Goal: Information Seeking & Learning: Learn about a topic

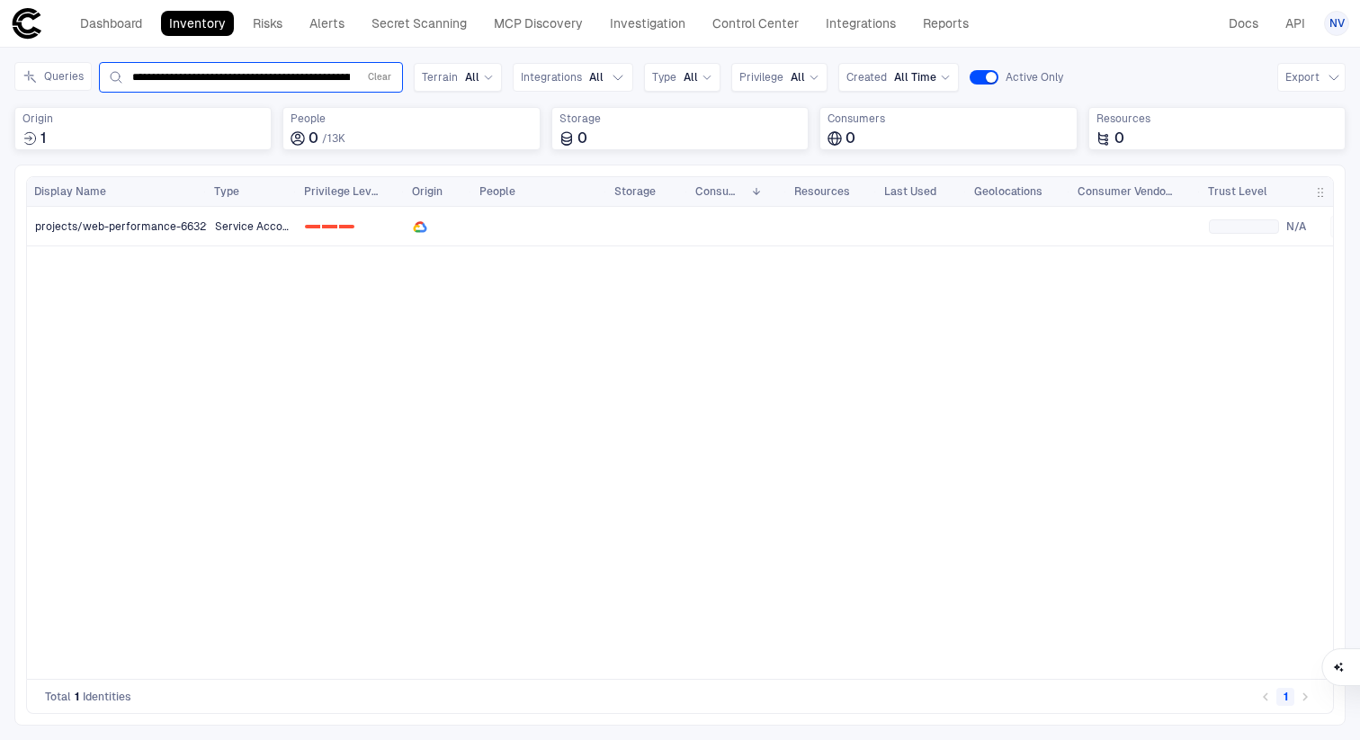
click at [215, 86] on div "**********" at bounding box center [251, 78] width 288 height 22
click at [222, 68] on div "**********" at bounding box center [251, 78] width 288 height 22
click at [248, 77] on input "**********" at bounding box center [241, 77] width 218 height 14
paste input "**********"
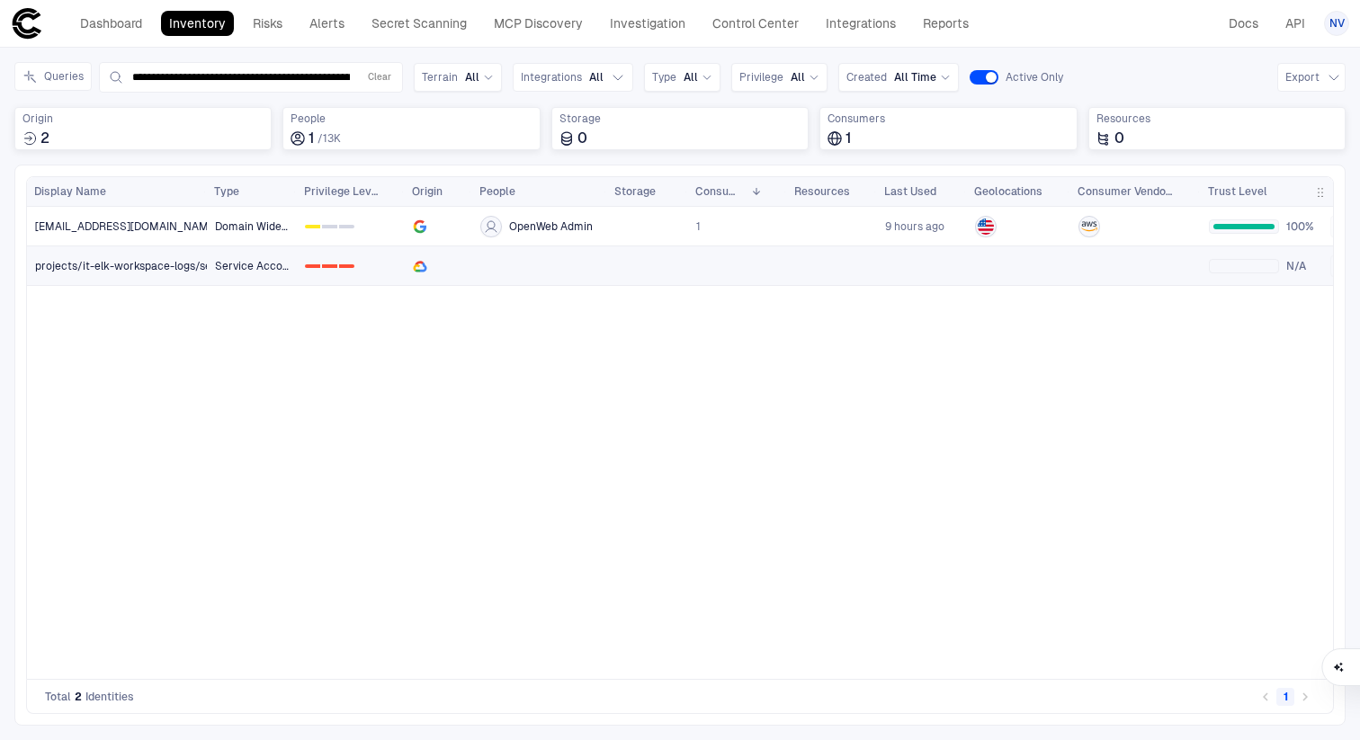
click at [149, 260] on span "projects/it-elk-workspace-logs/serviceAccounts/it-elk-logs-worker@it-elk-worksp…" at bounding box center [283, 266] width 496 height 14
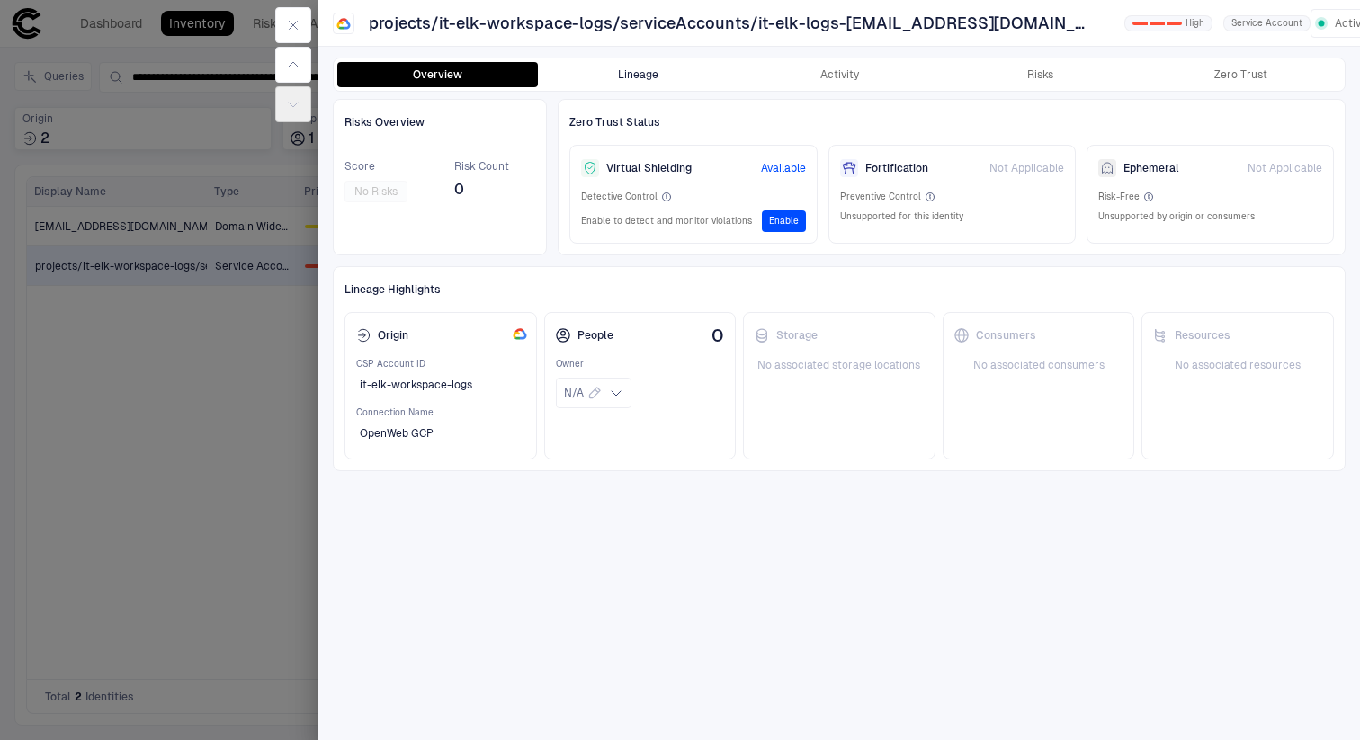
click at [641, 67] on button "Lineage" at bounding box center [638, 74] width 201 height 25
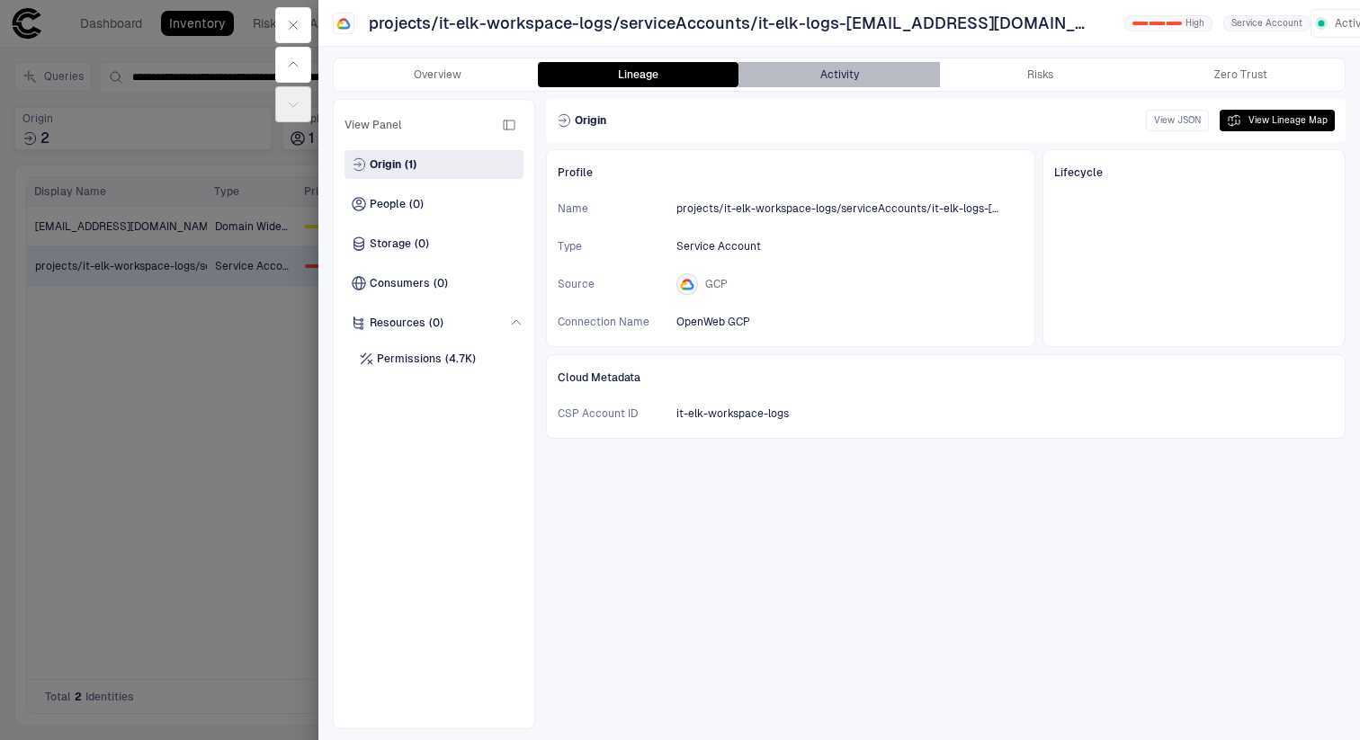
click at [857, 76] on button "Activity" at bounding box center [839, 74] width 201 height 25
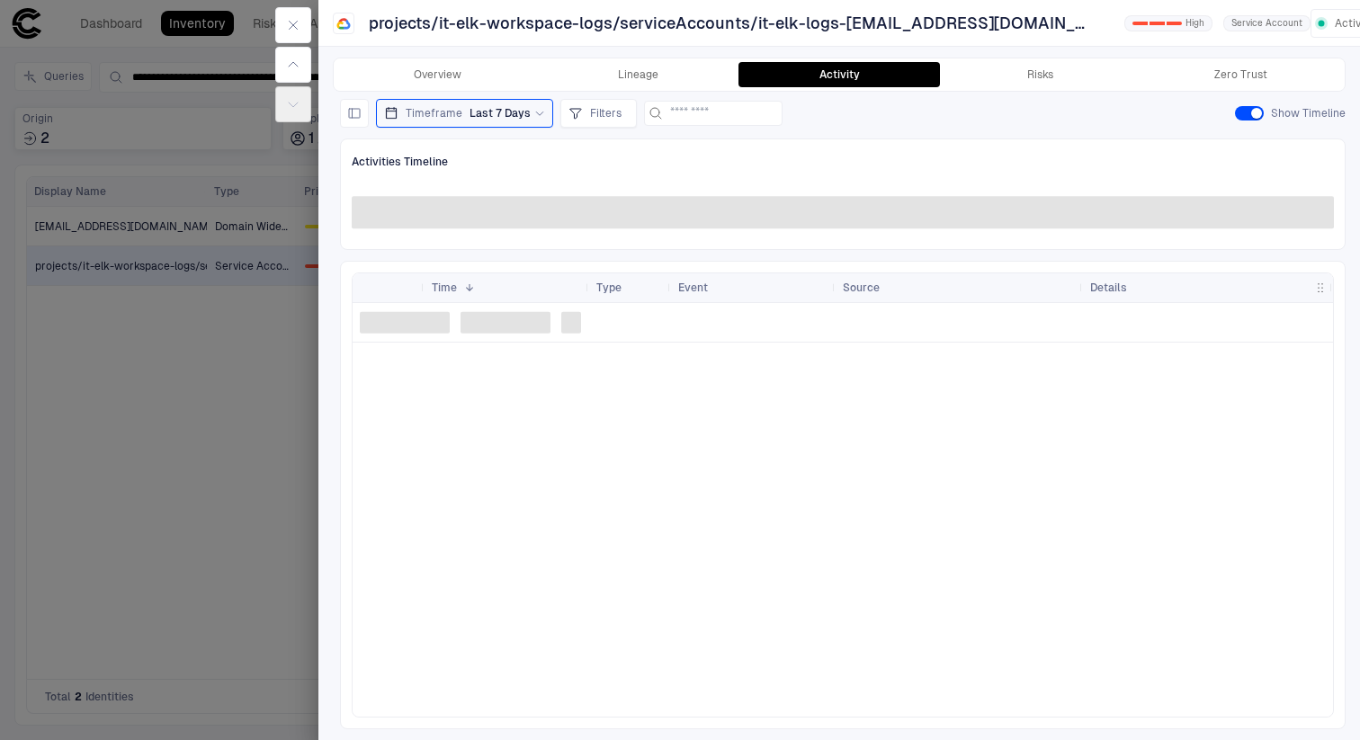
click at [516, 112] on span "Last 7 Days" at bounding box center [500, 113] width 61 height 14
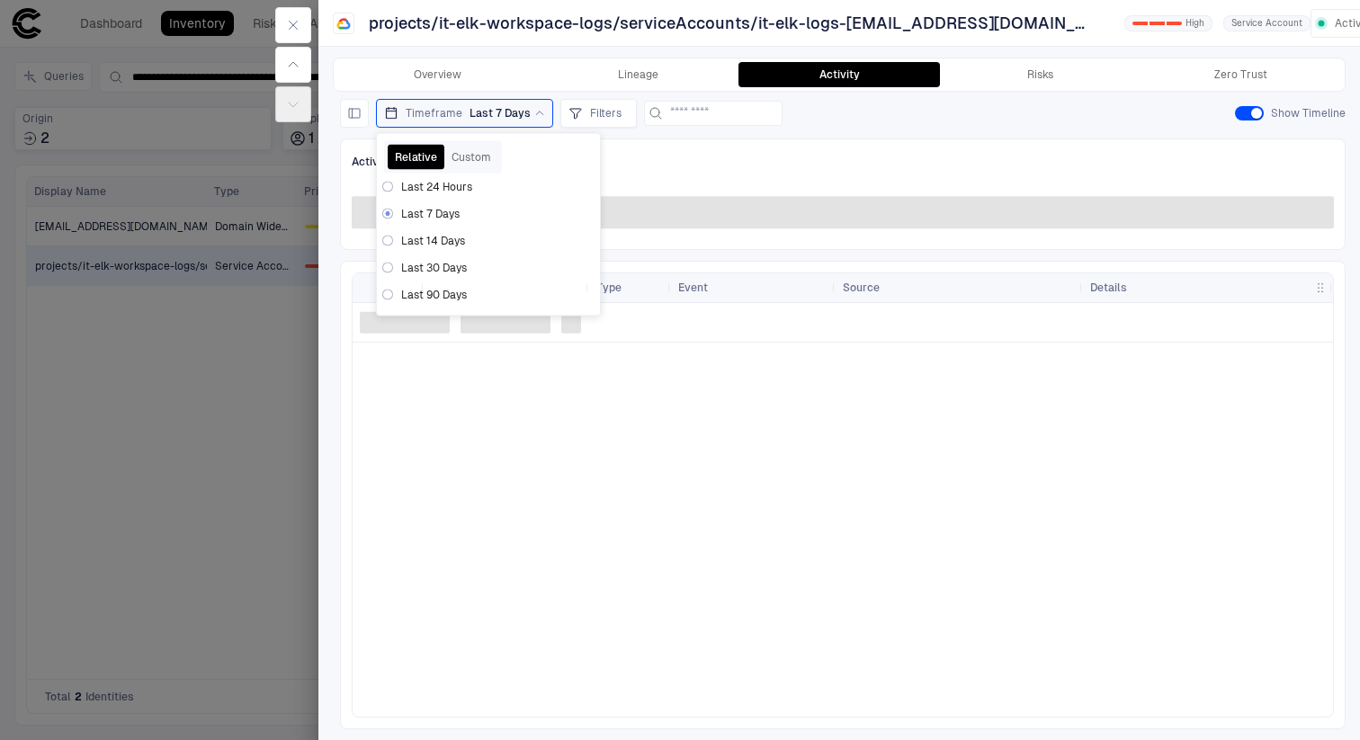
click at [453, 267] on span "Last 30 Days" at bounding box center [434, 268] width 66 height 14
click at [993, 112] on div "Timeframe Last 30 Days Relative Custom Last 24 Hours Last 7 Days Last 14 Days L…" at bounding box center [843, 113] width 1006 height 29
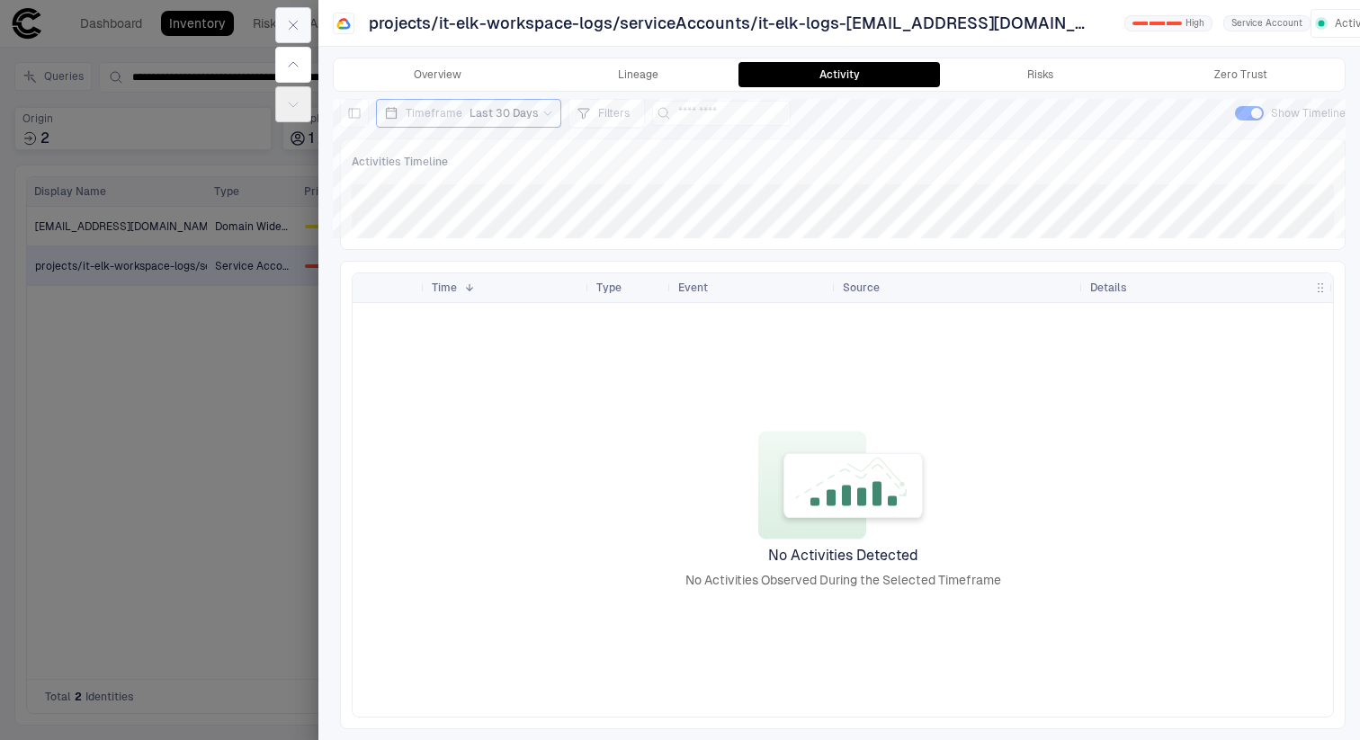
click at [300, 26] on button "button" at bounding box center [293, 25] width 36 height 36
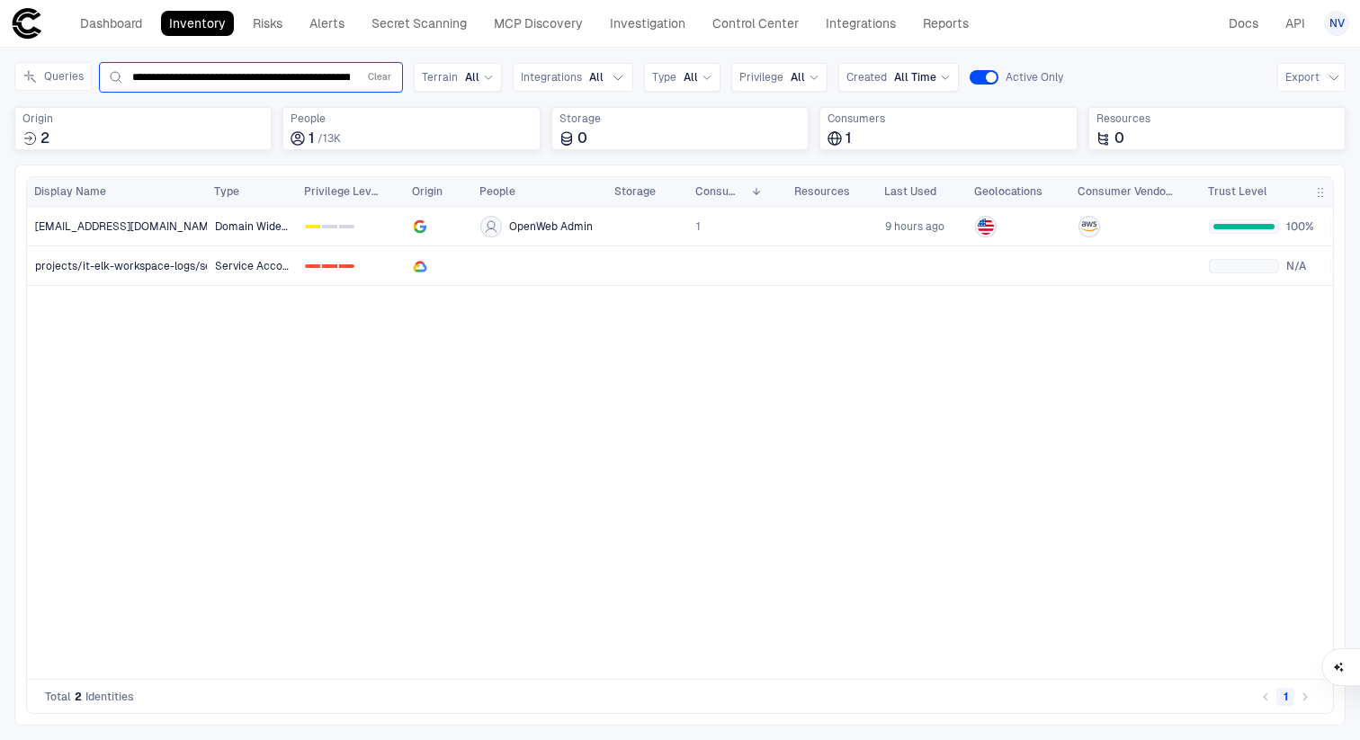
click at [237, 81] on input "**********" at bounding box center [241, 77] width 218 height 14
paste input "text"
type input "**********"
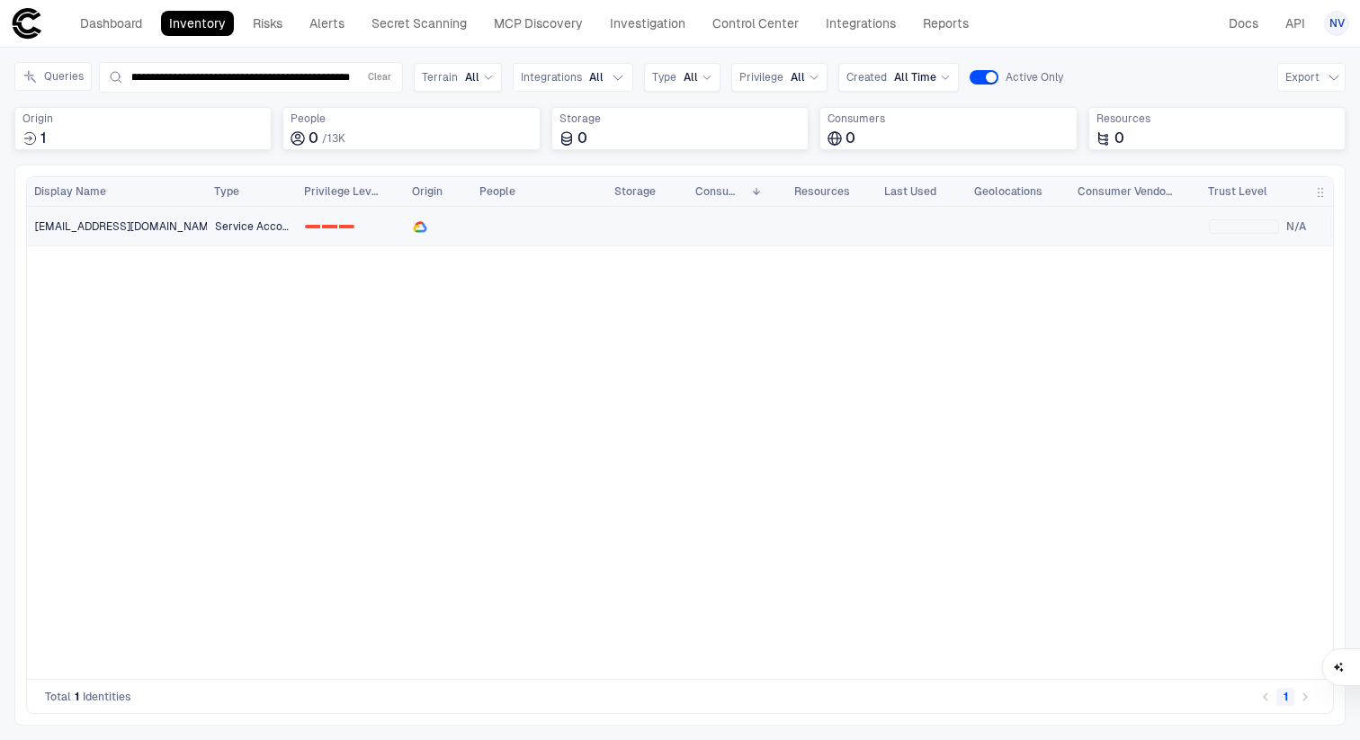
scroll to position [0, 0]
click at [160, 220] on span "projects/it-zscaler/serviceAccounts/it-zscaler-service@it-zscaler.iam.gservicea…" at bounding box center [127, 227] width 184 height 14
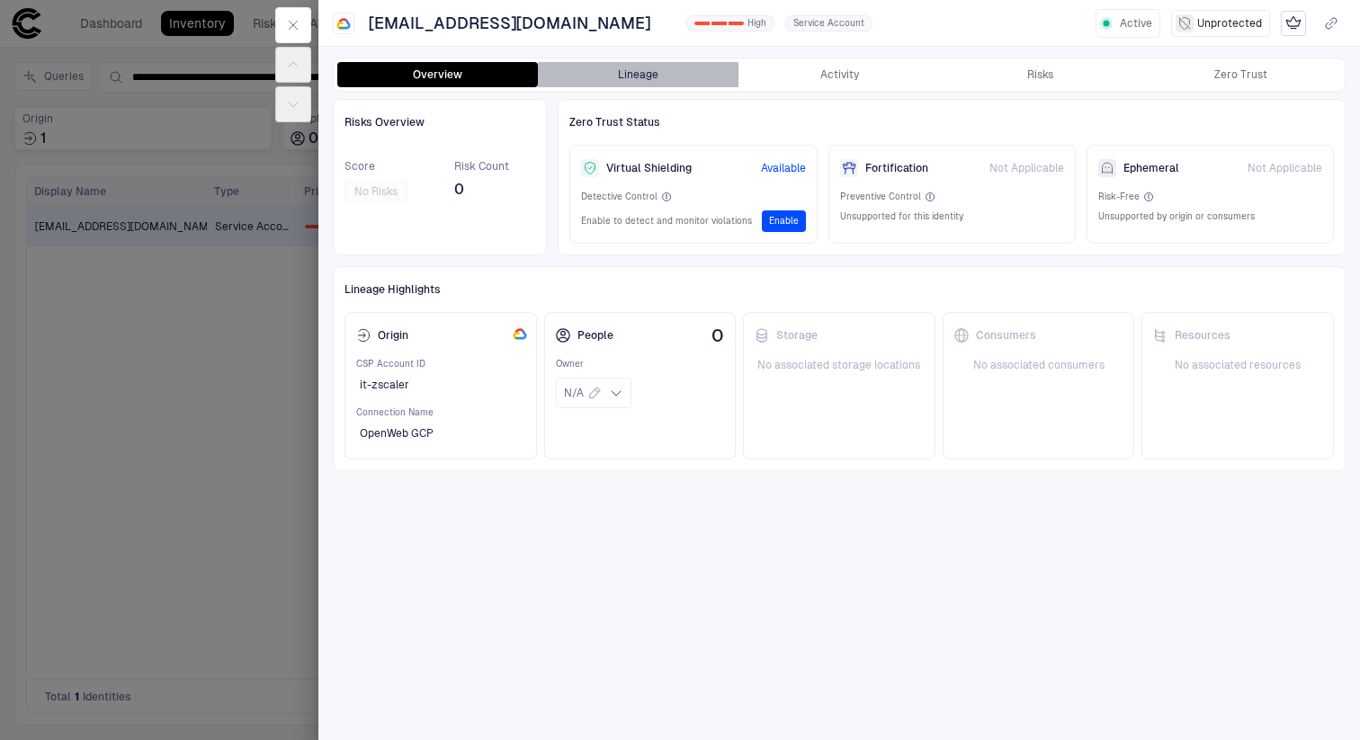
click at [645, 67] on button "Lineage" at bounding box center [638, 74] width 201 height 25
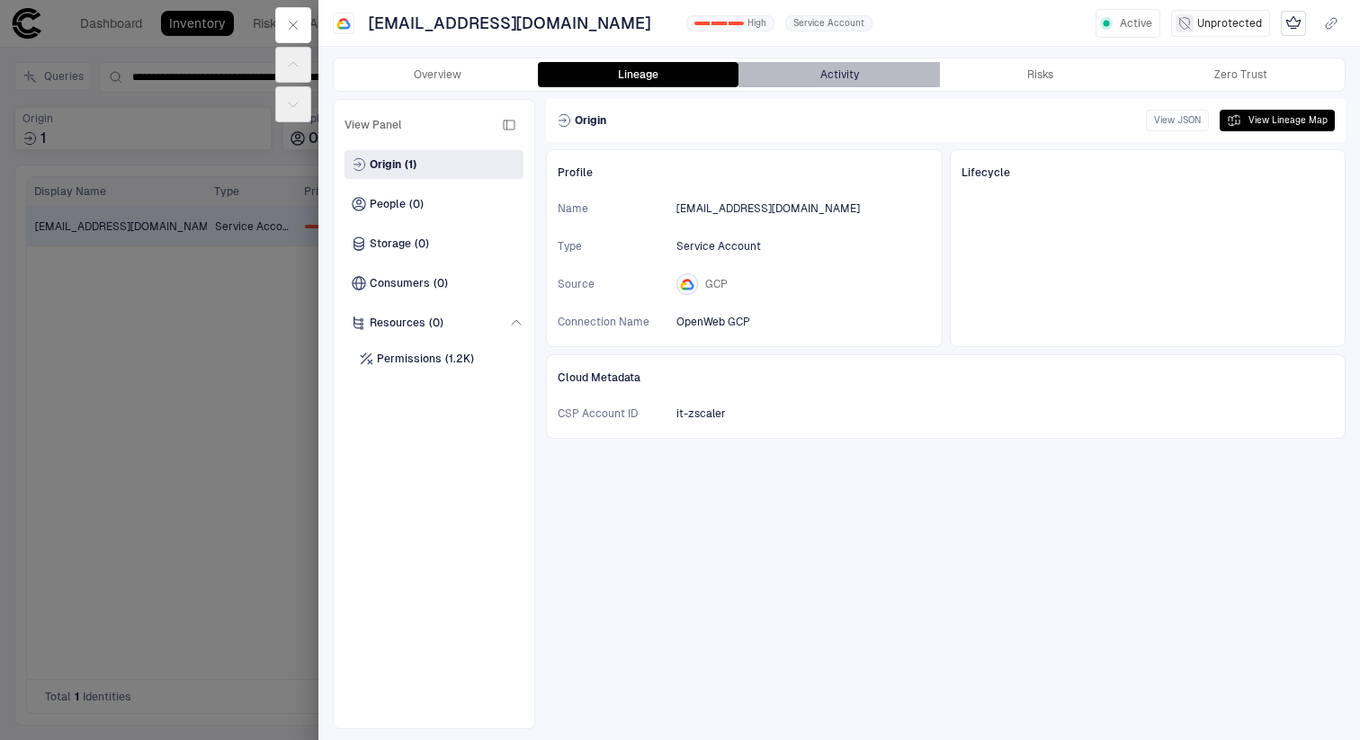
click at [824, 66] on button "Activity" at bounding box center [839, 74] width 201 height 25
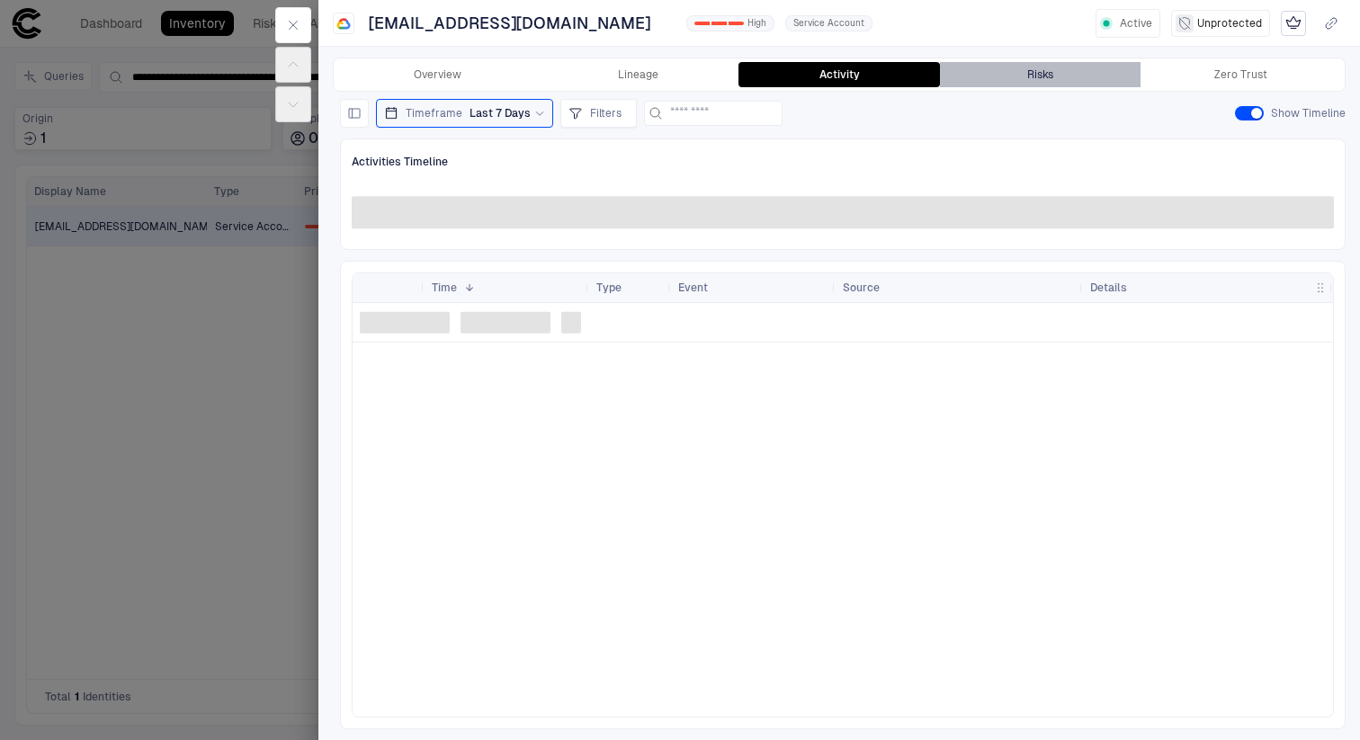
click at [1035, 71] on div "Risks" at bounding box center [1040, 74] width 26 height 14
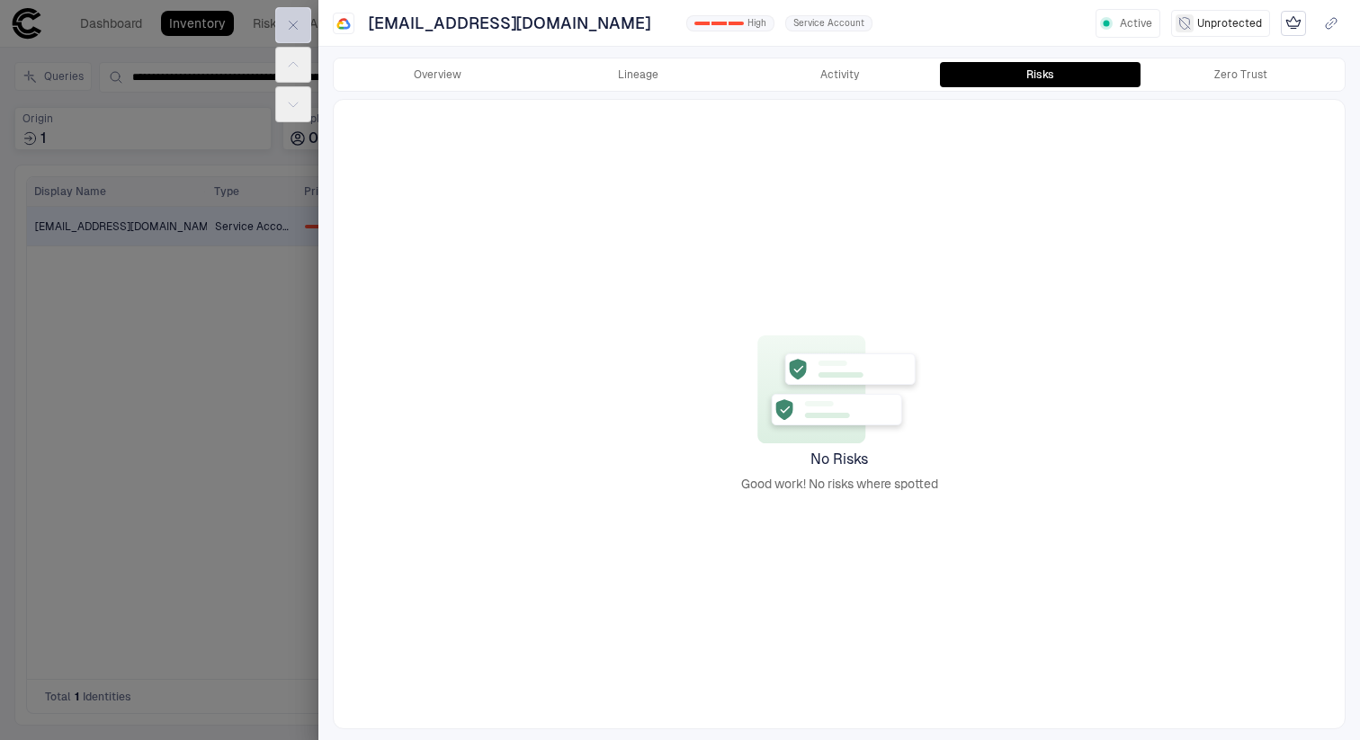
click at [292, 23] on icon "button" at bounding box center [293, 25] width 14 height 14
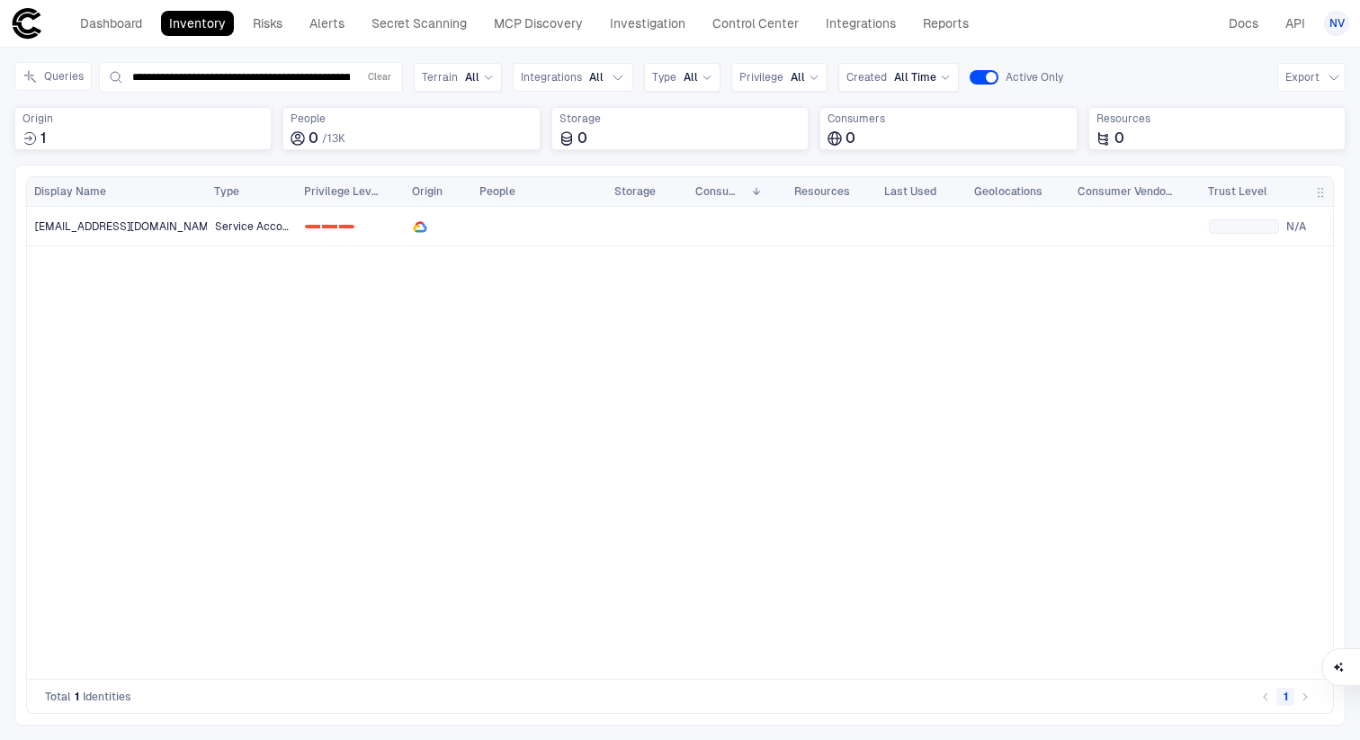
click at [200, 24] on link "Inventory" at bounding box center [197, 23] width 73 height 25
click at [393, 83] on button "Clear" at bounding box center [379, 78] width 31 height 22
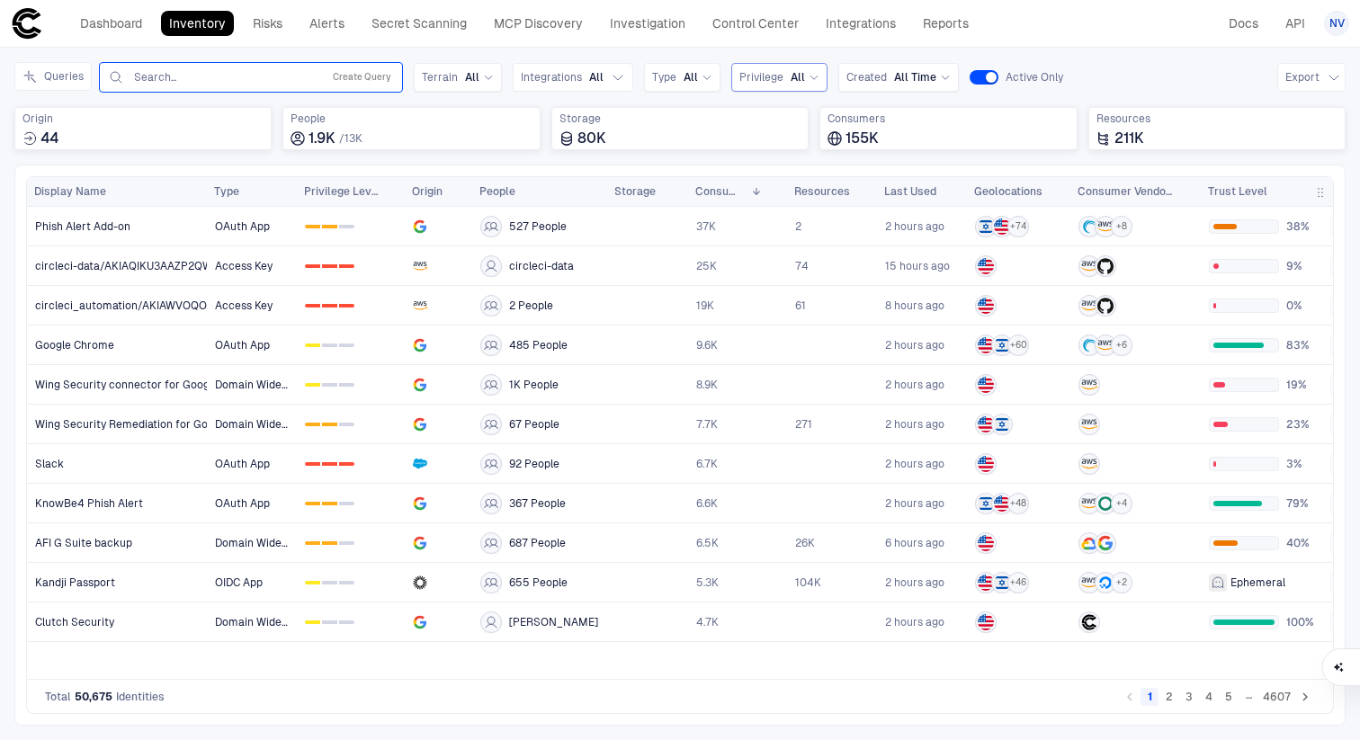
click at [784, 72] on div "Privilege All" at bounding box center [780, 77] width 80 height 14
click at [760, 184] on div "0 1 2 High" at bounding box center [797, 187] width 98 height 14
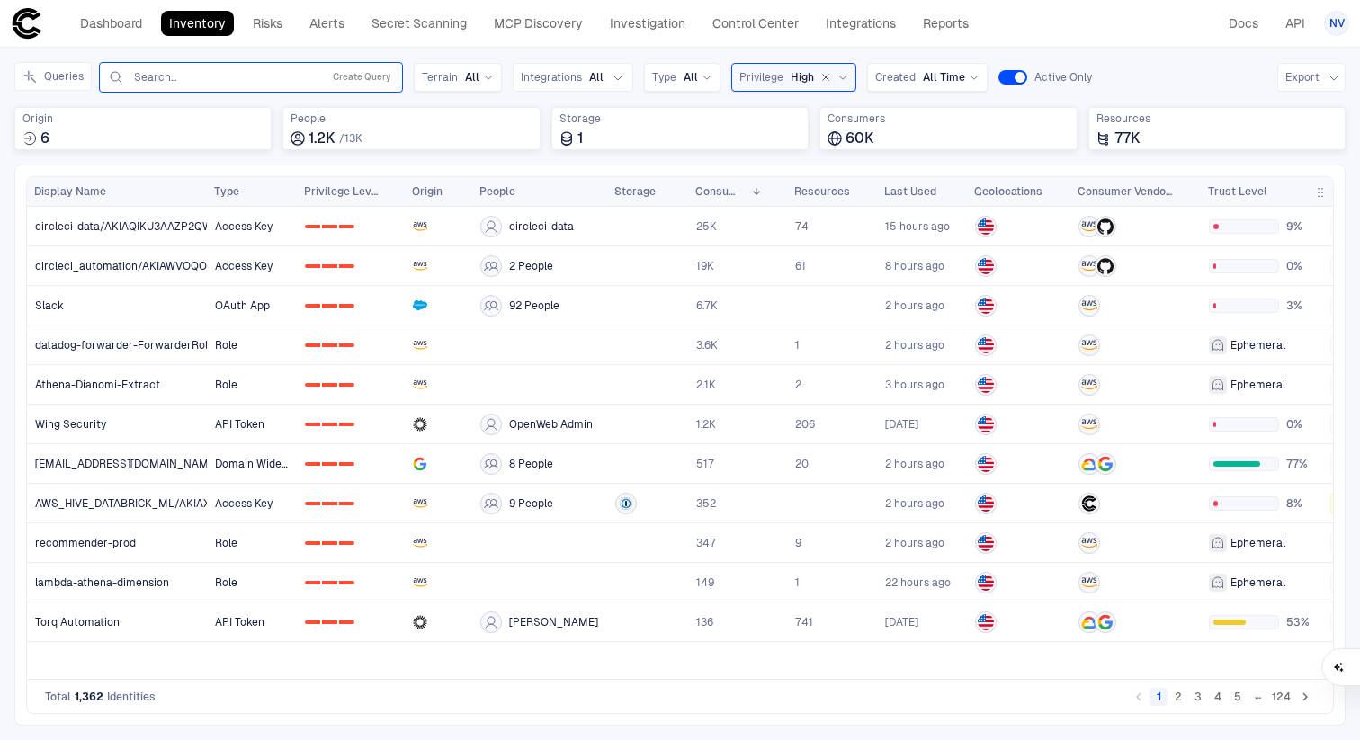
click at [1246, 193] on span "Trust Level" at bounding box center [1237, 191] width 59 height 14
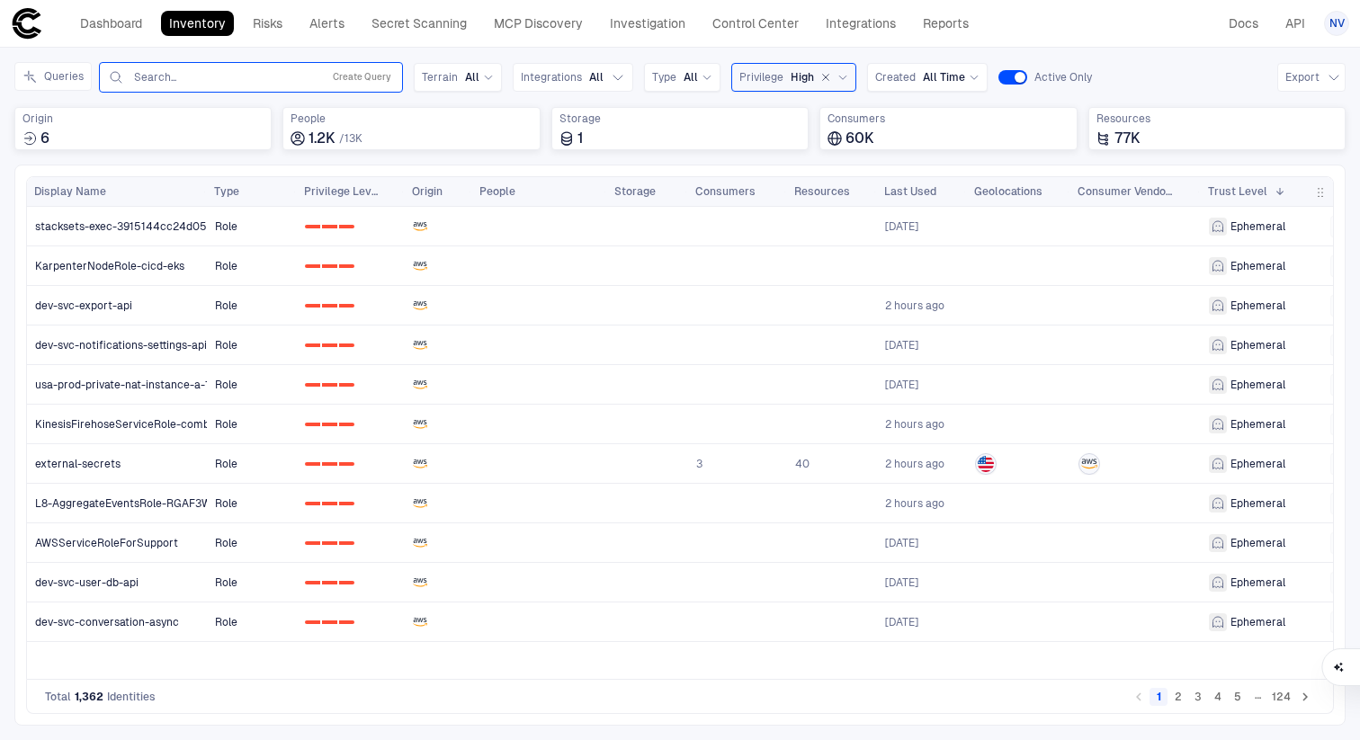
click at [1276, 193] on span at bounding box center [1280, 191] width 11 height 11
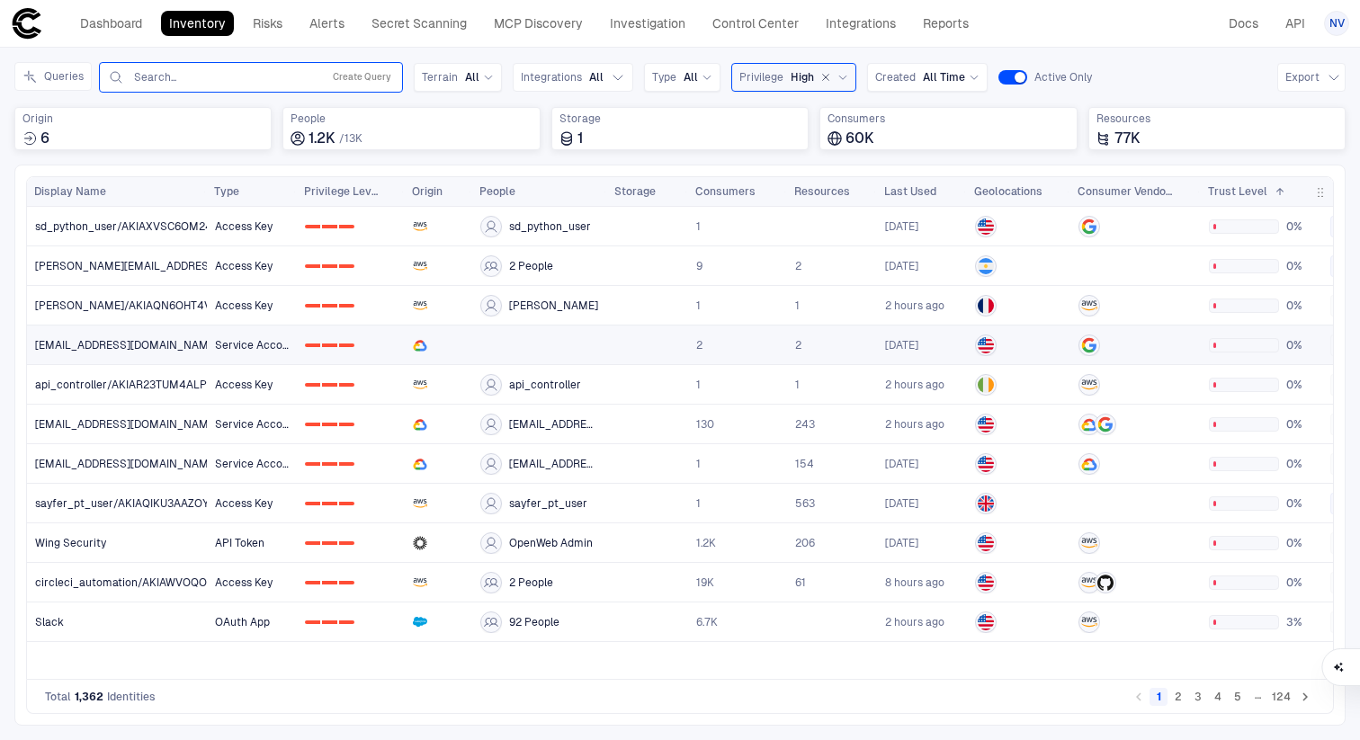
click at [139, 351] on span "[EMAIL_ADDRESS][DOMAIN_NAME]" at bounding box center [127, 345] width 184 height 14
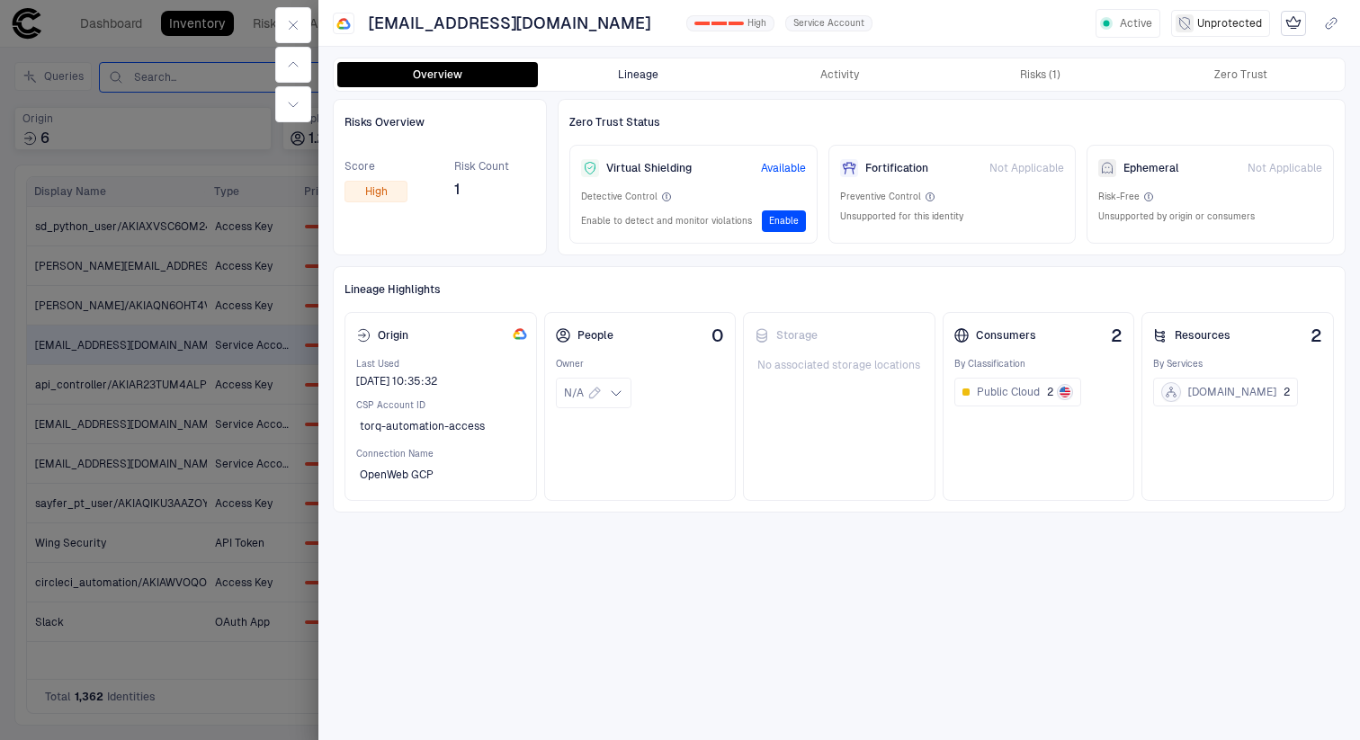
click at [647, 73] on button "Lineage" at bounding box center [638, 74] width 201 height 25
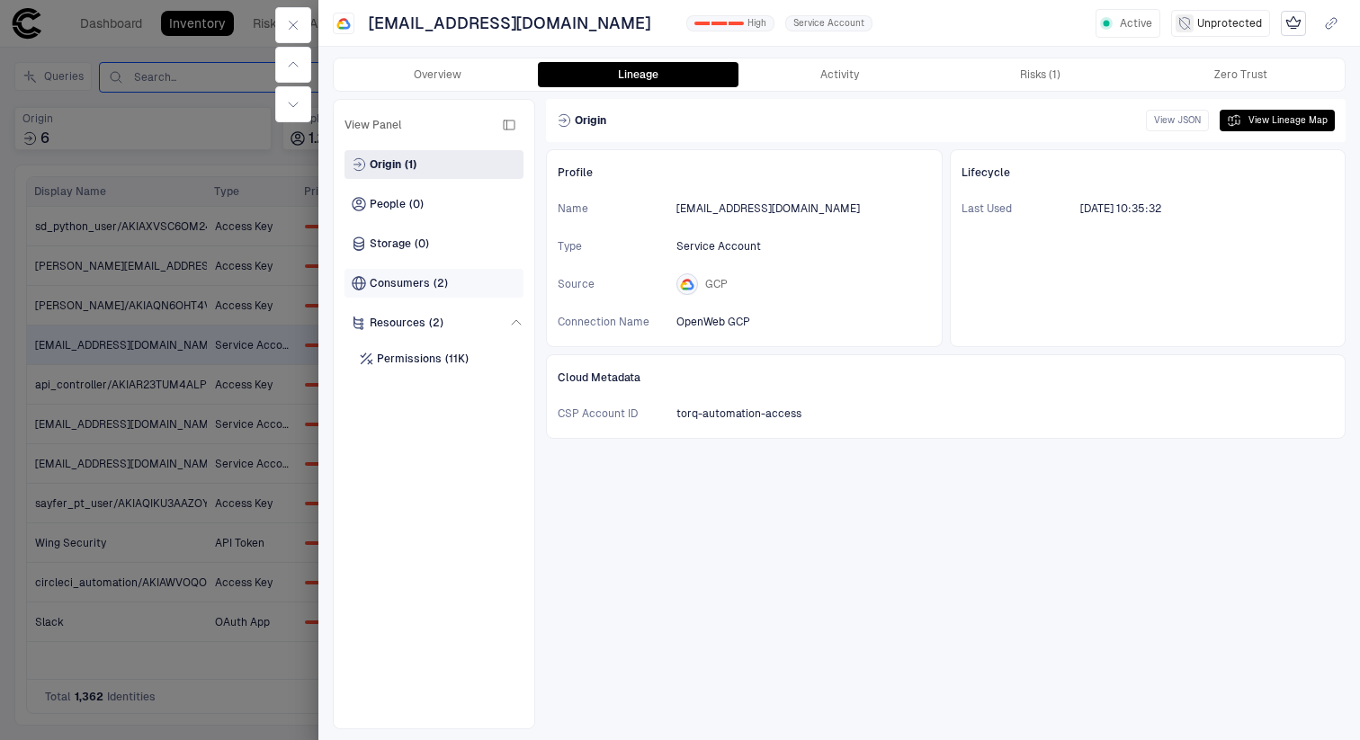
click at [395, 274] on div "Consumers (2)" at bounding box center [434, 283] width 179 height 29
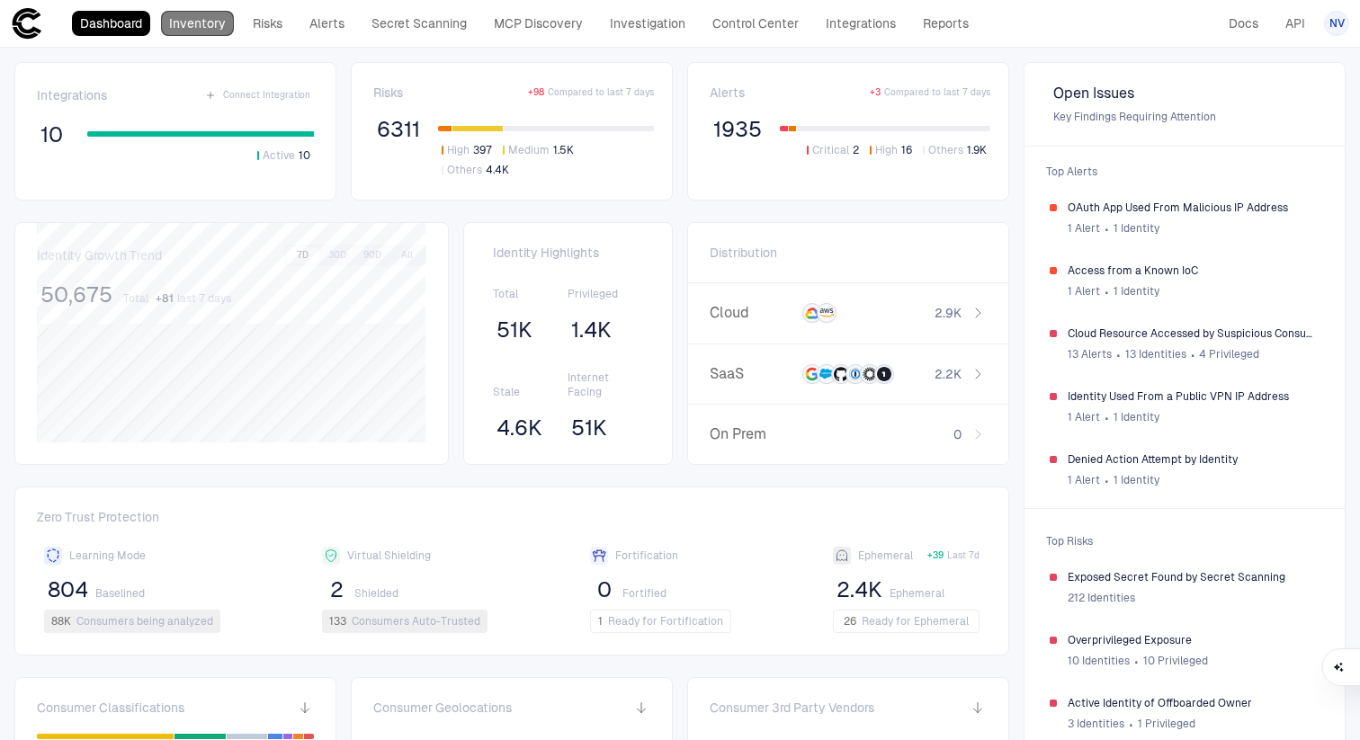
click at [200, 15] on link "Inventory" at bounding box center [197, 23] width 73 height 25
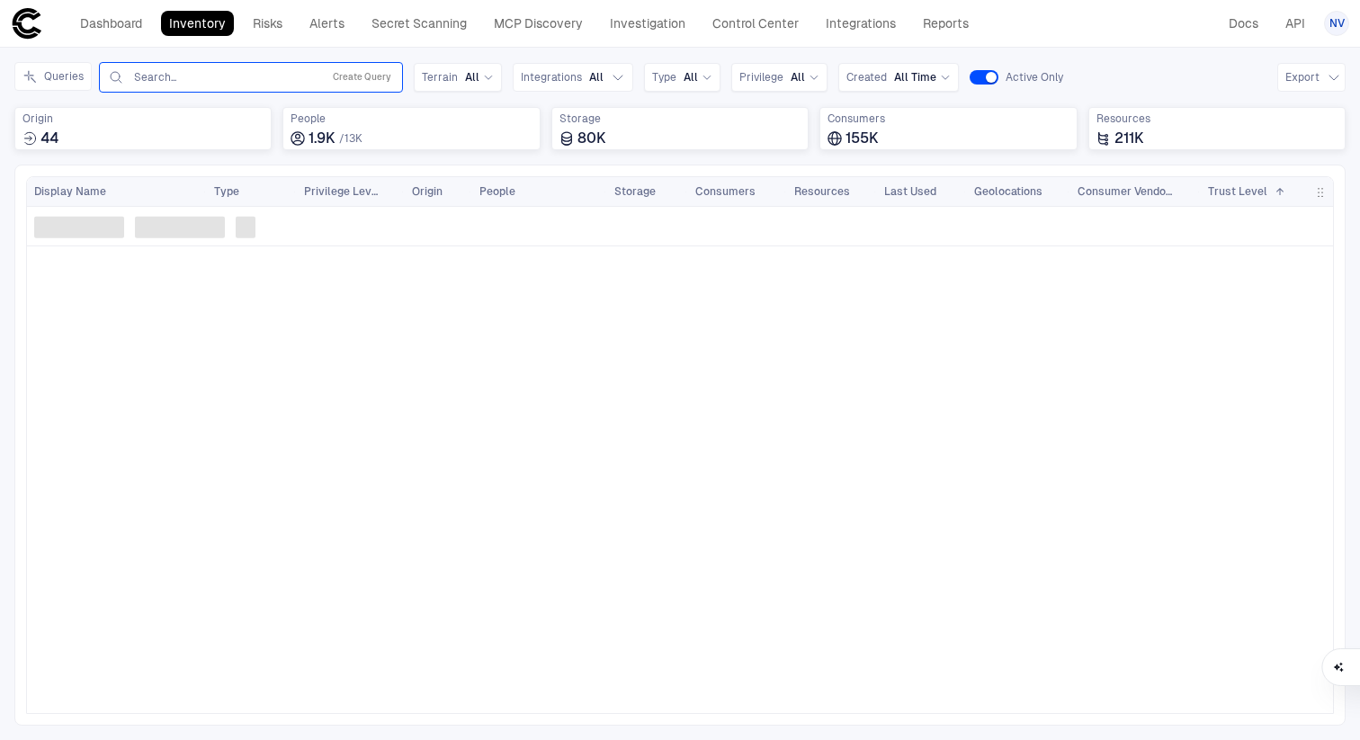
click at [204, 76] on input "text" at bounding box center [223, 77] width 183 height 14
paste input "**********"
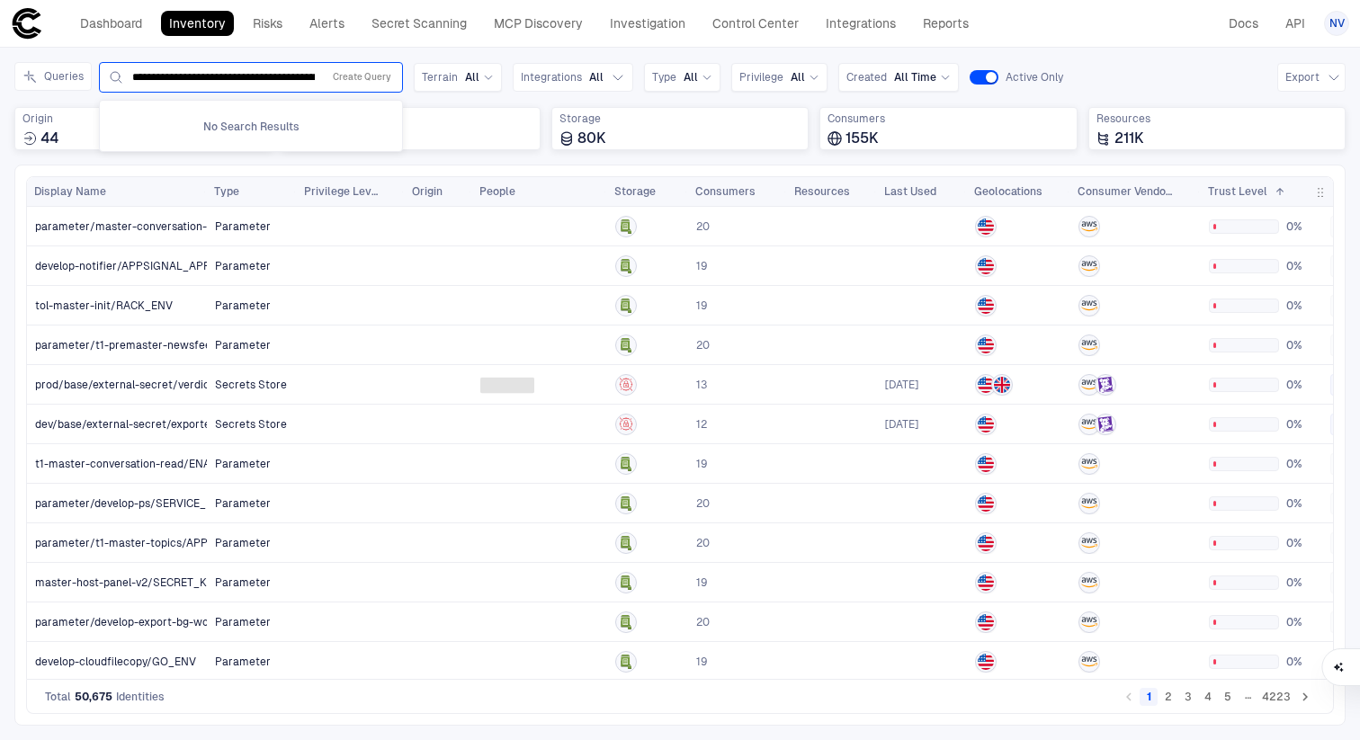
scroll to position [0, 108]
type input "**********"
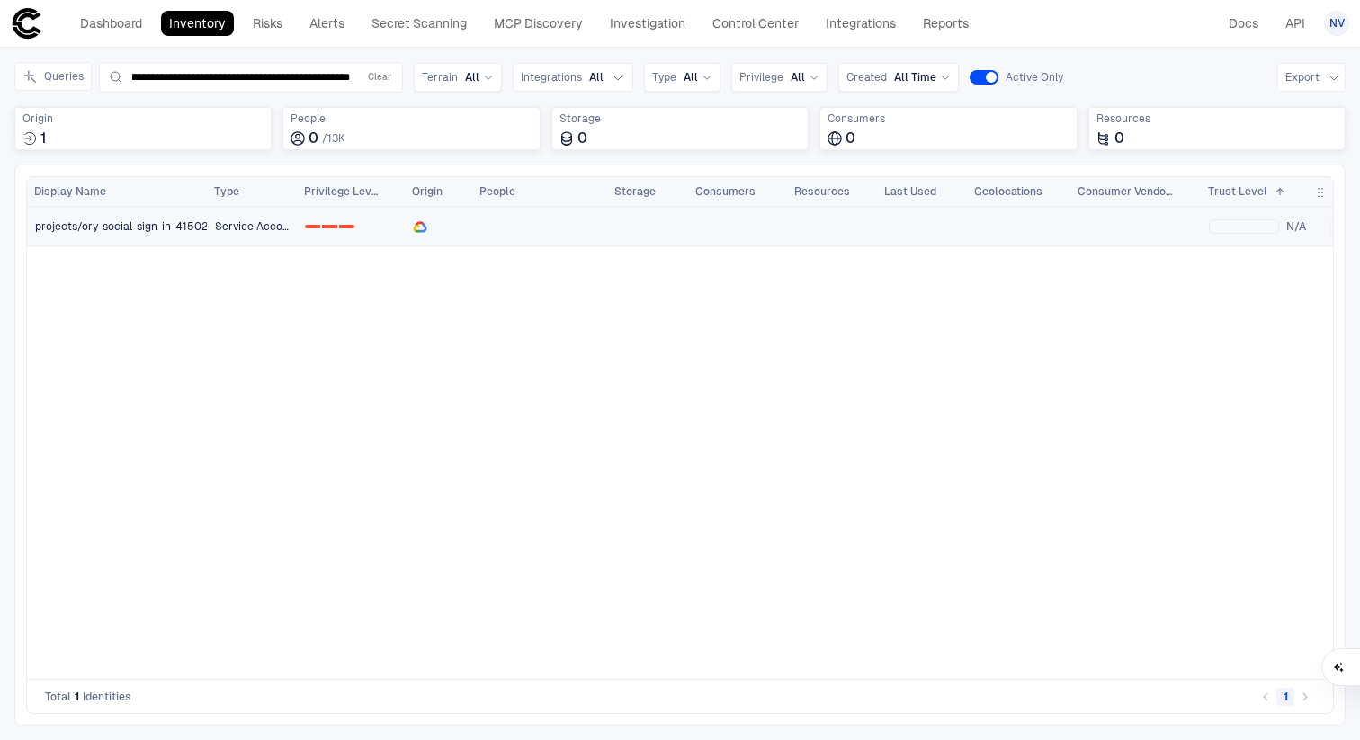
scroll to position [0, 0]
click at [168, 229] on span "projects/ory-social-sign-in-415021/serviceAccounts/718140896247-[EMAIL_ADDRESS]…" at bounding box center [302, 227] width 535 height 14
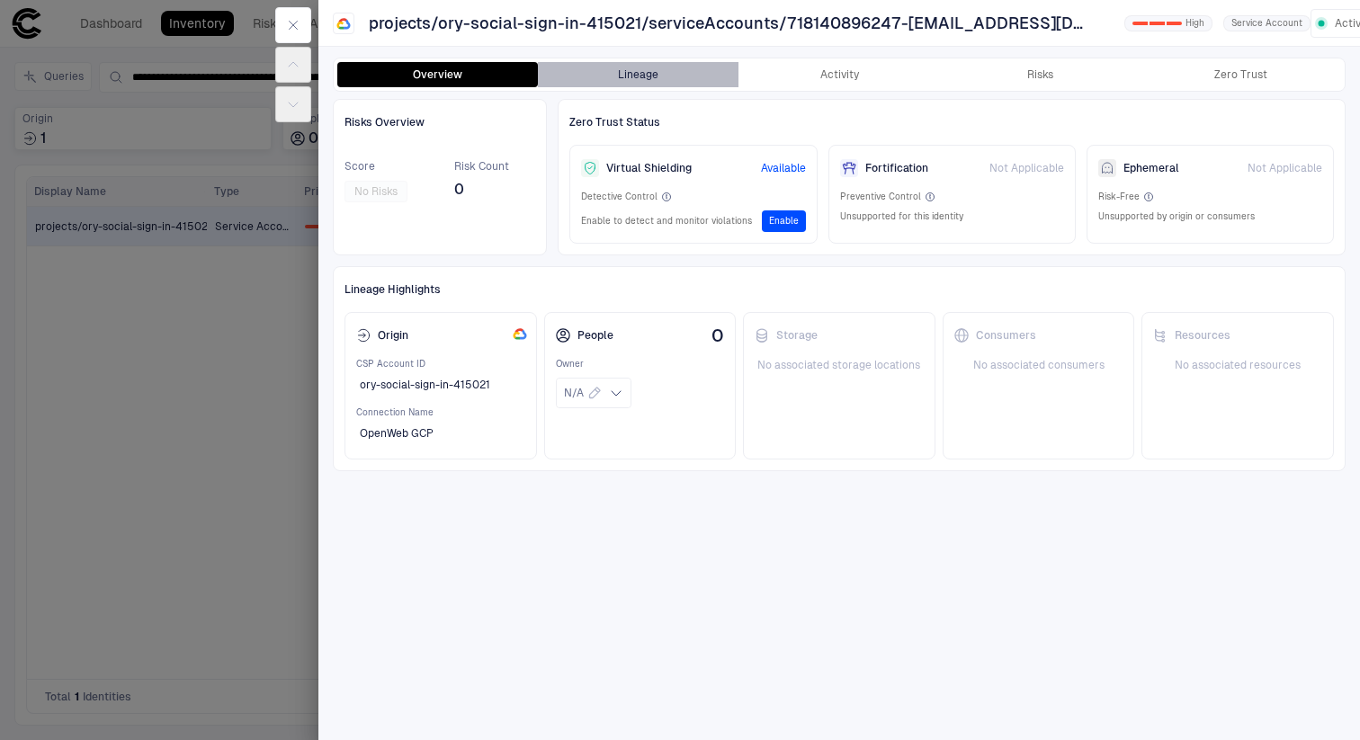
click at [630, 67] on button "Lineage" at bounding box center [638, 74] width 201 height 25
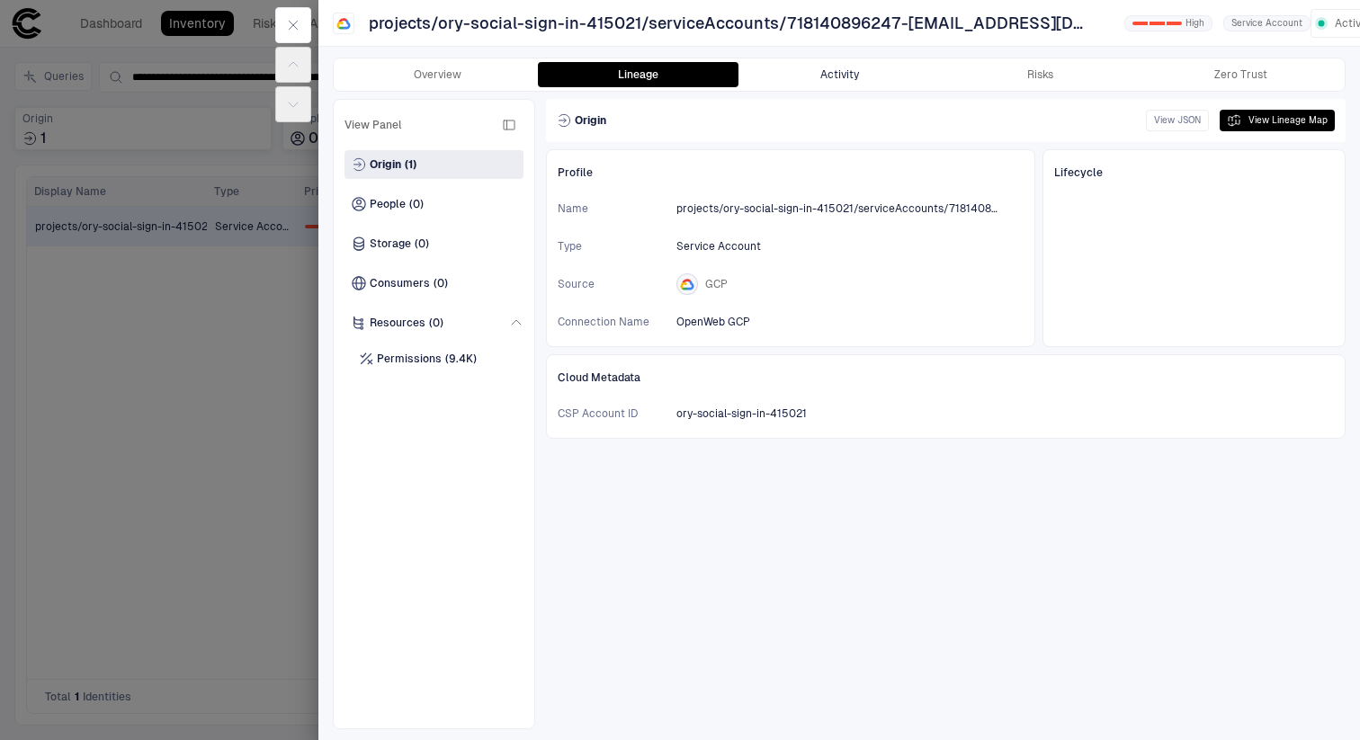
click at [843, 78] on button "Activity" at bounding box center [839, 74] width 201 height 25
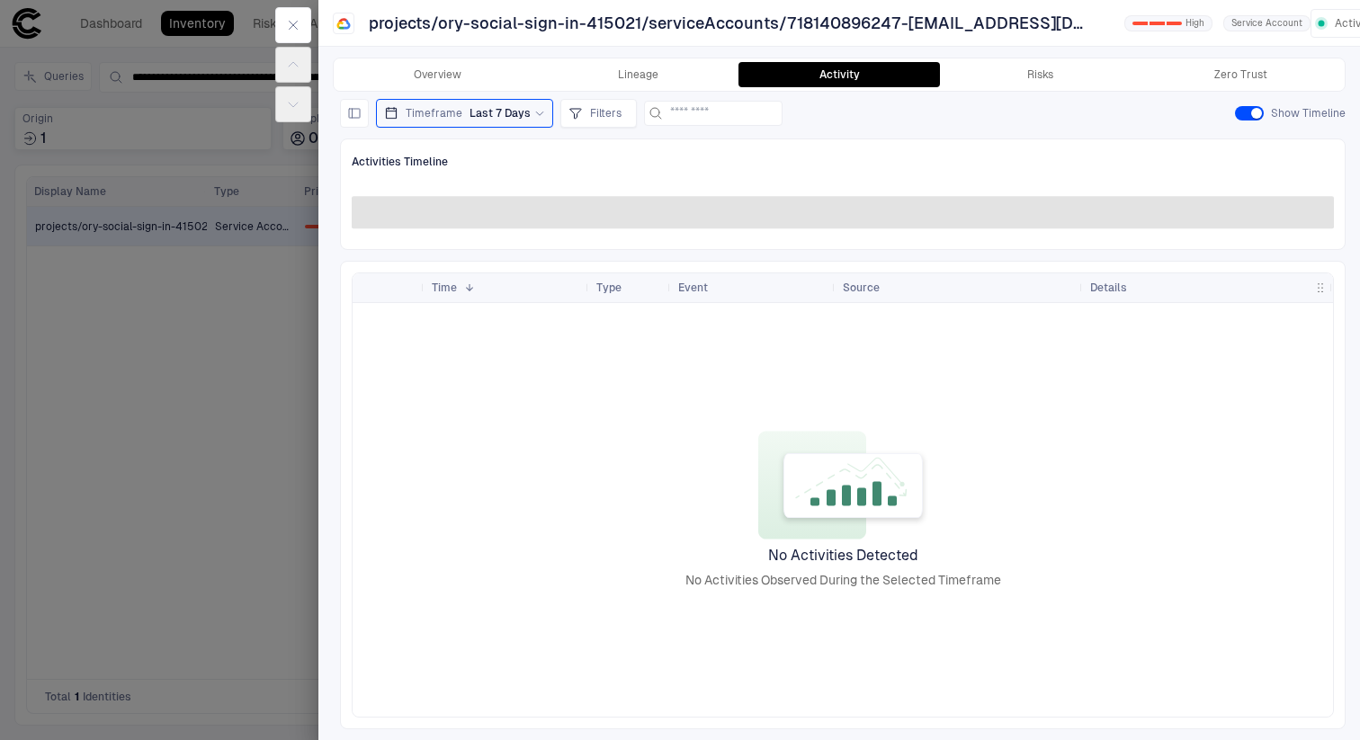
click at [536, 112] on icon at bounding box center [539, 113] width 11 height 11
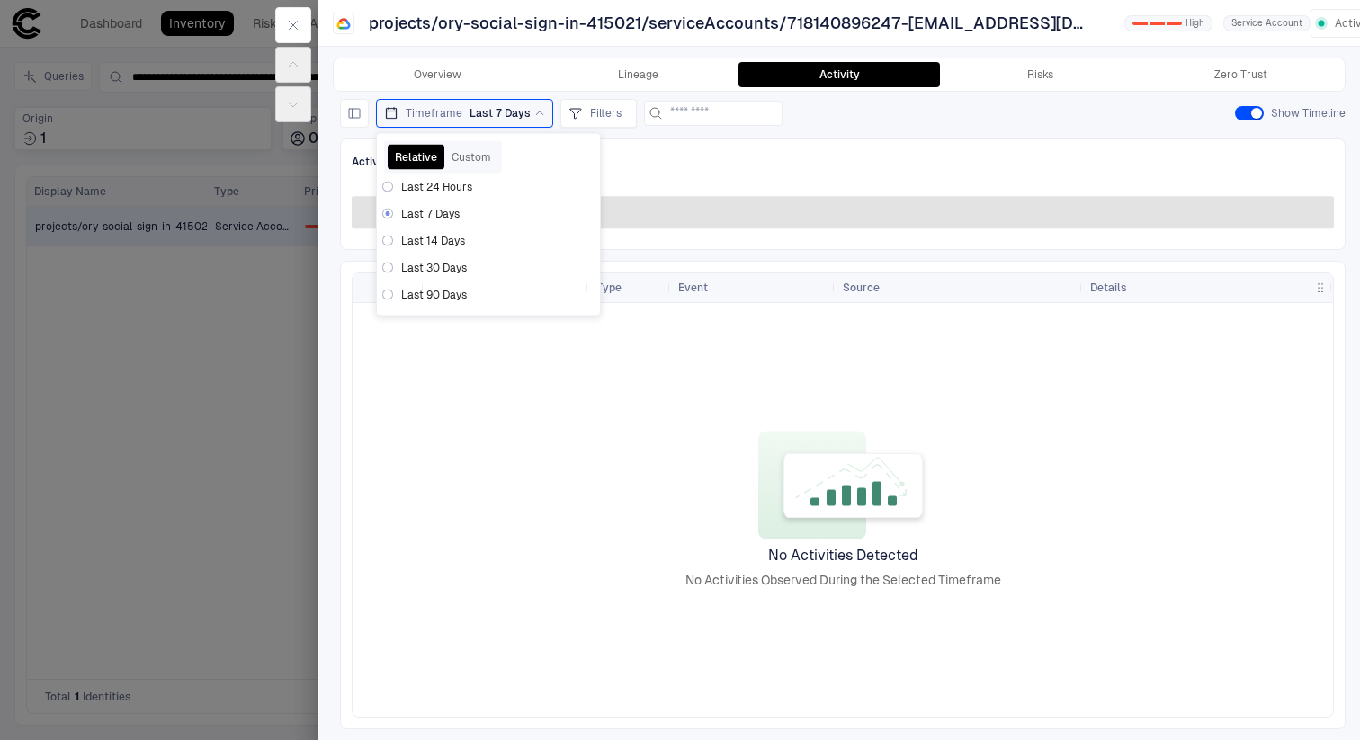
click at [428, 264] on span "Last 30 Days" at bounding box center [434, 268] width 66 height 14
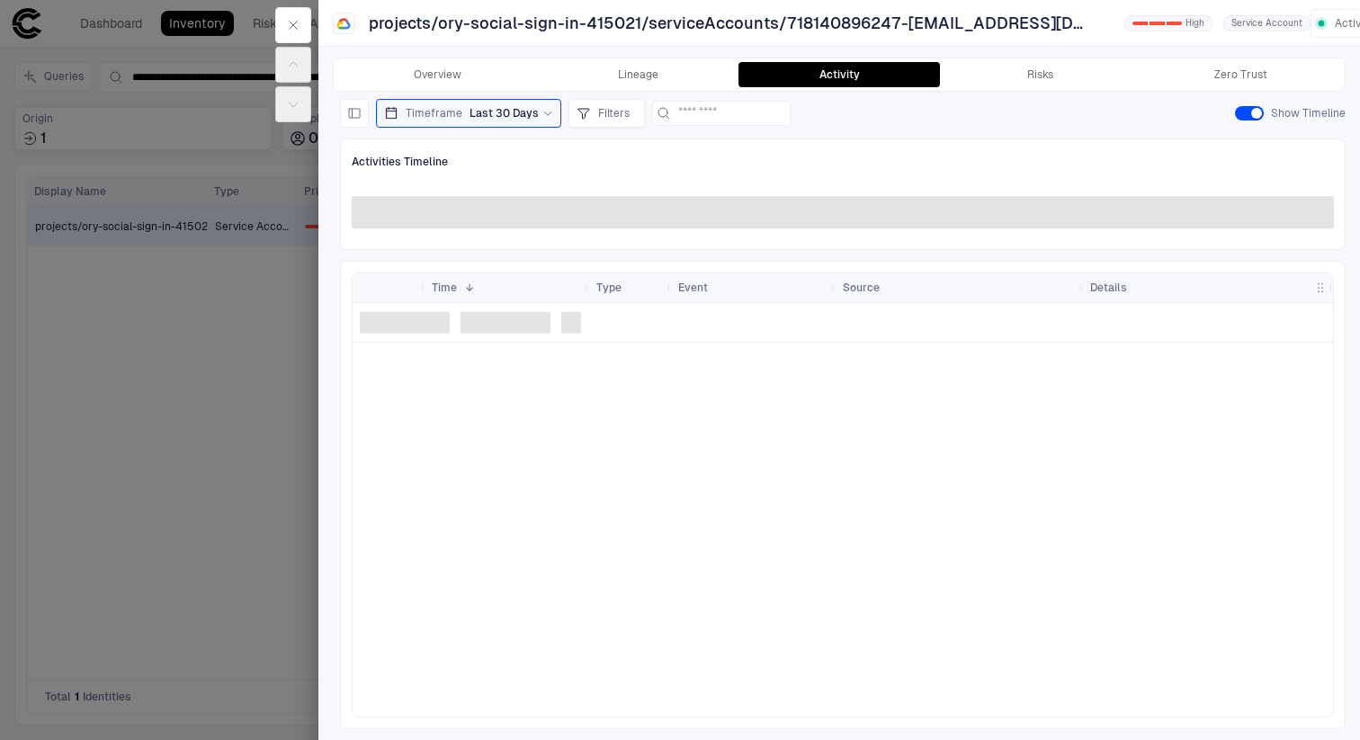
click at [736, 153] on div "Activities Timeline" at bounding box center [843, 161] width 982 height 23
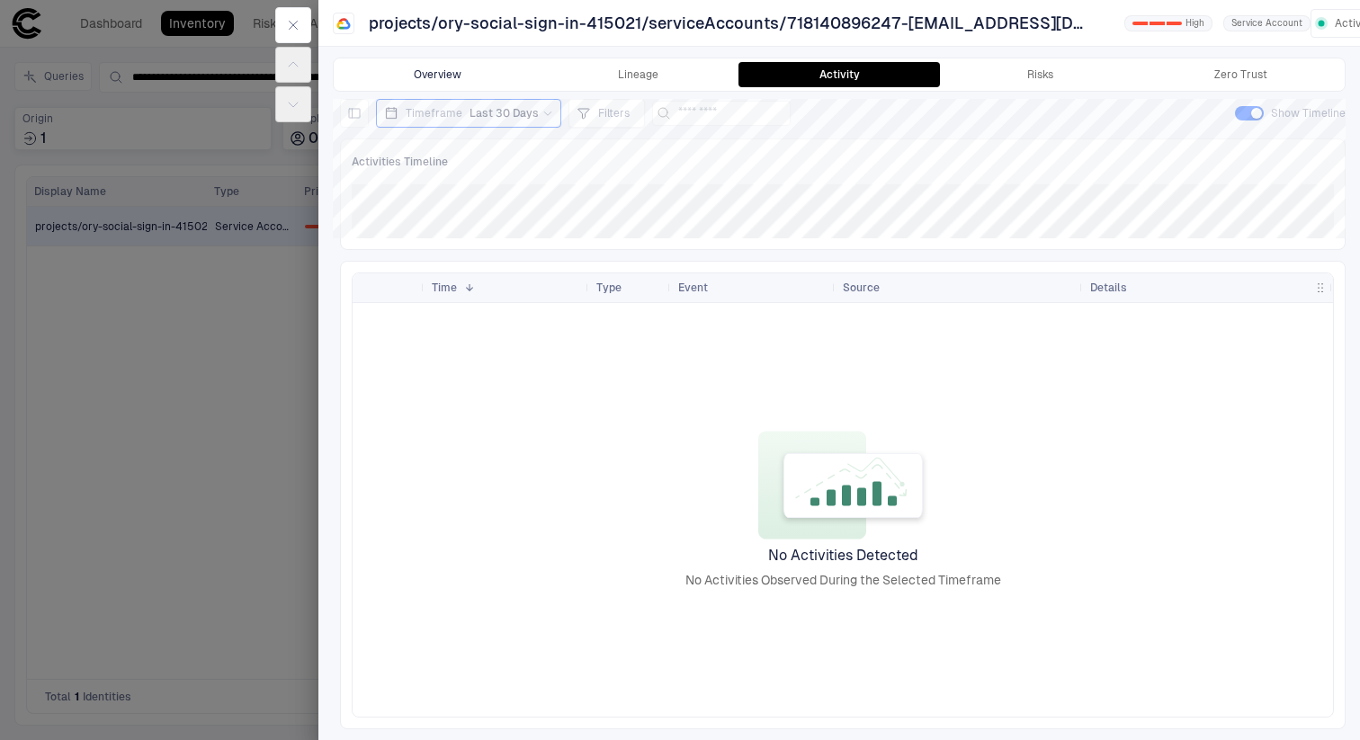
click at [485, 70] on button "Overview" at bounding box center [437, 74] width 201 height 25
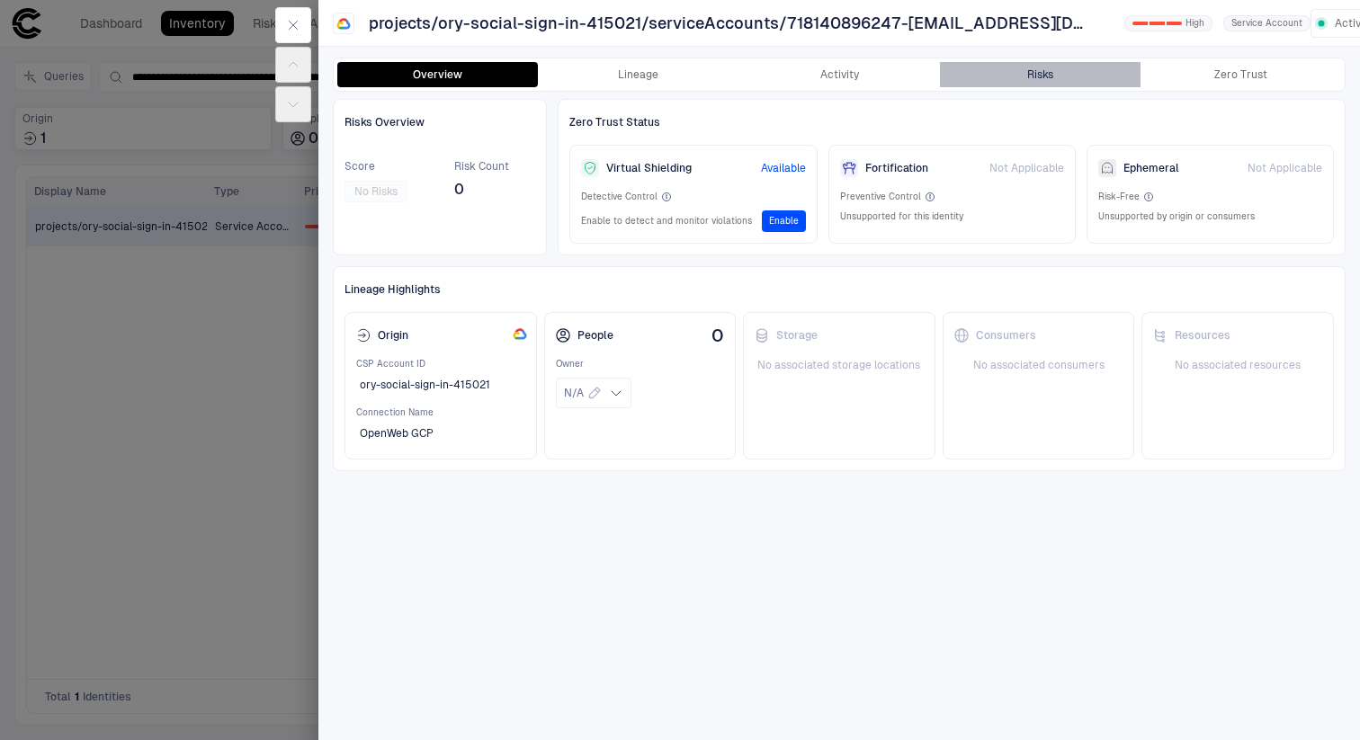
click at [1034, 69] on div "Risks" at bounding box center [1040, 74] width 26 height 14
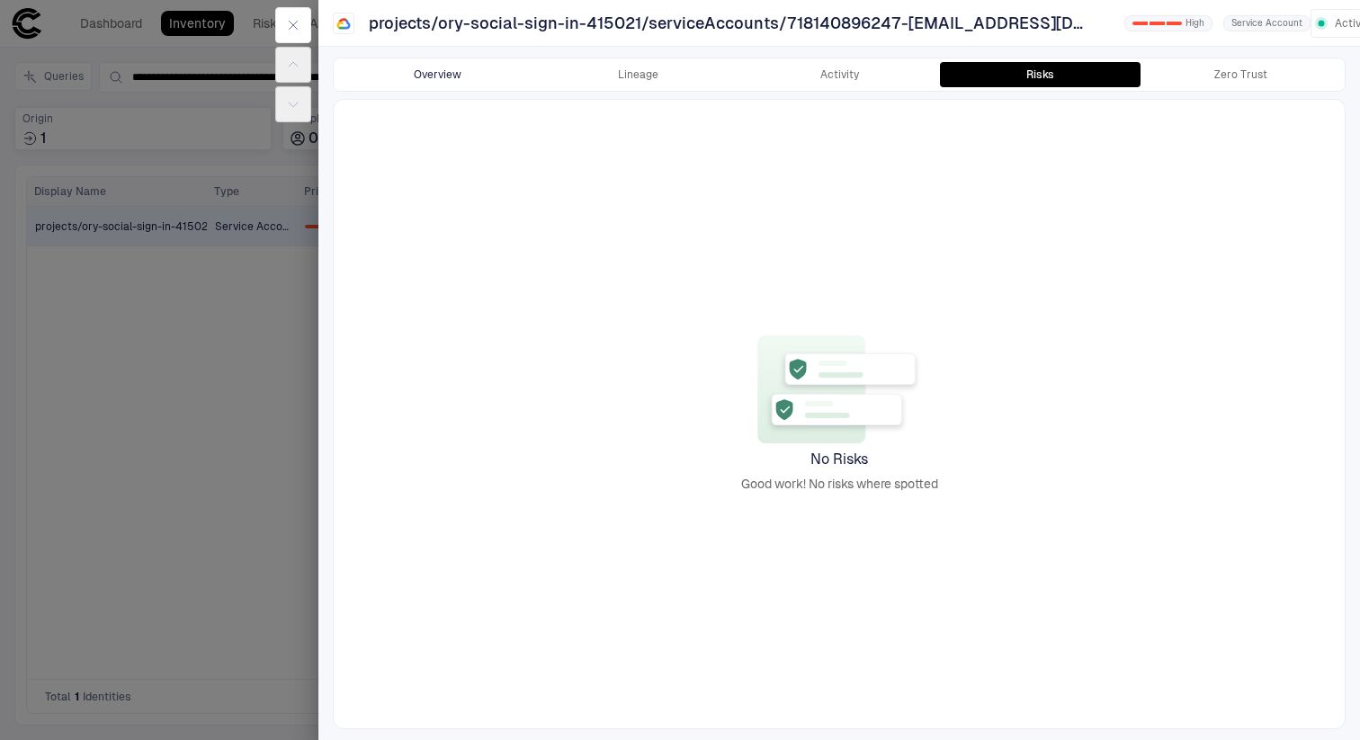
click at [444, 66] on button "Overview" at bounding box center [437, 74] width 201 height 25
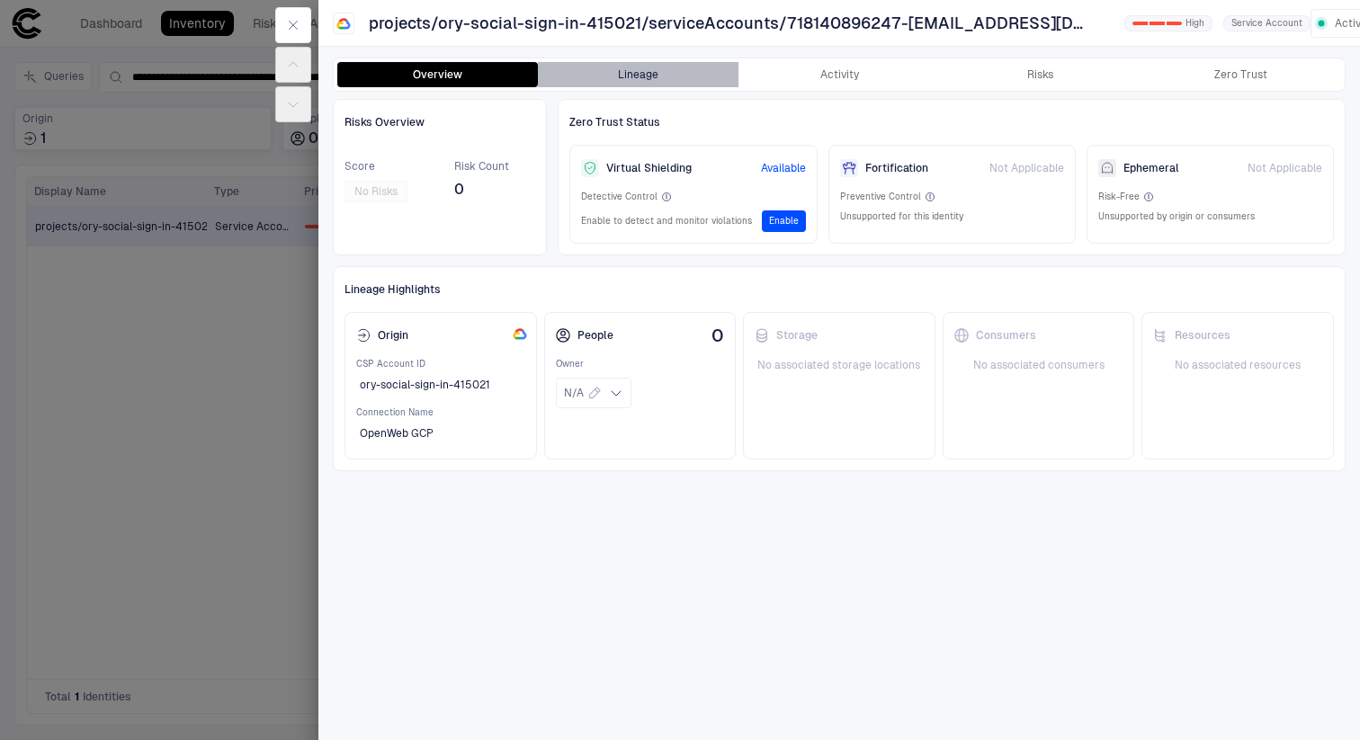
click at [653, 78] on button "Lineage" at bounding box center [638, 74] width 201 height 25
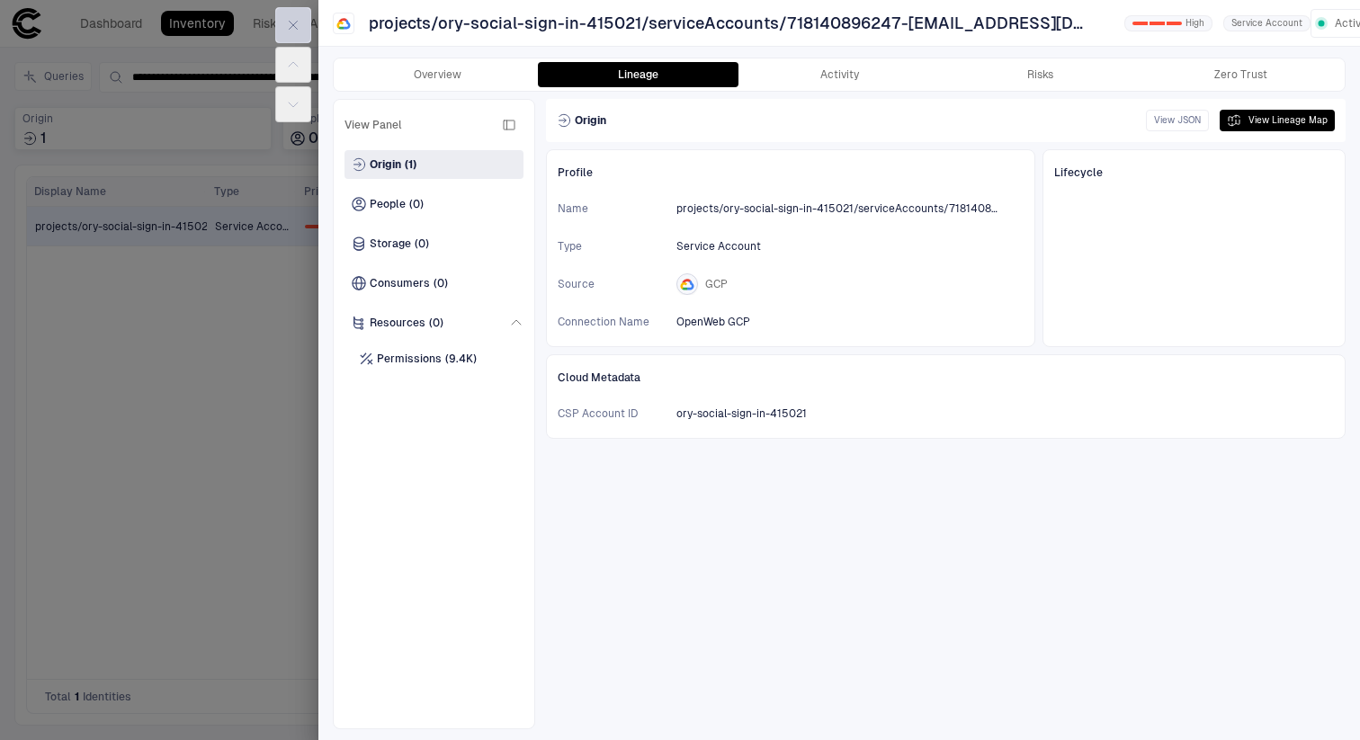
click at [293, 31] on icon "button" at bounding box center [293, 25] width 14 height 14
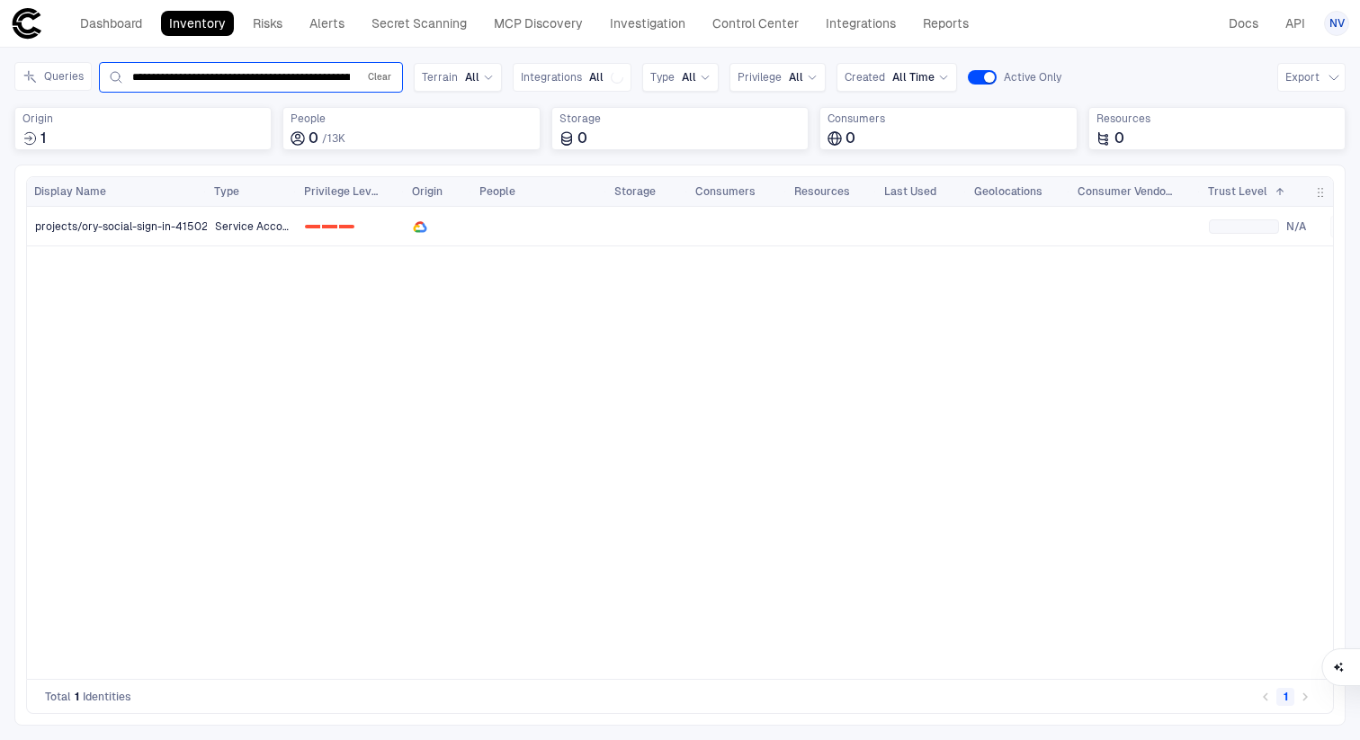
click at [378, 81] on button "Clear" at bounding box center [379, 78] width 31 height 22
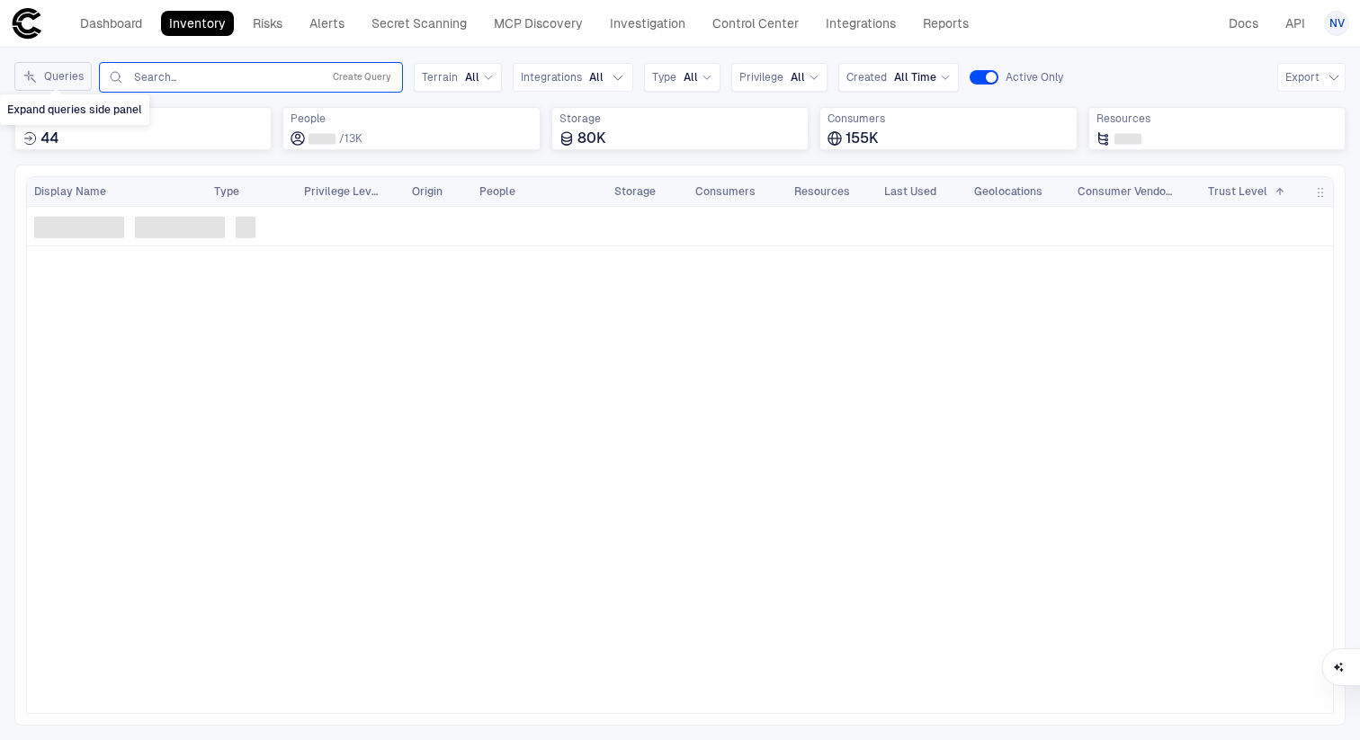
click at [65, 76] on button "Queries" at bounding box center [52, 76] width 77 height 29
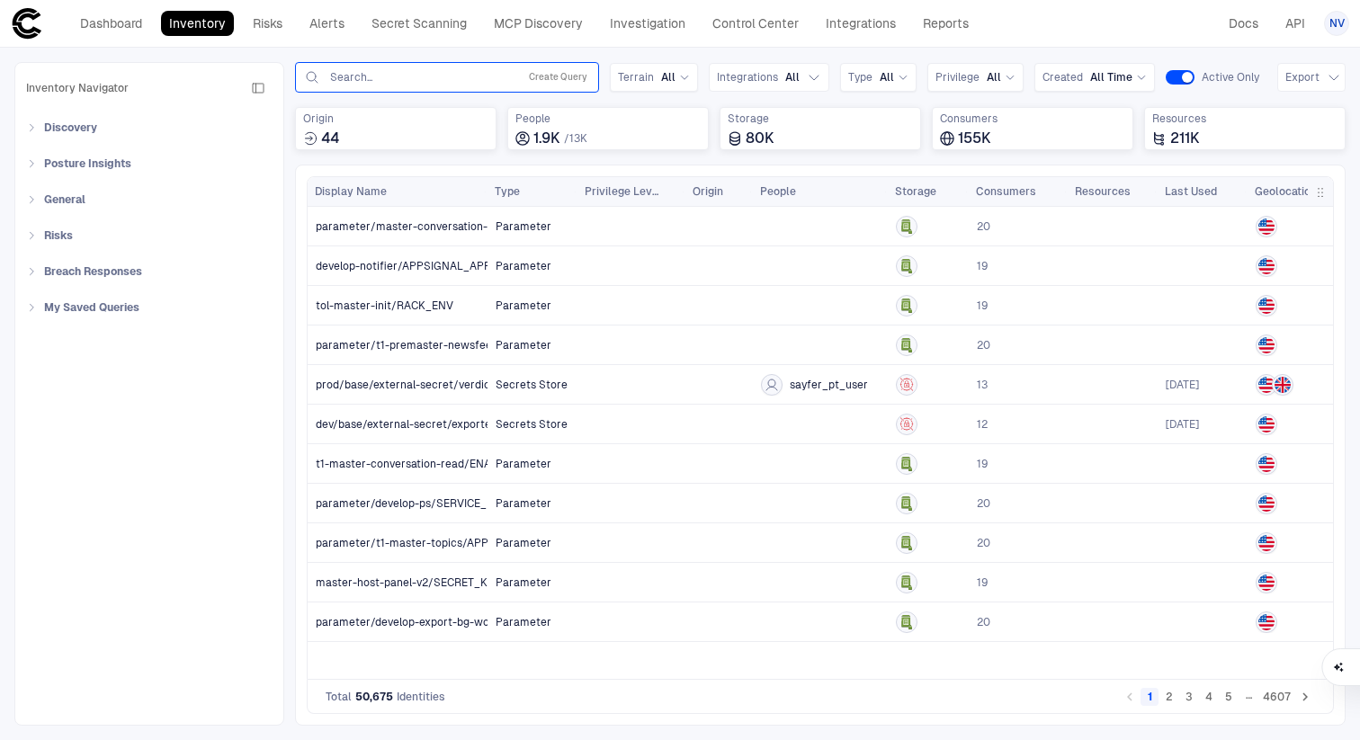
click at [373, 67] on div "Search... Create Query" at bounding box center [447, 78] width 288 height 22
click at [256, 88] on icon "button" at bounding box center [258, 88] width 14 height 14
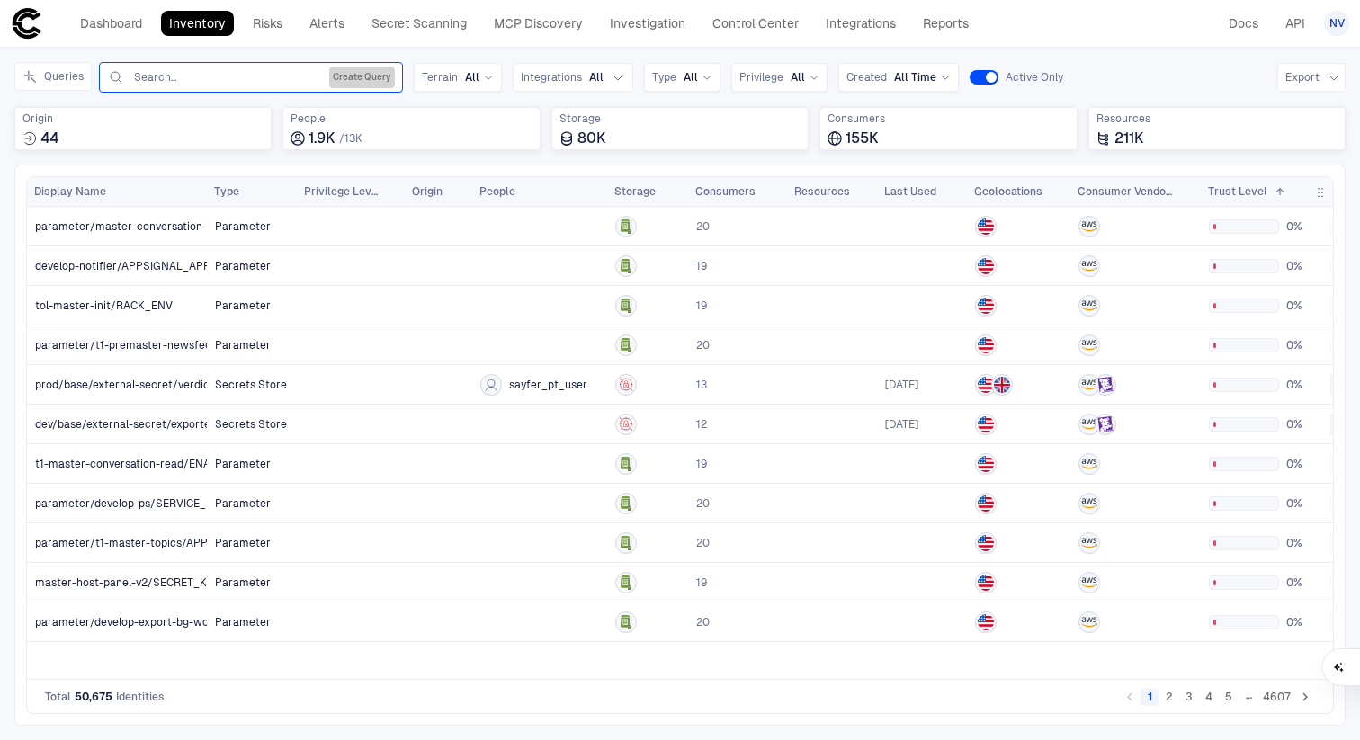
click at [350, 75] on button "Create Query" at bounding box center [362, 78] width 66 height 22
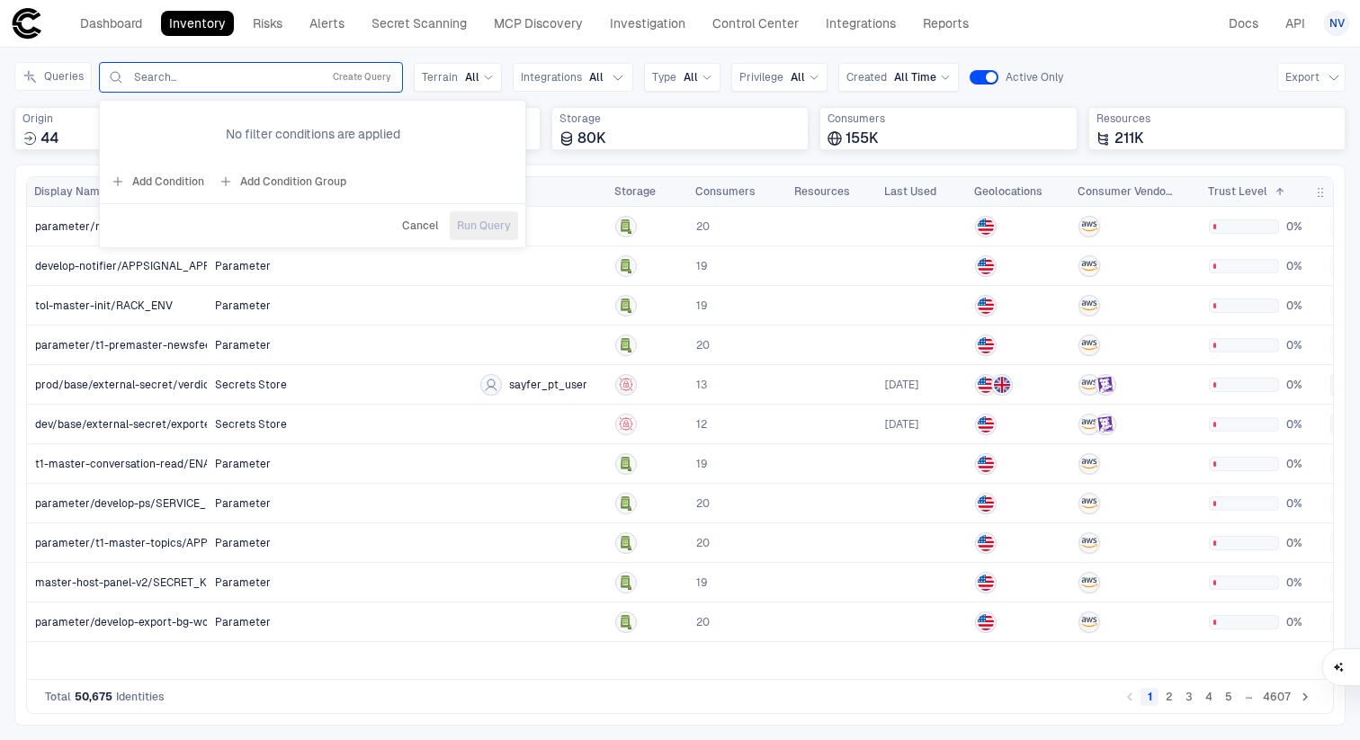
click at [178, 183] on button "Add Condition" at bounding box center [157, 181] width 101 height 29
click at [236, 130] on div "Origin: Name" at bounding box center [213, 129] width 82 height 14
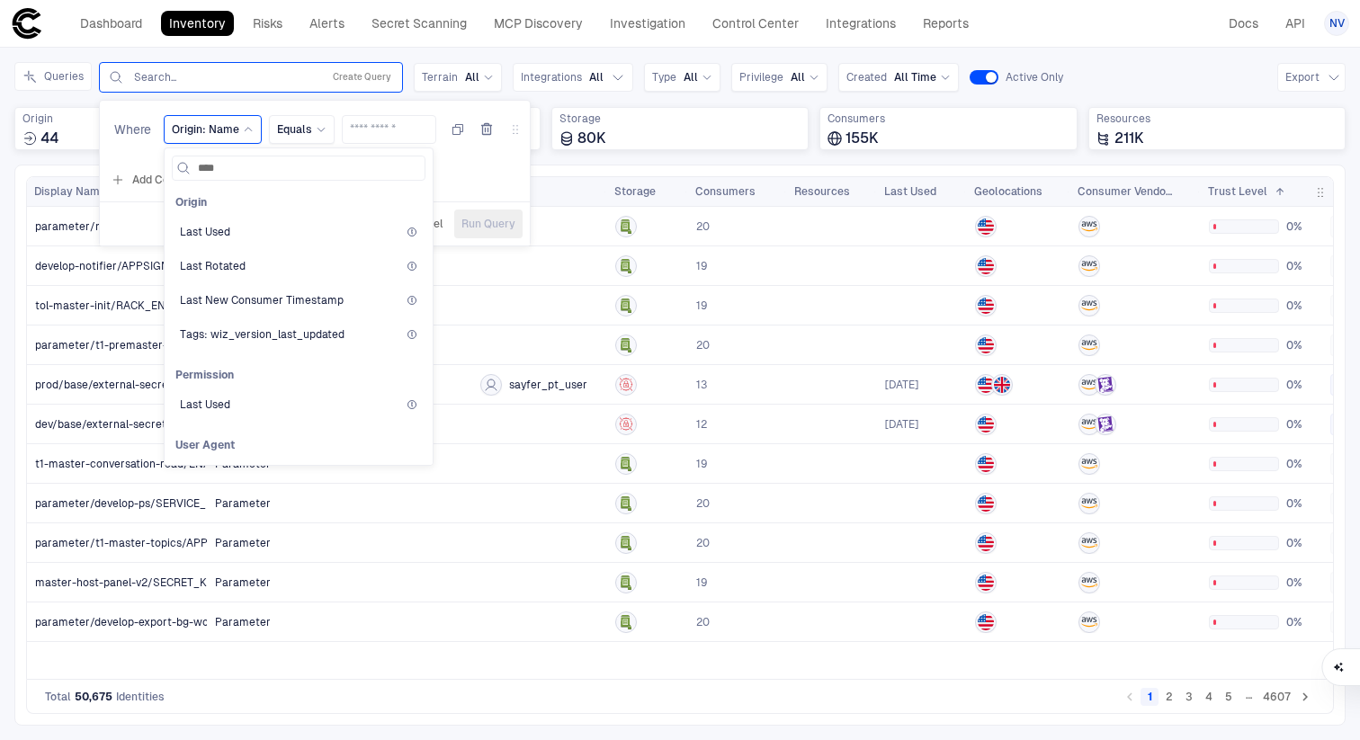
type input "****"
click at [217, 227] on span "Last Used" at bounding box center [205, 232] width 50 height 14
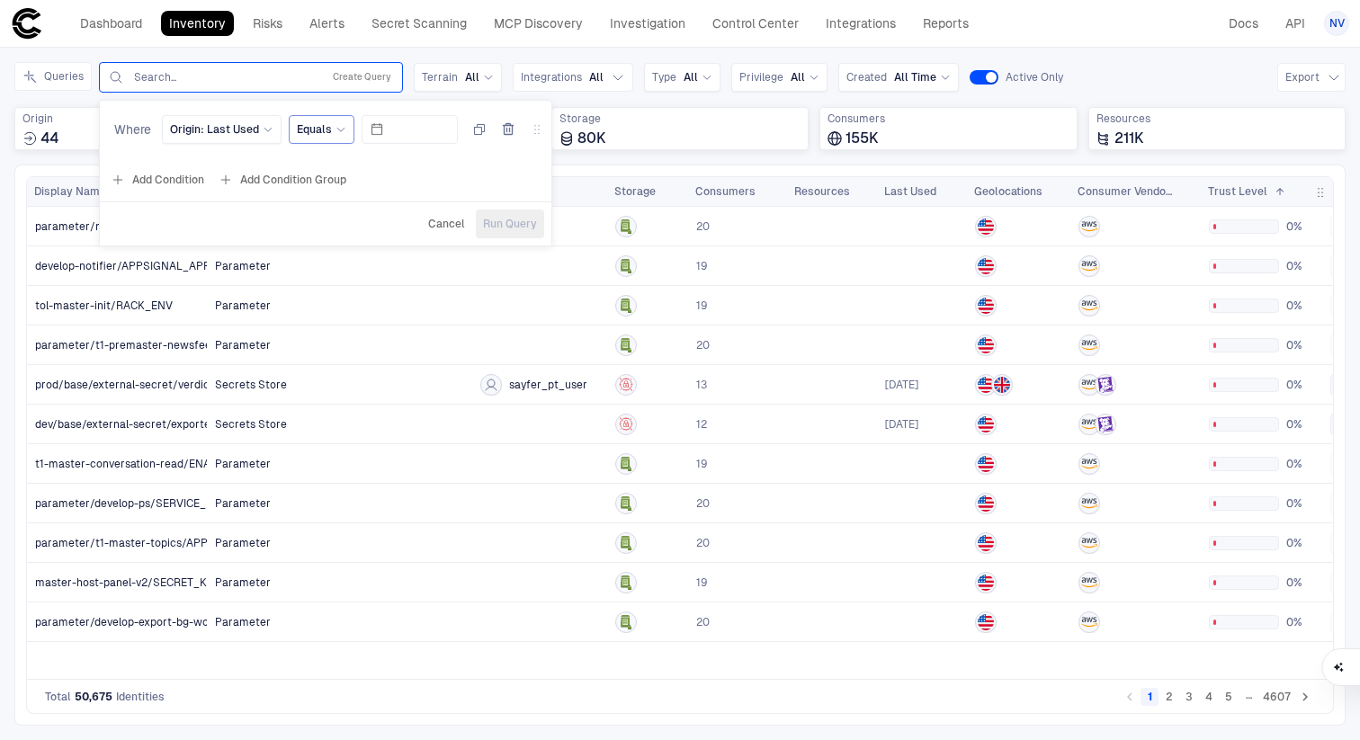
click at [336, 134] on icon at bounding box center [341, 129] width 11 height 11
click at [340, 408] on span "Does Not Exist" at bounding box center [401, 408] width 193 height 14
click at [472, 213] on button "Run Query" at bounding box center [484, 224] width 68 height 29
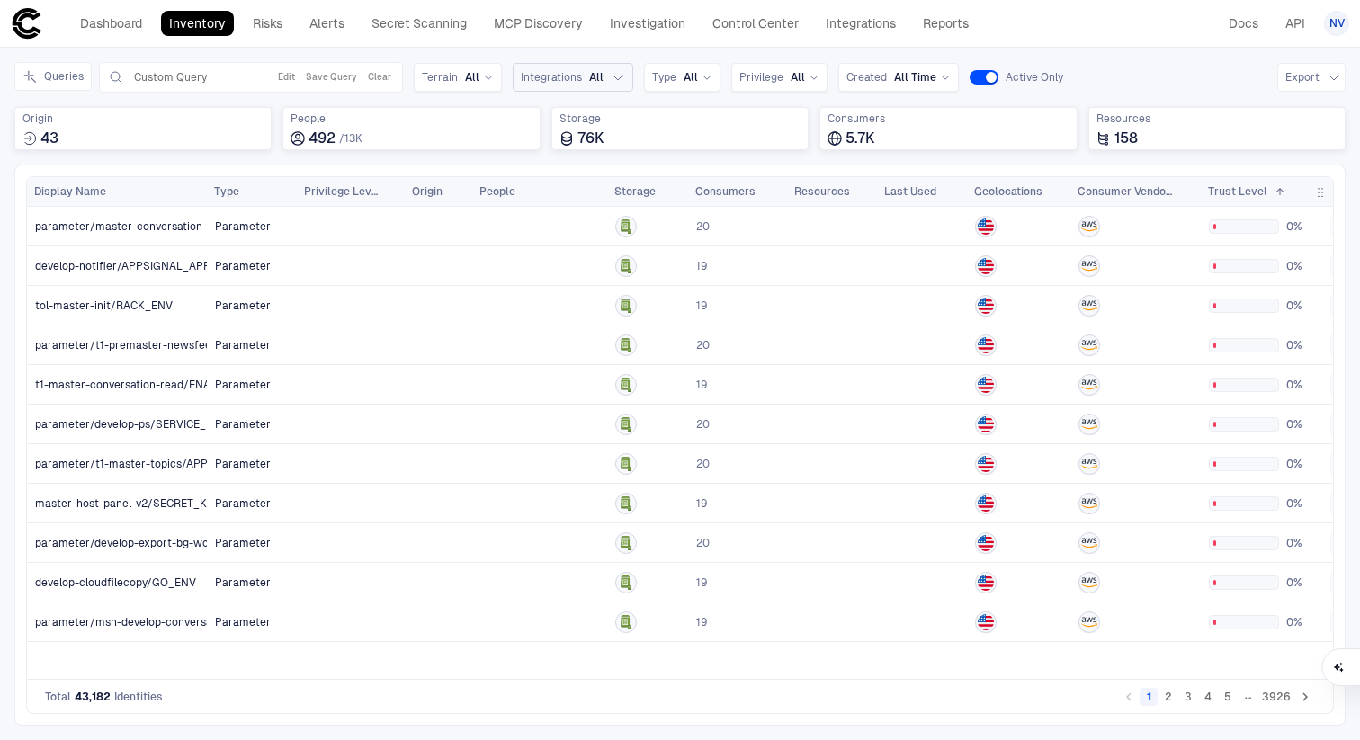
click at [564, 68] on button "Integrations All" at bounding box center [573, 77] width 121 height 29
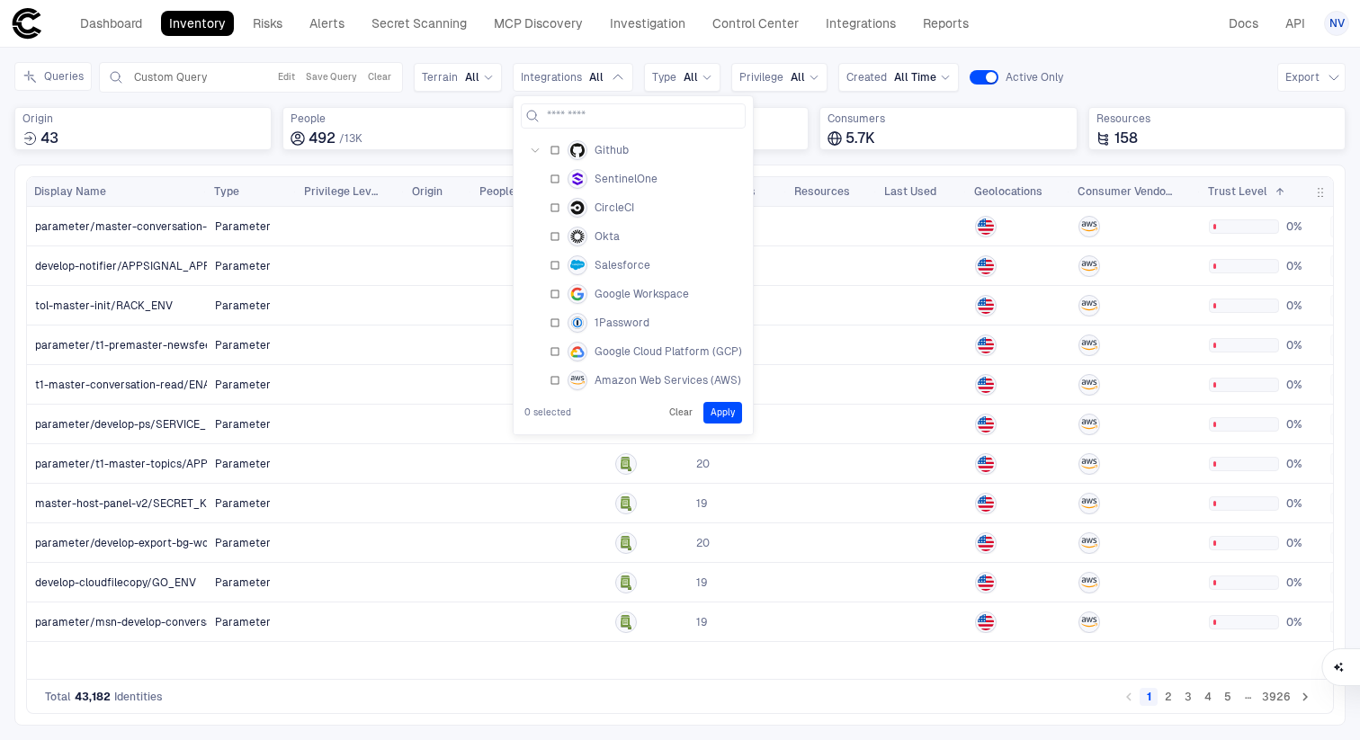
click at [558, 359] on \(GCP\) "Google Cloud Platform (GCP)" at bounding box center [633, 351] width 225 height 29
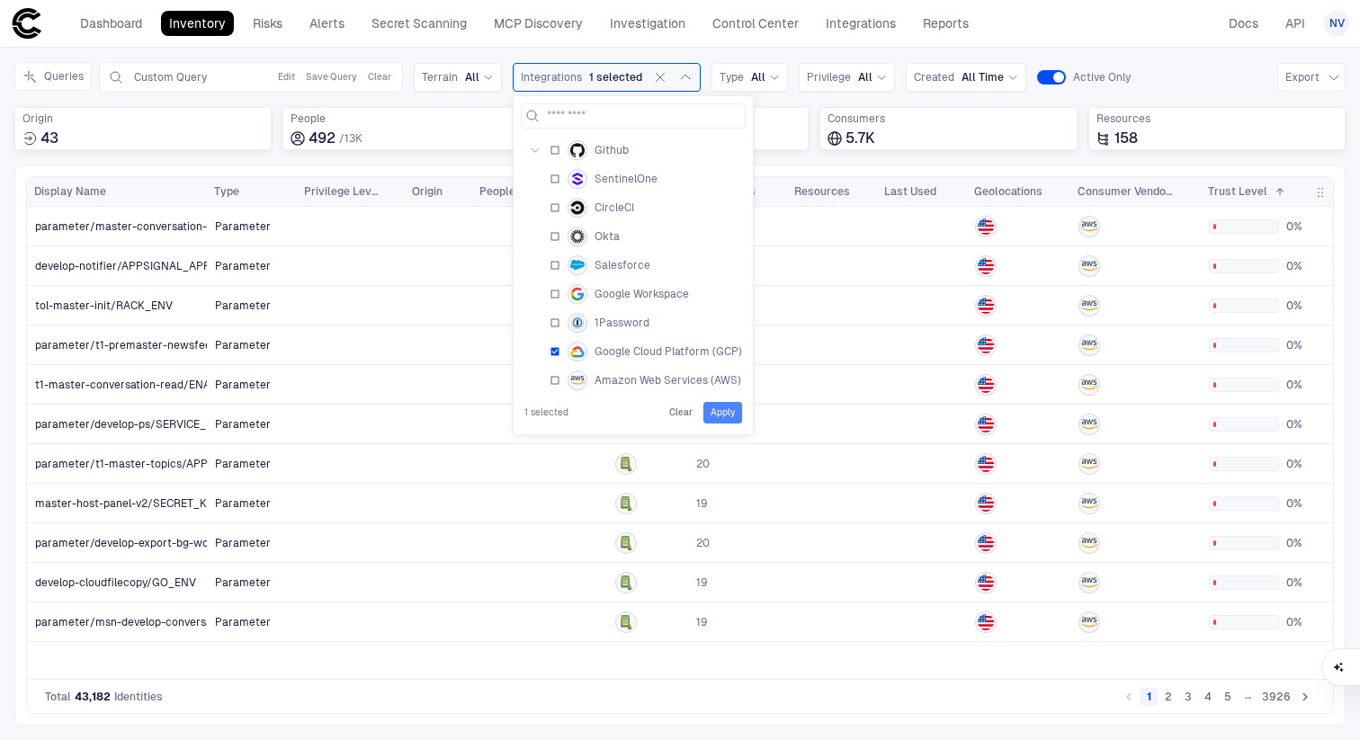
click at [719, 414] on button "Apply" at bounding box center [723, 413] width 39 height 22
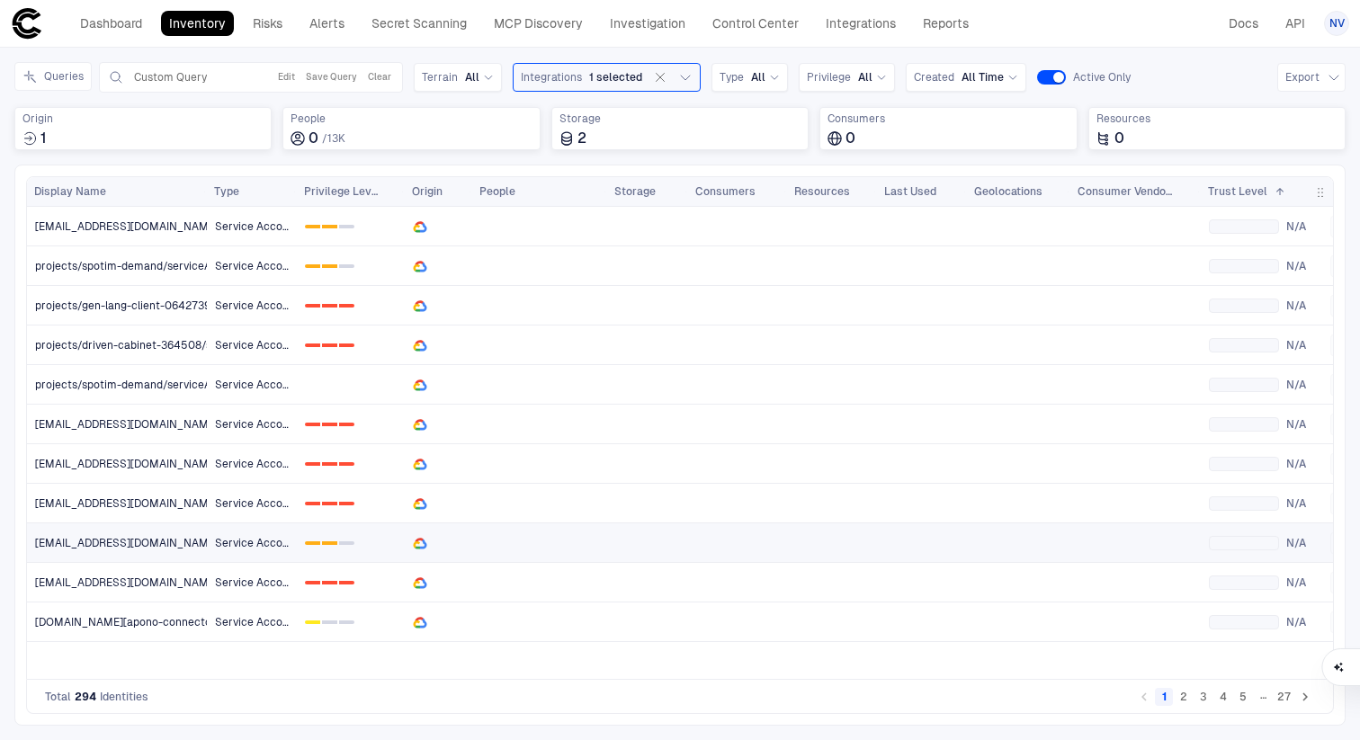
click at [145, 544] on span "customers@clutch-customers.iam.gserviceaccount.com" at bounding box center [127, 543] width 184 height 14
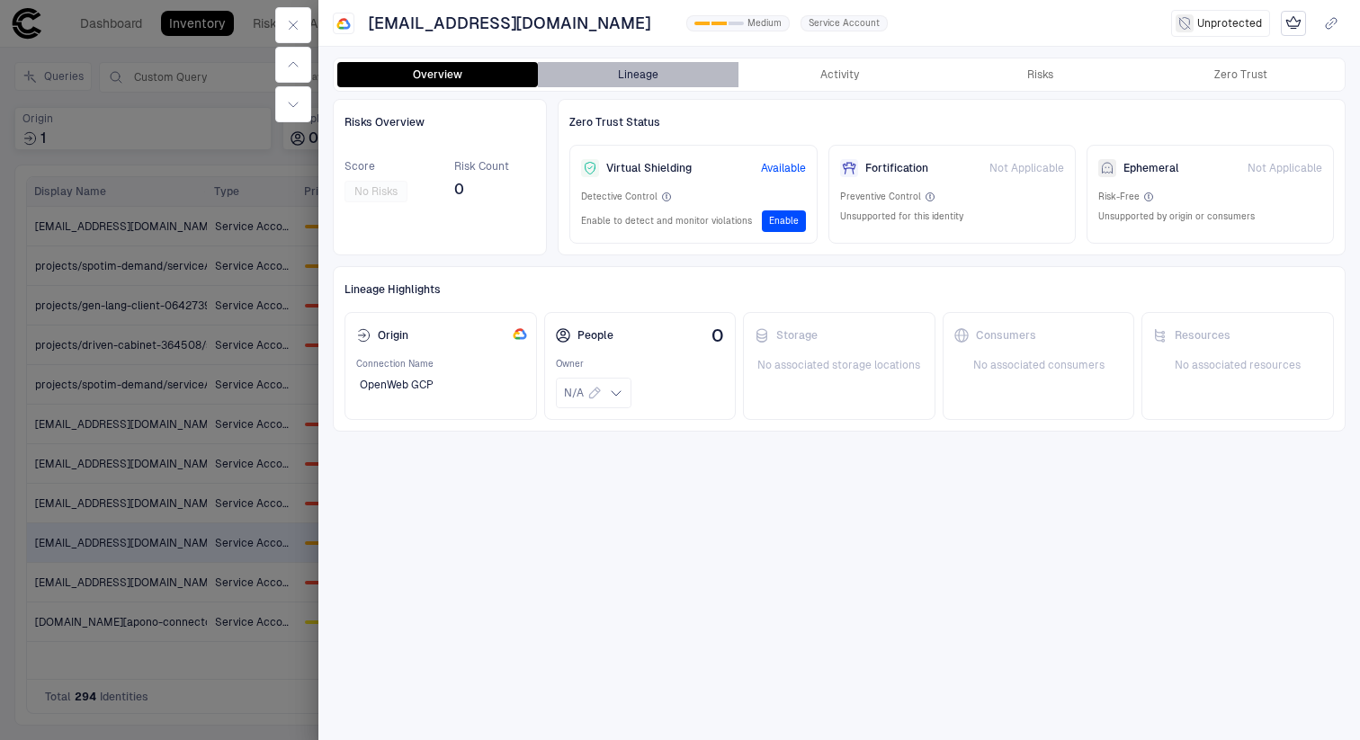
click at [629, 83] on button "Lineage" at bounding box center [638, 74] width 201 height 25
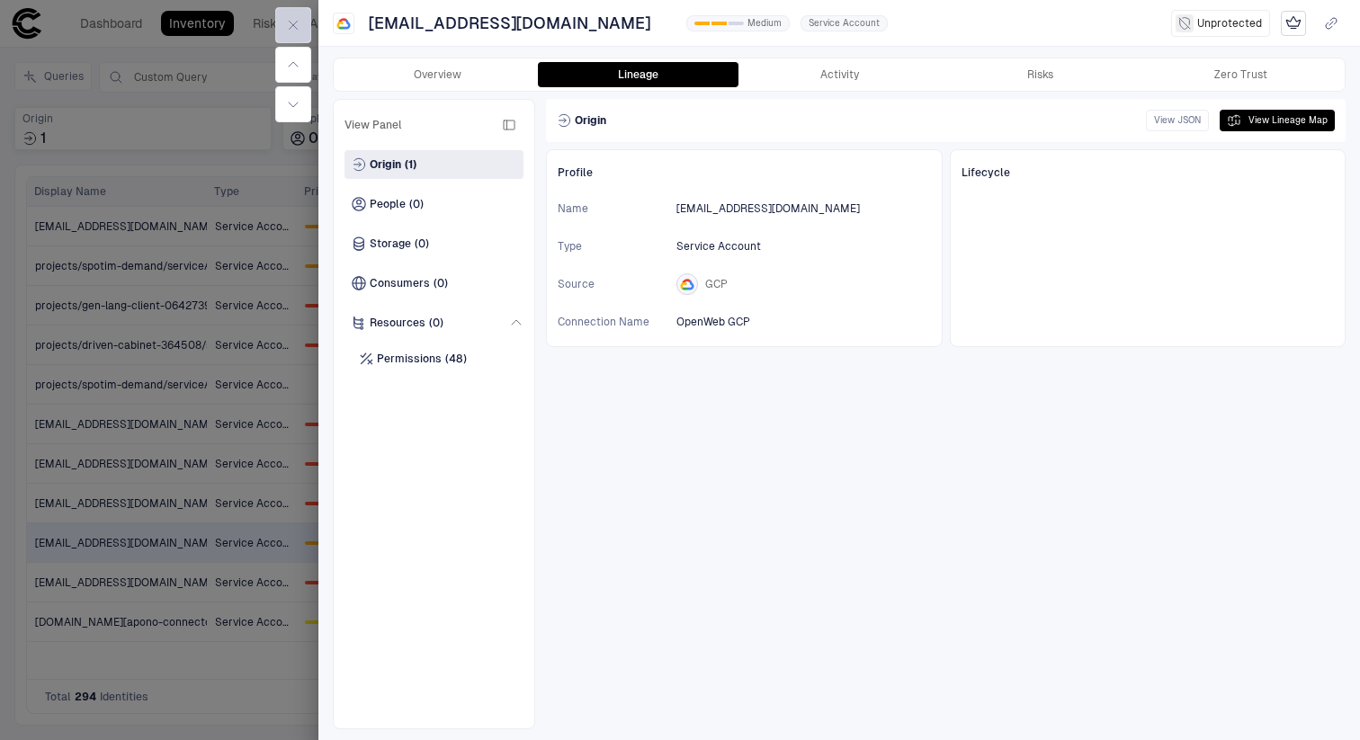
click at [300, 24] on button "button" at bounding box center [293, 25] width 36 height 36
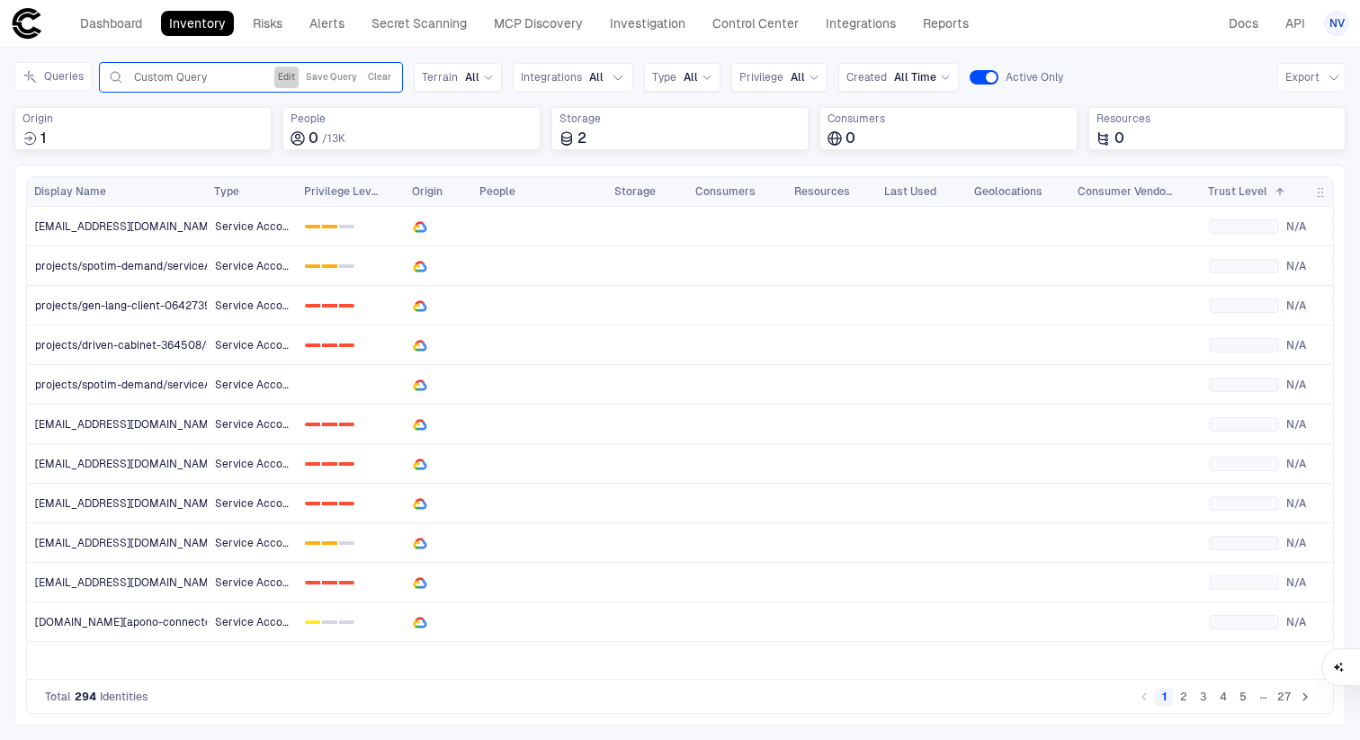
click at [280, 79] on button "Edit" at bounding box center [286, 78] width 24 height 22
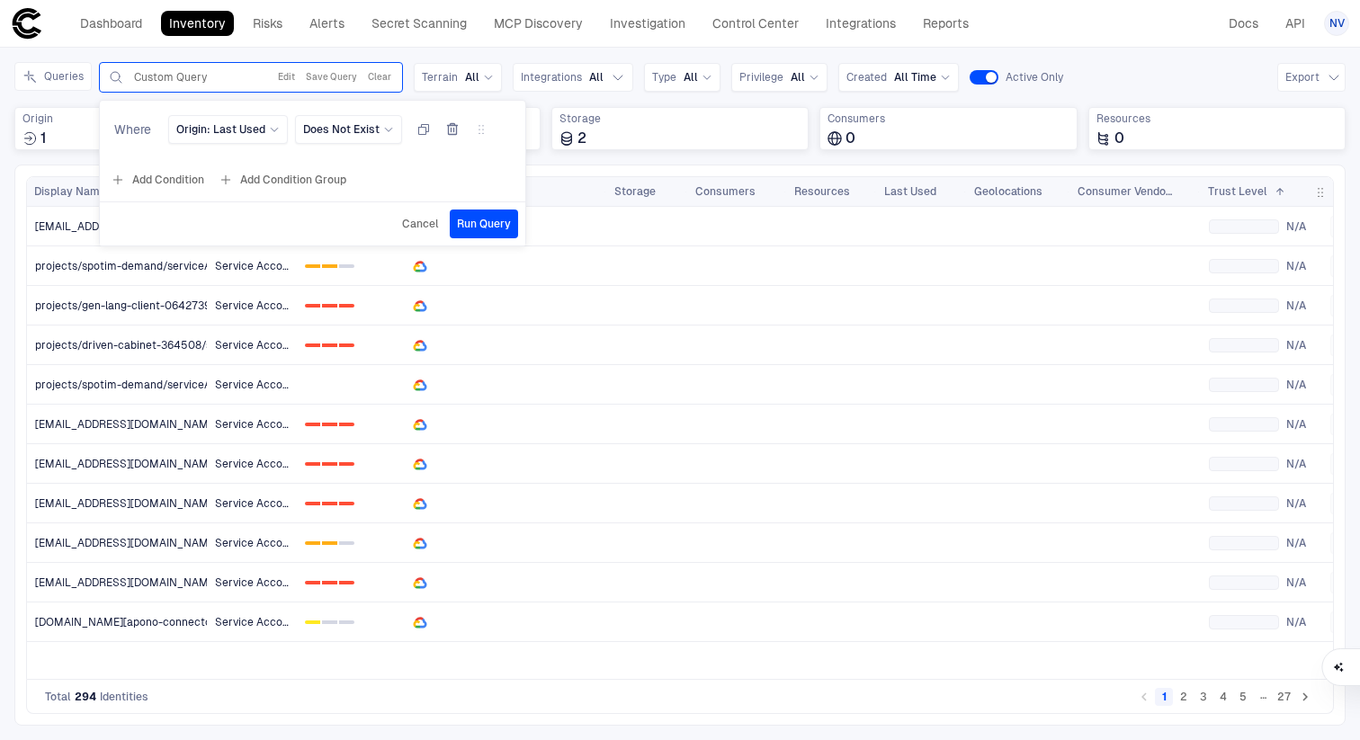
click at [170, 175] on button "Add Condition" at bounding box center [157, 180] width 101 height 29
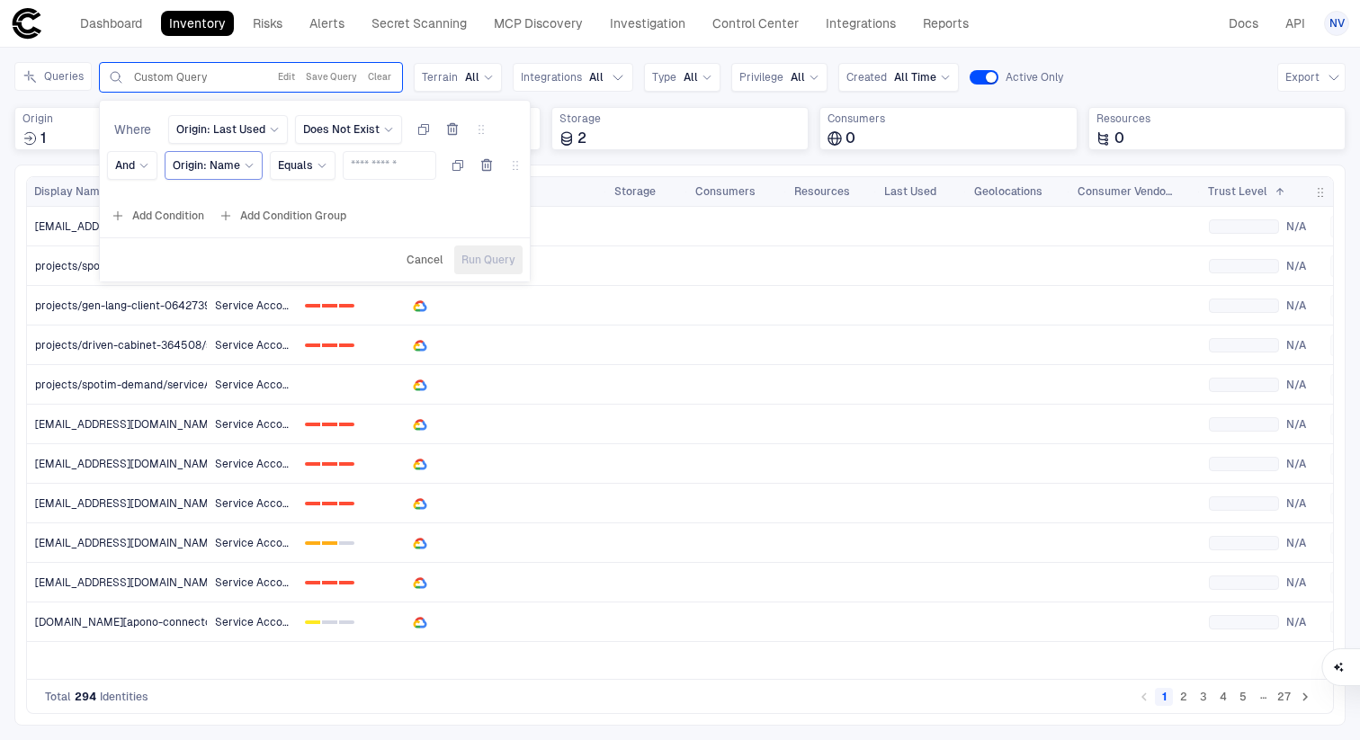
click at [234, 170] on span "Origin: Name" at bounding box center [206, 165] width 67 height 14
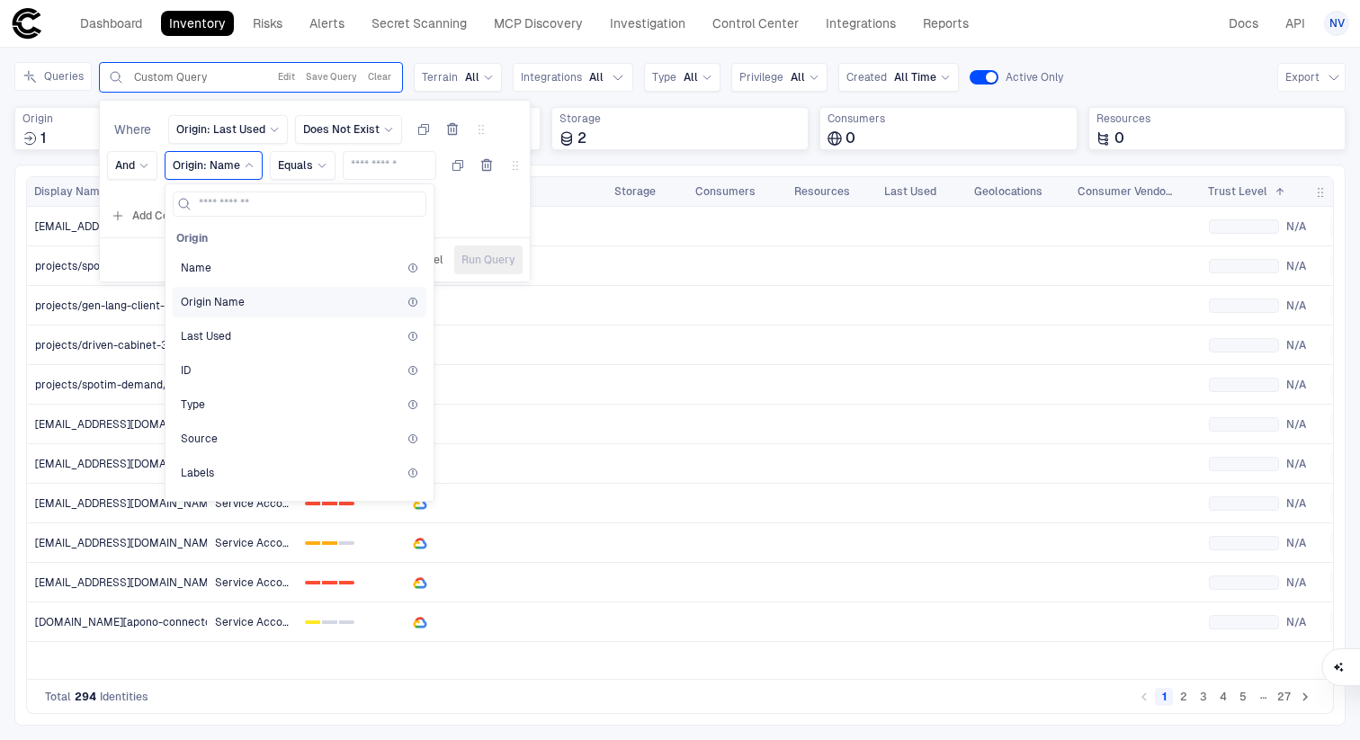
click at [223, 303] on span "Origin Name" at bounding box center [213, 302] width 64 height 14
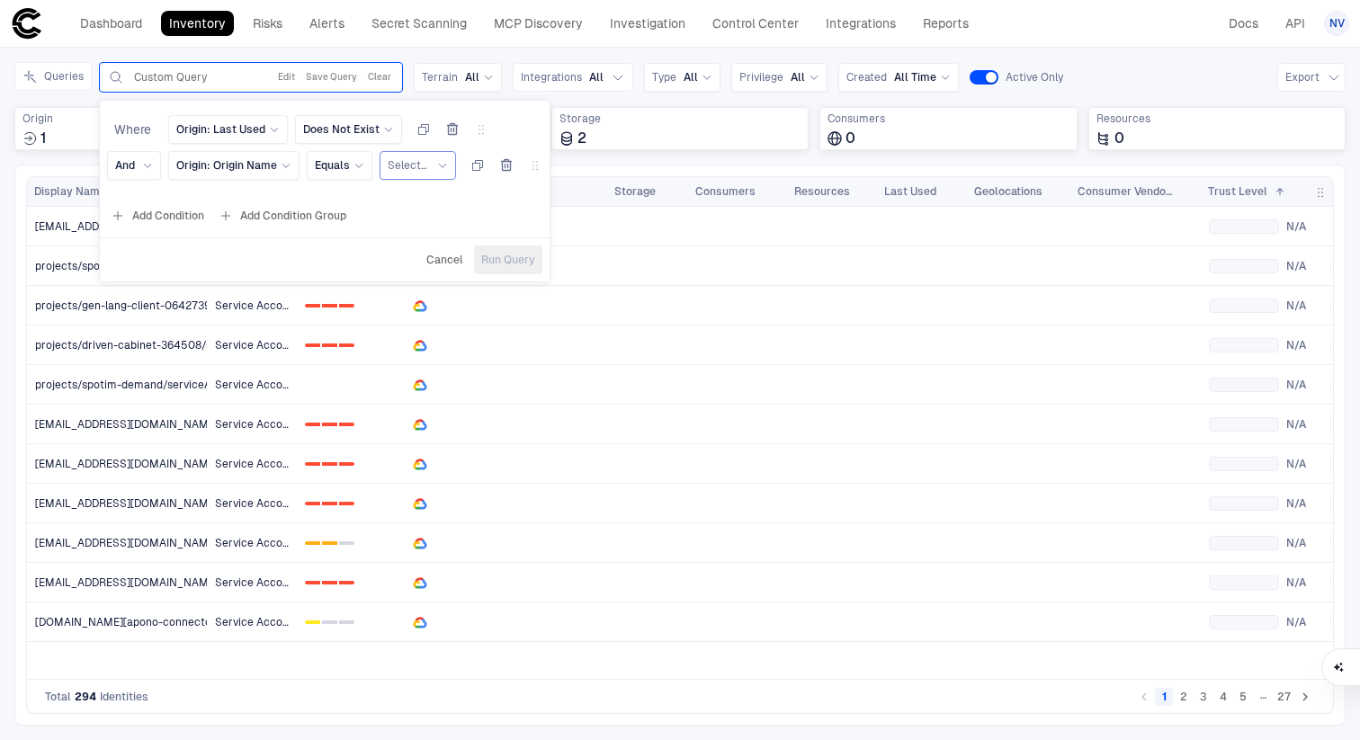
click at [416, 165] on span "Select..." at bounding box center [407, 165] width 39 height 14
type input "*"
click at [421, 309] on span "GCP" at bounding box center [491, 307] width 150 height 14
click at [495, 262] on span "Run Query" at bounding box center [507, 260] width 54 height 14
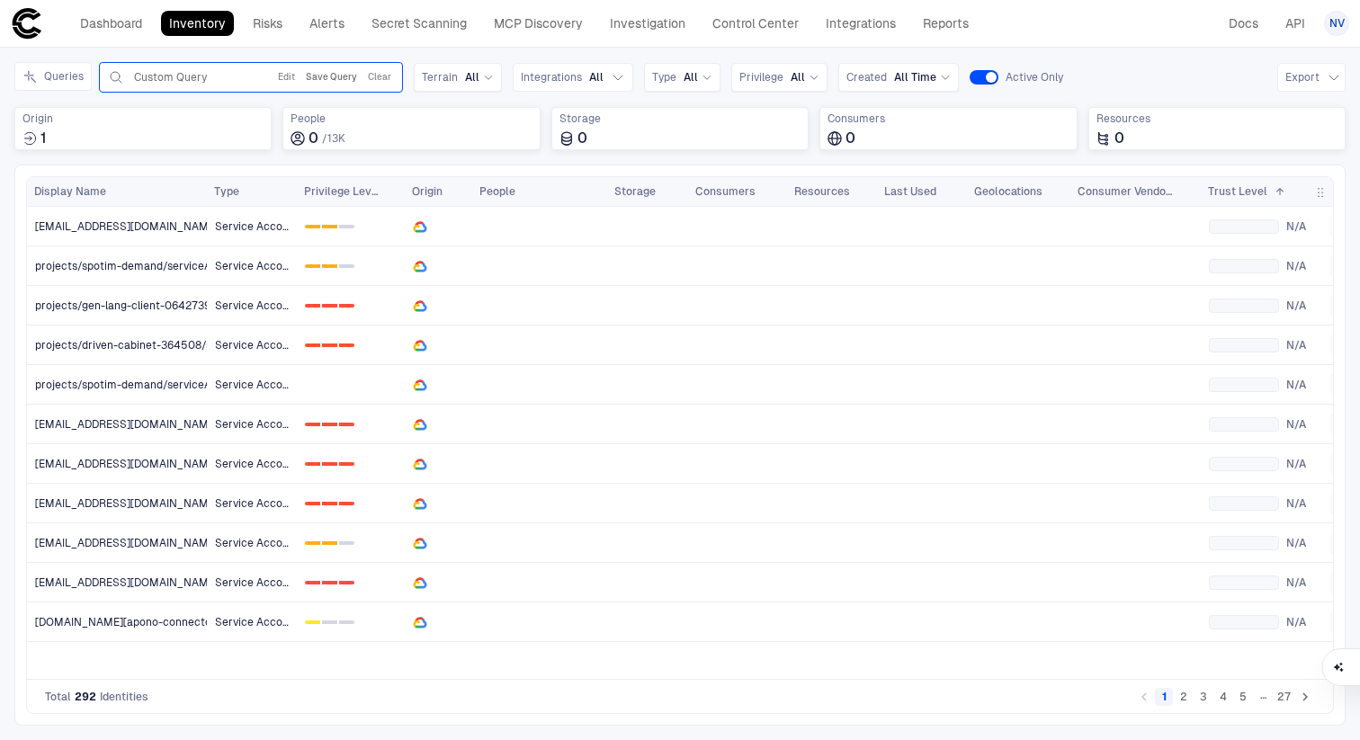
click at [339, 69] on button "Save Query" at bounding box center [331, 78] width 58 height 22
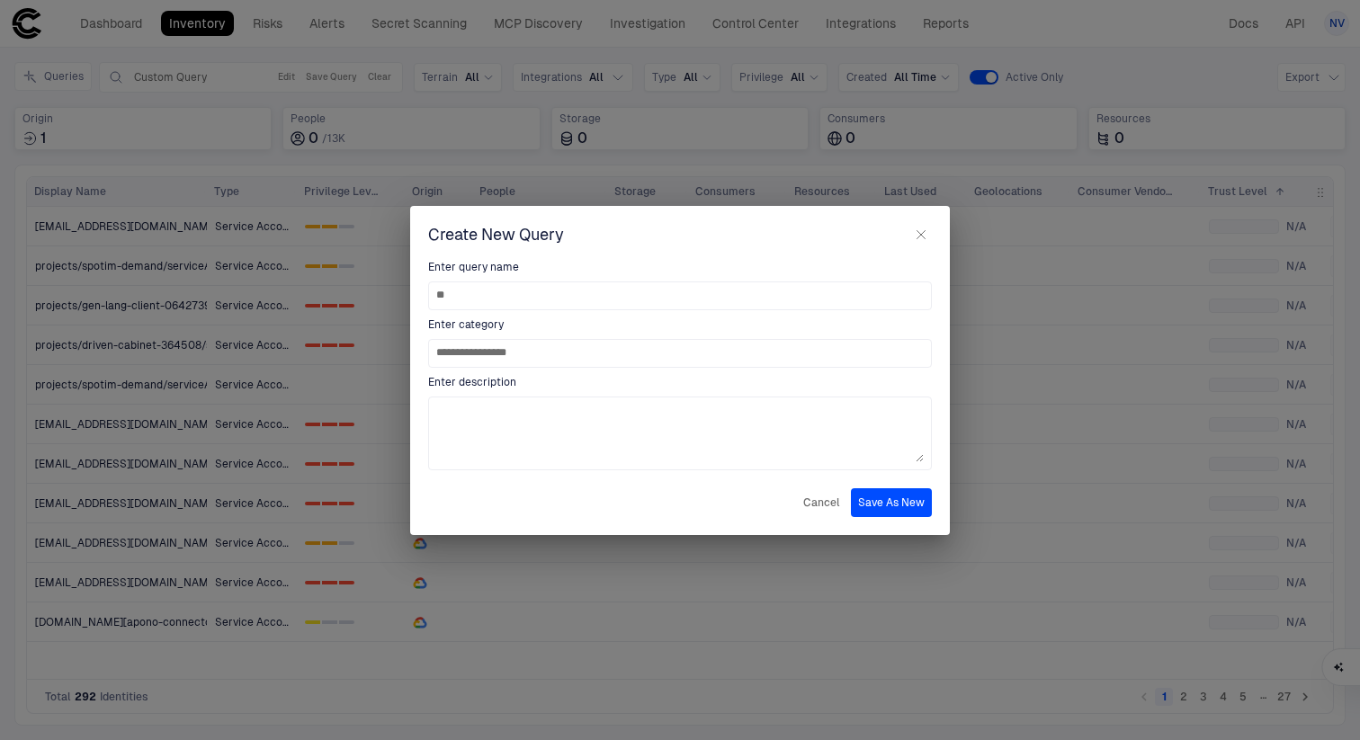
type input "*"
type input "**********"
click at [876, 493] on button "Save As New" at bounding box center [891, 503] width 81 height 29
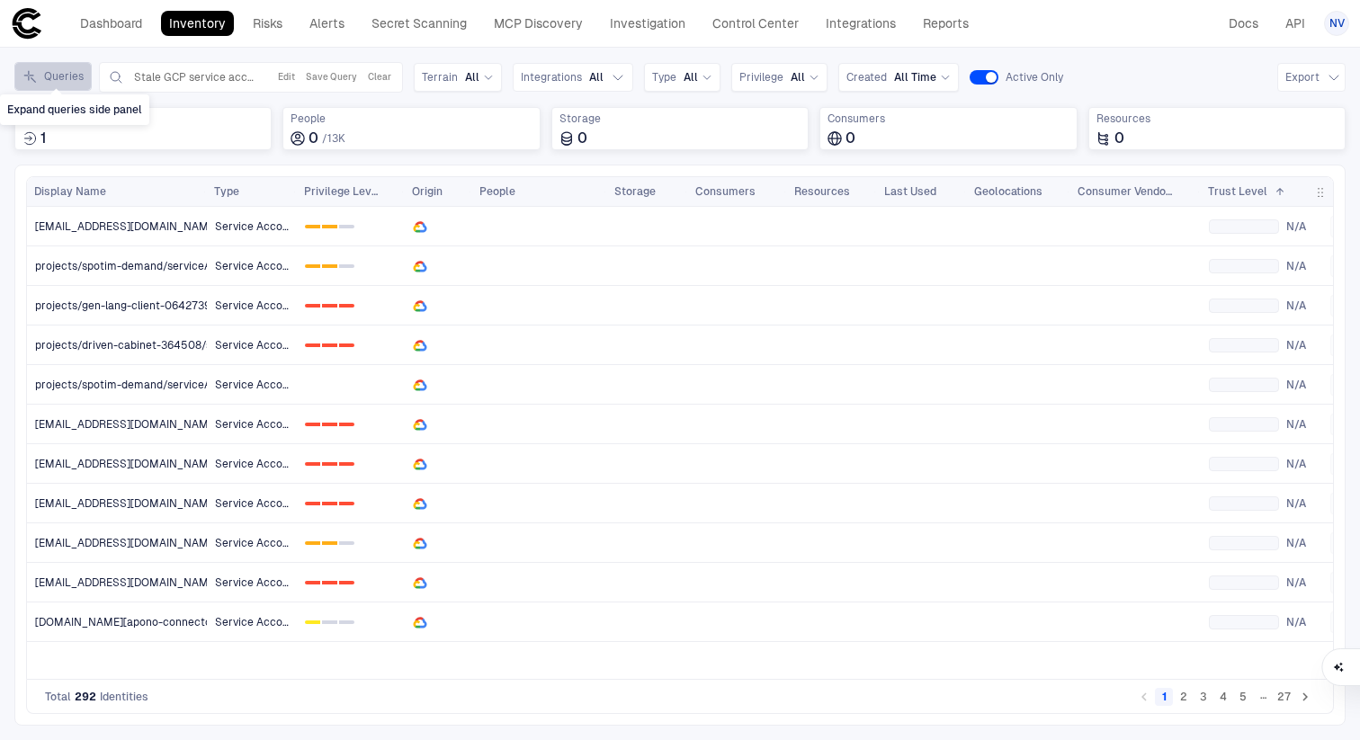
click at [66, 87] on button "Queries" at bounding box center [52, 76] width 77 height 29
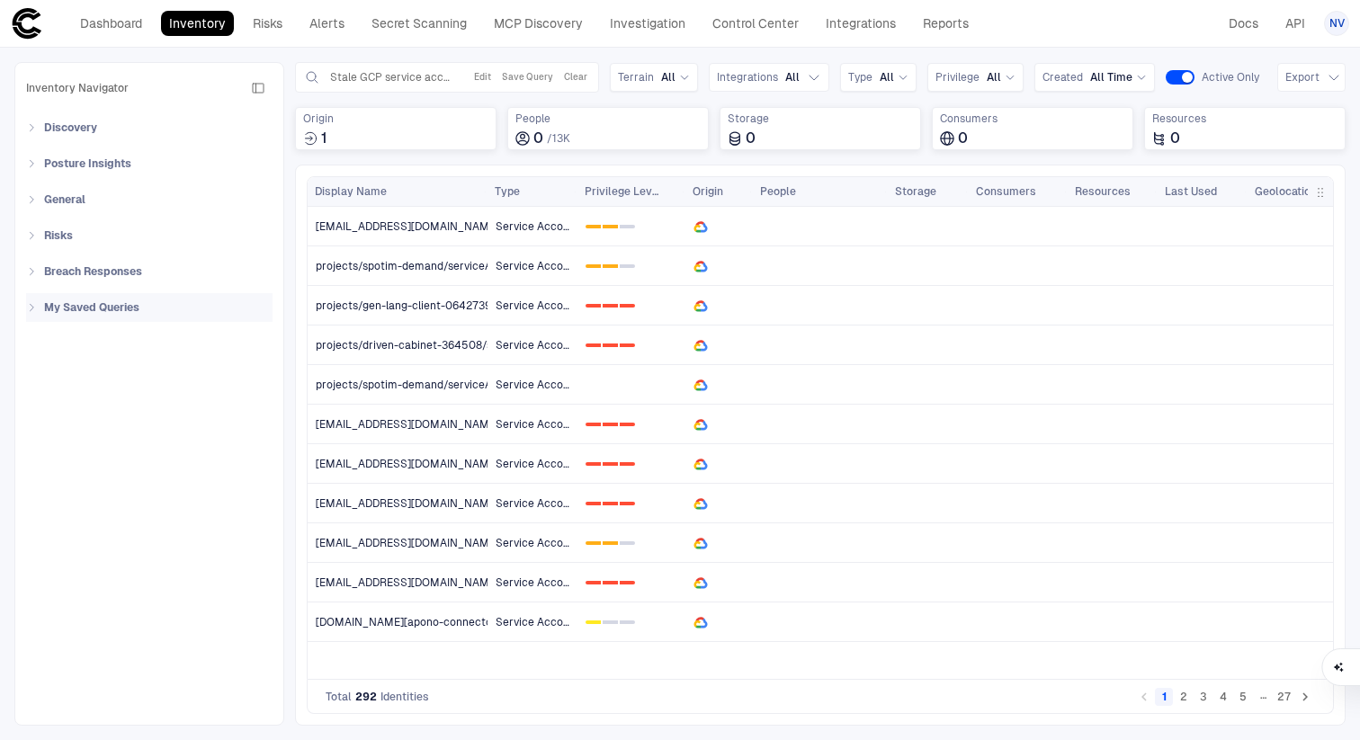
click at [96, 299] on div "My Saved Queries" at bounding box center [155, 307] width 236 height 29
click at [127, 415] on div "Stale GCP service account" at bounding box center [115, 416] width 140 height 16
click at [257, 417] on icon "button" at bounding box center [257, 416] width 11 height 11
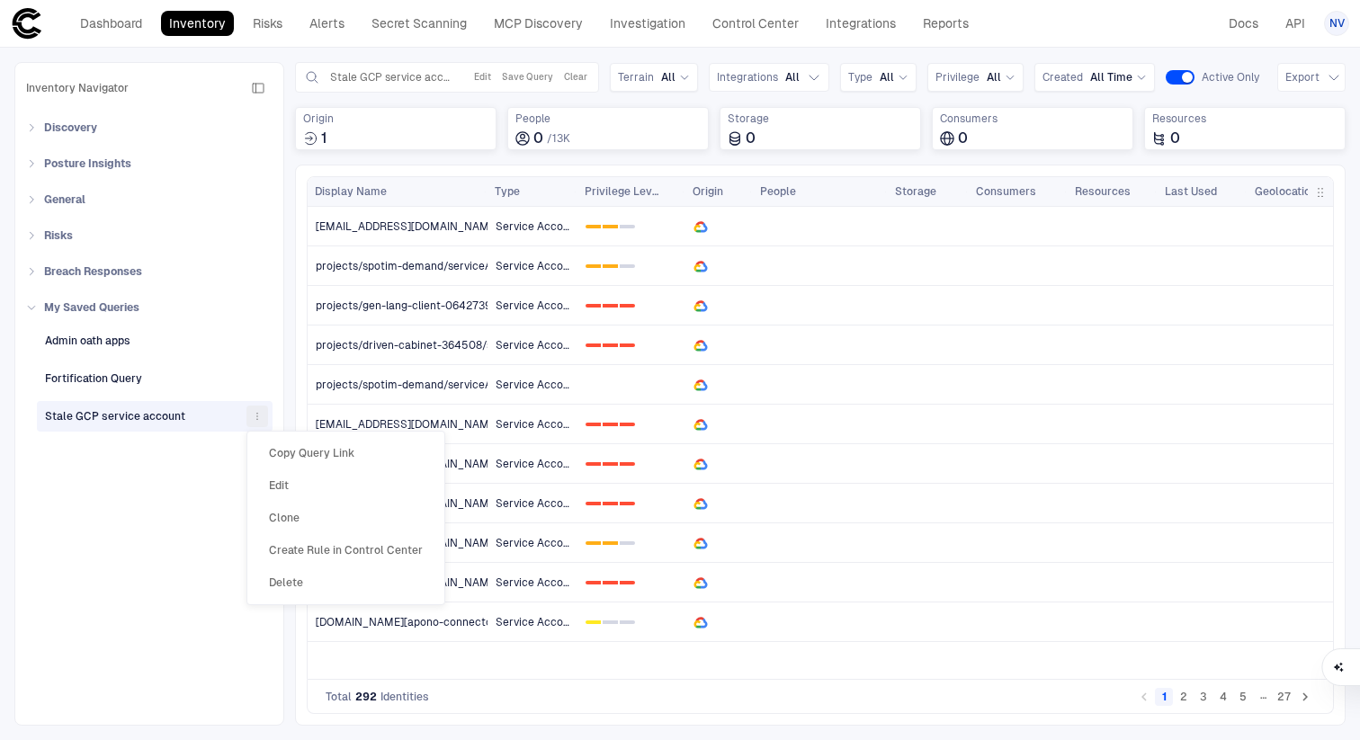
click at [335, 552] on span "Create Rule in Control Center" at bounding box center [346, 550] width 154 height 14
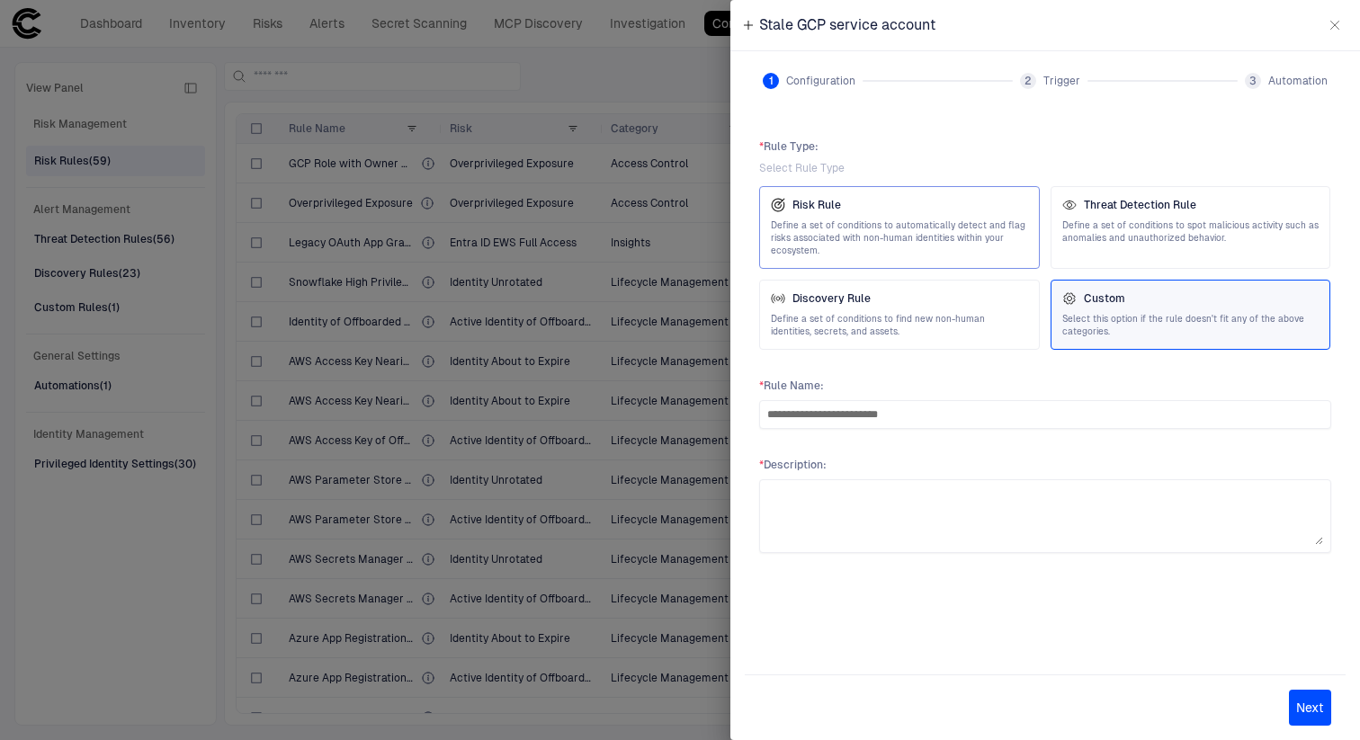
click at [839, 220] on span "Define a set of conditions to automatically detect and flag risks associated wi…" at bounding box center [899, 239] width 257 height 38
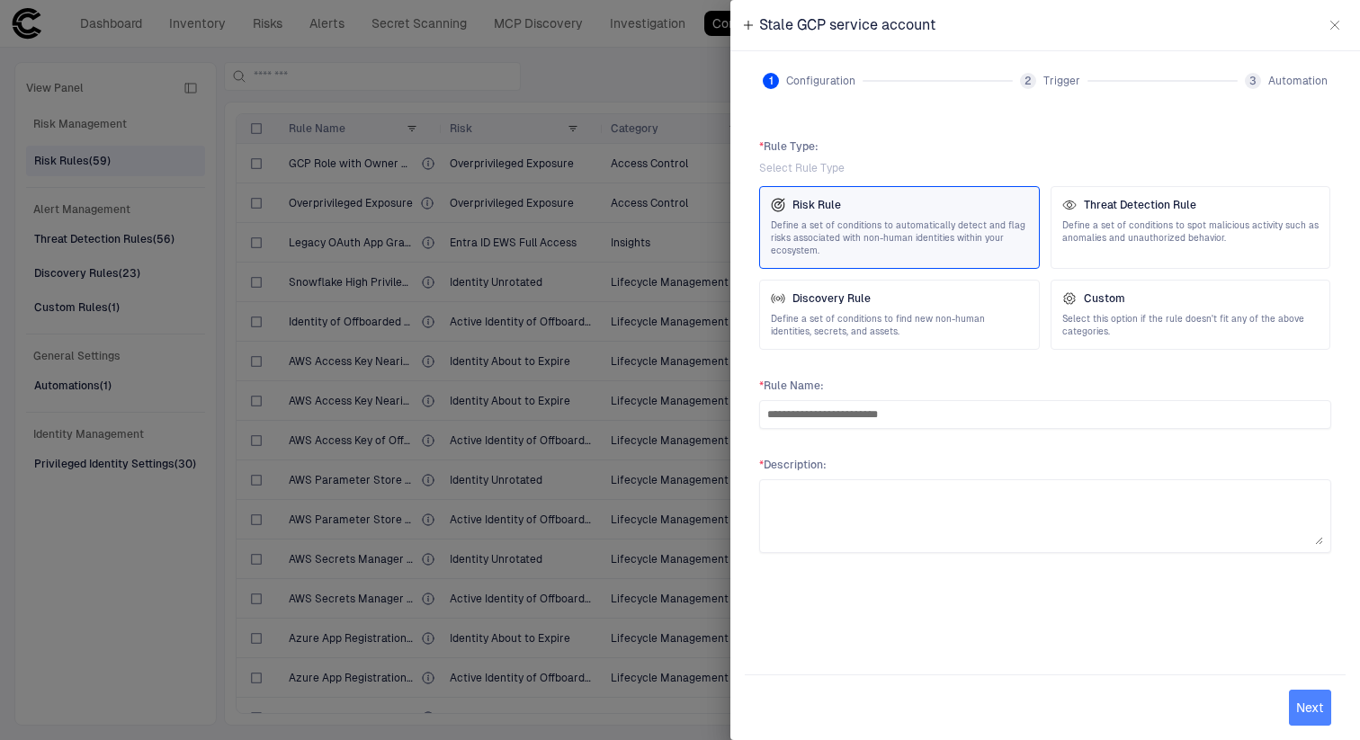
click at [1315, 713] on button "Next" at bounding box center [1310, 708] width 42 height 36
click at [1001, 541] on textarea at bounding box center [1045, 517] width 556 height 58
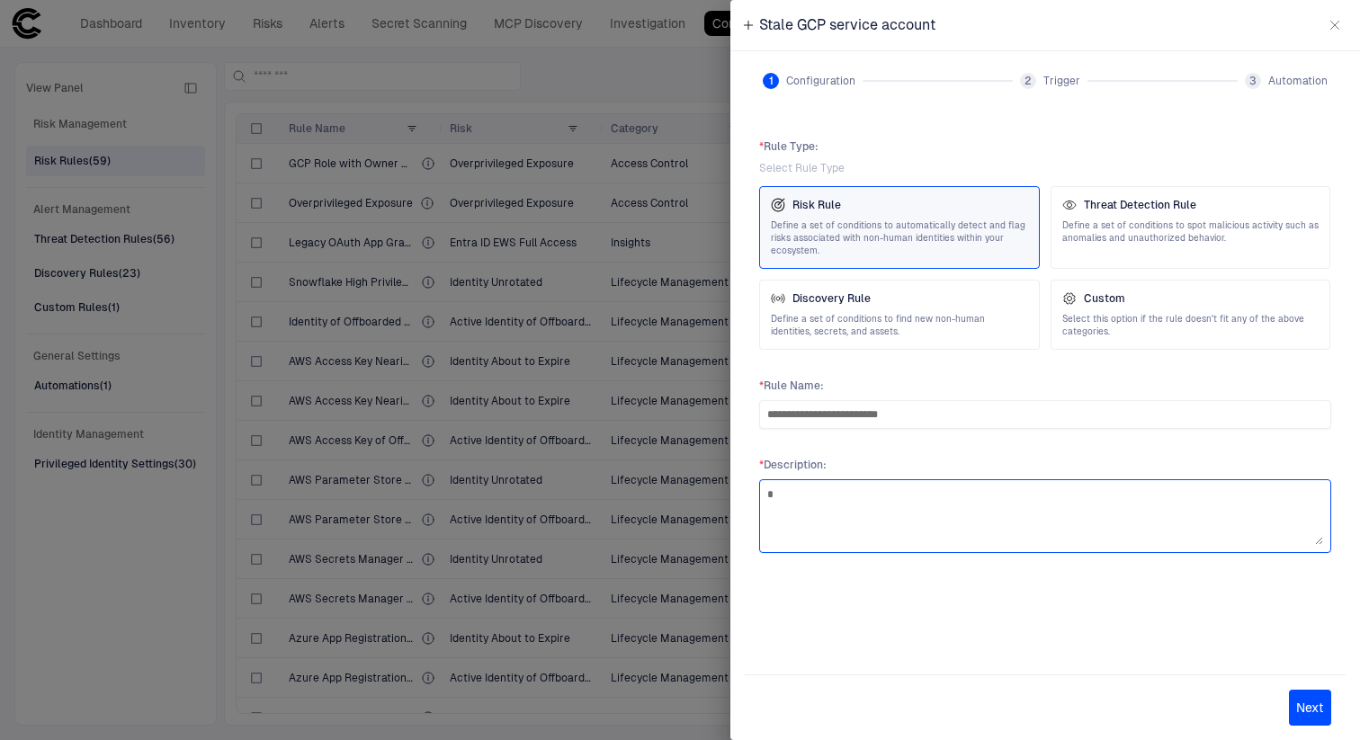
type textarea "*"
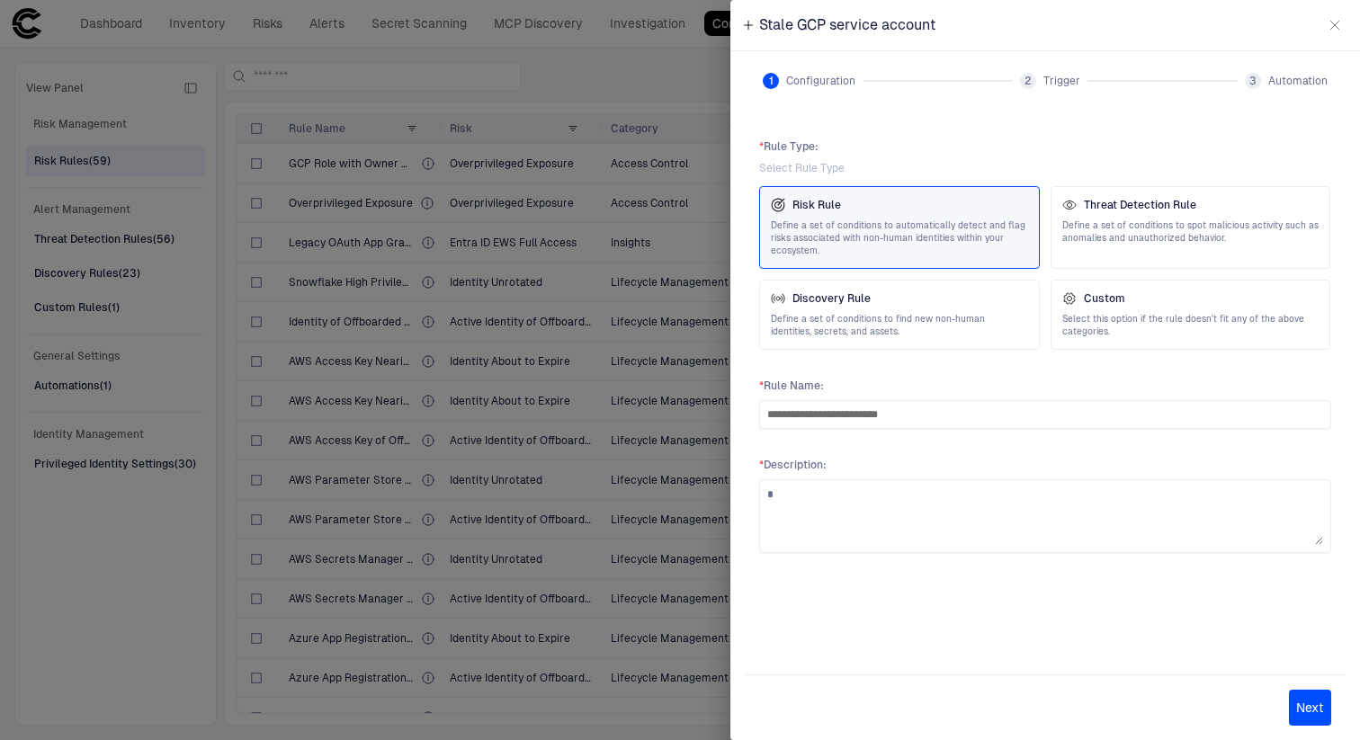
click at [1307, 702] on button "Next" at bounding box center [1310, 708] width 42 height 36
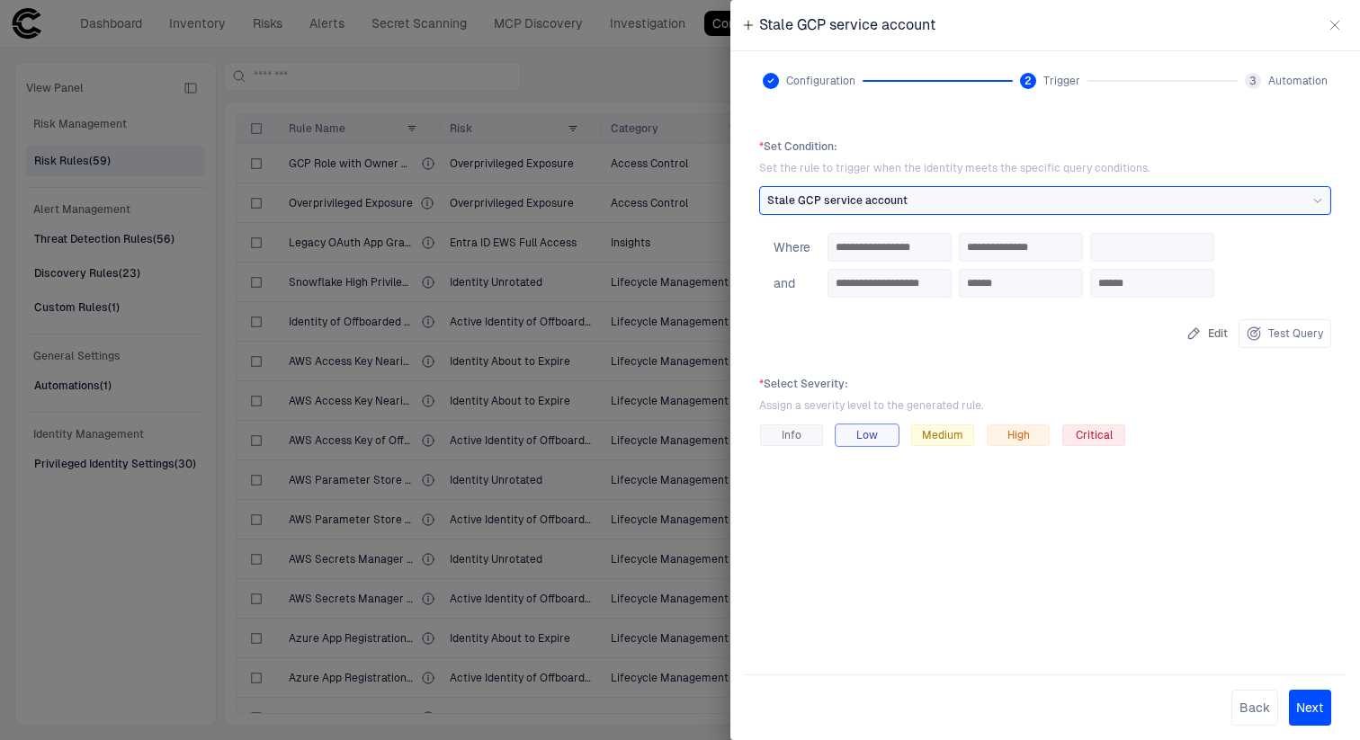
click at [874, 439] on span "Low" at bounding box center [867, 435] width 22 height 14
click at [946, 440] on span "Medium" at bounding box center [942, 435] width 41 height 14
click at [1311, 718] on button "Next" at bounding box center [1310, 708] width 42 height 36
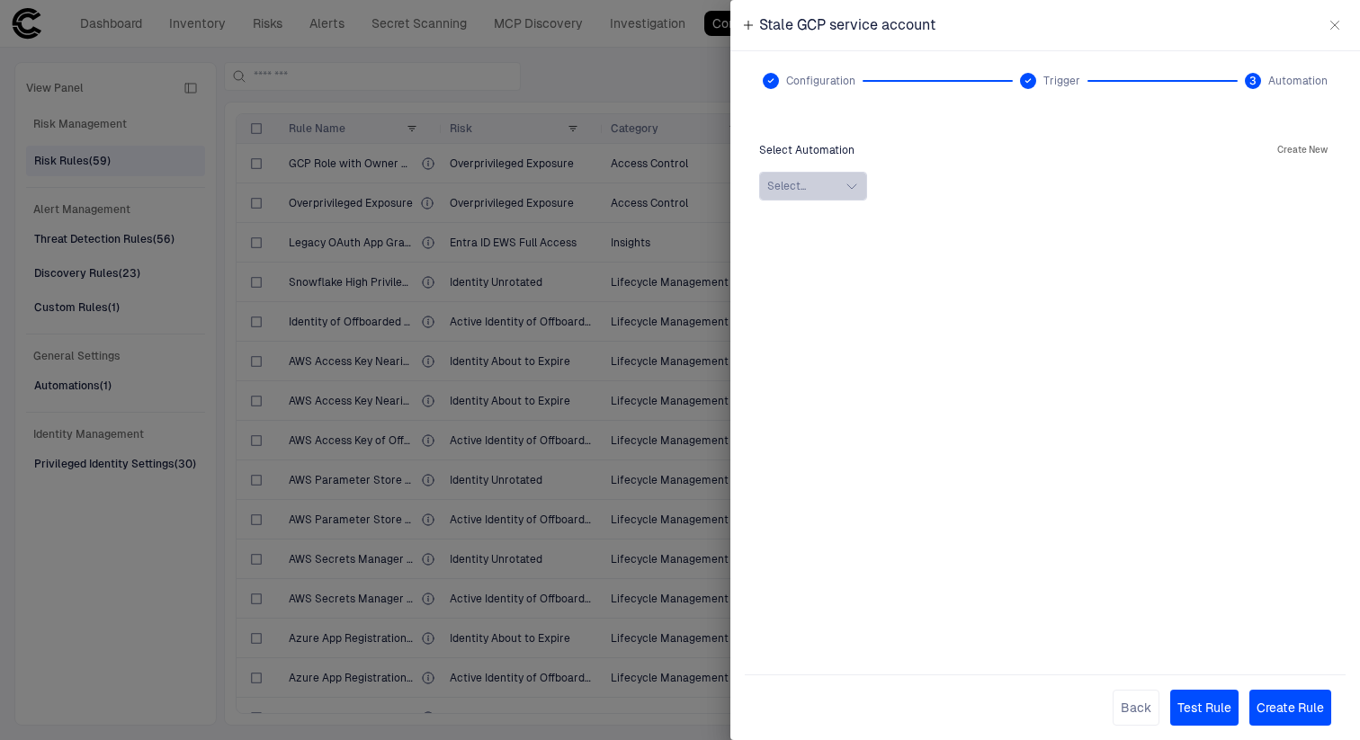
click at [801, 188] on button "Select..." at bounding box center [813, 186] width 108 height 29
click at [1307, 232] on icon at bounding box center [1305, 230] width 14 height 14
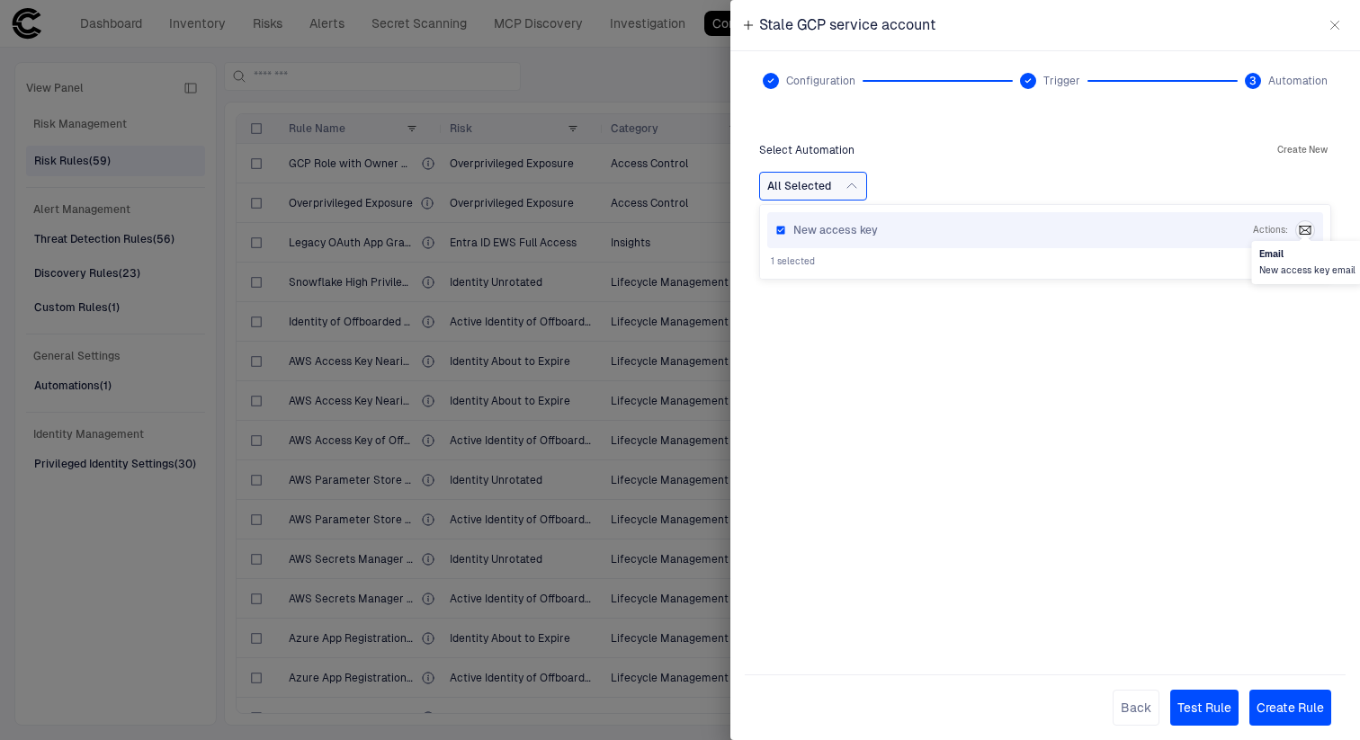
click at [1307, 232] on icon at bounding box center [1305, 230] width 14 height 14
click at [792, 228] on div "New access key Actions :" at bounding box center [1045, 230] width 540 height 20
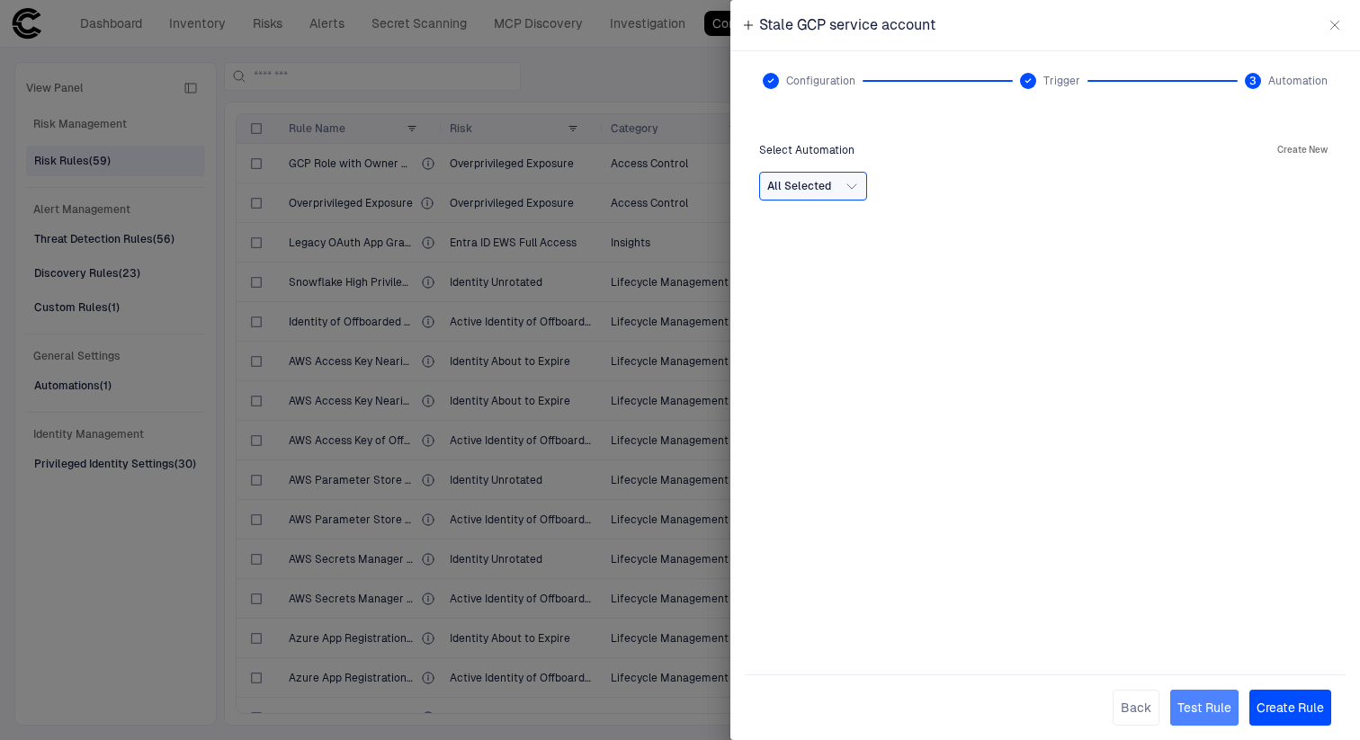
click at [1212, 716] on button "Test Rule" at bounding box center [1204, 708] width 68 height 36
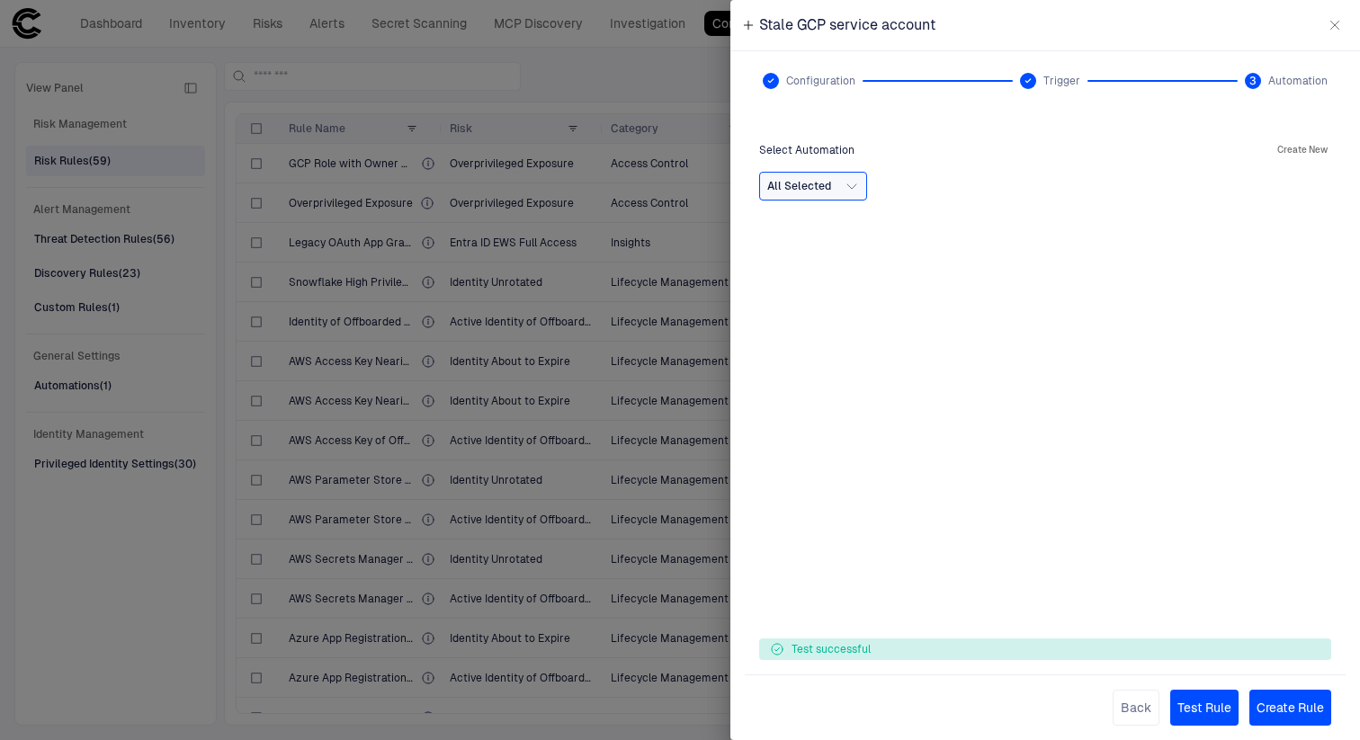
click at [1292, 707] on button "Create Rule" at bounding box center [1291, 708] width 82 height 36
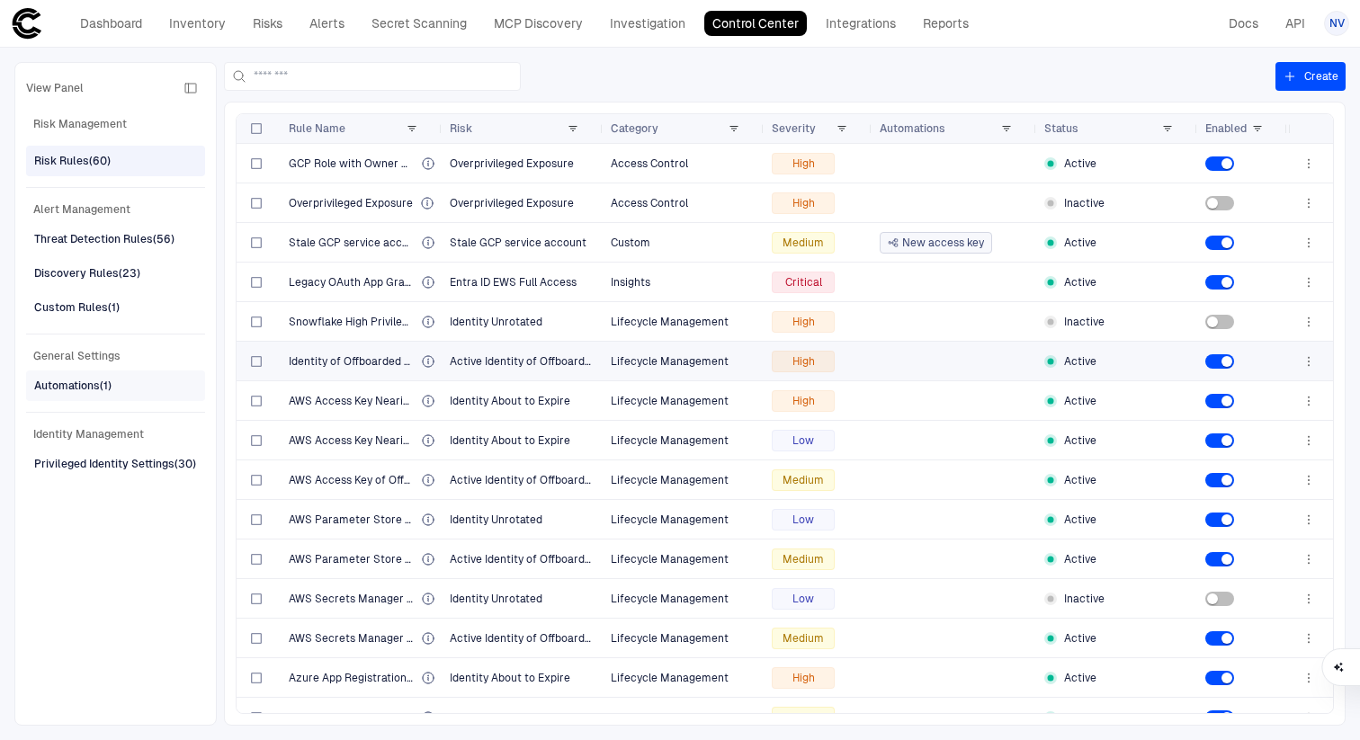
click at [75, 390] on div "Automations (1)" at bounding box center [72, 386] width 77 height 16
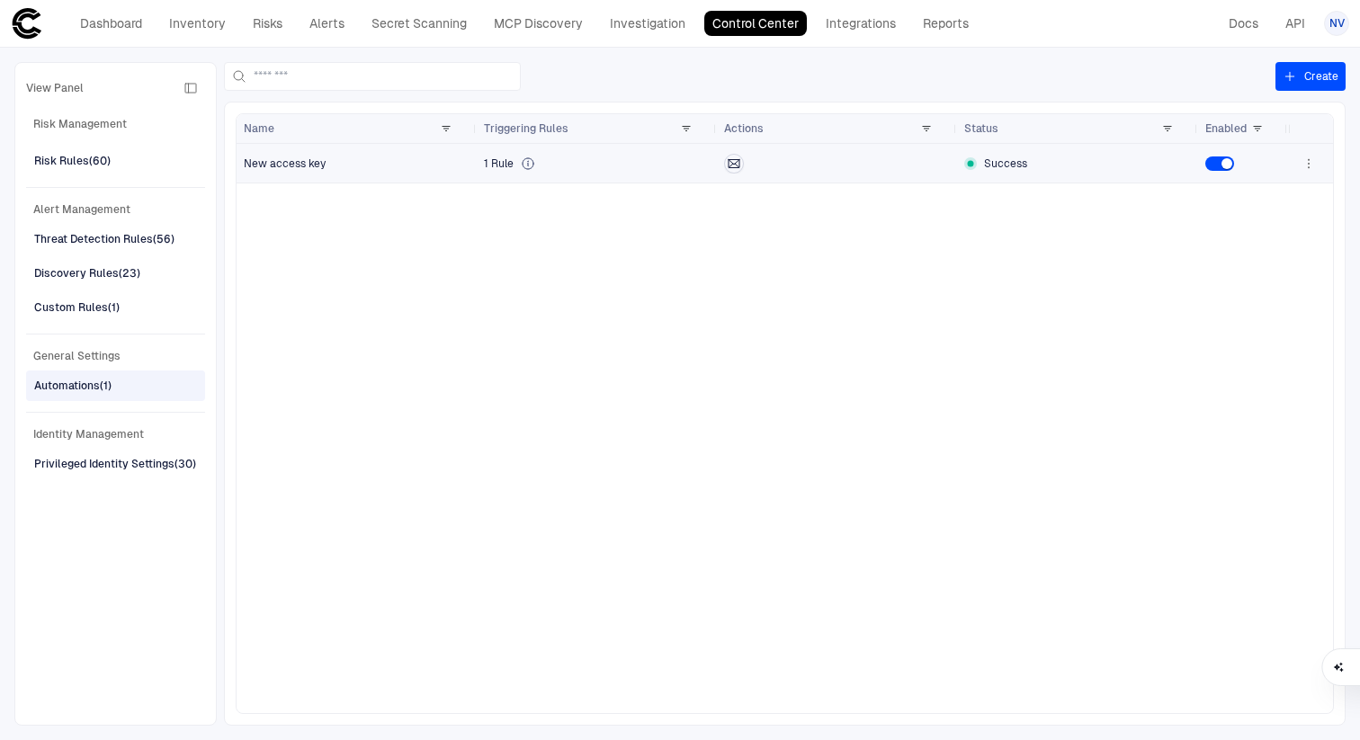
click at [1305, 166] on icon "button" at bounding box center [1309, 164] width 14 height 14
click at [1242, 202] on li "Edit" at bounding box center [1251, 204] width 121 height 29
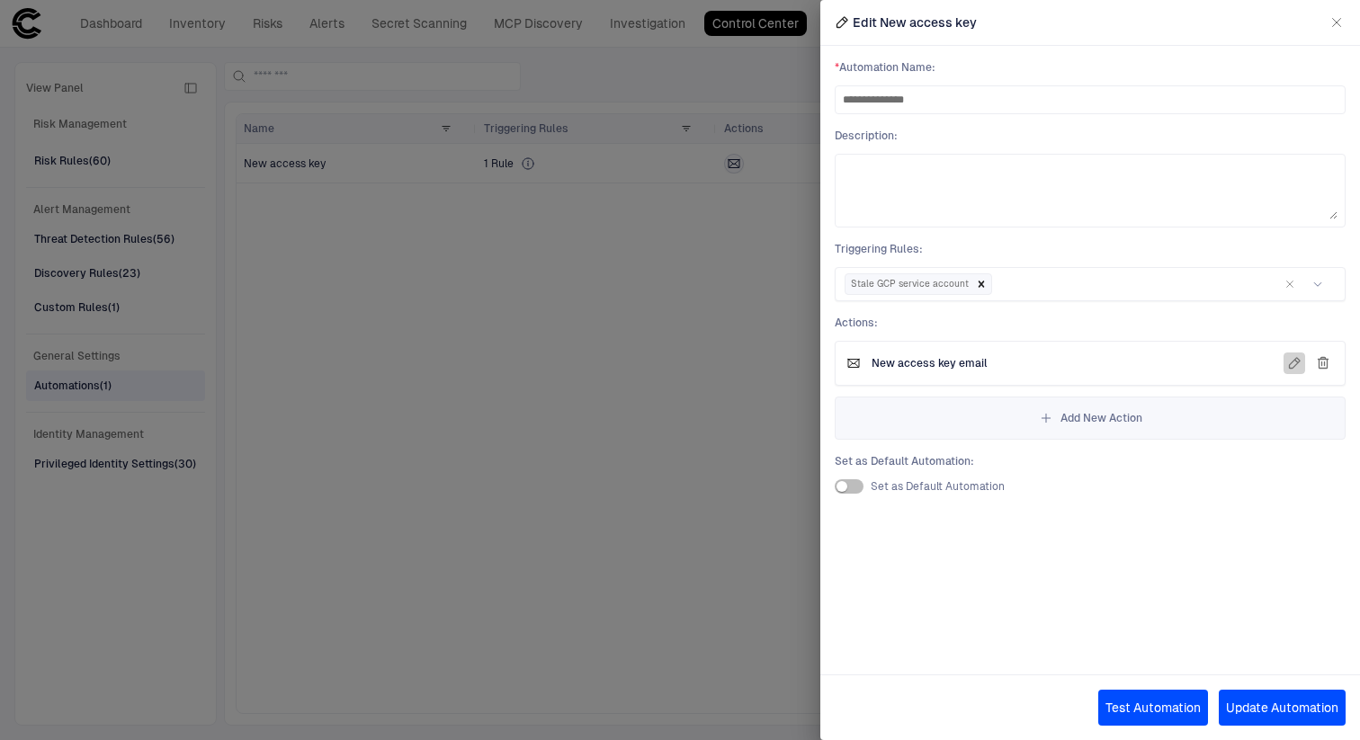
click at [1295, 365] on icon "button" at bounding box center [1295, 363] width 11 height 11
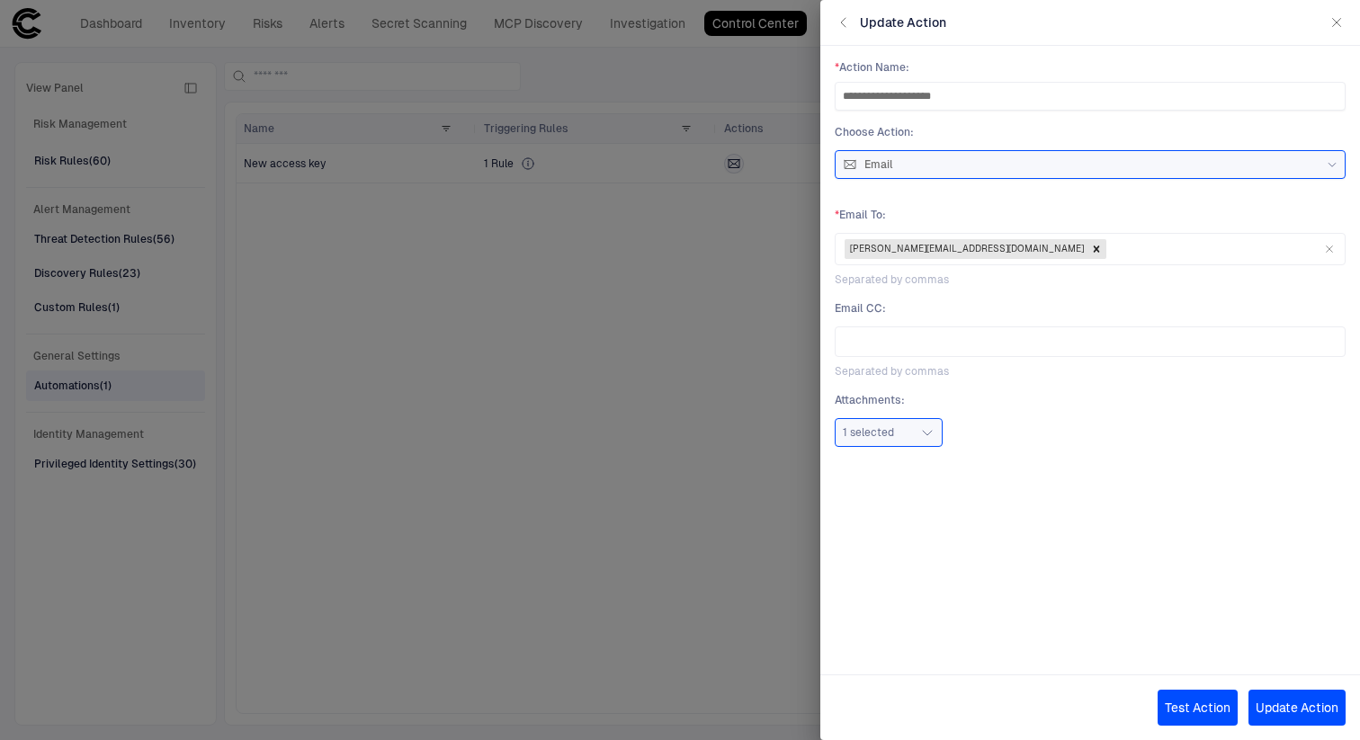
click at [999, 37] on div "Update Action" at bounding box center [1090, 23] width 540 height 46
click at [1108, 248] on div at bounding box center [1214, 249] width 213 height 22
click at [845, 18] on icon "button" at bounding box center [843, 22] width 4 height 9
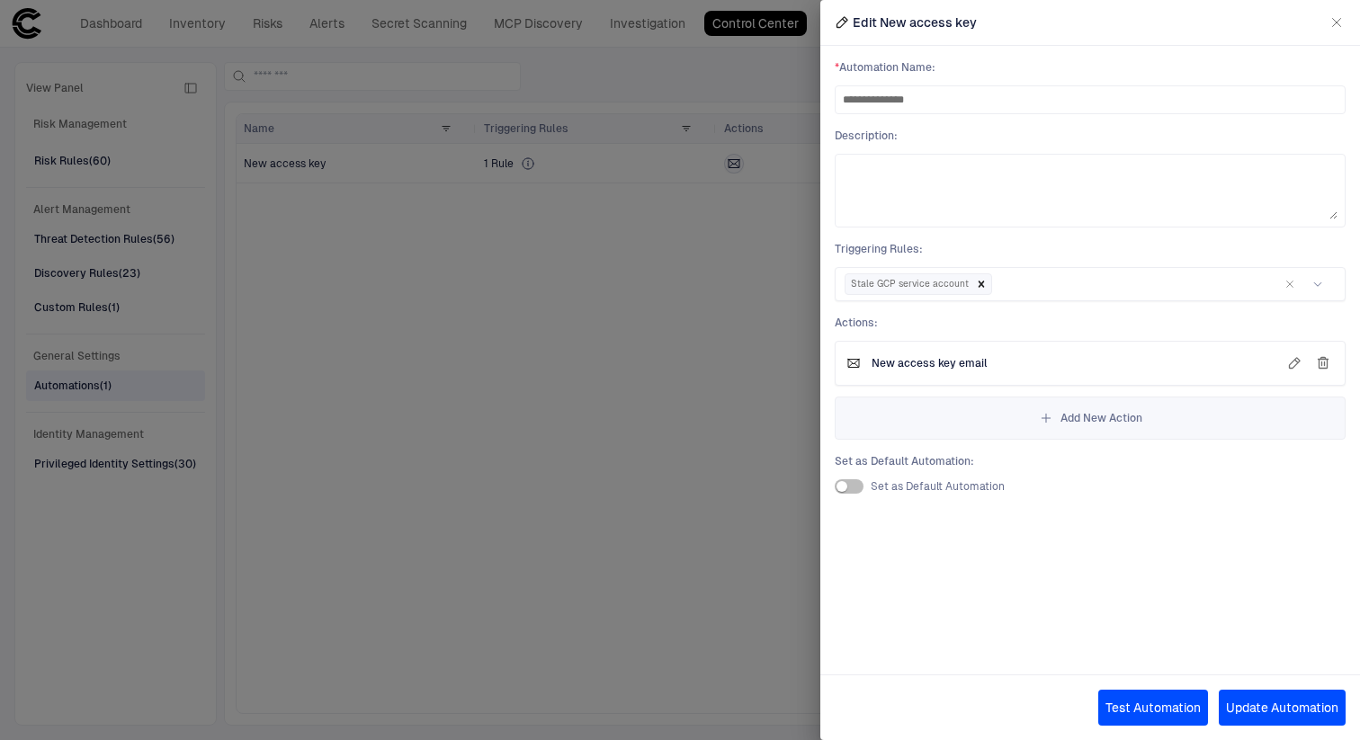
click at [1342, 24] on icon "button" at bounding box center [1337, 22] width 14 height 14
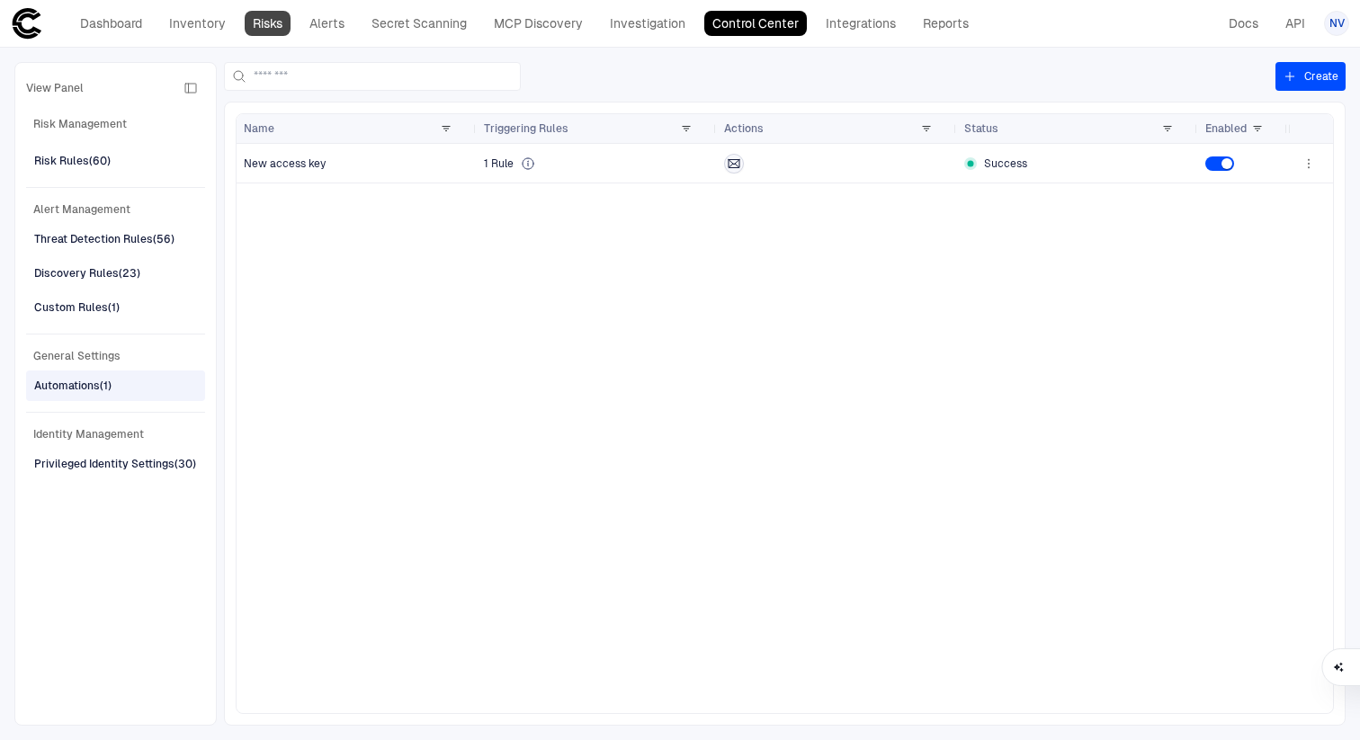
click at [275, 22] on link "Risks" at bounding box center [268, 23] width 46 height 25
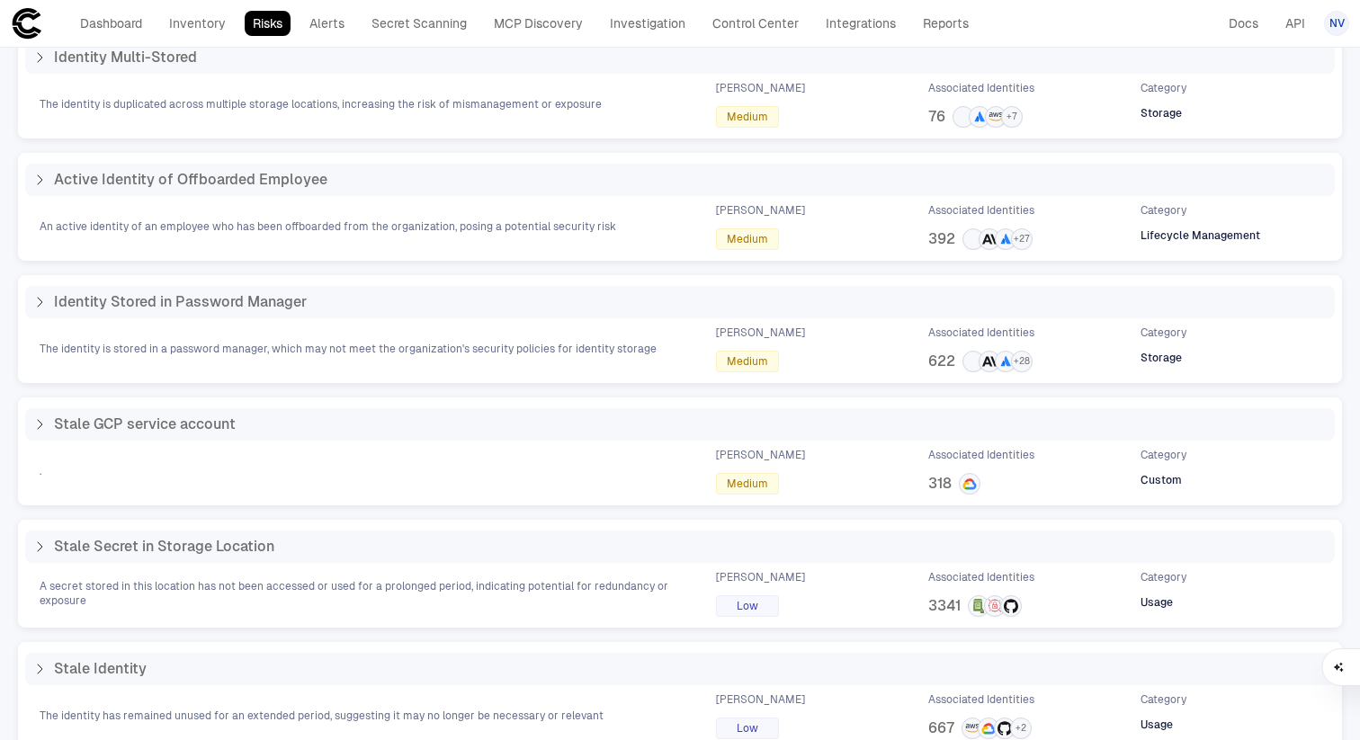
scroll to position [588, 0]
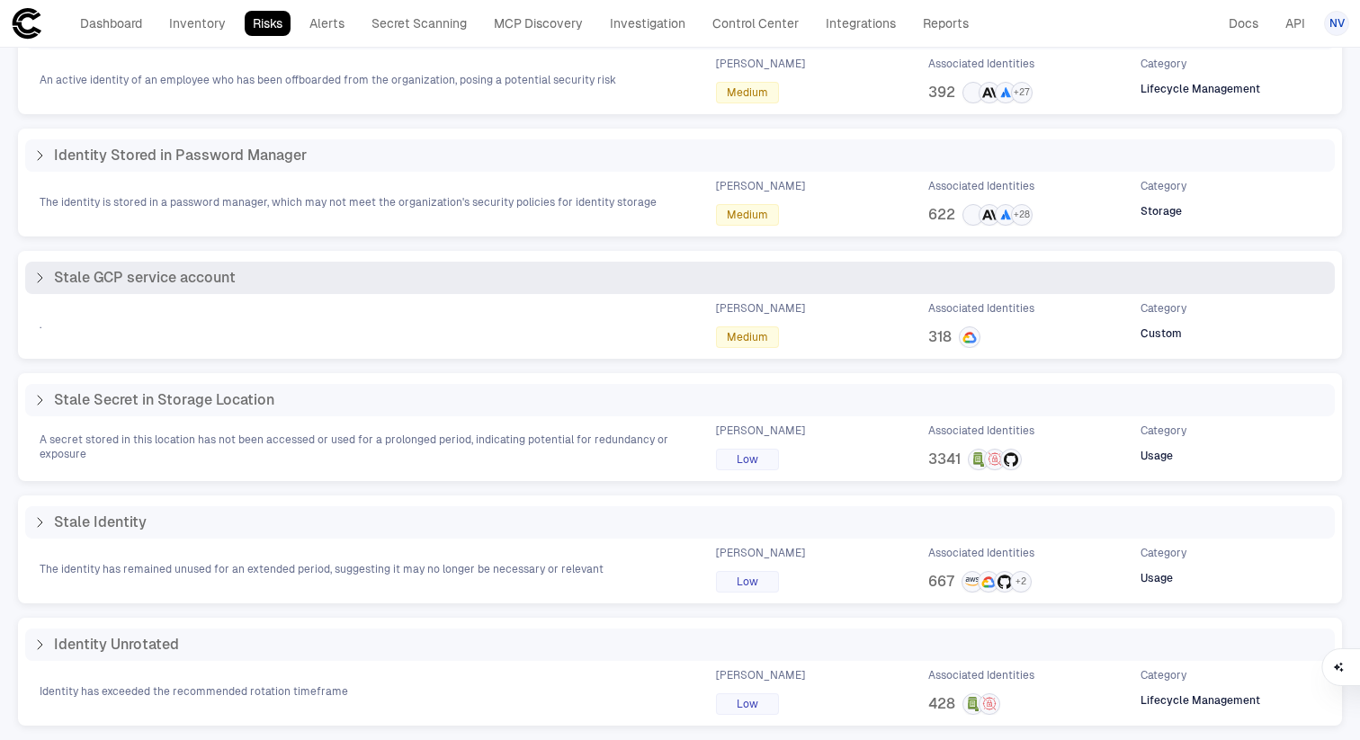
click at [220, 291] on div "Stale GCP service account" at bounding box center [680, 278] width 1310 height 32
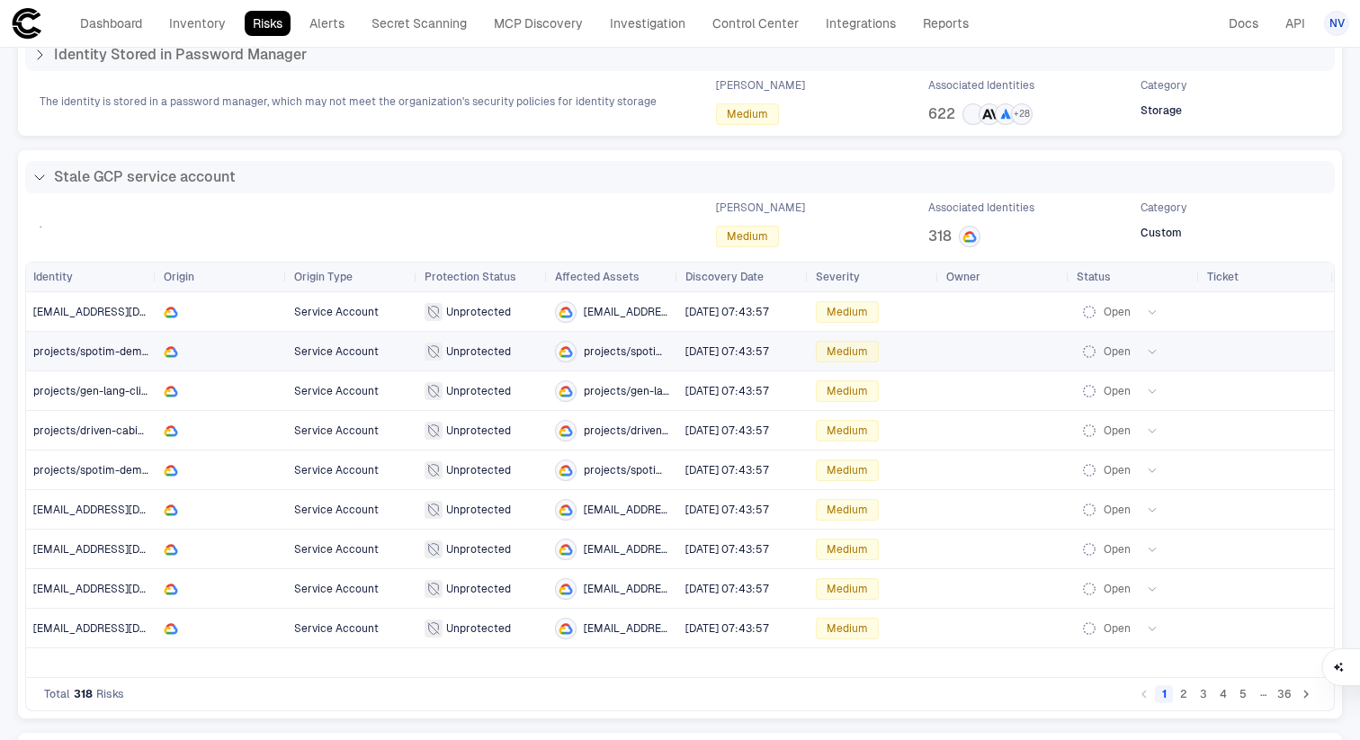
scroll to position [719, 0]
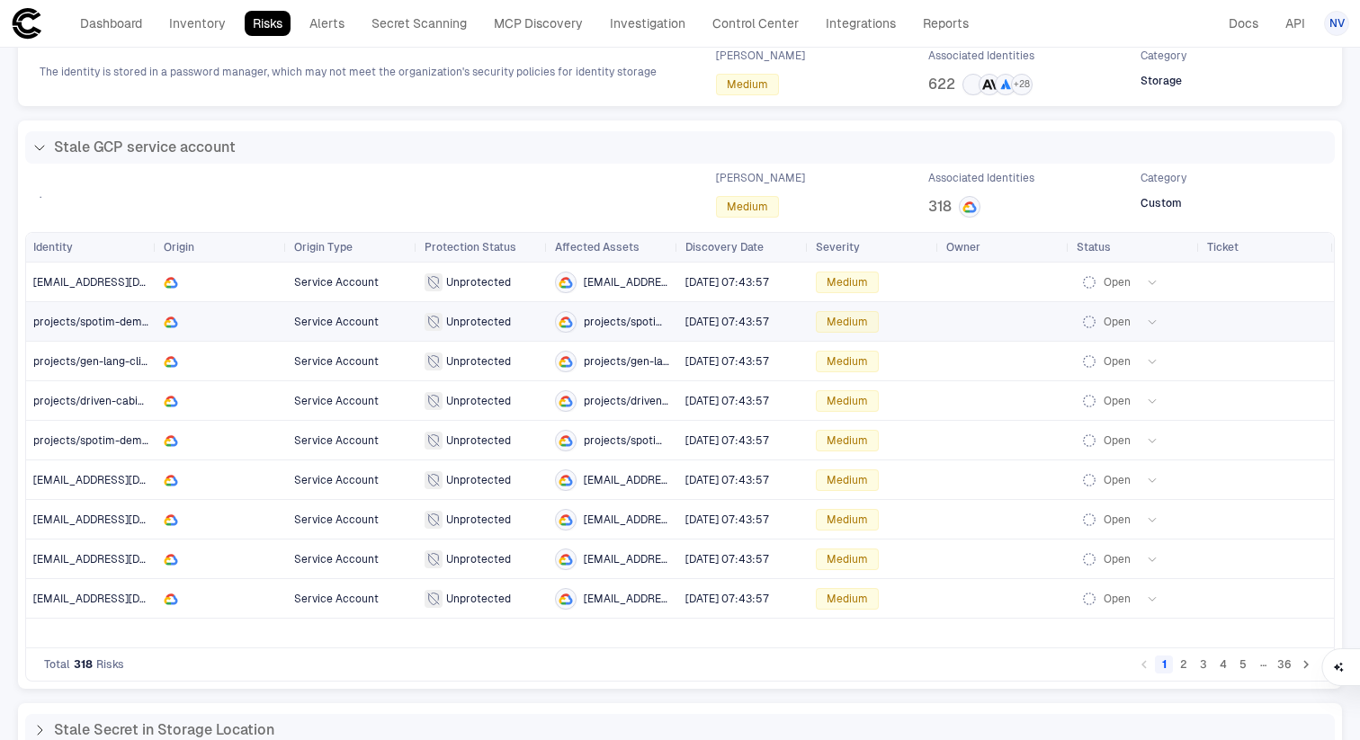
click at [625, 331] on div "projects/spotim-demand/serviceAccounts/anomalo-service-account-spotim@spotim-de…" at bounding box center [613, 322] width 116 height 22
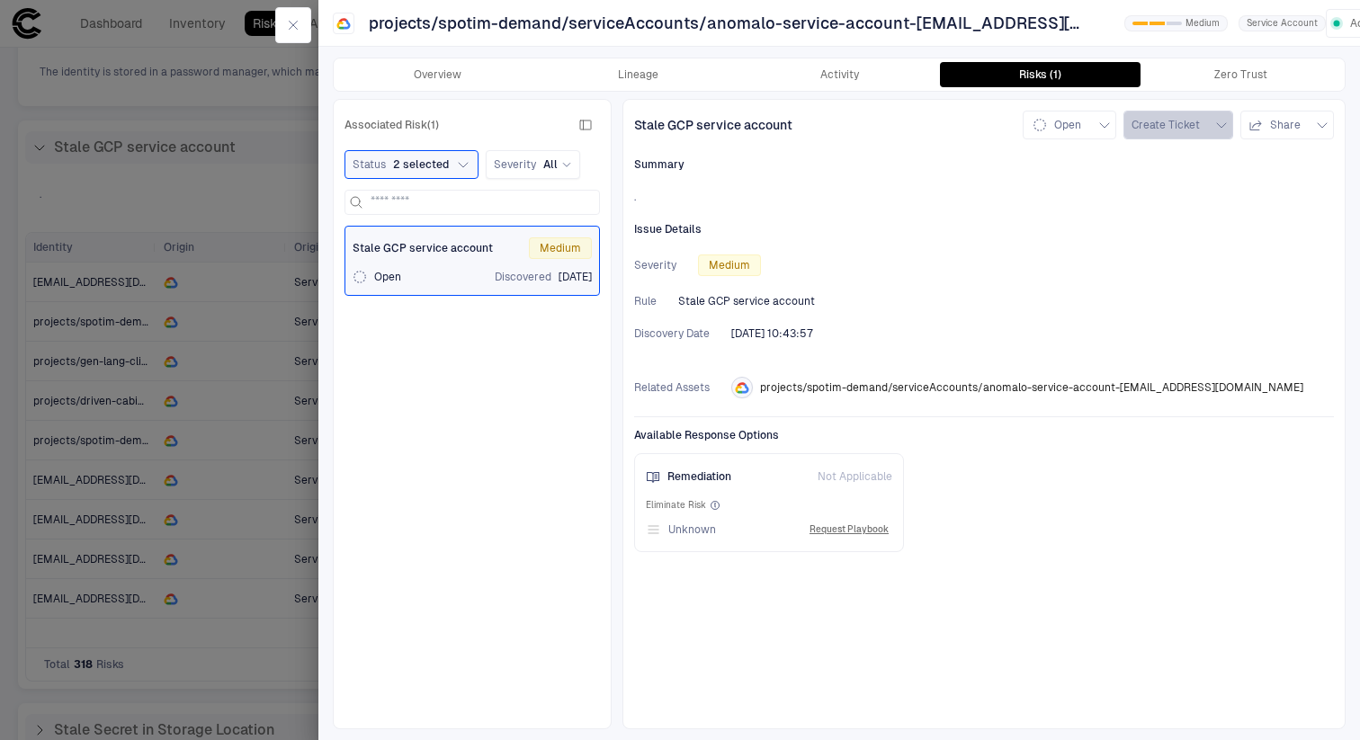
click at [1206, 112] on button "Create Ticket" at bounding box center [1179, 125] width 110 height 29
click at [921, 187] on div at bounding box center [680, 370] width 1360 height 740
click at [655, 69] on button "Lineage" at bounding box center [638, 74] width 201 height 25
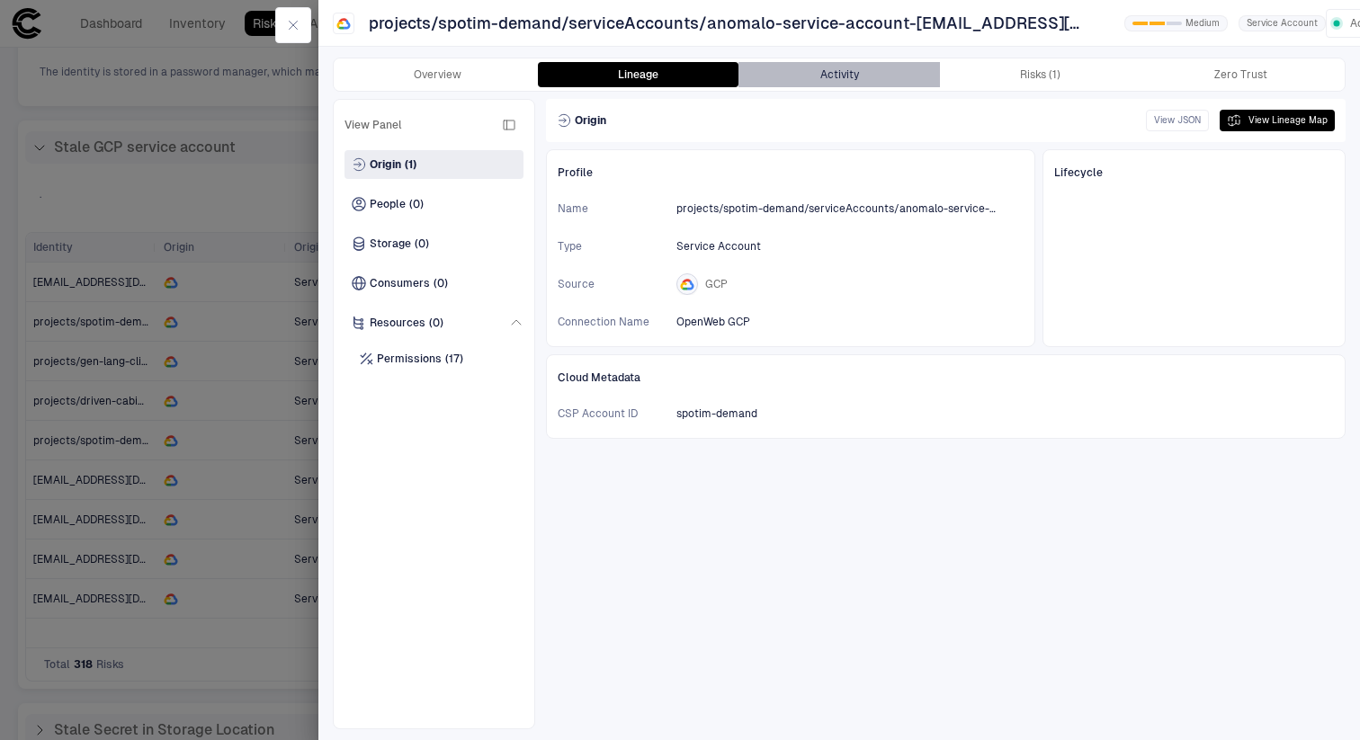
click at [839, 67] on button "Activity" at bounding box center [839, 74] width 201 height 25
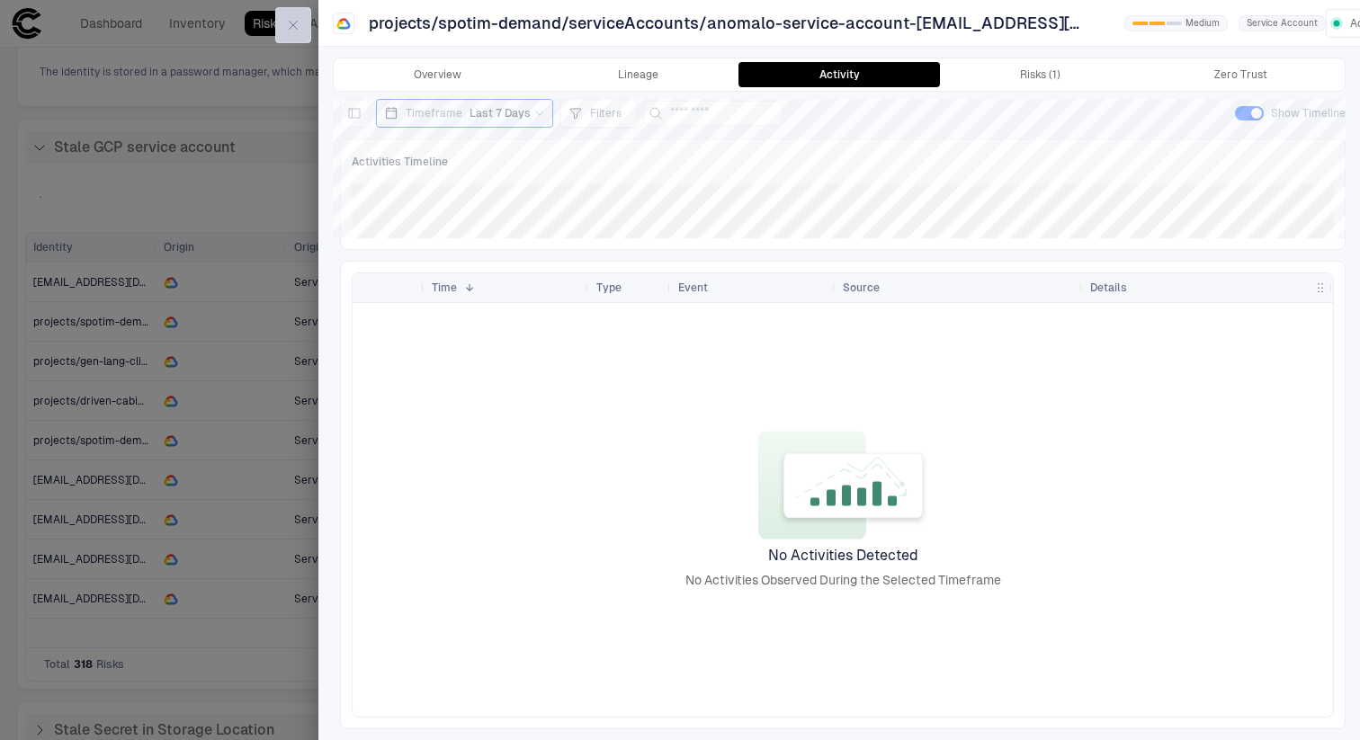
click at [295, 21] on icon "button" at bounding box center [293, 25] width 14 height 14
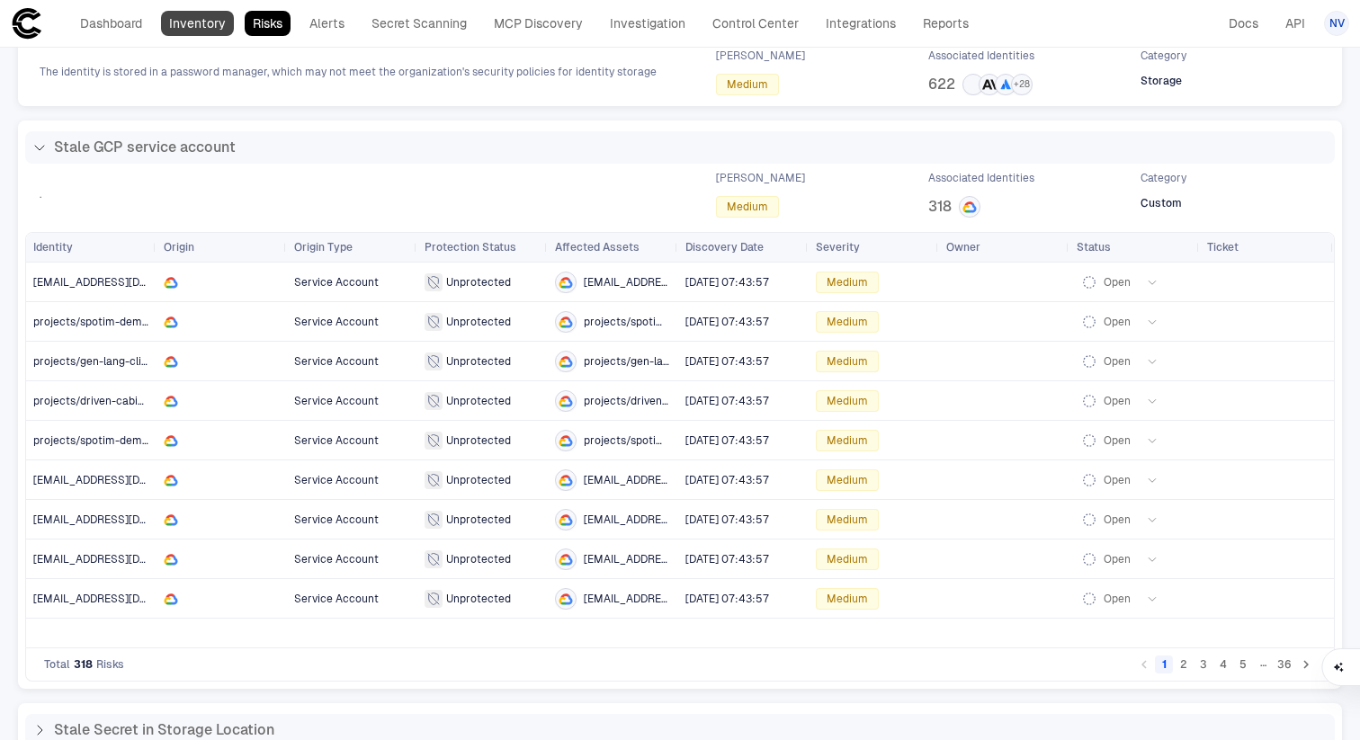
click at [188, 25] on link "Inventory" at bounding box center [197, 23] width 73 height 25
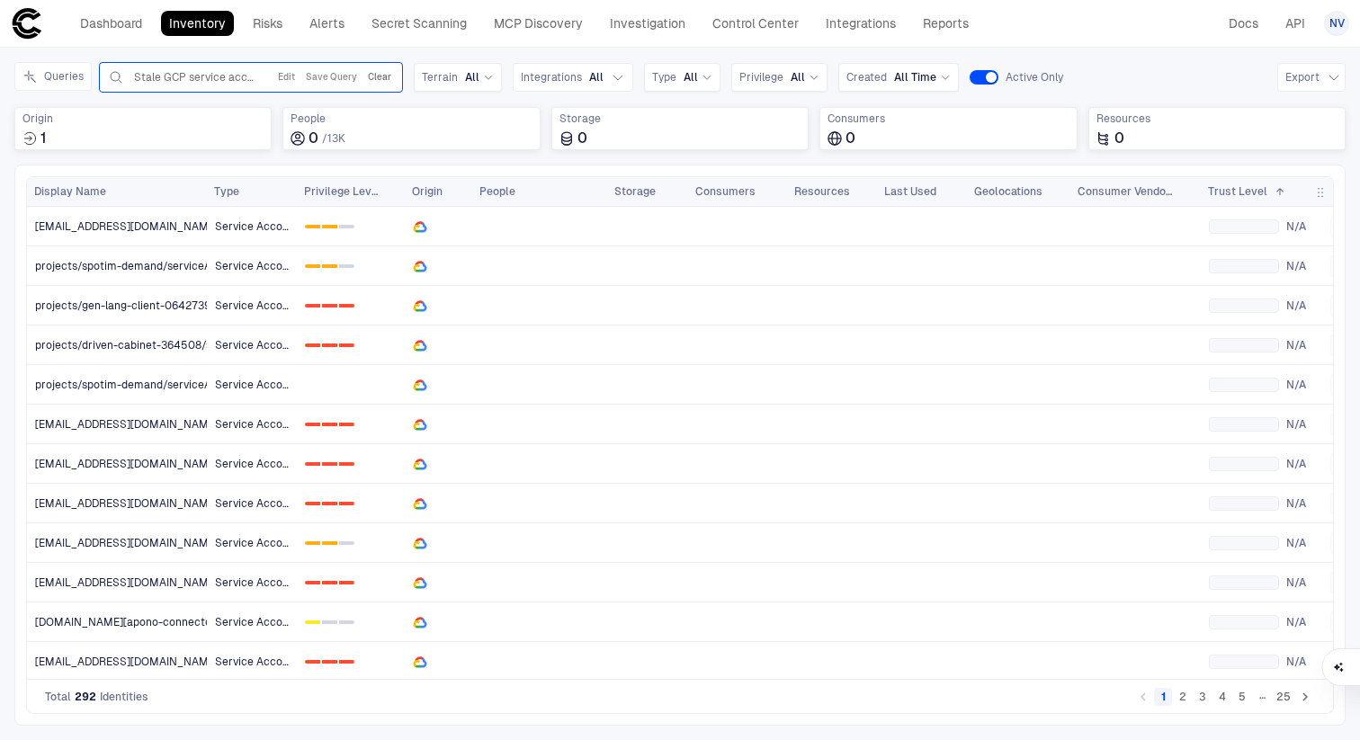
click at [372, 71] on button "Clear" at bounding box center [379, 78] width 31 height 22
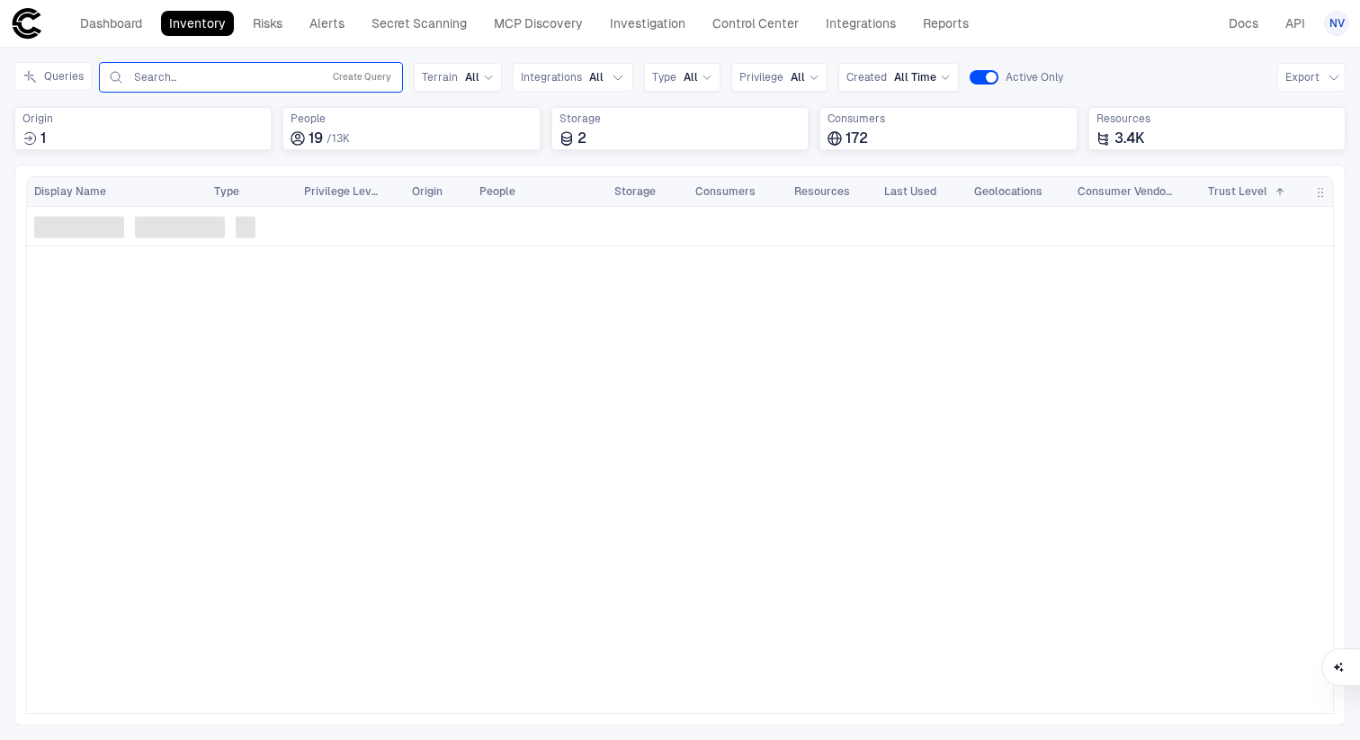
click at [168, 81] on input "text" at bounding box center [223, 77] width 183 height 14
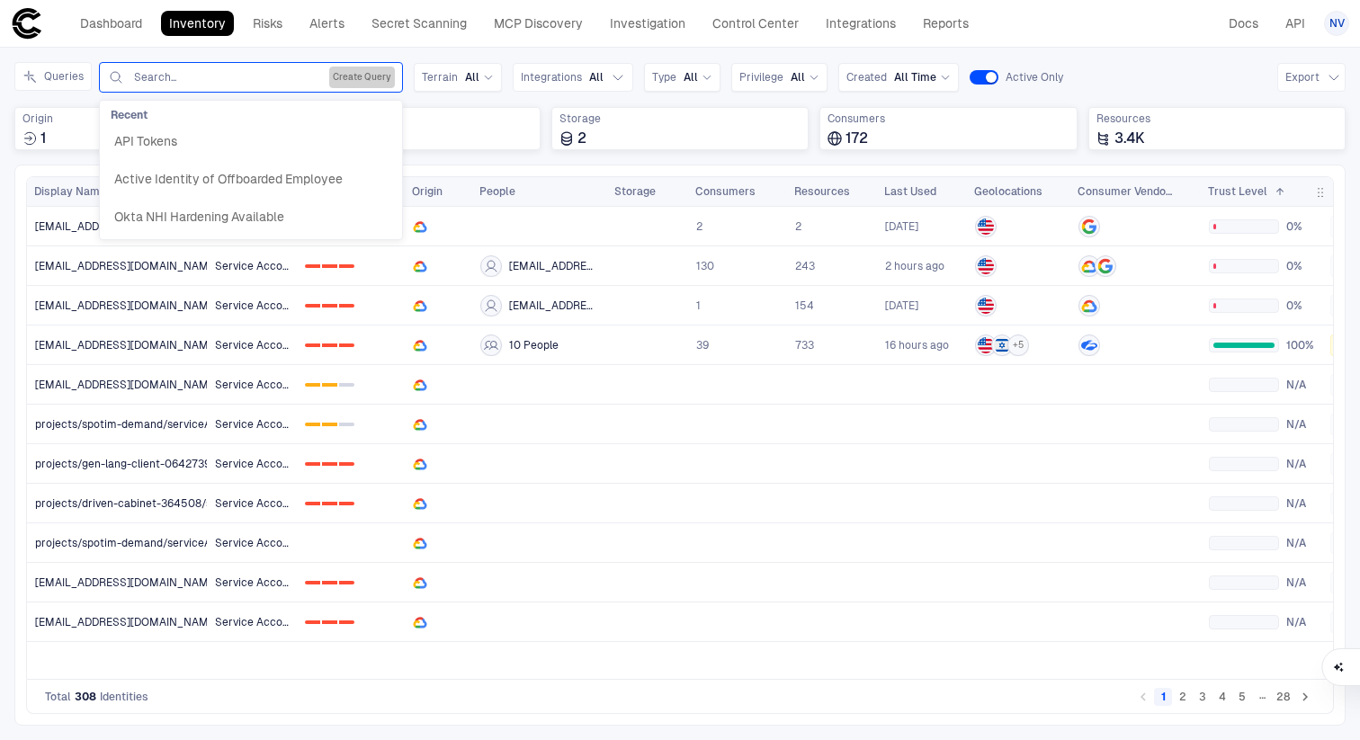
click at [372, 76] on button "Create Query" at bounding box center [362, 78] width 66 height 22
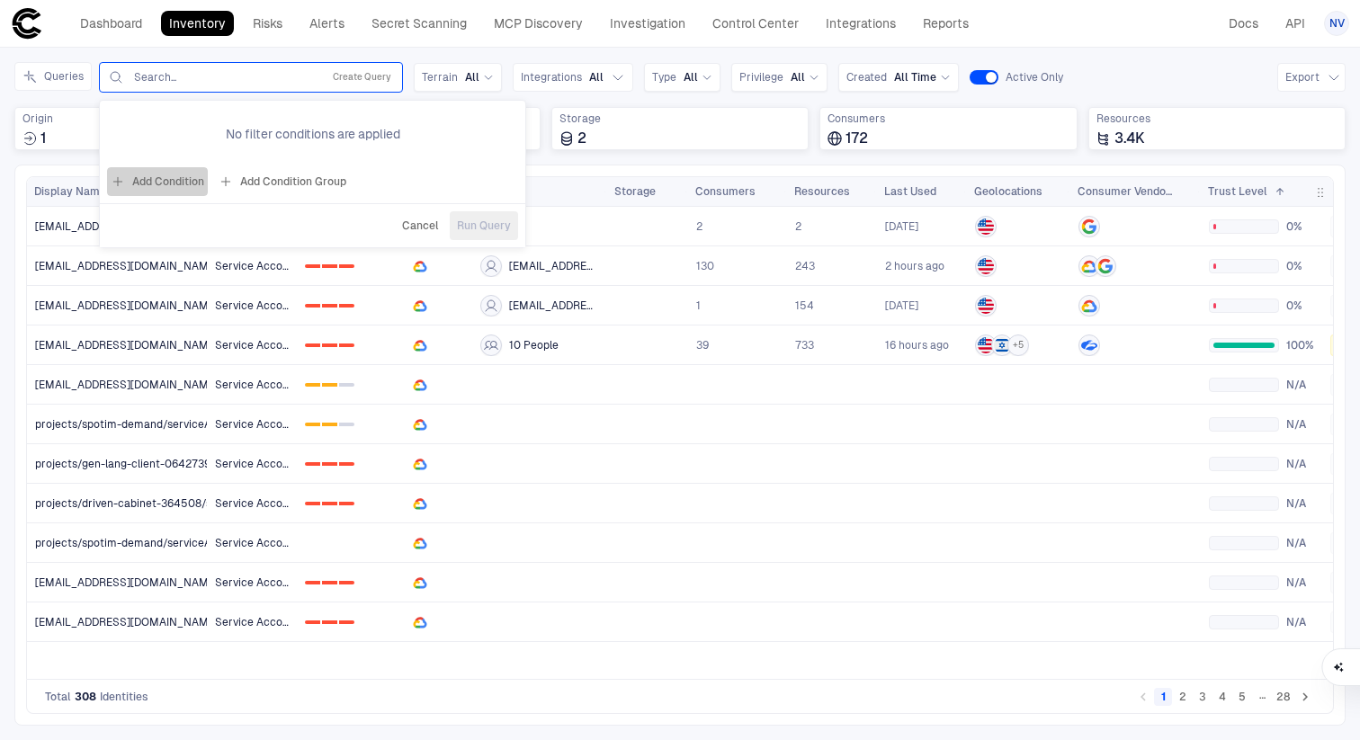
click at [184, 190] on button "Add Condition" at bounding box center [157, 181] width 101 height 29
click at [218, 128] on span "Origin: Name" at bounding box center [205, 129] width 67 height 14
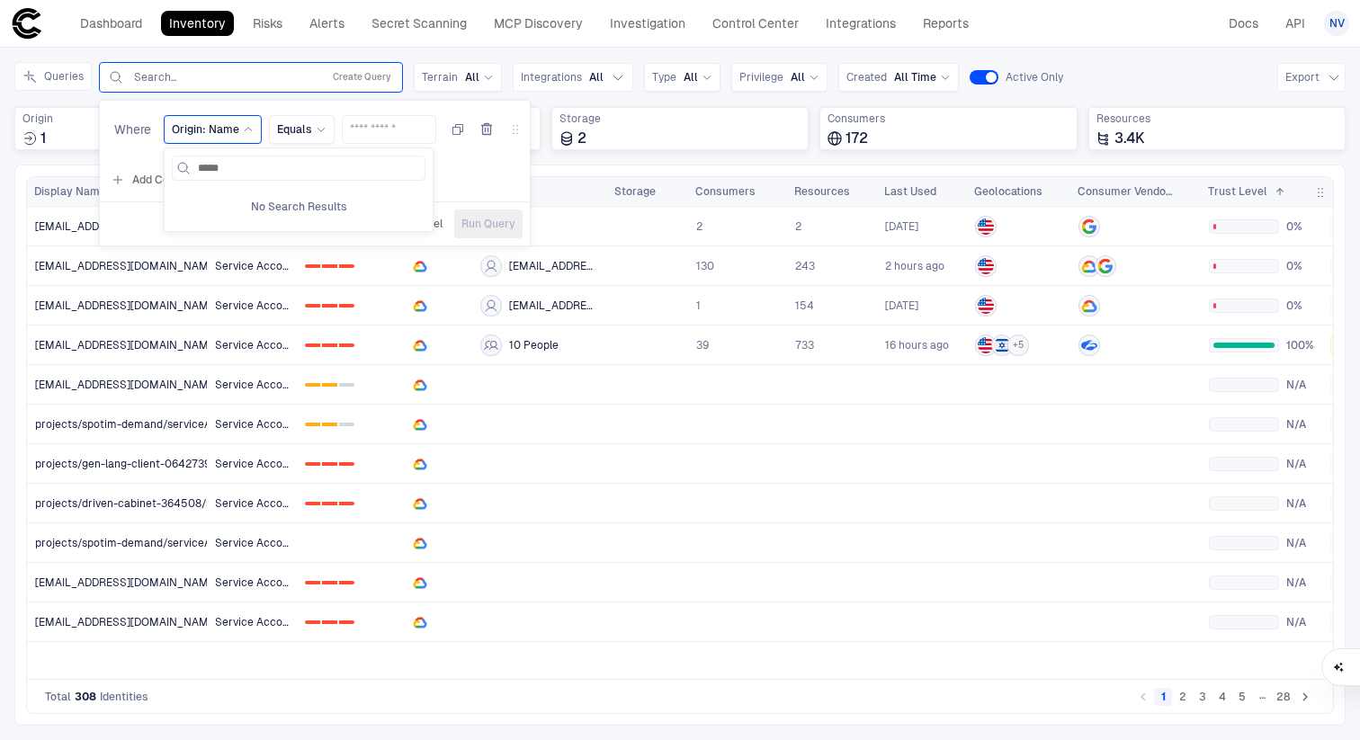
type input "***"
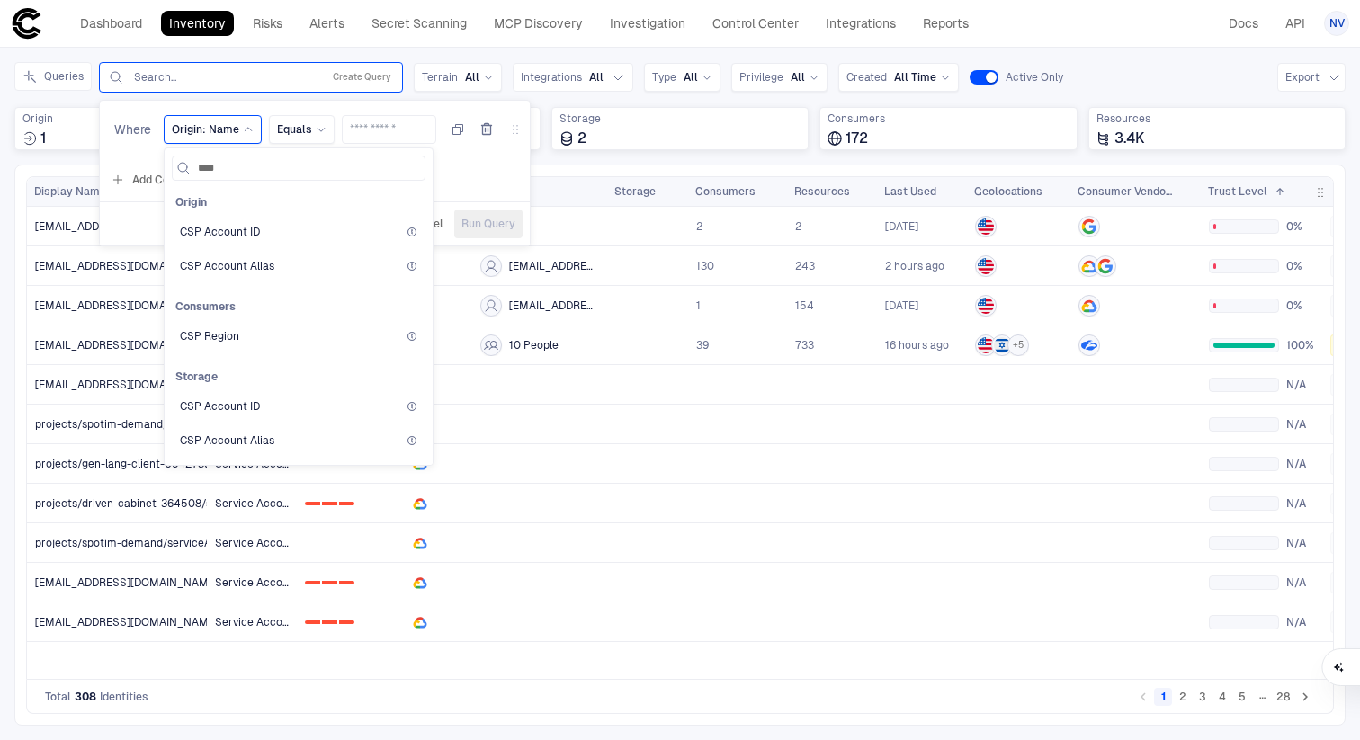
click at [231, 226] on span "CSP Account ID" at bounding box center [220, 232] width 80 height 14
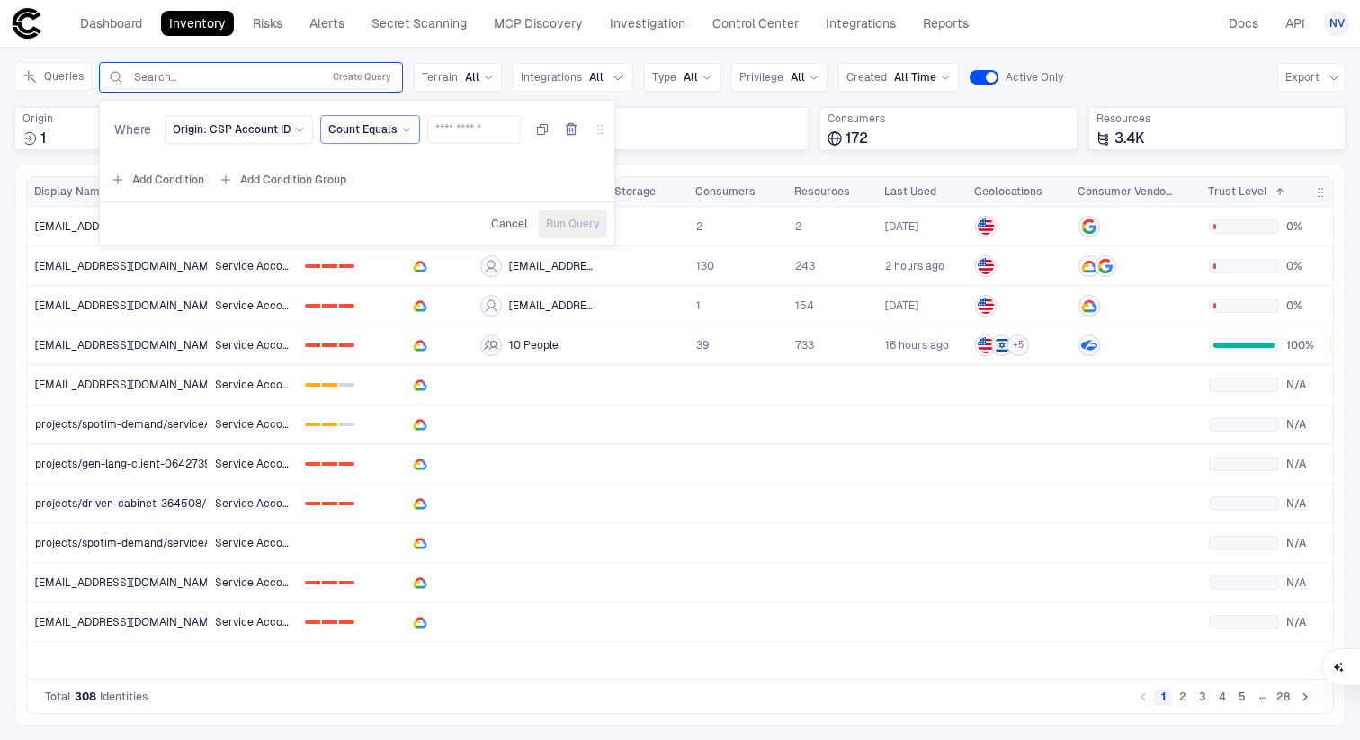
click at [403, 129] on icon at bounding box center [406, 131] width 7 height 4
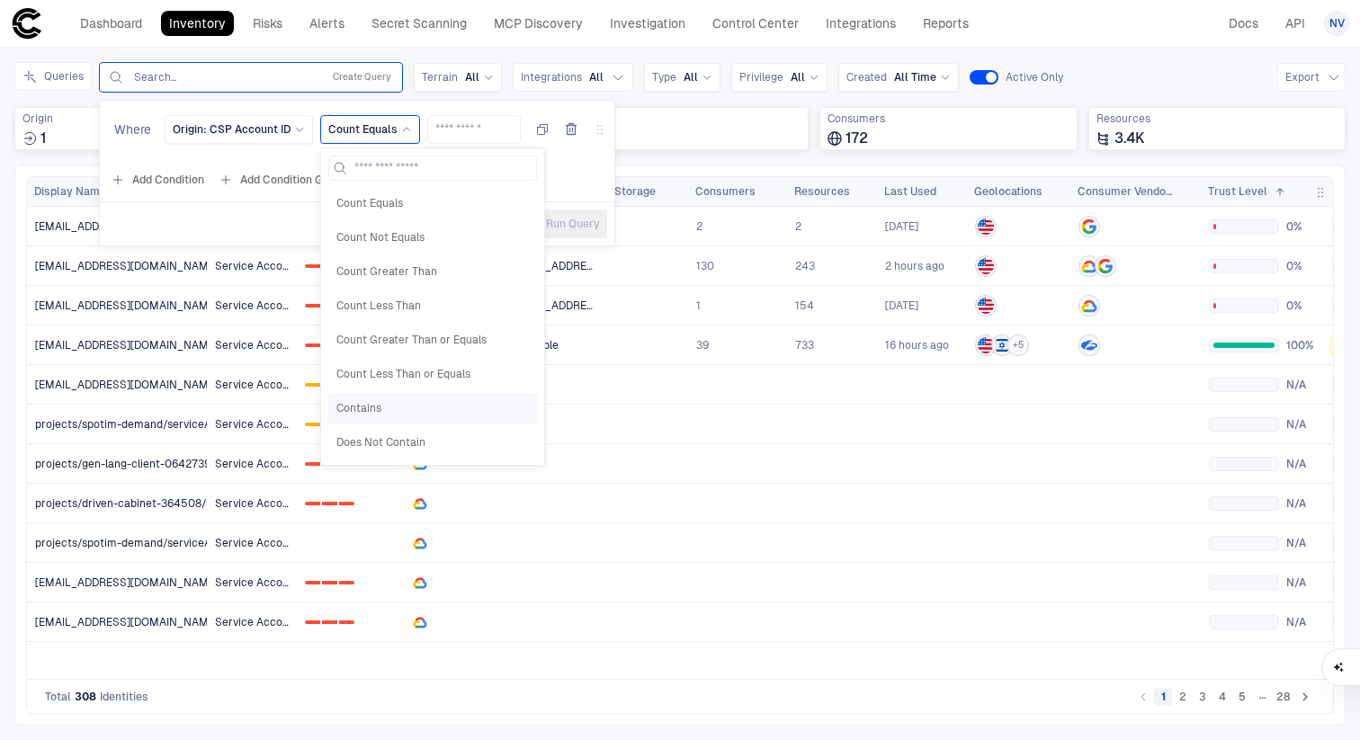
click at [378, 407] on span "Contains" at bounding box center [432, 408] width 193 height 14
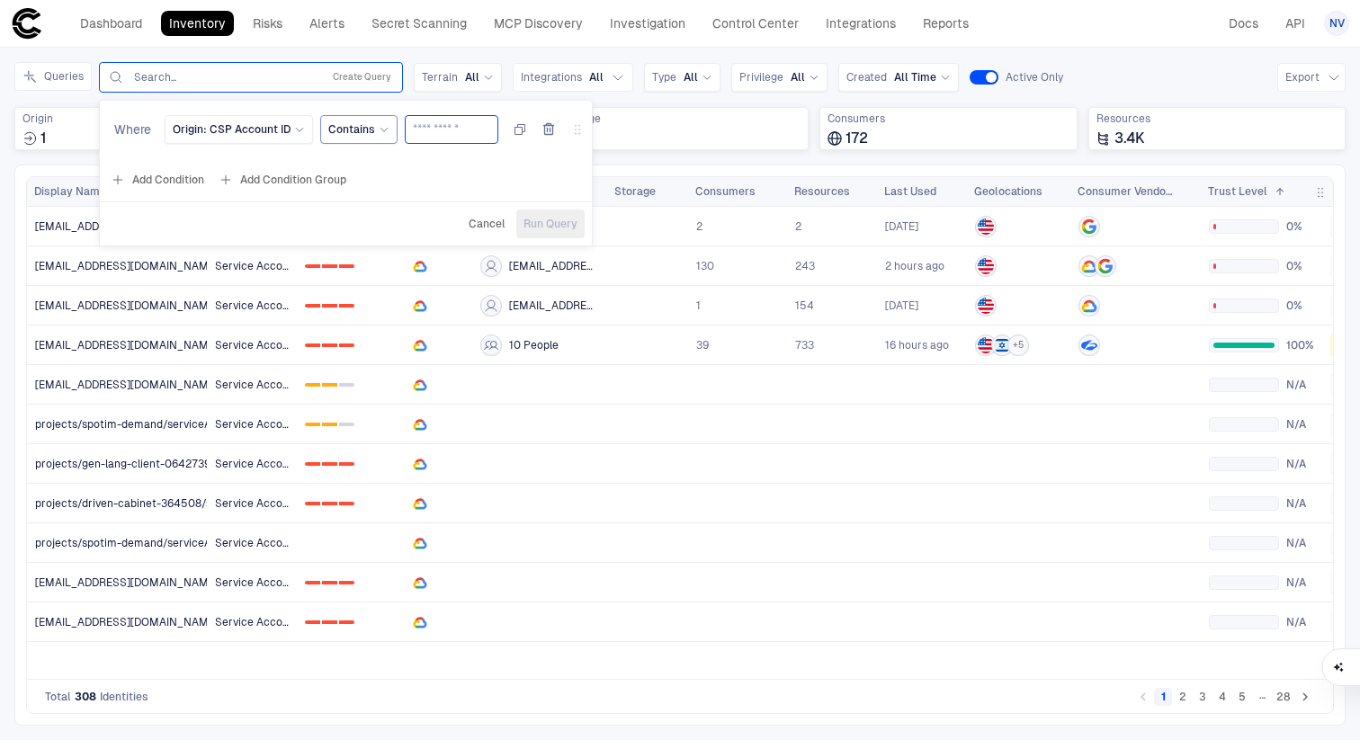
click at [435, 124] on input "text" at bounding box center [451, 129] width 77 height 27
type input "***"
click at [559, 216] on button "Run Query" at bounding box center [550, 224] width 68 height 29
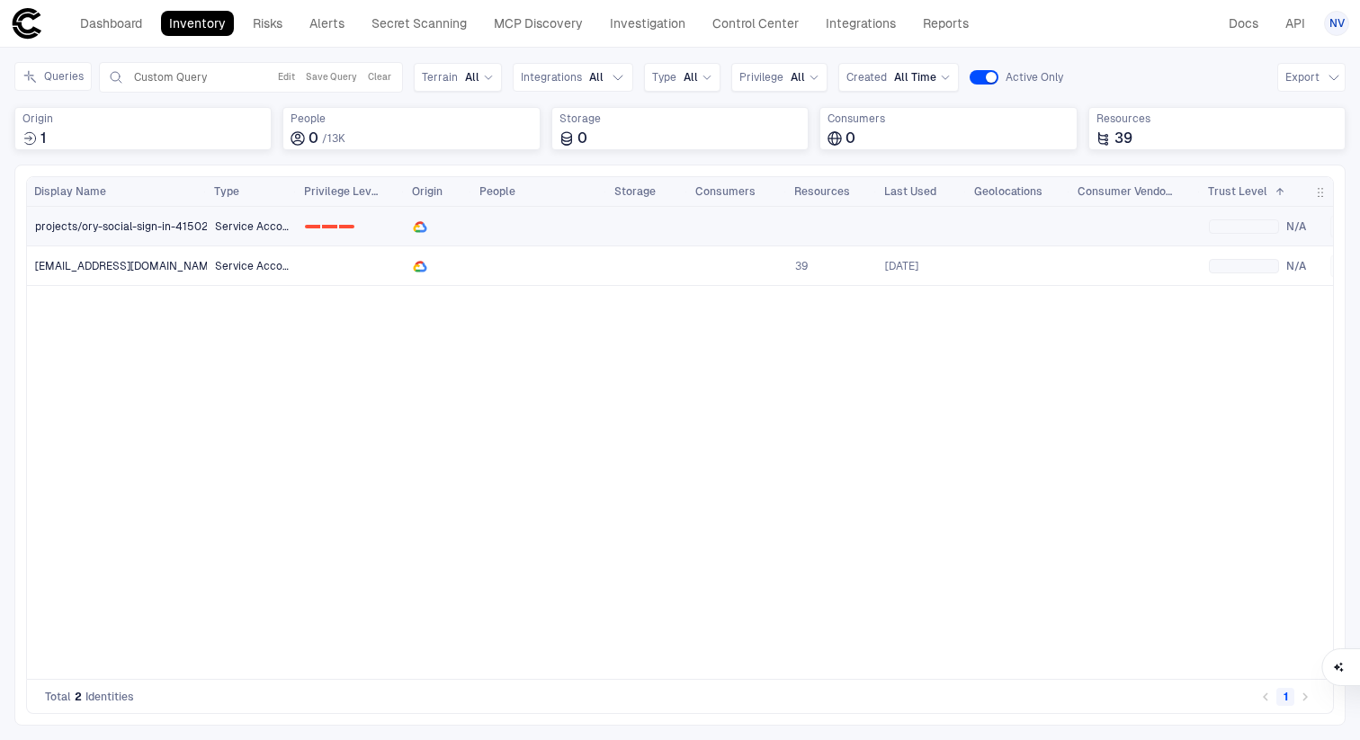
click at [132, 220] on span "projects/ory-social-sign-in-415021/serviceAccounts/718140896247-compute@develop…" at bounding box center [302, 227] width 535 height 14
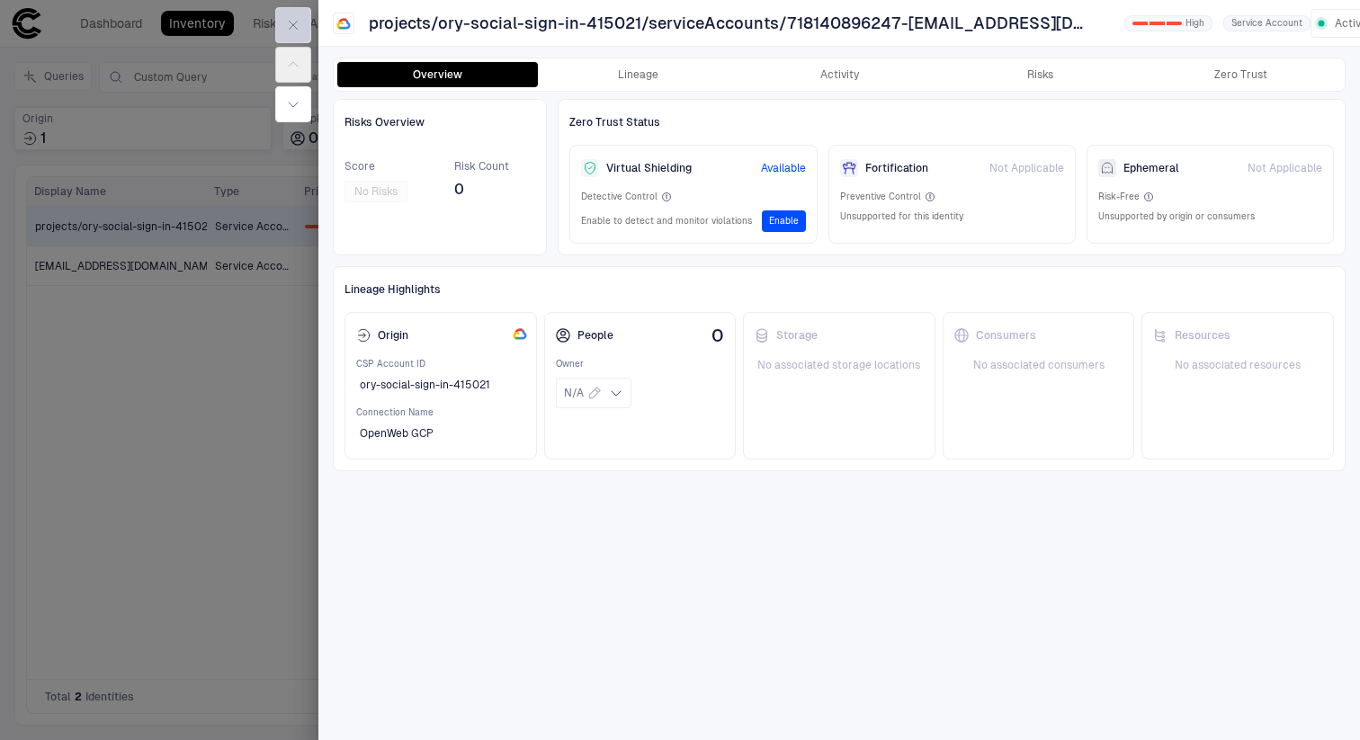
click at [295, 27] on icon "button" at bounding box center [294, 26] width 8 height 8
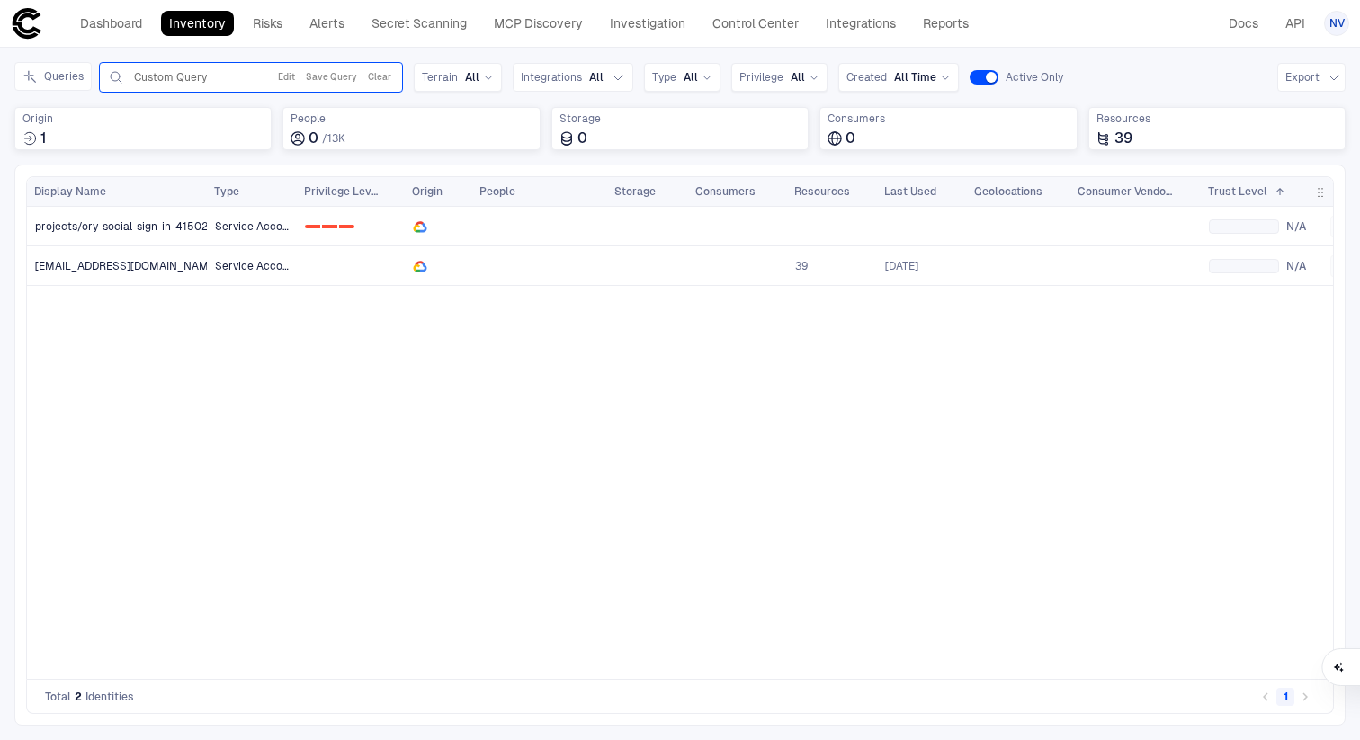
click at [226, 81] on div "Custom Query" at bounding box center [196, 77] width 124 height 14
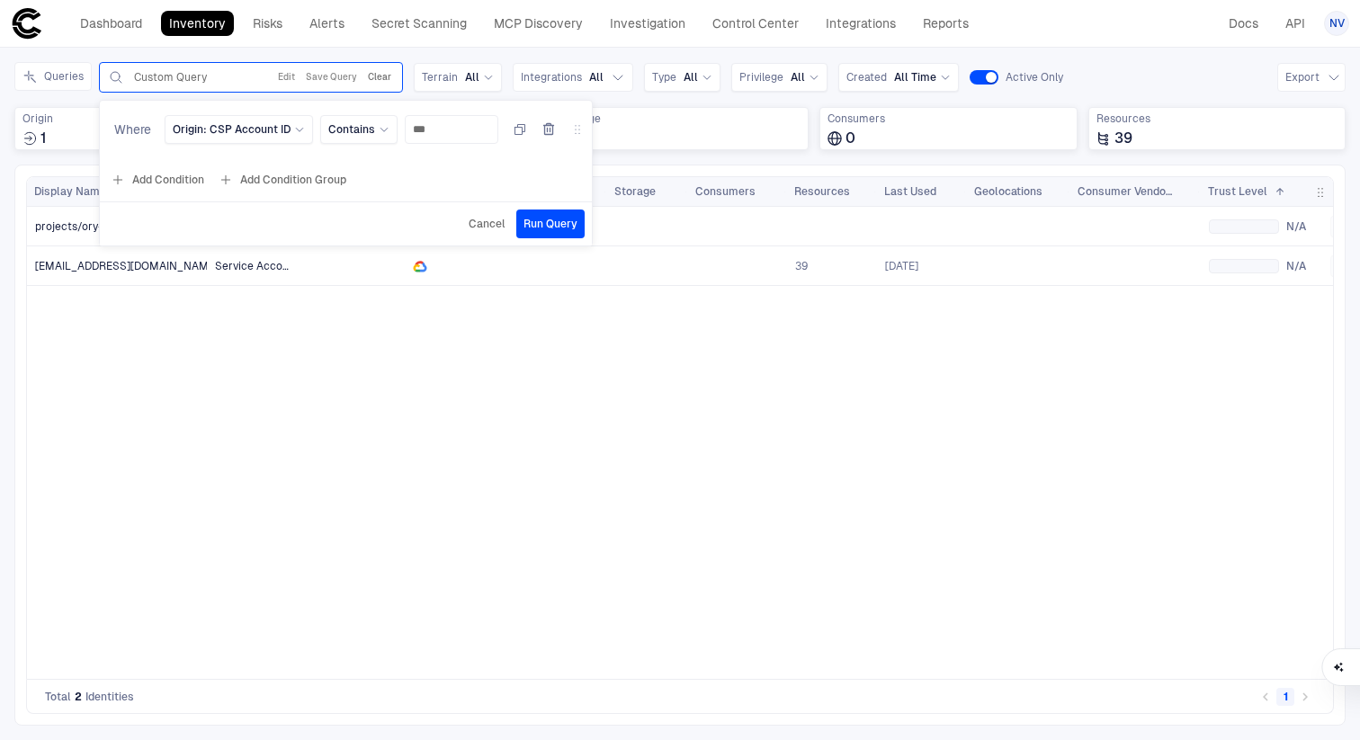
click at [377, 79] on button "Clear" at bounding box center [379, 78] width 31 height 22
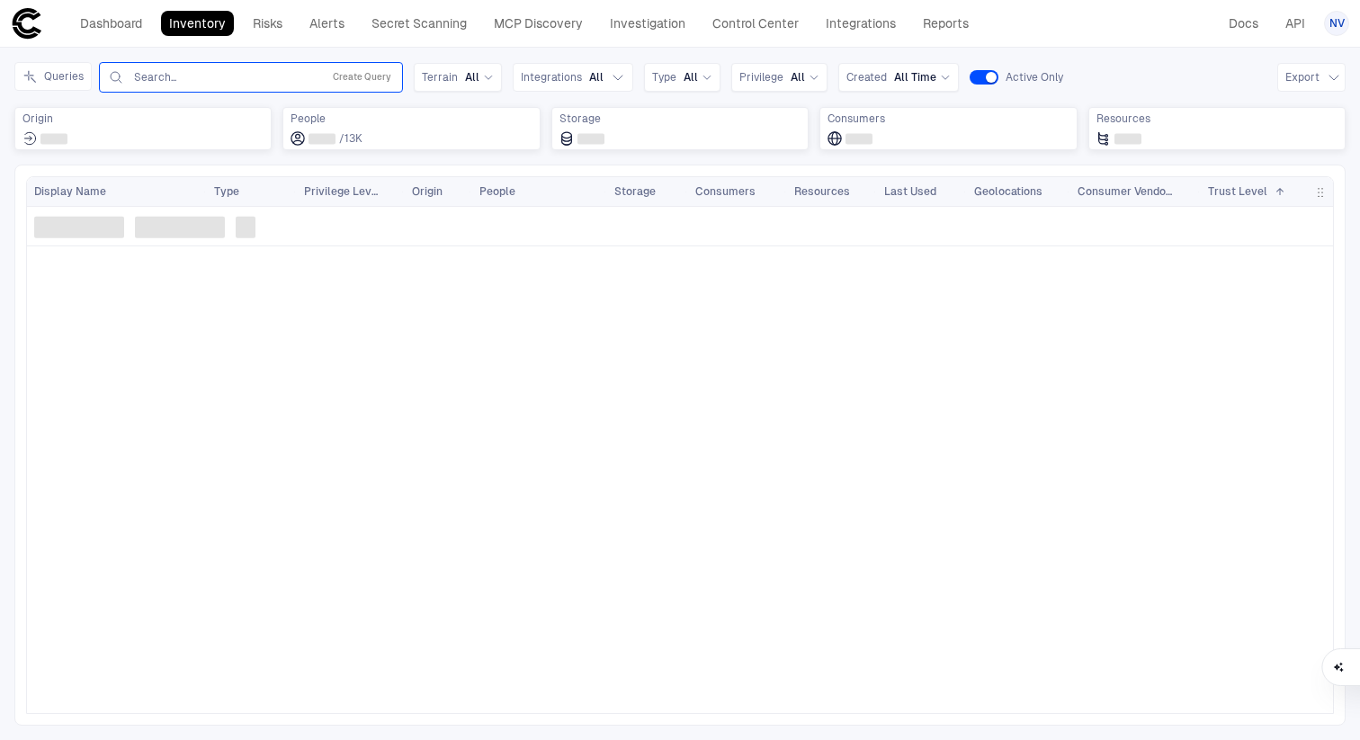
click at [190, 76] on input "text" at bounding box center [223, 77] width 183 height 14
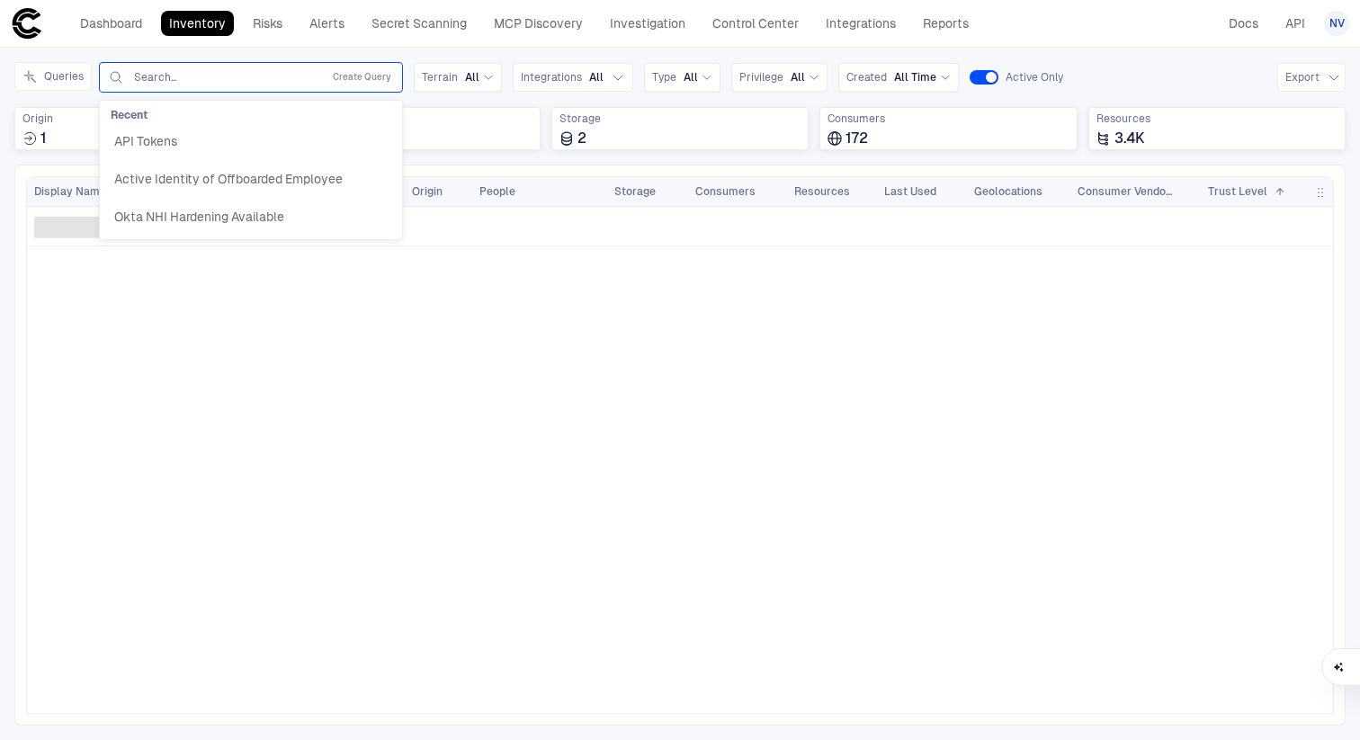
paste input "**********"
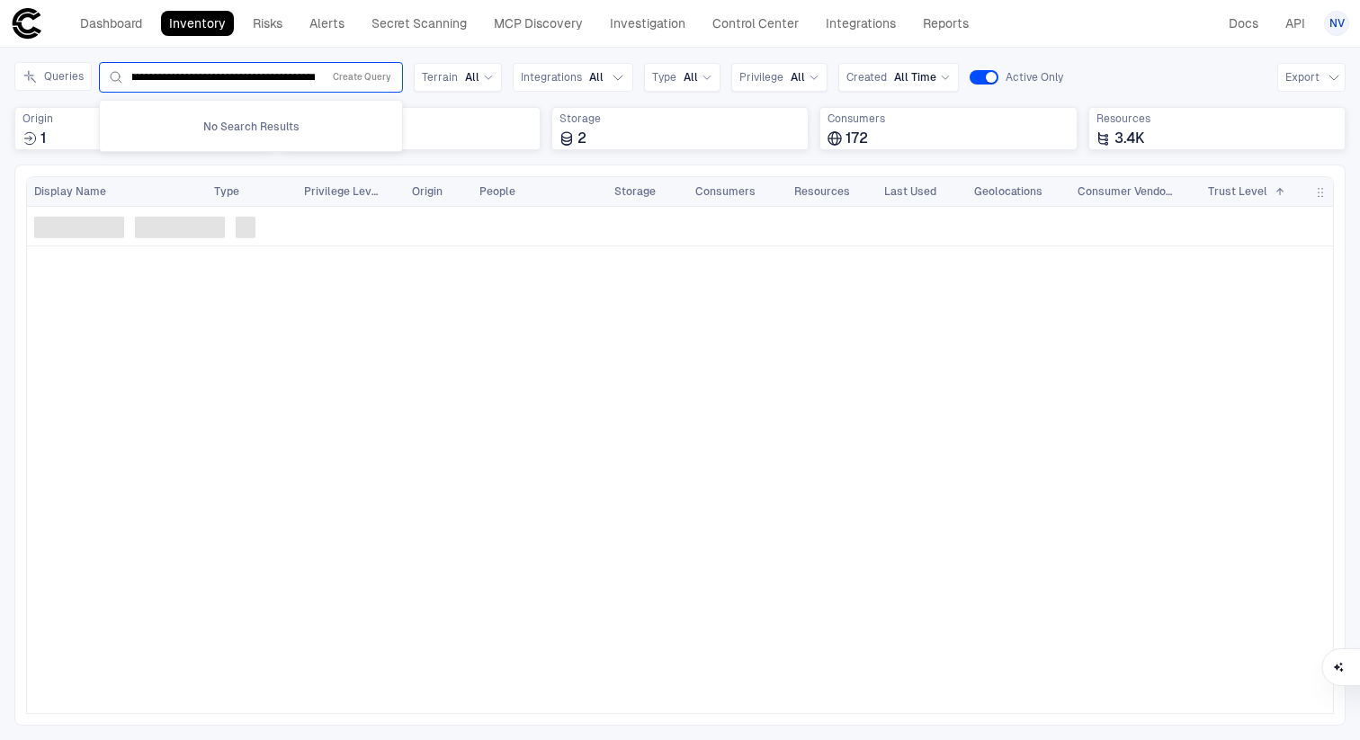
type input "**********"
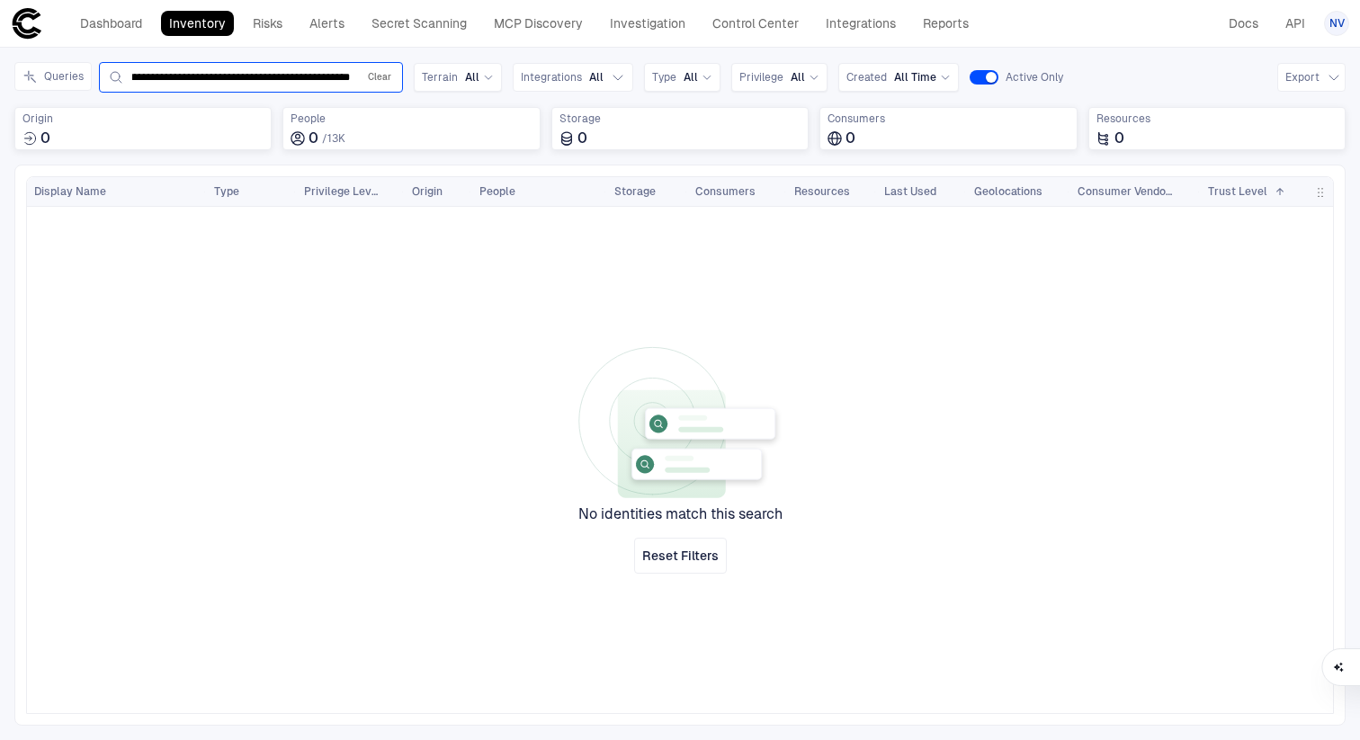
click at [373, 75] on button "Clear" at bounding box center [379, 78] width 31 height 22
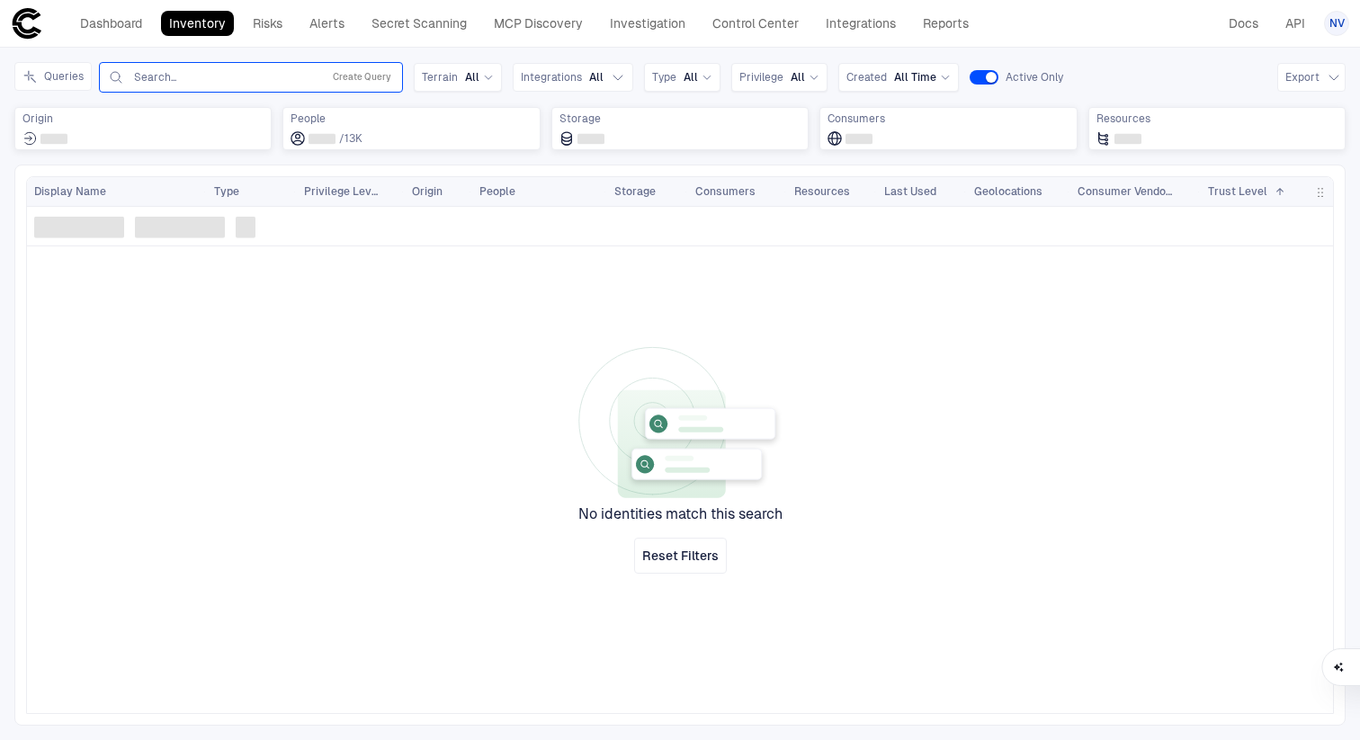
scroll to position [0, 0]
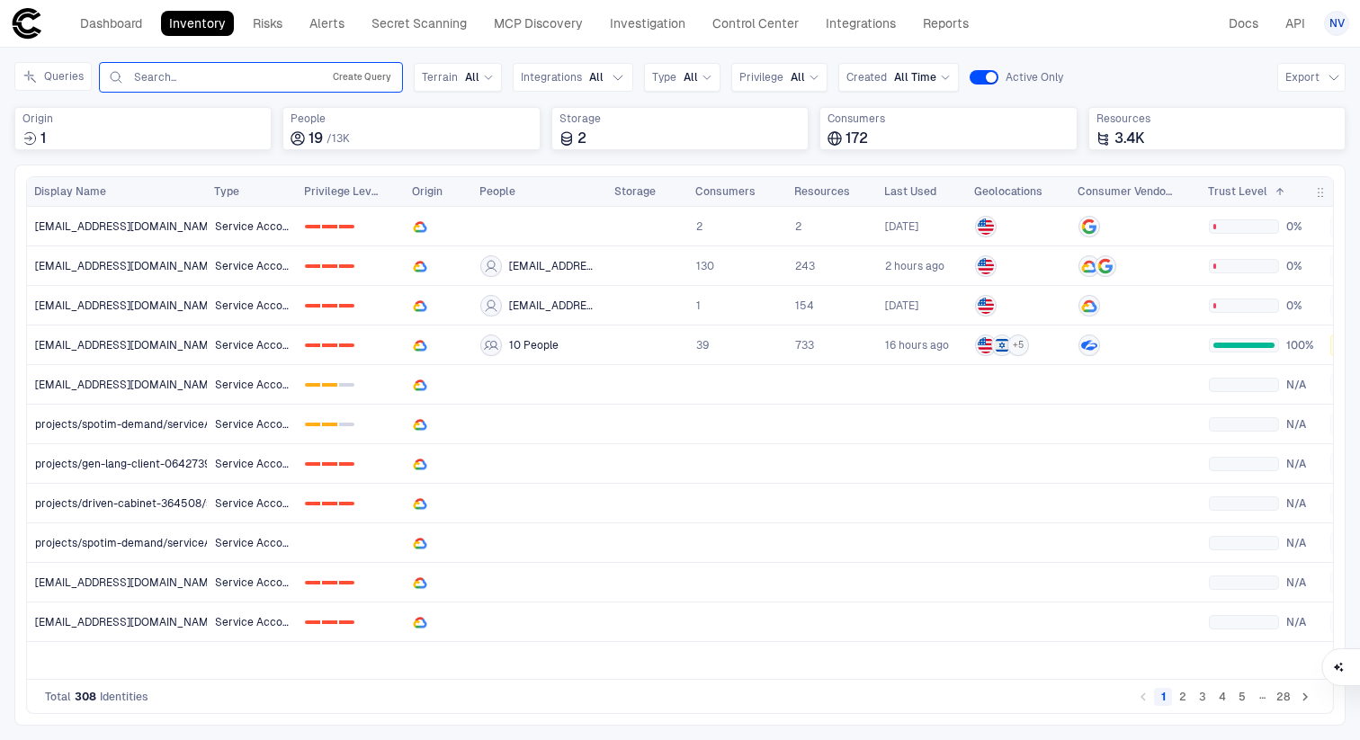
click at [362, 74] on button "Create Query" at bounding box center [362, 78] width 66 height 22
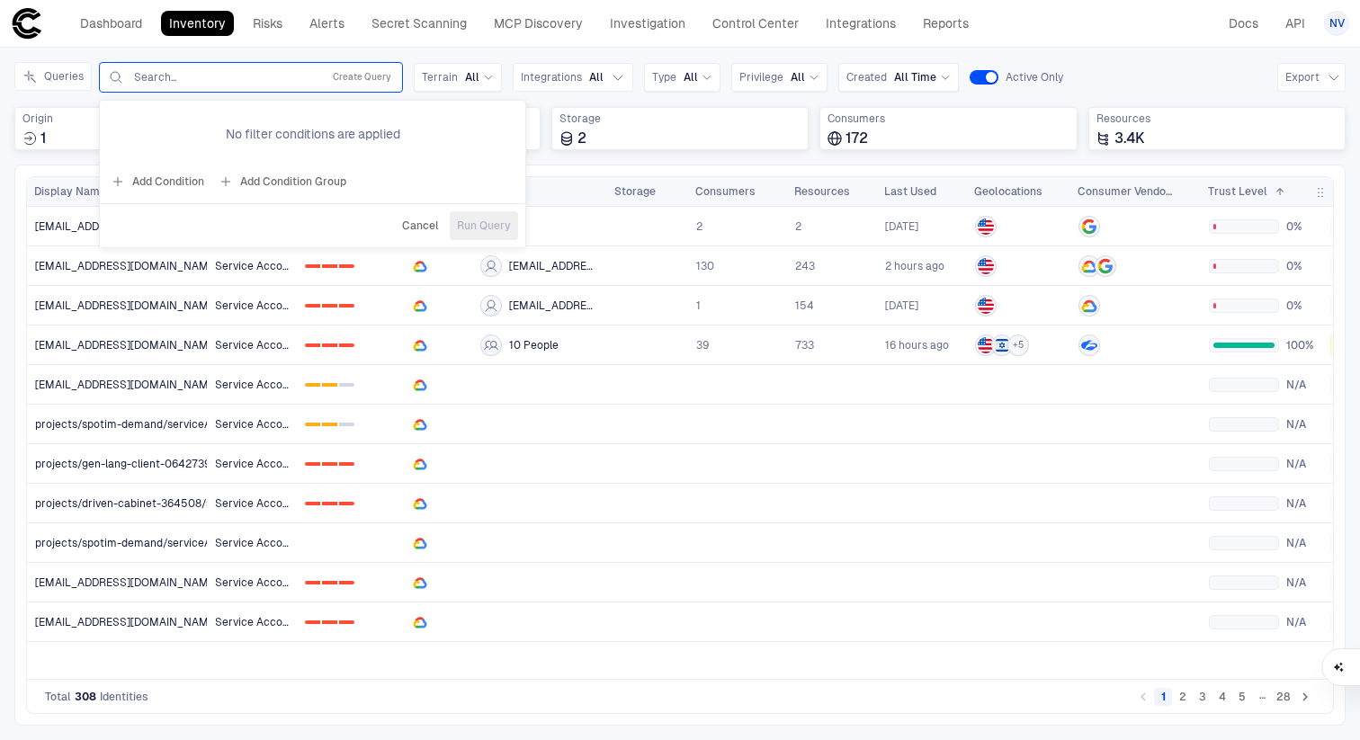
click at [186, 183] on button "Add Condition" at bounding box center [157, 181] width 101 height 29
click at [220, 133] on span "Origin: Name" at bounding box center [205, 129] width 67 height 14
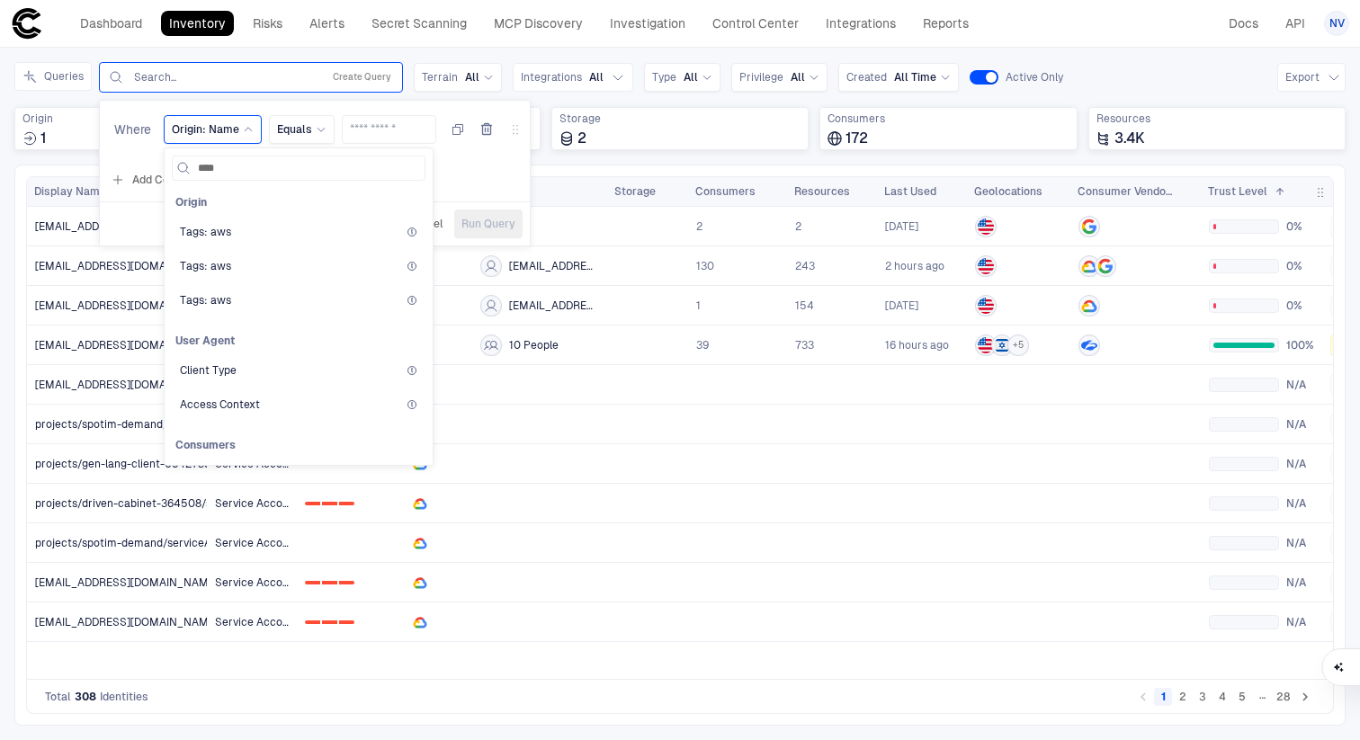
type input "*****"
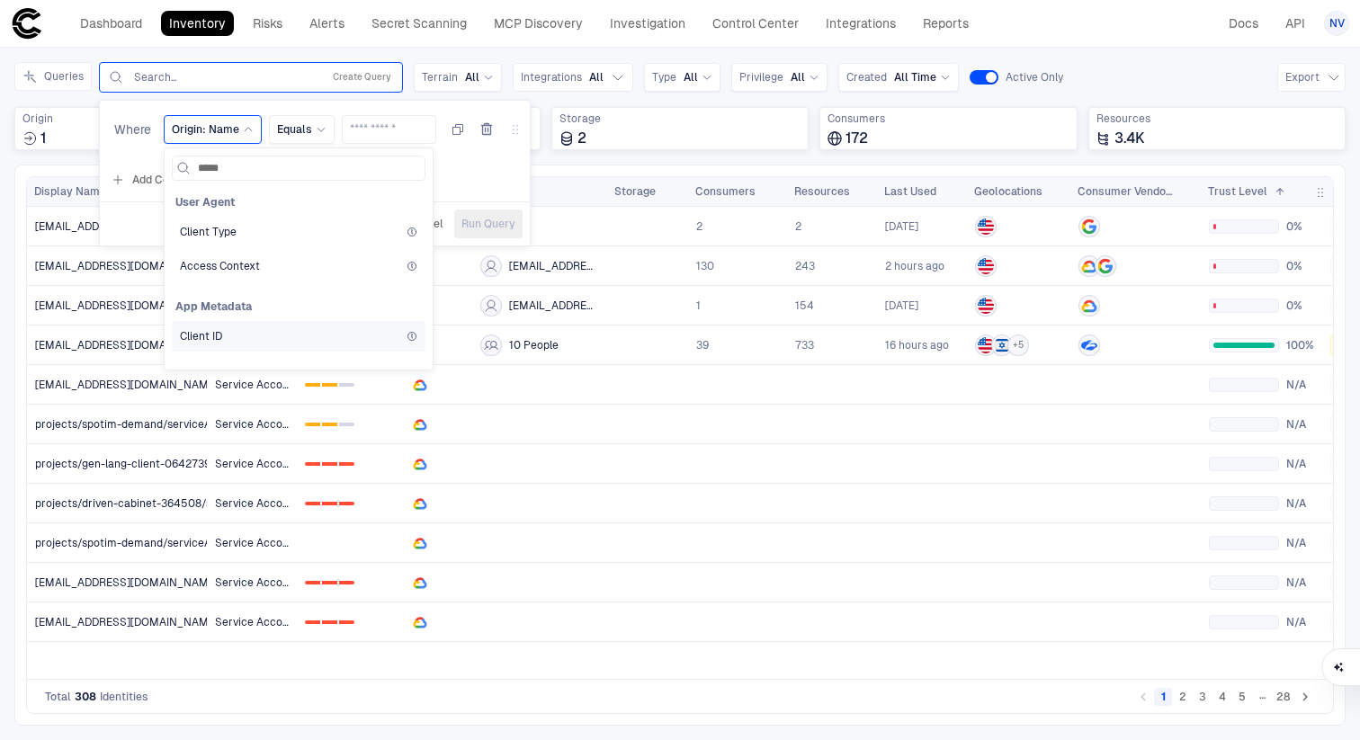
click at [217, 333] on span "Client ID" at bounding box center [201, 336] width 42 height 14
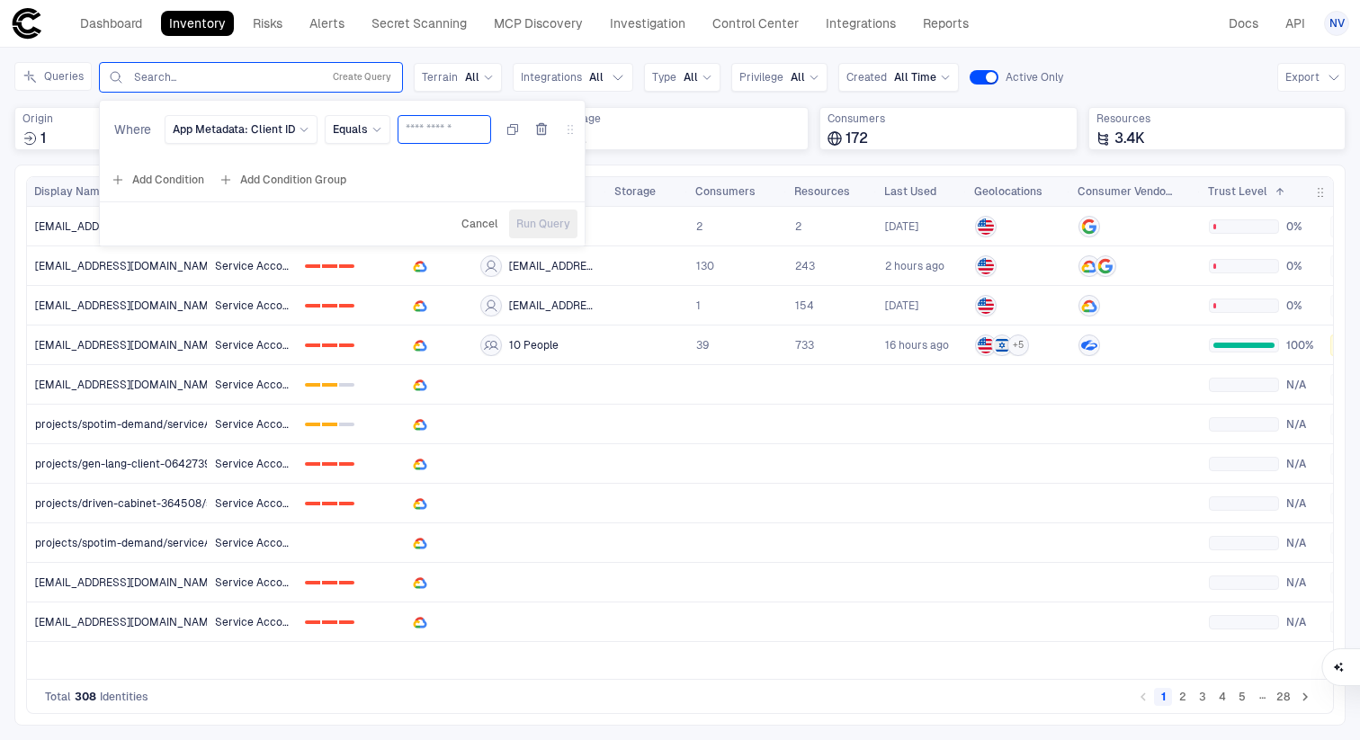
click at [426, 134] on input "text" at bounding box center [444, 129] width 77 height 27
paste input "**********"
type input "**********"
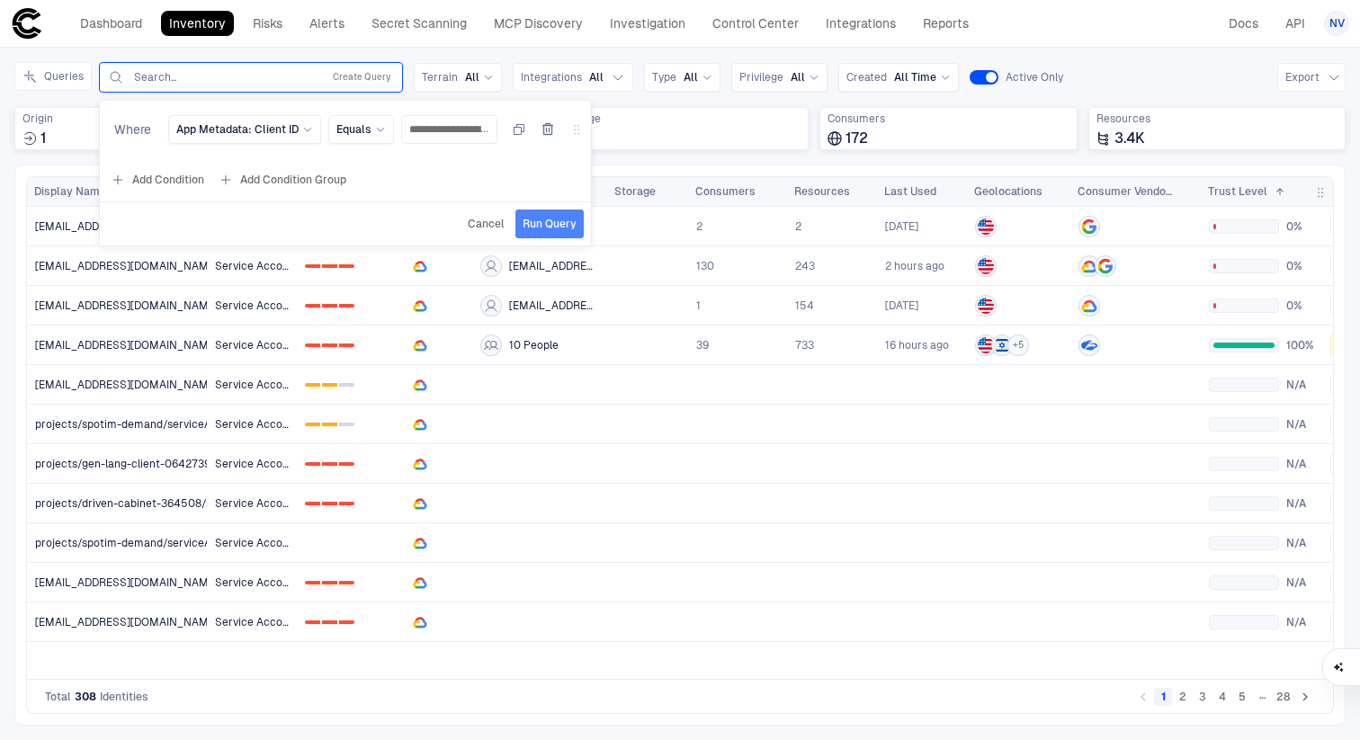
click at [547, 229] on span "Run Query" at bounding box center [550, 224] width 54 height 14
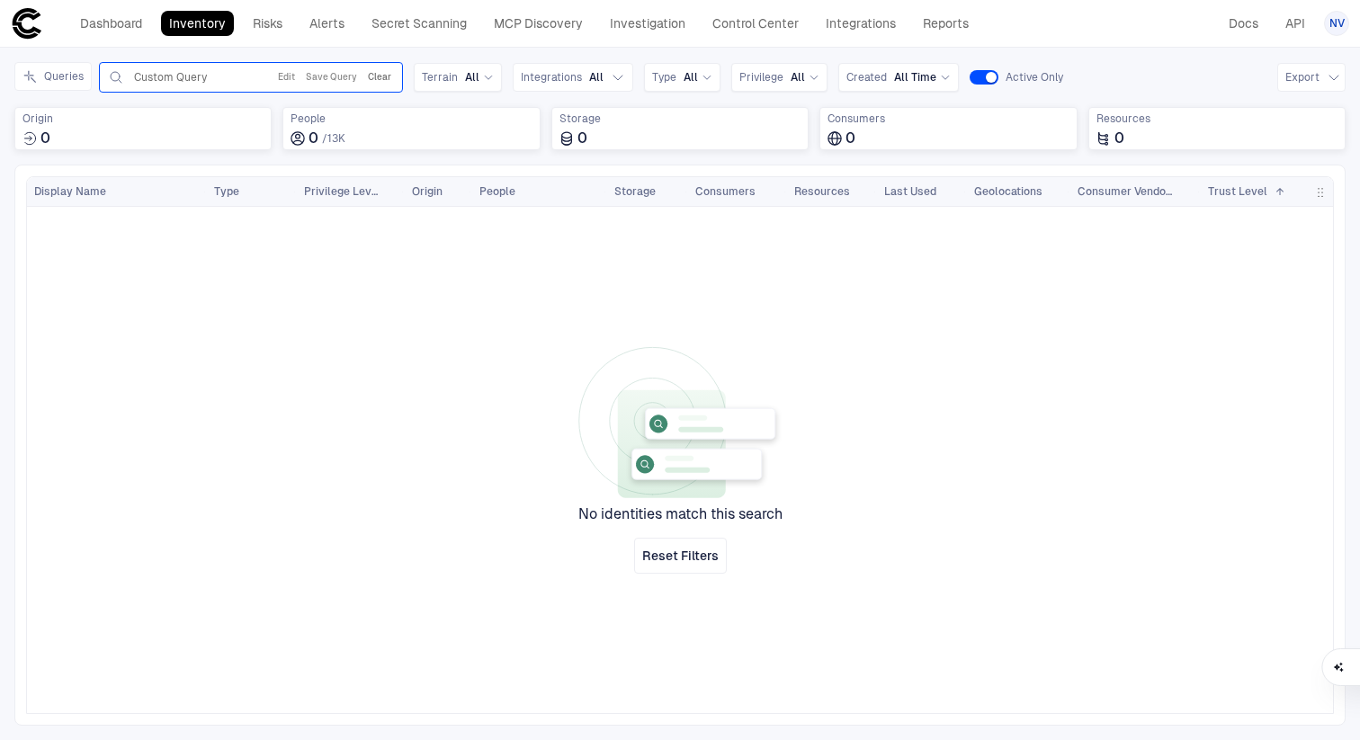
click at [384, 73] on button "Clear" at bounding box center [379, 78] width 31 height 22
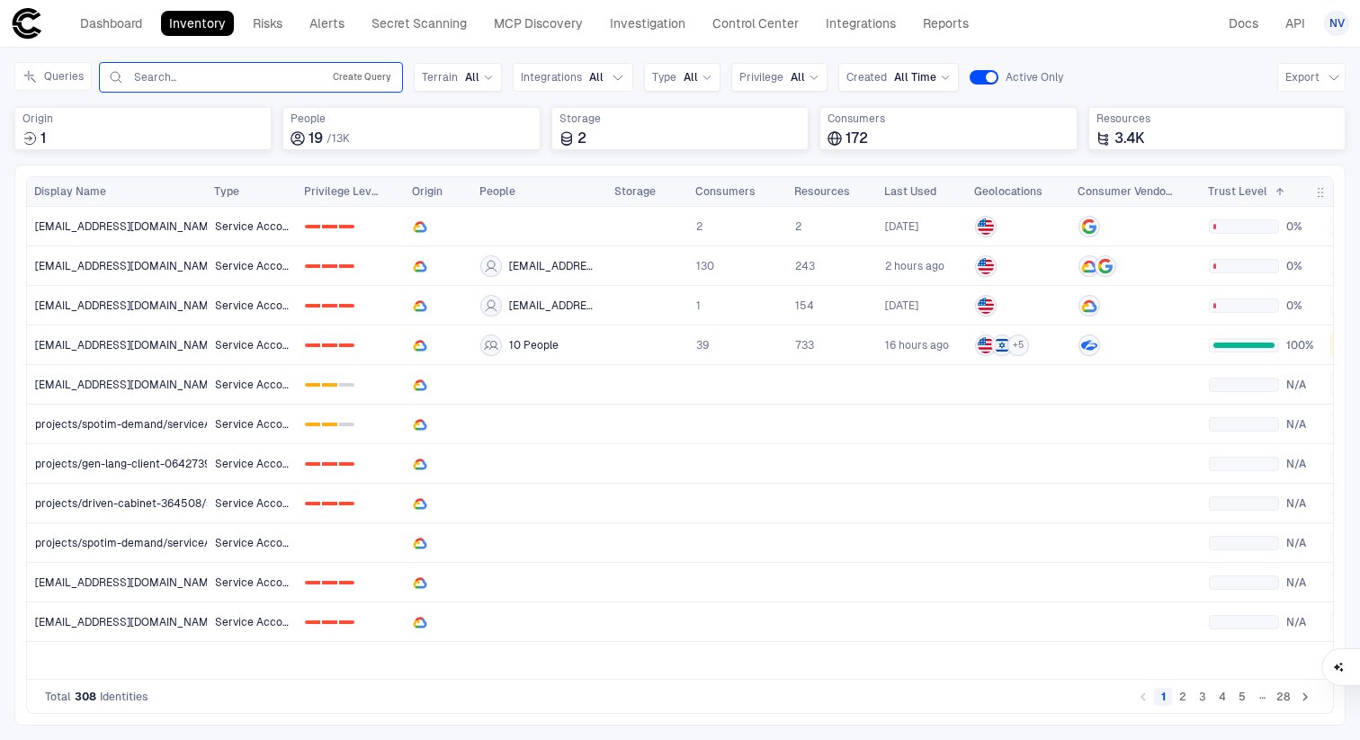
click at [354, 71] on button "Create Query" at bounding box center [362, 78] width 66 height 22
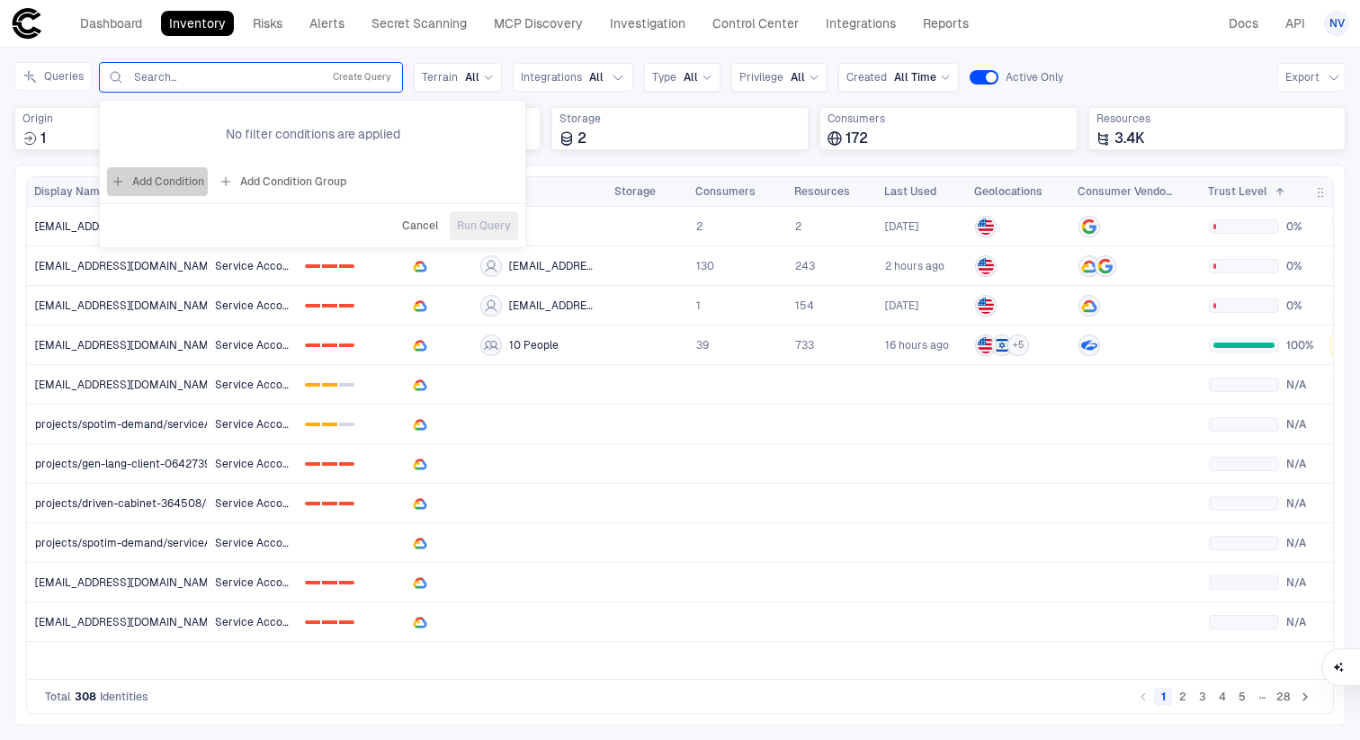
click at [182, 185] on button "Add Condition" at bounding box center [157, 181] width 101 height 29
click at [232, 130] on span "Origin: Name" at bounding box center [205, 129] width 67 height 14
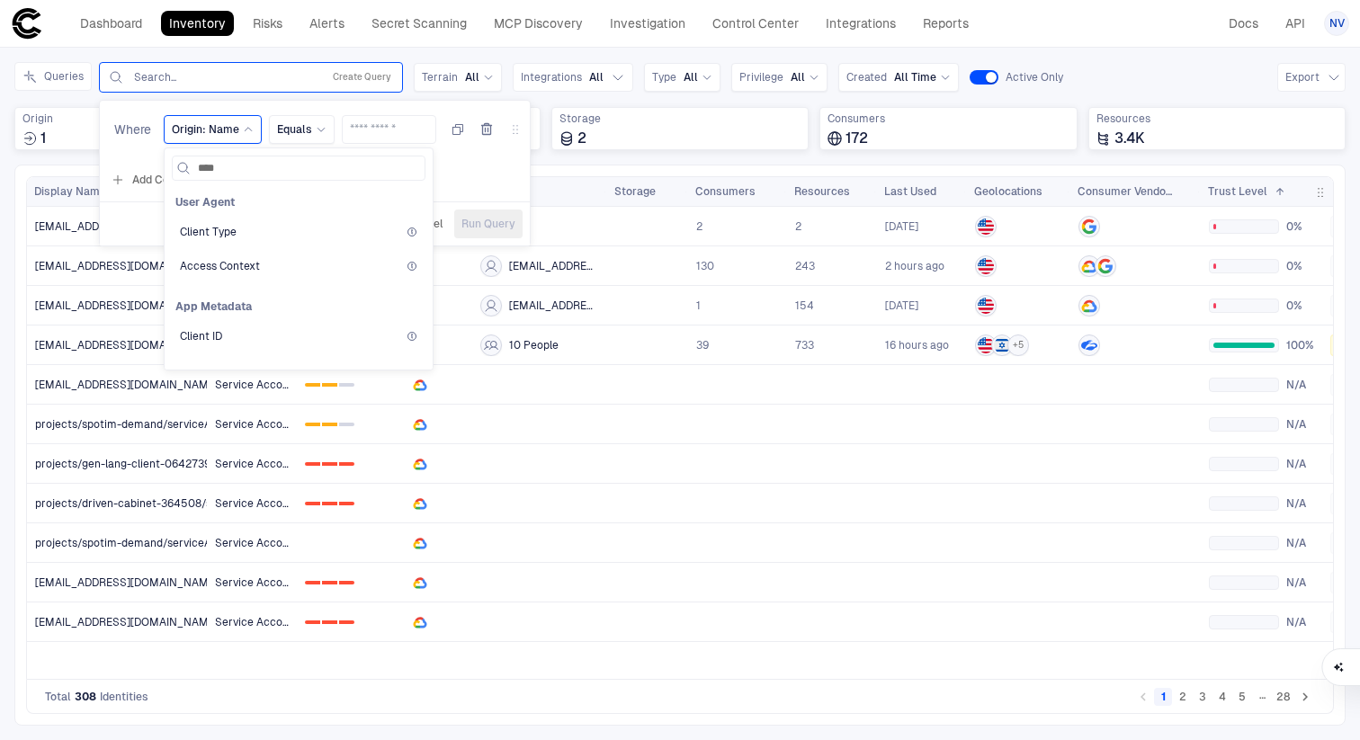
type input "*****"
click at [207, 339] on span "Client ID" at bounding box center [201, 336] width 42 height 14
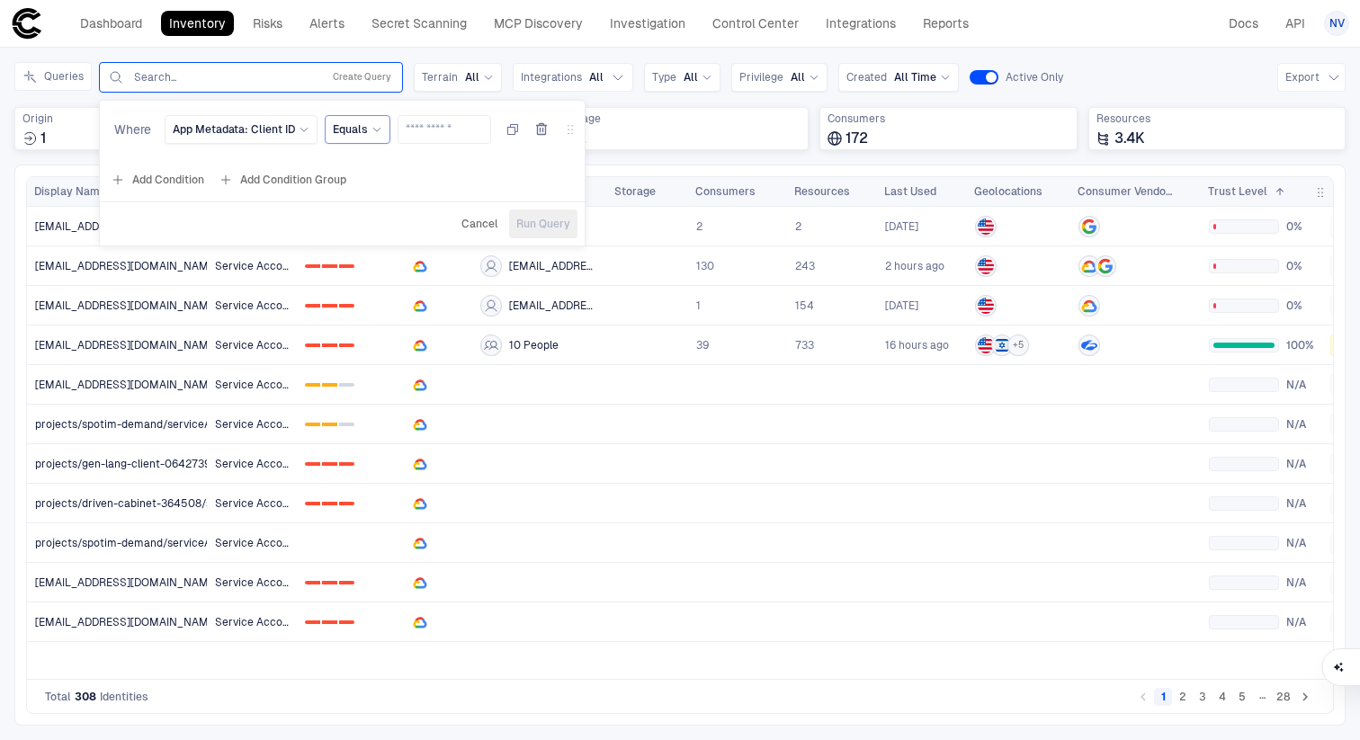
click at [367, 130] on div "Equals" at bounding box center [357, 129] width 49 height 14
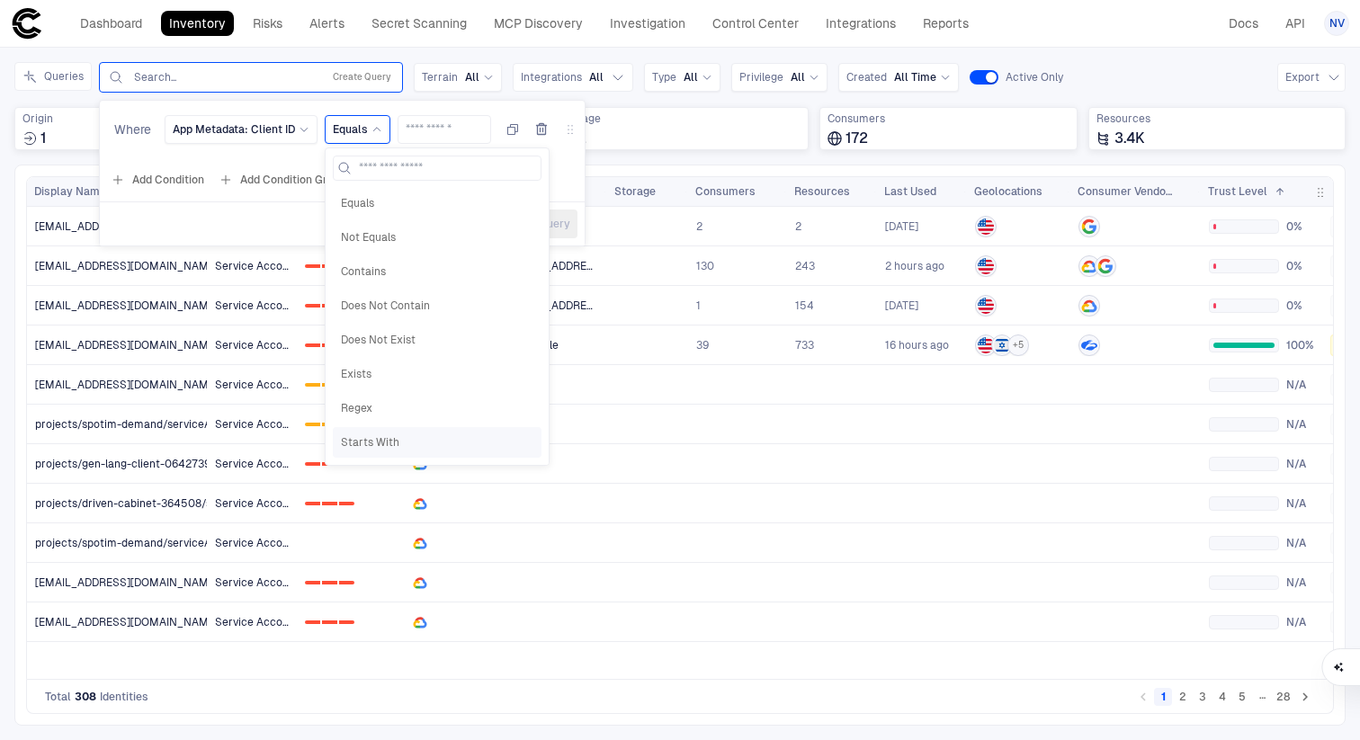
click at [380, 445] on span "Starts With" at bounding box center [437, 442] width 193 height 14
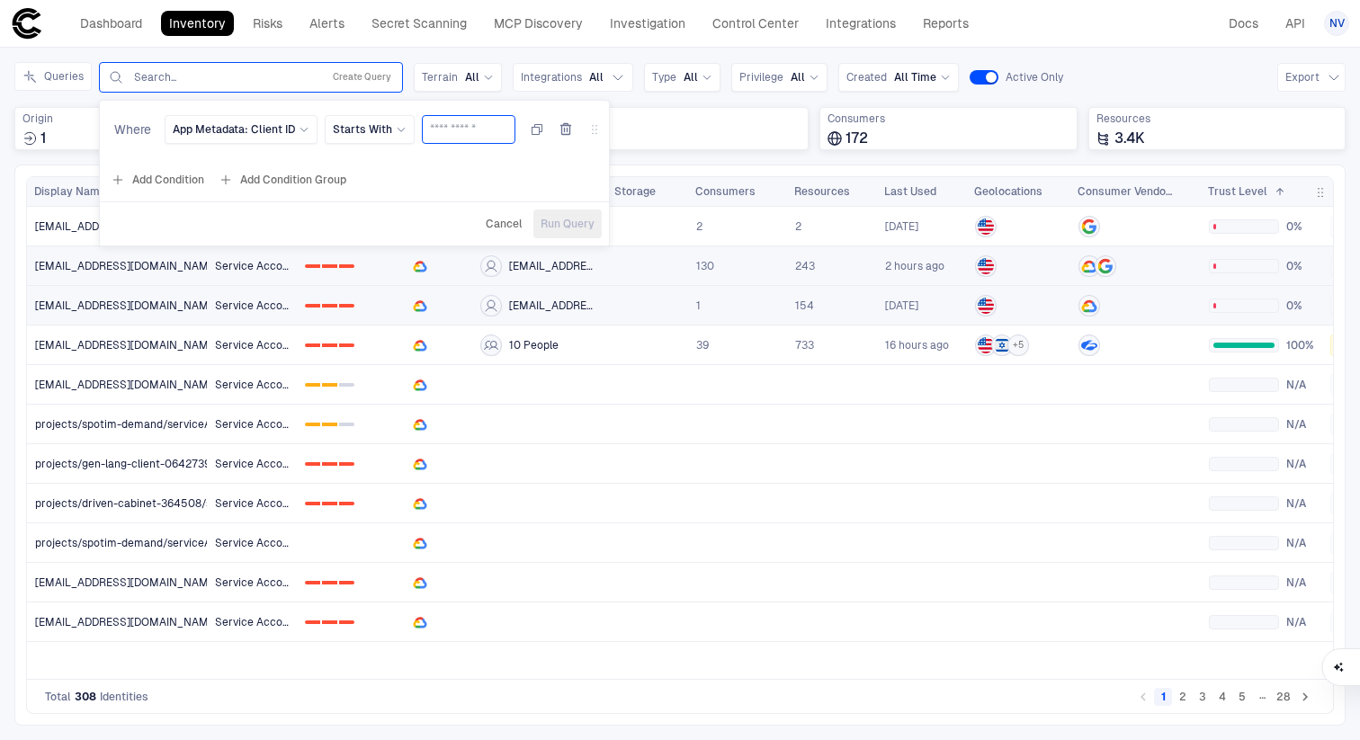
click at [458, 138] on input "text" at bounding box center [468, 129] width 77 height 27
paste input "**********"
type input "**********"
click at [569, 220] on span "Run Query" at bounding box center [568, 224] width 54 height 14
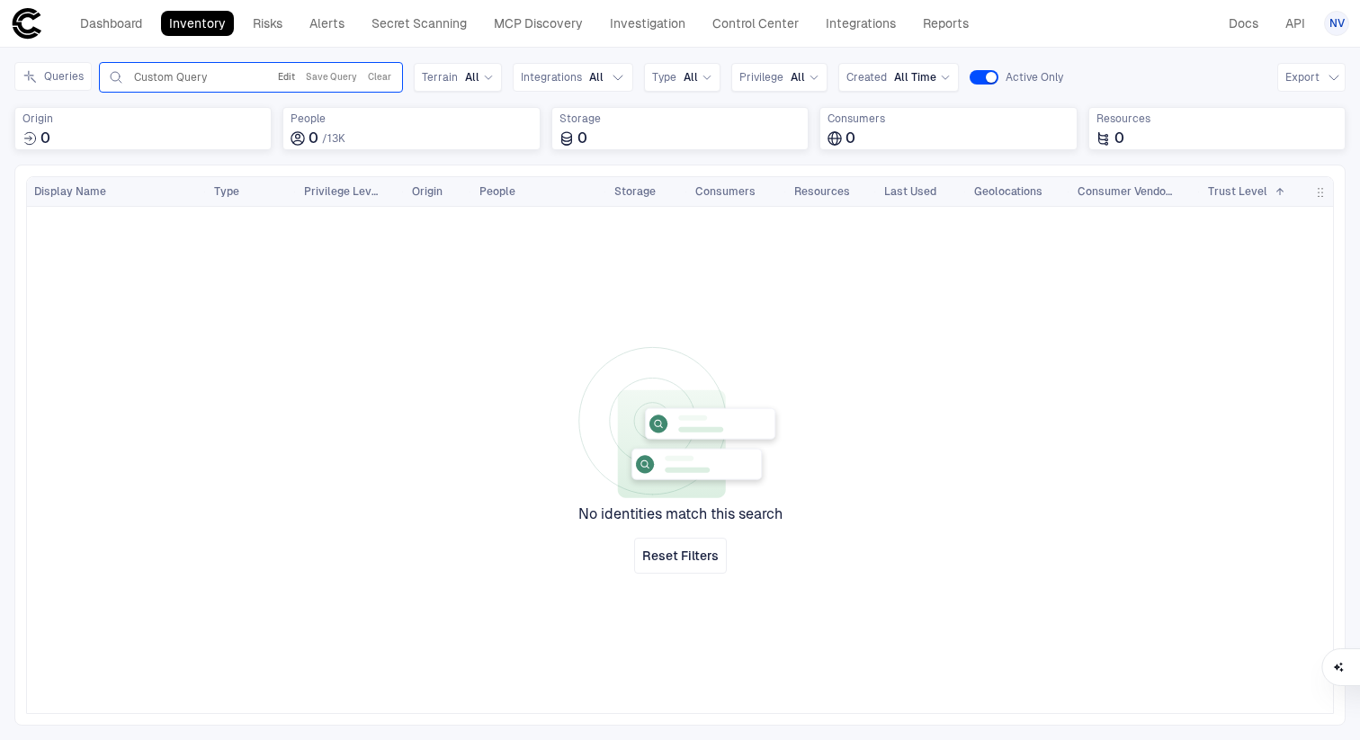
click at [286, 79] on button "Edit" at bounding box center [286, 78] width 24 height 22
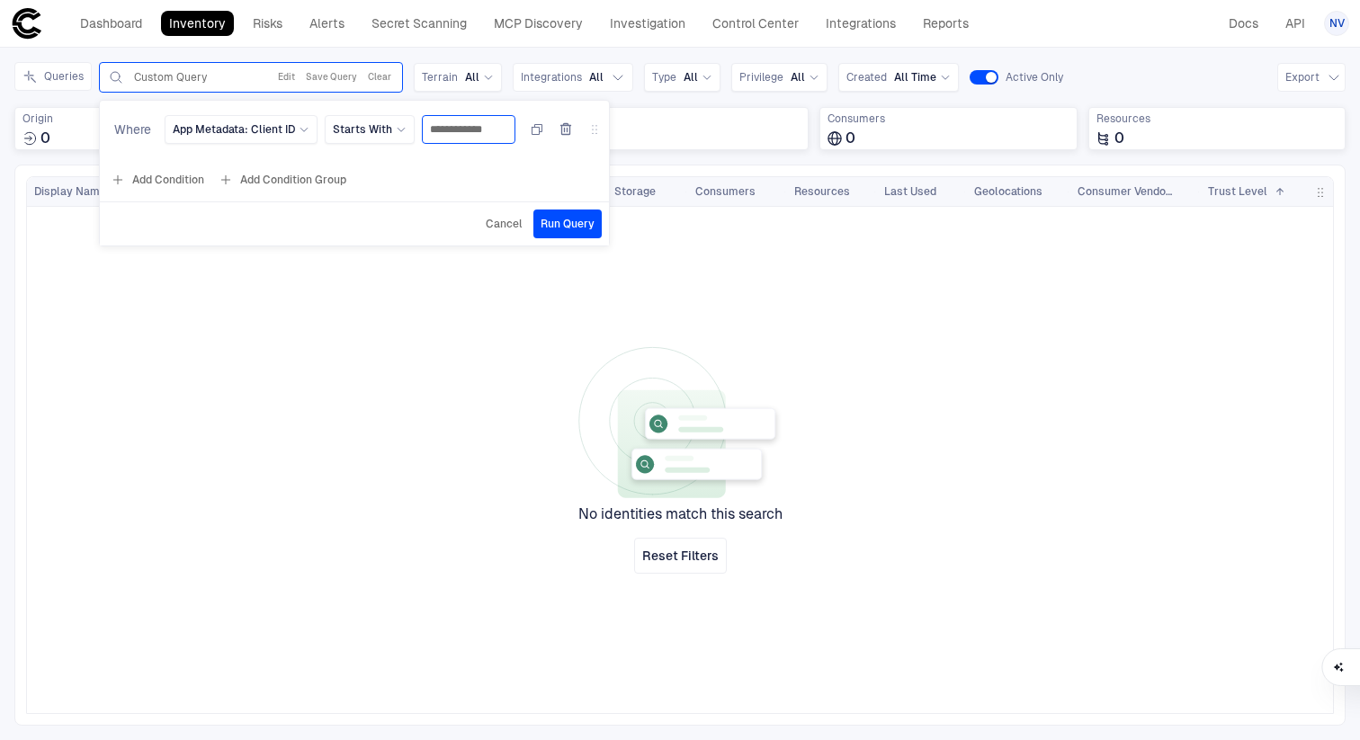
click at [464, 128] on input "**********" at bounding box center [468, 129] width 77 height 27
paste input "**********"
type input "**********"
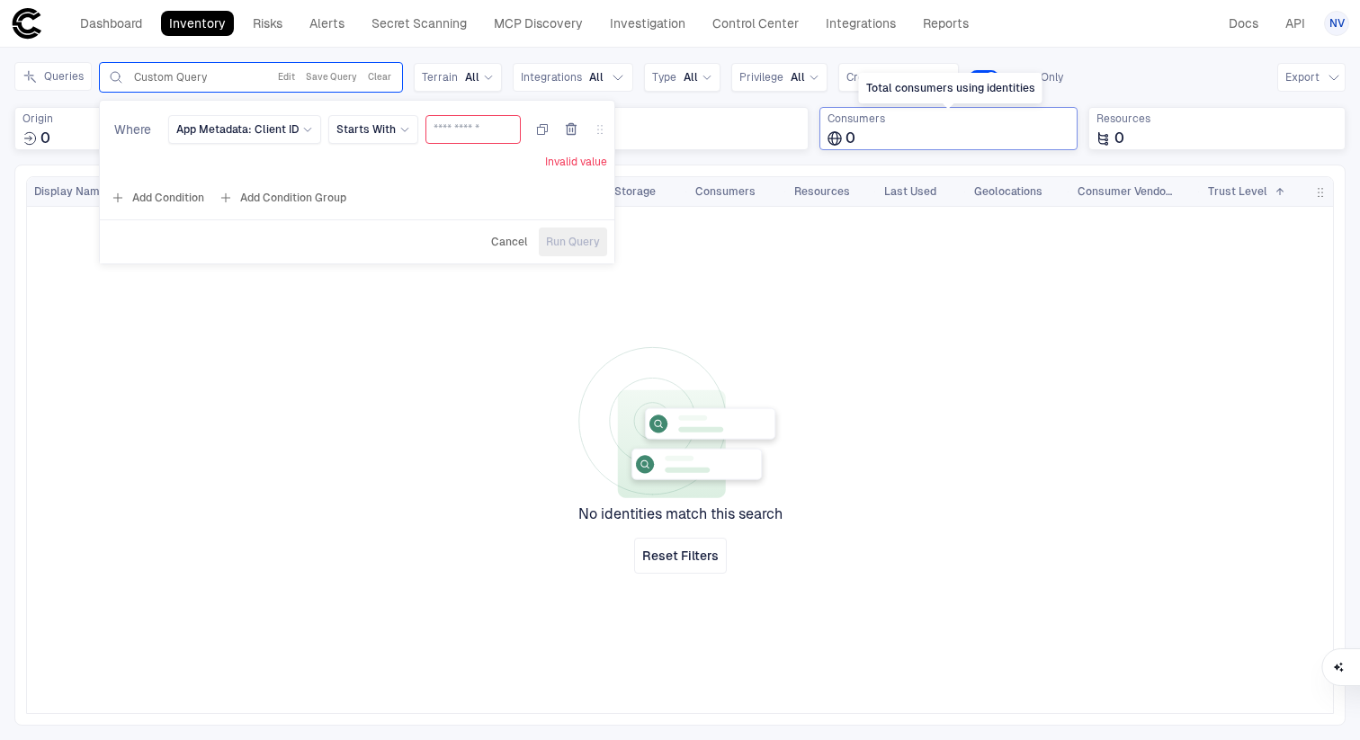
paste input "**********"
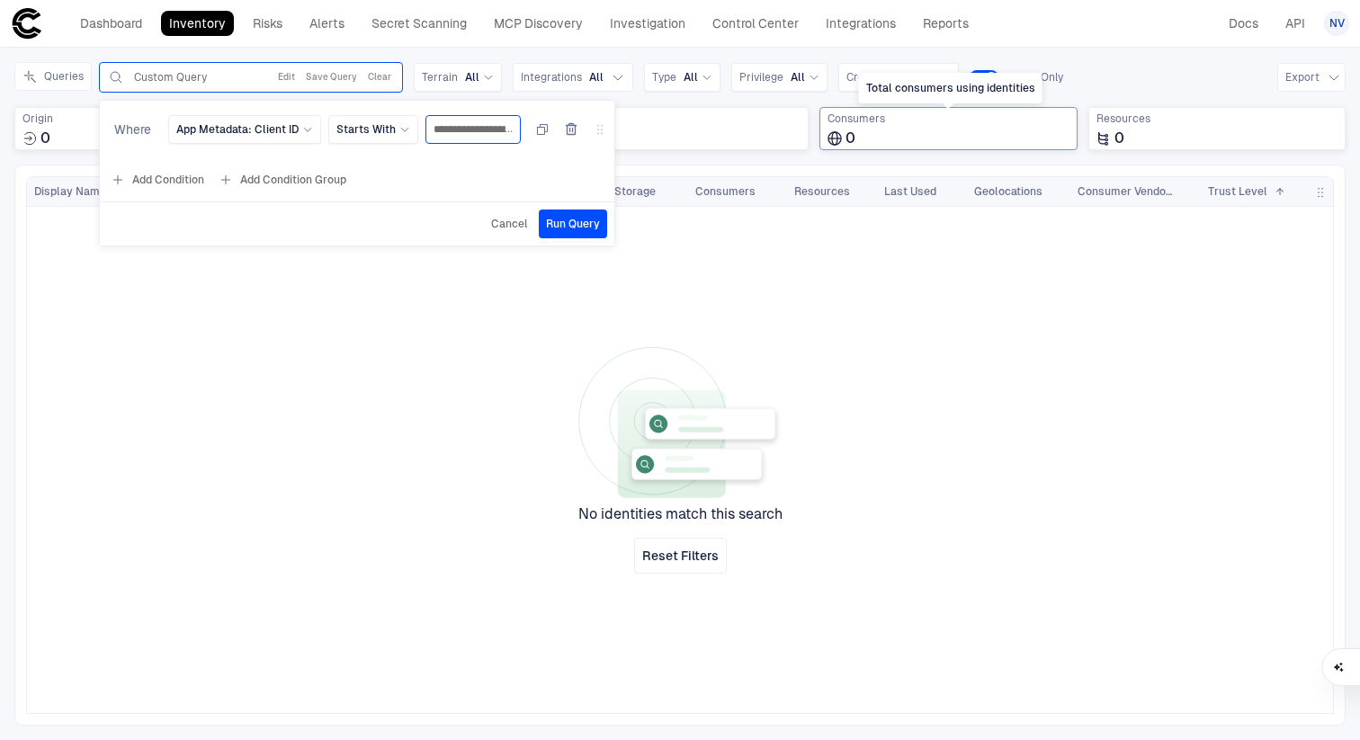
scroll to position [0, 347]
click at [495, 126] on input "**********" at bounding box center [473, 129] width 79 height 27
drag, startPoint x: 495, startPoint y: 126, endPoint x: 469, endPoint y: 134, distance: 27.3
click at [470, 134] on input "**********" at bounding box center [473, 129] width 79 height 27
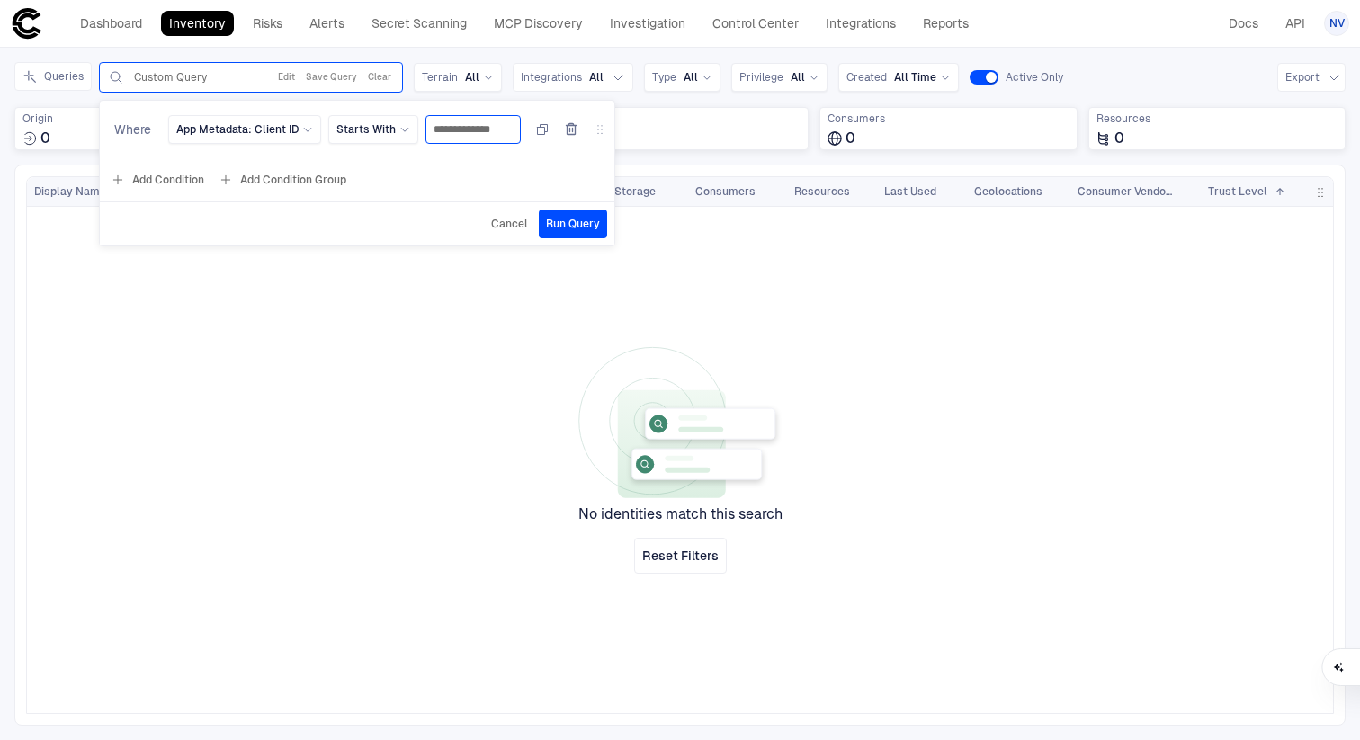
scroll to position [0, 3]
type input "**********"
click at [579, 223] on span "Run Query" at bounding box center [573, 224] width 54 height 14
click at [384, 77] on button "Clear" at bounding box center [379, 78] width 31 height 22
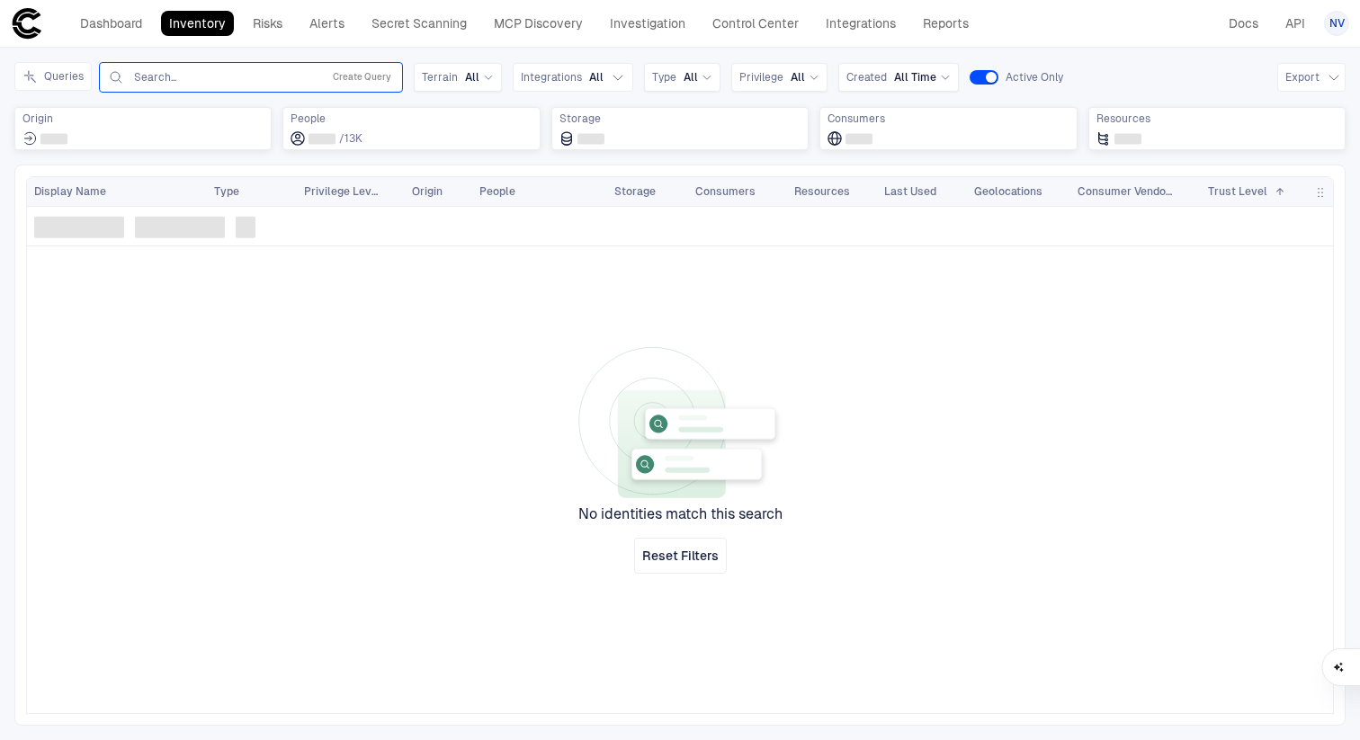
click at [191, 95] on div "Queries Search... Create Query Terrain All Integrations All Type All Privilege …" at bounding box center [679, 113] width 1331 height 103
click at [191, 80] on input "text" at bounding box center [223, 77] width 183 height 14
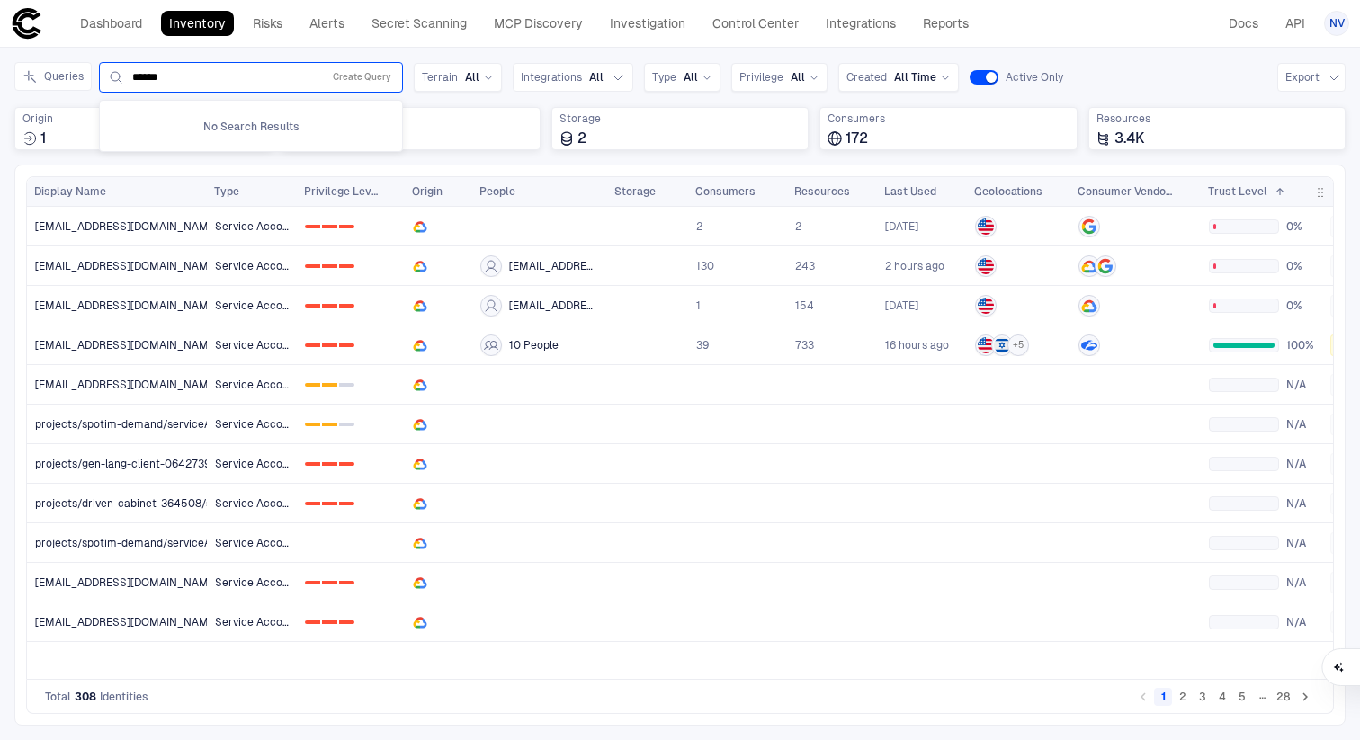
type input "******"
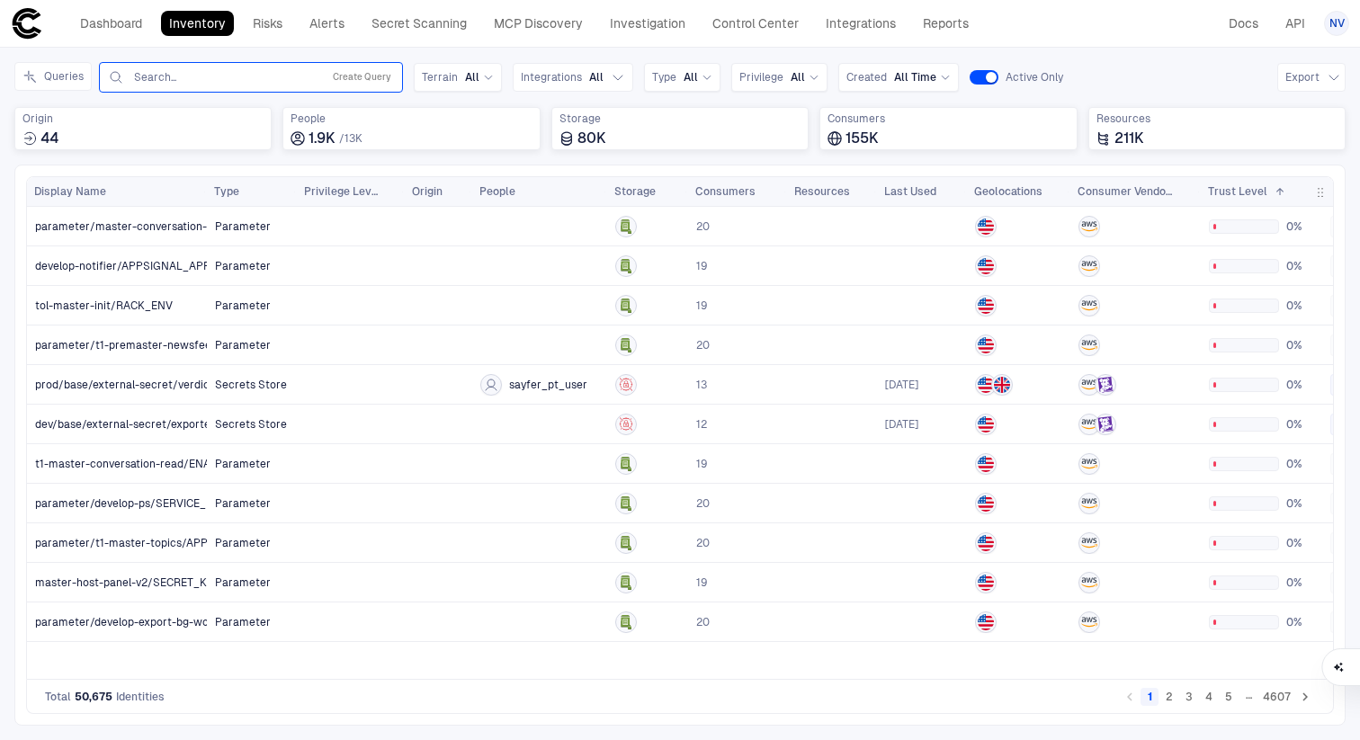
click at [272, 72] on input "text" at bounding box center [223, 77] width 183 height 14
type input "******"
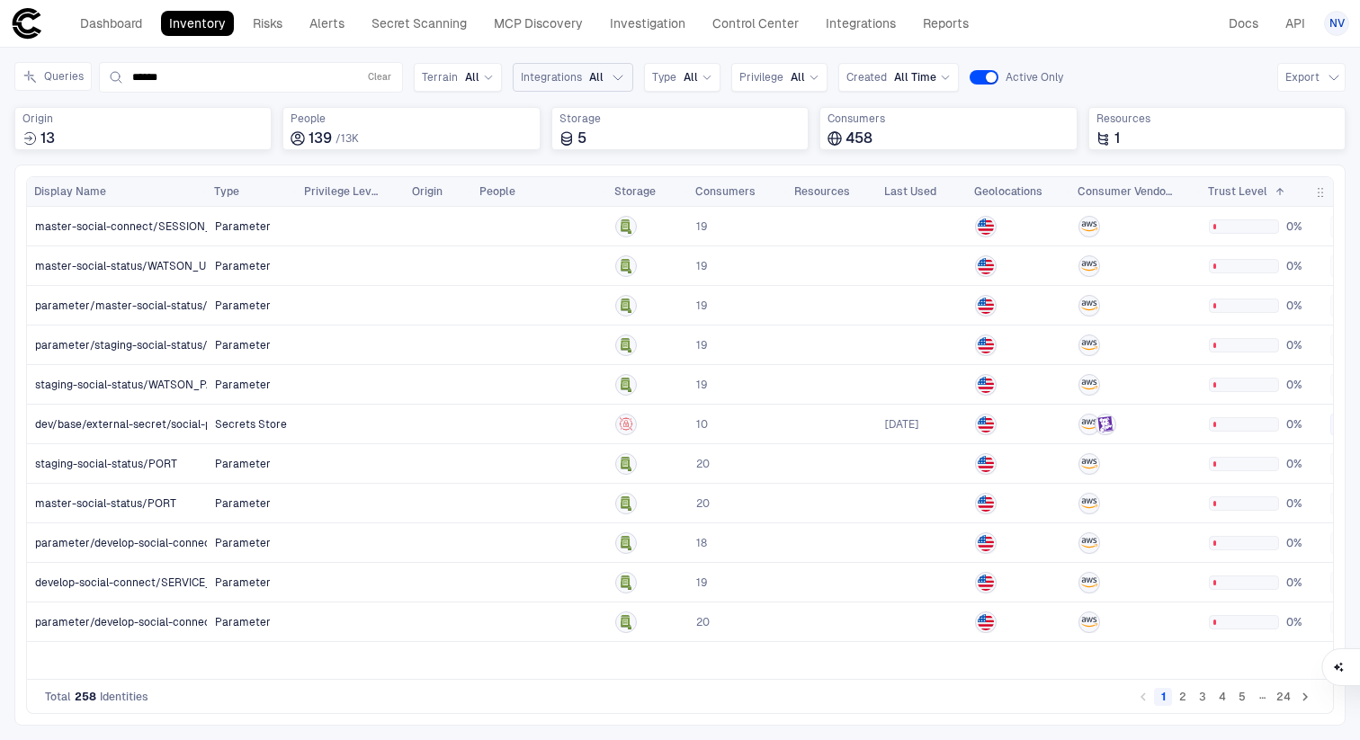
click at [567, 75] on span "Integrations" at bounding box center [551, 77] width 61 height 14
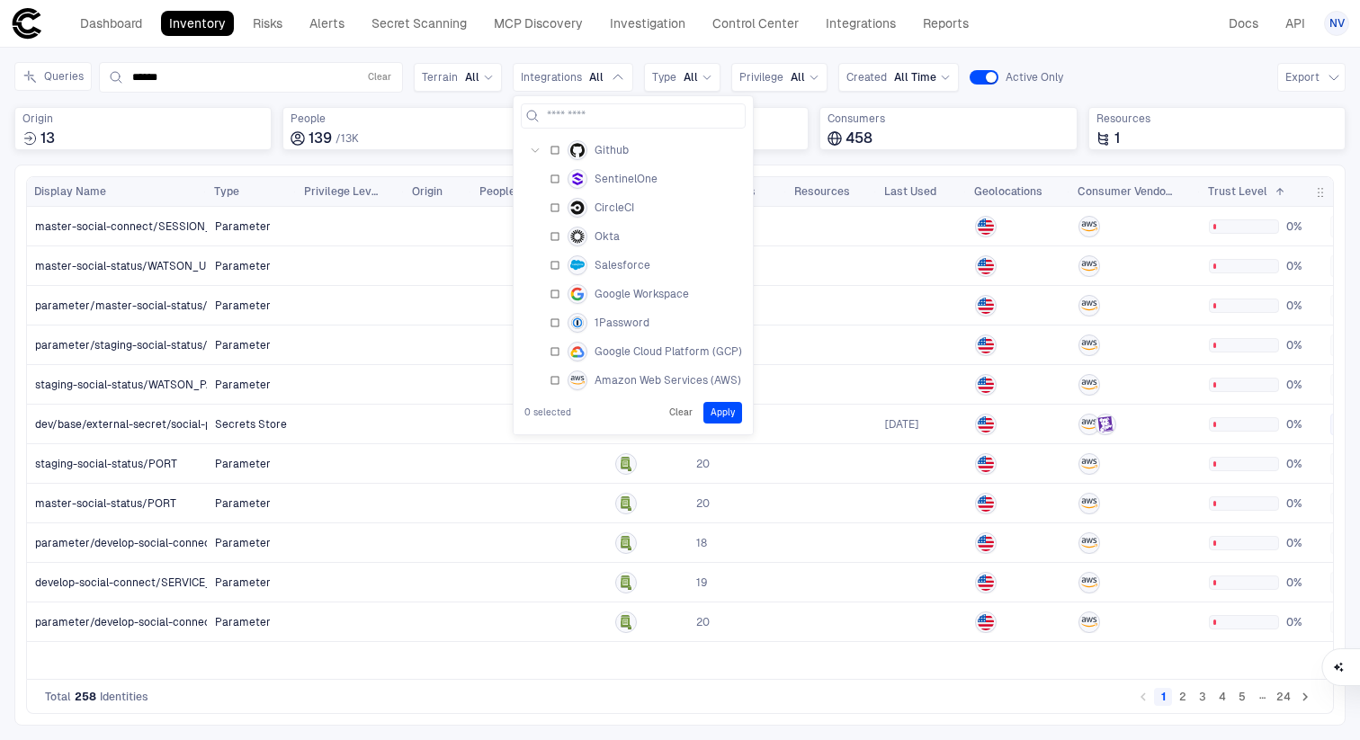
click at [621, 297] on span "Google Workspace" at bounding box center [642, 294] width 94 height 14
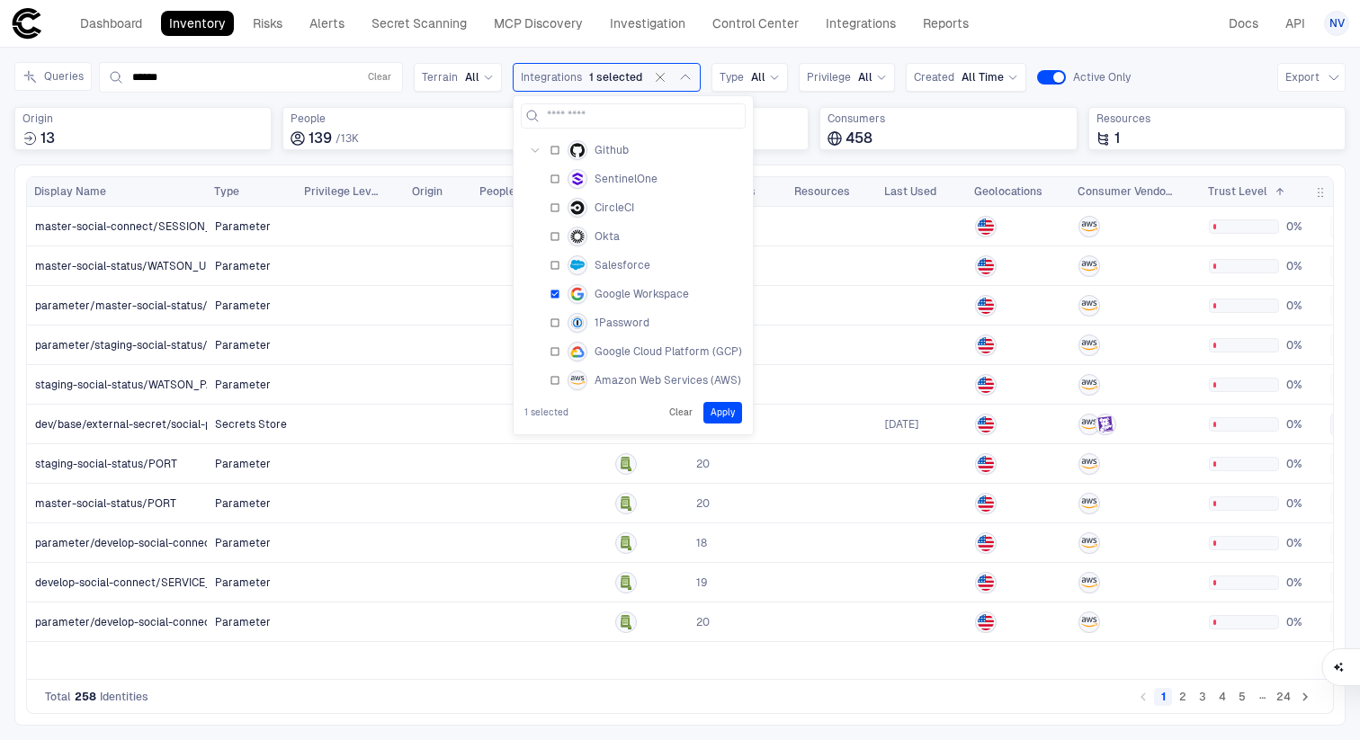
click at [716, 419] on button "Apply" at bounding box center [723, 413] width 39 height 22
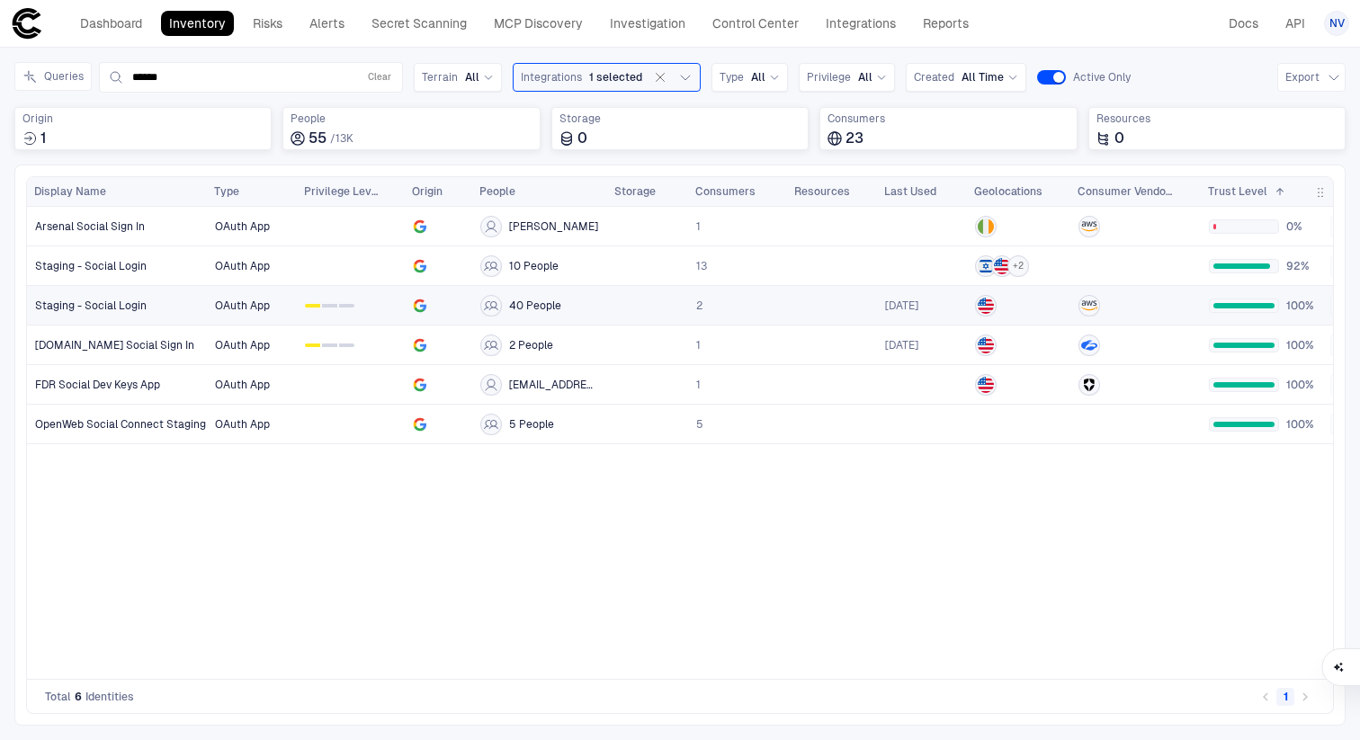
click at [103, 303] on span "Staging - Social Login" at bounding box center [91, 306] width 112 height 14
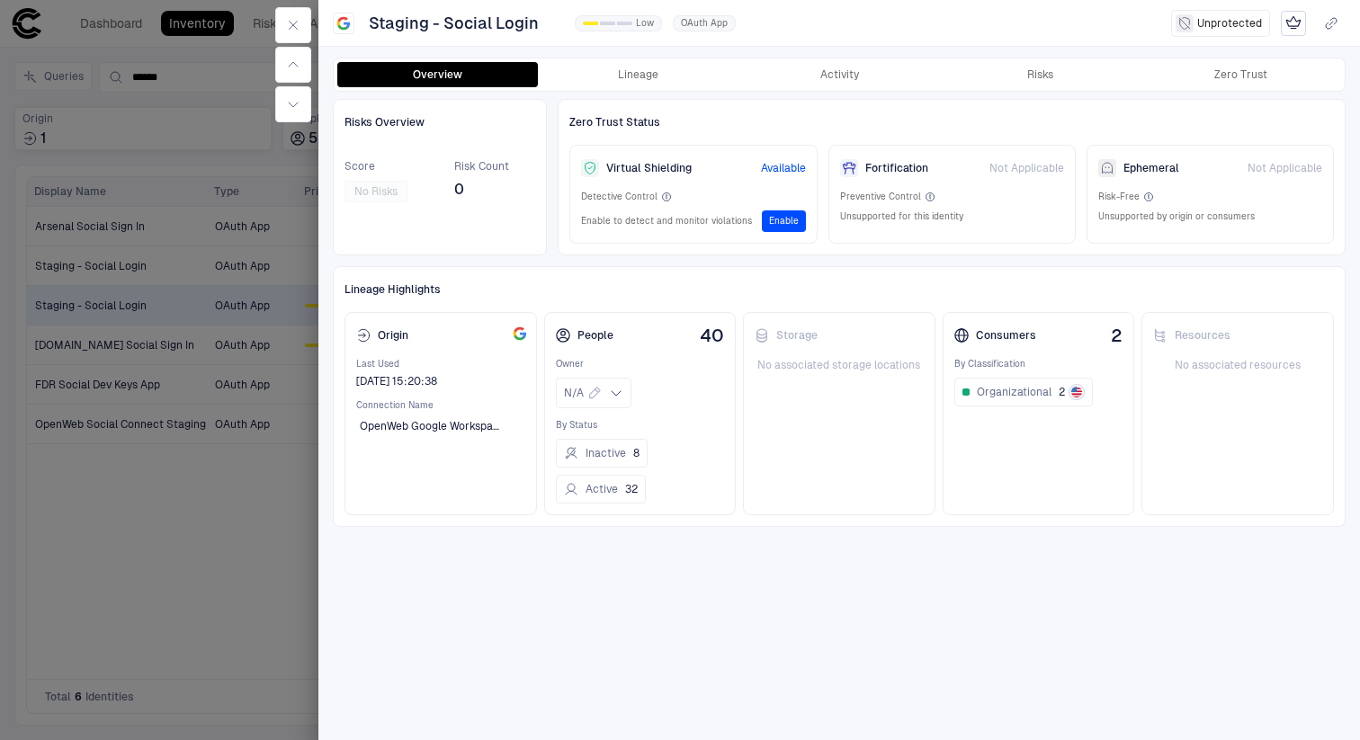
click at [635, 58] on div "Overview Lineage Activity Risks Zero Trust" at bounding box center [839, 74] width 1011 height 32
click at [638, 64] on button "Lineage" at bounding box center [638, 74] width 201 height 25
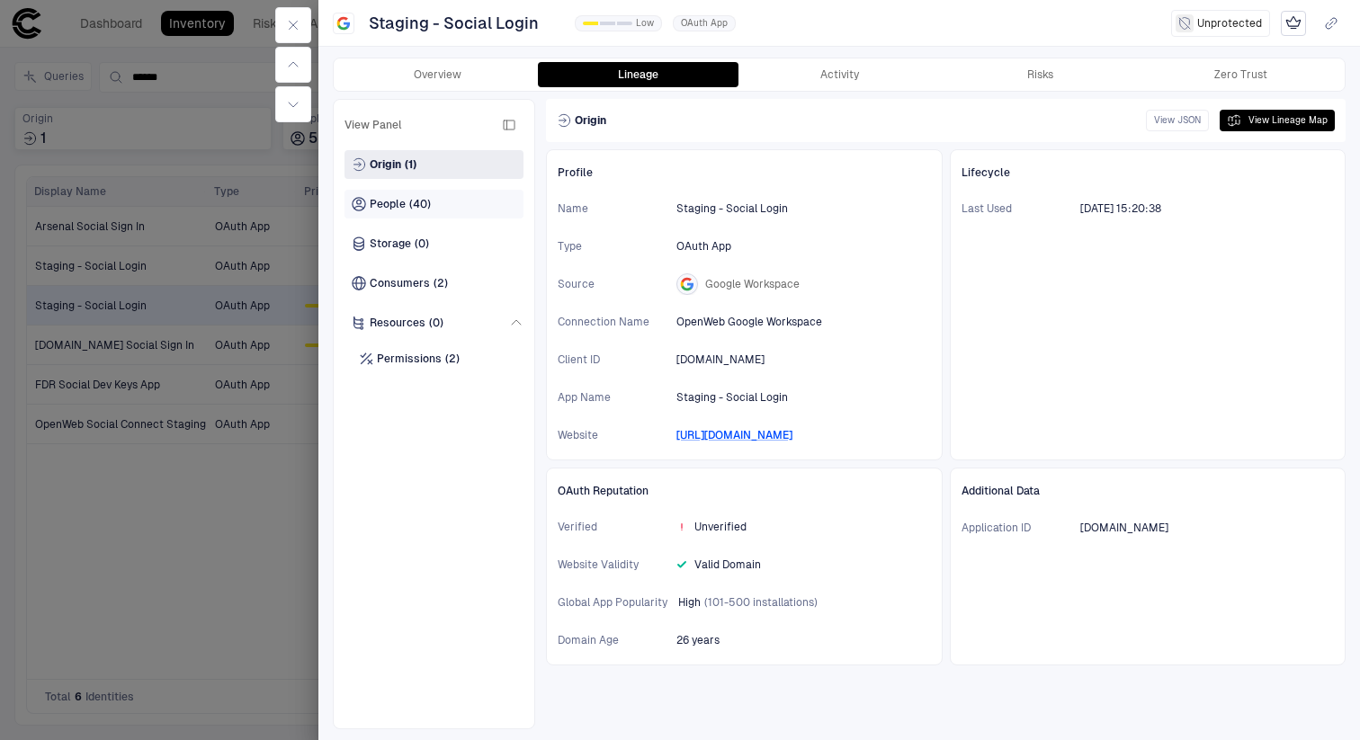
click at [408, 212] on div "People (40)" at bounding box center [434, 204] width 179 height 29
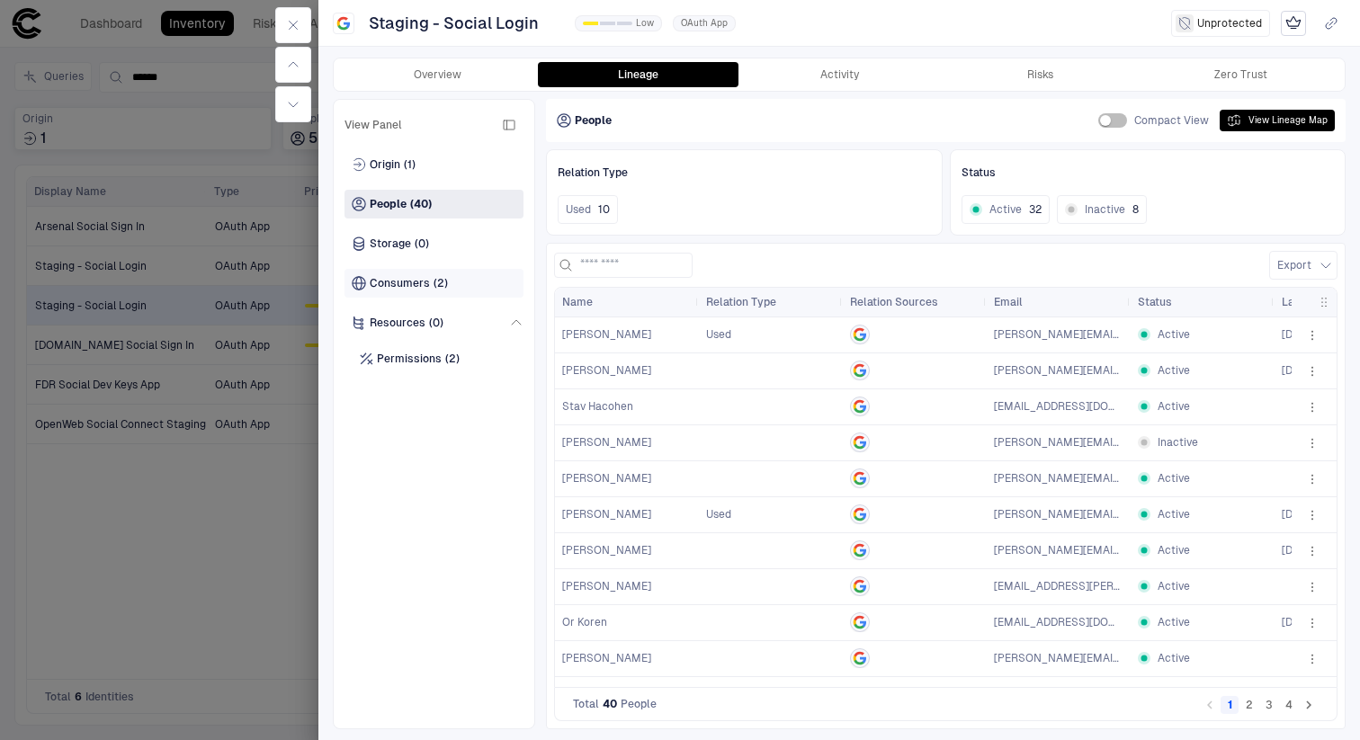
click at [417, 287] on span "Consumers" at bounding box center [400, 283] width 60 height 14
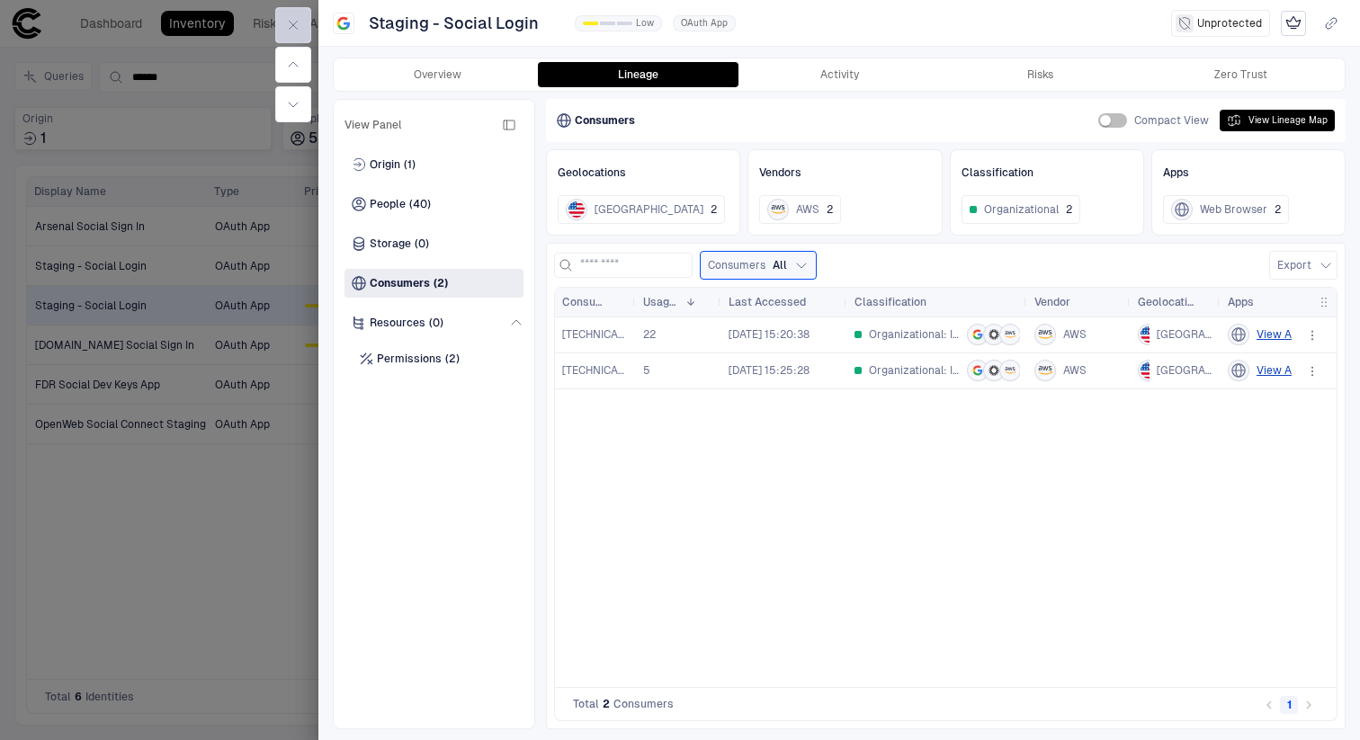
click at [297, 32] on button "button" at bounding box center [293, 25] width 36 height 36
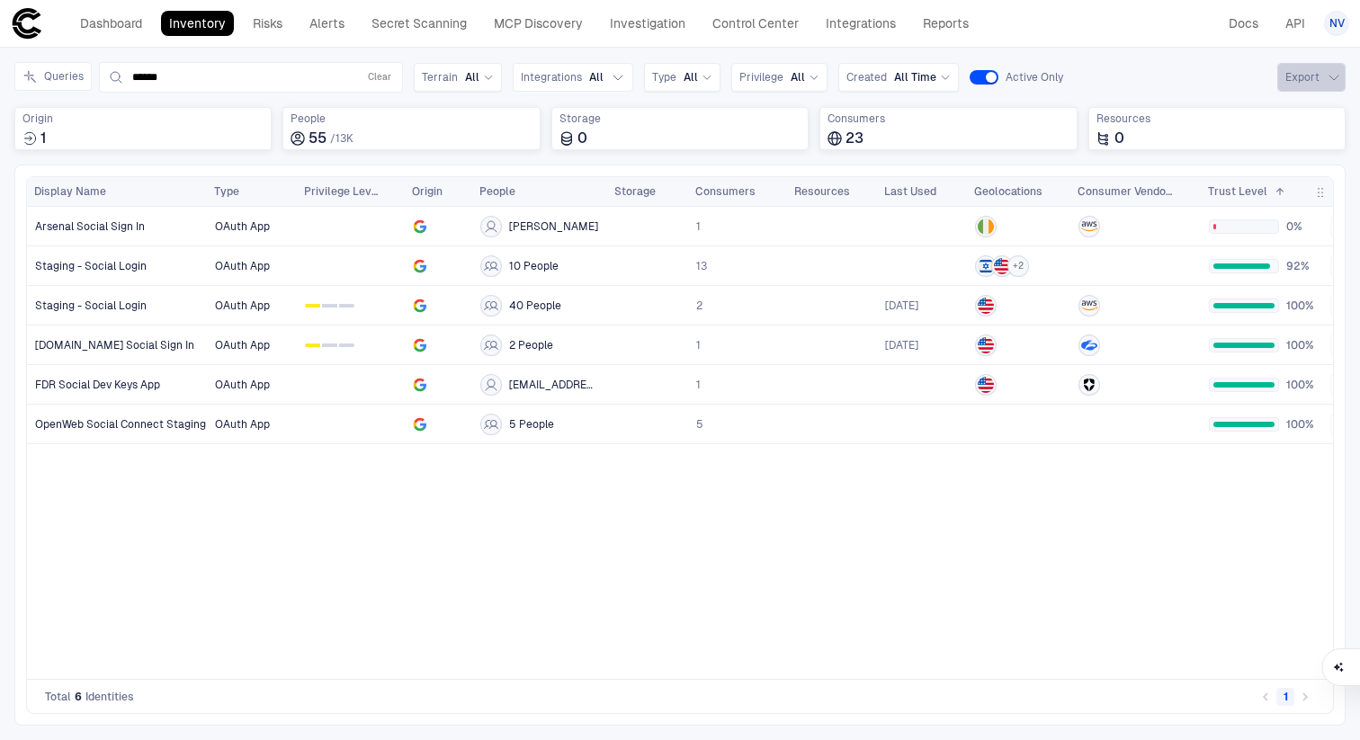
click at [1321, 72] on button "Export" at bounding box center [1311, 77] width 68 height 29
click at [1248, 125] on li "Export CSV" at bounding box center [1276, 117] width 125 height 29
click at [1313, 188] on span "button" at bounding box center [1320, 192] width 14 height 14
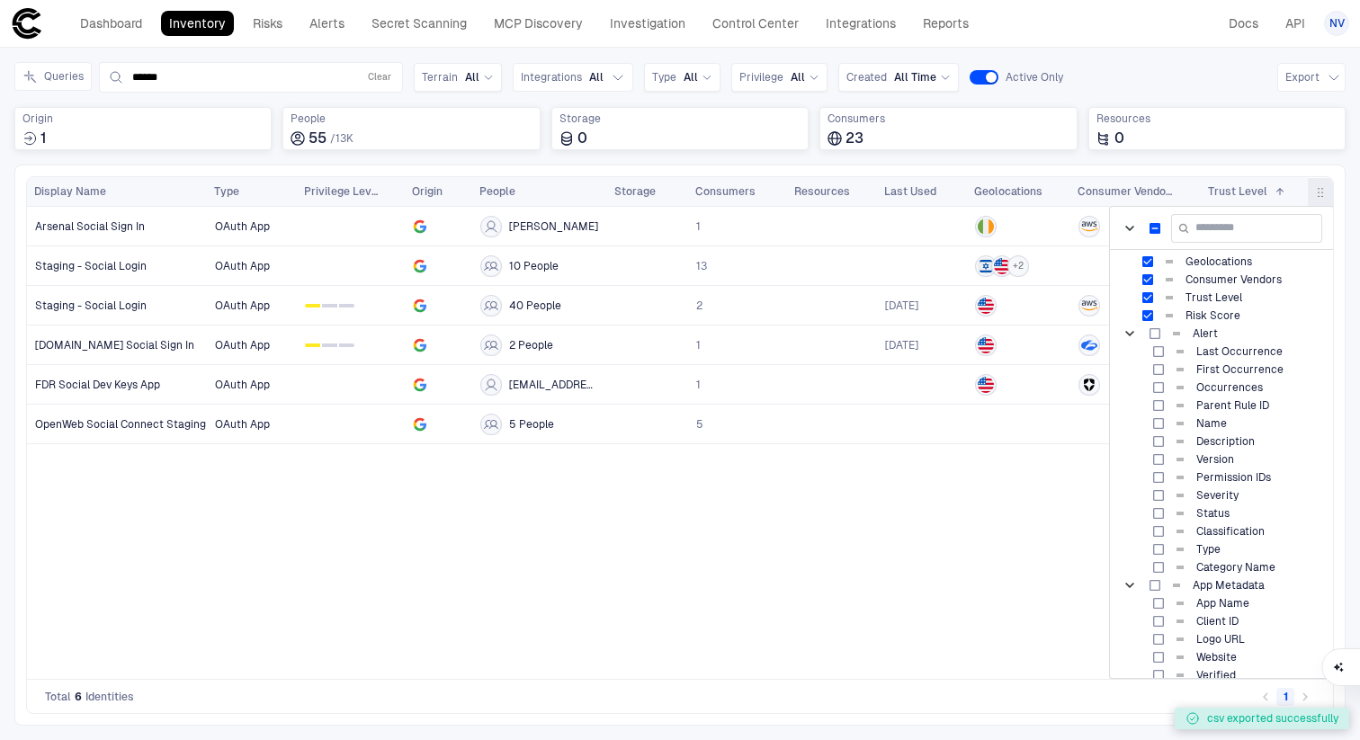
scroll to position [179, 0]
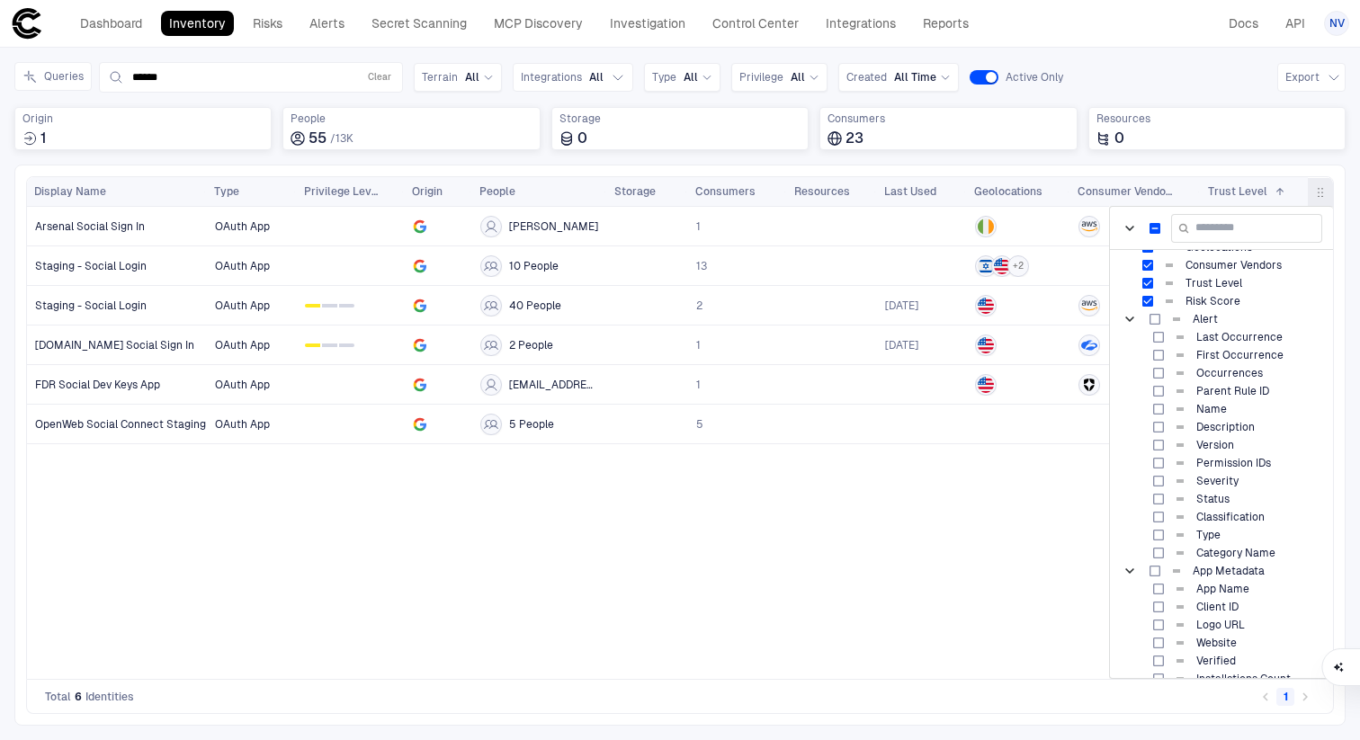
click at [1317, 192] on span "button" at bounding box center [1320, 192] width 14 height 14
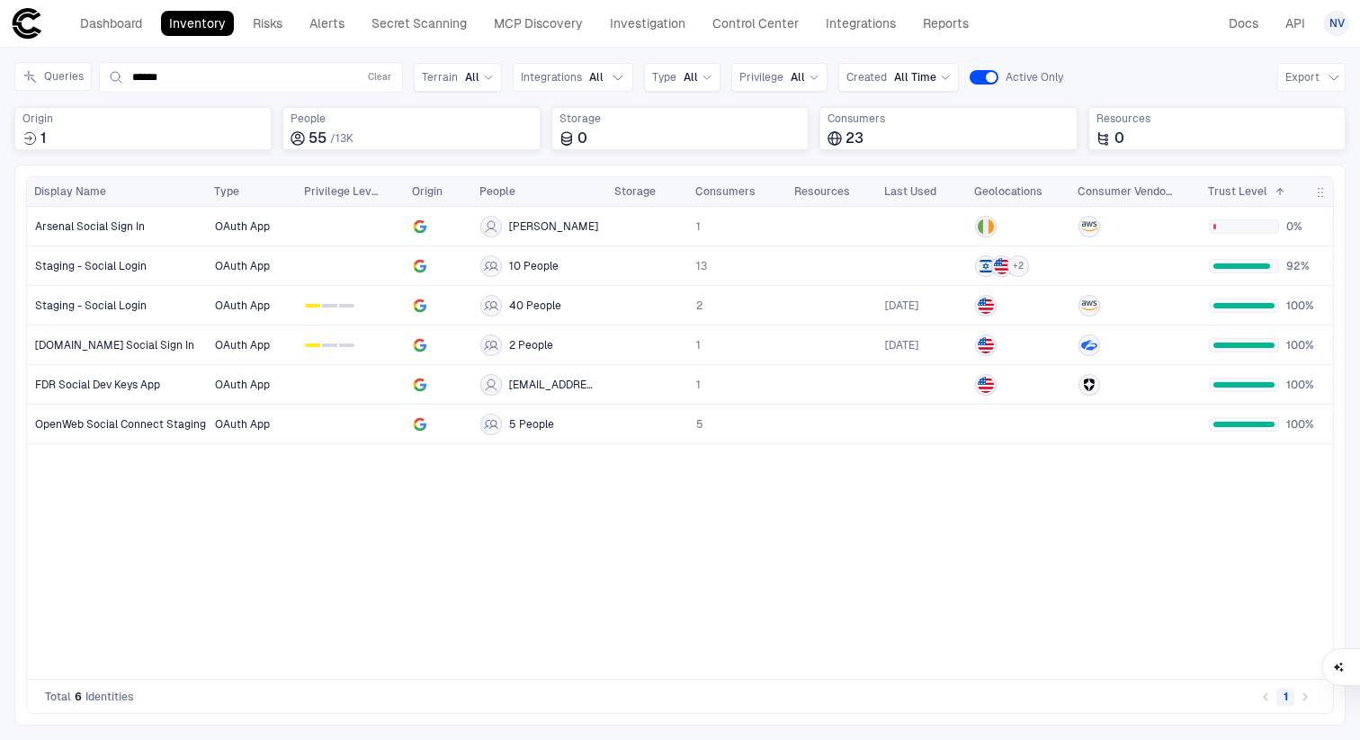
click at [1086, 506] on div "OAuth App James Kimberley 1 0% No Risks OAuth App 10 People 13 + 2 92% No Risks…" at bounding box center [770, 443] width 1126 height 472
click at [371, 70] on button "Clear" at bounding box center [379, 78] width 31 height 22
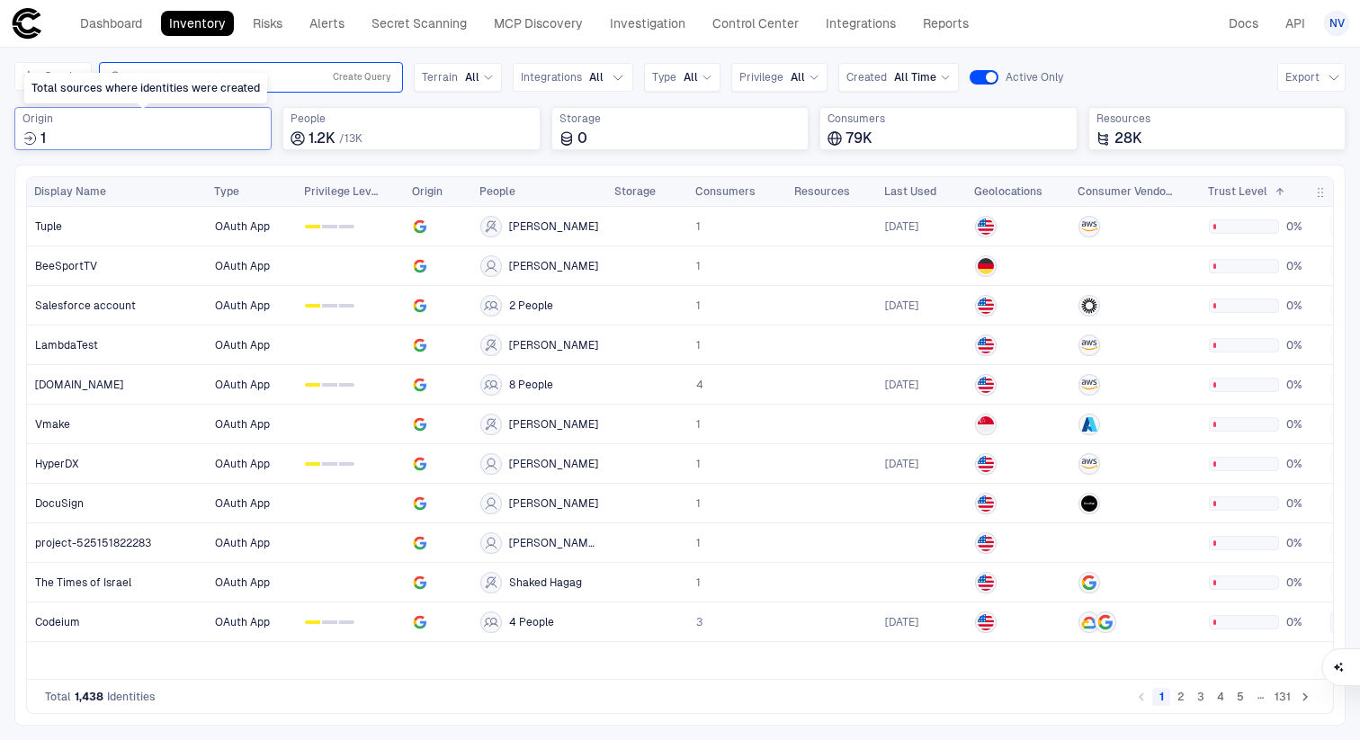
click at [50, 134] on div "1" at bounding box center [142, 139] width 241 height 18
click at [273, 103] on div "Queries Search... Create Query Terrain All Integrations All Type All Privilege …" at bounding box center [679, 113] width 1331 height 103
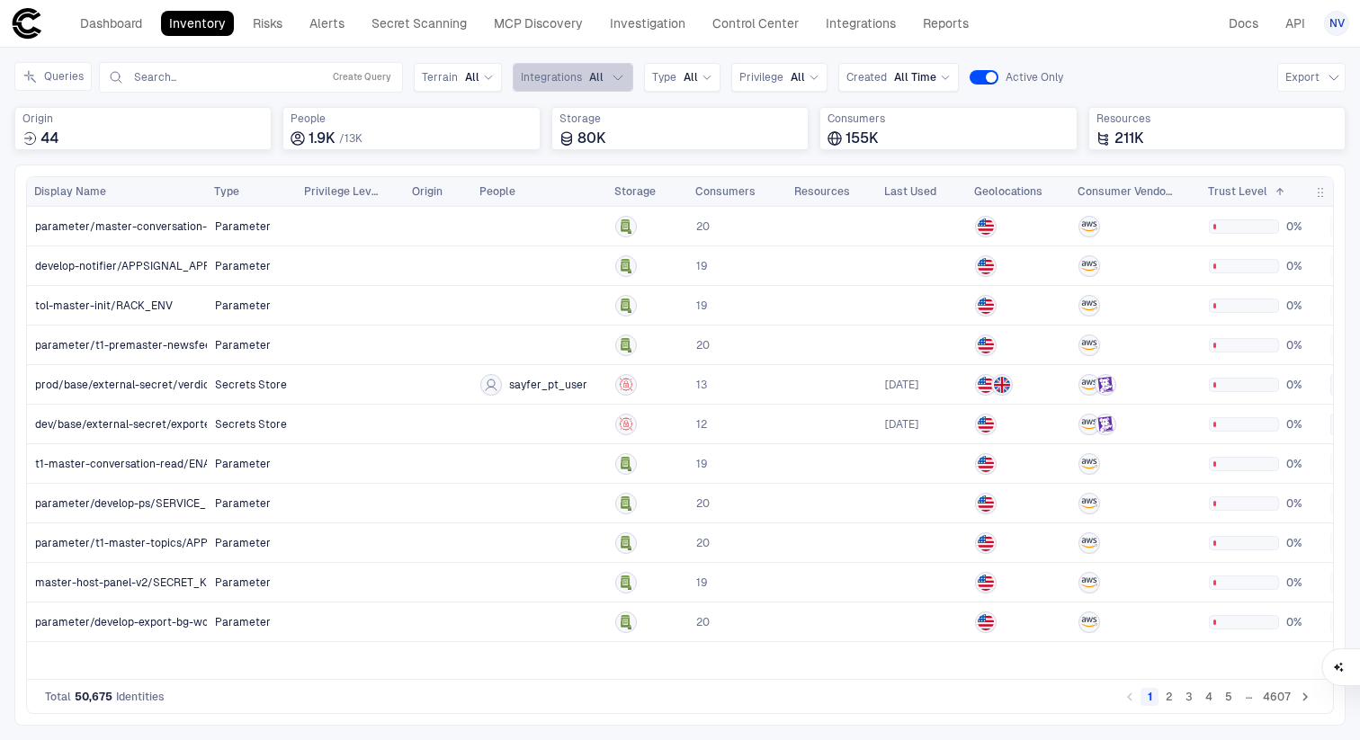
click at [570, 86] on button "Integrations All" at bounding box center [573, 77] width 121 height 29
click at [239, 160] on div "Queries Search... Create Query Terrain All Integrations All Type All Privilege …" at bounding box center [679, 113] width 1331 height 103
click at [1227, 697] on button "5" at bounding box center [1229, 697] width 18 height 18
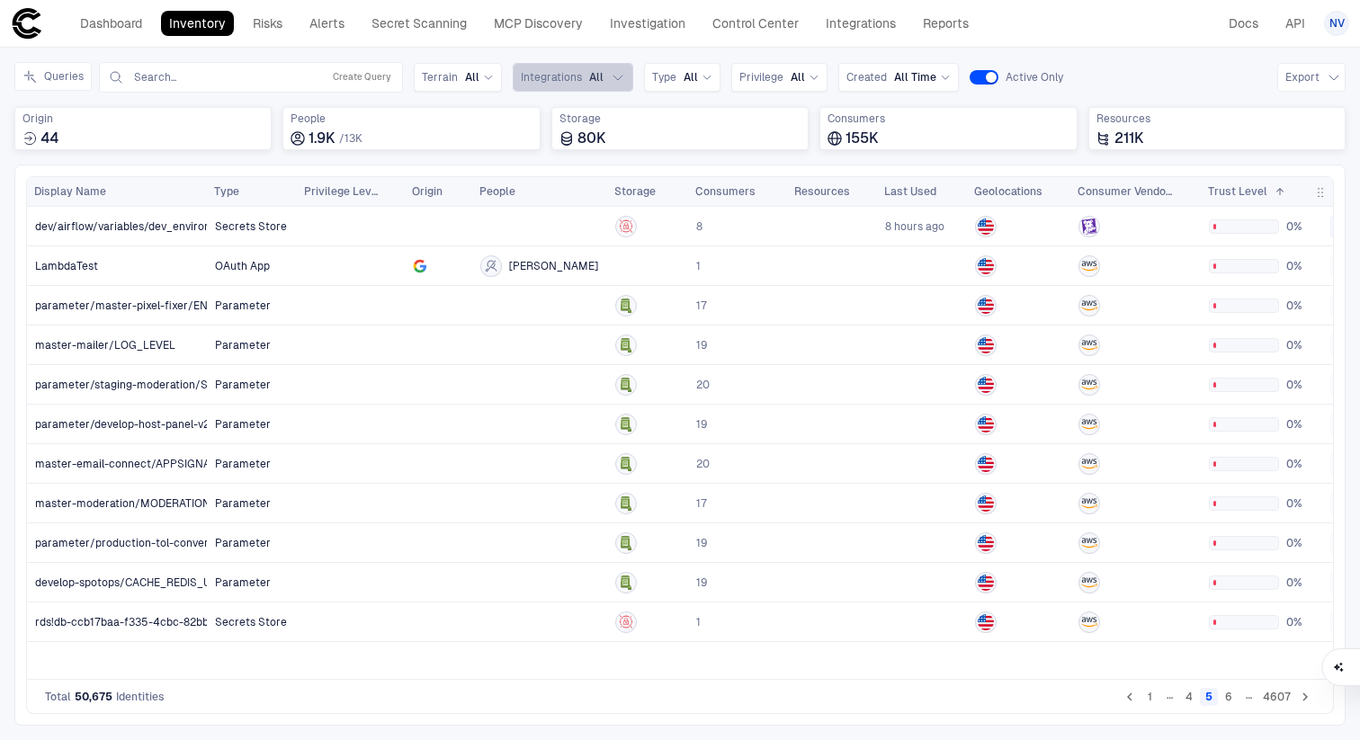
click at [582, 90] on button "Integrations All" at bounding box center [573, 77] width 121 height 29
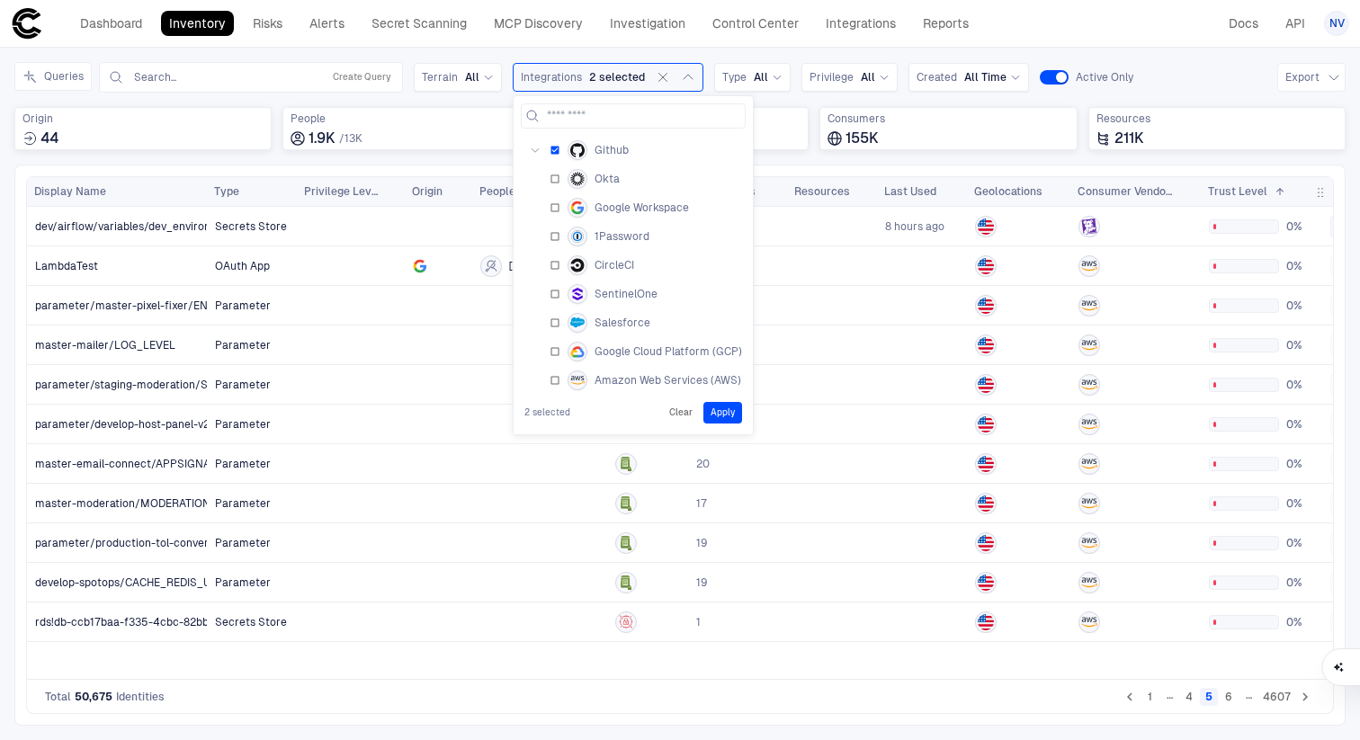
click at [551, 187] on div "Okta" at bounding box center [633, 179] width 225 height 29
click at [722, 413] on button "Apply" at bounding box center [723, 413] width 39 height 22
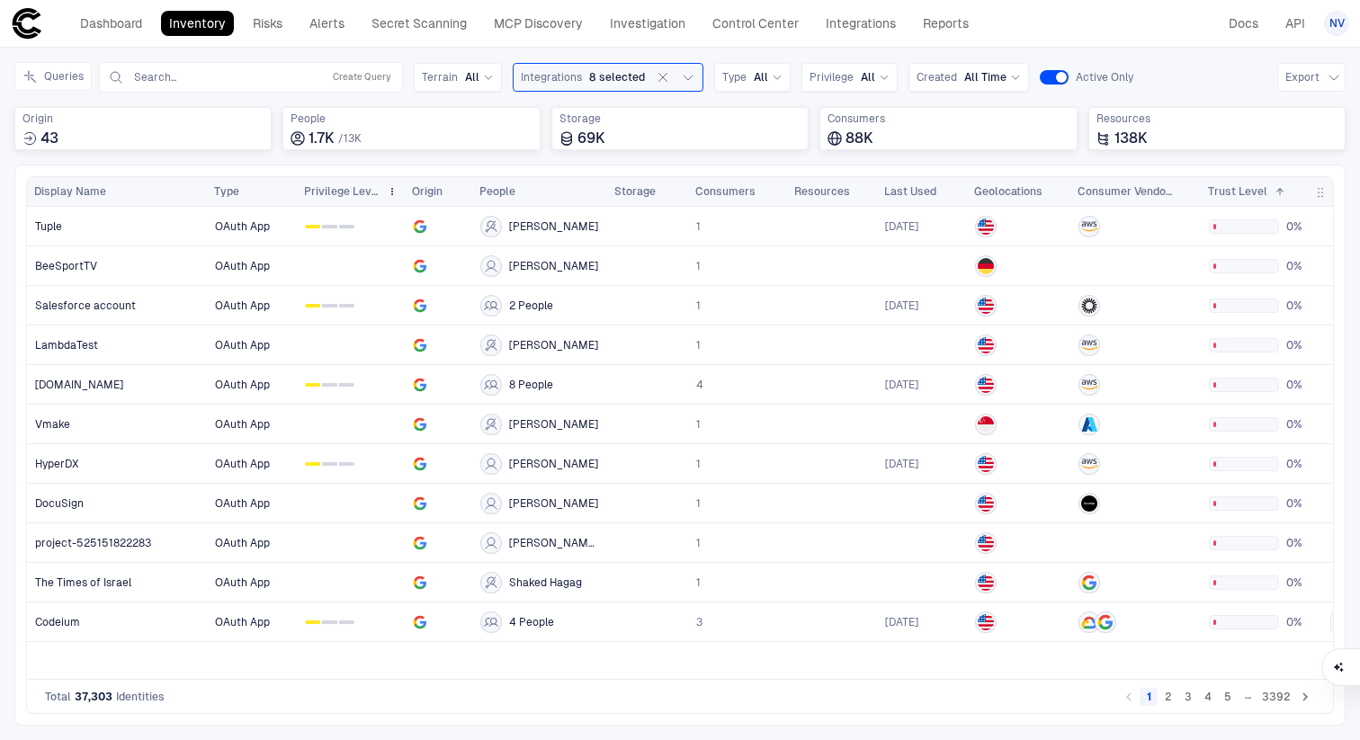
click at [344, 190] on span "Privilege Level" at bounding box center [342, 191] width 76 height 14
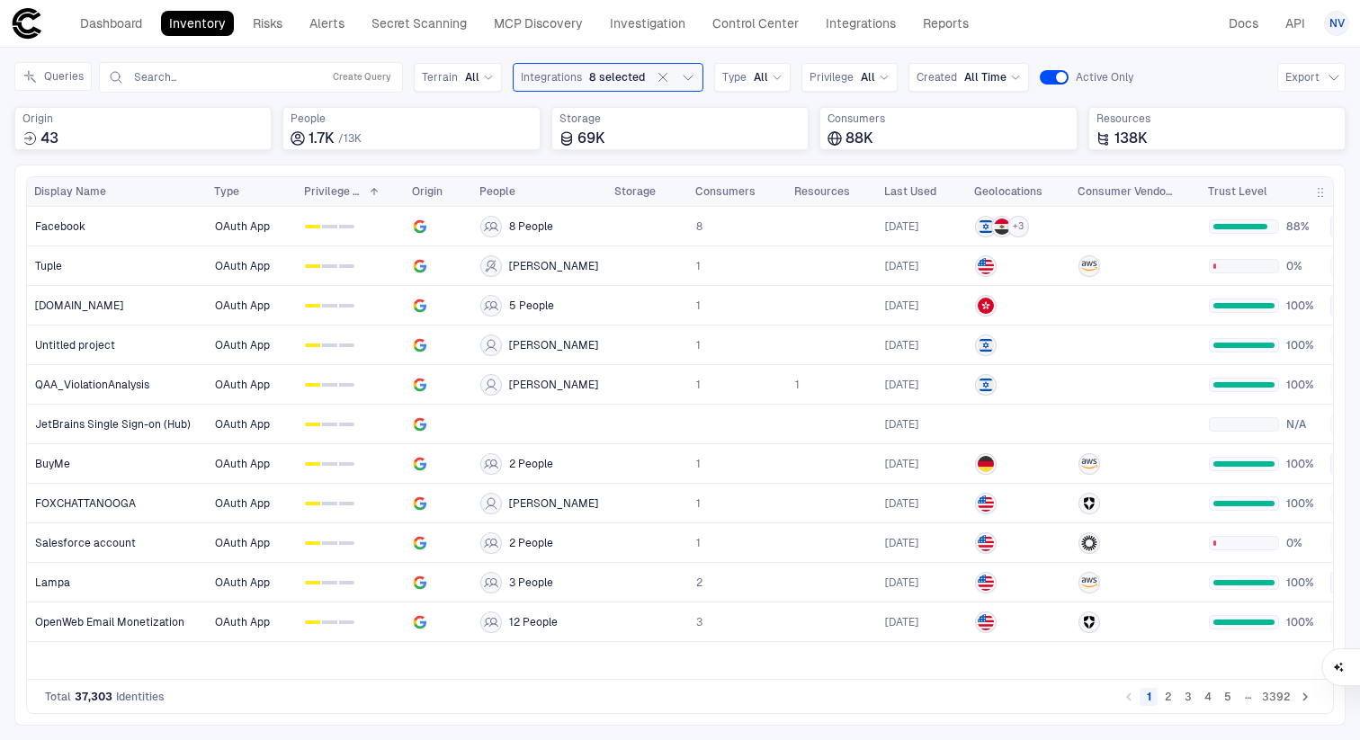
click at [1252, 191] on span "Trust Level" at bounding box center [1237, 191] width 59 height 14
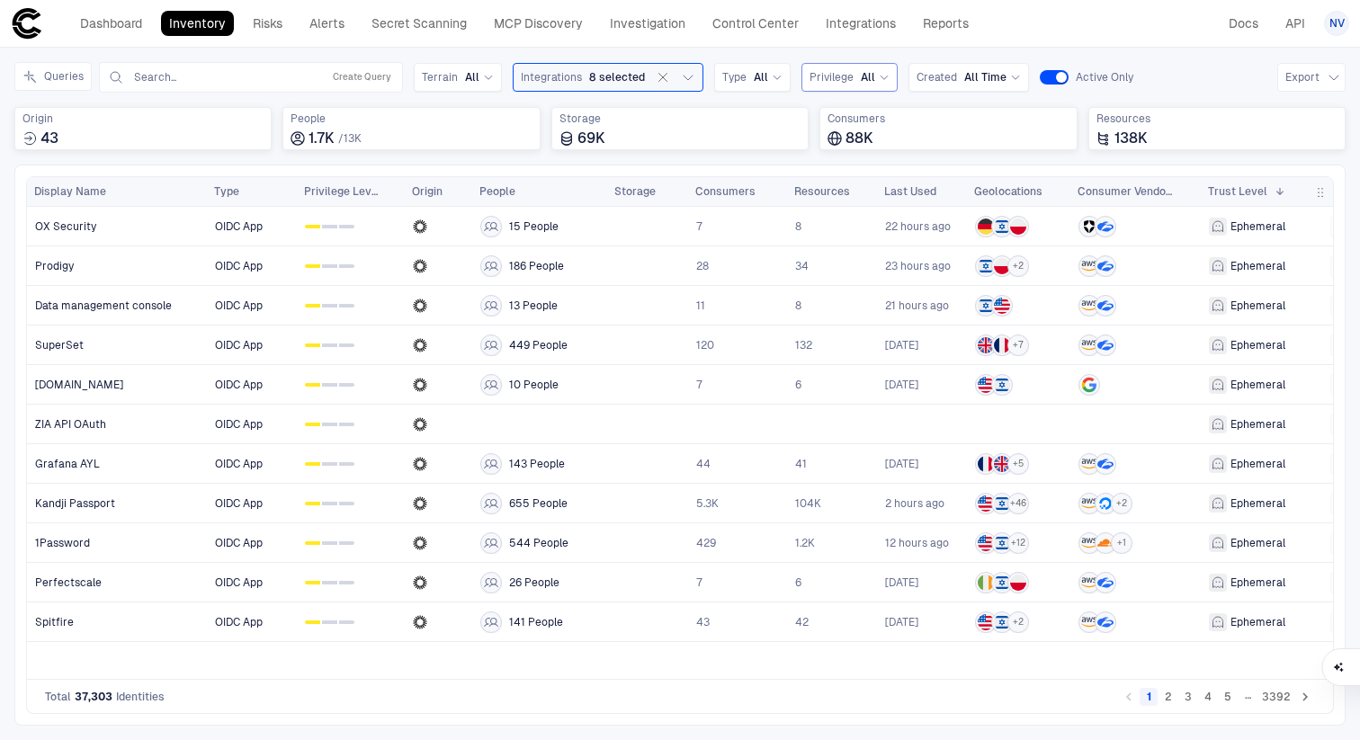
click at [839, 81] on span "Privilege" at bounding box center [832, 77] width 44 height 14
click at [865, 184] on div "0 1 2 High" at bounding box center [867, 187] width 98 height 14
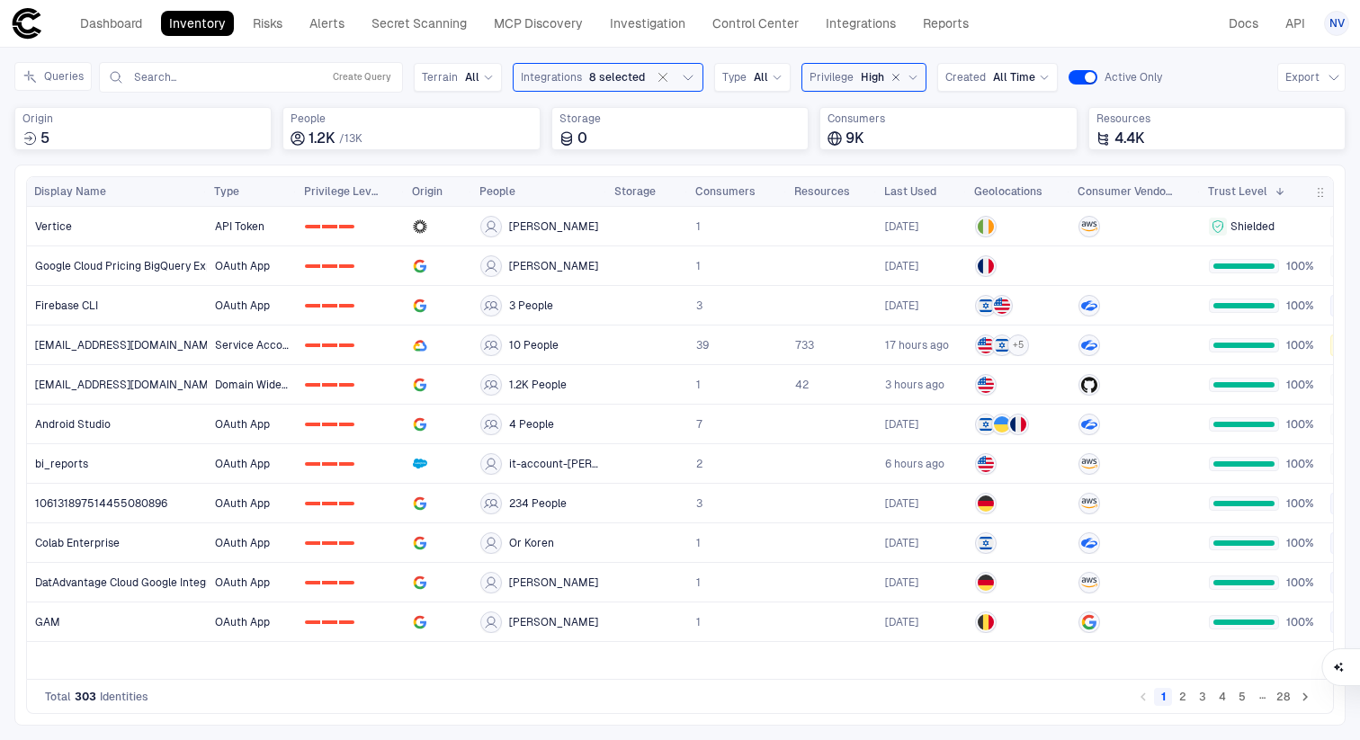
click at [1268, 190] on span at bounding box center [1277, 191] width 18 height 11
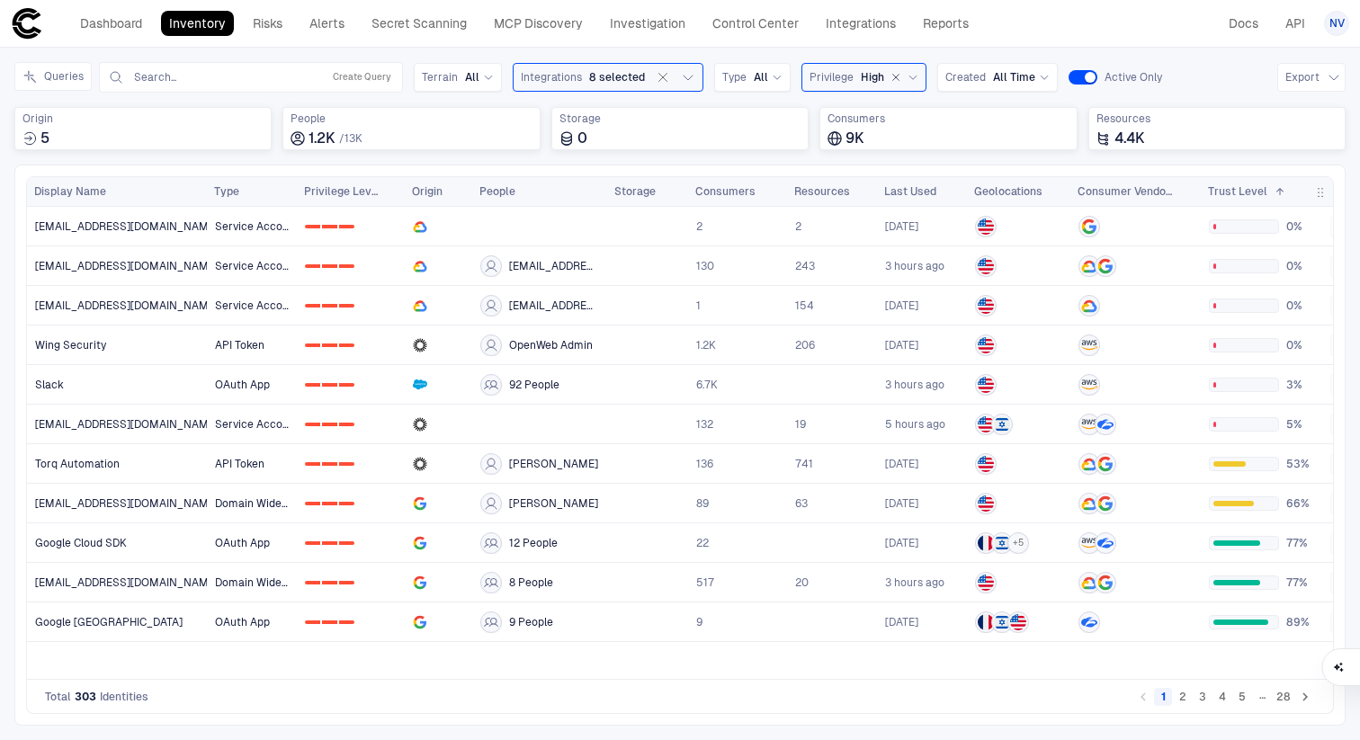
click at [642, 169] on div "Press ENTER to sort. Press ALT DOWN to open column menu Drag here to set row gr…" at bounding box center [679, 445] width 1331 height 561
click at [164, 267] on span "[EMAIL_ADDRESS][DOMAIN_NAME]" at bounding box center [127, 266] width 184 height 14
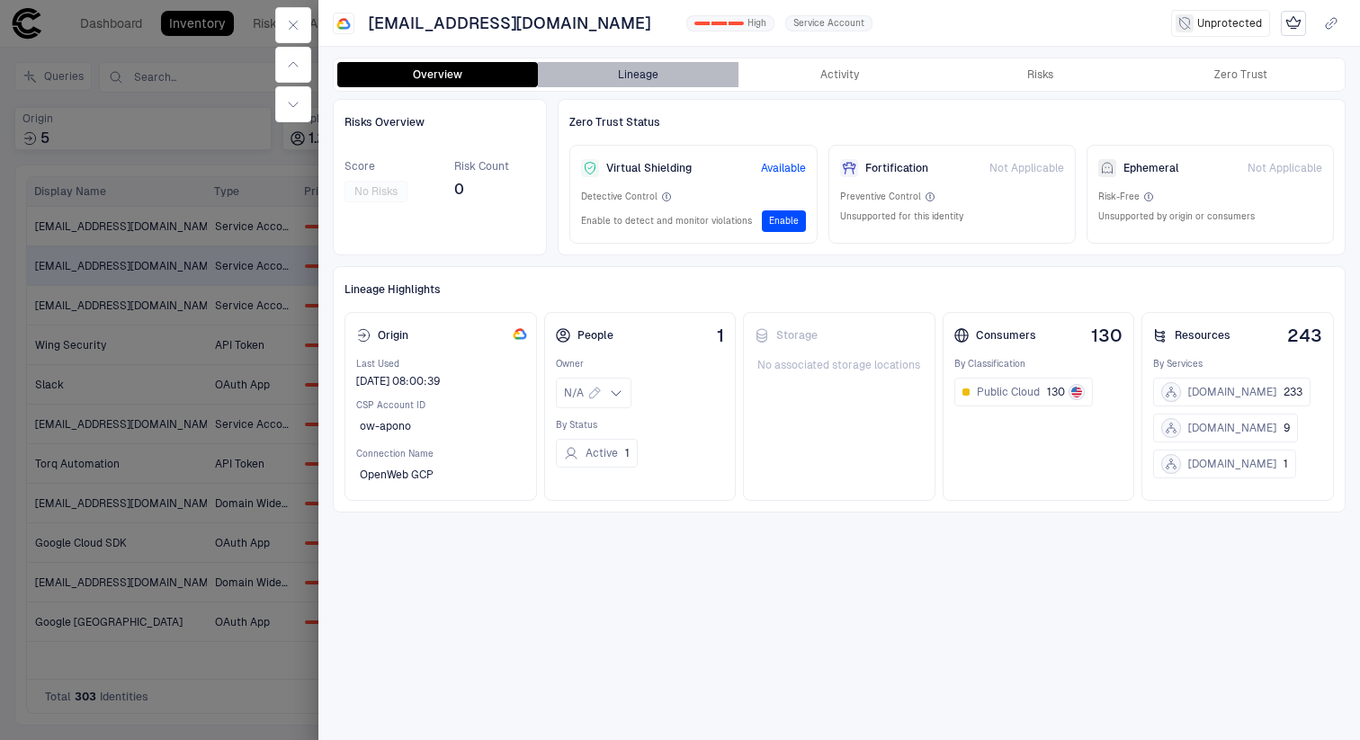
click at [639, 72] on button "Lineage" at bounding box center [638, 74] width 201 height 25
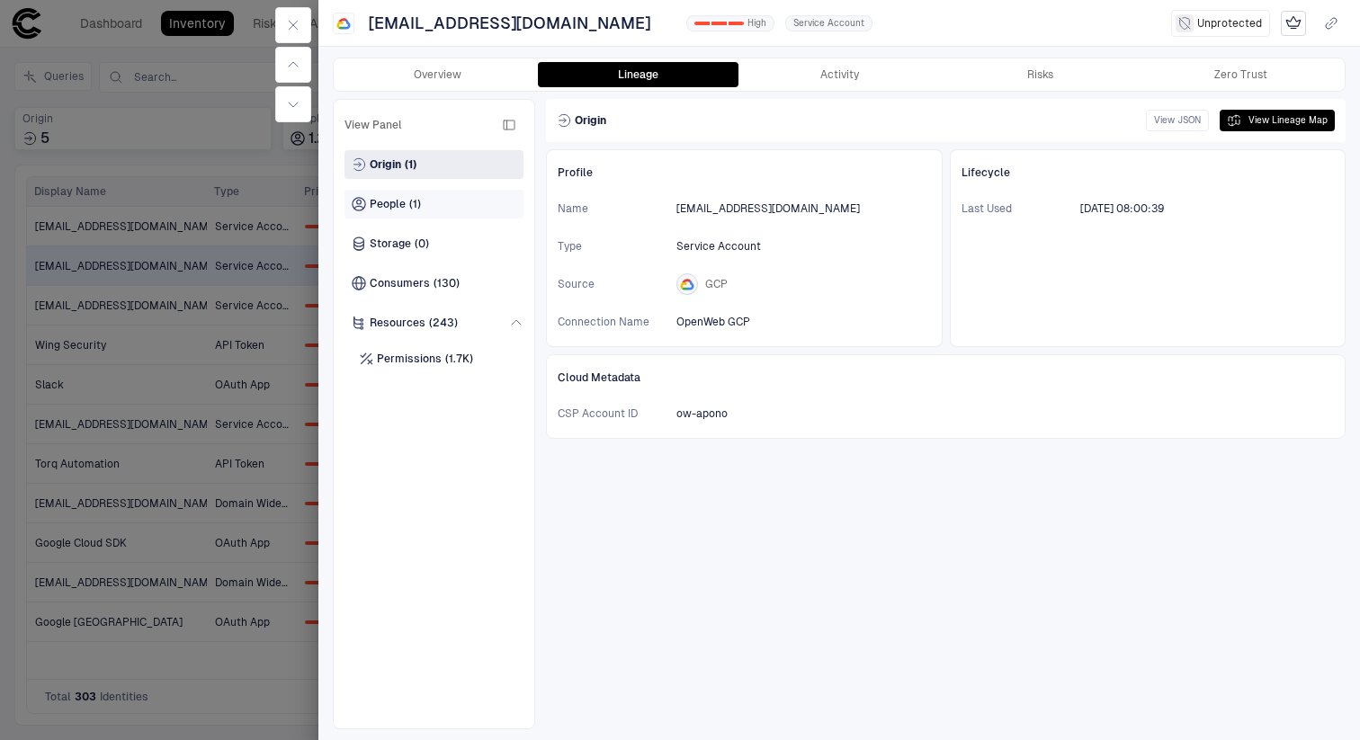
click at [413, 200] on span "(1)" at bounding box center [415, 204] width 12 height 14
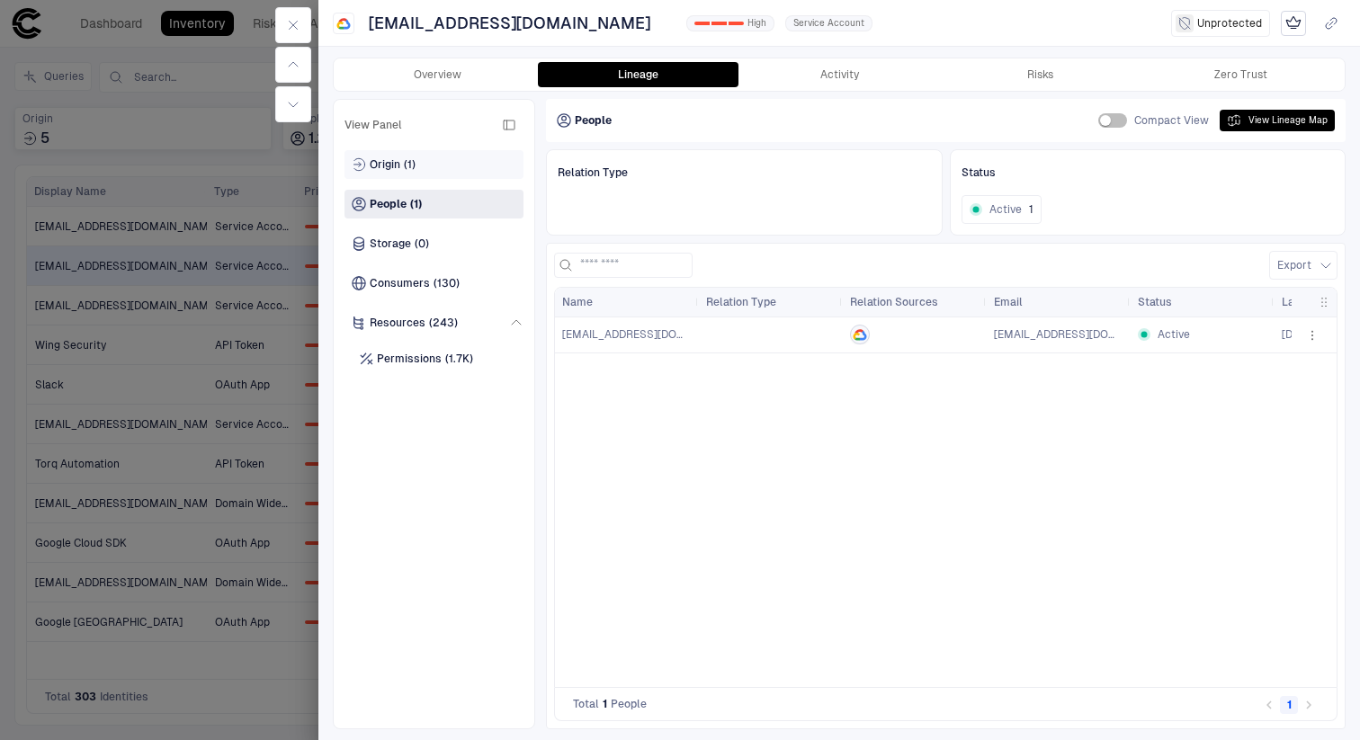
click at [400, 172] on div "Origin (1)" at bounding box center [434, 164] width 179 height 29
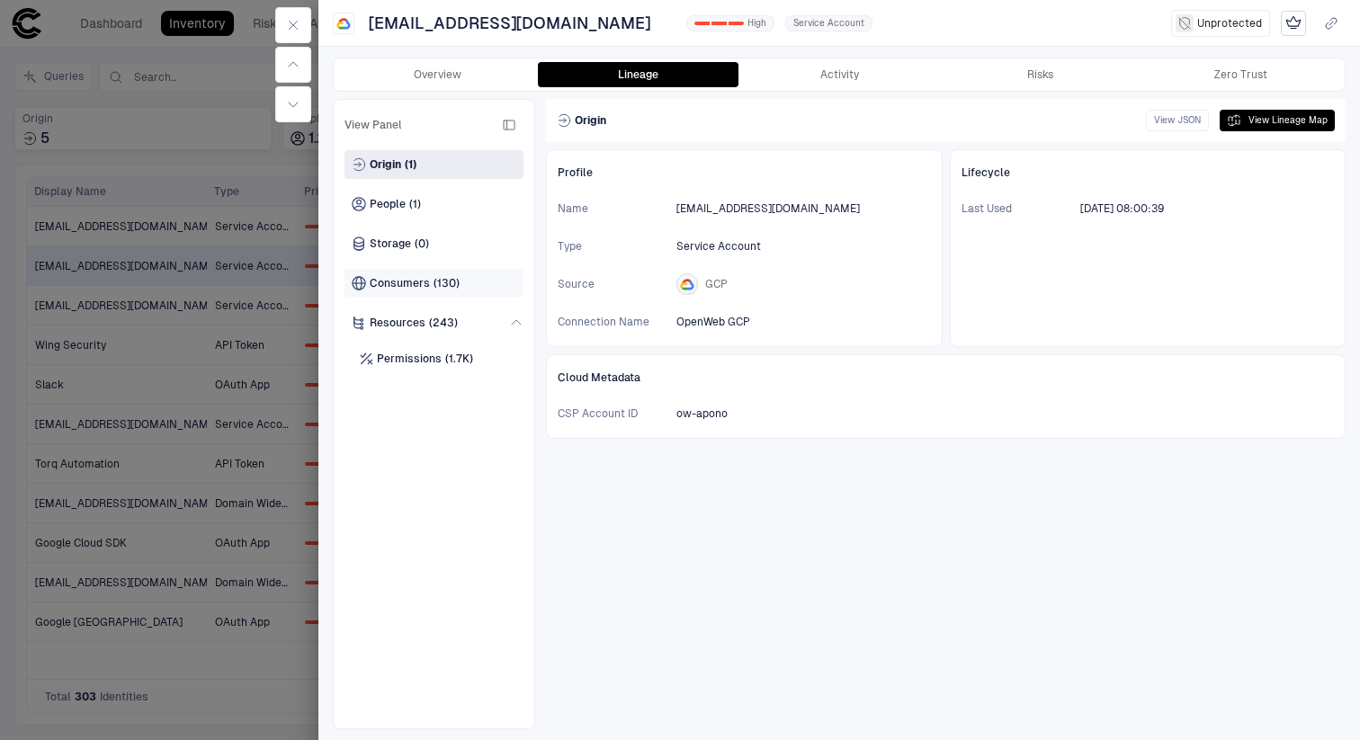
click at [426, 283] on span "Consumers" at bounding box center [400, 283] width 60 height 14
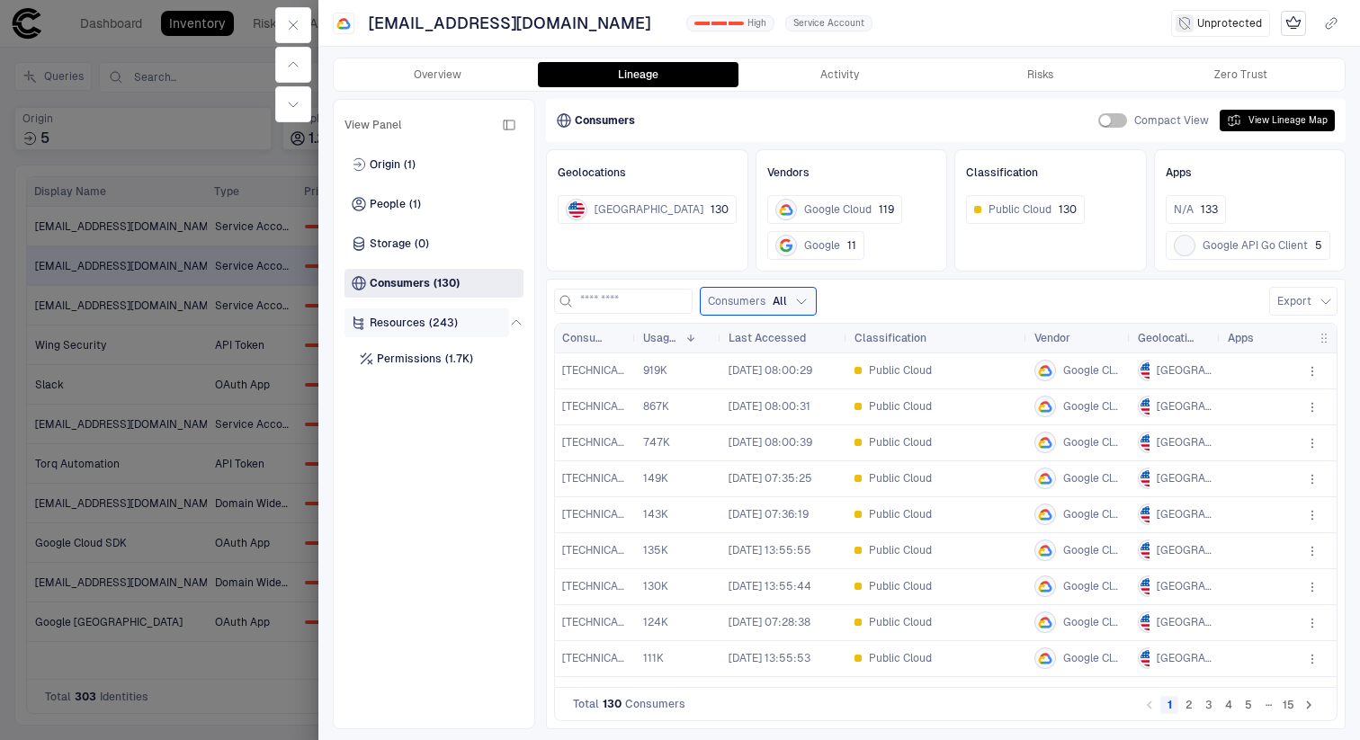
click at [424, 327] on span "Resources" at bounding box center [398, 323] width 56 height 14
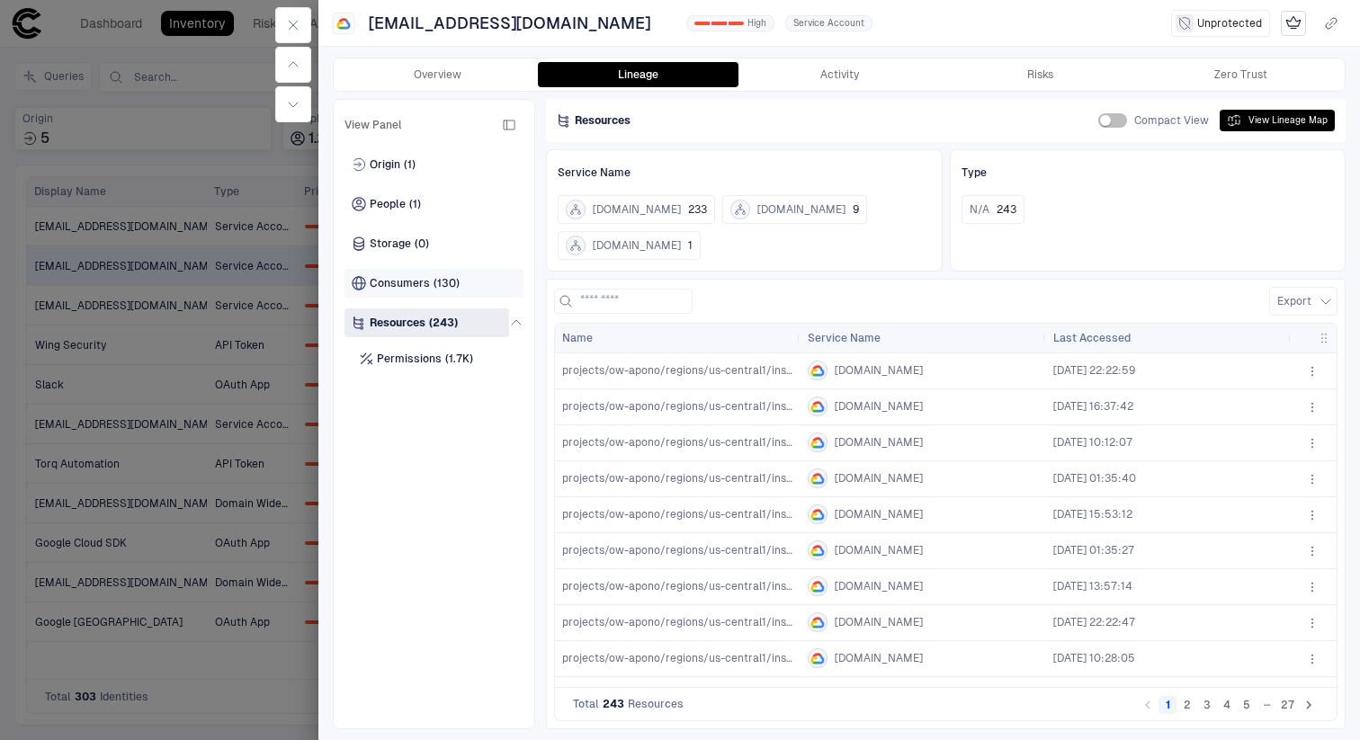
click at [424, 278] on span "Consumers" at bounding box center [400, 283] width 60 height 14
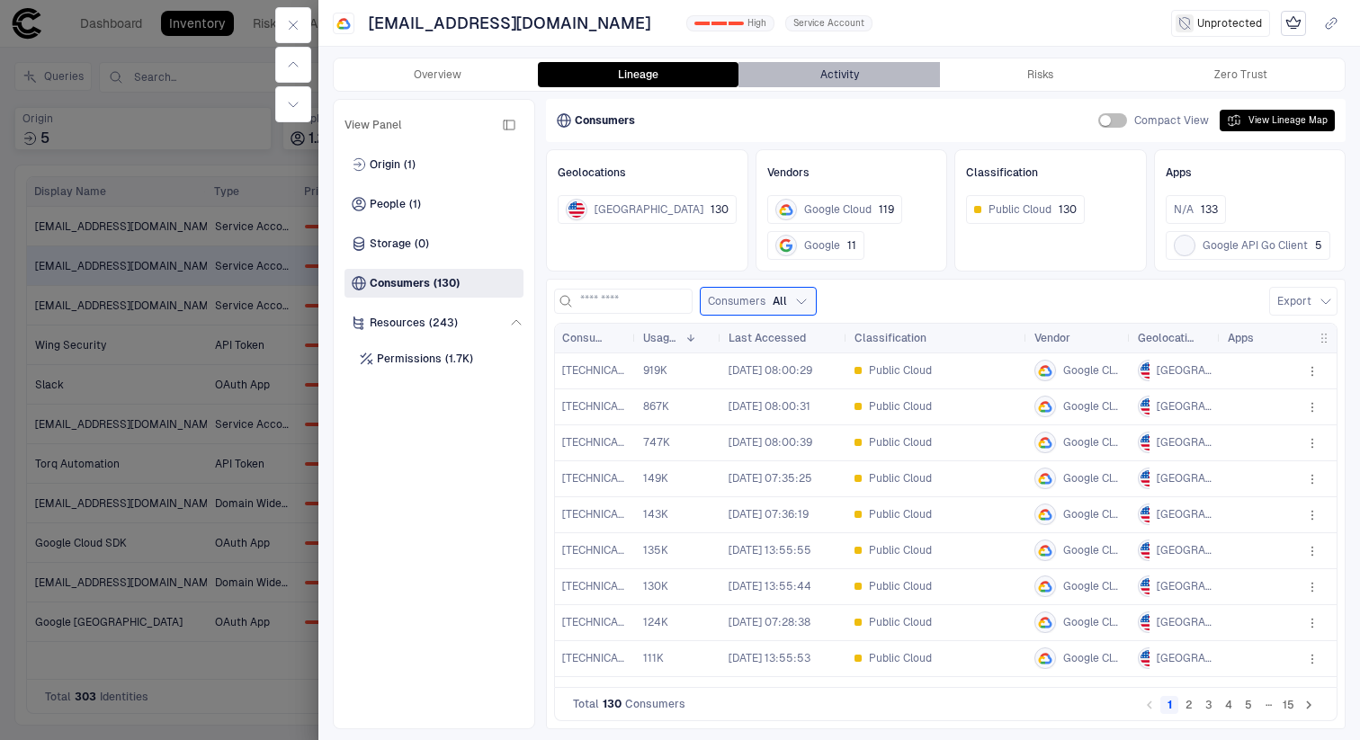
click at [865, 77] on button "Activity" at bounding box center [839, 74] width 201 height 25
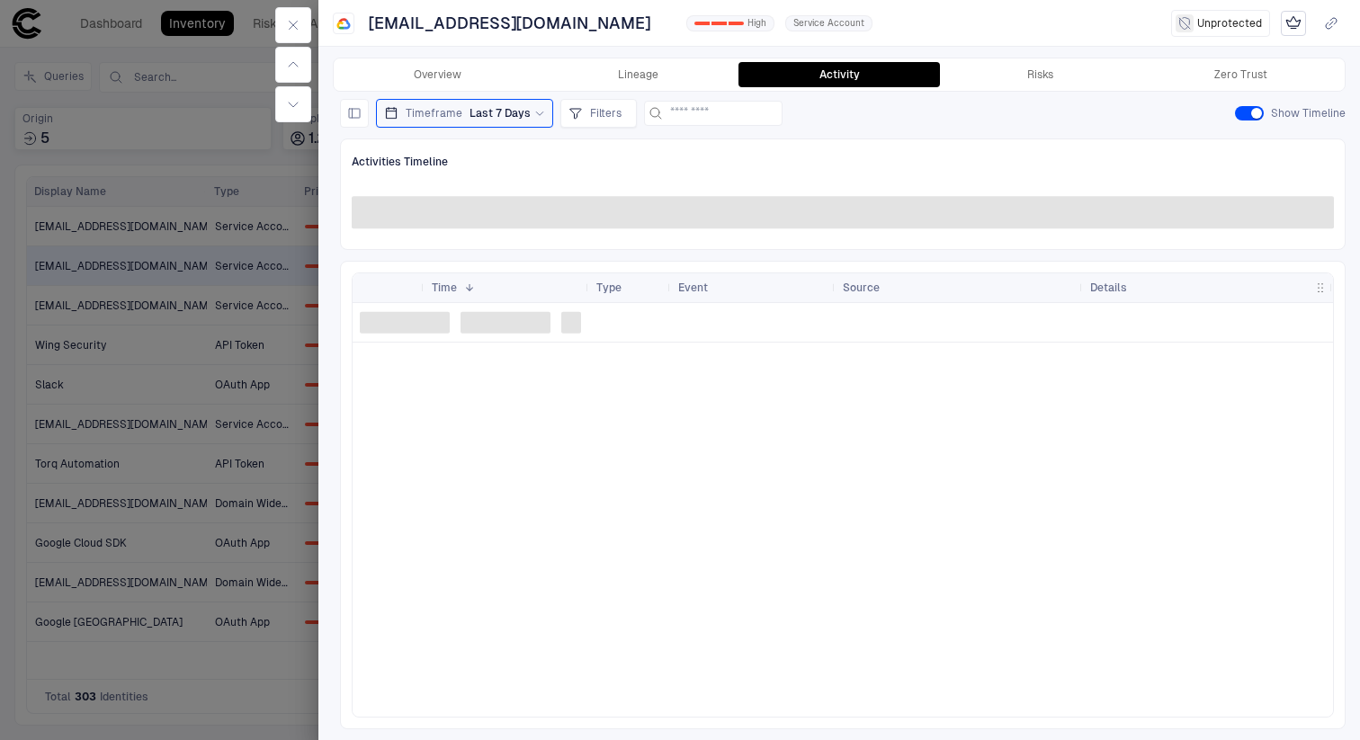
click at [513, 111] on span "Last 7 Days" at bounding box center [500, 113] width 61 height 14
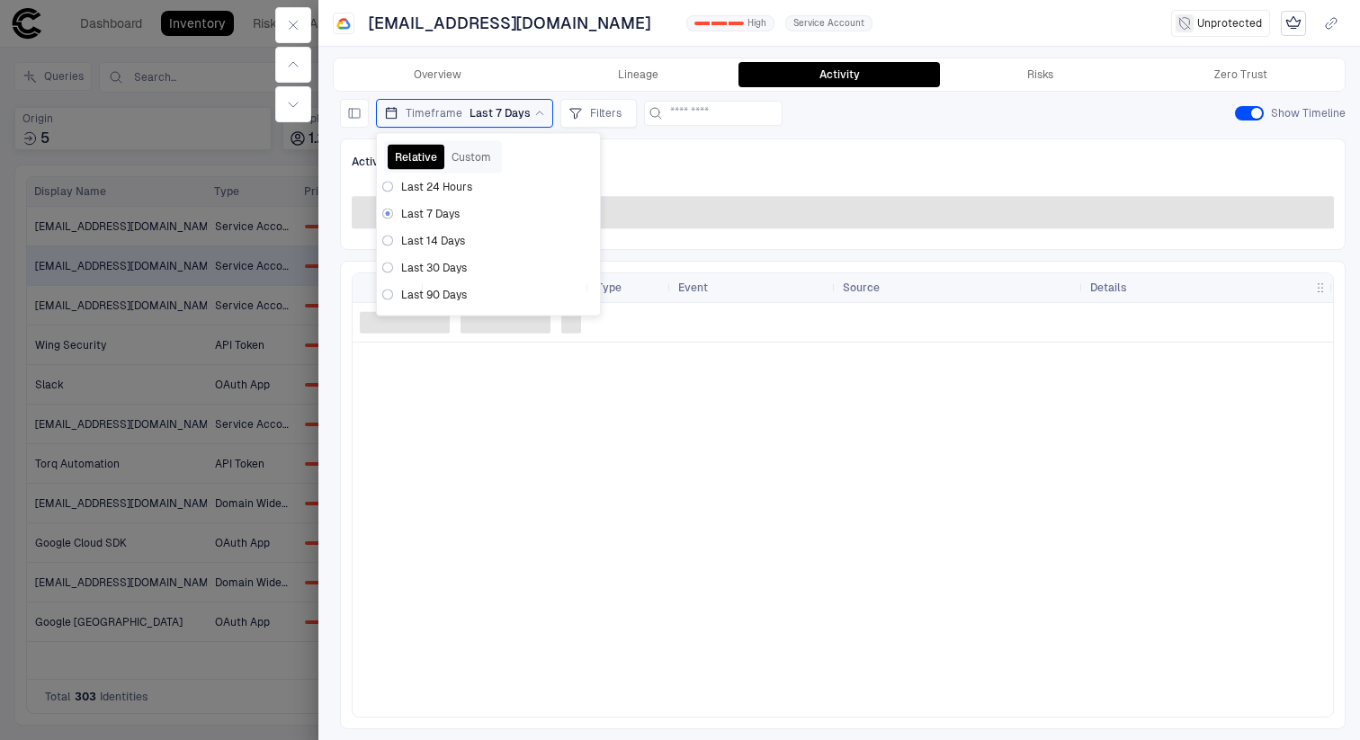
click at [431, 265] on span "Last 30 Days" at bounding box center [434, 268] width 66 height 14
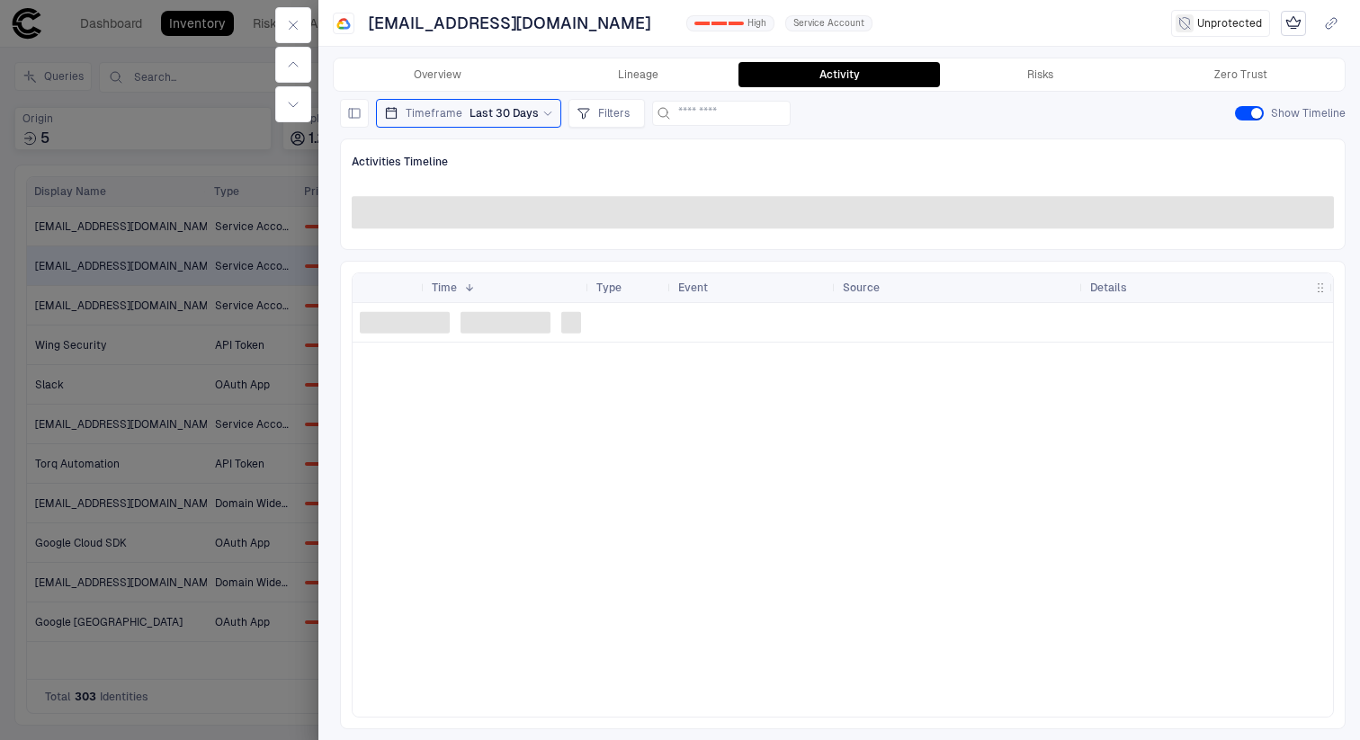
click at [899, 135] on div "Timeframe Last 30 Days Filters Show Timeline Activities Timeline Drag here to s…" at bounding box center [843, 414] width 1006 height 631
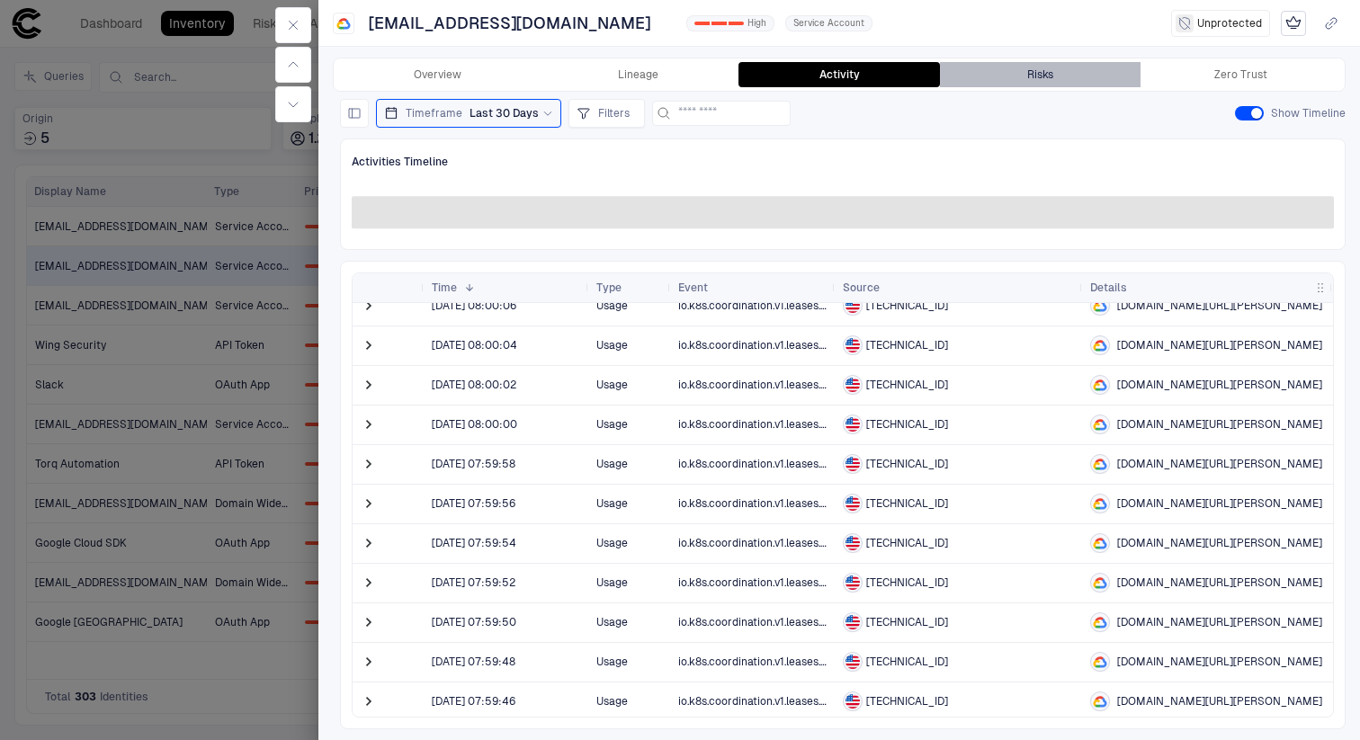
click at [1043, 62] on button "Risks" at bounding box center [1040, 74] width 201 height 25
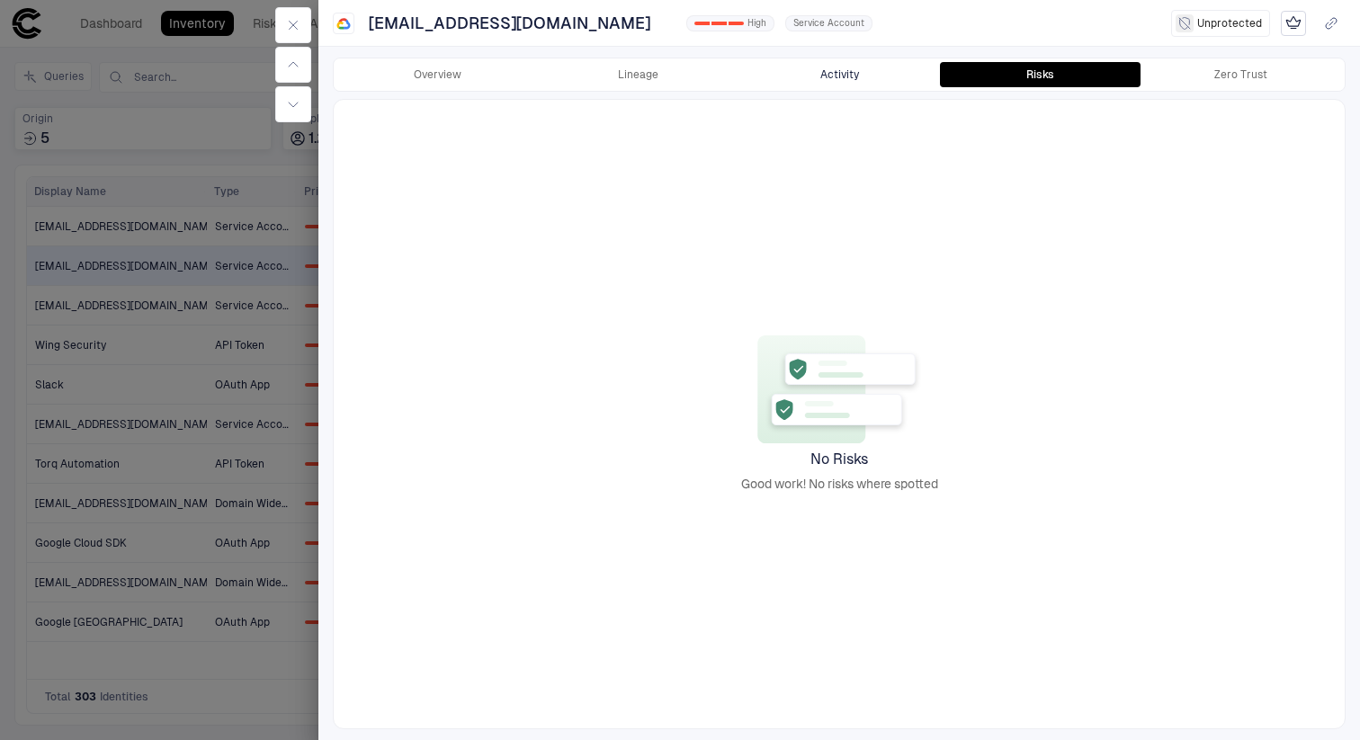
click at [838, 67] on button "Activity" at bounding box center [839, 74] width 201 height 25
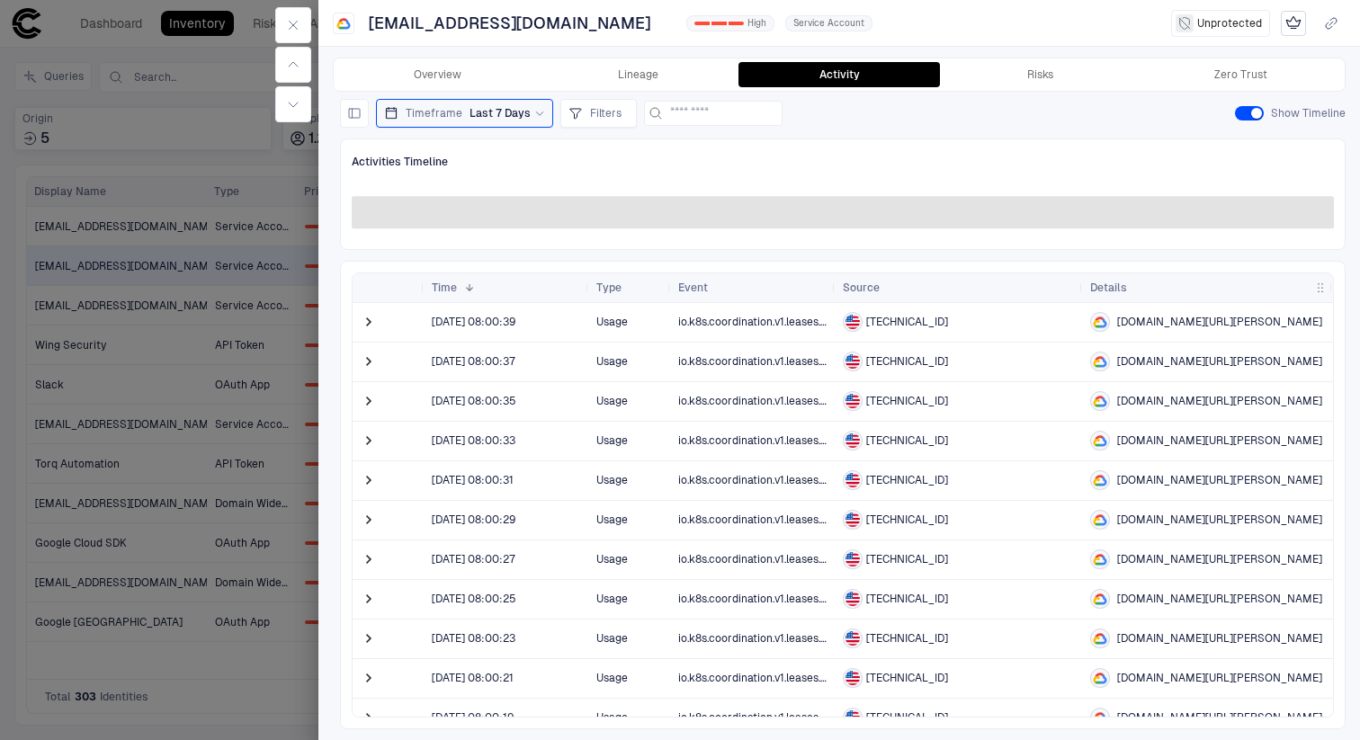
click at [873, 320] on span "108.177.79.133" at bounding box center [907, 322] width 82 height 14
drag, startPoint x: 873, startPoint y: 320, endPoint x: 886, endPoint y: 320, distance: 13.5
click at [886, 320] on span "108.177.79.133" at bounding box center [907, 322] width 82 height 14
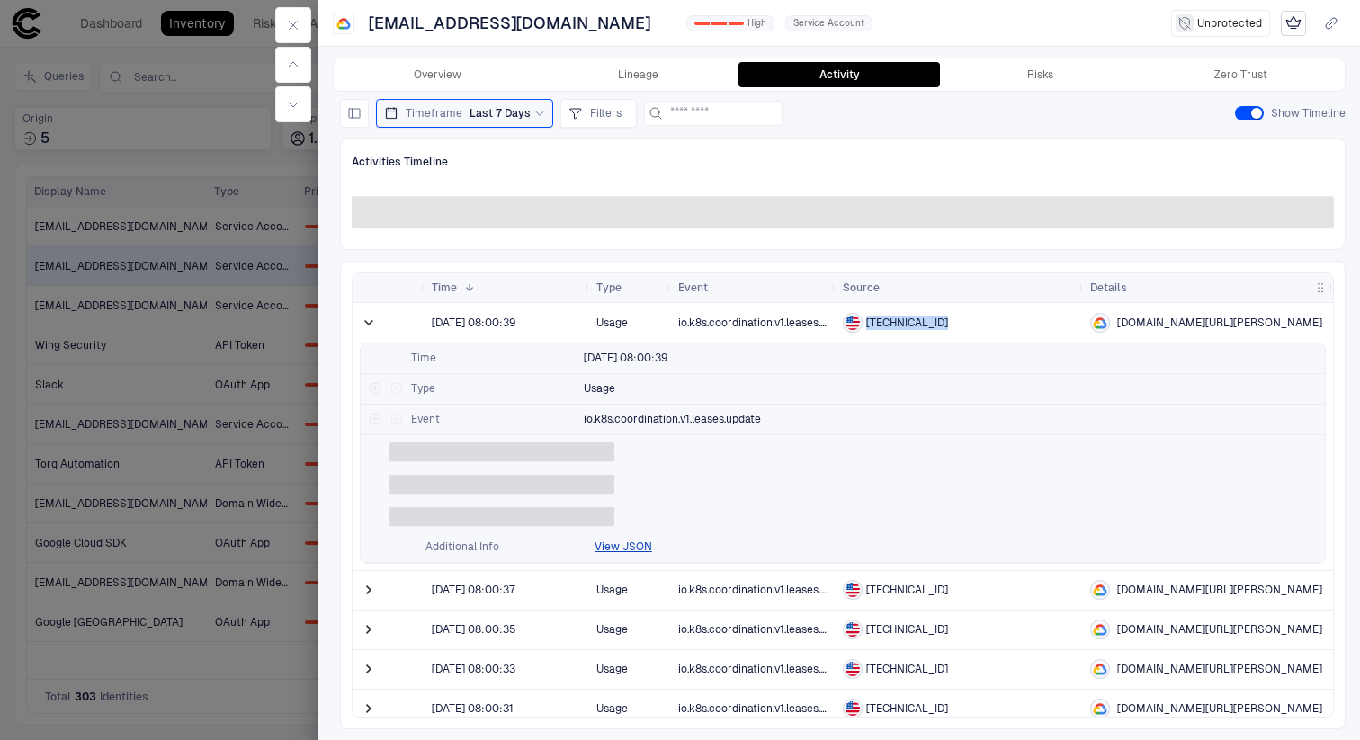
copy span "108.177.79.133"
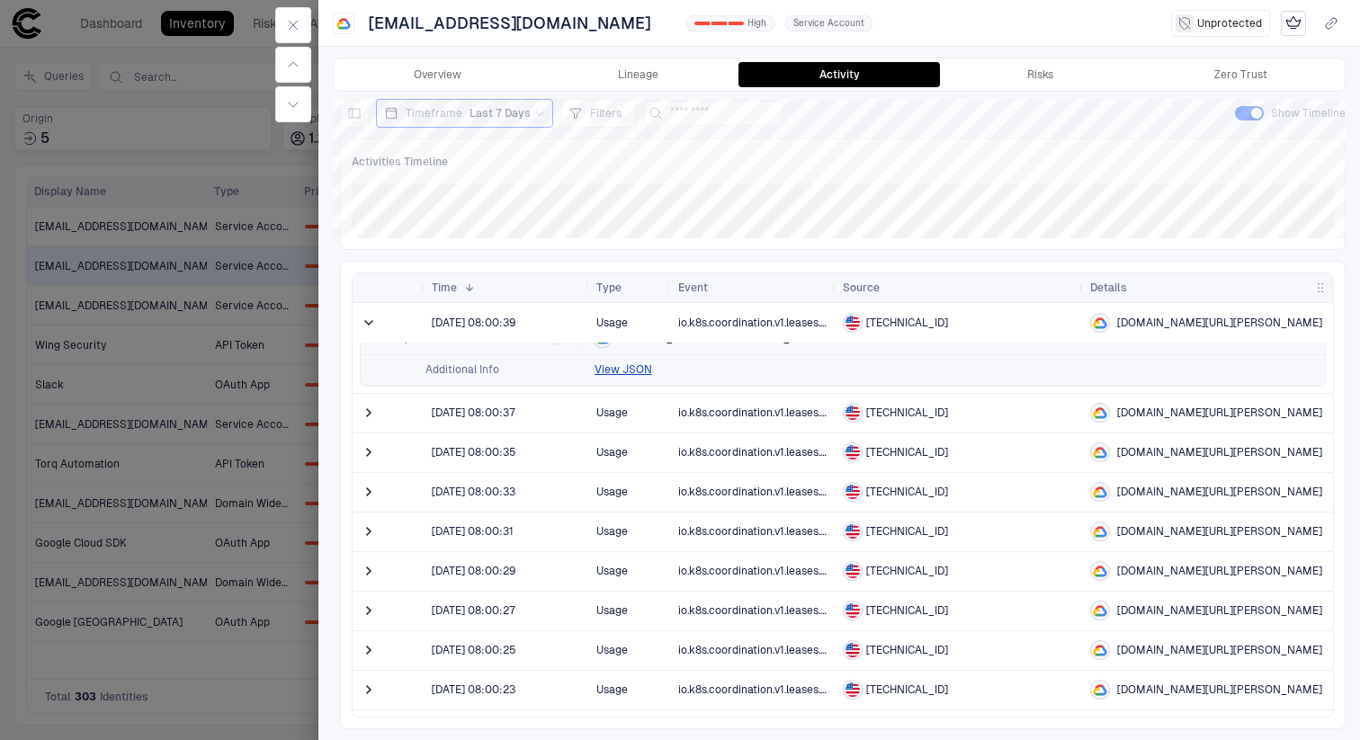
scroll to position [178, 0]
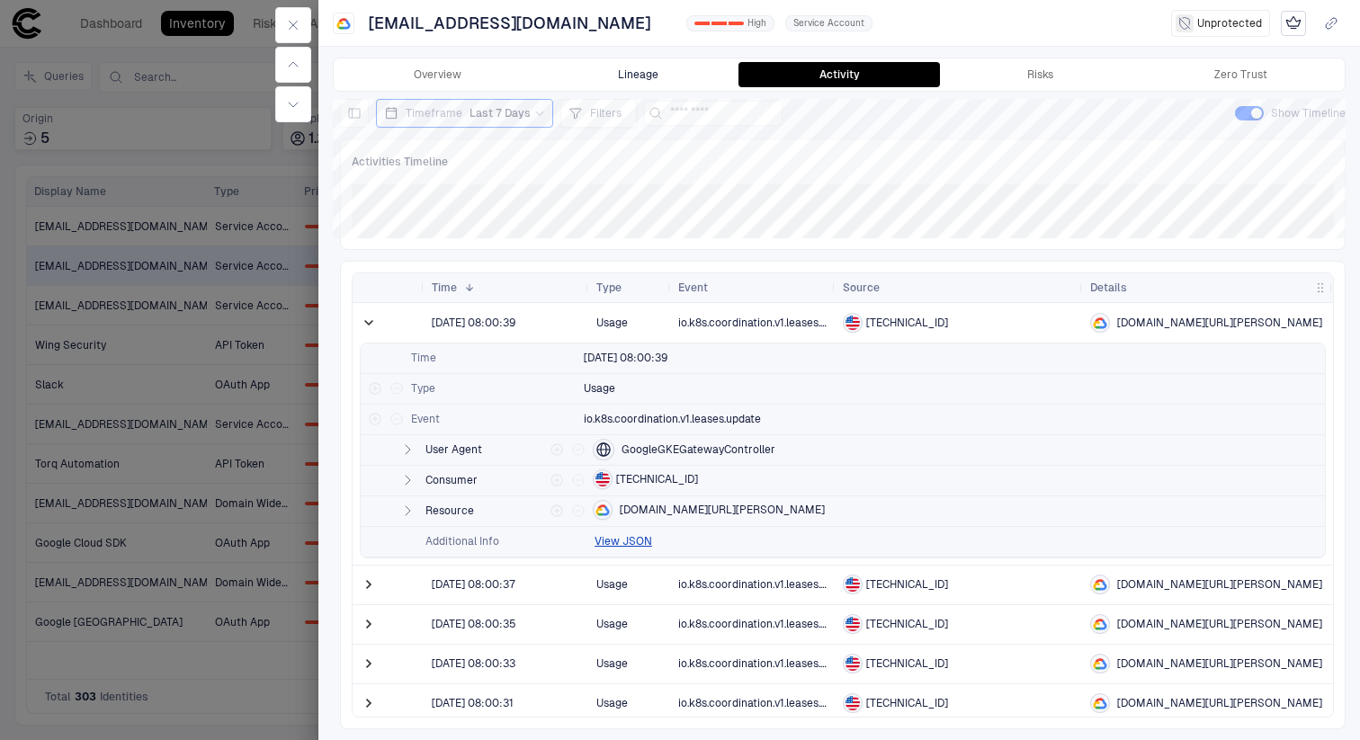
click at [614, 67] on button "Lineage" at bounding box center [638, 74] width 201 height 25
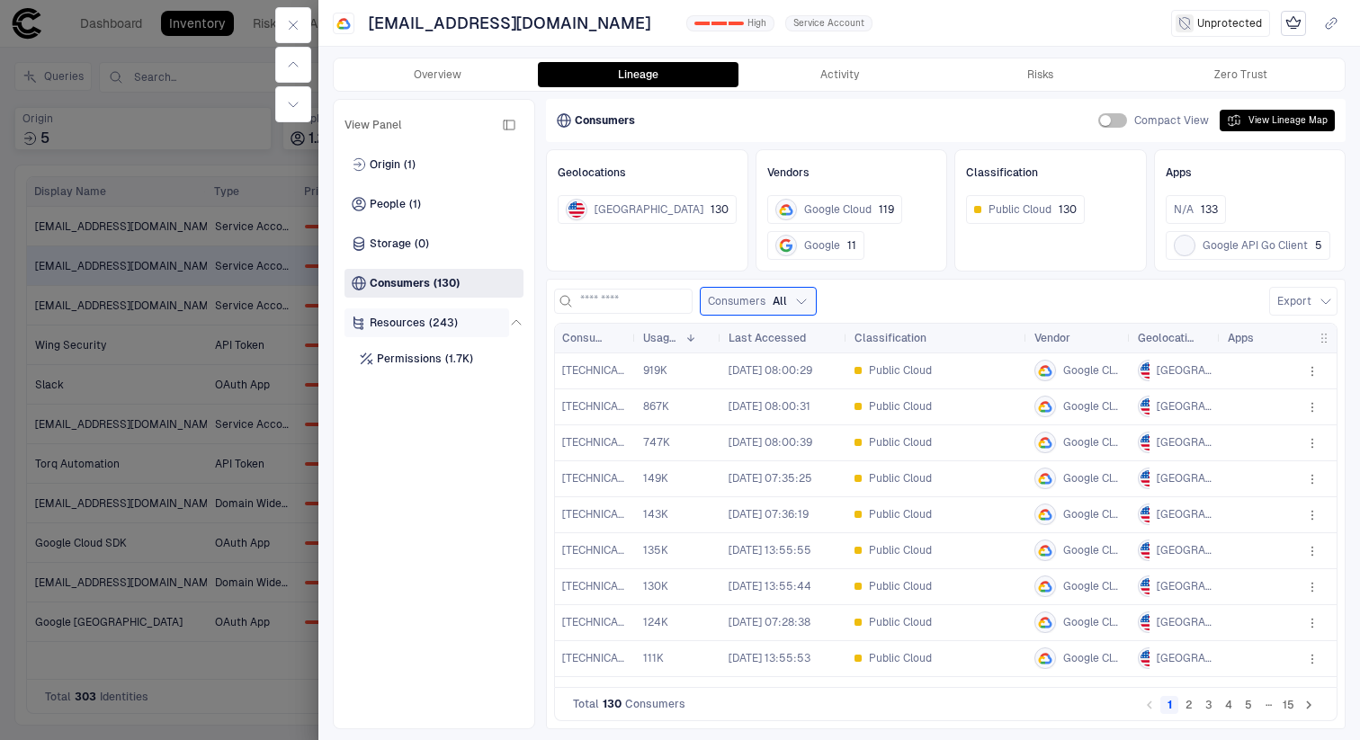
click at [417, 324] on span "Resources" at bounding box center [398, 323] width 56 height 14
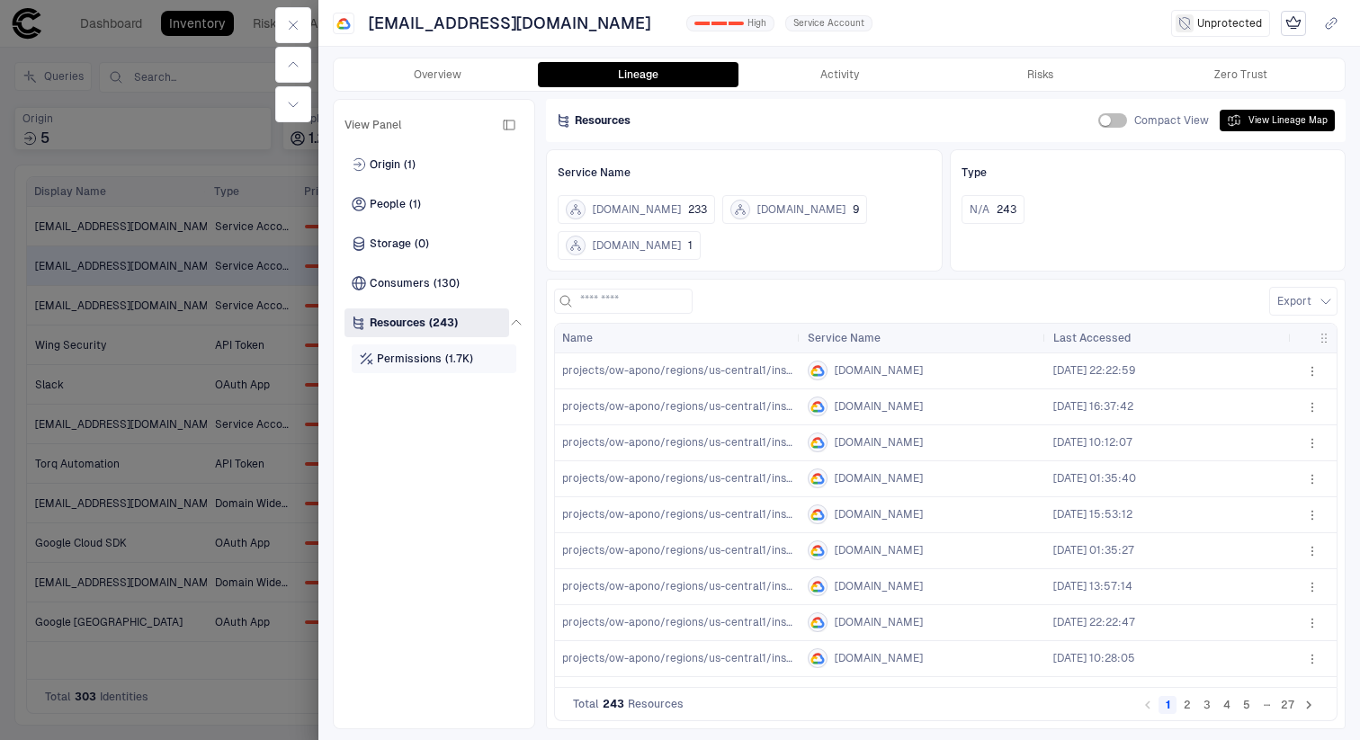
click at [436, 356] on span "Permissions" at bounding box center [409, 359] width 65 height 14
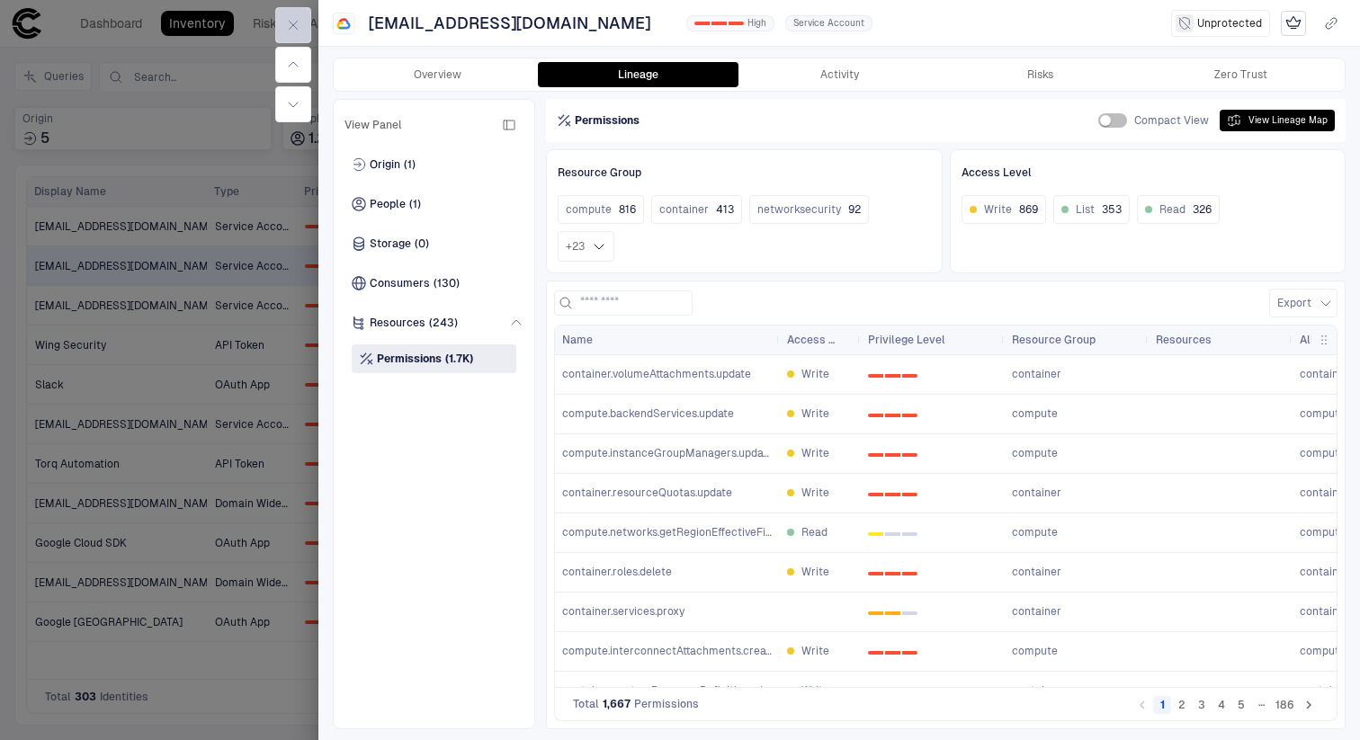
click at [306, 22] on button "button" at bounding box center [293, 25] width 36 height 36
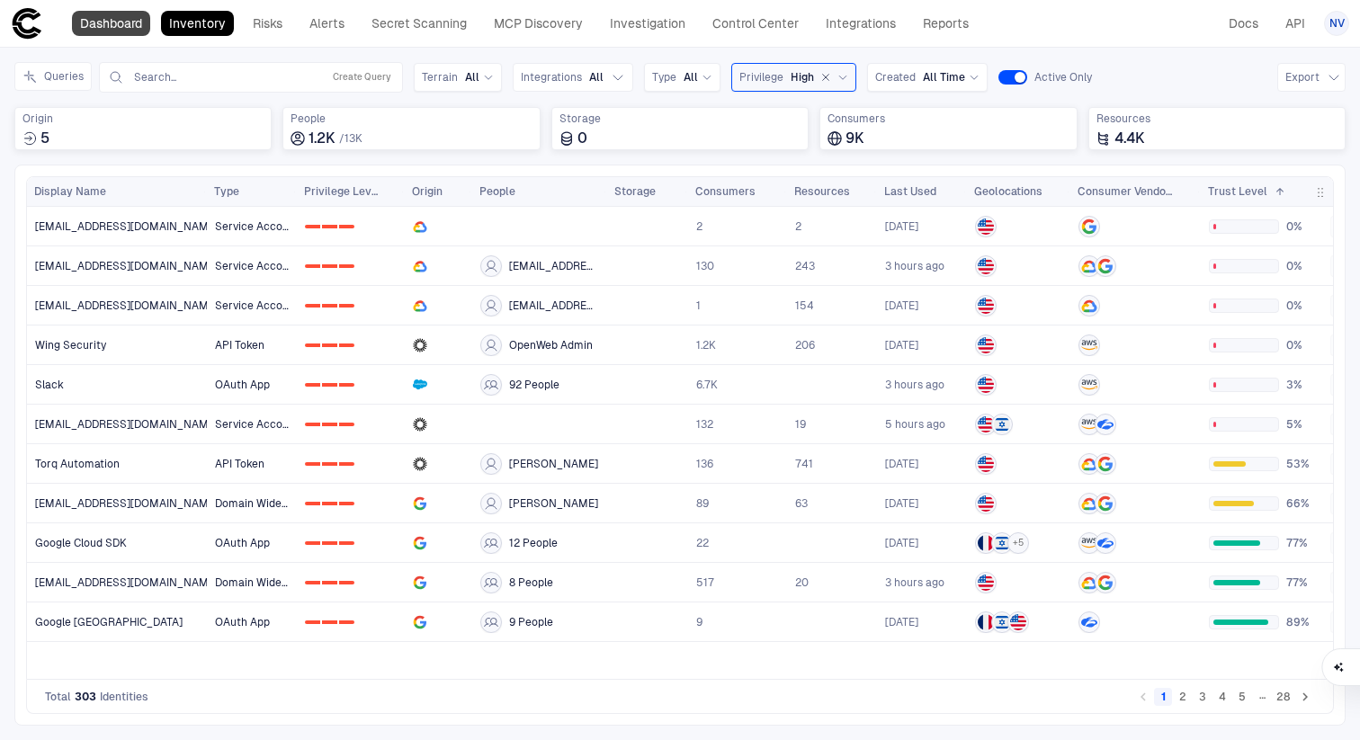
click at [111, 31] on link "Dashboard" at bounding box center [111, 23] width 78 height 25
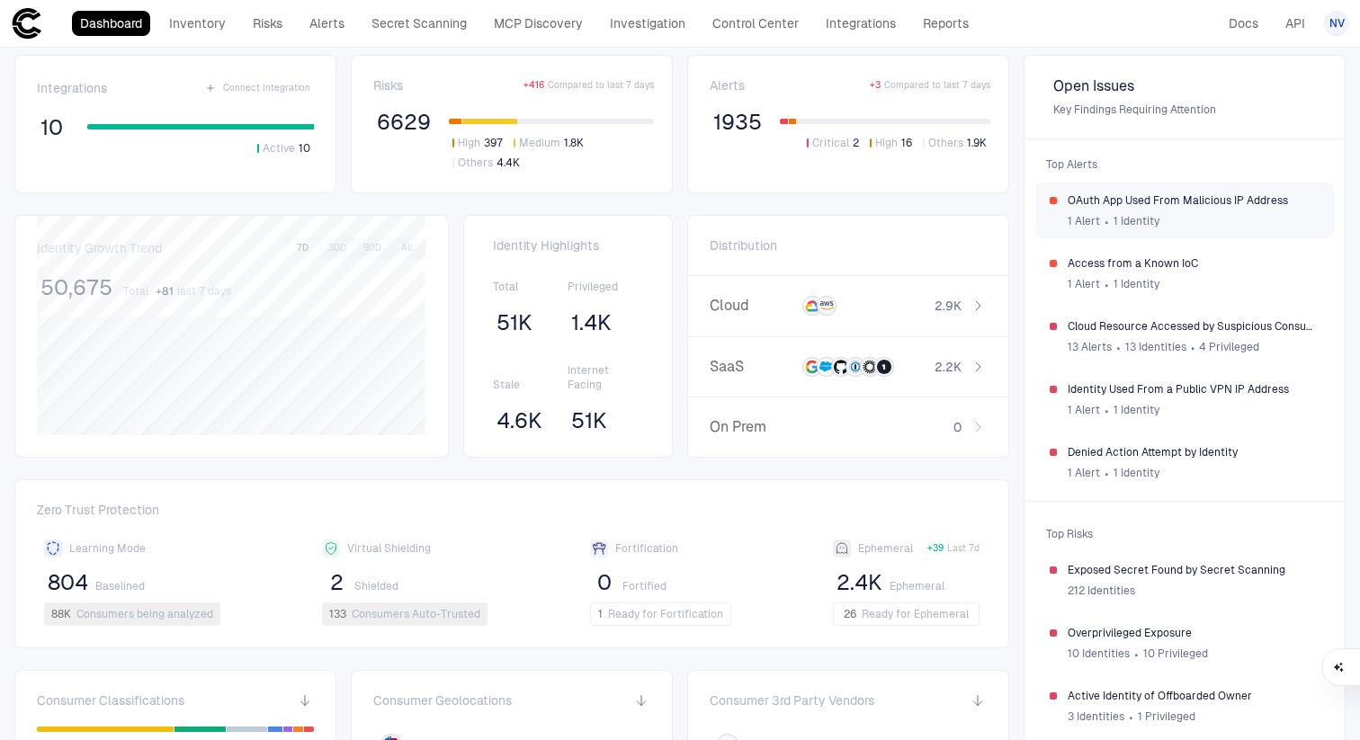
scroll to position [1, 0]
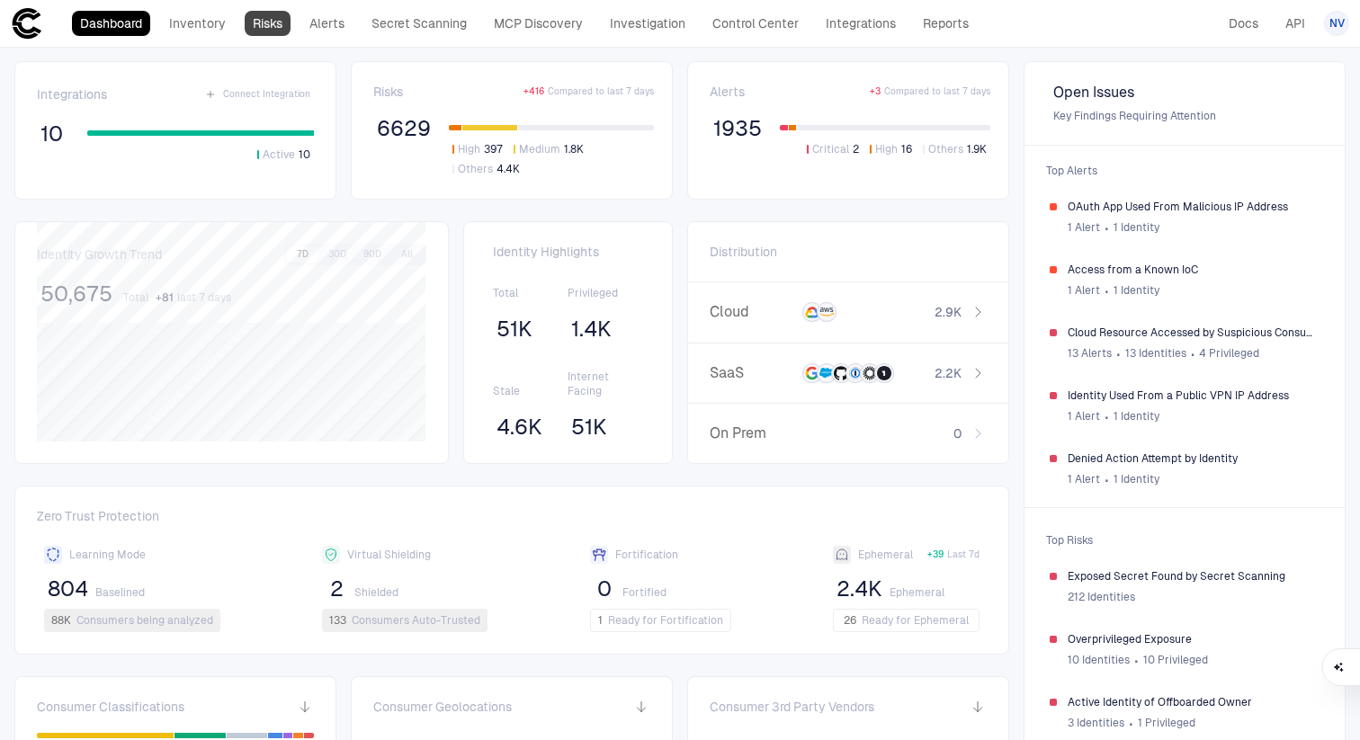
click at [274, 25] on link "Risks" at bounding box center [268, 23] width 46 height 25
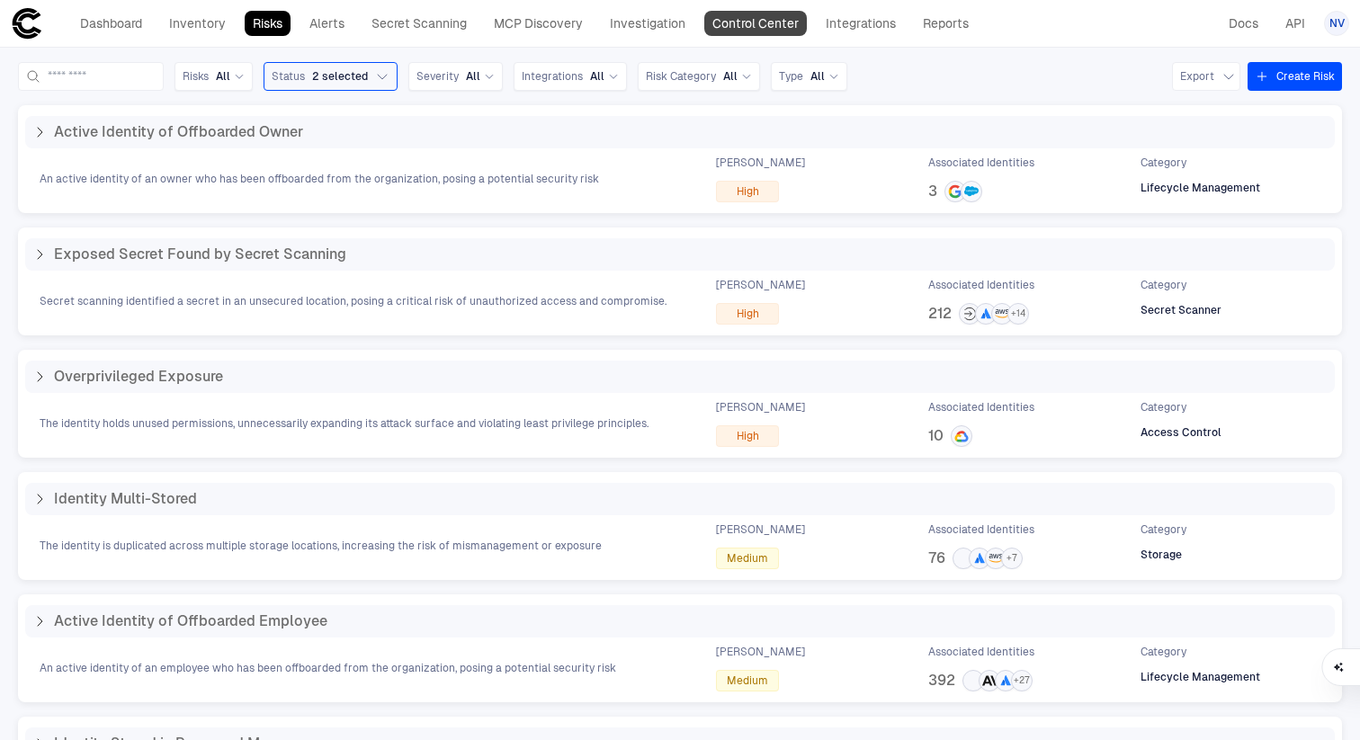
click at [722, 31] on link "Control Center" at bounding box center [755, 23] width 103 height 25
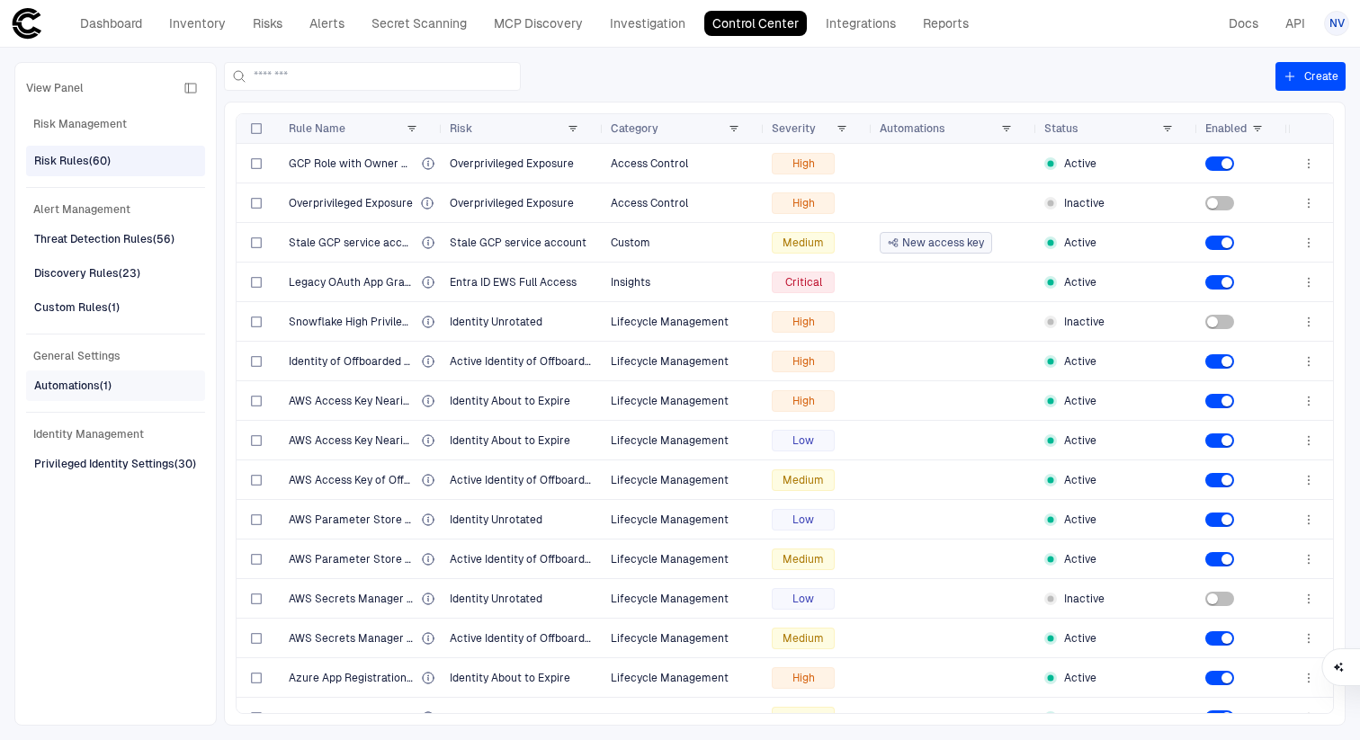
click at [100, 382] on div "Automations (1)" at bounding box center [72, 386] width 77 height 16
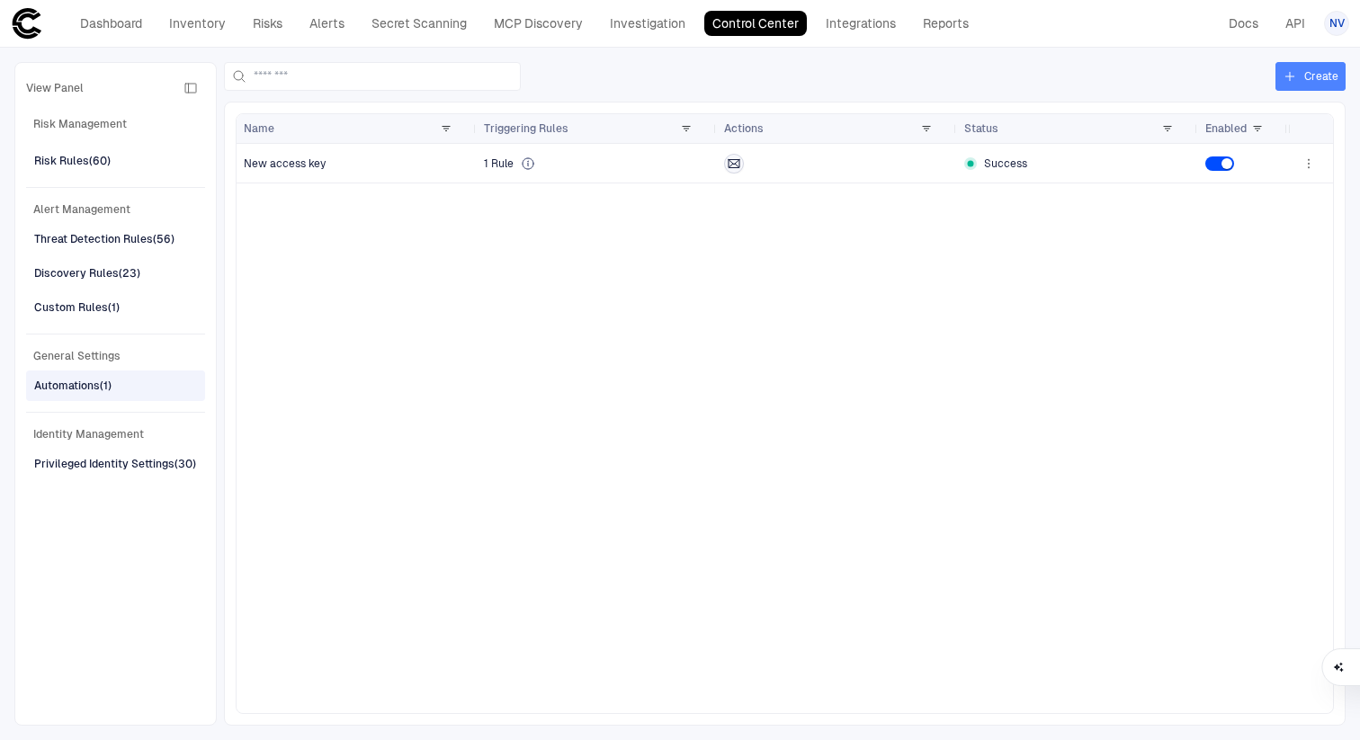
click at [1305, 76] on button "Create" at bounding box center [1311, 76] width 70 height 29
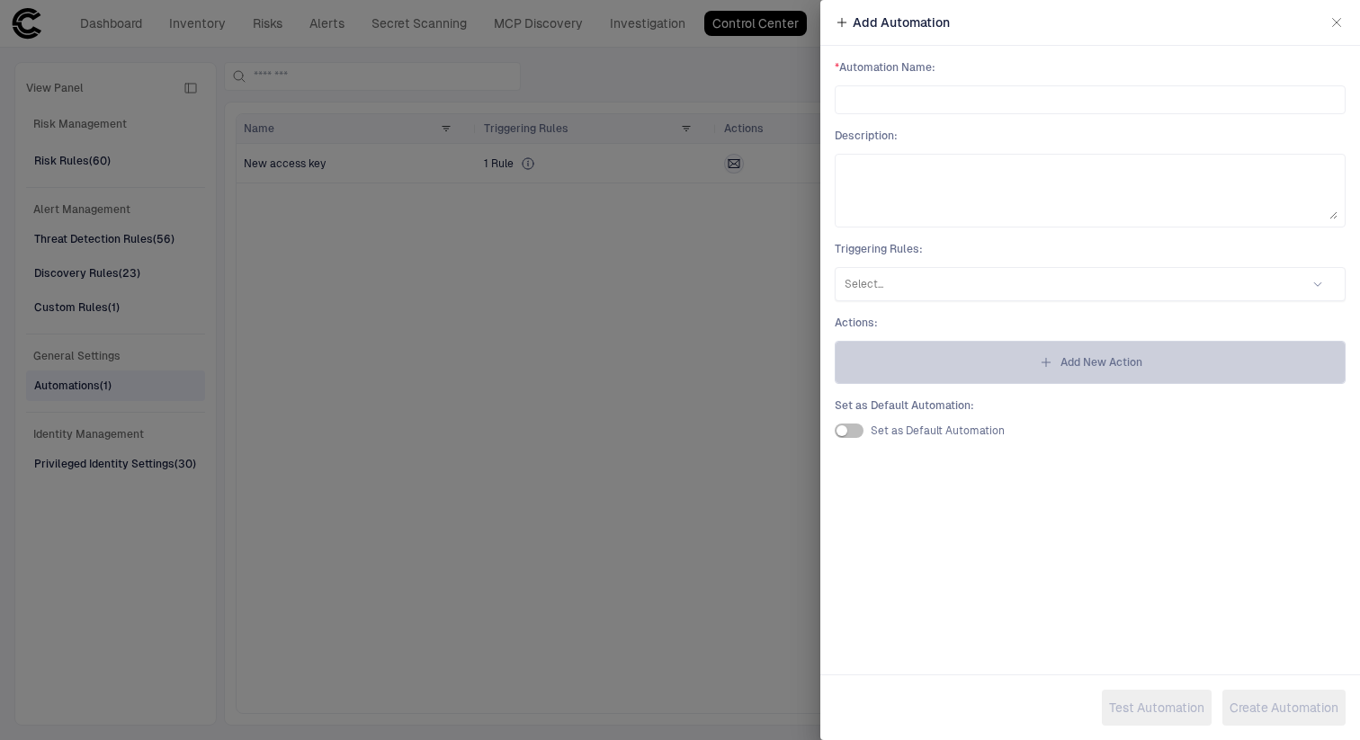
click at [1084, 364] on span "Add New Action" at bounding box center [1102, 362] width 82 height 14
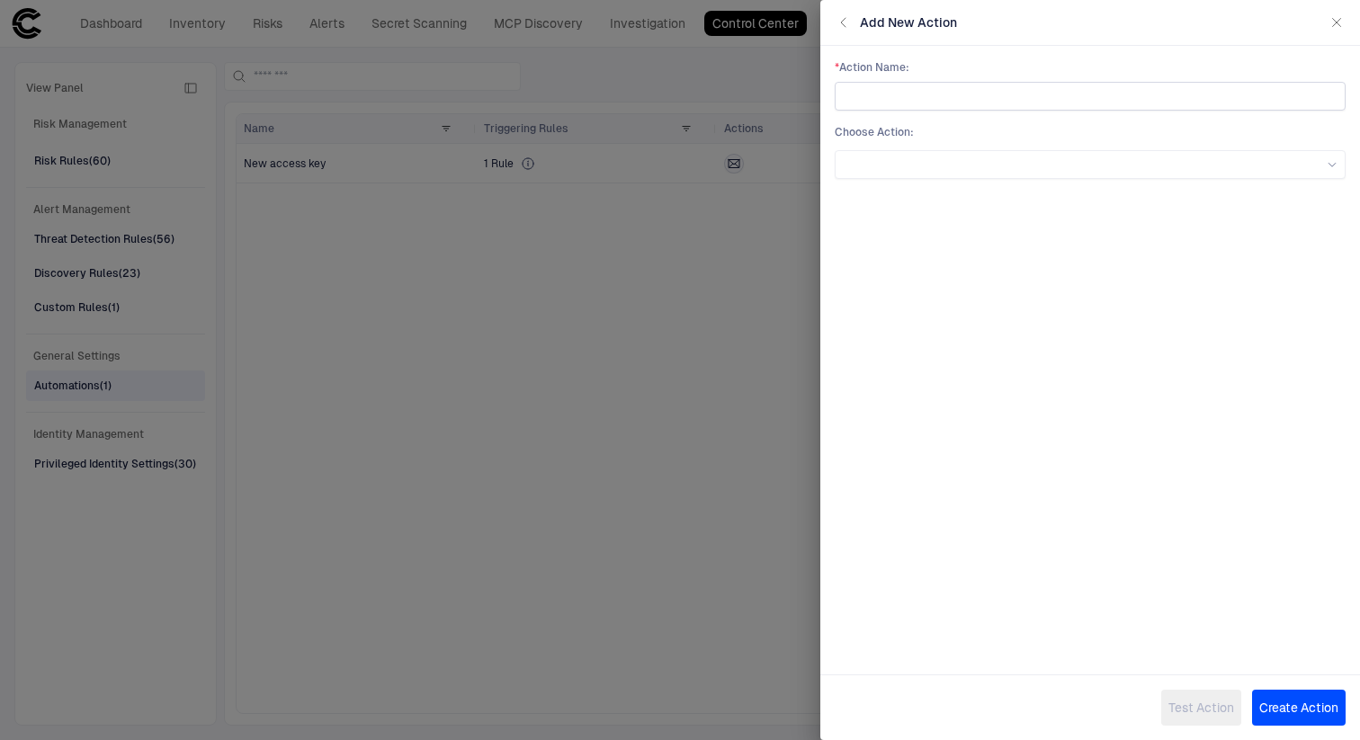
click at [988, 95] on input "text" at bounding box center [1090, 96] width 495 height 27
type input "**********"
click at [1016, 220] on div "**********" at bounding box center [1090, 346] width 540 height 600
click at [1053, 157] on div at bounding box center [1090, 165] width 495 height 20
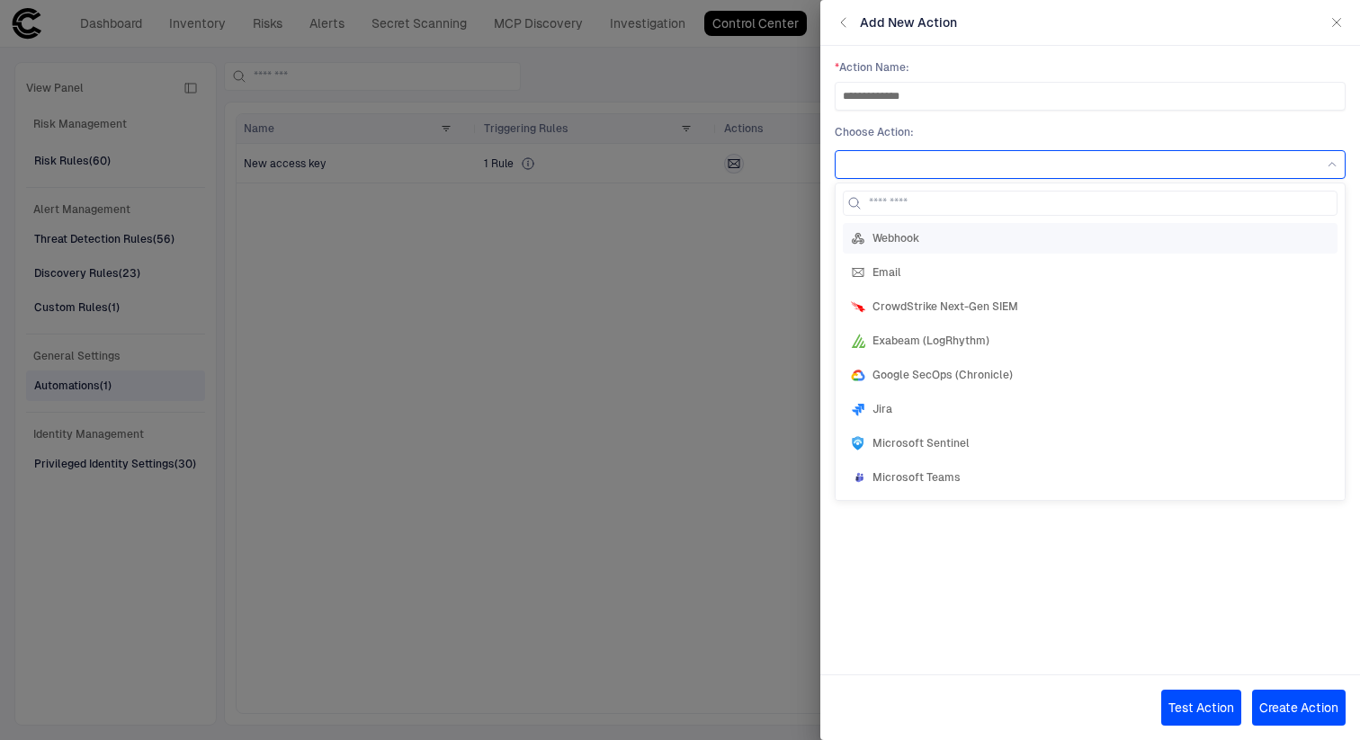
click at [891, 239] on span "Webhook" at bounding box center [896, 238] width 47 height 14
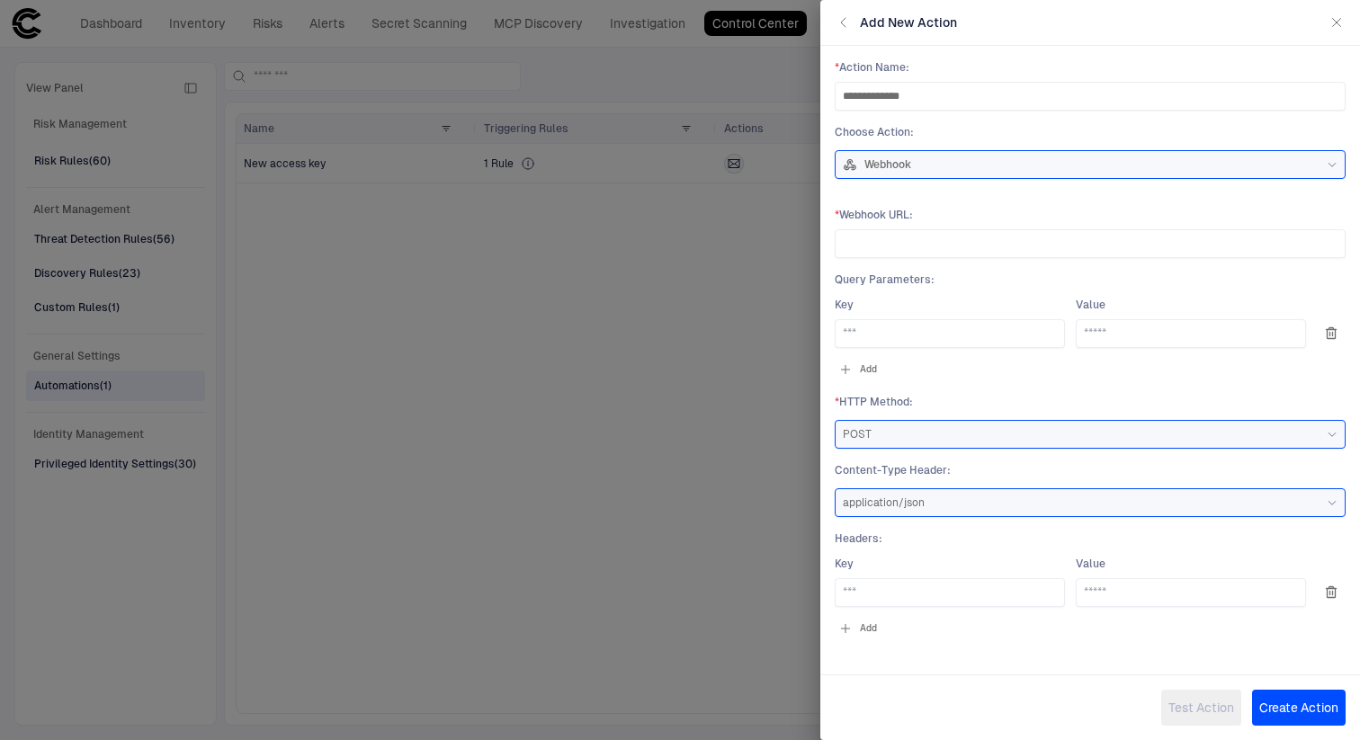
click at [1067, 162] on div "Webhook" at bounding box center [1090, 164] width 495 height 14
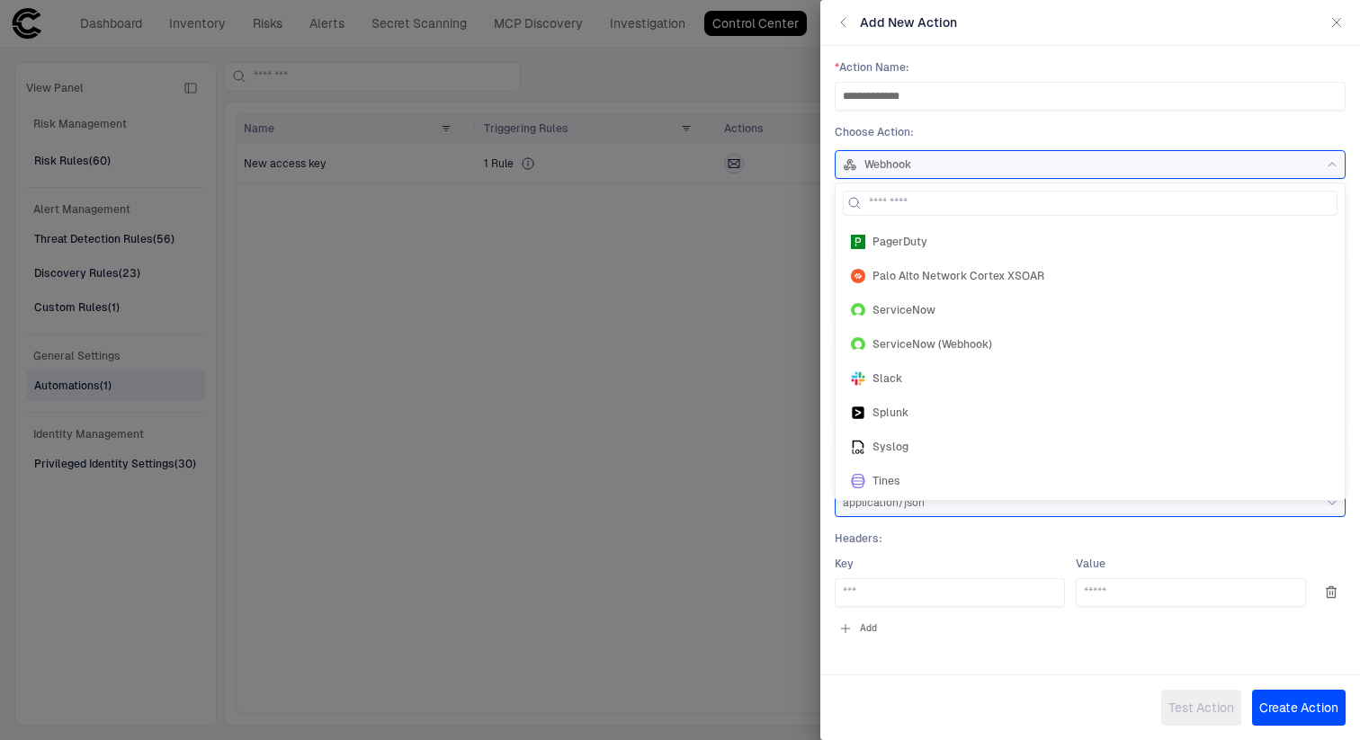
scroll to position [311, 0]
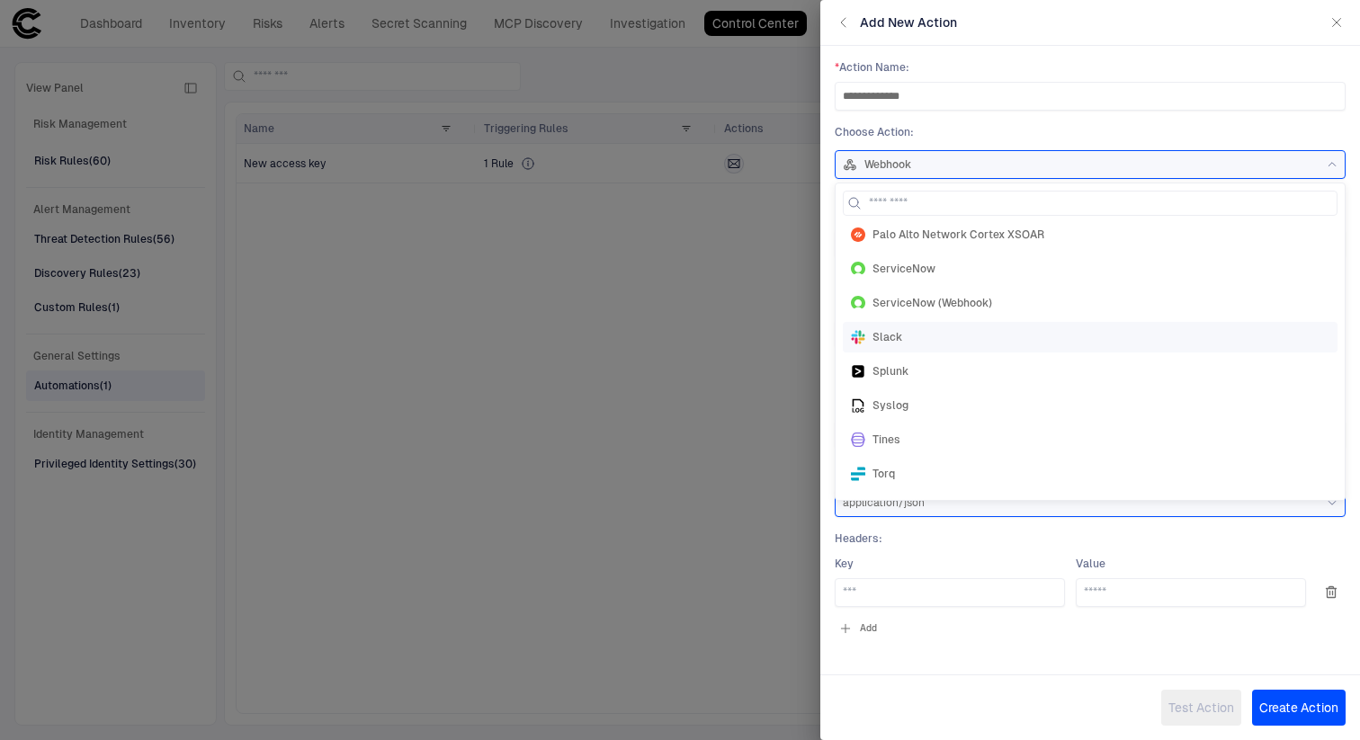
click at [926, 337] on div "Slack" at bounding box center [1090, 337] width 479 height 14
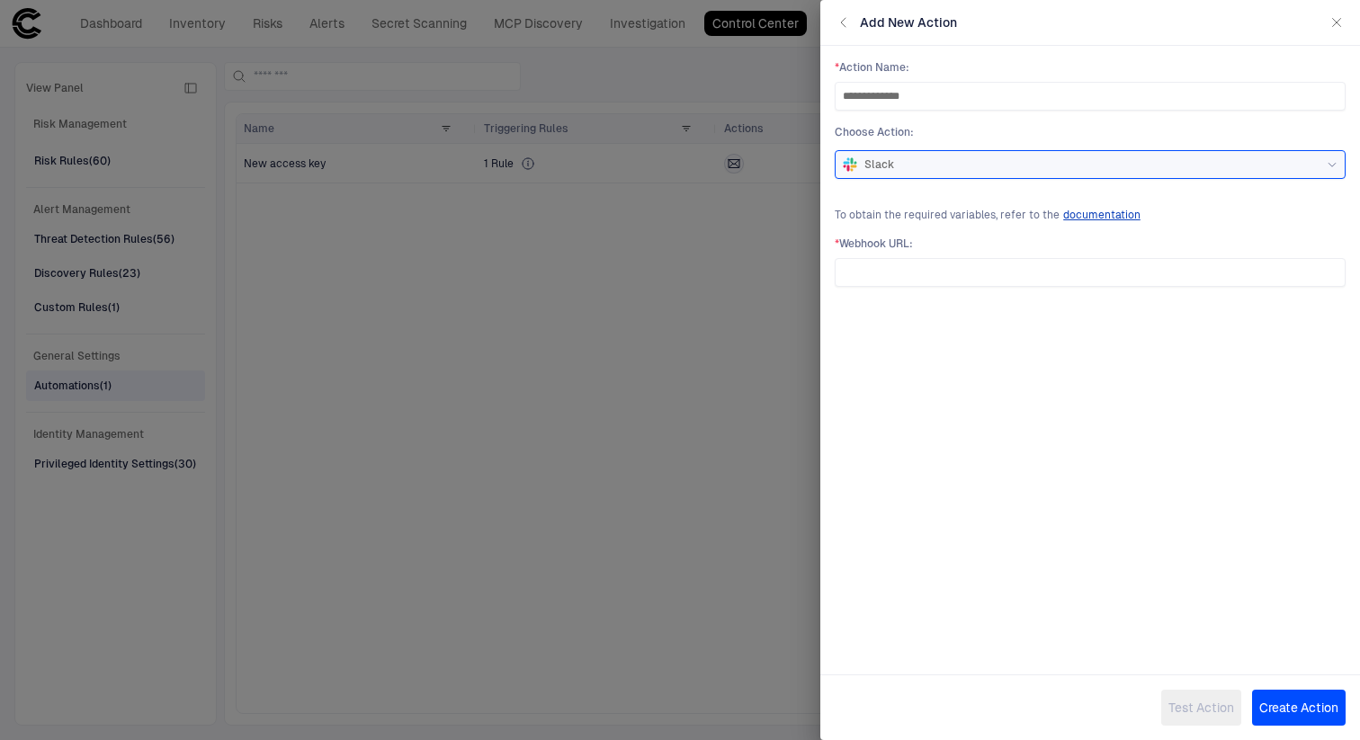
click at [991, 162] on div "Slack" at bounding box center [1090, 164] width 495 height 14
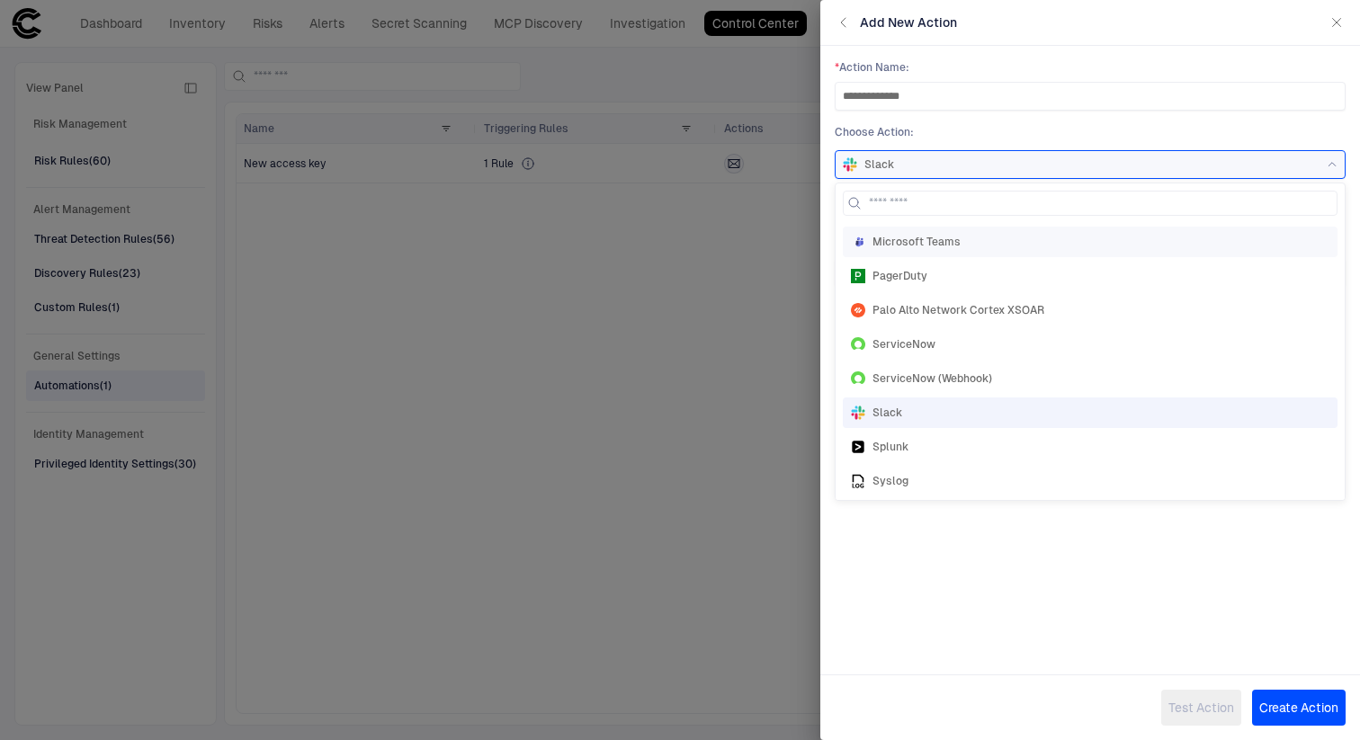
scroll to position [0, 0]
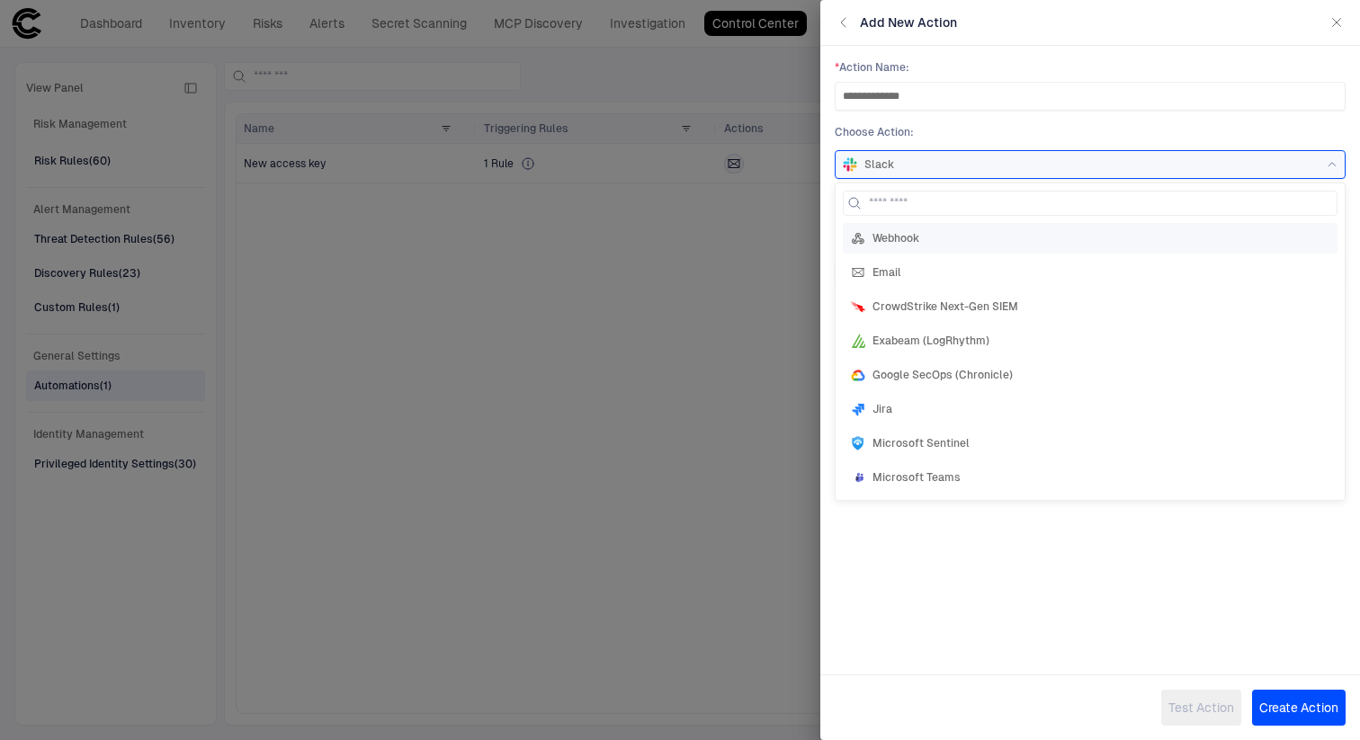
click at [880, 235] on span "Webhook" at bounding box center [896, 238] width 47 height 14
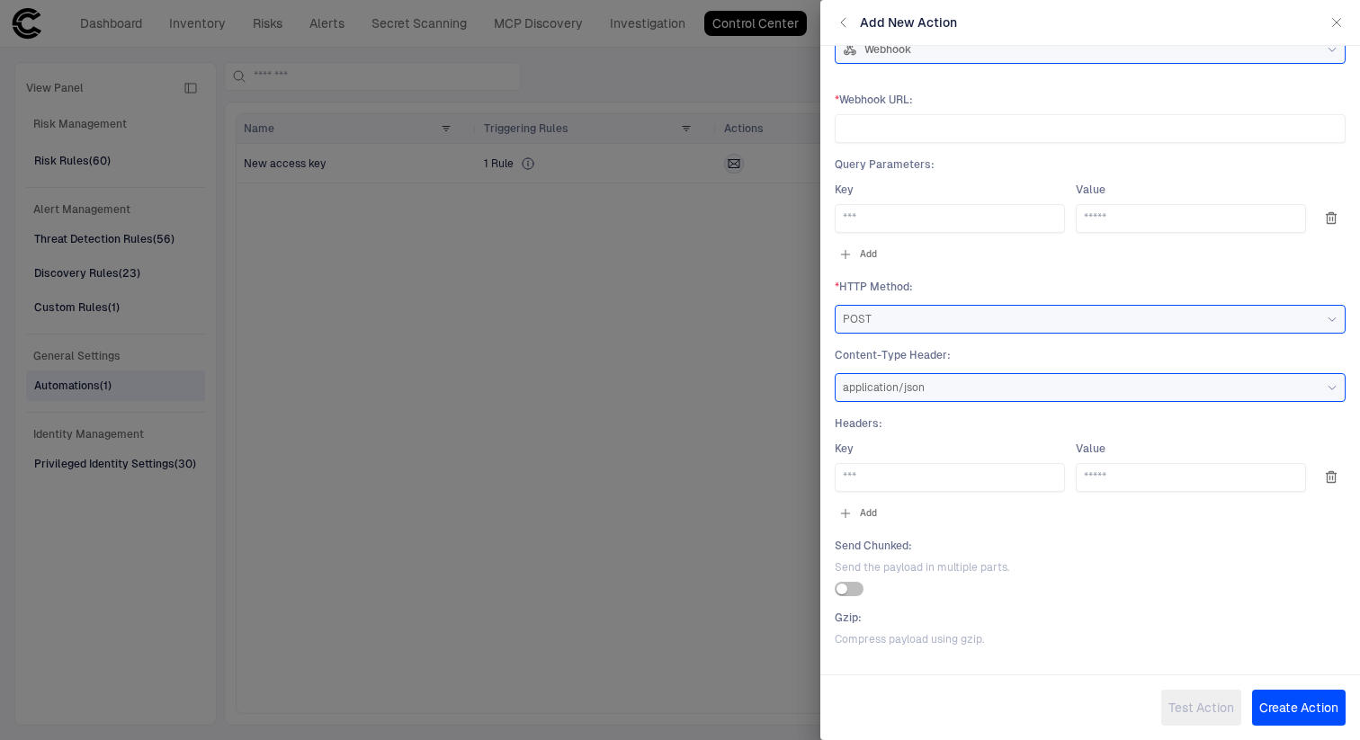
scroll to position [103, 0]
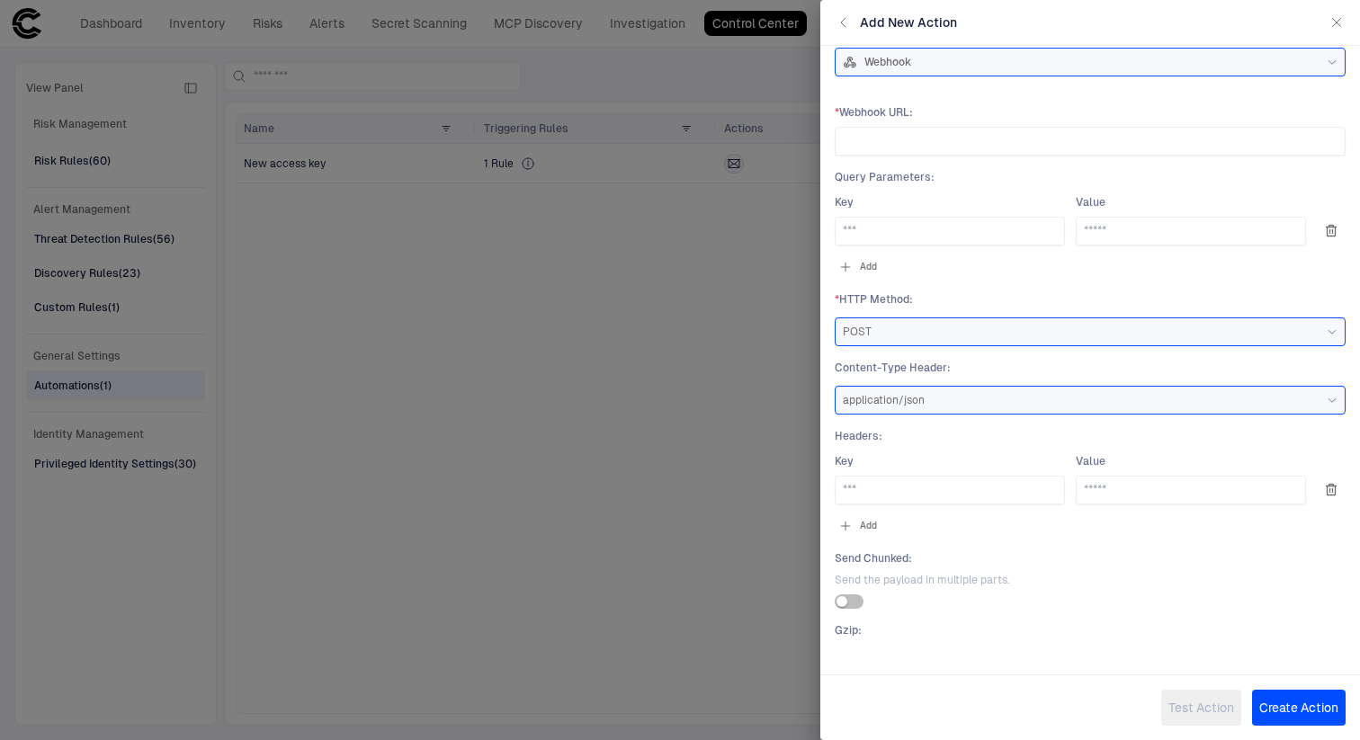
click at [891, 55] on span "Webhook" at bounding box center [888, 62] width 47 height 14
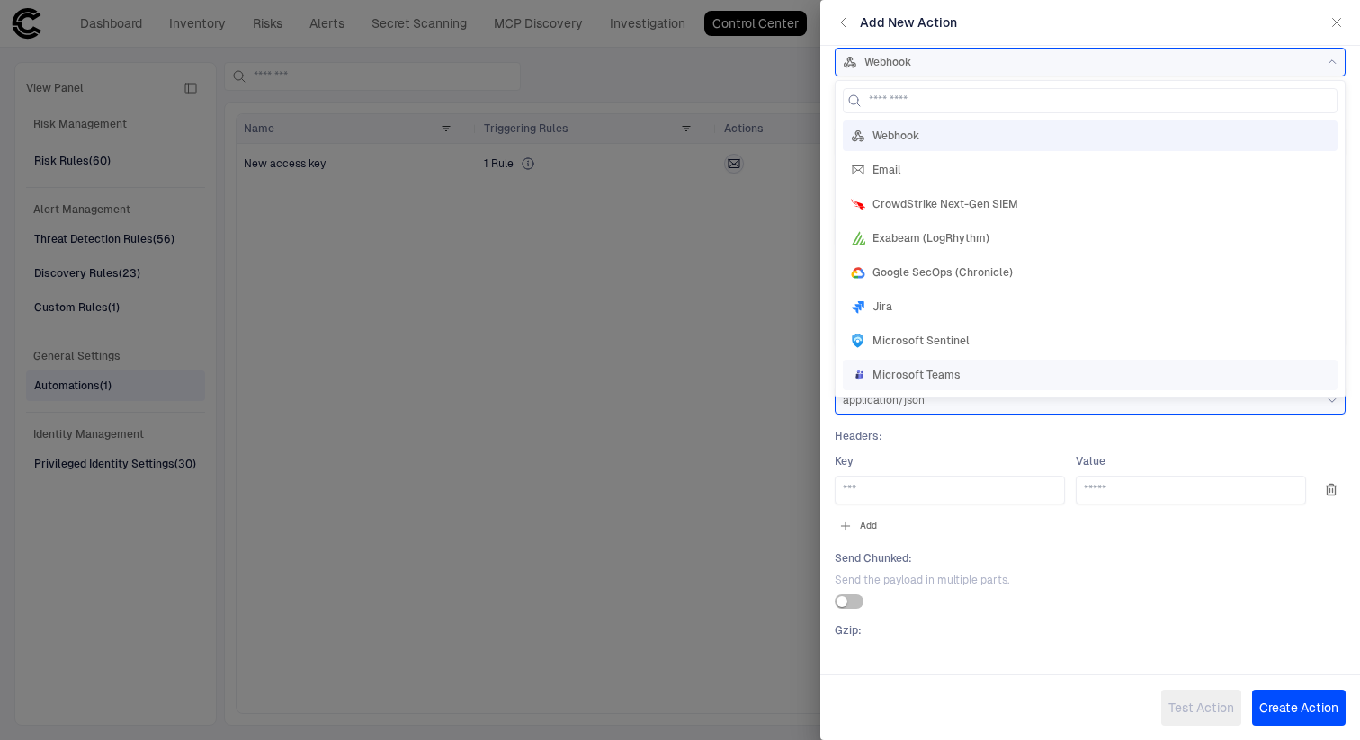
scroll to position [311, 0]
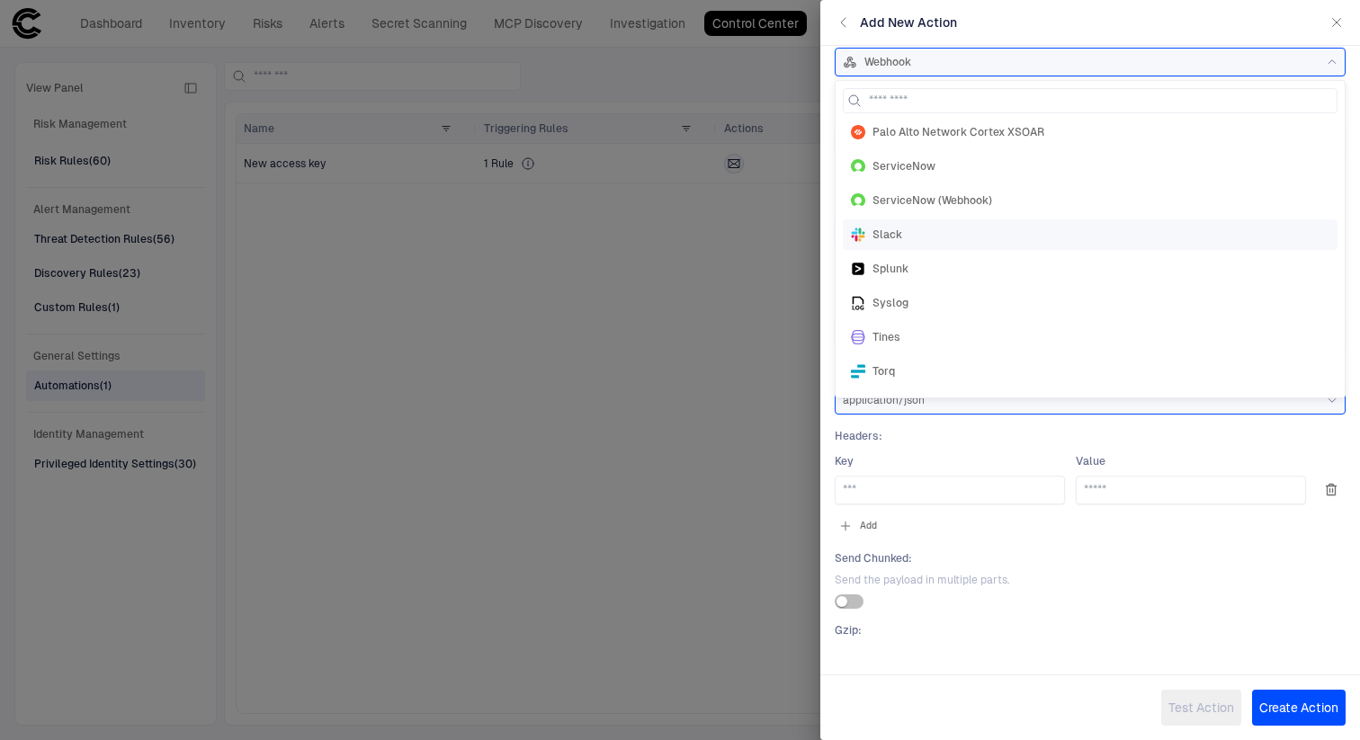
click at [883, 235] on span "Slack" at bounding box center [888, 235] width 30 height 14
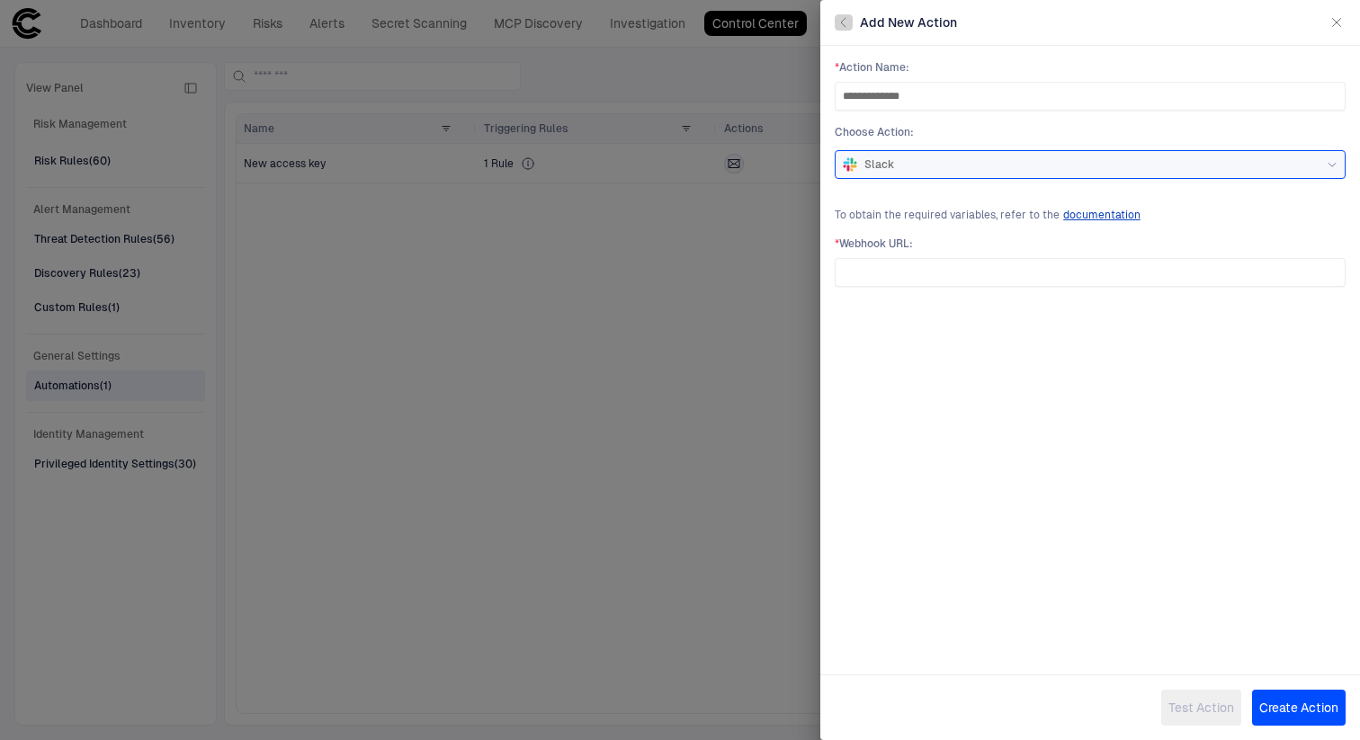
click at [840, 18] on icon "button" at bounding box center [844, 22] width 14 height 14
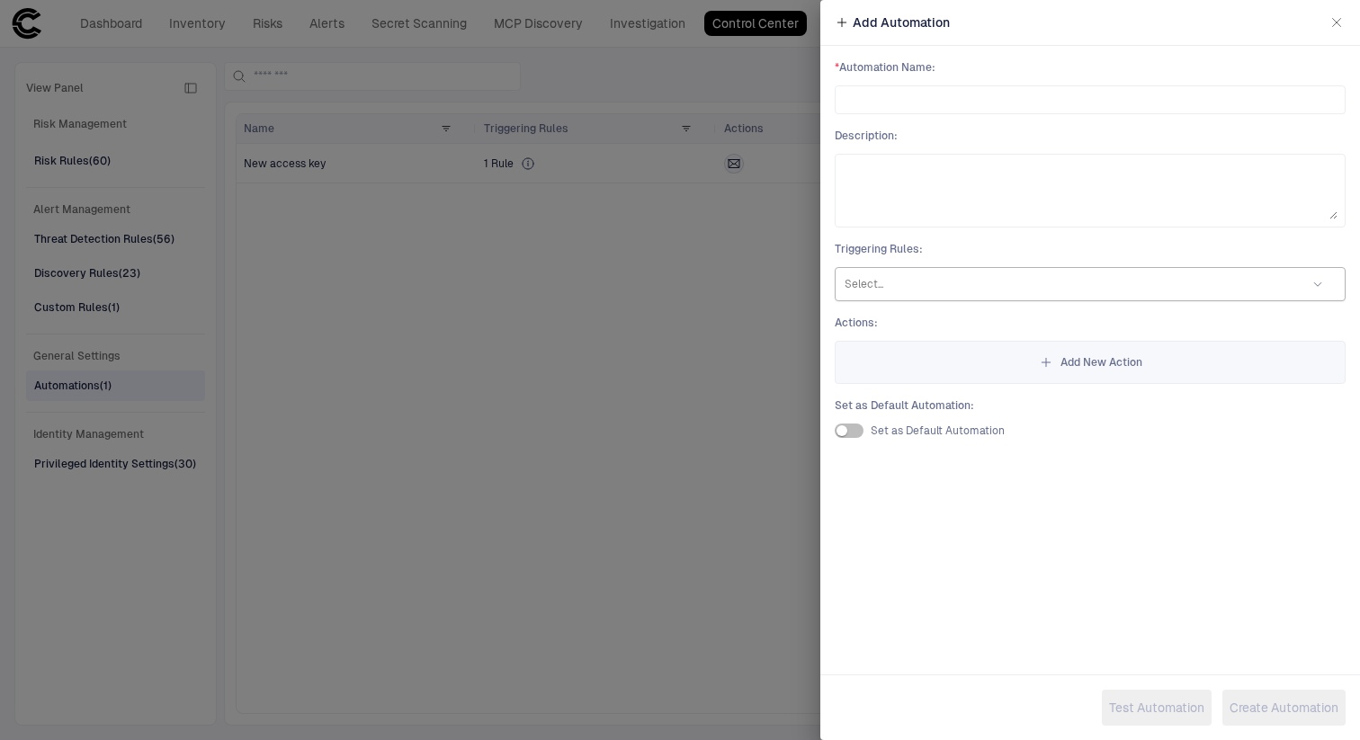
click at [955, 276] on div at bounding box center [1067, 284] width 444 height 18
click at [1037, 252] on span "Triggering Rules :" at bounding box center [1090, 249] width 511 height 14
click at [1337, 17] on icon "button" at bounding box center [1337, 22] width 14 height 14
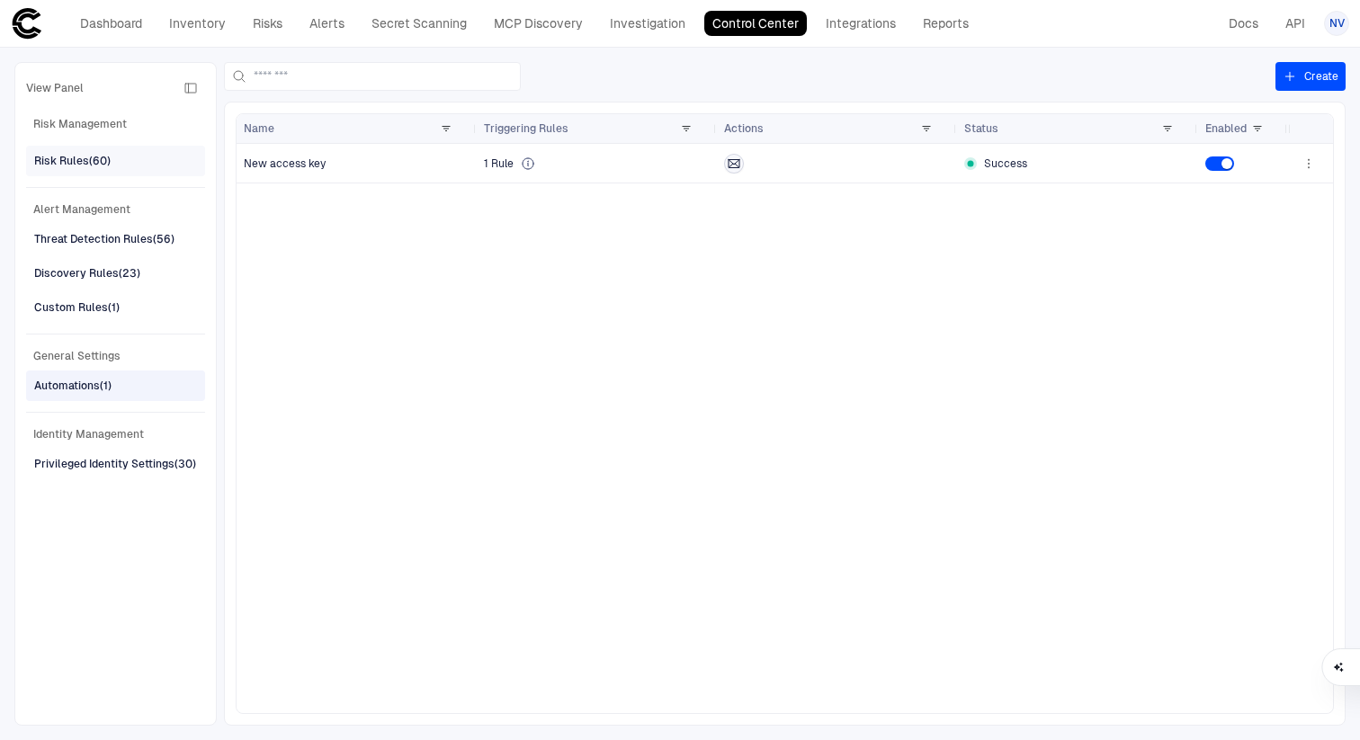
click at [97, 161] on div "Risk Rules (60)" at bounding box center [72, 161] width 76 height 16
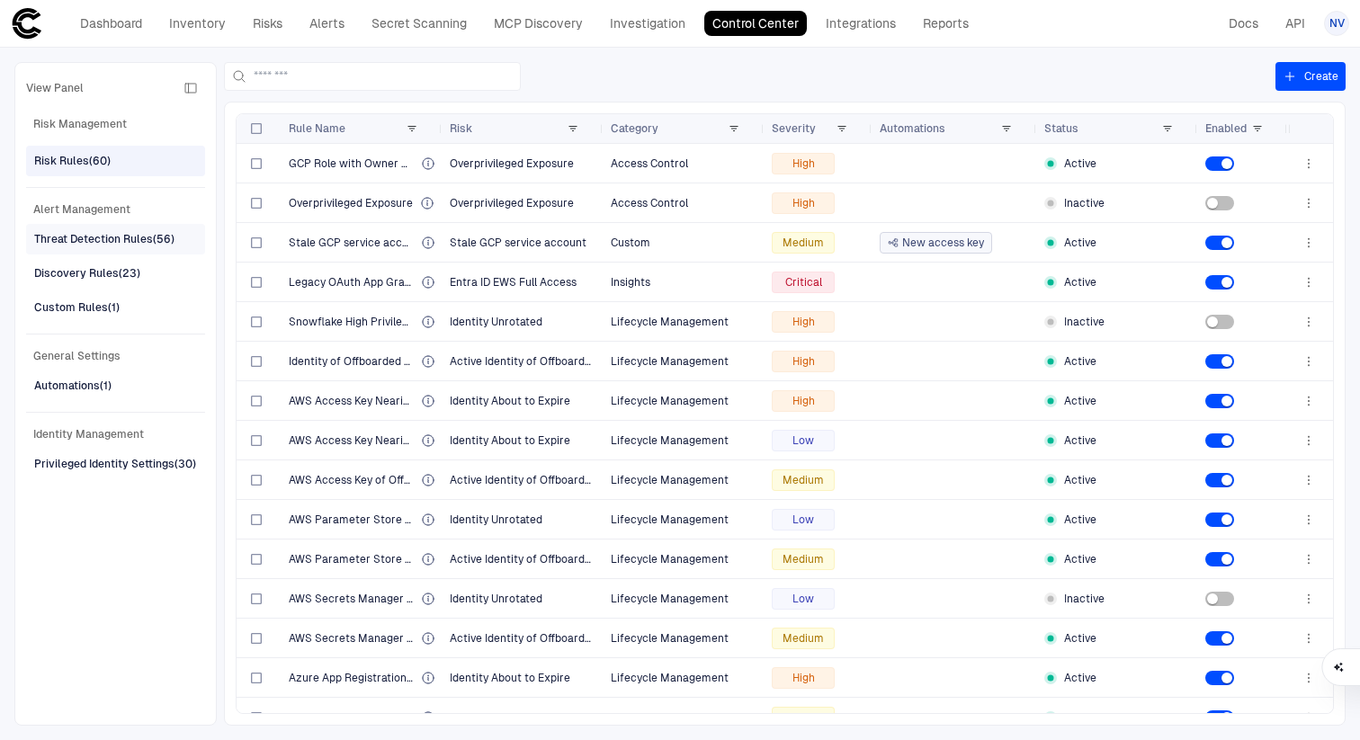
click at [157, 239] on div "Threat Detection Rules (56)" at bounding box center [104, 239] width 140 height 16
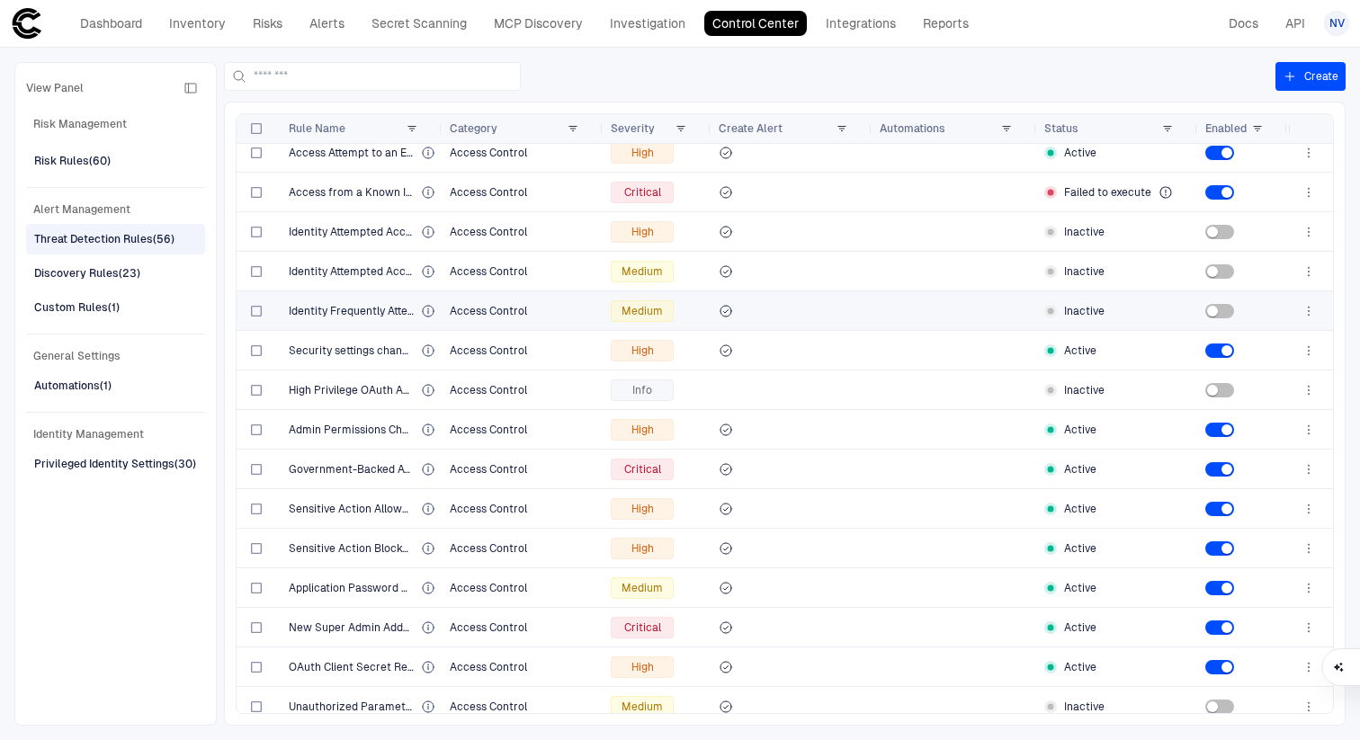
scroll to position [3, 0]
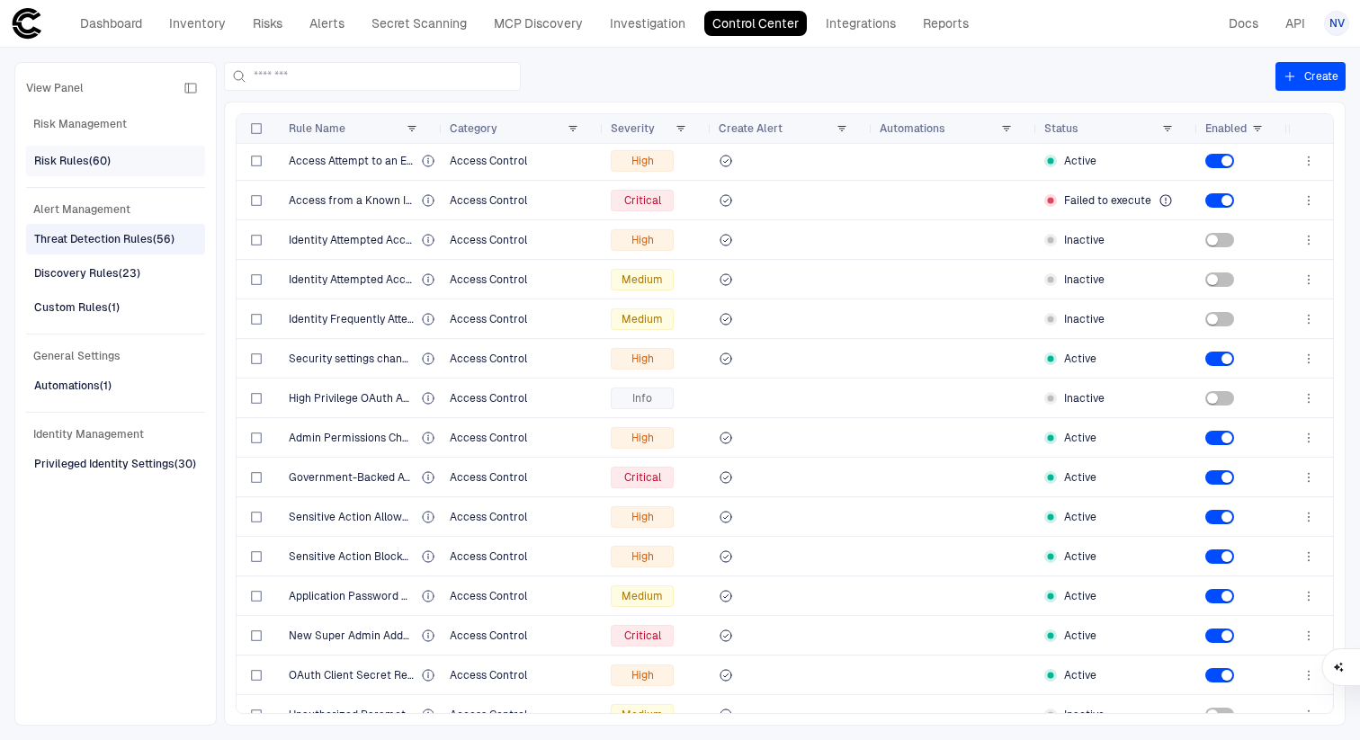
click at [70, 163] on div "Risk Rules (60)" at bounding box center [72, 161] width 76 height 16
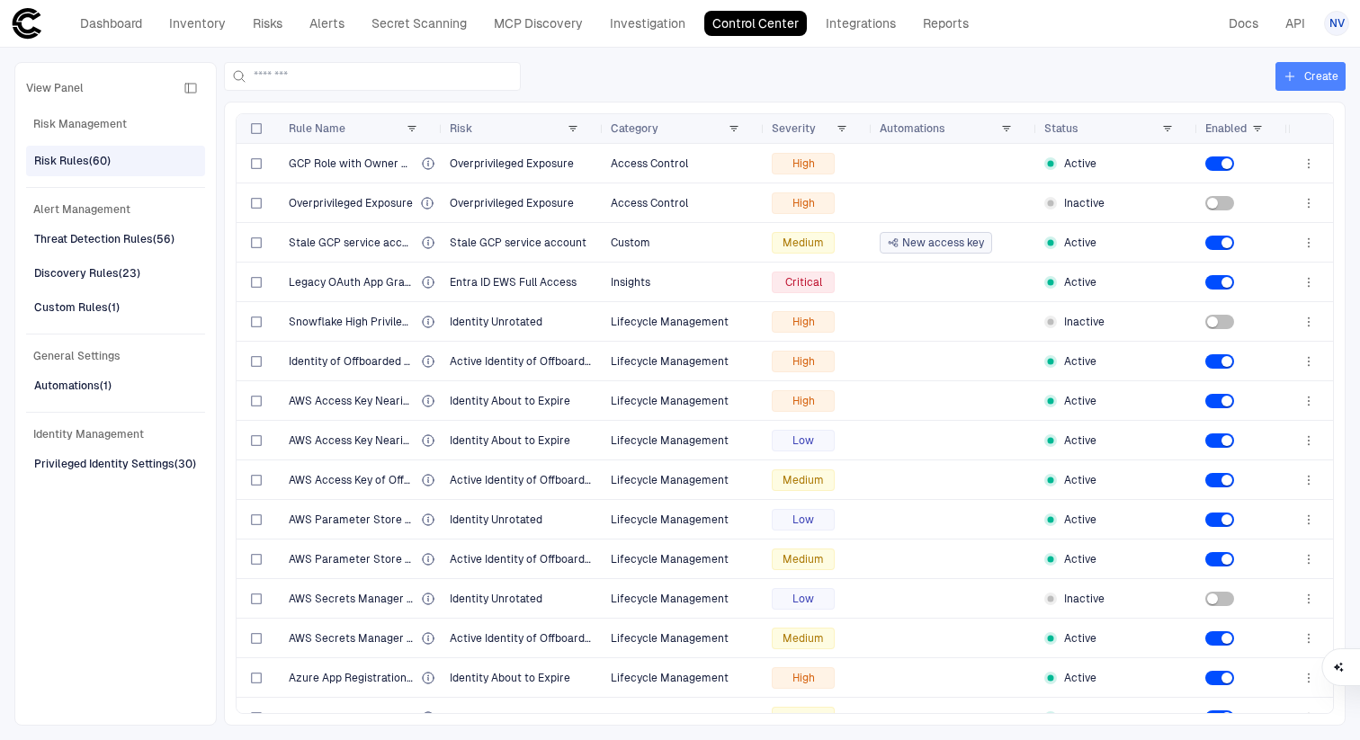
click at [1298, 76] on button "Create" at bounding box center [1311, 76] width 70 height 29
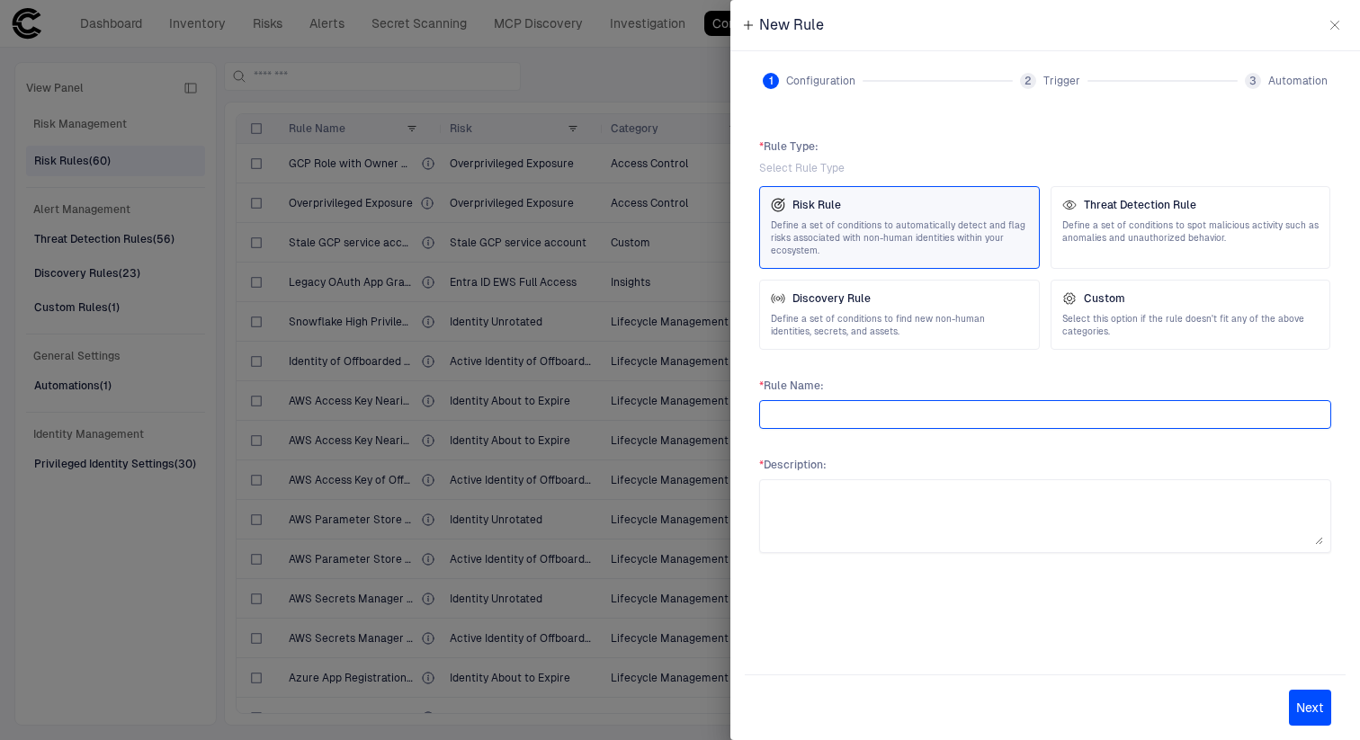
click at [899, 413] on input "text" at bounding box center [1045, 414] width 556 height 27
type input "**********"
click at [1339, 26] on icon "button" at bounding box center [1335, 25] width 14 height 14
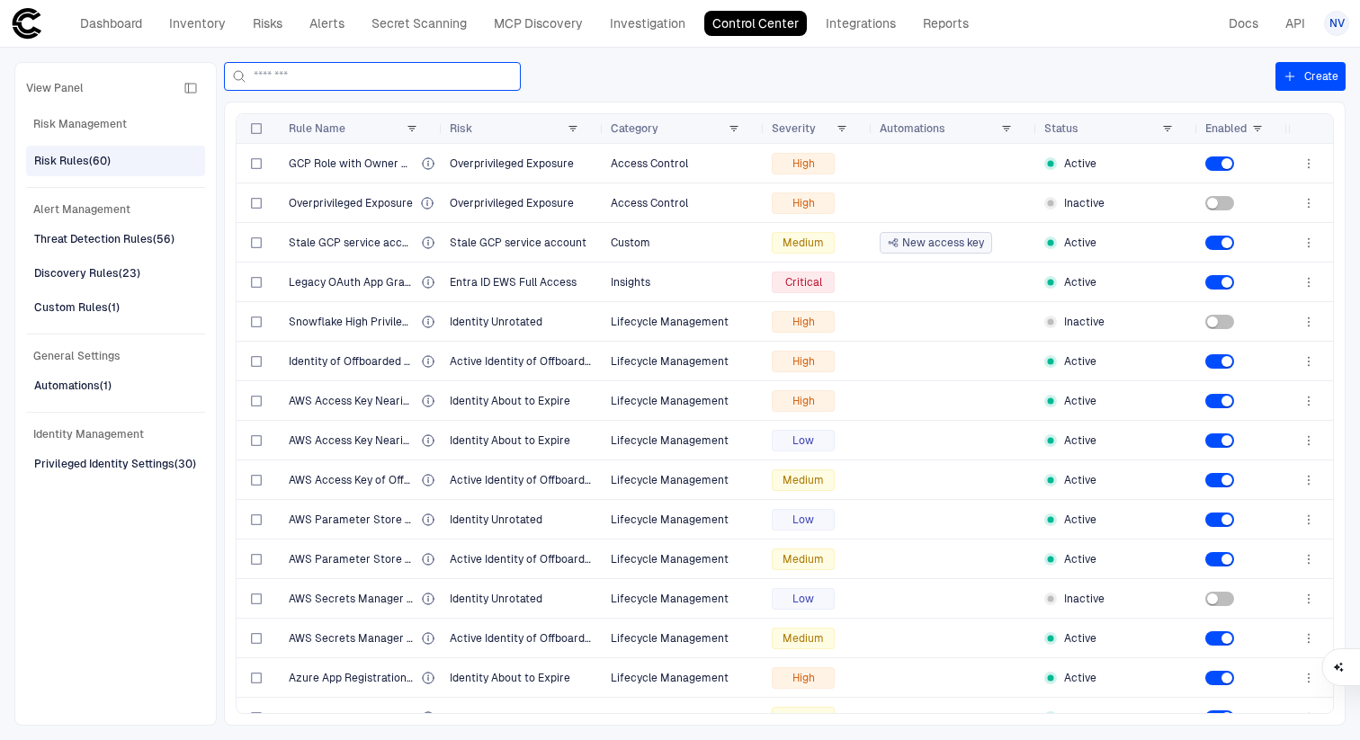
click at [346, 84] on input at bounding box center [383, 76] width 259 height 27
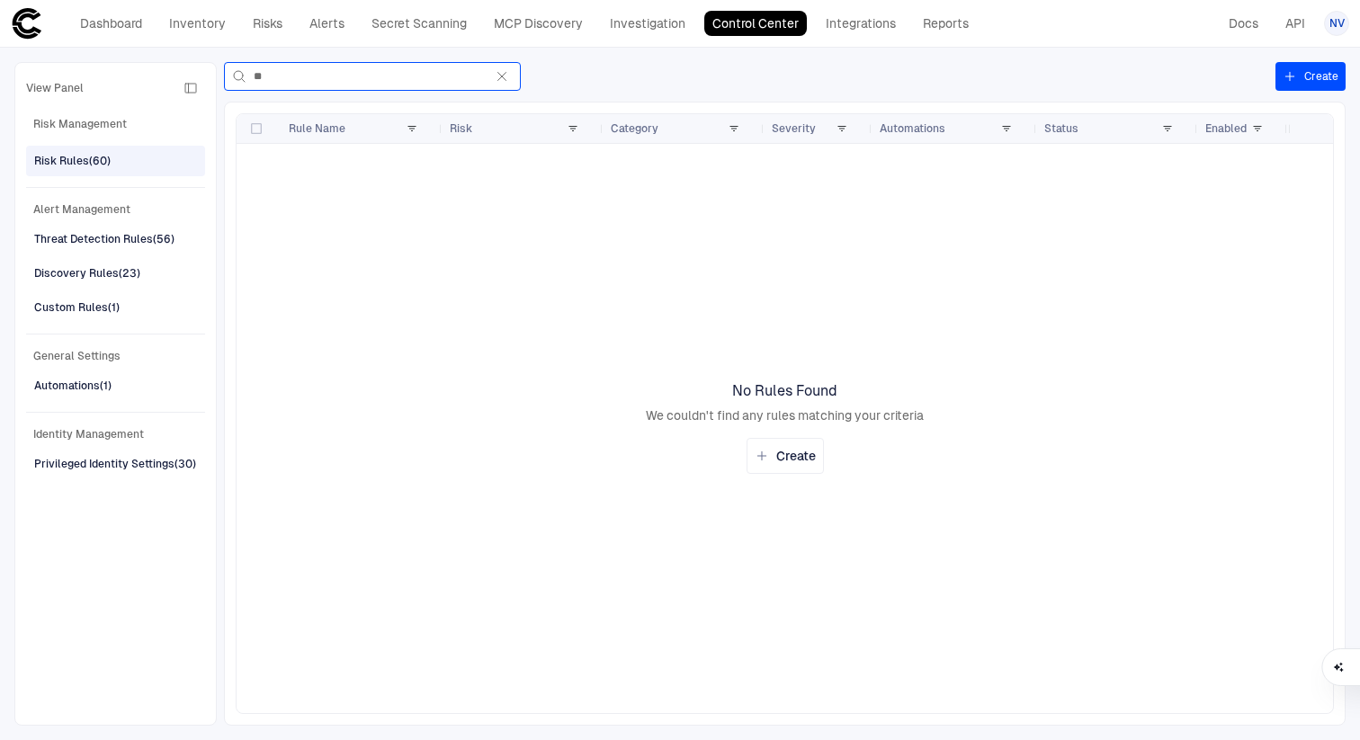
type input "*"
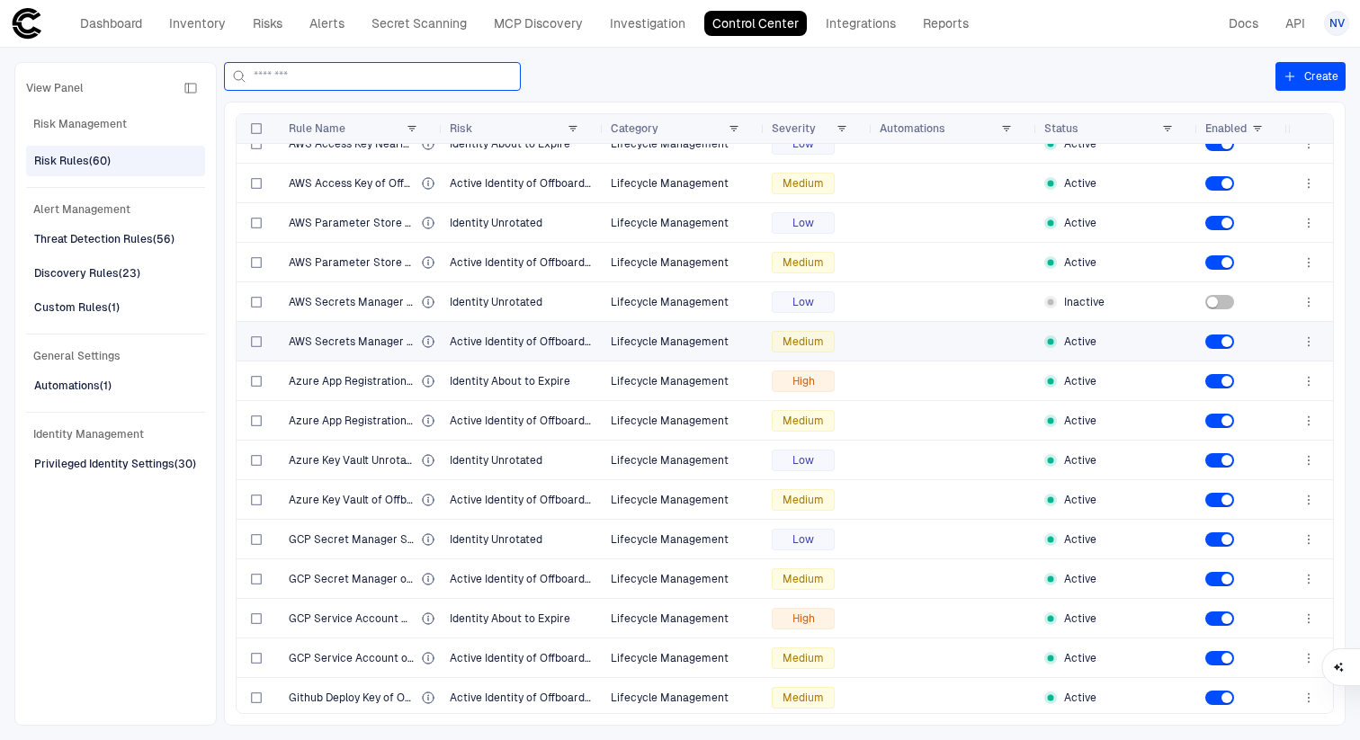
scroll to position [362, 0]
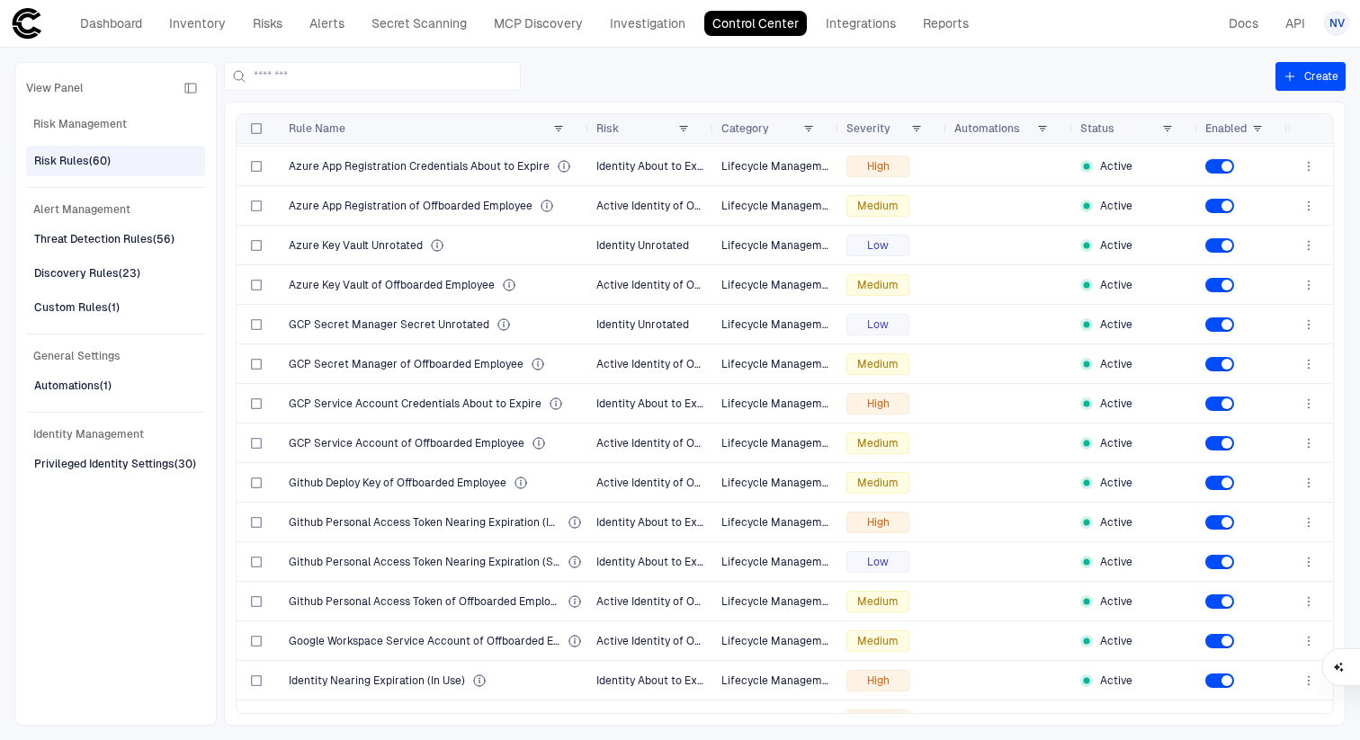
drag, startPoint x: 439, startPoint y: 130, endPoint x: 585, endPoint y: 153, distance: 147.5
click at [586, 153] on div "Rule Name Risk Category" at bounding box center [785, 413] width 1097 height 599
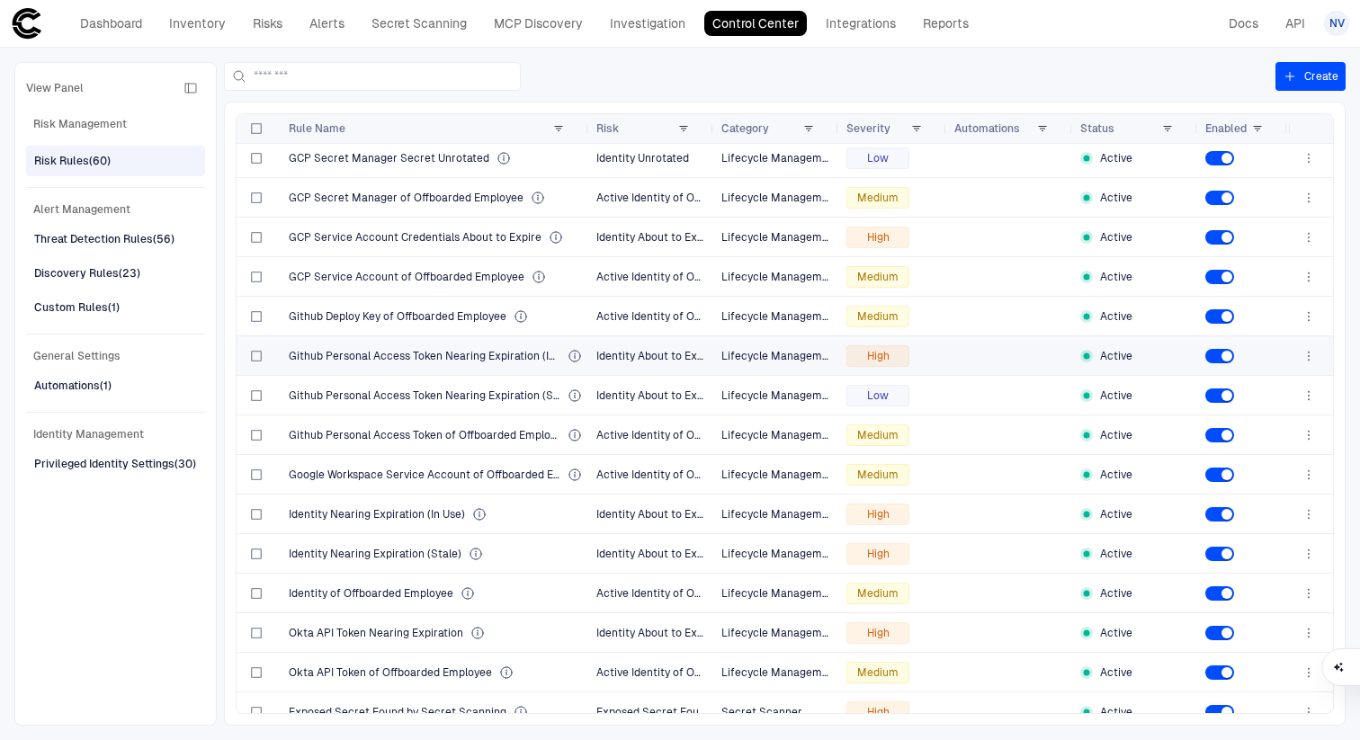
scroll to position [701, 0]
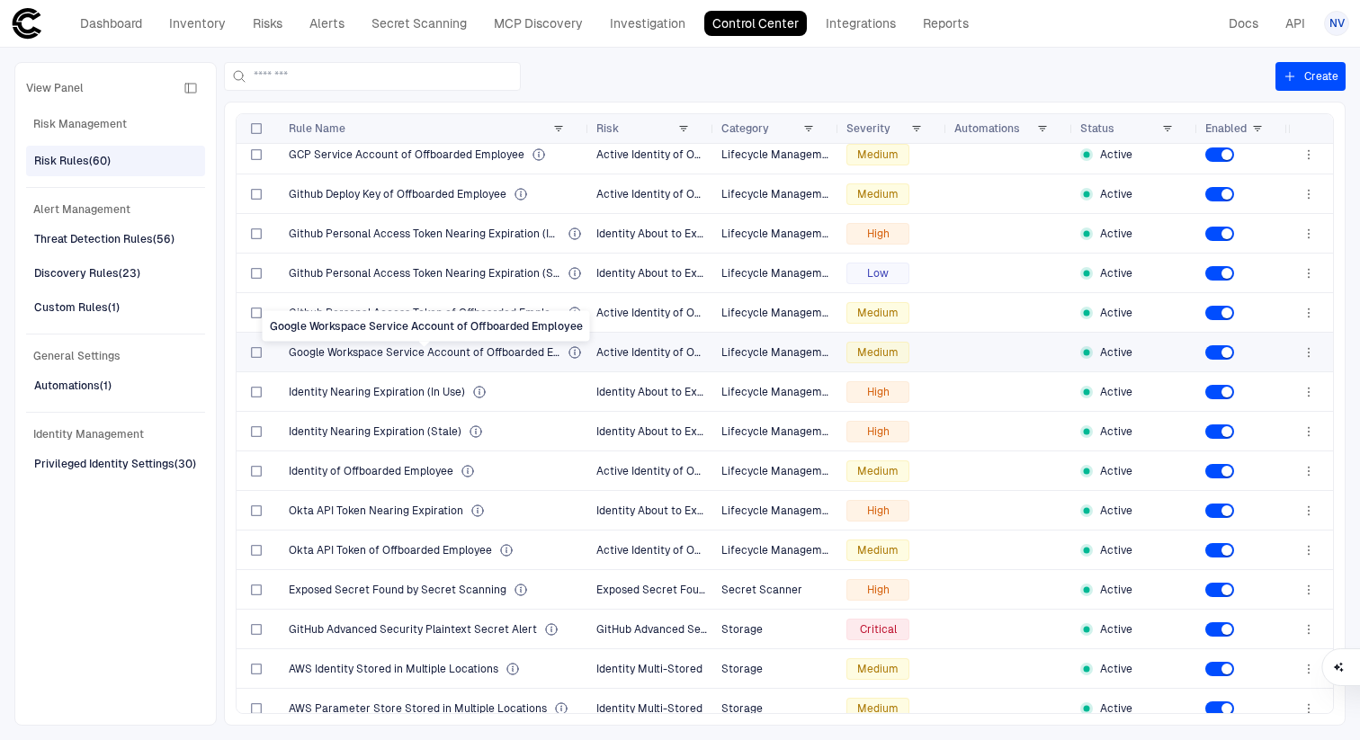
click at [449, 354] on span "Google Workspace Service Account of Offboarded Employee" at bounding box center [425, 352] width 272 height 14
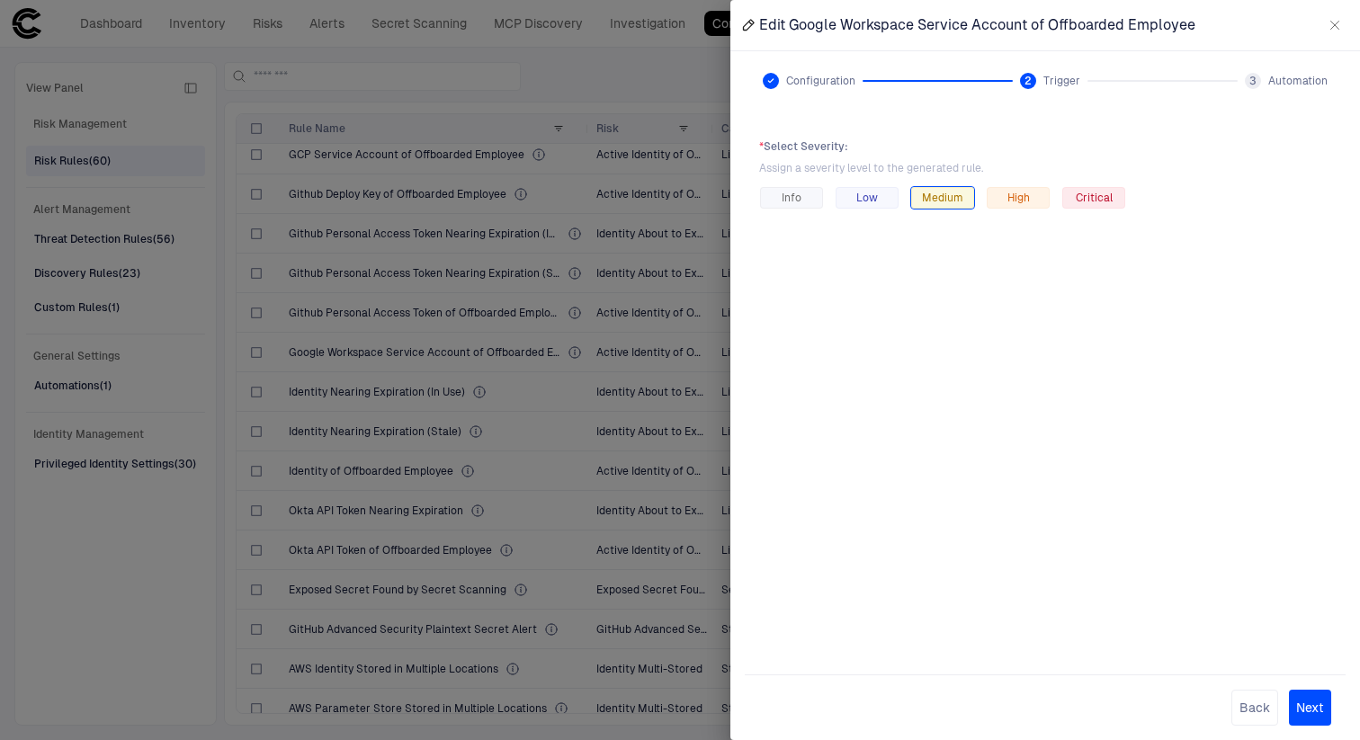
click at [1331, 18] on icon "button" at bounding box center [1335, 25] width 14 height 14
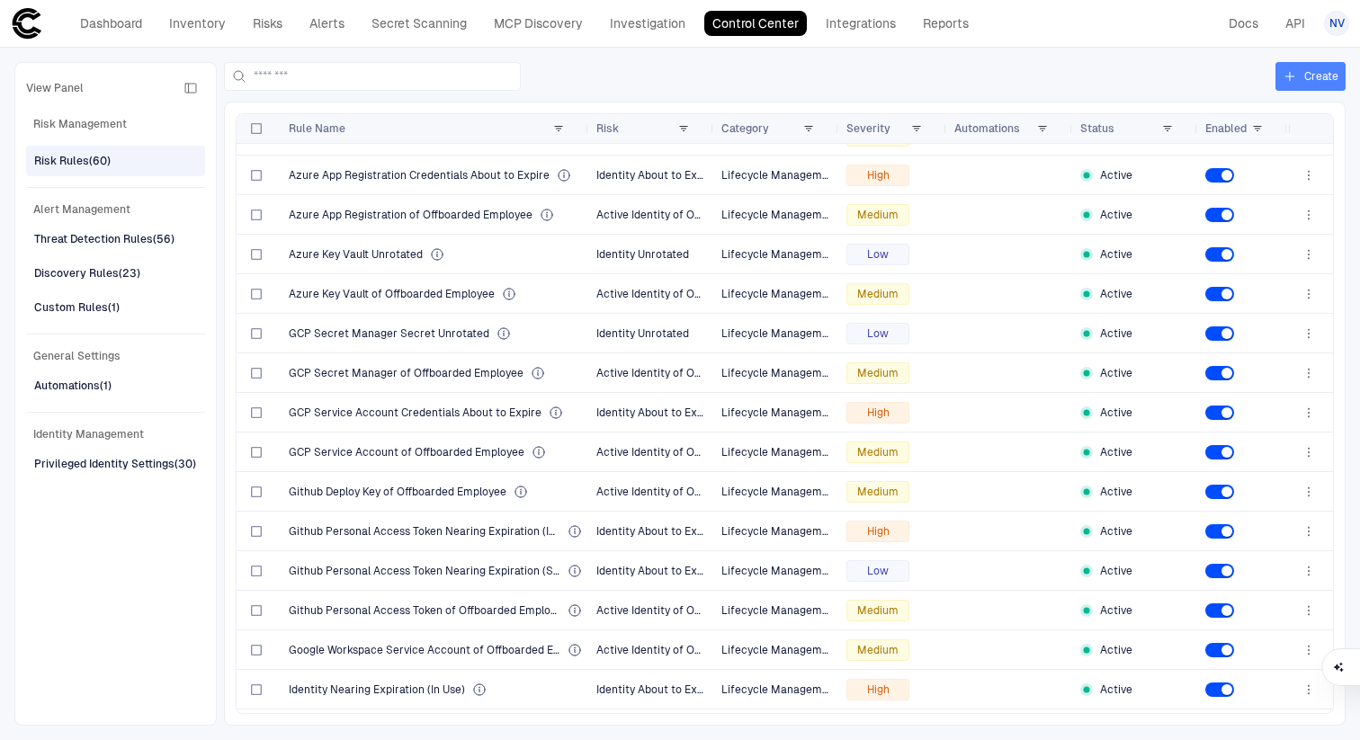
click at [1302, 78] on button "Create" at bounding box center [1311, 76] width 70 height 29
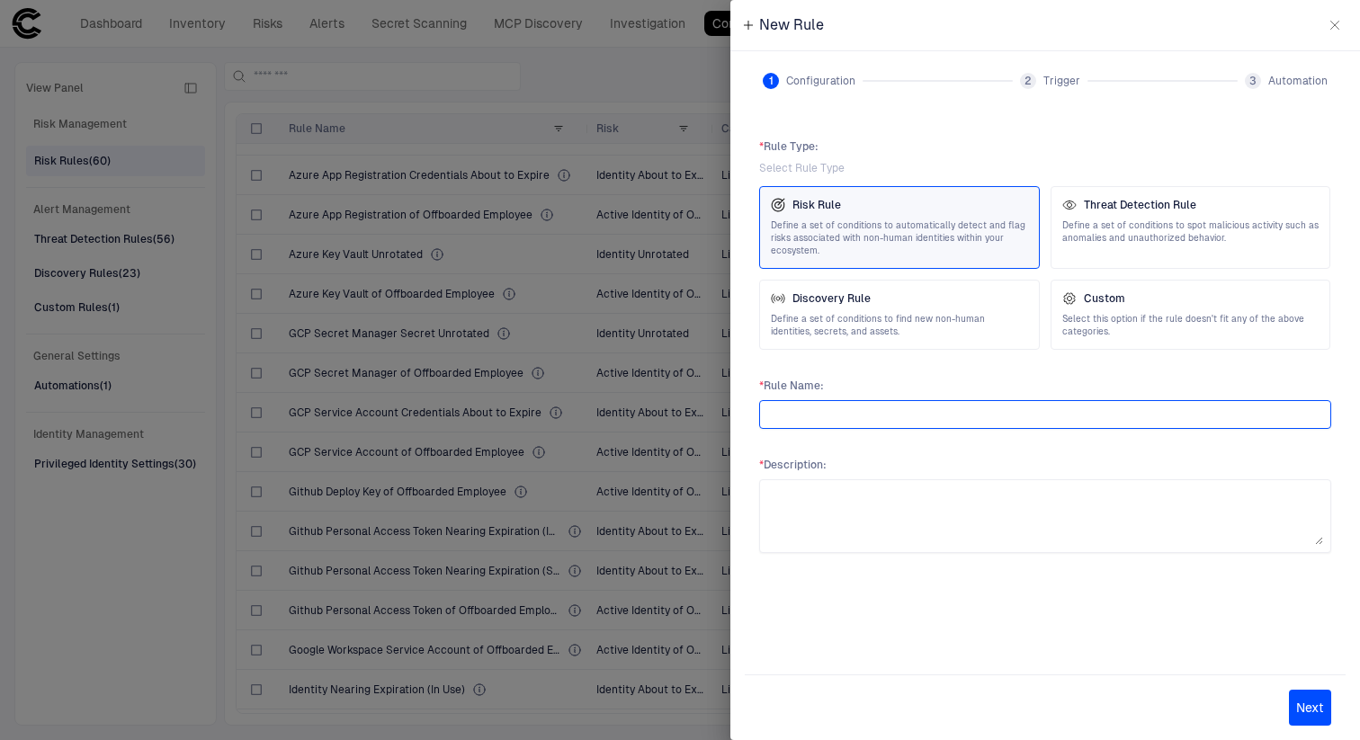
click at [868, 407] on input "text" at bounding box center [1045, 414] width 556 height 27
type input "****"
click at [1035, 381] on span "* Rule Name :" at bounding box center [1045, 386] width 572 height 14
click at [1309, 708] on button "Next" at bounding box center [1310, 708] width 42 height 36
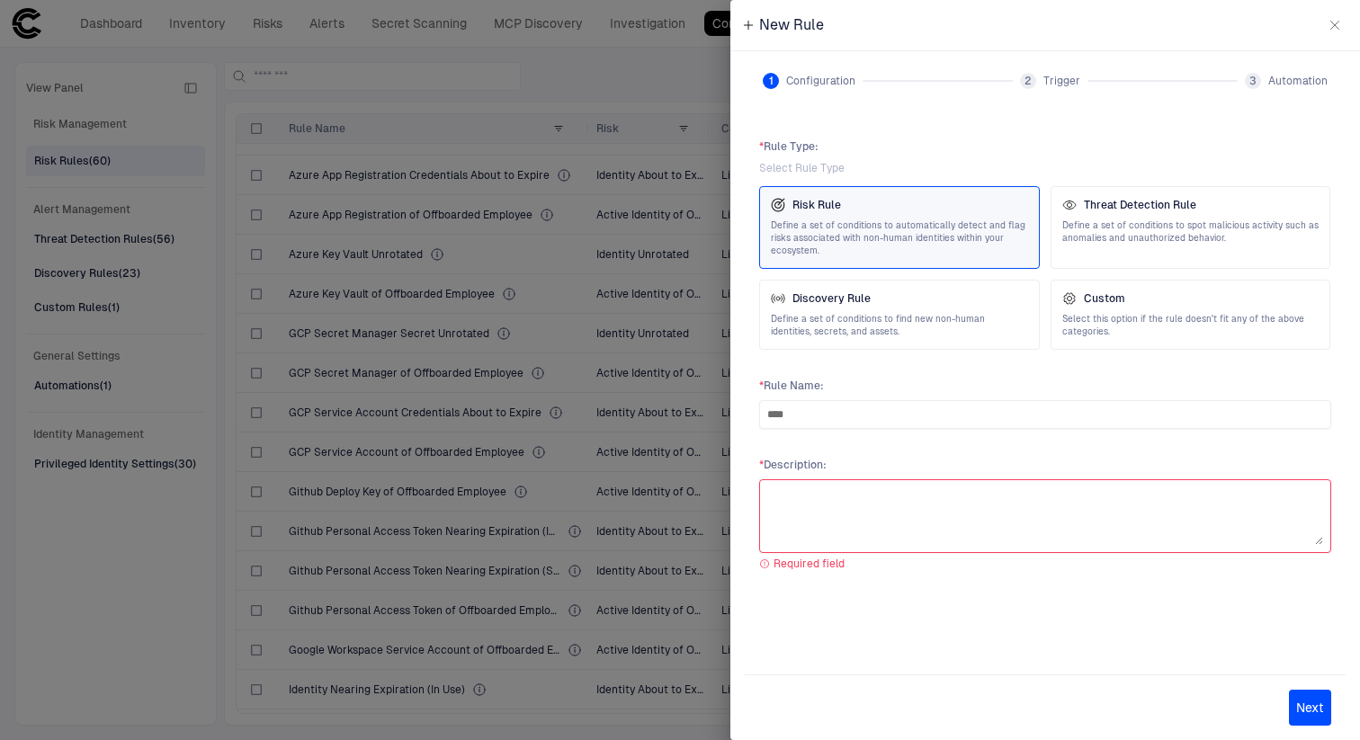
click at [1223, 547] on div at bounding box center [1045, 517] width 572 height 74
click at [1215, 491] on textarea at bounding box center [1045, 517] width 556 height 58
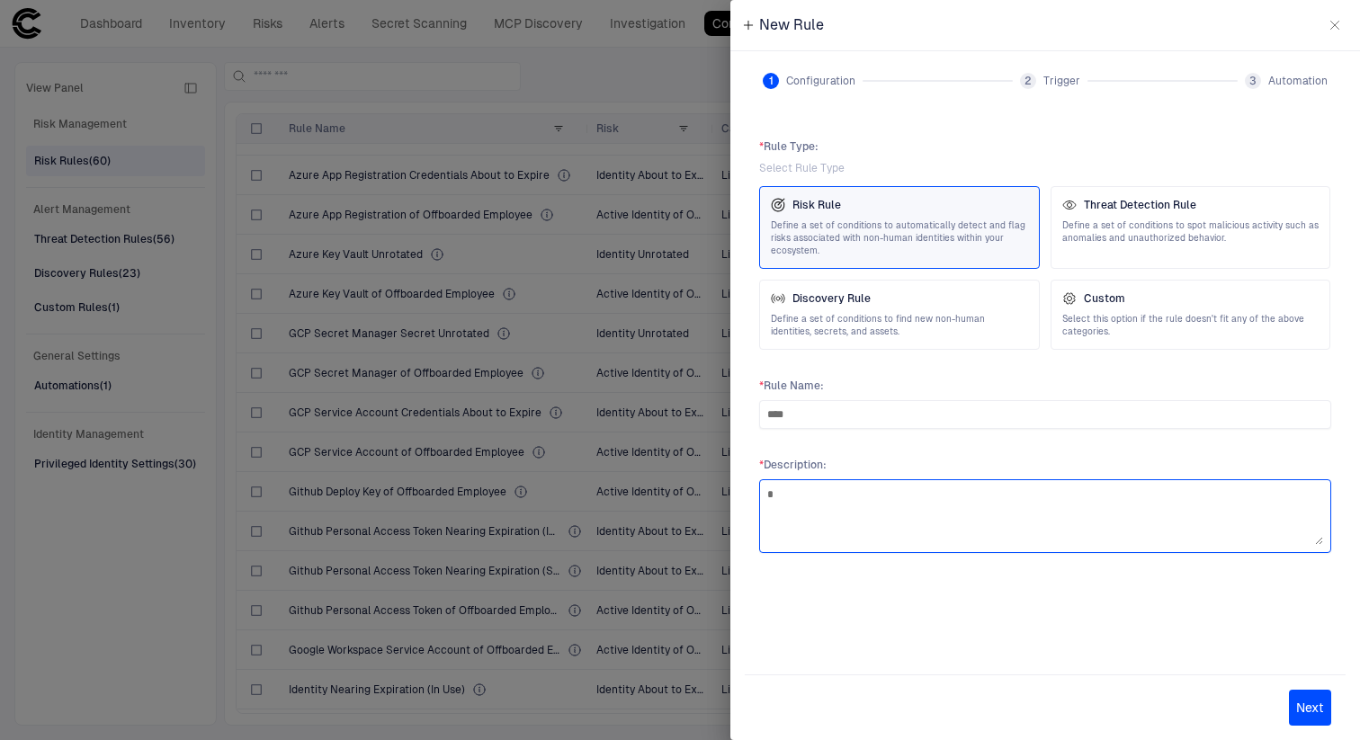
type textarea "*"
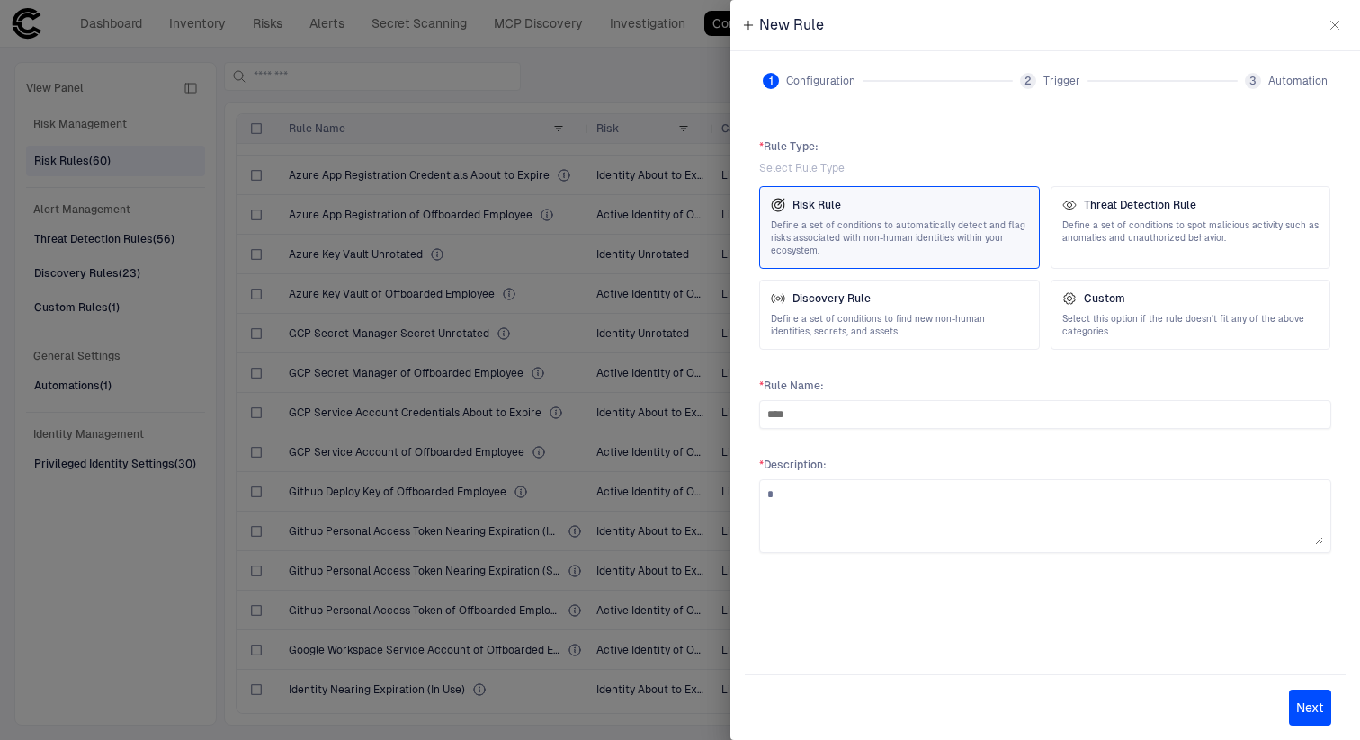
click at [1313, 704] on button "Next" at bounding box center [1310, 708] width 42 height 36
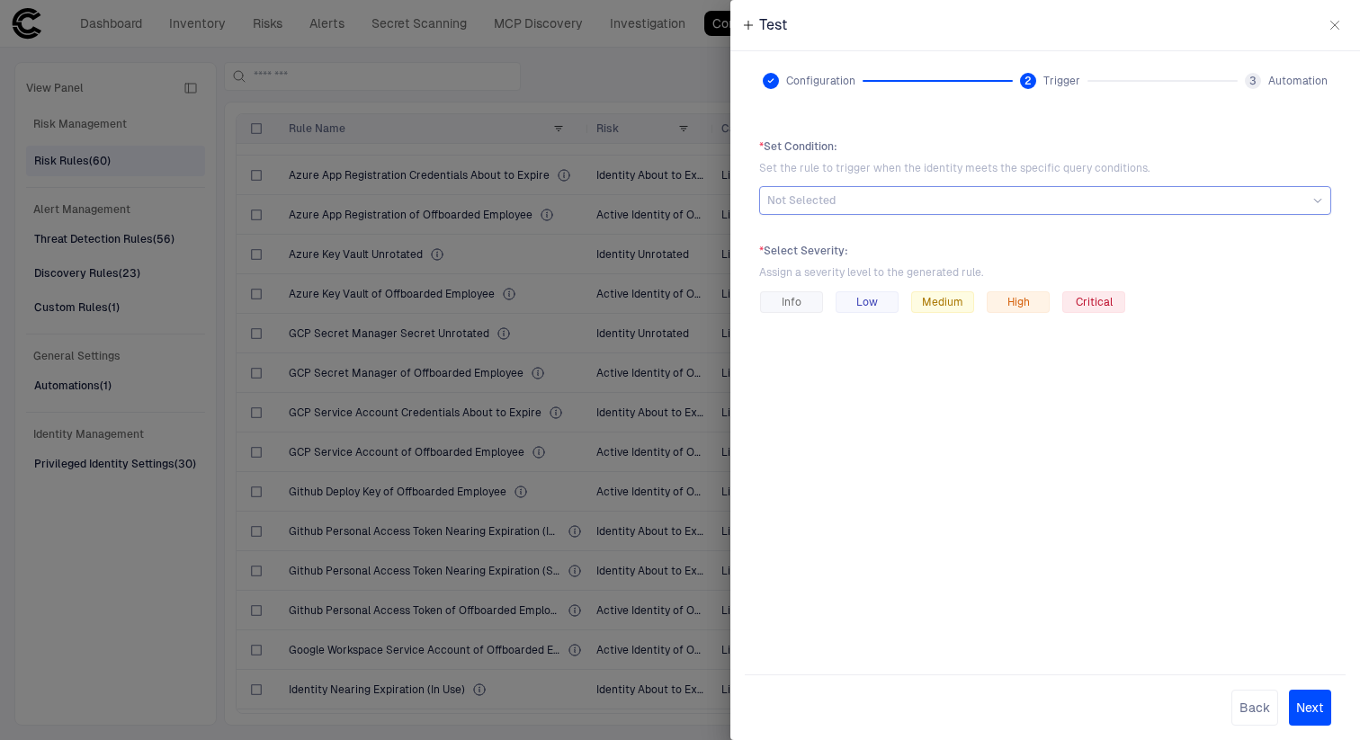
click at [955, 214] on div "Not Selected" at bounding box center [1045, 200] width 572 height 29
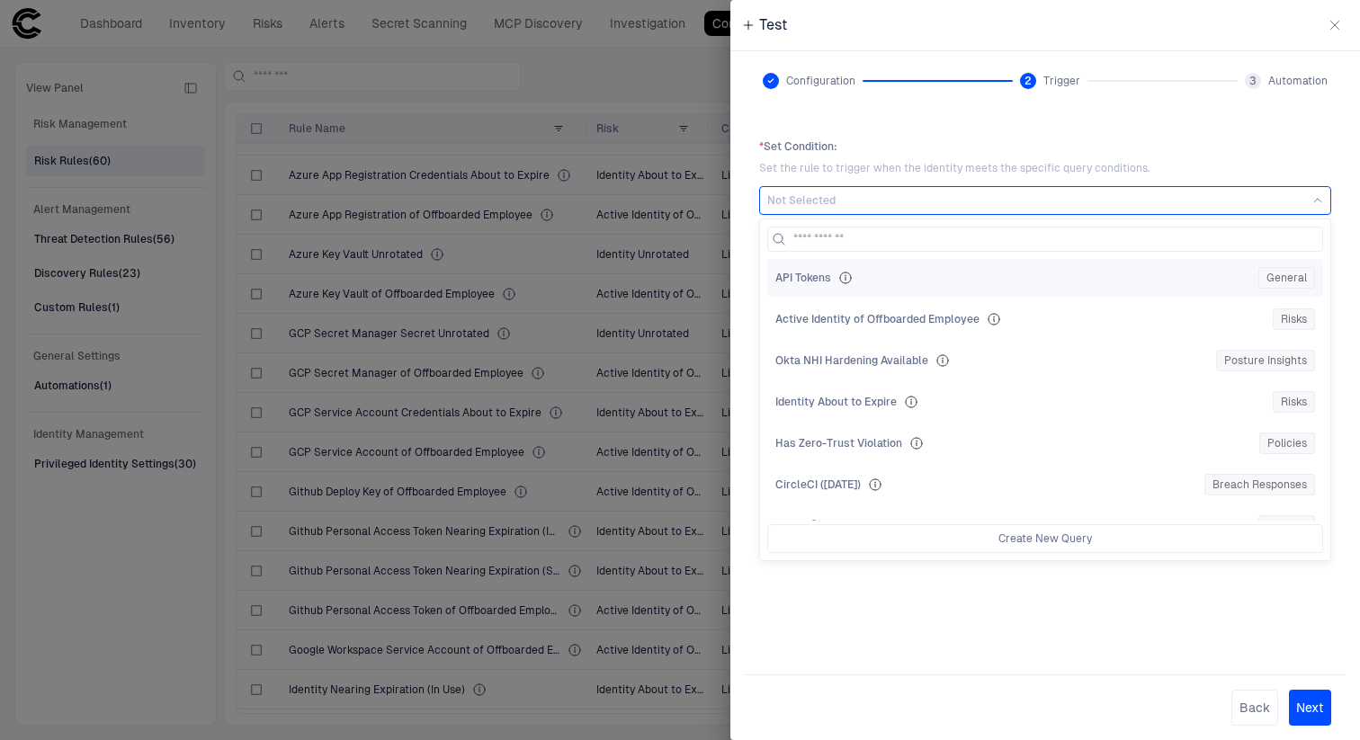
click at [865, 278] on div "API Tokens" at bounding box center [1013, 278] width 476 height 14
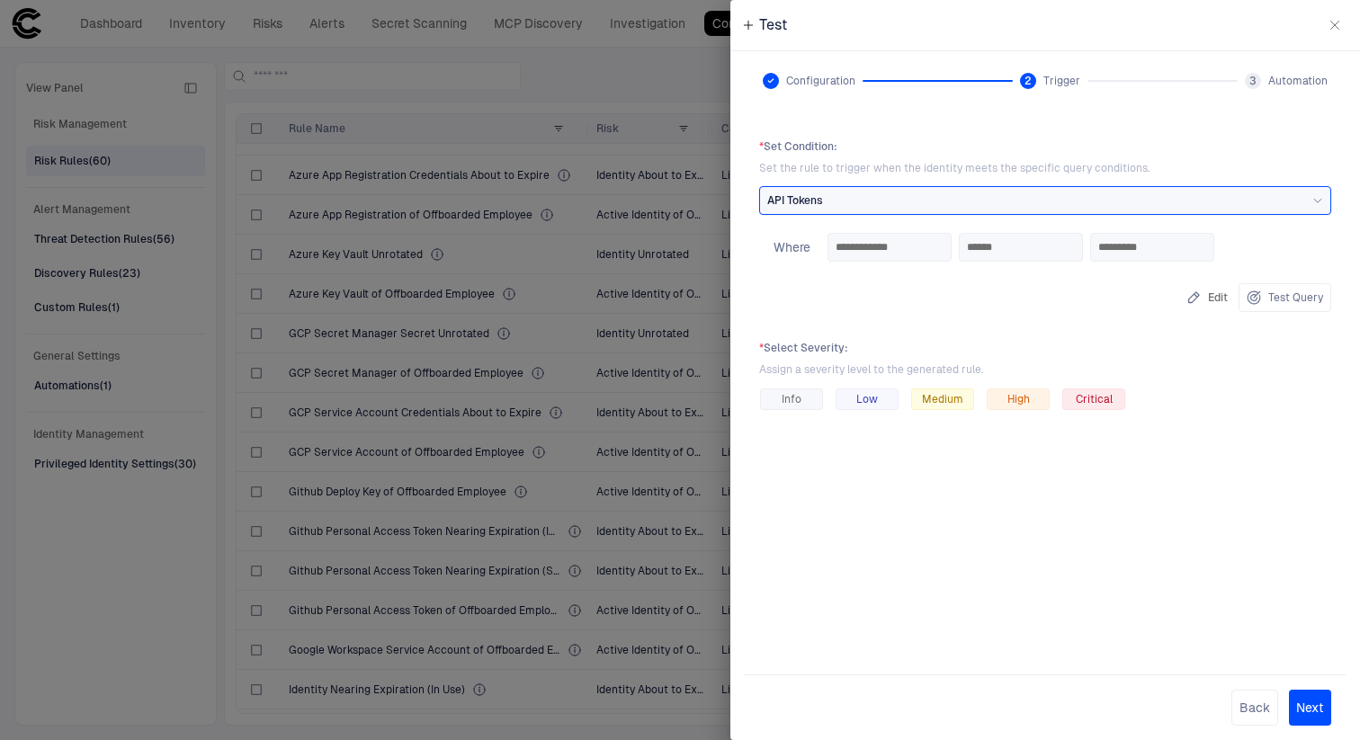
click at [1217, 298] on button "Edit" at bounding box center [1207, 297] width 49 height 29
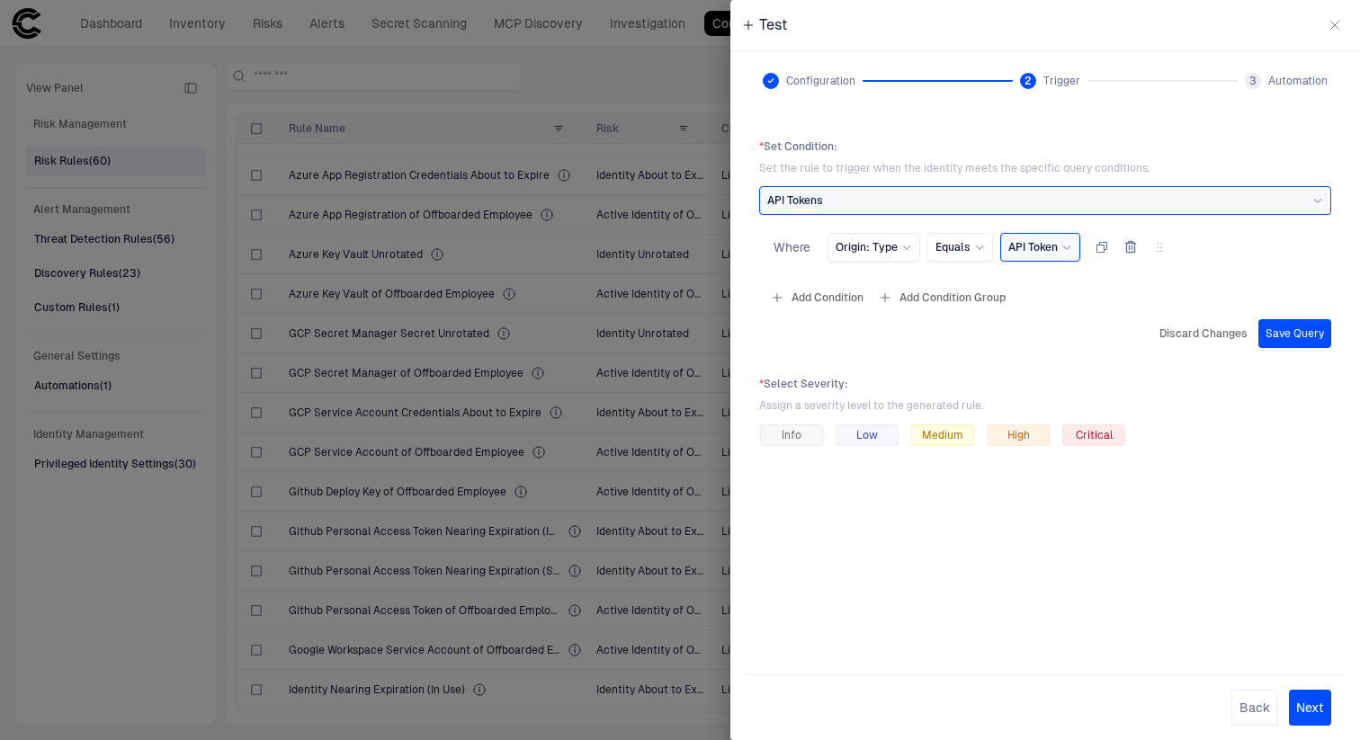
click at [1339, 22] on icon "button" at bounding box center [1335, 25] width 14 height 14
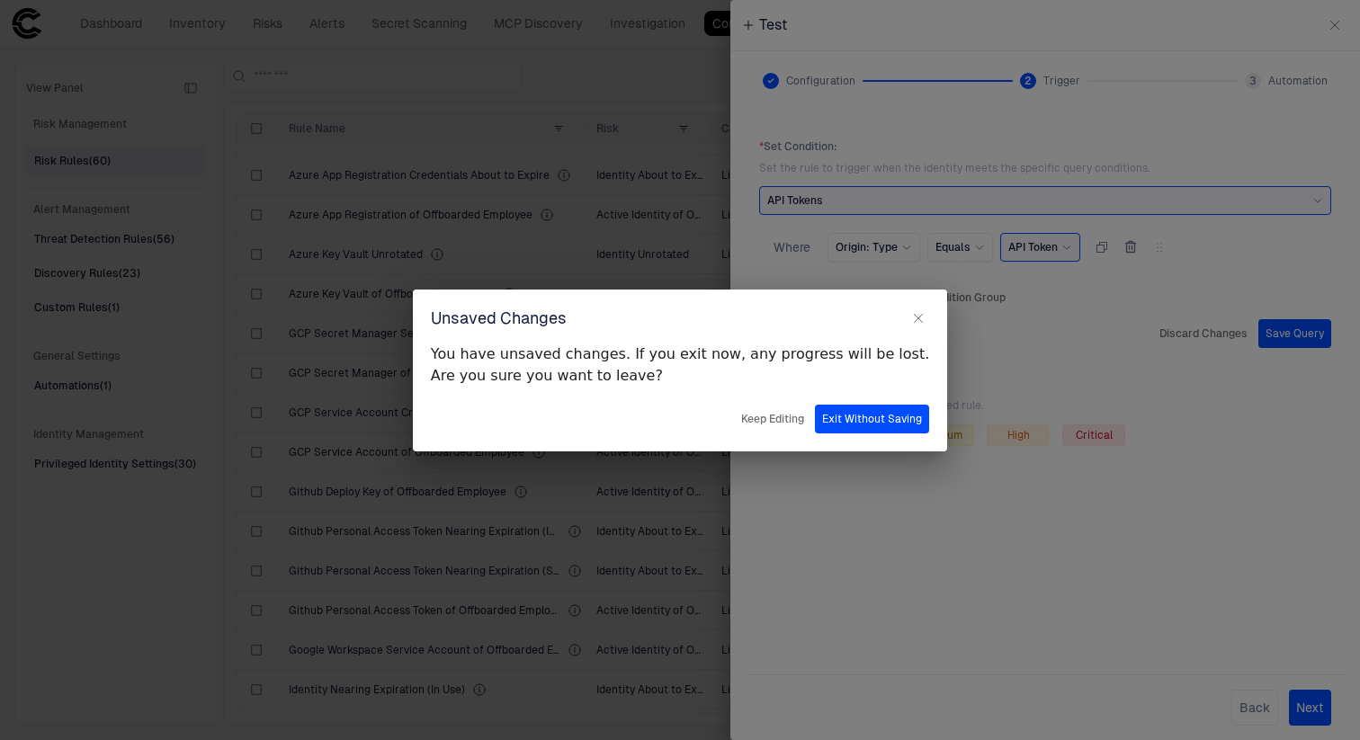
click at [885, 409] on button "Exit Without Saving" at bounding box center [872, 419] width 114 height 29
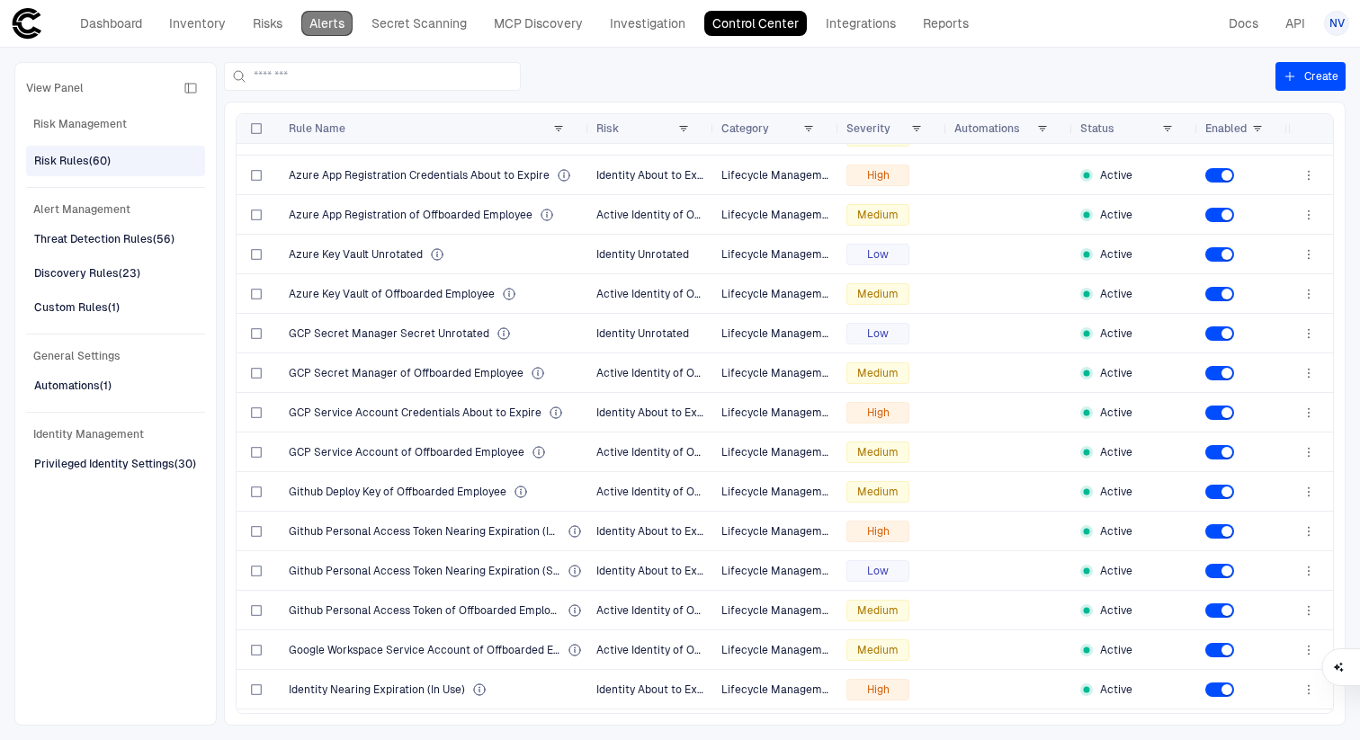
click at [336, 31] on link "Alerts" at bounding box center [326, 23] width 51 height 25
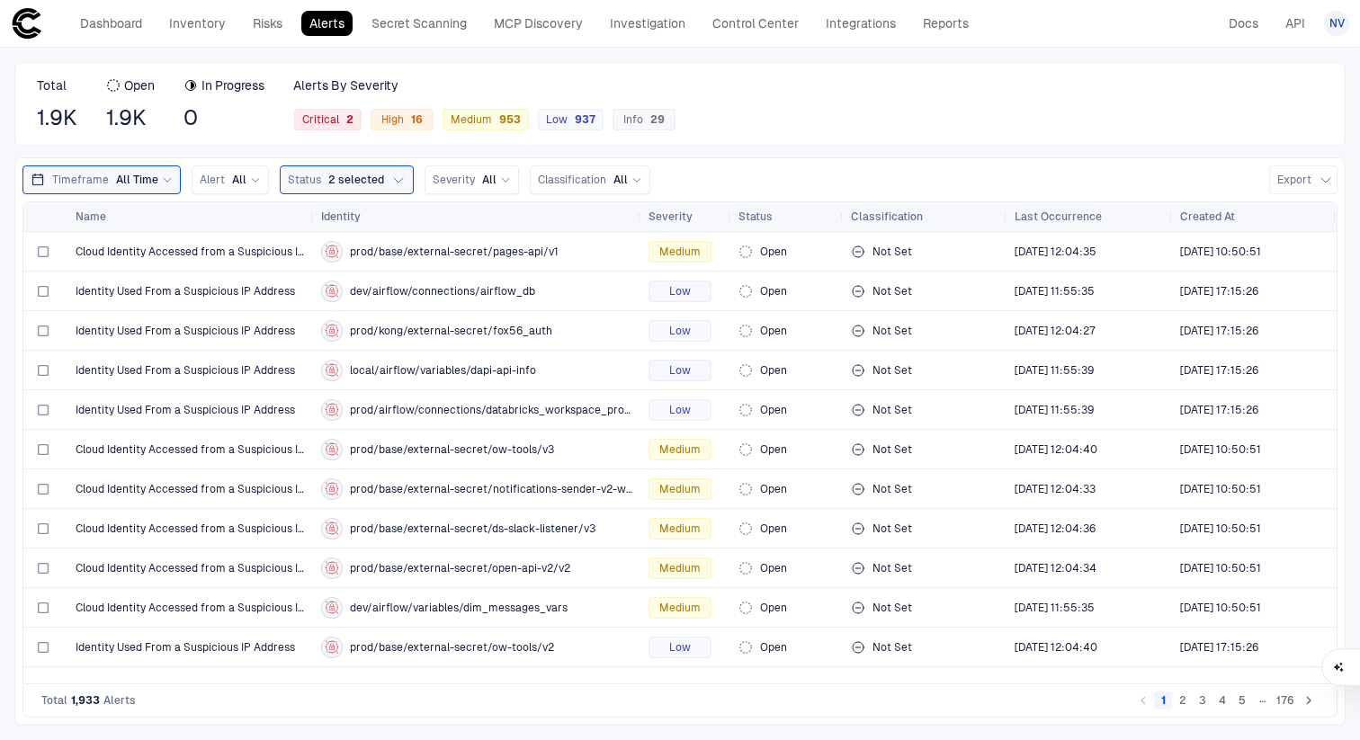
click at [218, 163] on div "Timeframe All Time Alert All Status 2 selected Severity All Classification All …" at bounding box center [679, 441] width 1331 height 569
click at [218, 177] on span "Alert" at bounding box center [212, 180] width 25 height 14
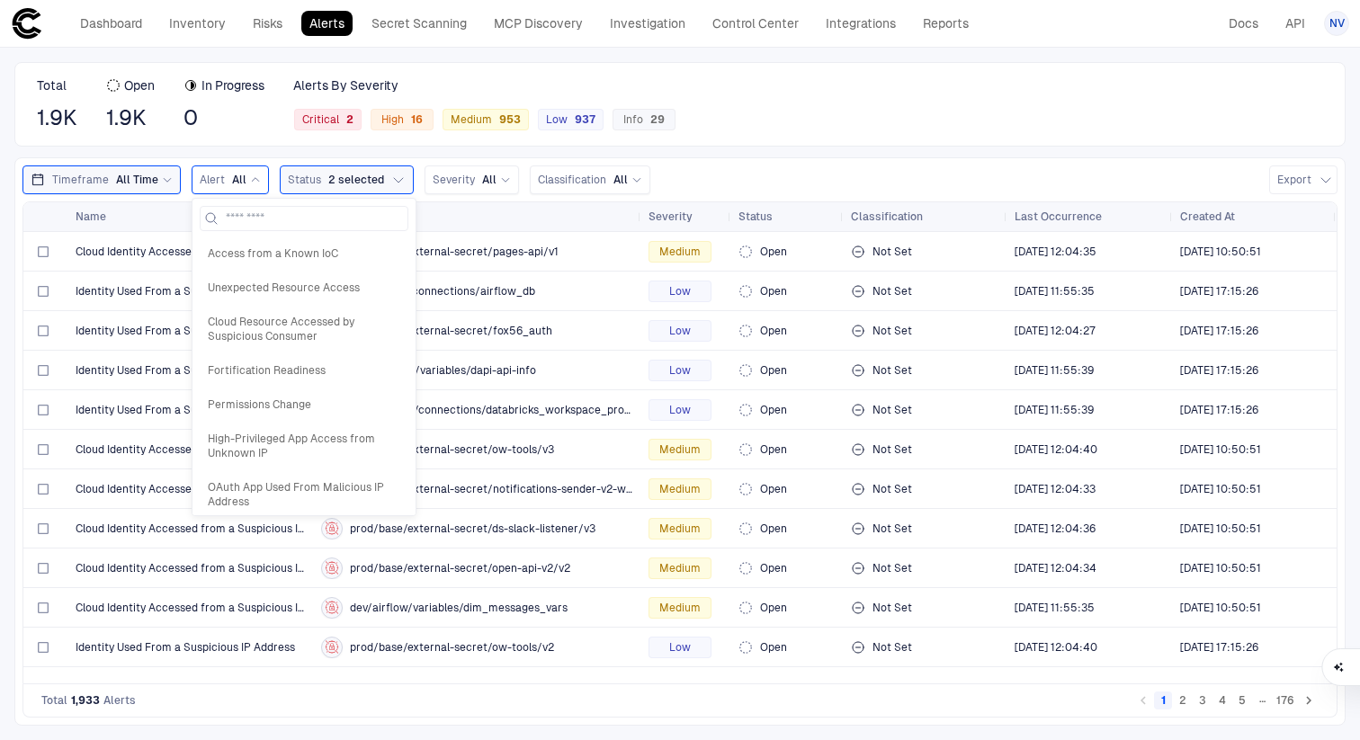
click at [686, 178] on div "Timeframe All Time Alert All Access from a Known IoC Unexpected Resource Access…" at bounding box center [679, 180] width 1315 height 29
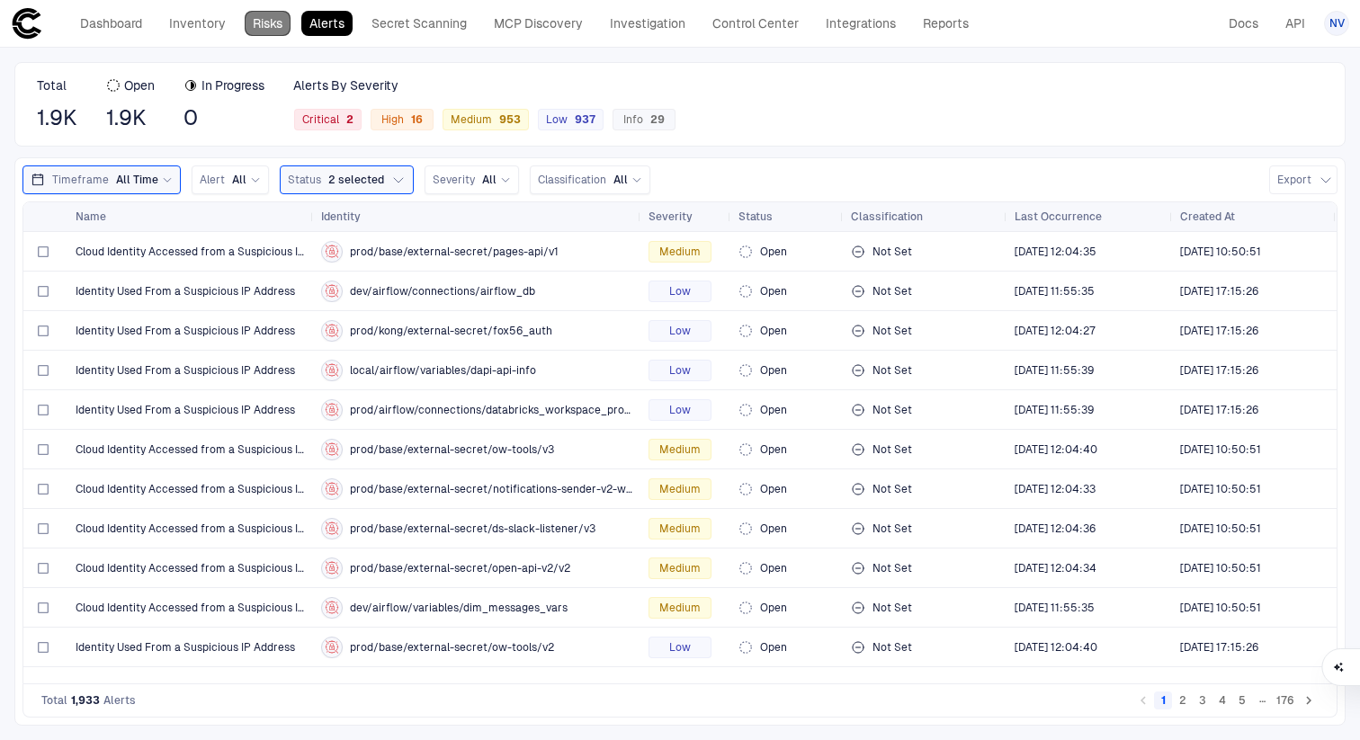
click at [269, 16] on link "Risks" at bounding box center [268, 23] width 46 height 25
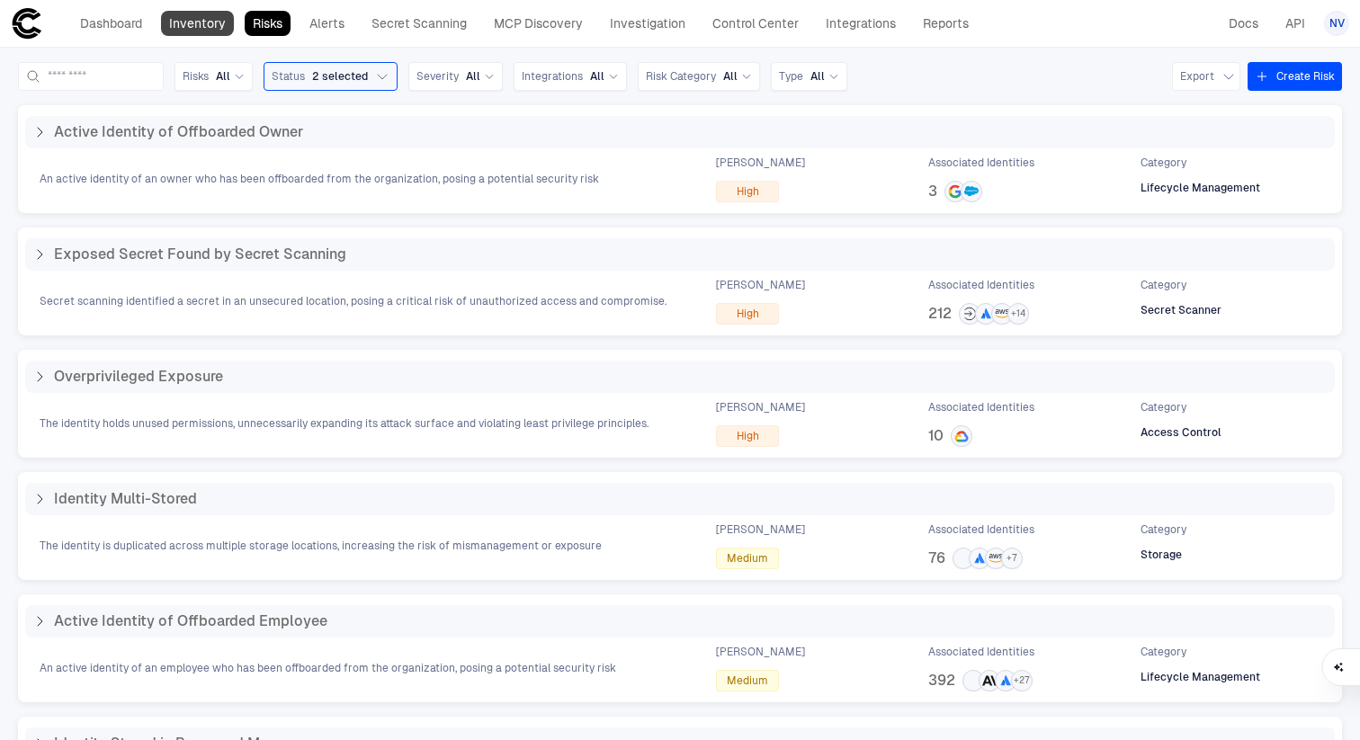
click at [220, 24] on link "Inventory" at bounding box center [197, 23] width 73 height 25
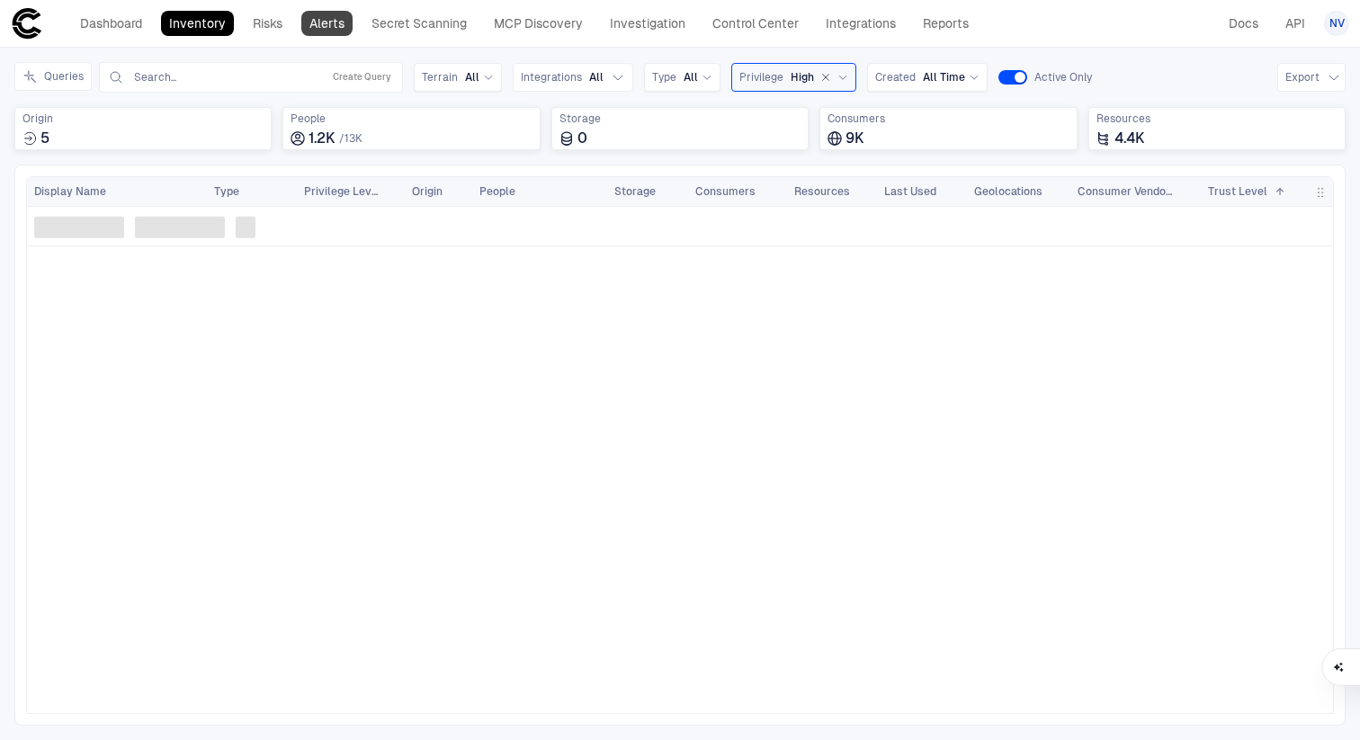
click at [327, 30] on link "Alerts" at bounding box center [326, 23] width 51 height 25
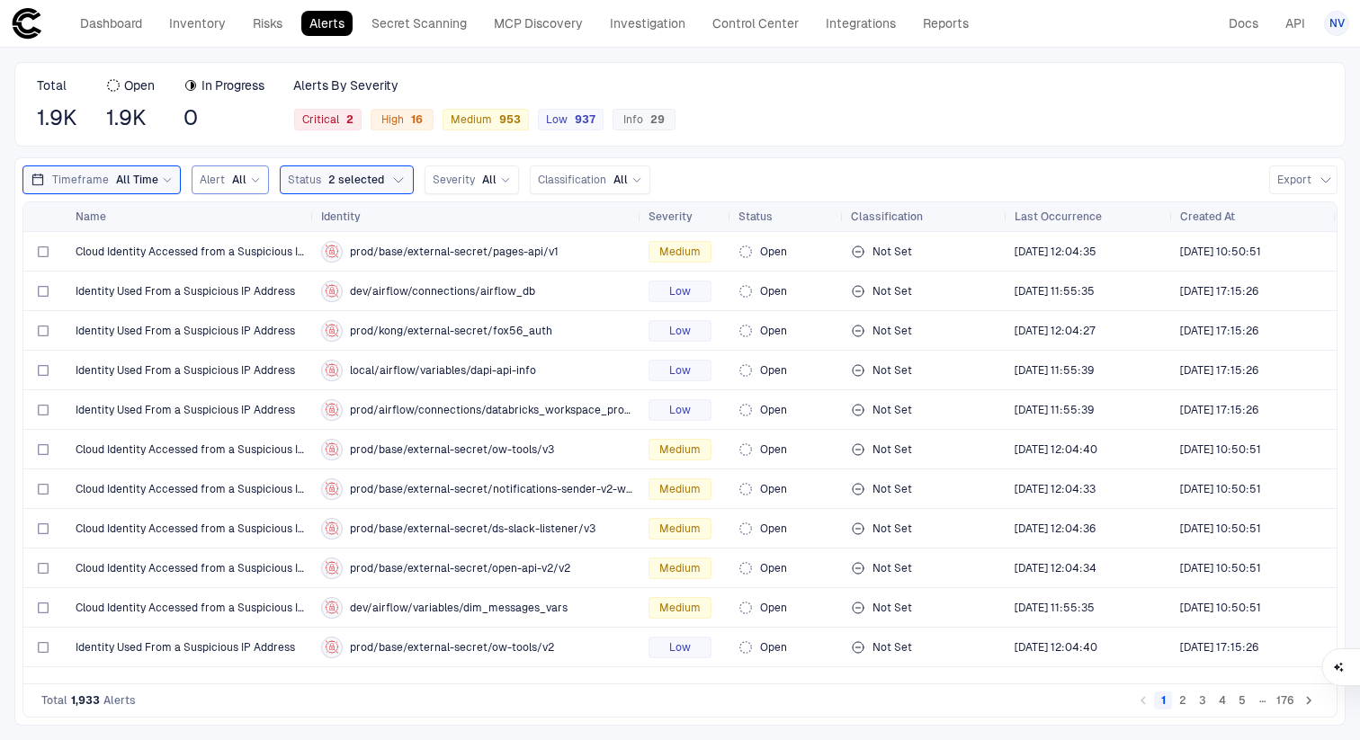
click at [220, 182] on div "Alert All" at bounding box center [230, 180] width 61 height 14
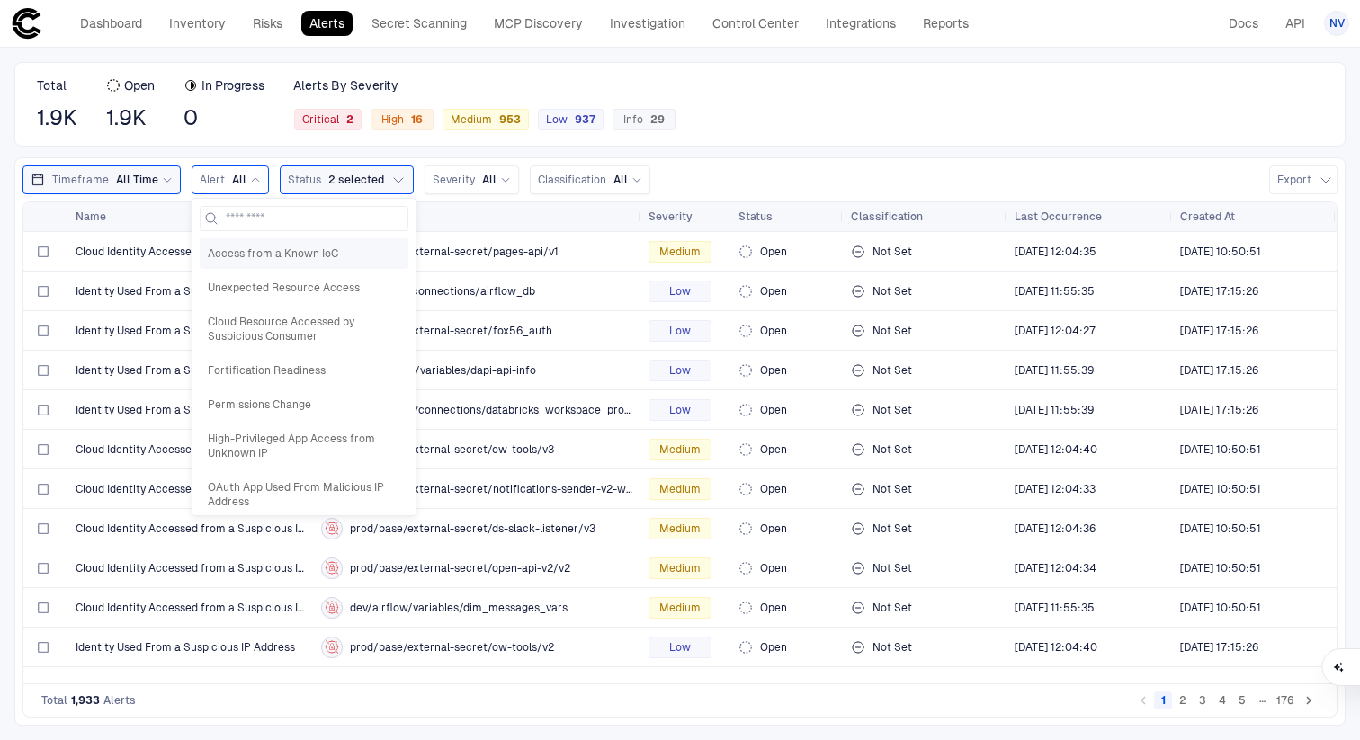
click at [284, 266] on IoC "Access from a Known IoC" at bounding box center [304, 253] width 209 height 31
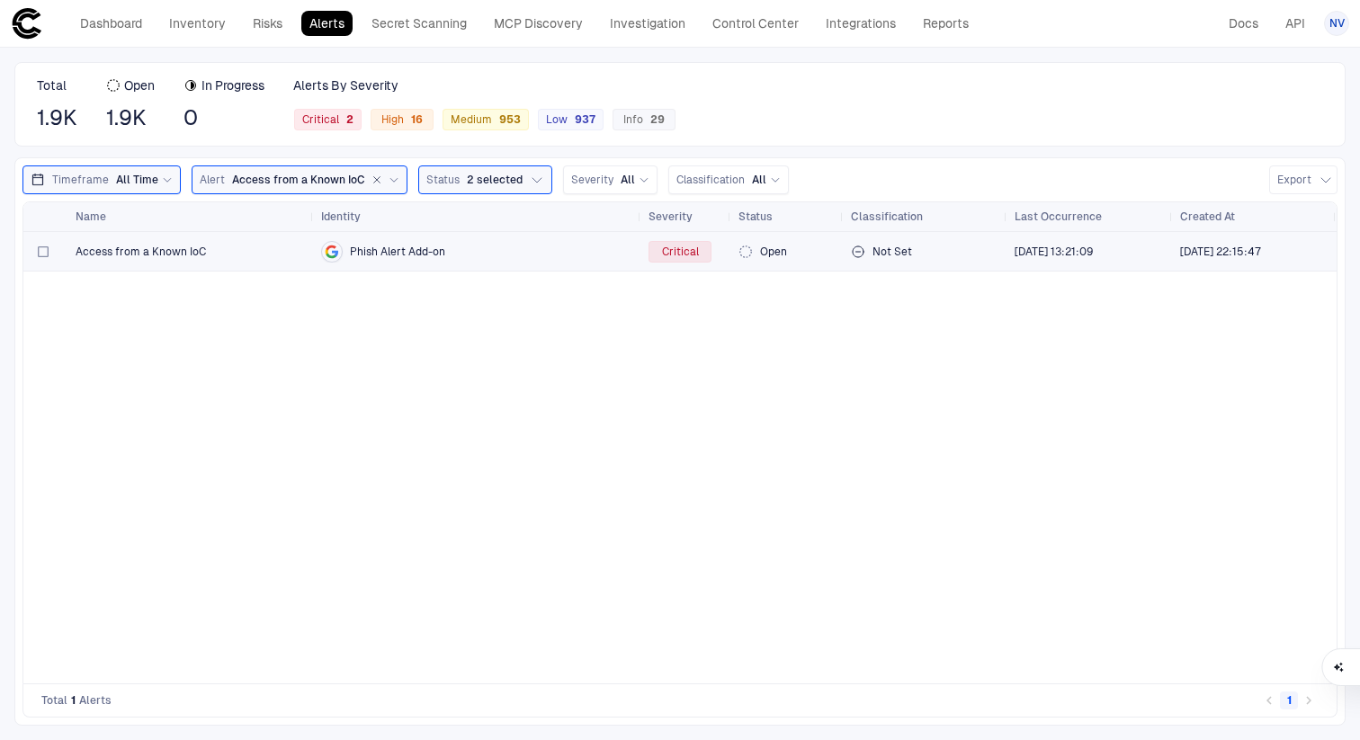
click at [153, 245] on span "Access from a Known IoC" at bounding box center [141, 252] width 130 height 14
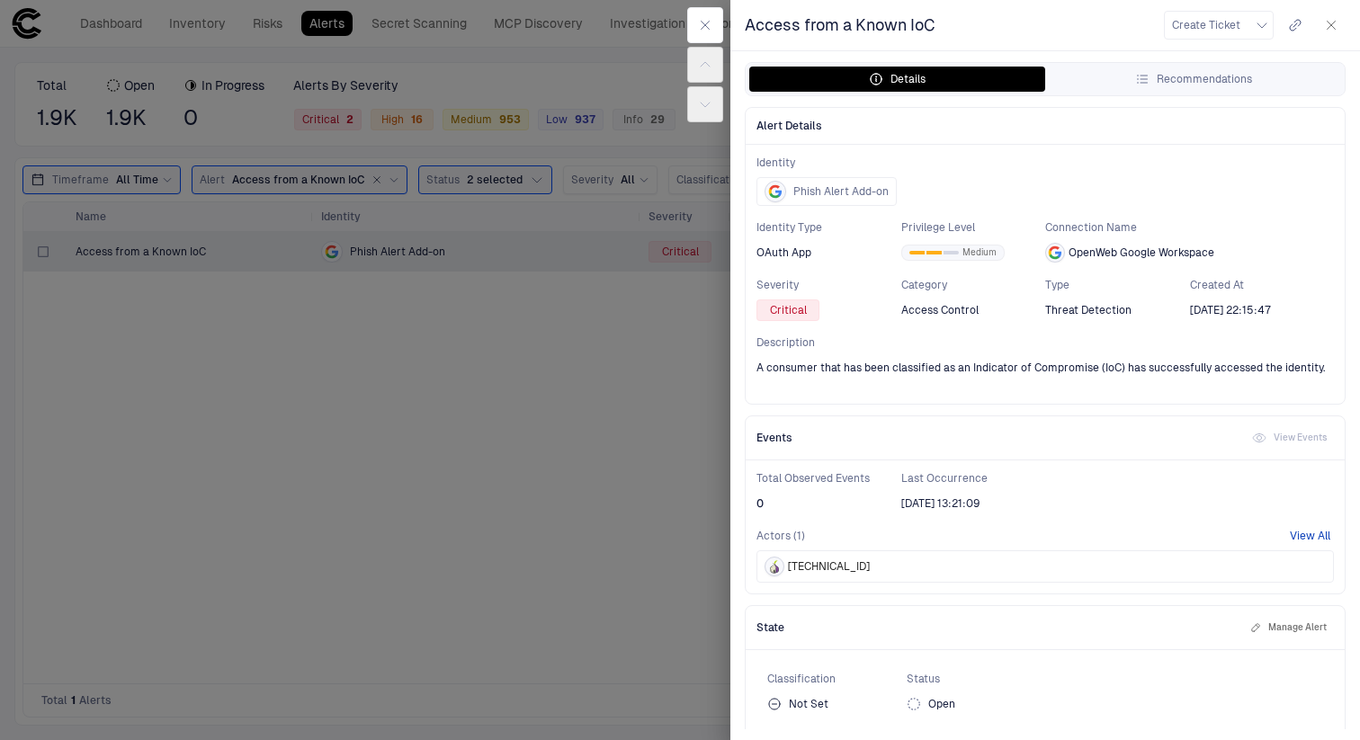
click at [1309, 533] on button "View All" at bounding box center [1310, 536] width 40 height 14
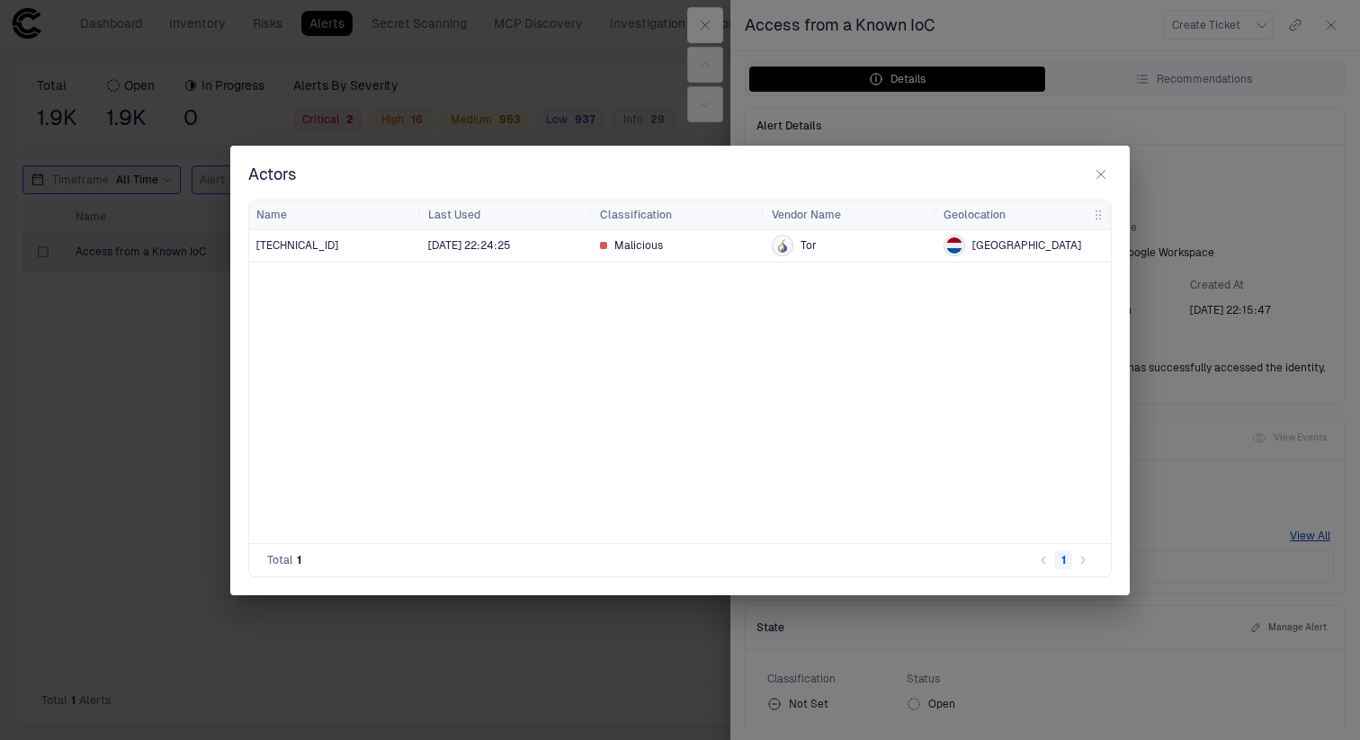
drag, startPoint x: 496, startPoint y: 166, endPoint x: 629, endPoint y: 166, distance: 133.1
click at [631, 166] on div "Actors" at bounding box center [680, 175] width 864 height 22
click at [1004, 246] on span "[GEOGRAPHIC_DATA]" at bounding box center [1027, 245] width 109 height 14
click at [811, 247] on span "Tor" at bounding box center [809, 245] width 16 height 14
click at [345, 250] on div "204.137.14.104" at bounding box center [334, 245] width 157 height 14
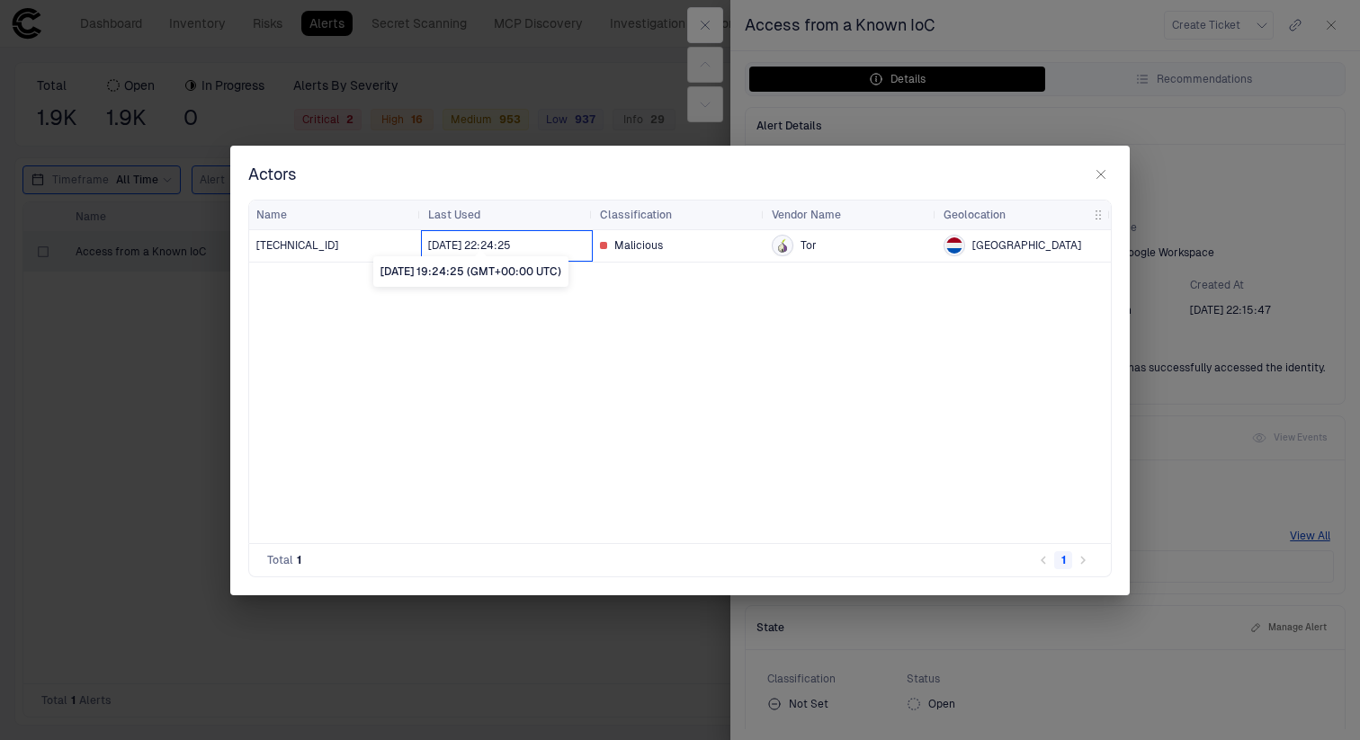
click at [441, 244] on span "6/10/2025 22:24:25" at bounding box center [469, 245] width 83 height 14
click at [366, 244] on div "204.137.14.104" at bounding box center [334, 245] width 157 height 14
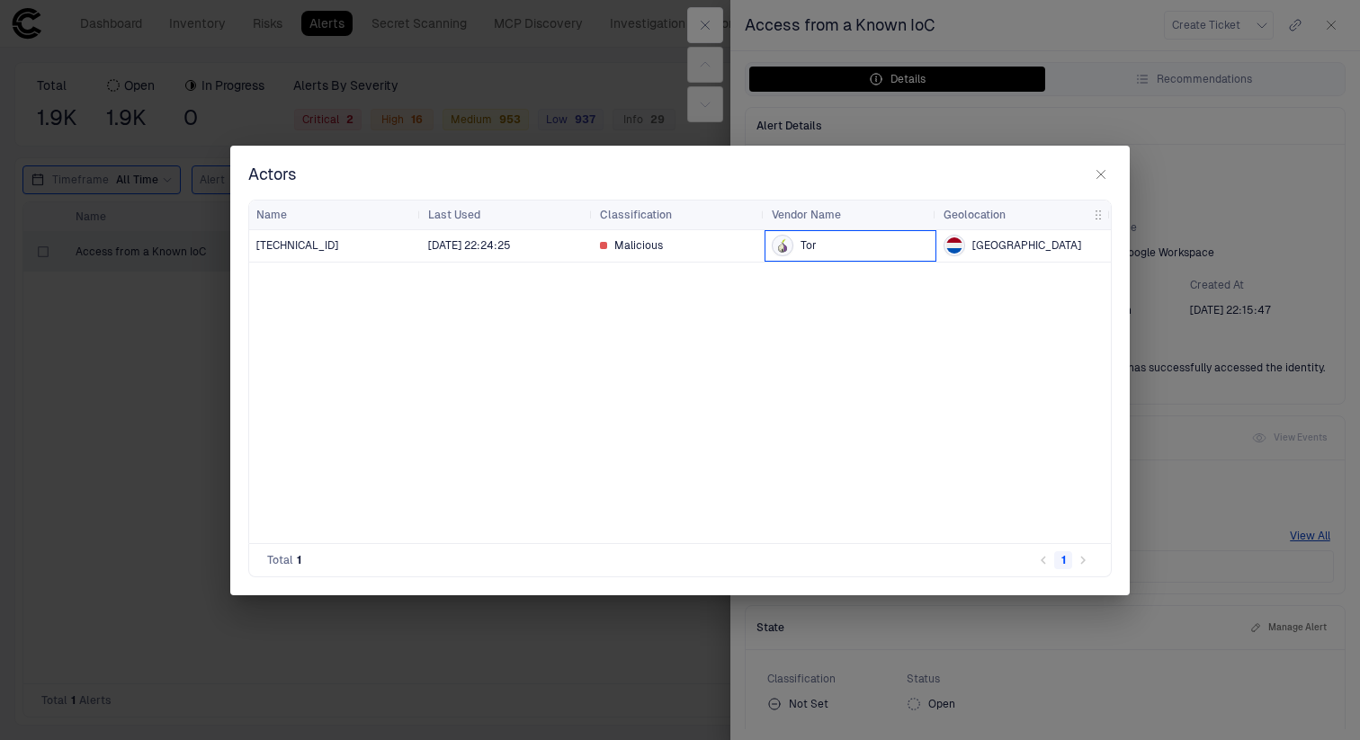
click at [806, 235] on div "Tor" at bounding box center [850, 246] width 157 height 22
click at [782, 243] on icon at bounding box center [782, 247] width 9 height 10
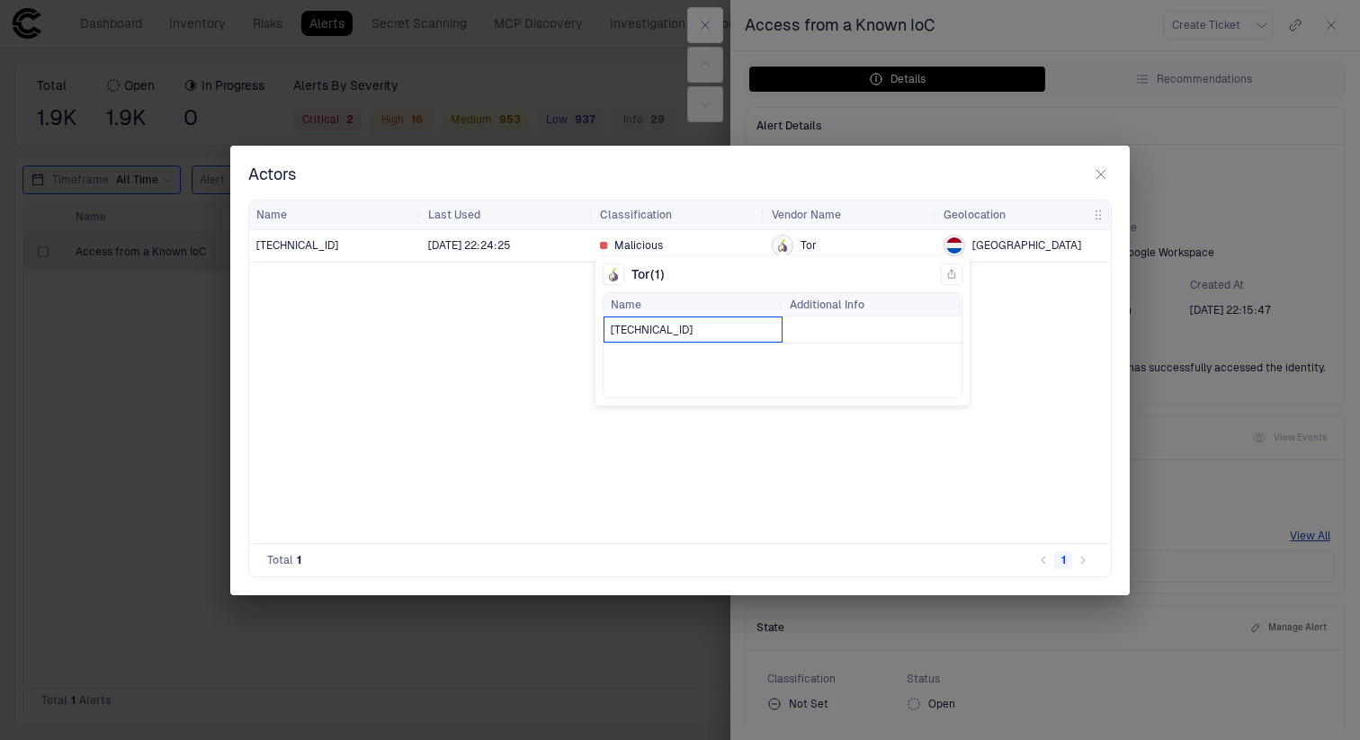
click at [657, 330] on span "204.137.14.104" at bounding box center [652, 330] width 82 height 13
click at [1100, 167] on icon "button" at bounding box center [1101, 174] width 14 height 14
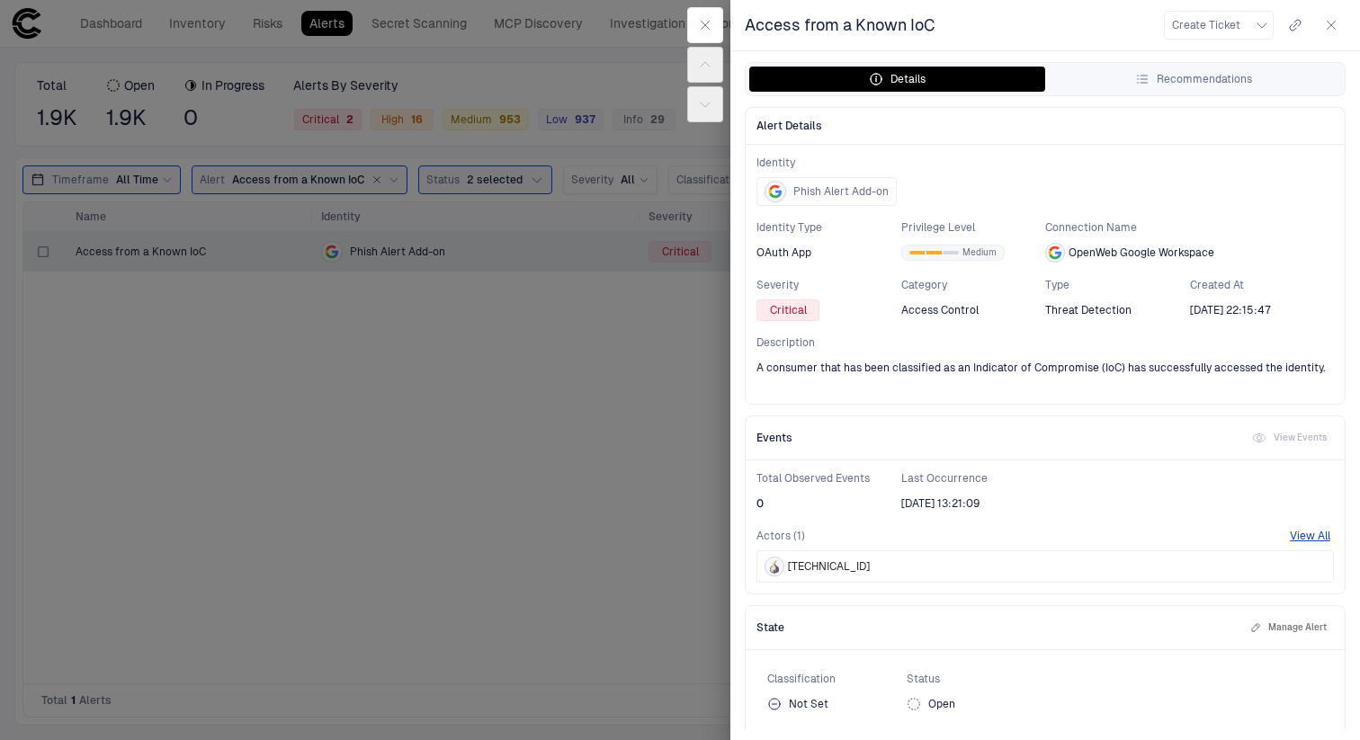
click at [1116, 66] on div "Details Recommendations" at bounding box center [1045, 79] width 599 height 32
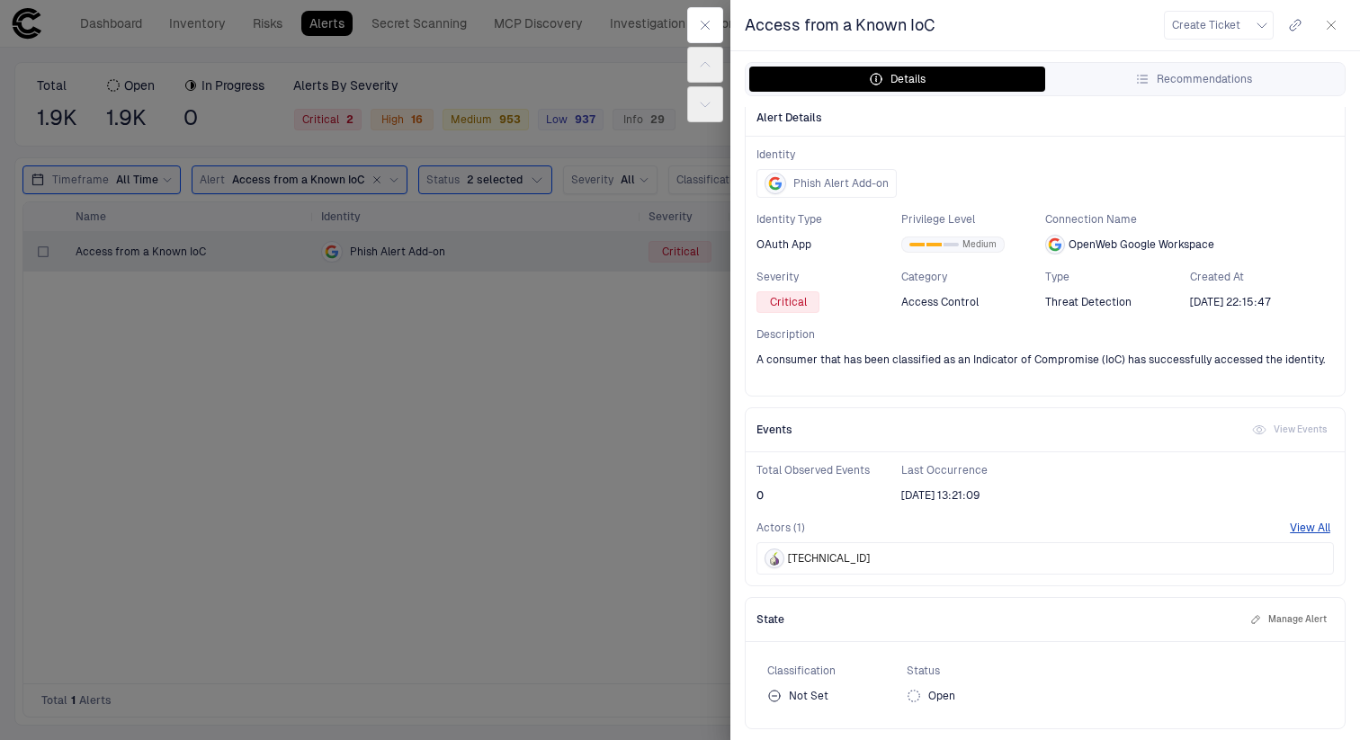
click at [1287, 614] on button "Manage Alert" at bounding box center [1289, 620] width 84 height 22
click at [1240, 658] on div "Classification Not Set Status Open Save" at bounding box center [1046, 689] width 578 height 72
click at [1049, 505] on div "Total Observed Events 0 Last Occurrence 8/21/2025 13:21:09" at bounding box center [1046, 484] width 578 height 43
click at [1305, 424] on div "Events View Events" at bounding box center [1045, 430] width 599 height 44
click at [1295, 427] on div "Events View Events" at bounding box center [1045, 430] width 599 height 44
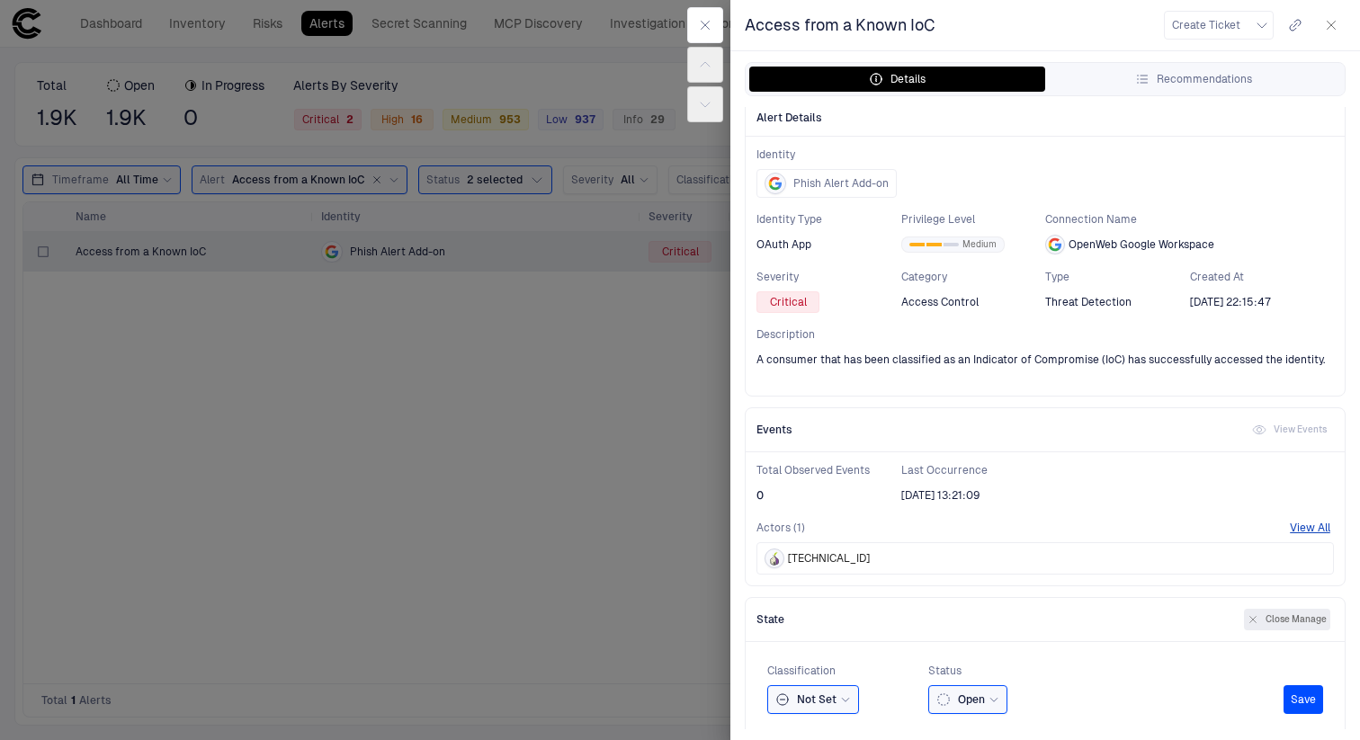
click at [1179, 473] on div "Total Observed Events 0 Last Occurrence 8/21/2025 13:21:09" at bounding box center [1046, 484] width 578 height 43
click at [953, 496] on span "8/21/2025 13:21:09" at bounding box center [940, 496] width 78 height 14
click at [702, 24] on icon "button" at bounding box center [705, 25] width 14 height 14
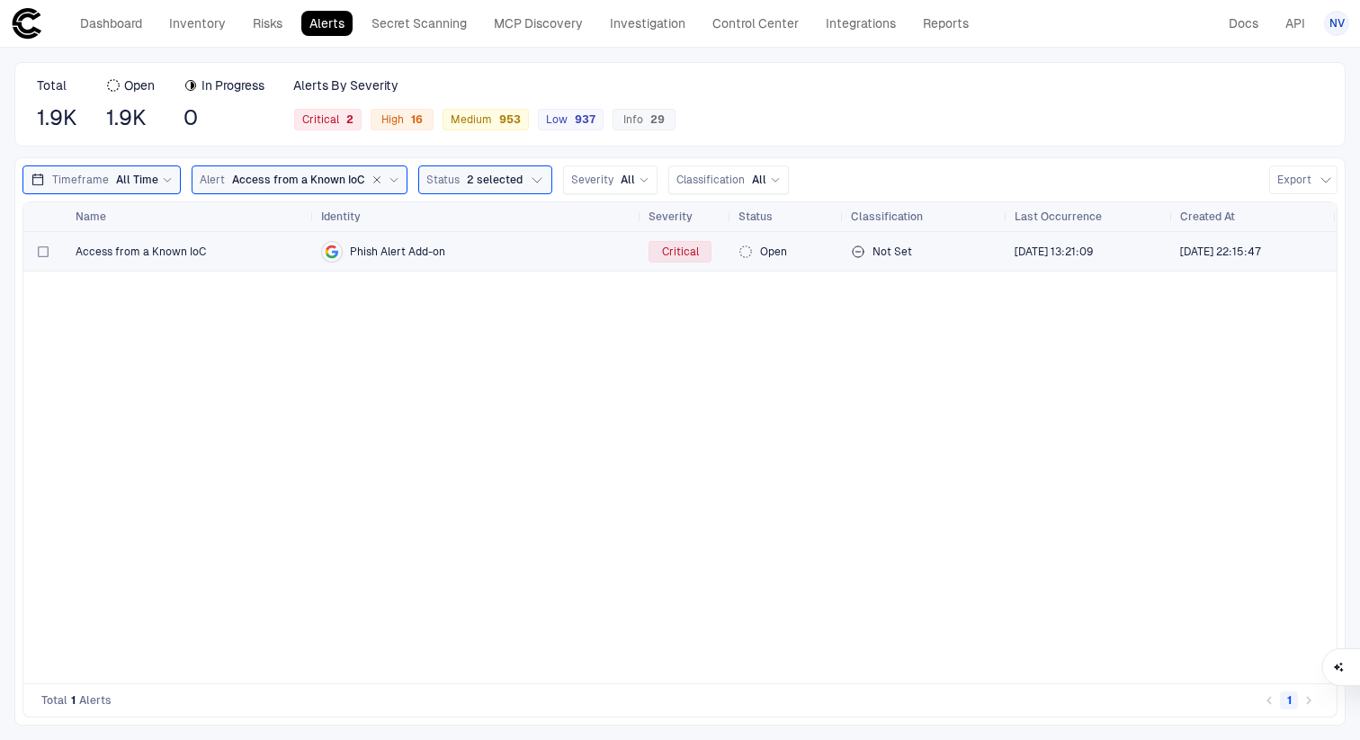
click at [307, 257] on div "Access from a Known IoC" at bounding box center [191, 251] width 246 height 39
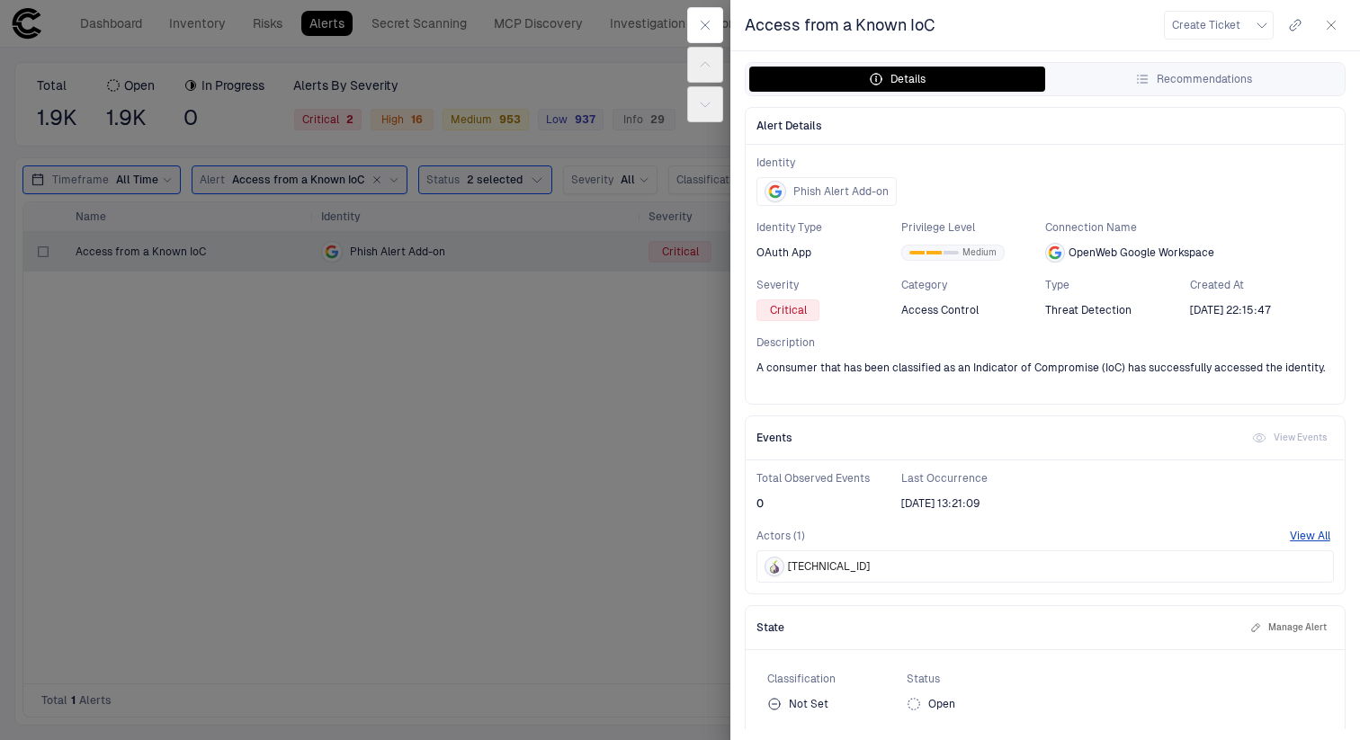
click at [177, 22] on div at bounding box center [680, 370] width 1360 height 740
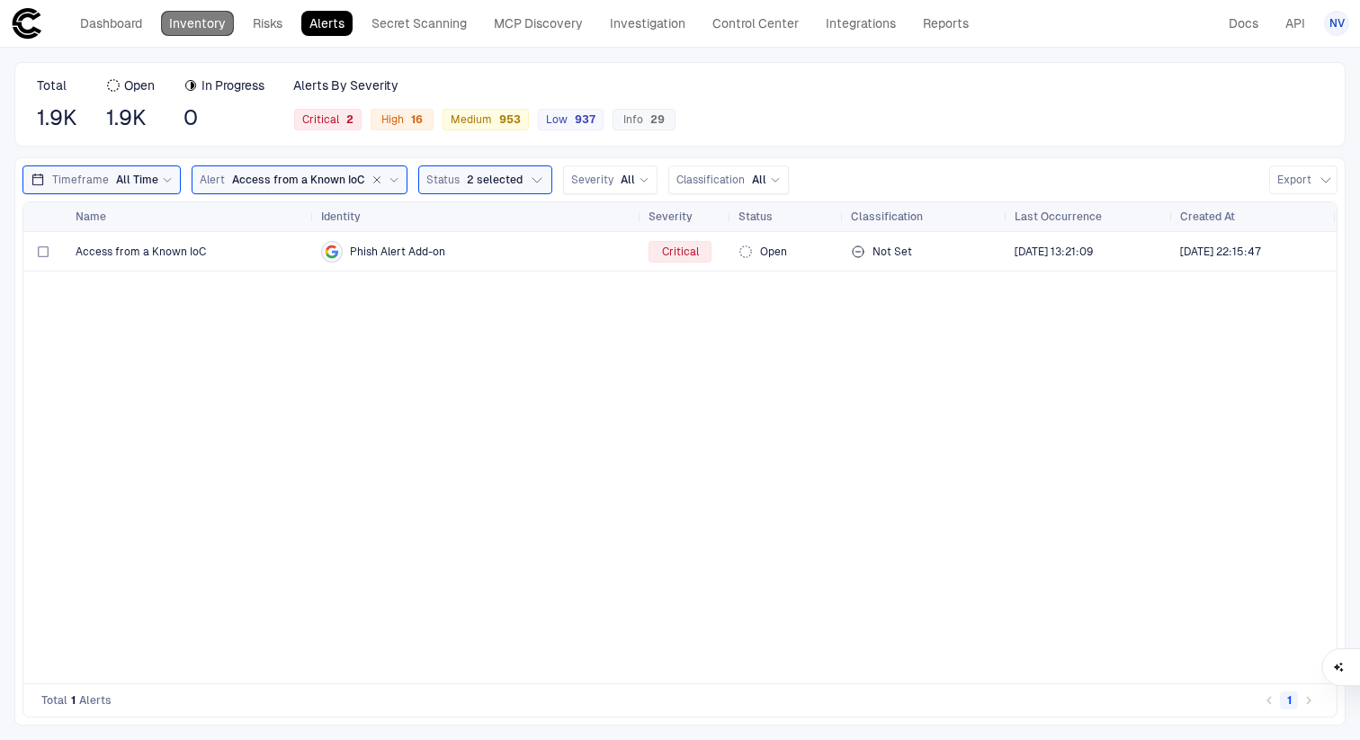
click at [193, 26] on link "Inventory" at bounding box center [197, 23] width 73 height 25
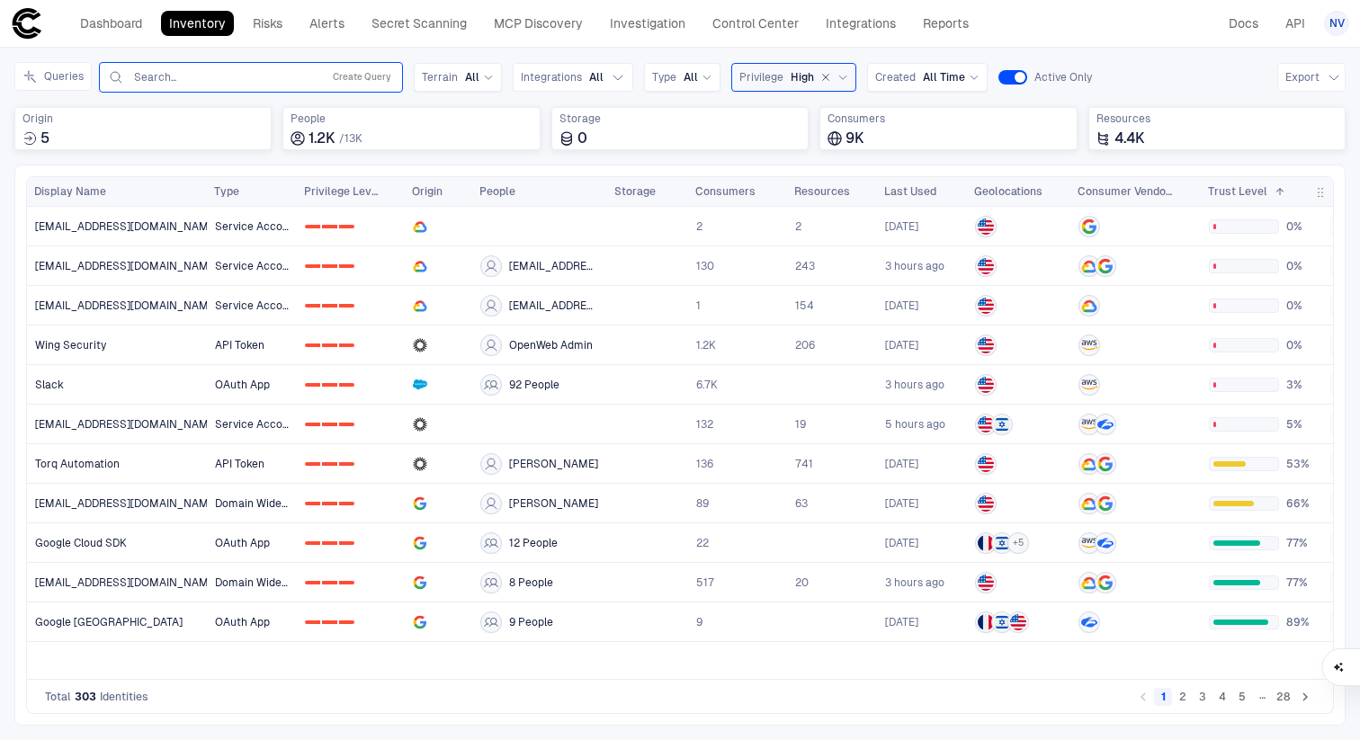
click at [204, 69] on div "Search... Create Query" at bounding box center [251, 78] width 288 height 22
click at [206, 74] on input "text" at bounding box center [223, 77] width 183 height 14
type input "*****"
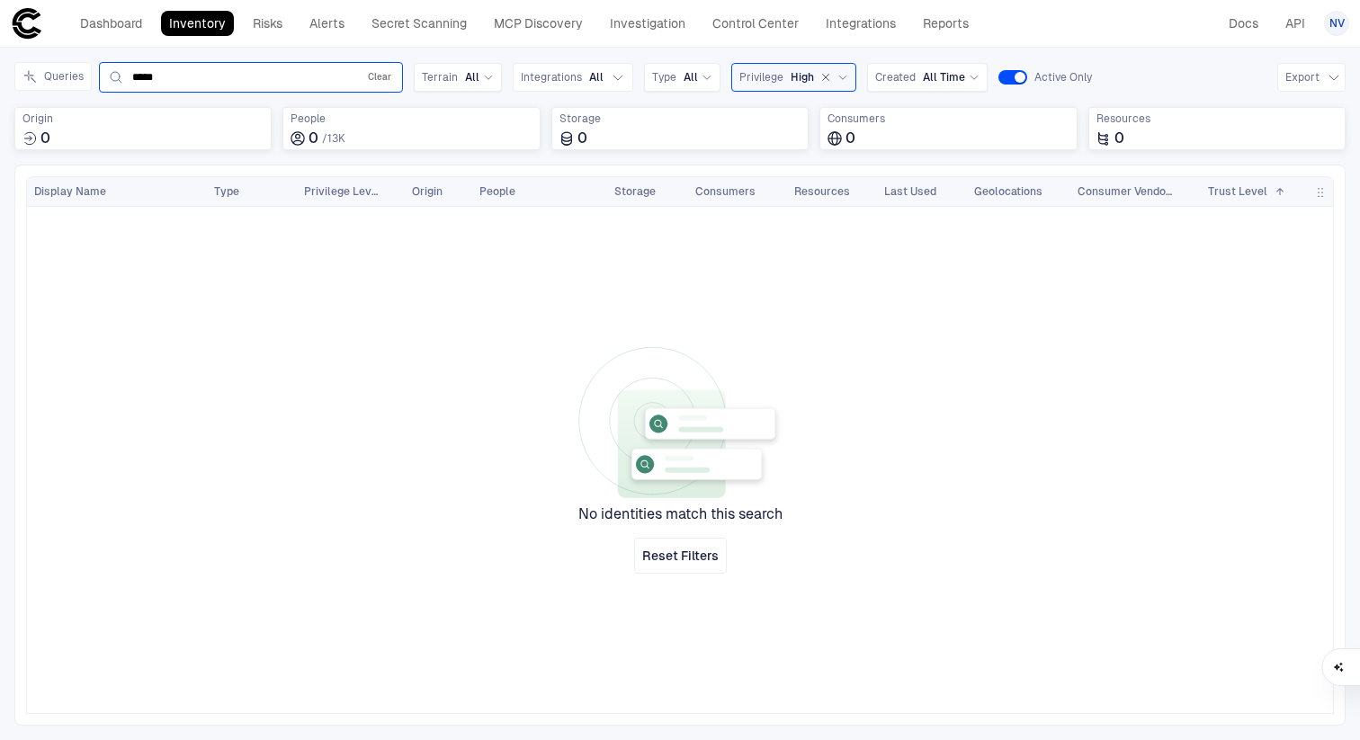
click at [386, 71] on button "Clear" at bounding box center [379, 78] width 31 height 22
click at [824, 76] on icon "button" at bounding box center [825, 77] width 11 height 11
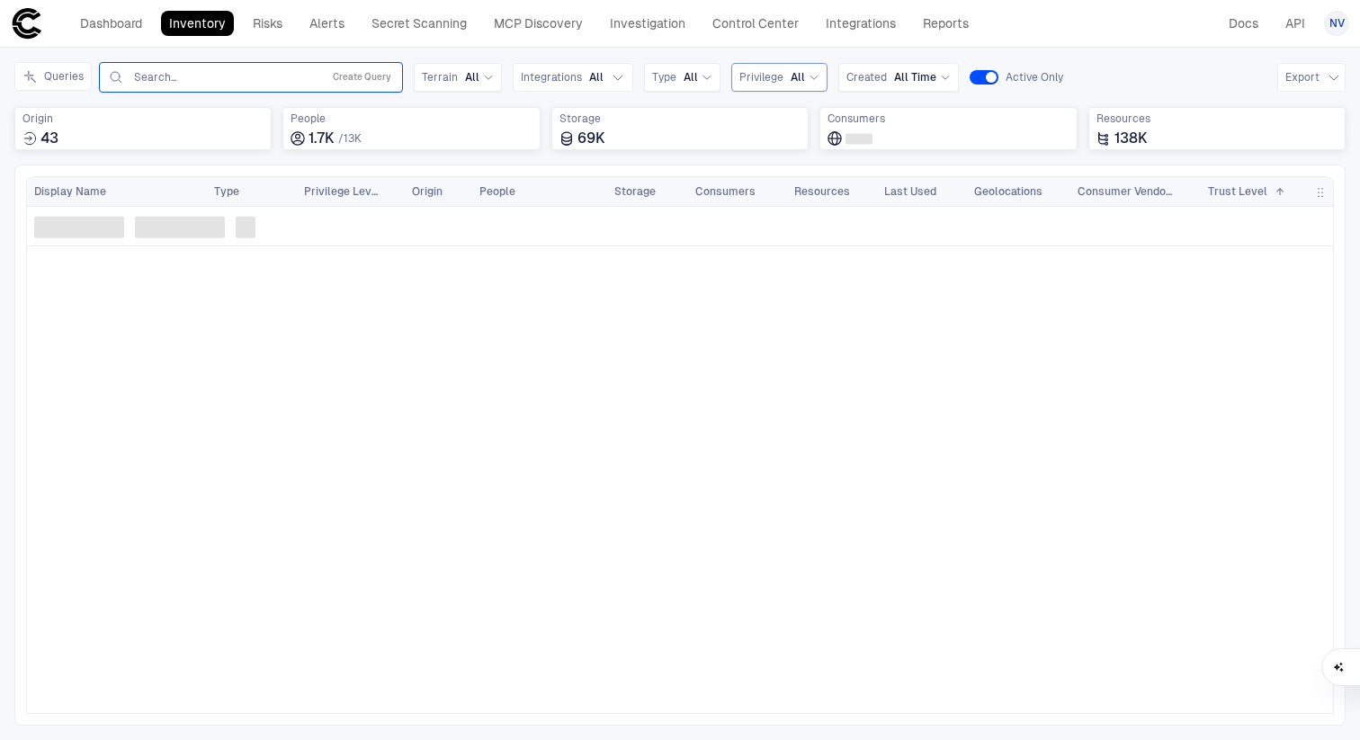
click at [264, 78] on input "text" at bounding box center [223, 77] width 183 height 14
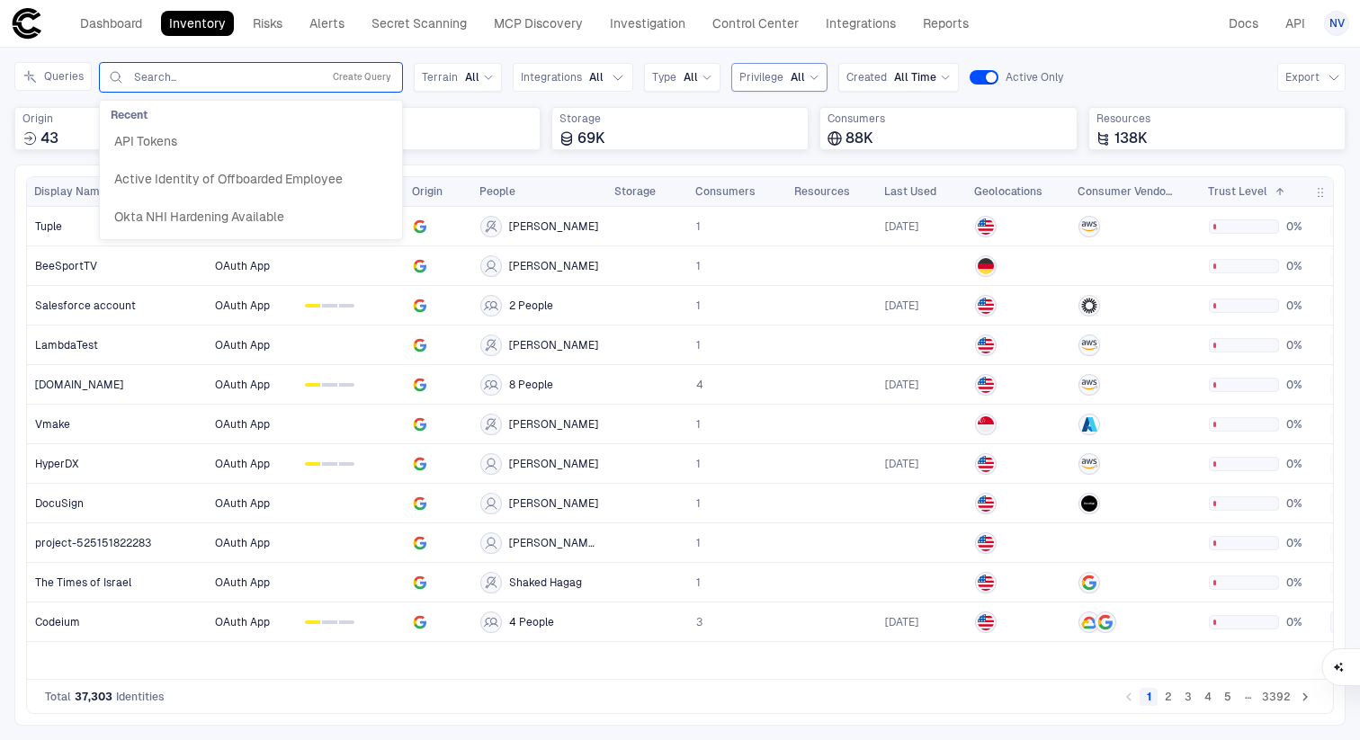
click at [475, 160] on div "Queries Search... Create Query Recent API Tokens Active Identity of Offboarded …" at bounding box center [679, 113] width 1331 height 103
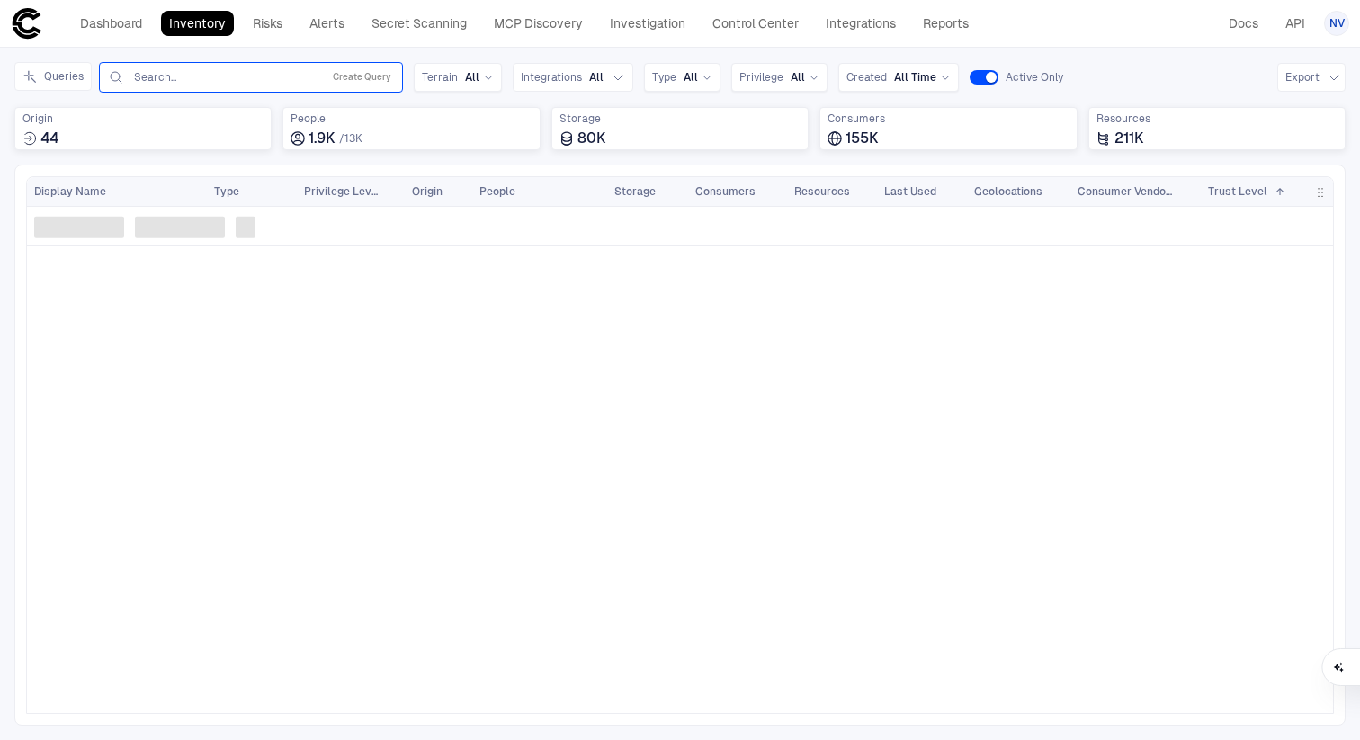
click at [274, 81] on input "text" at bounding box center [223, 77] width 183 height 14
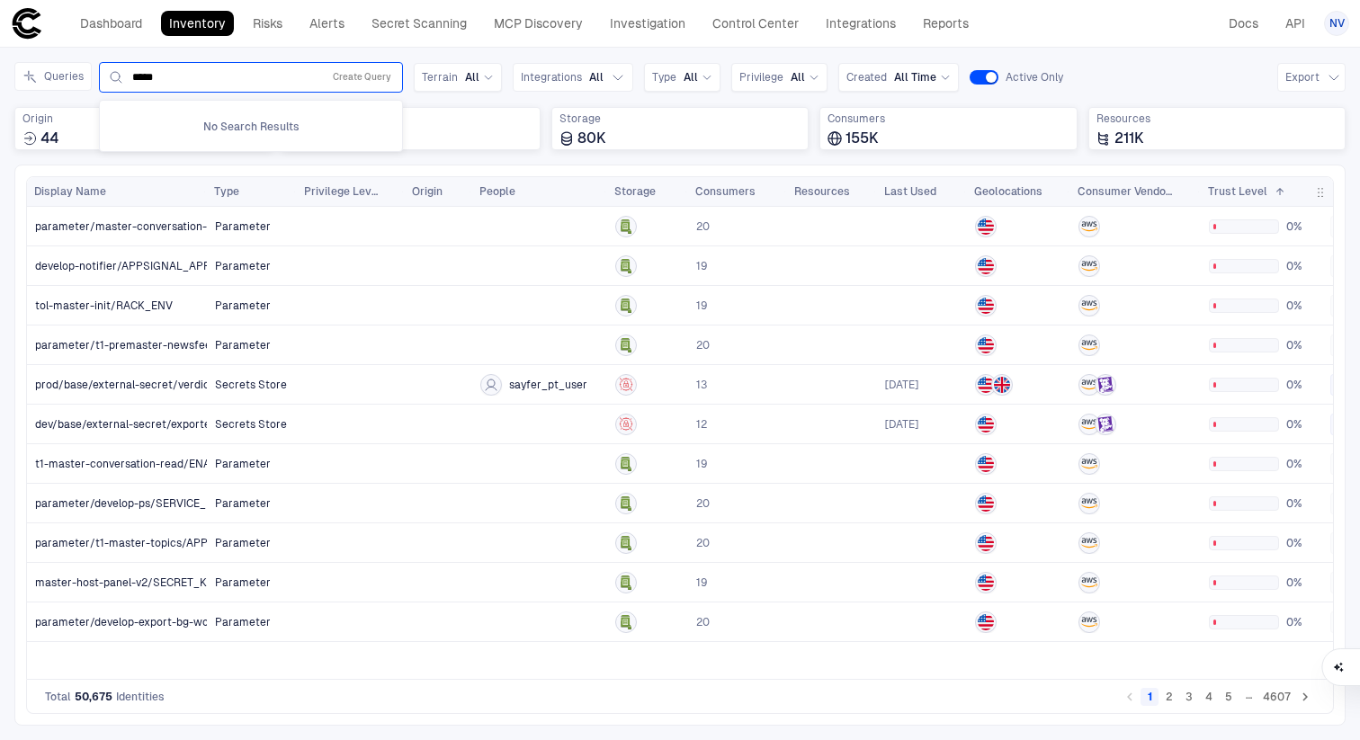
type input "*****"
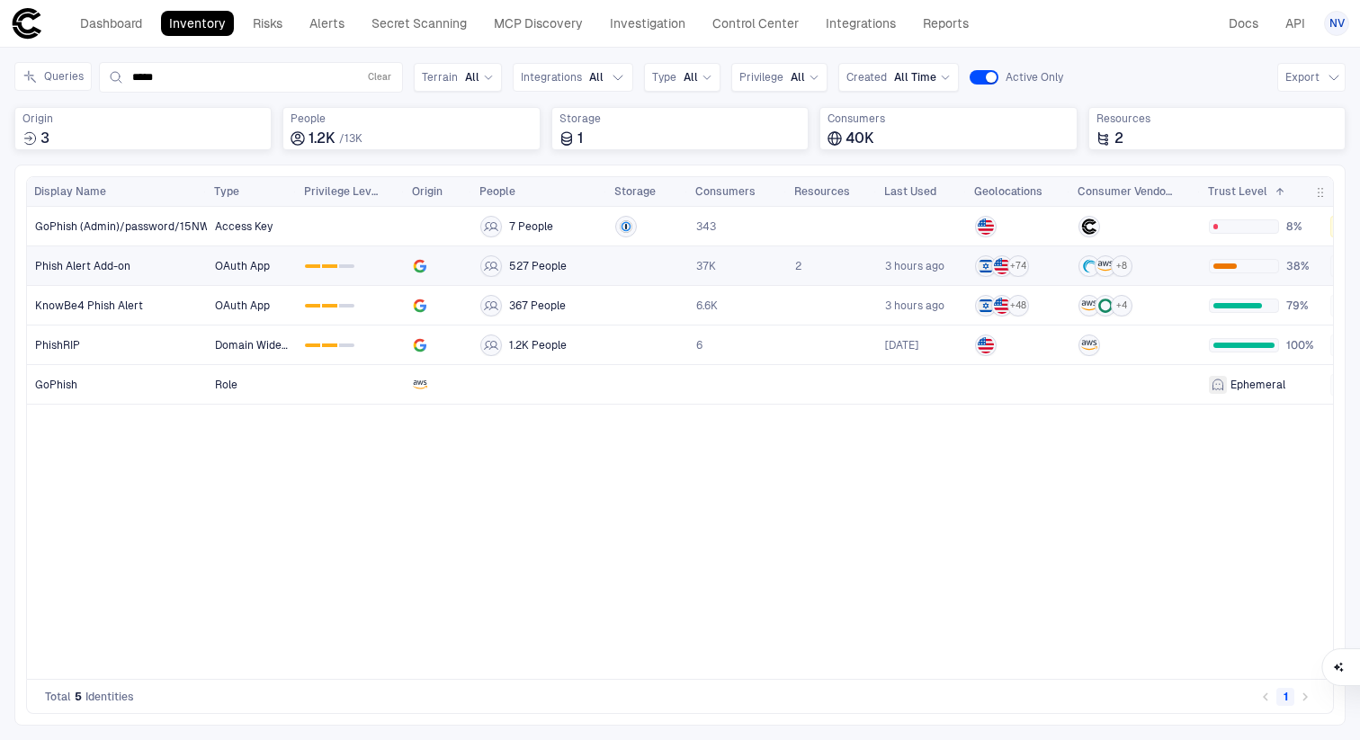
click at [86, 266] on span "Phish Alert Add-on" at bounding box center [82, 266] width 95 height 14
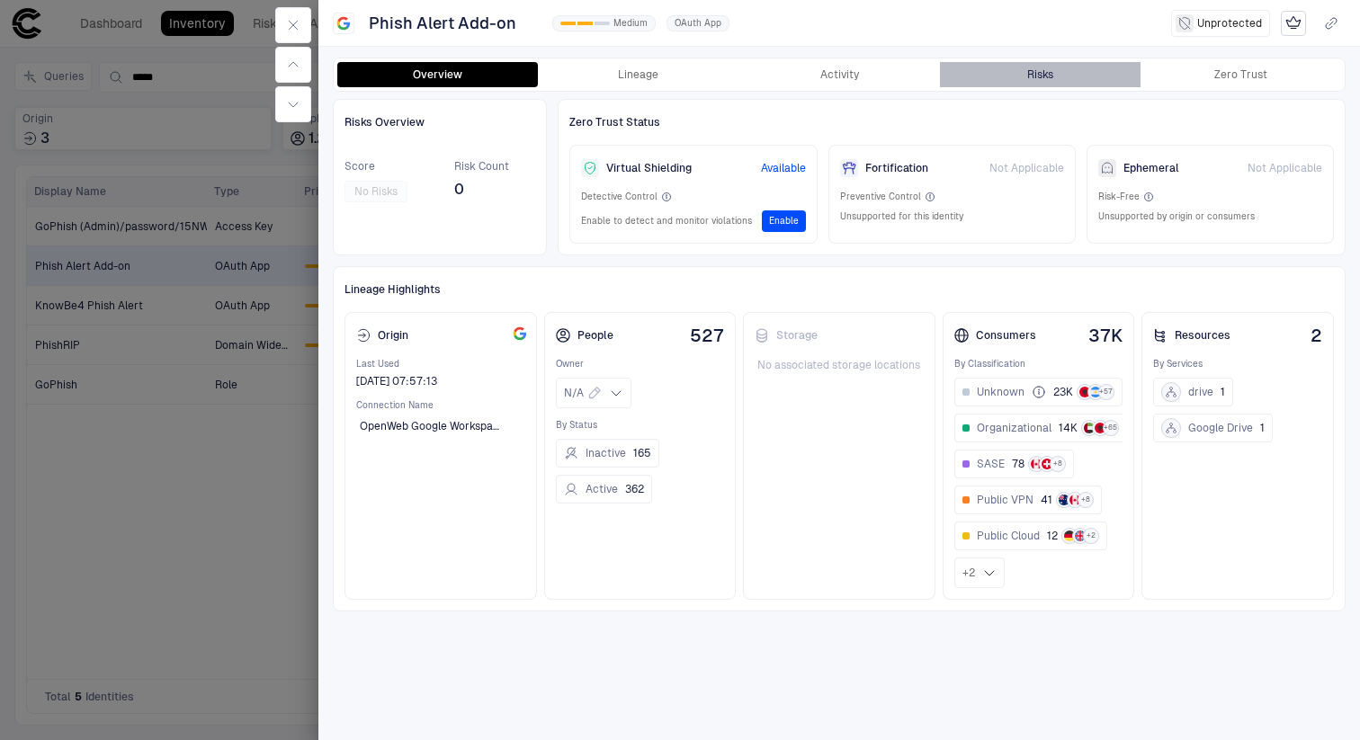
click at [1026, 70] on button "Risks" at bounding box center [1040, 74] width 201 height 25
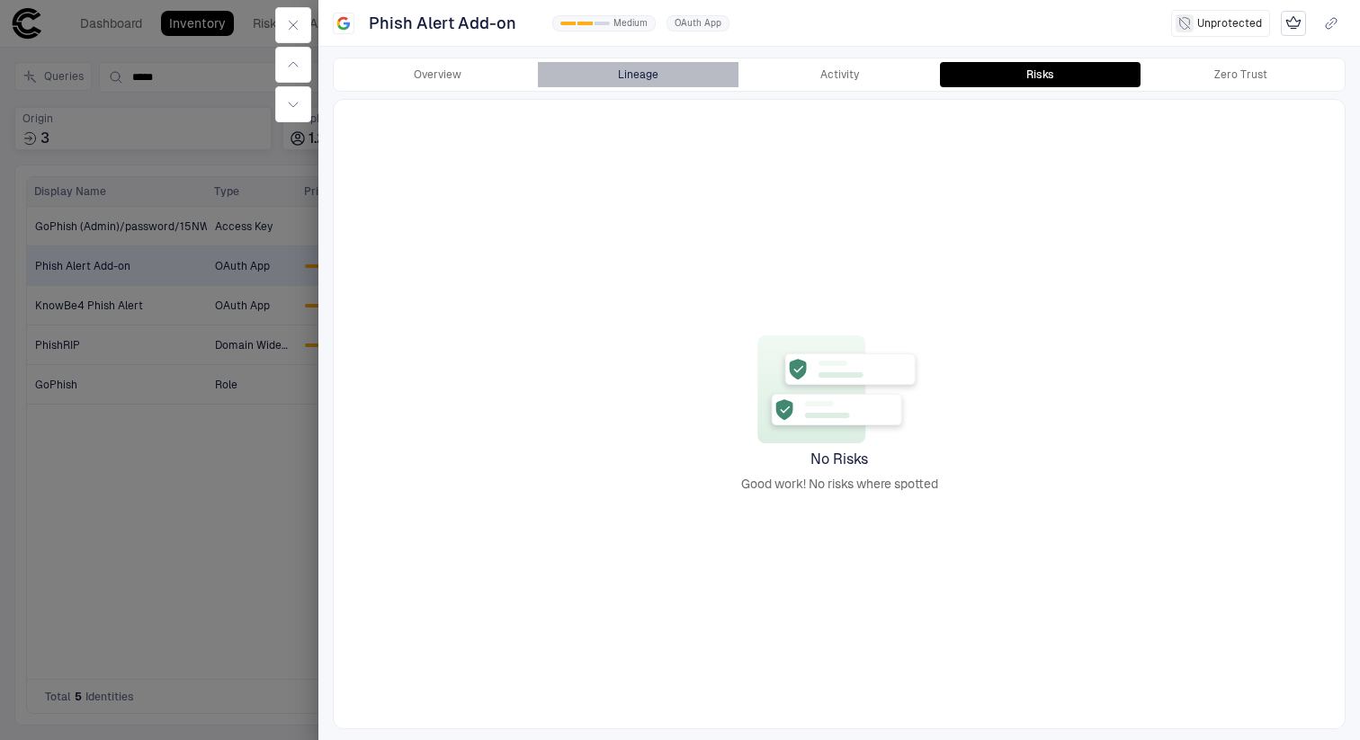
click at [616, 73] on button "Lineage" at bounding box center [638, 74] width 201 height 25
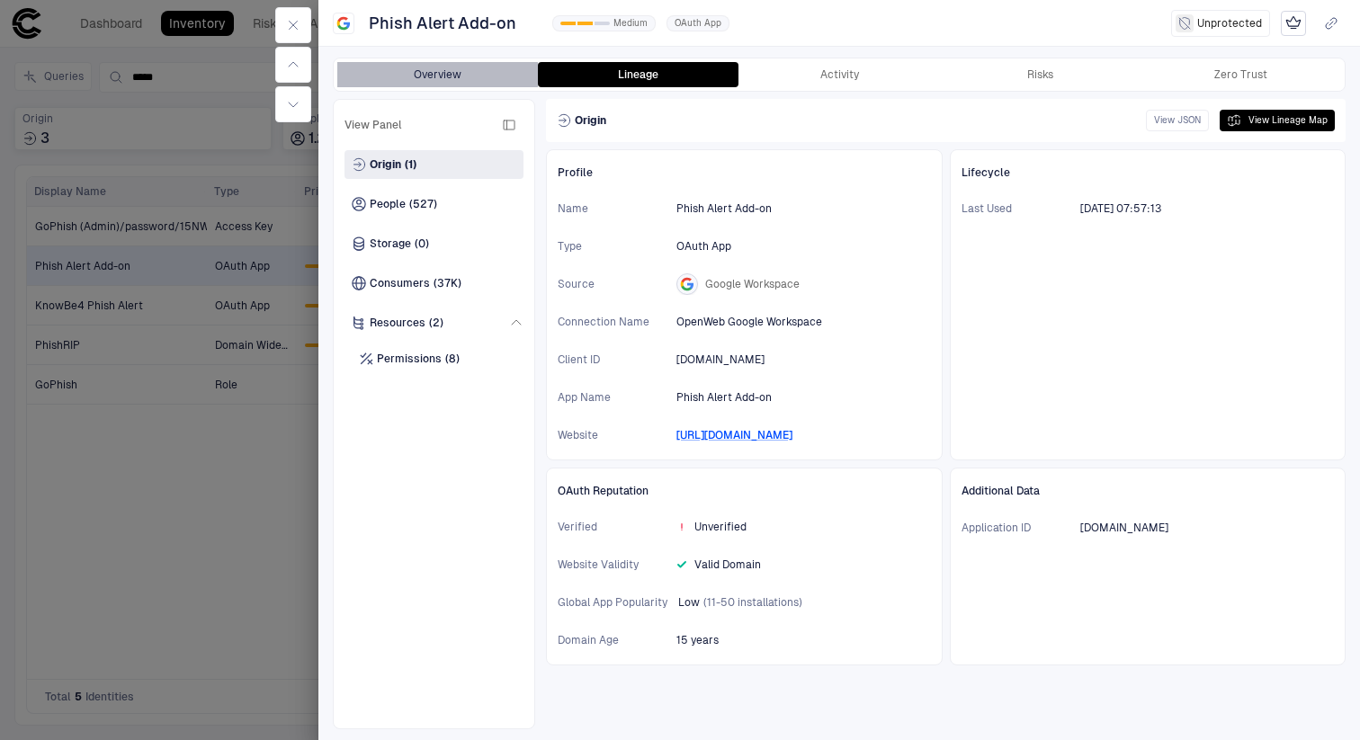
click at [488, 79] on button "Overview" at bounding box center [437, 74] width 201 height 25
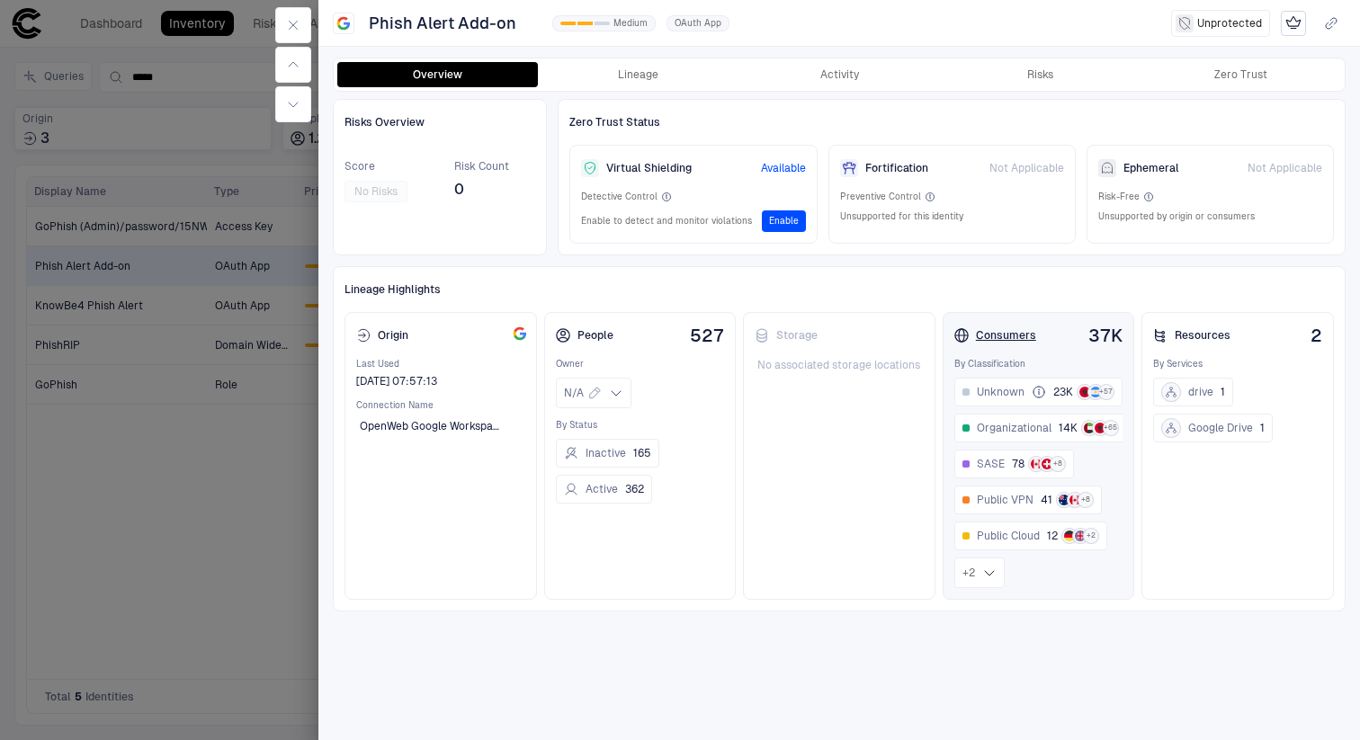
click at [1017, 332] on div "Consumers" at bounding box center [996, 335] width 82 height 14
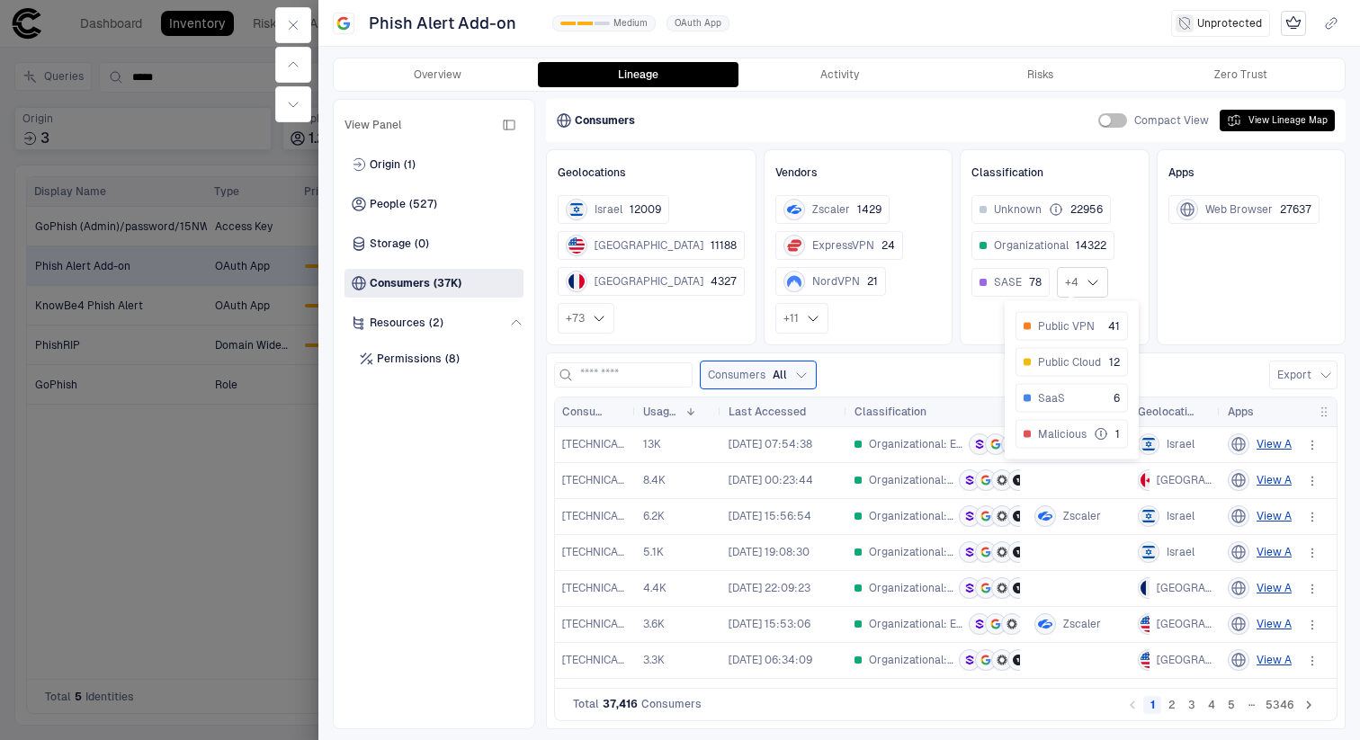
click at [1086, 280] on icon at bounding box center [1093, 282] width 14 height 14
click at [1065, 289] on span "+ 4" at bounding box center [1071, 282] width 13 height 14
click at [1051, 431] on span "Malicious" at bounding box center [1062, 434] width 49 height 14
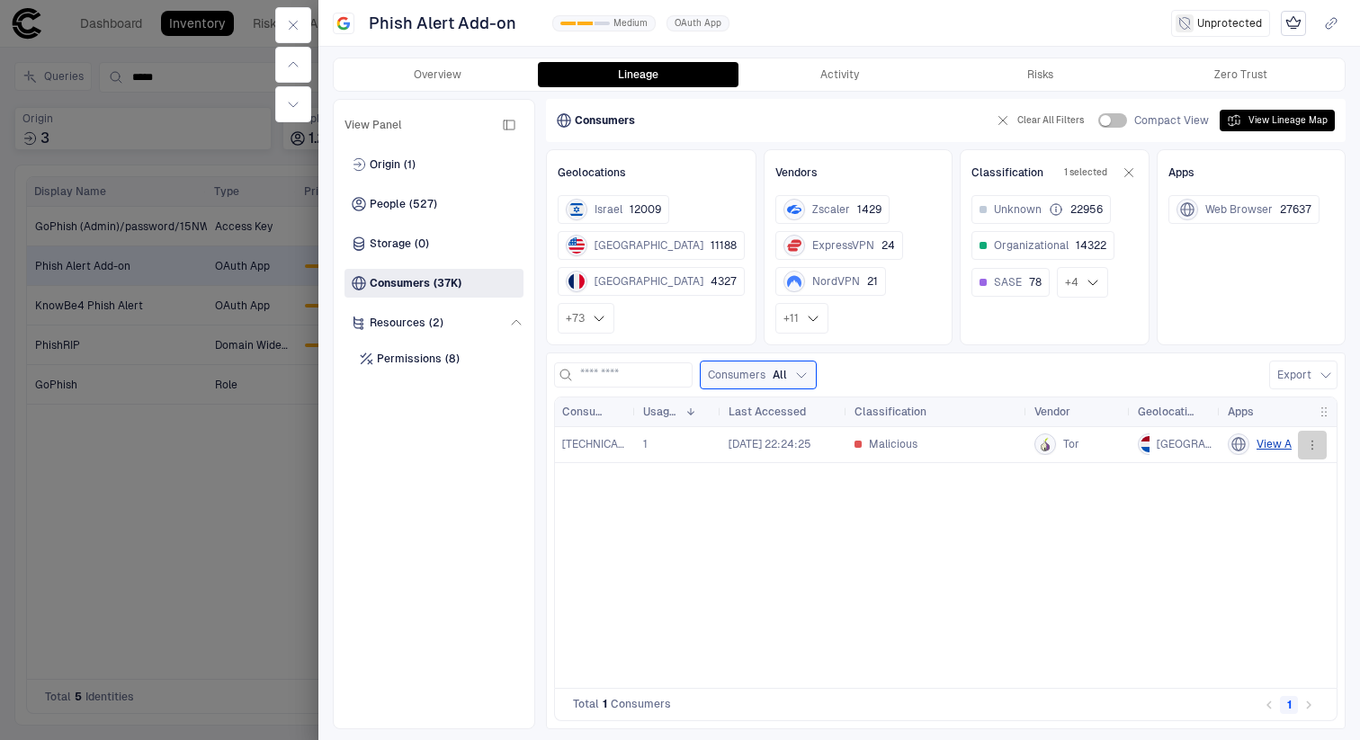
click at [1321, 447] on button "button" at bounding box center [1312, 445] width 29 height 29
click at [1256, 546] on div "Open Activity" at bounding box center [1253, 550] width 90 height 14
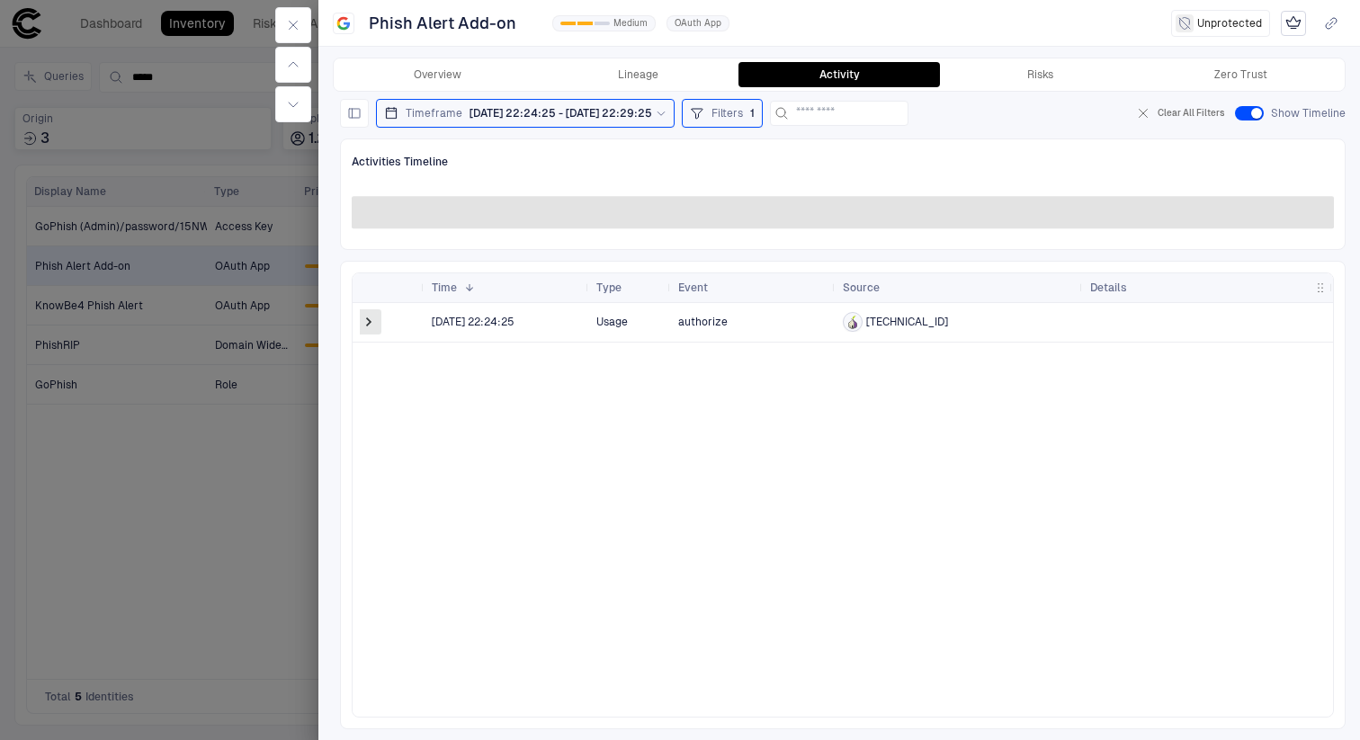
click at [372, 322] on span at bounding box center [369, 322] width 18 height 18
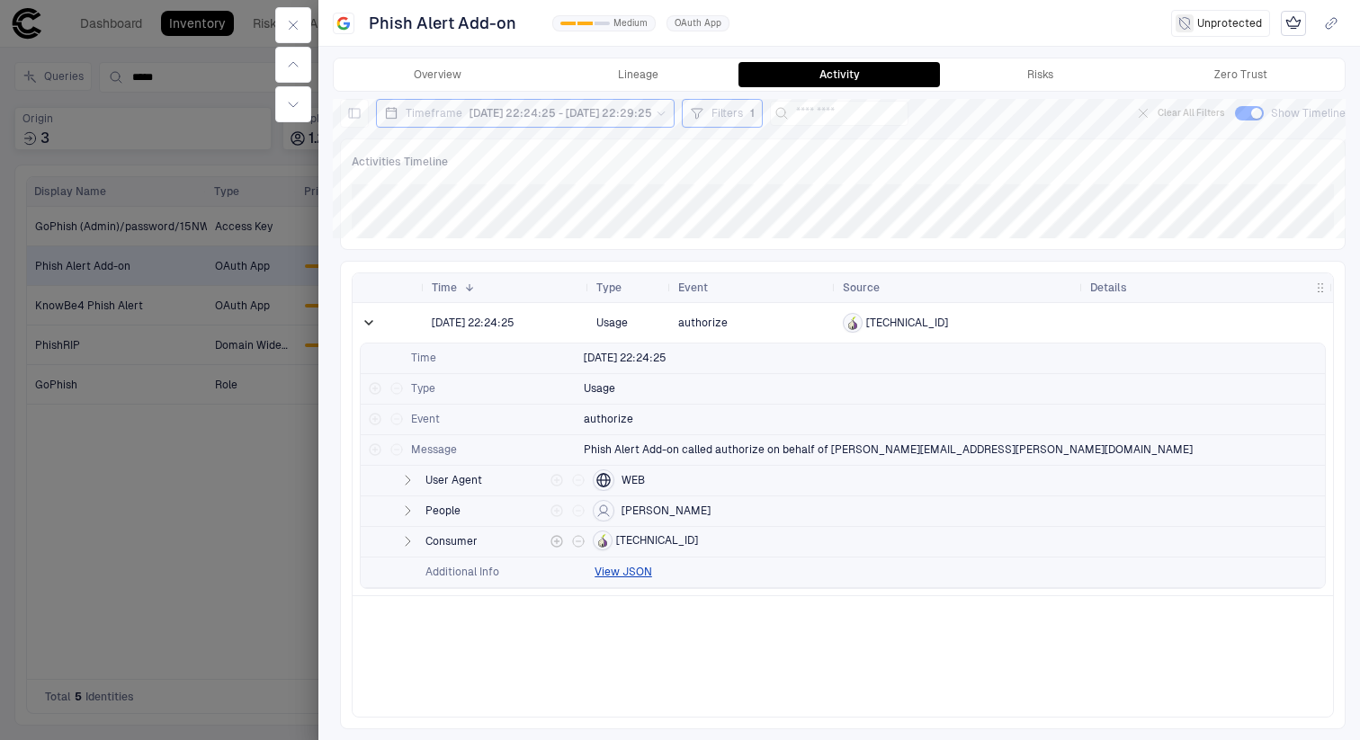
click at [406, 542] on icon "button" at bounding box center [408, 541] width 4 height 9
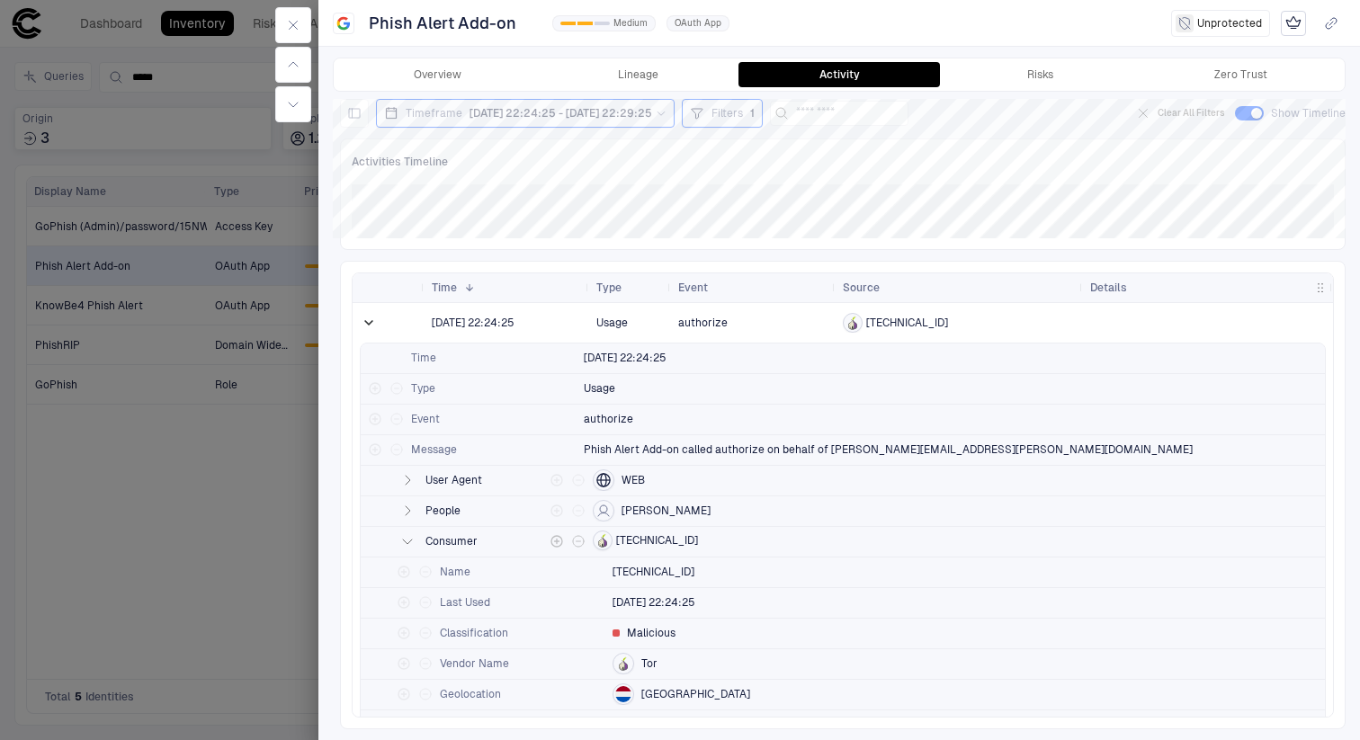
click at [408, 539] on icon "button" at bounding box center [407, 541] width 14 height 14
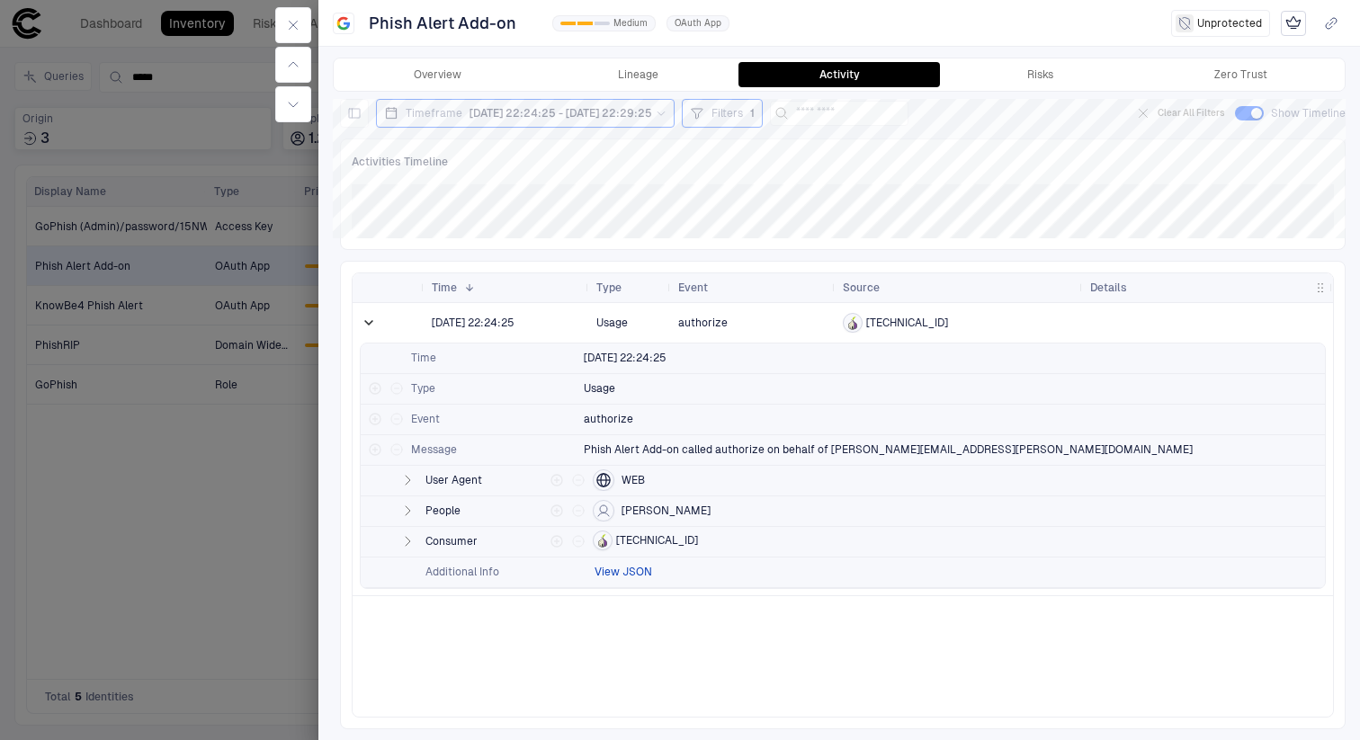
click at [617, 576] on button "View JSON" at bounding box center [624, 572] width 58 height 14
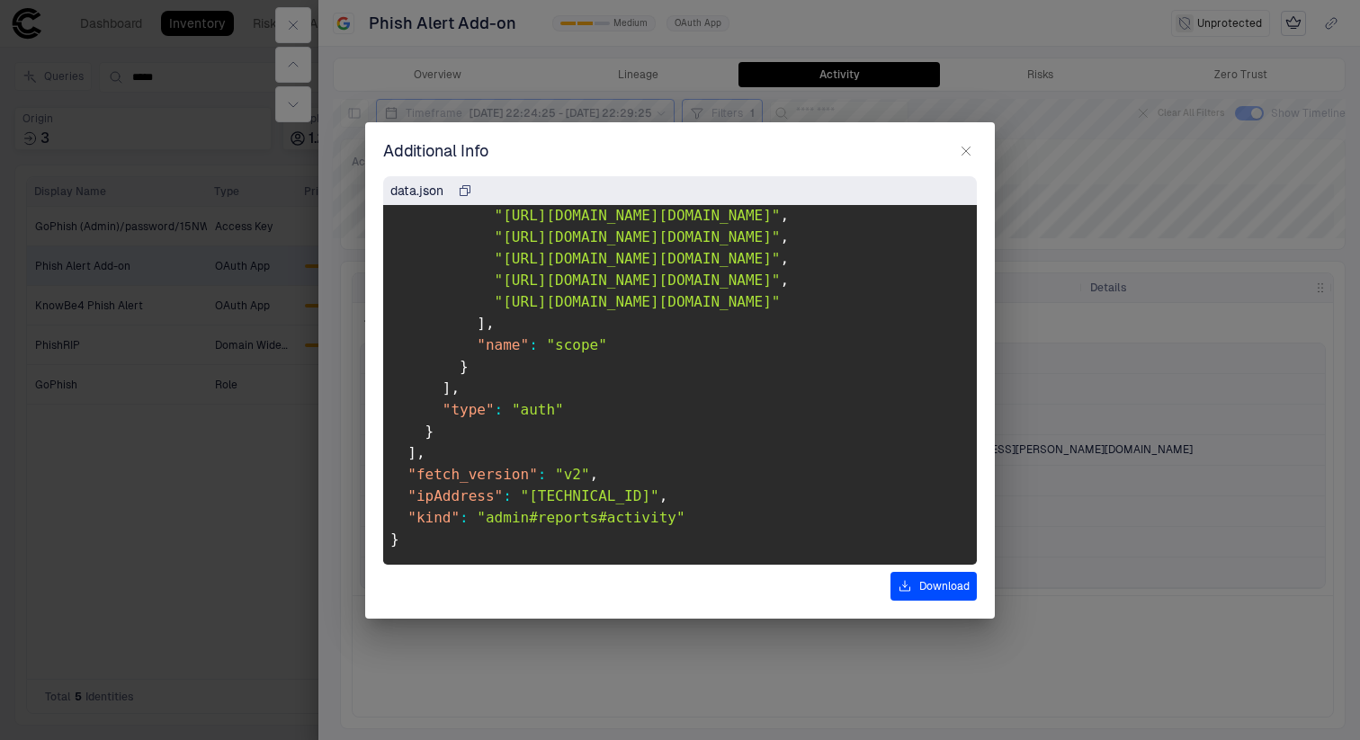
scroll to position [3188, 0]
click at [966, 148] on icon "button" at bounding box center [966, 151] width 14 height 14
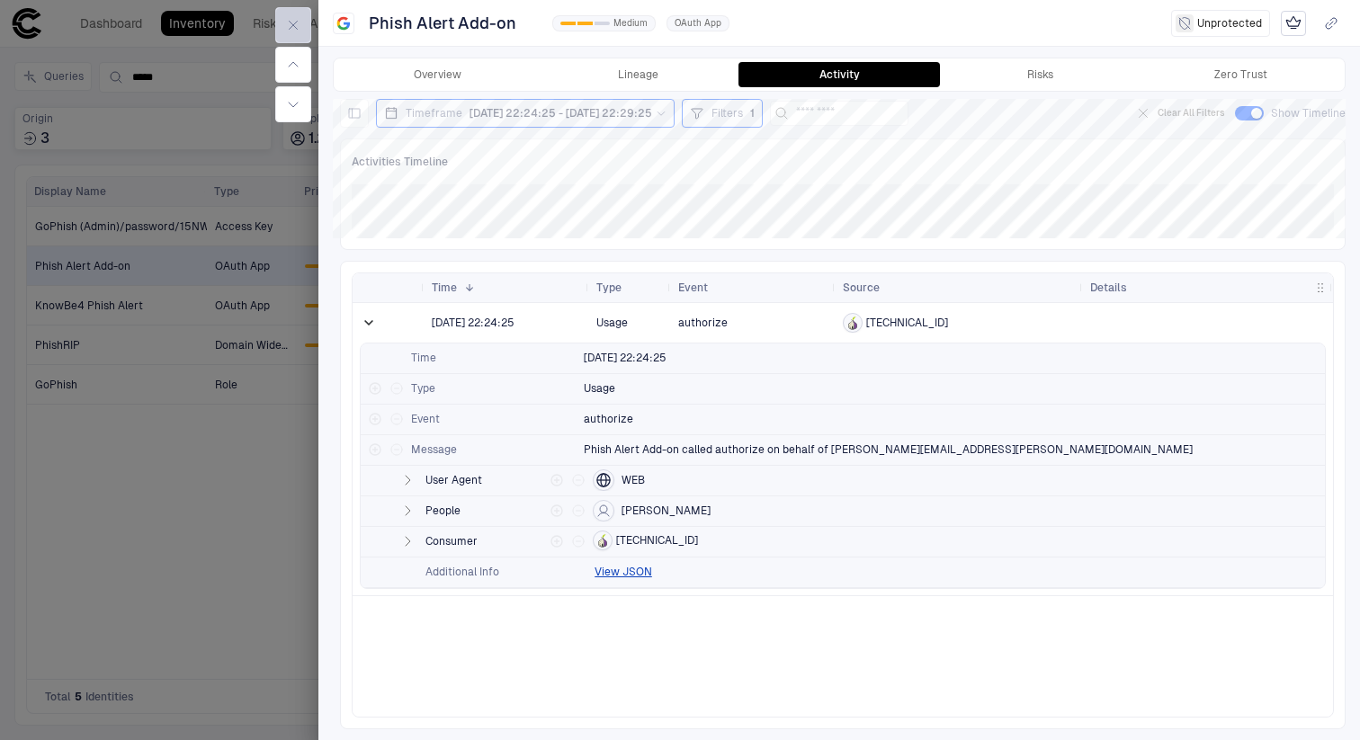
click at [283, 19] on button "button" at bounding box center [293, 25] width 36 height 36
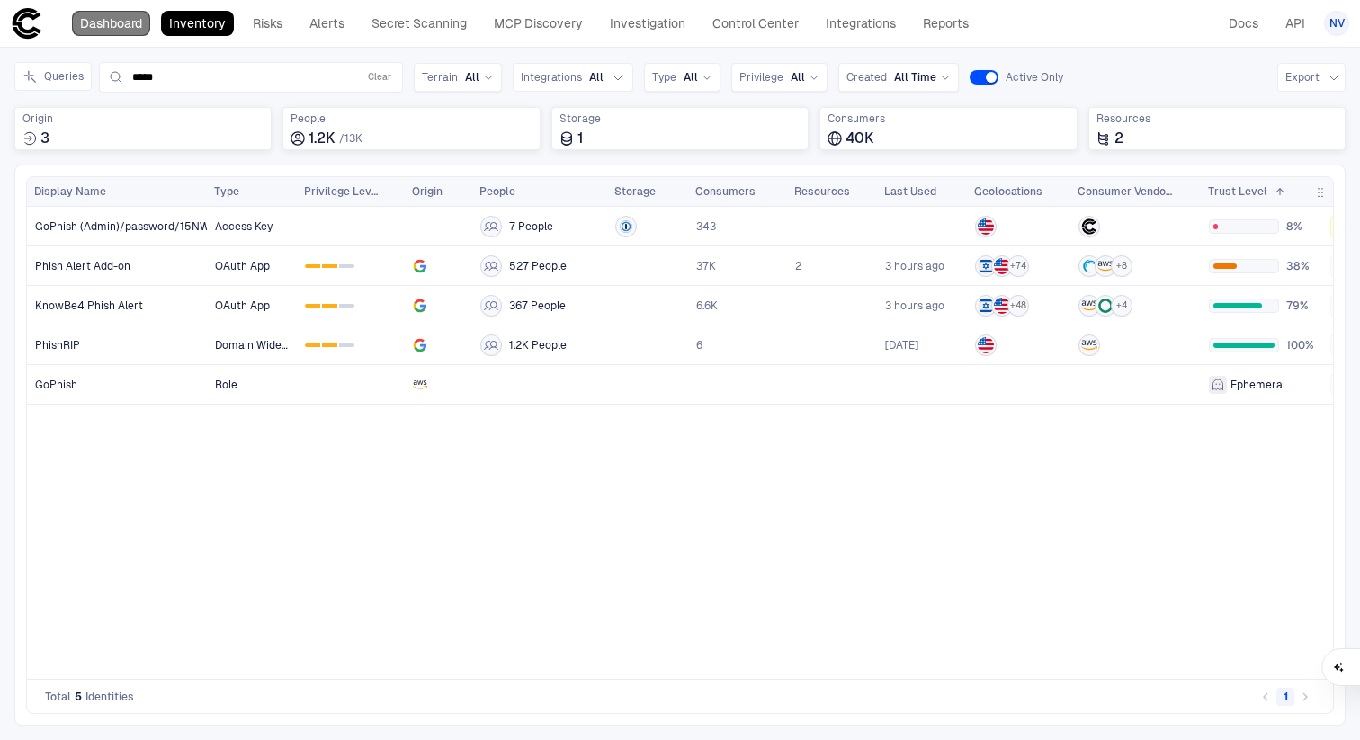
click at [81, 15] on link "Dashboard" at bounding box center [111, 23] width 78 height 25
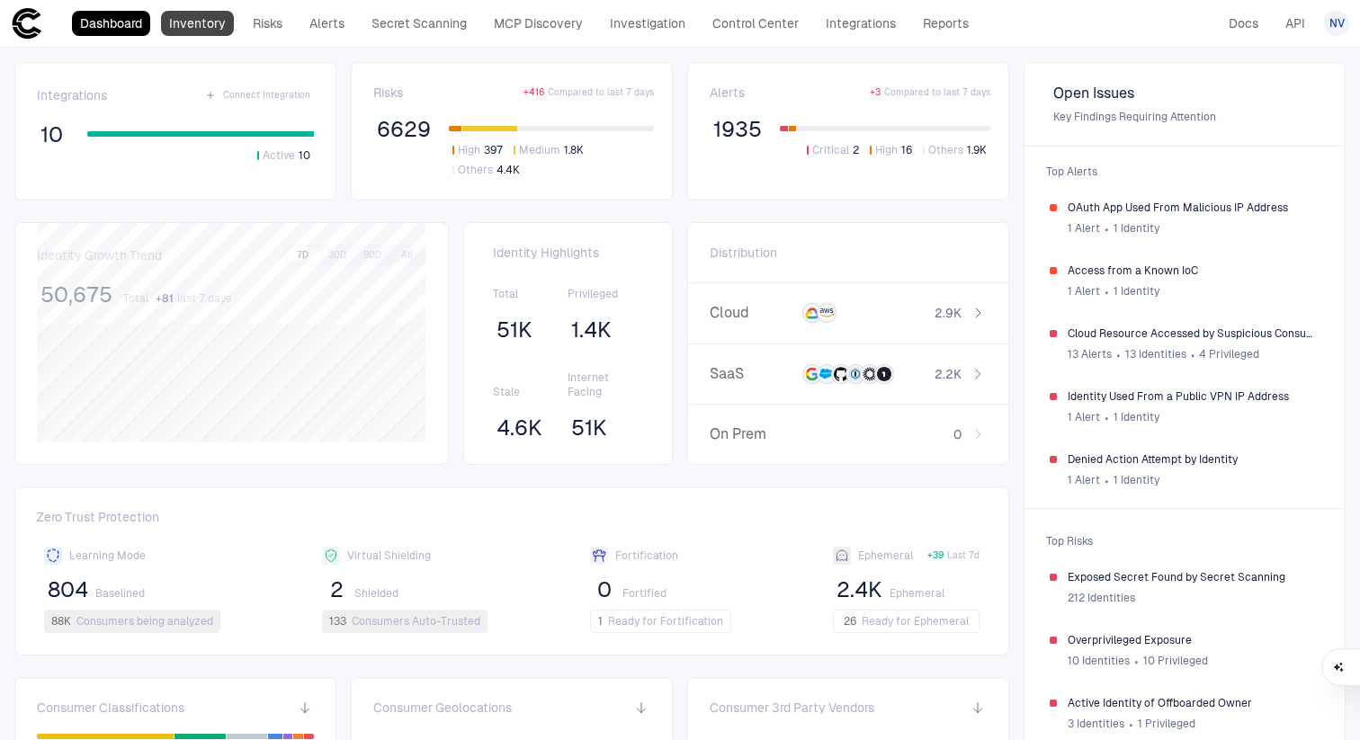
click at [202, 32] on link "Inventory" at bounding box center [197, 23] width 73 height 25
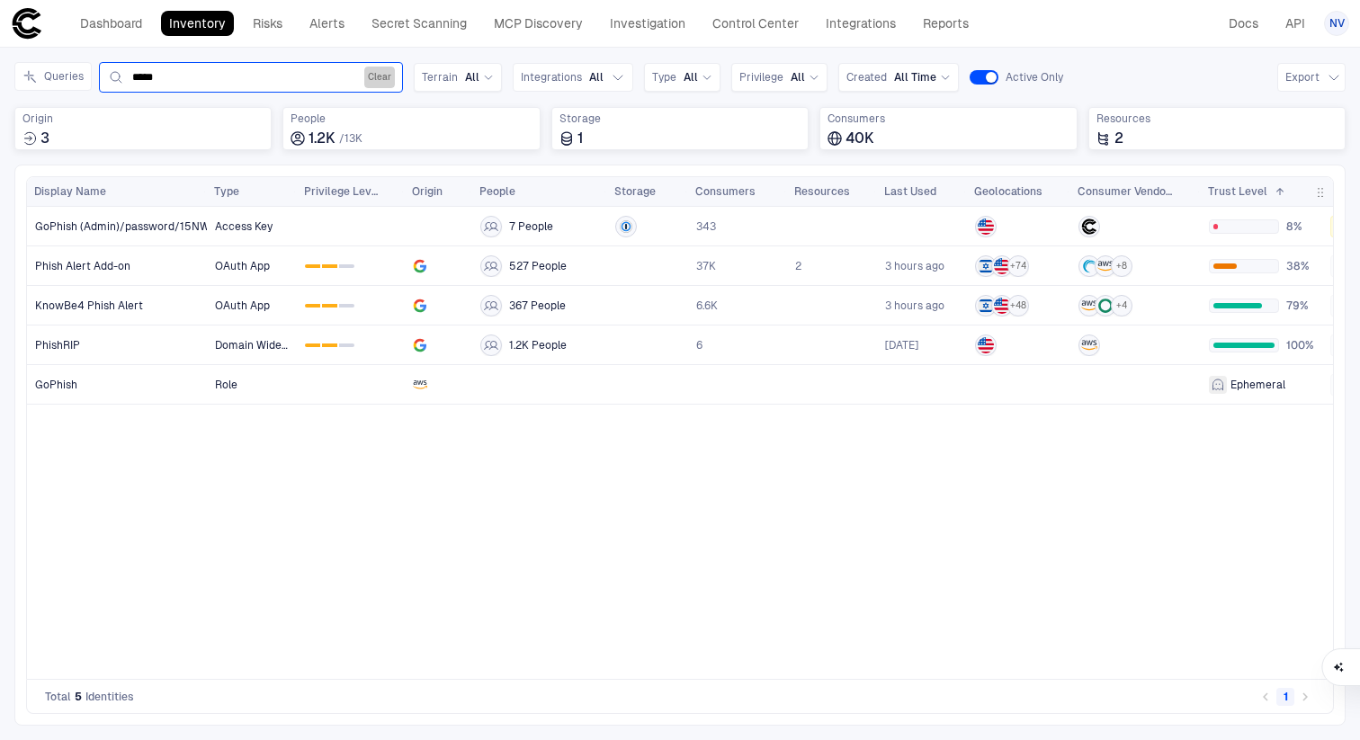
click at [373, 76] on button "Clear" at bounding box center [379, 78] width 31 height 22
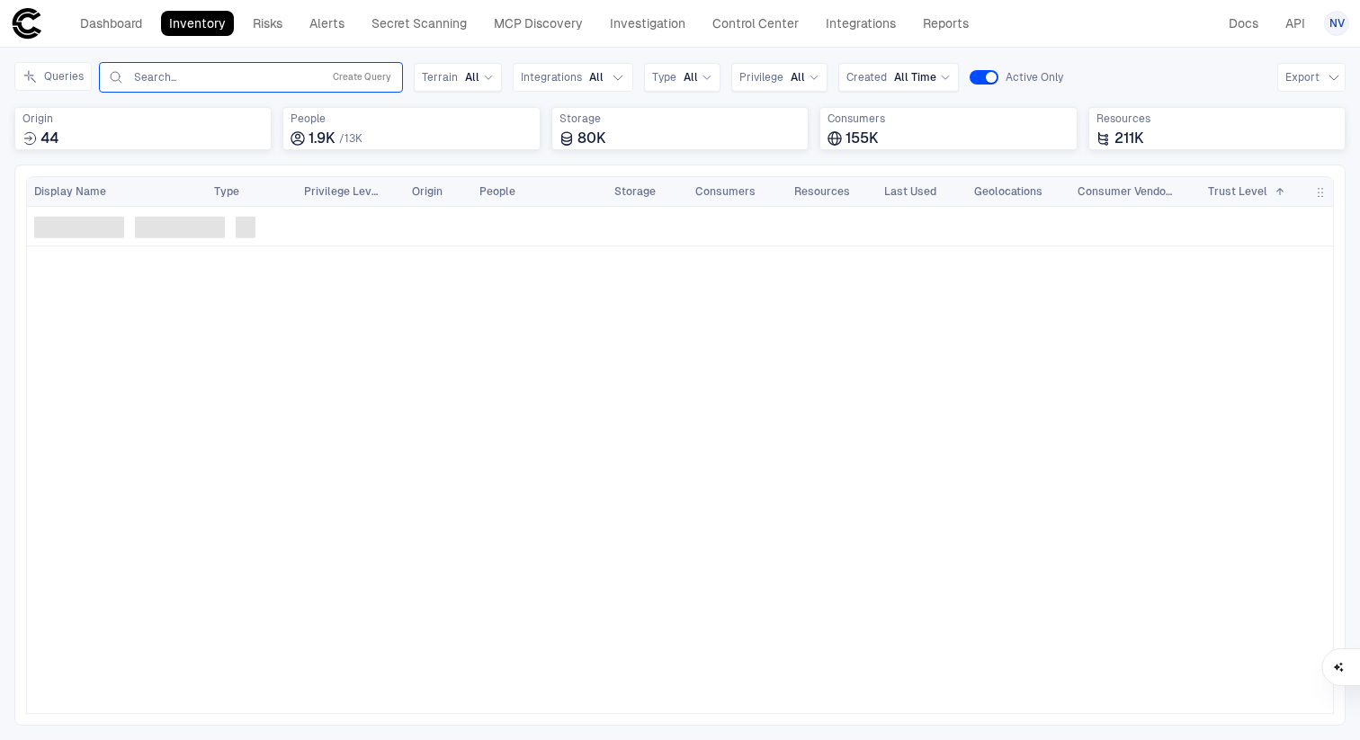
click at [215, 85] on div "Search... Create Query" at bounding box center [251, 78] width 288 height 22
click at [158, 76] on input "text" at bounding box center [223, 77] width 183 height 14
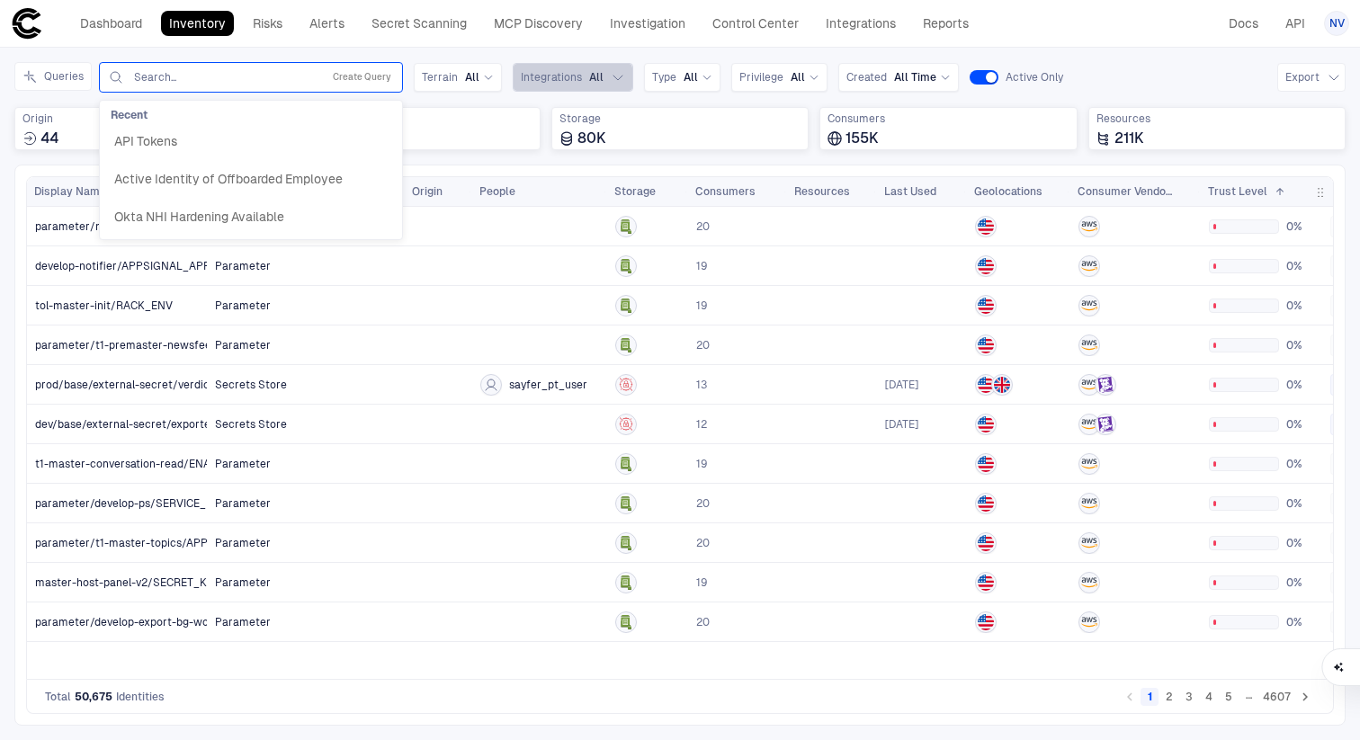
click at [552, 85] on button "Integrations All" at bounding box center [573, 77] width 121 height 29
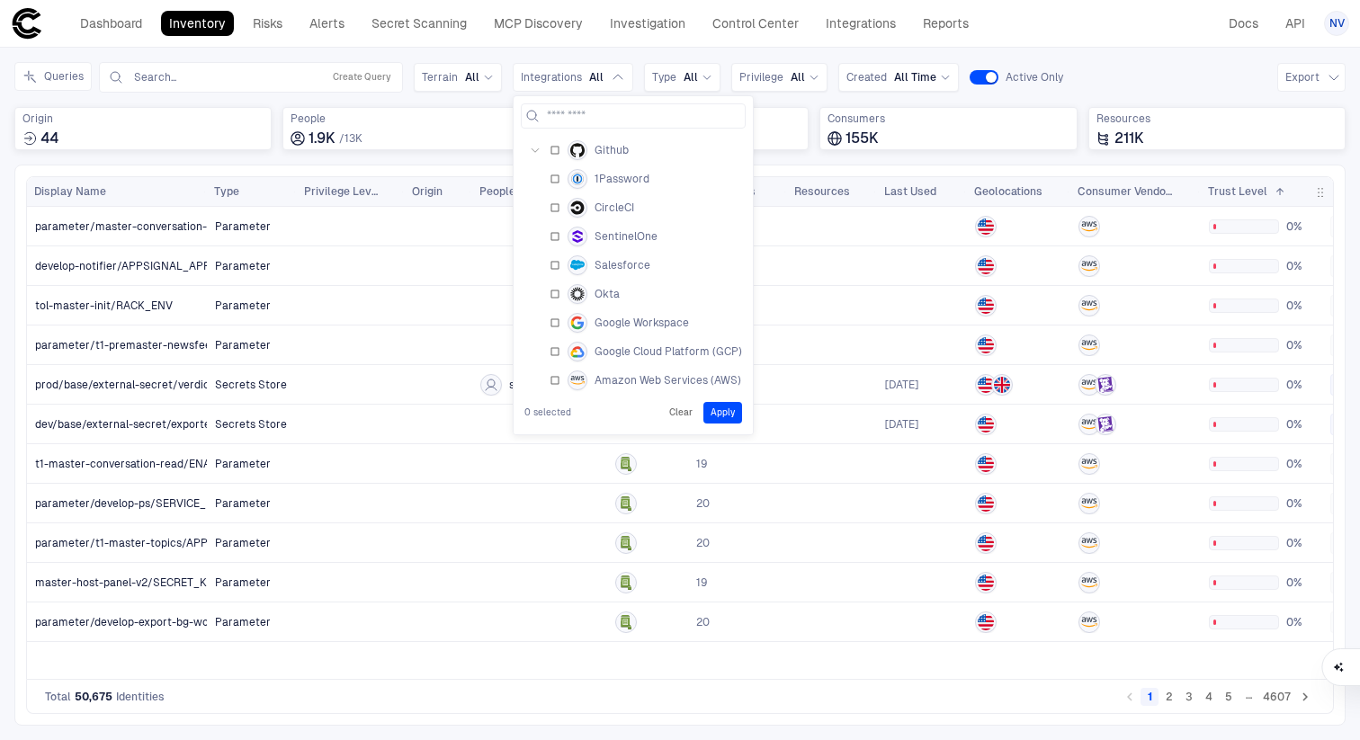
click at [621, 321] on span "Google Workspace" at bounding box center [642, 323] width 94 height 14
click at [558, 323] on Workspace "Google Workspace" at bounding box center [633, 323] width 225 height 29
click at [543, 323] on Workspace "Google Workspace" at bounding box center [633, 323] width 225 height 29
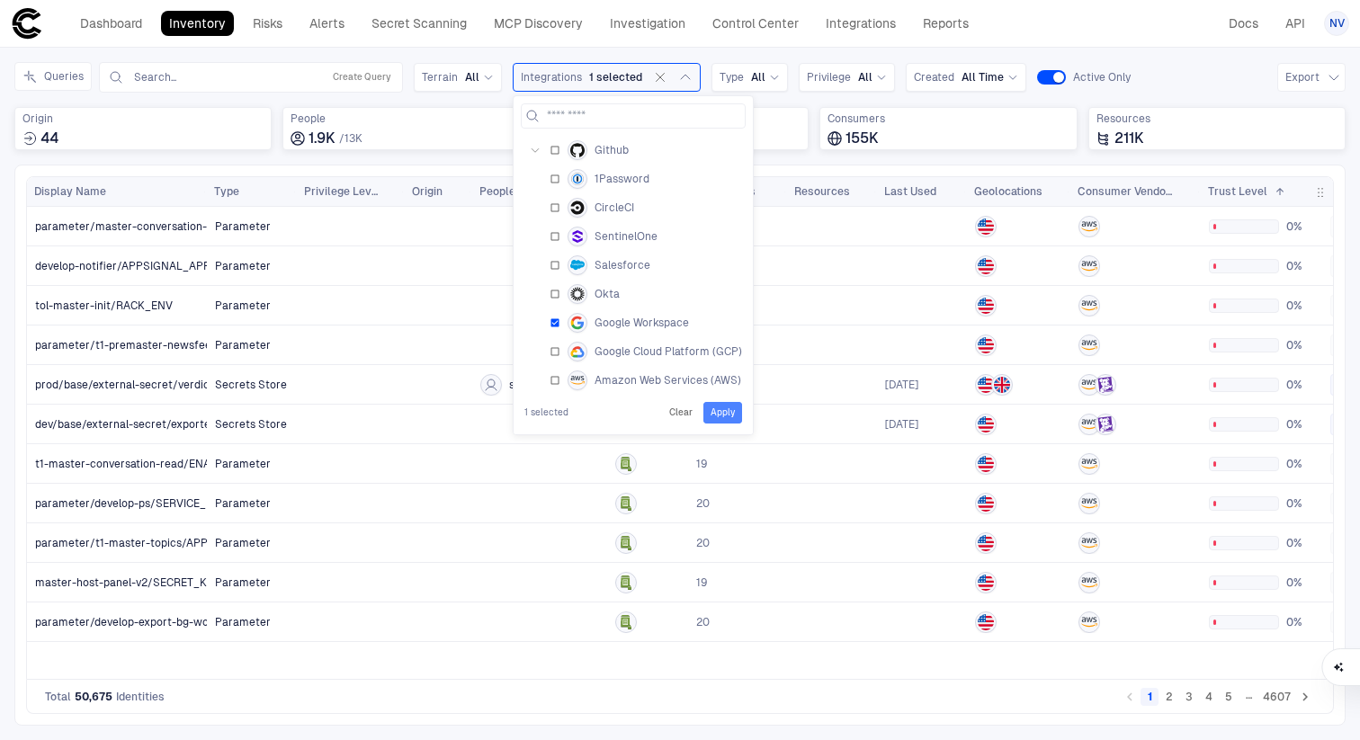
click at [726, 406] on button "Apply" at bounding box center [723, 413] width 39 height 22
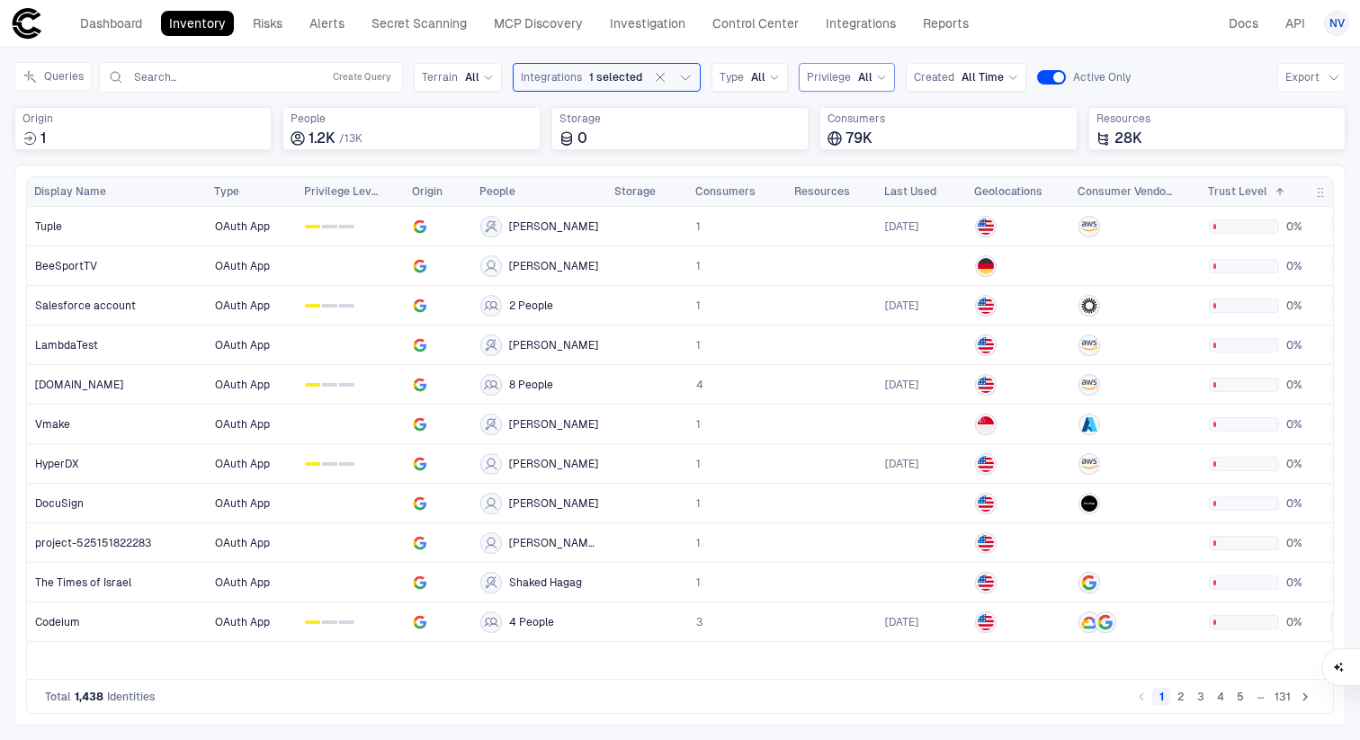
click at [858, 73] on span "All" at bounding box center [865, 77] width 14 height 14
click at [860, 186] on div "0 1 2 High" at bounding box center [864, 187] width 98 height 14
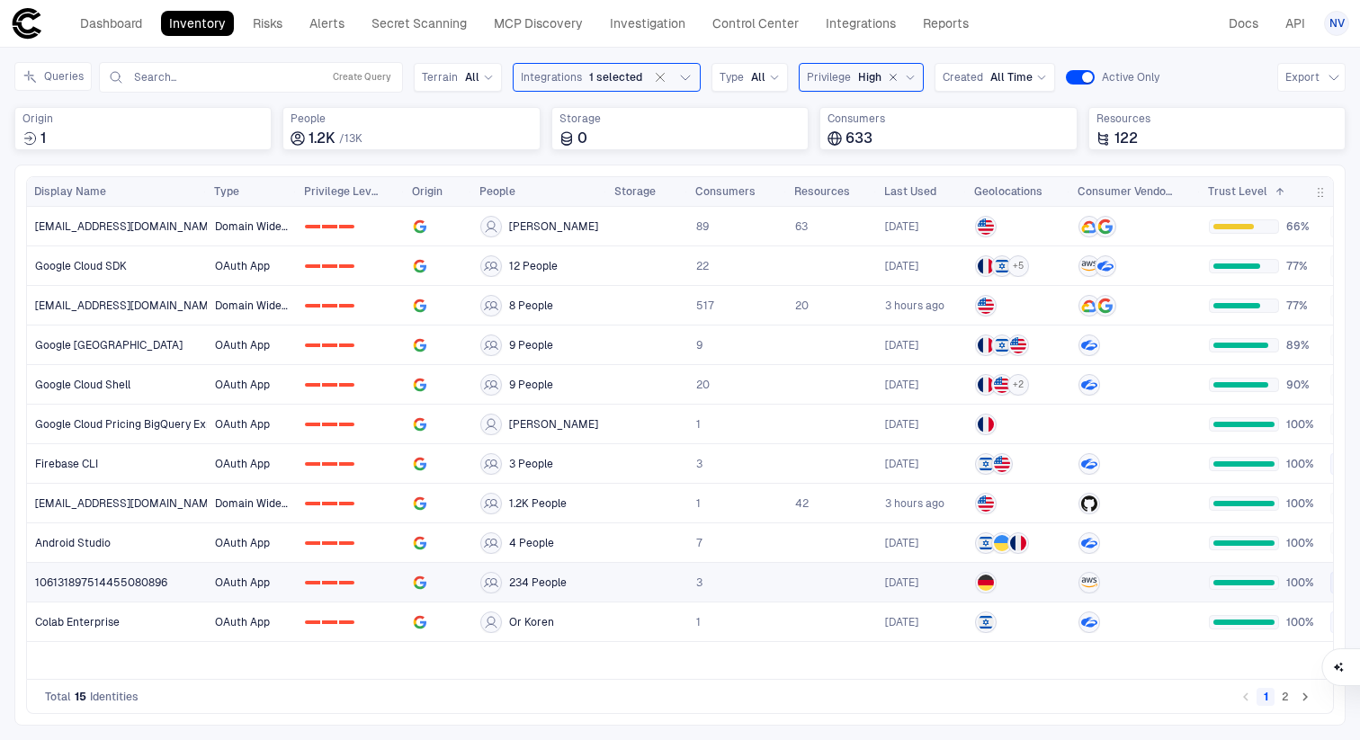
click at [103, 583] on span "106131897514455080896" at bounding box center [101, 583] width 132 height 14
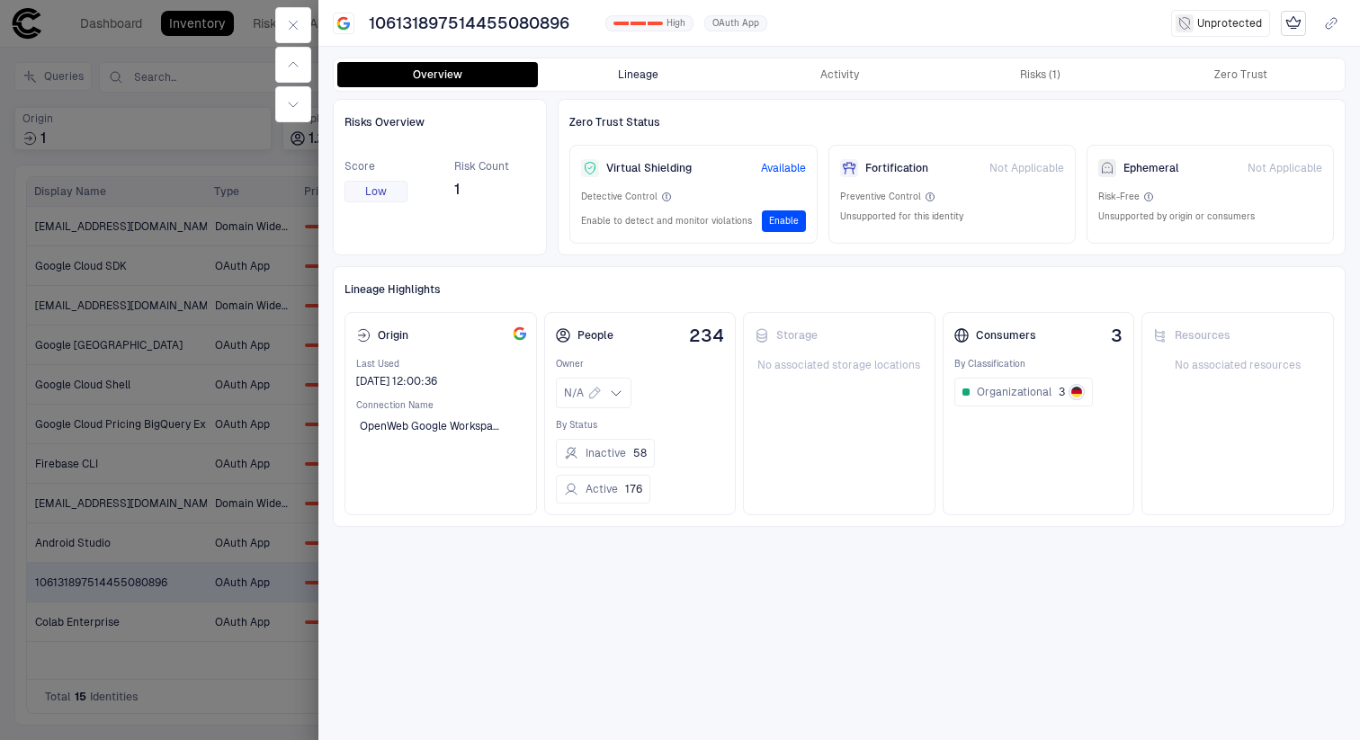
click at [643, 65] on button "Lineage" at bounding box center [638, 74] width 201 height 25
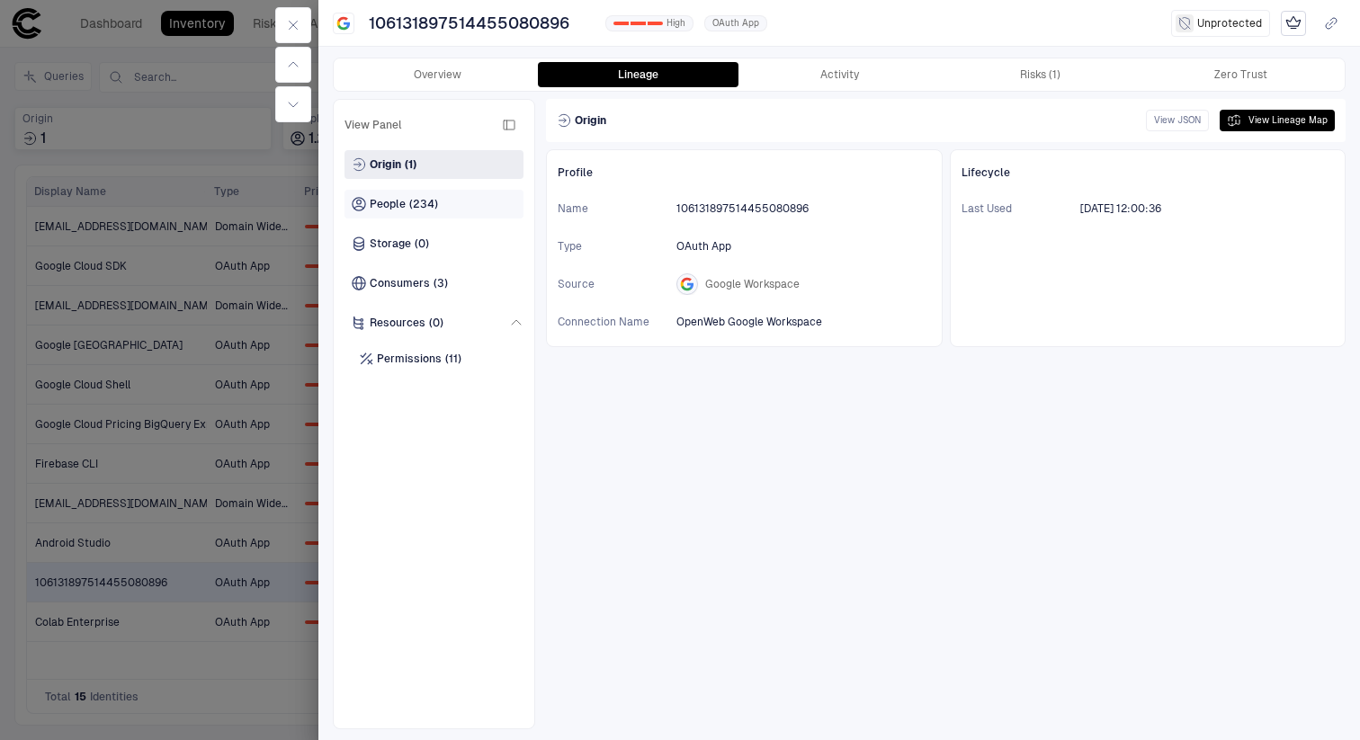
click at [419, 192] on div "People (234)" at bounding box center [434, 204] width 179 height 29
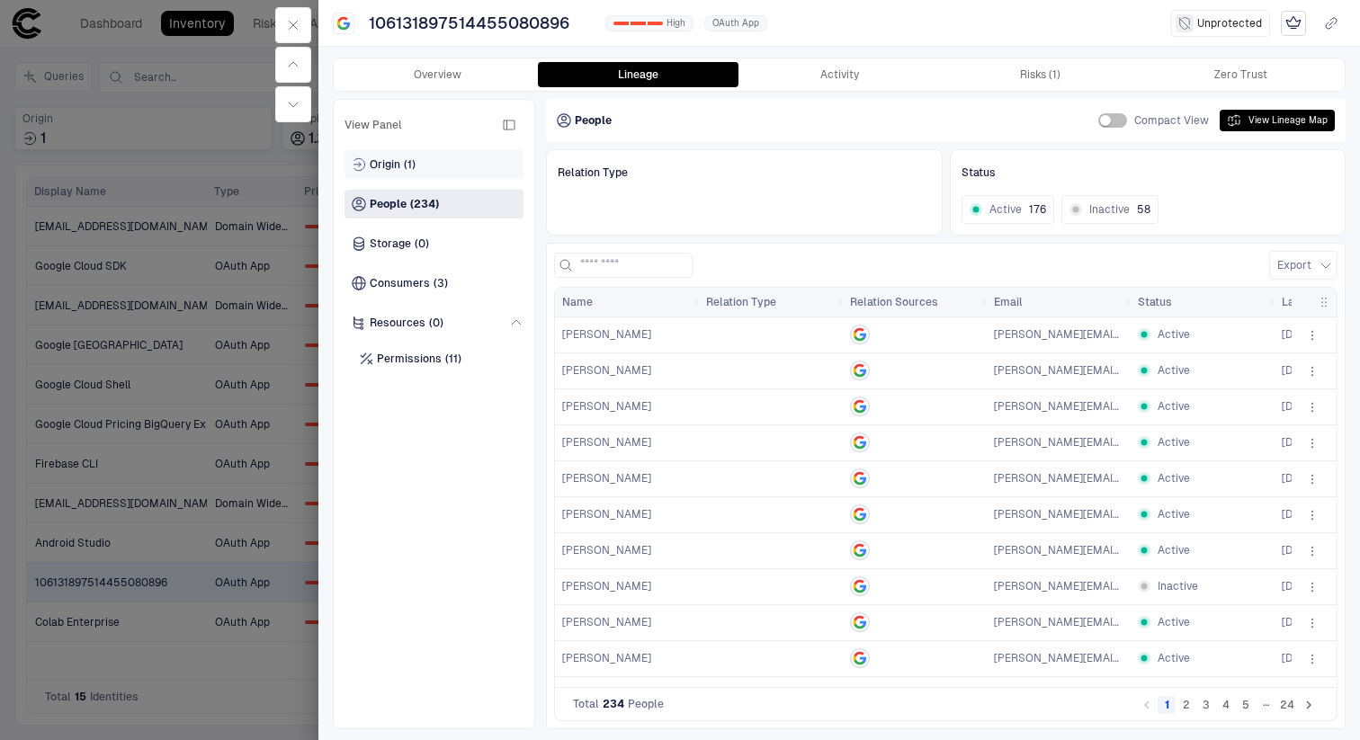
click at [383, 153] on div "Origin (1)" at bounding box center [434, 164] width 179 height 29
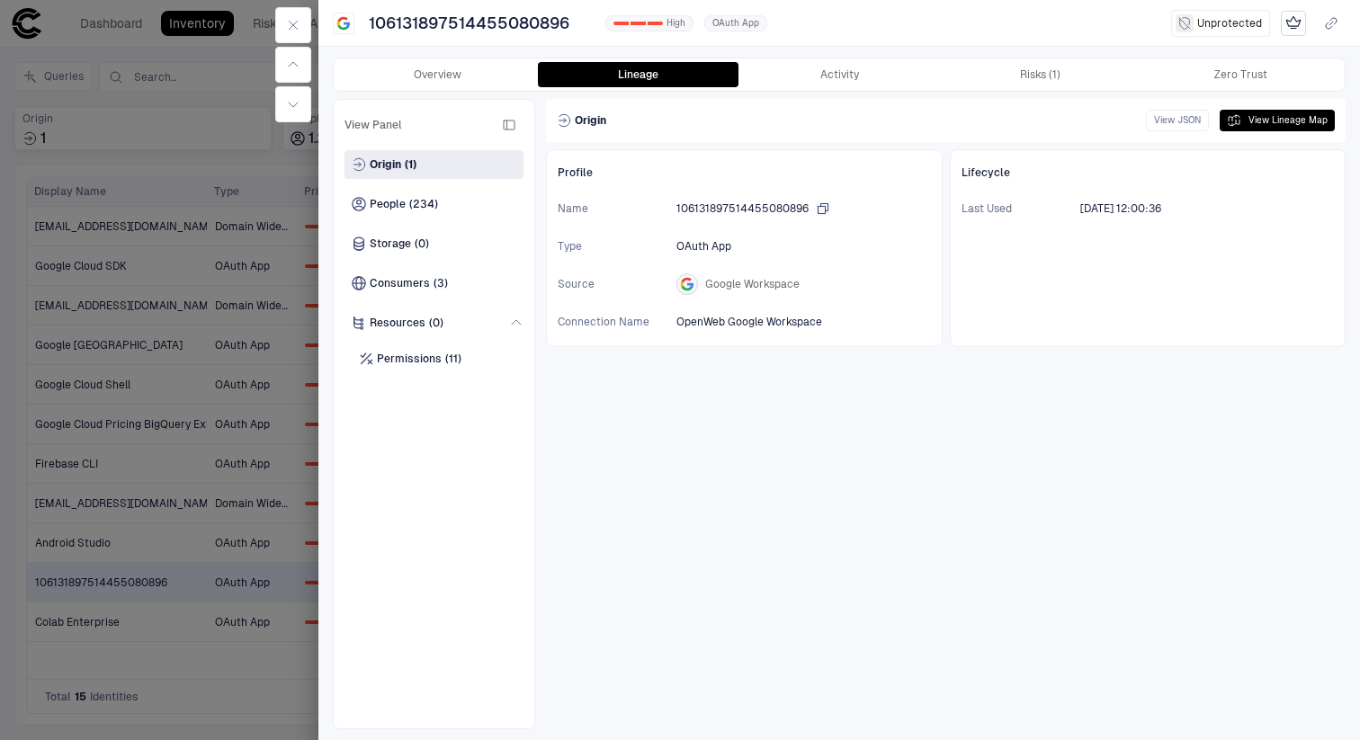
click at [776, 202] on span "106131897514455080896" at bounding box center [743, 209] width 132 height 14
click at [434, 283] on span "(3)" at bounding box center [441, 283] width 14 height 14
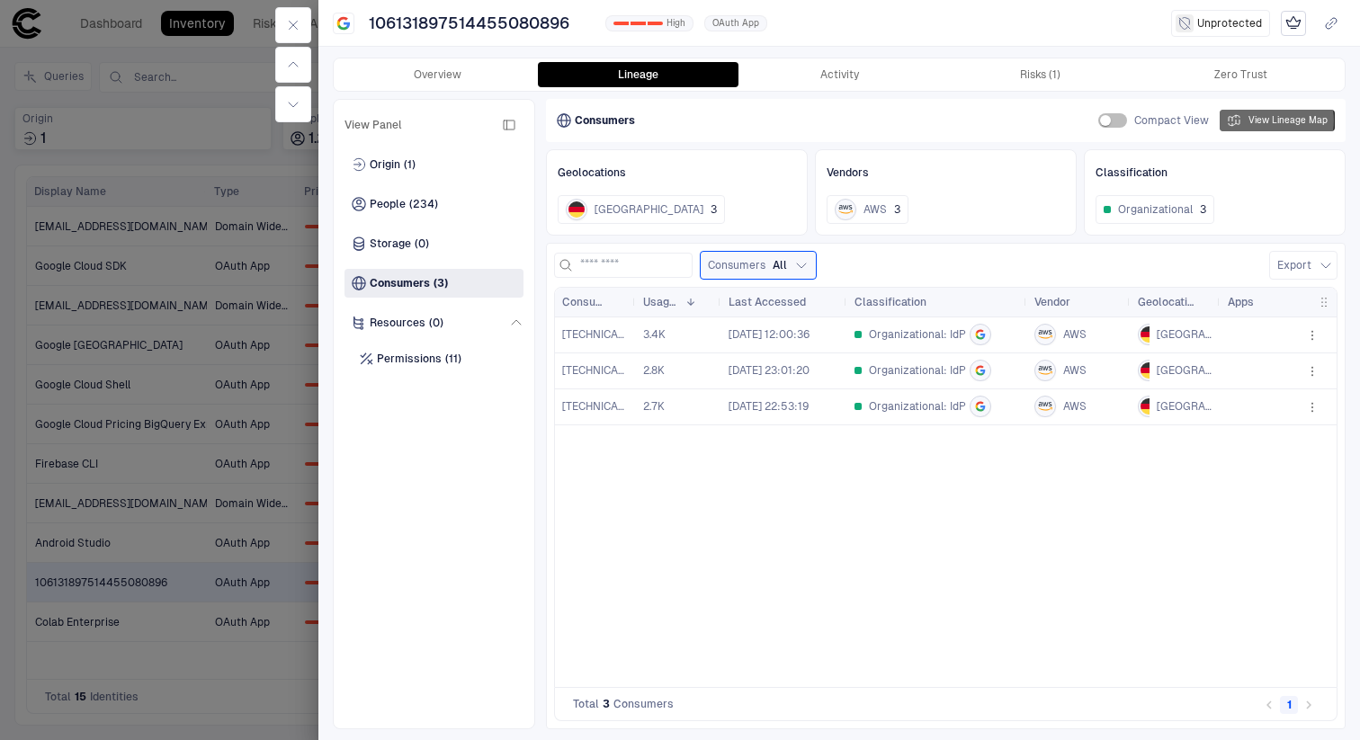
click at [1268, 121] on button "View Lineage Map" at bounding box center [1277, 121] width 115 height 22
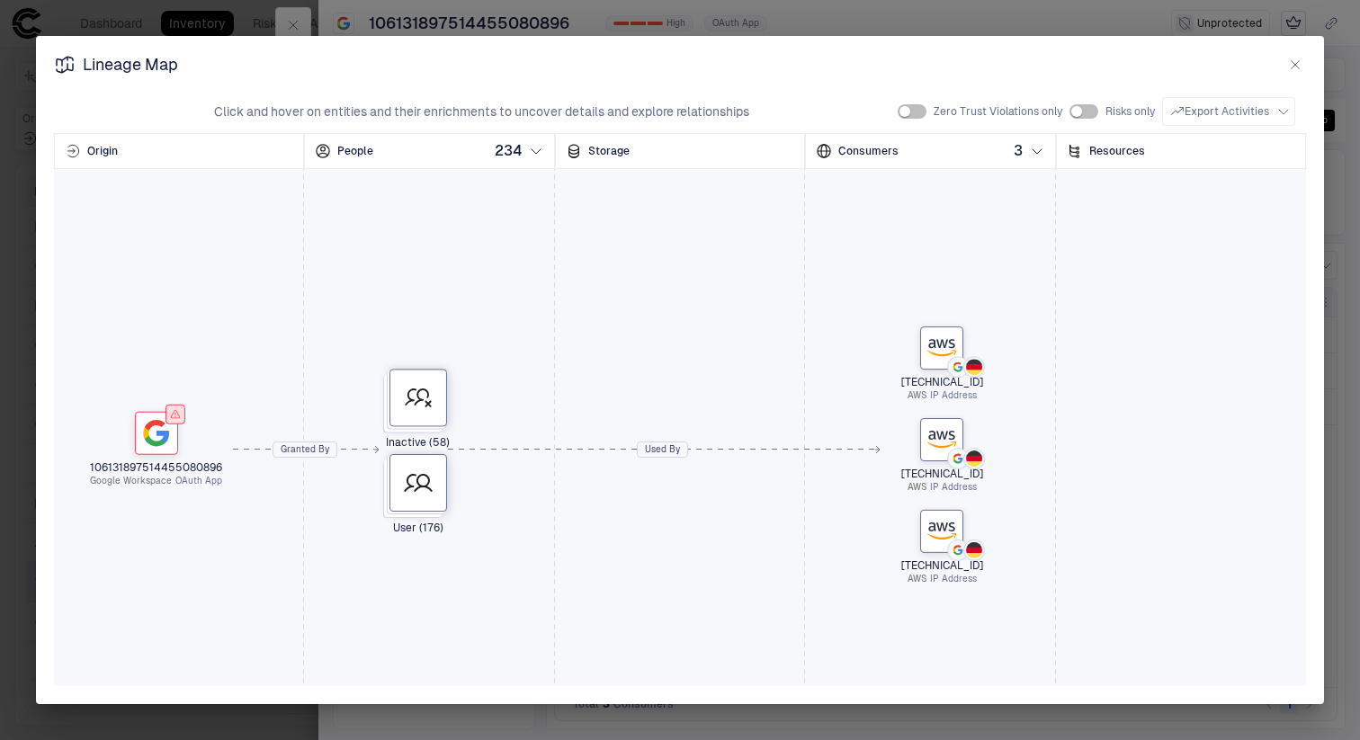
click at [1299, 74] on button "button" at bounding box center [1296, 65] width 22 height 22
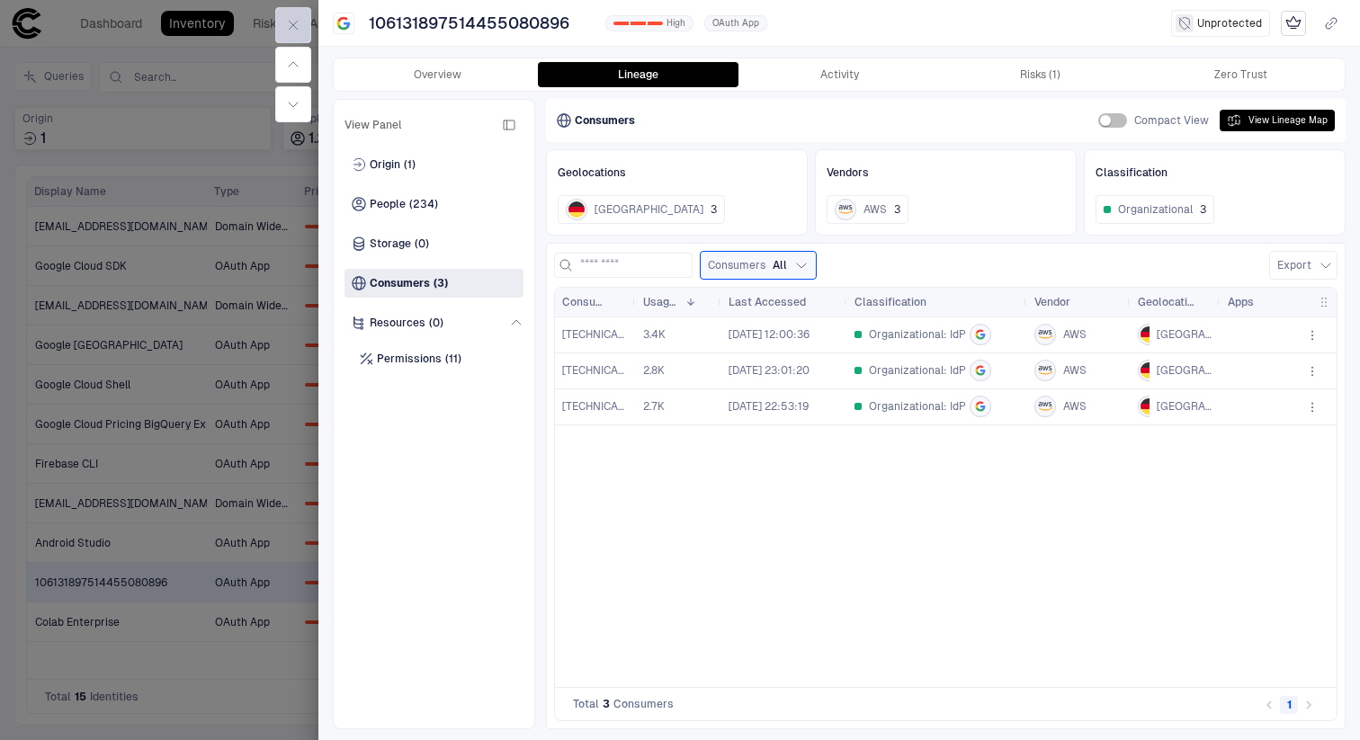
click at [297, 24] on icon "button" at bounding box center [293, 25] width 14 height 14
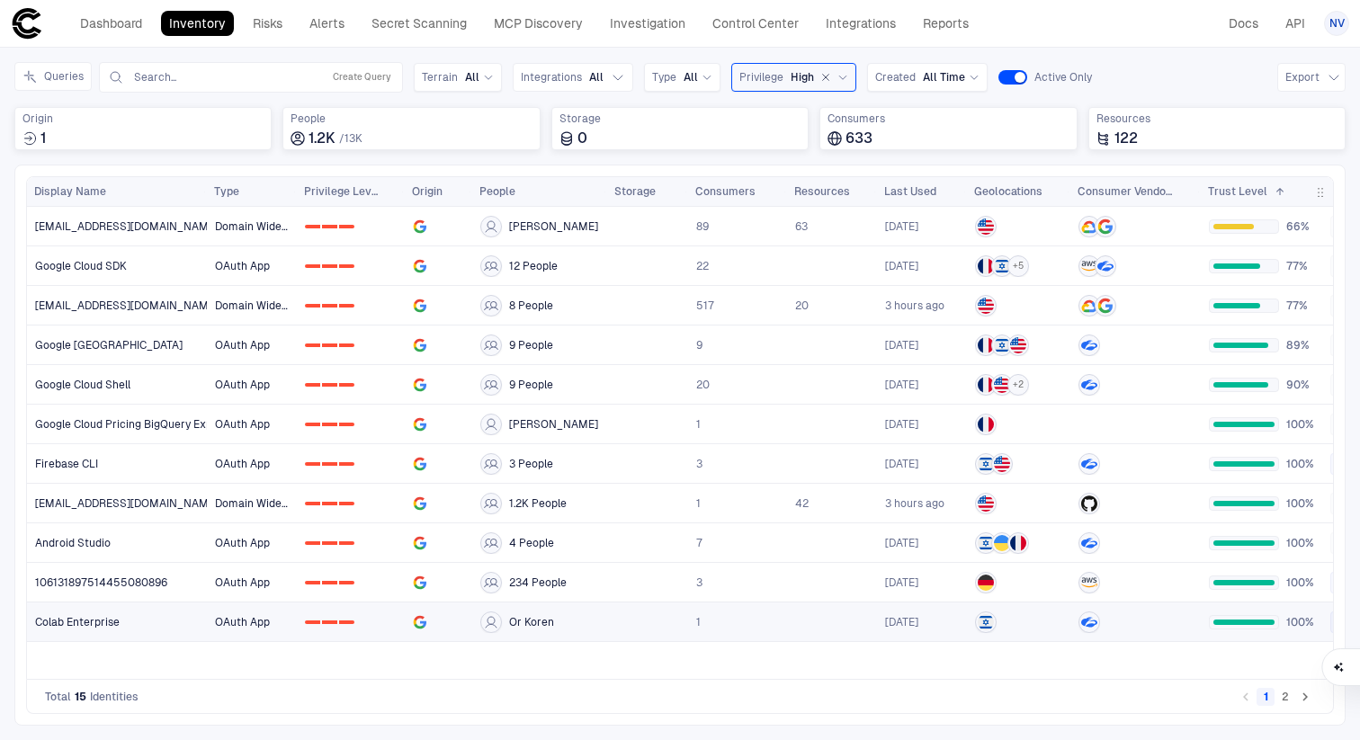
click at [91, 624] on span "Colab Enterprise" at bounding box center [77, 622] width 85 height 14
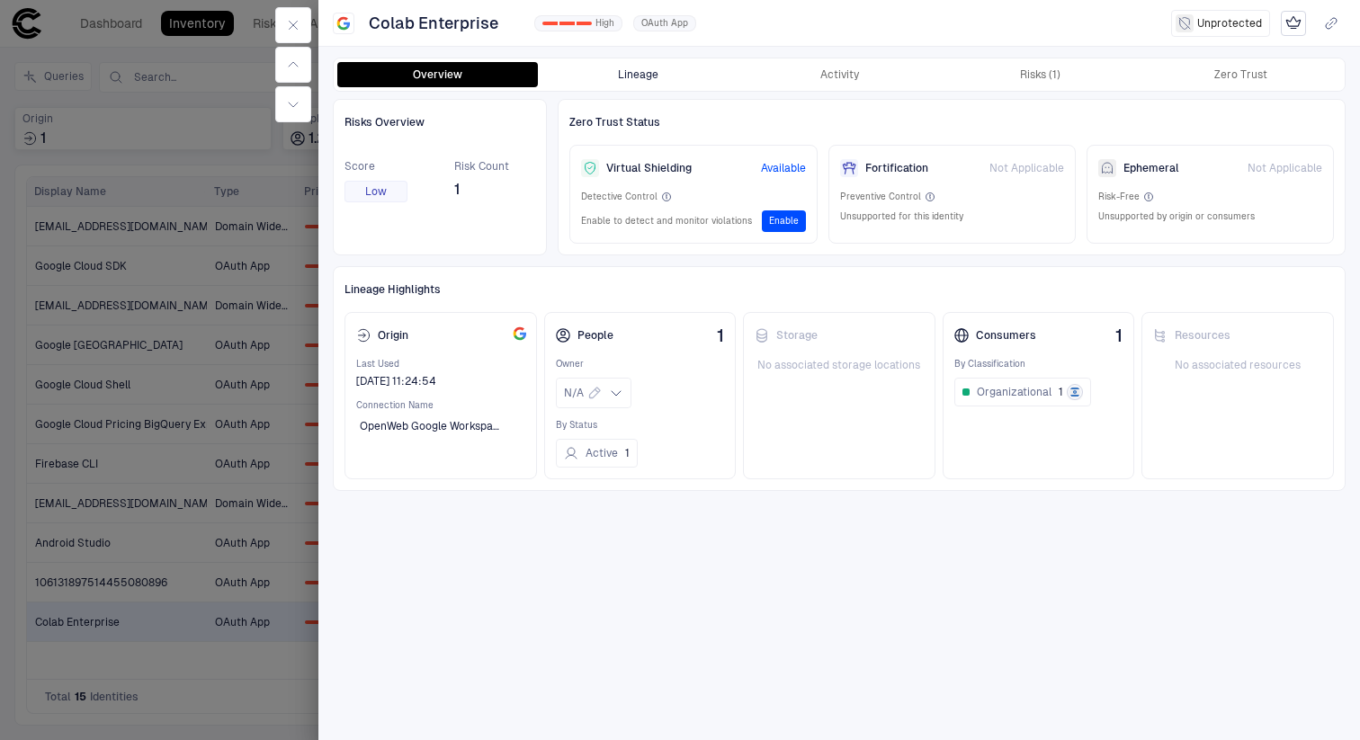
click at [622, 76] on button "Lineage" at bounding box center [638, 74] width 201 height 25
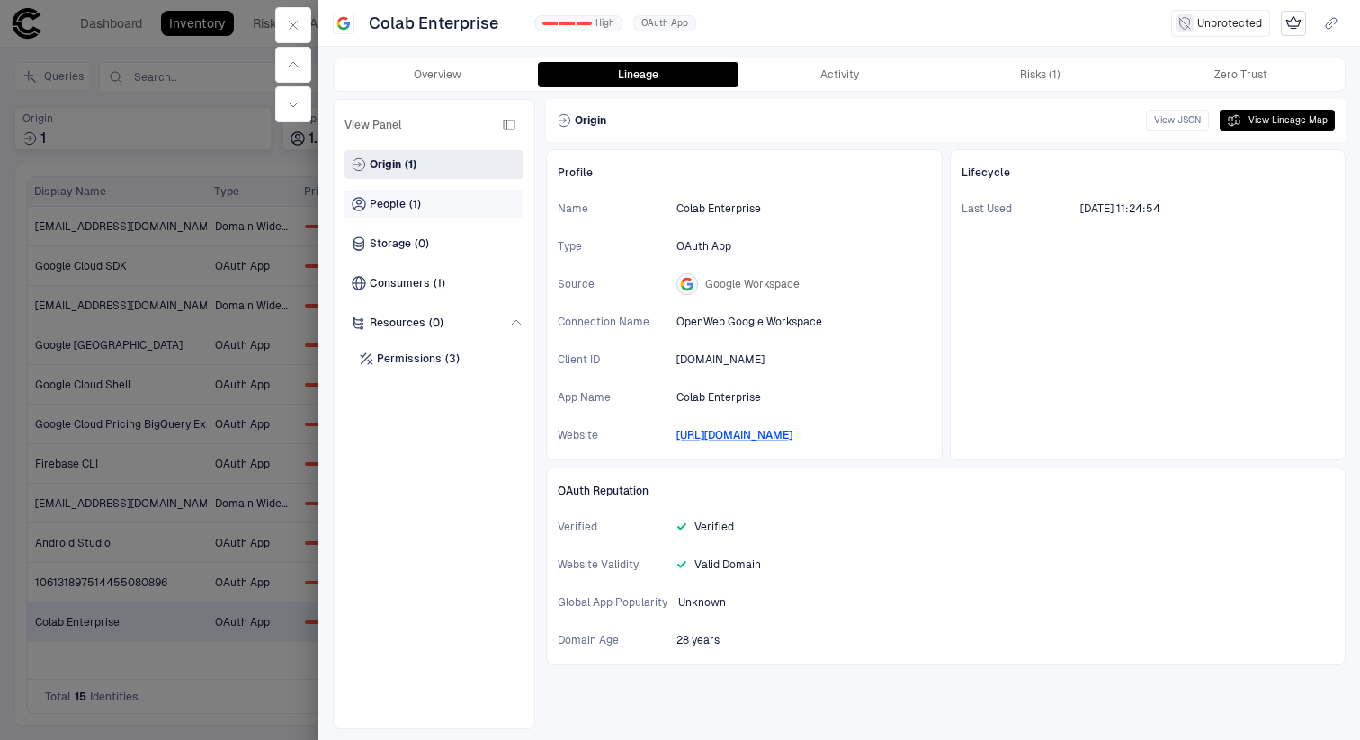
click at [405, 207] on span "People" at bounding box center [388, 204] width 36 height 14
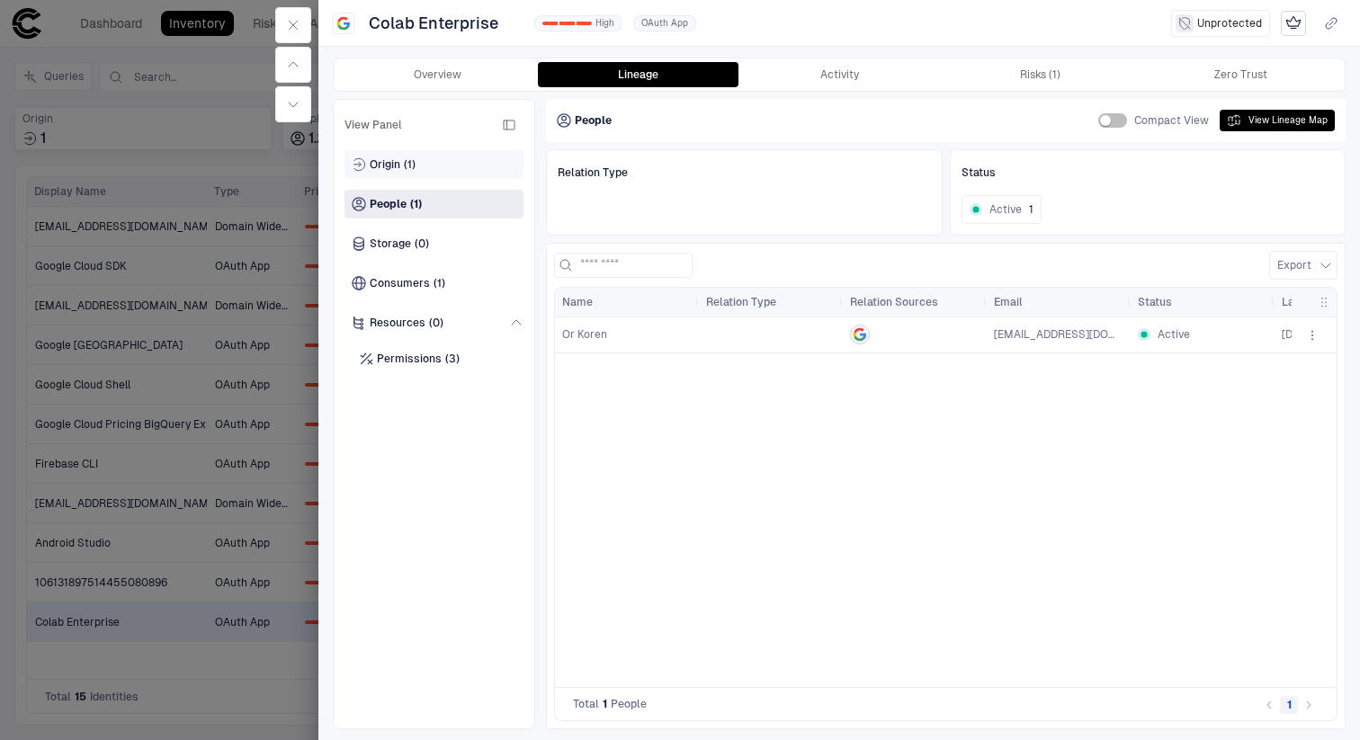
click at [440, 160] on div "Origin (1)" at bounding box center [434, 164] width 179 height 29
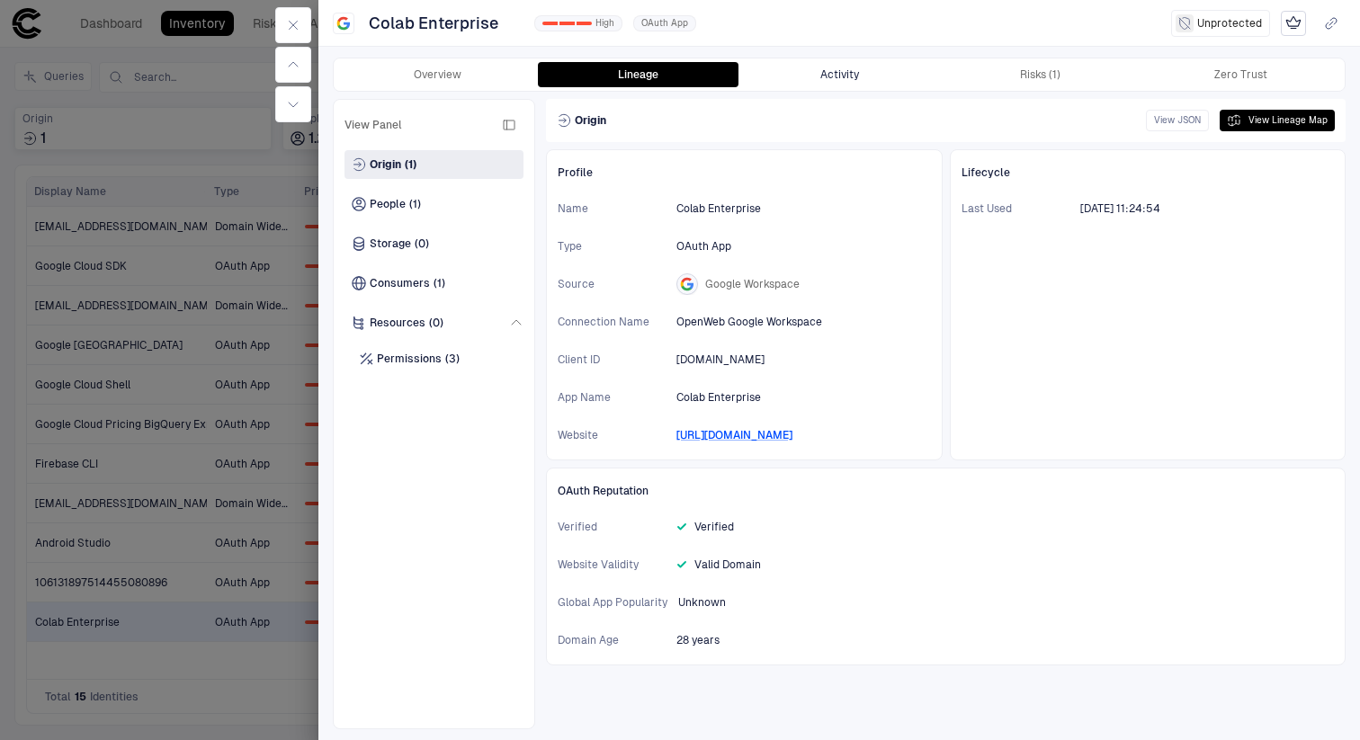
click at [893, 71] on button "Activity" at bounding box center [839, 74] width 201 height 25
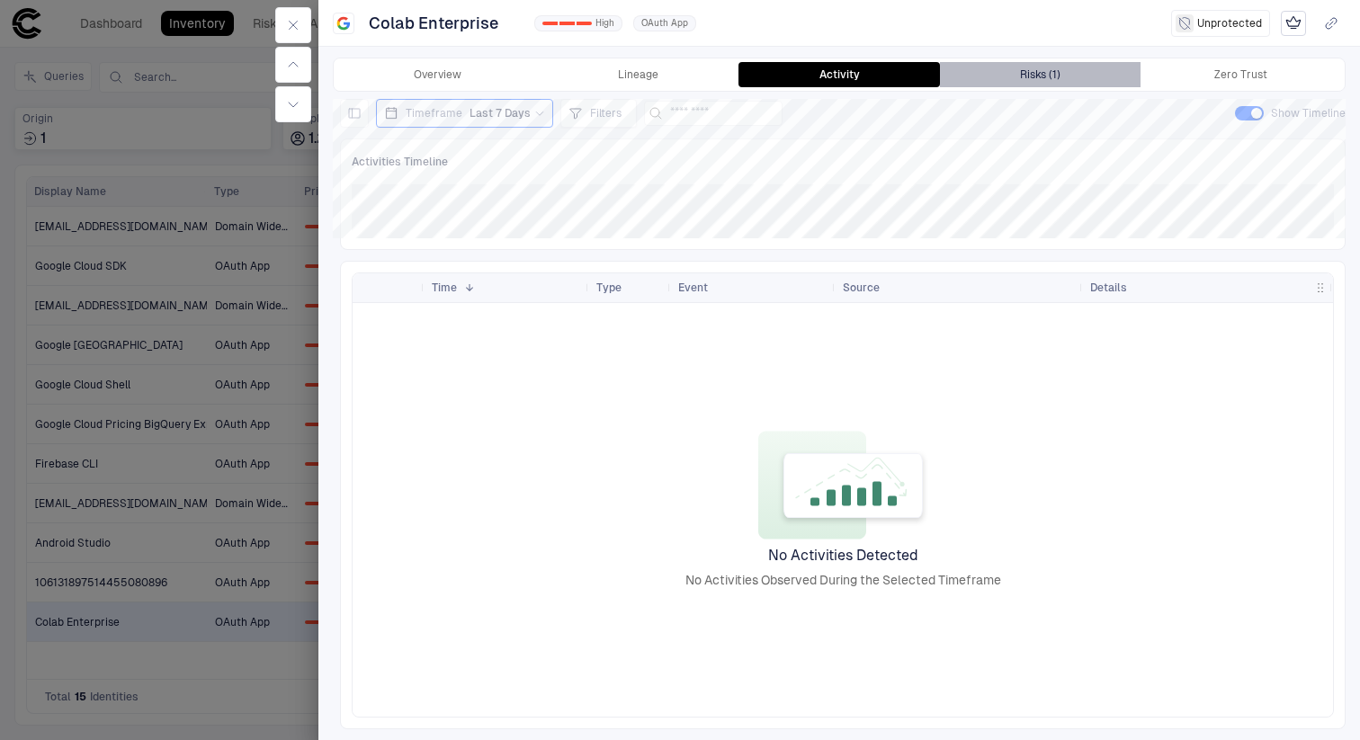
click at [1007, 75] on button "Risks (1)" at bounding box center [1040, 74] width 201 height 25
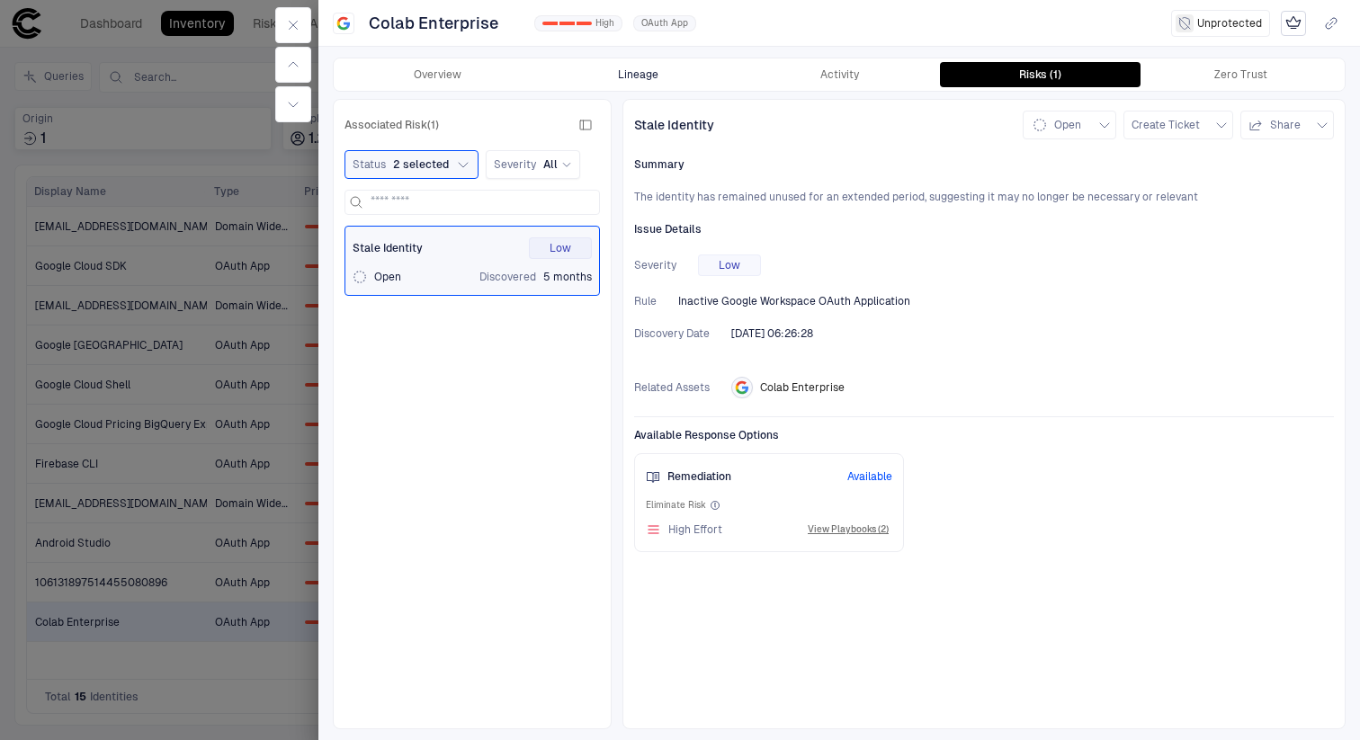
click at [620, 67] on button "Lineage" at bounding box center [638, 74] width 201 height 25
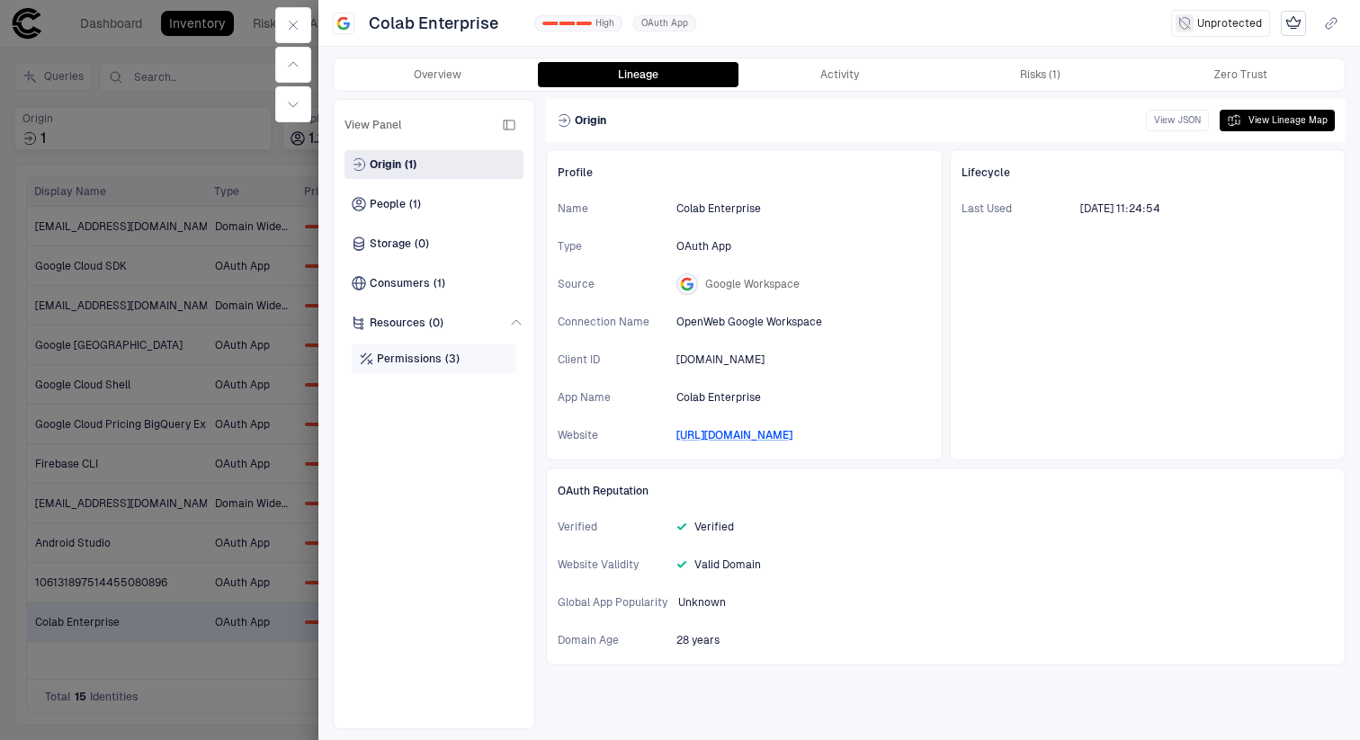
click at [417, 359] on span "Permissions" at bounding box center [409, 359] width 65 height 14
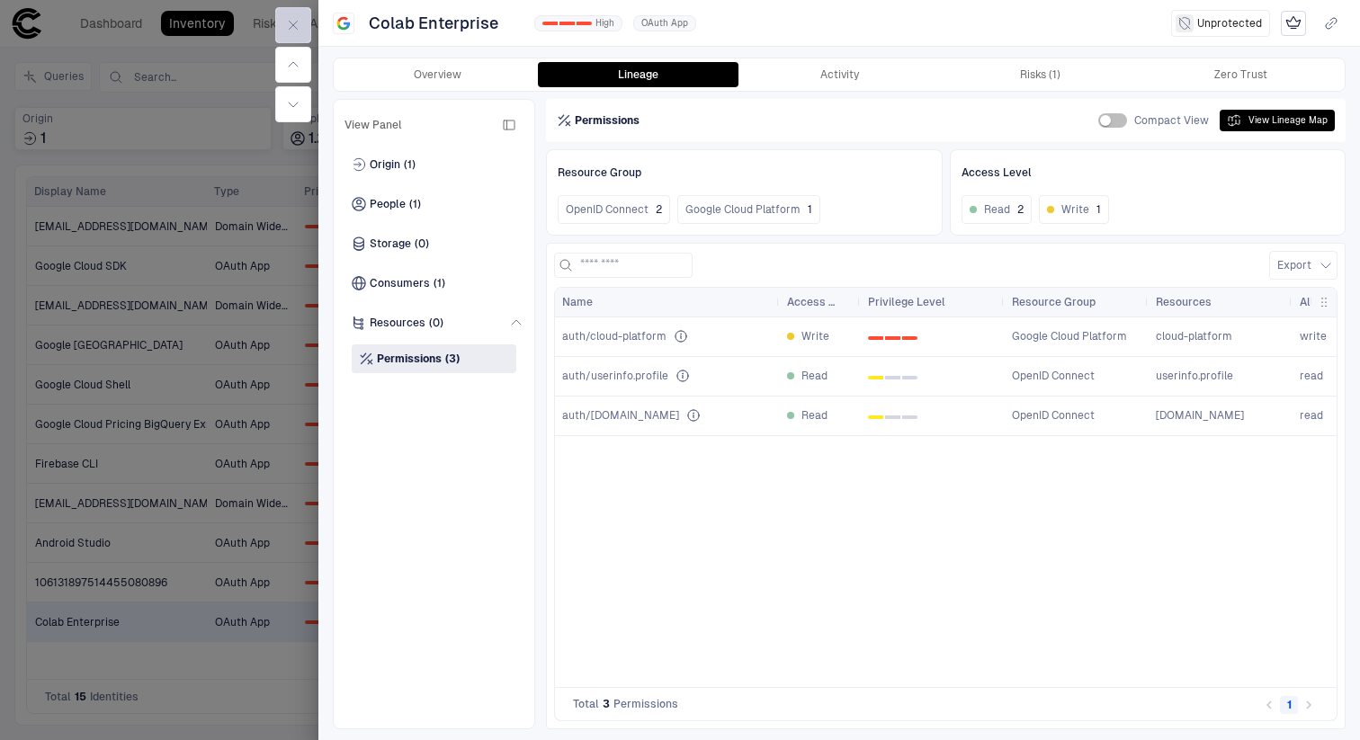
click at [294, 28] on icon "button" at bounding box center [293, 25] width 14 height 14
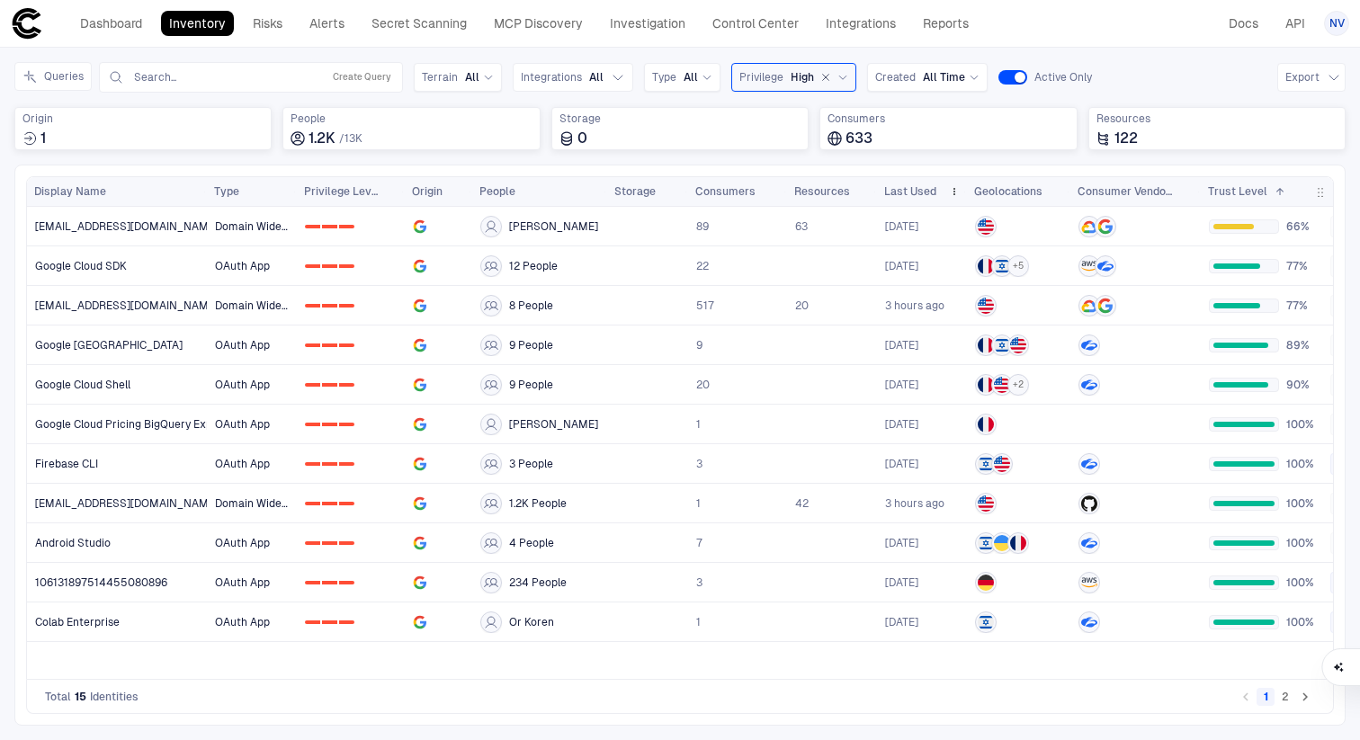
click at [896, 190] on span "Last Used" at bounding box center [910, 191] width 52 height 14
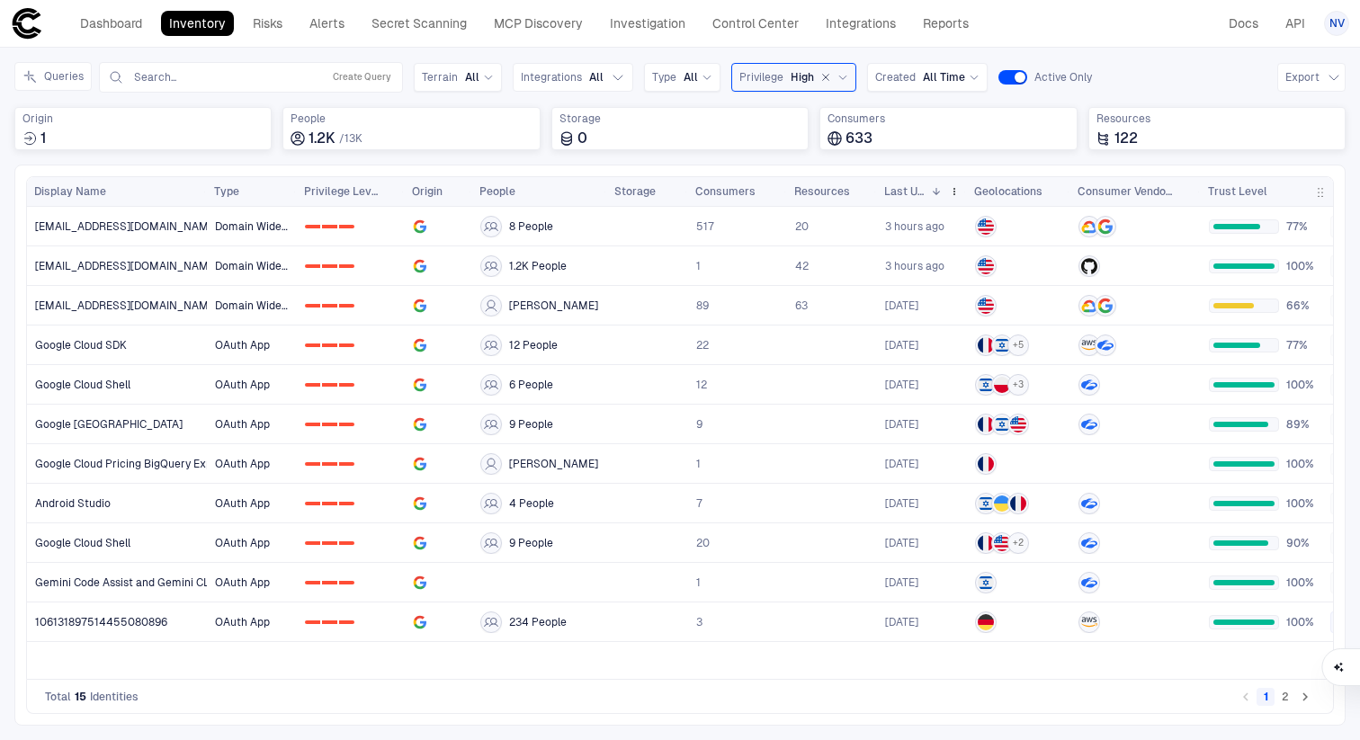
click at [896, 190] on span "Last Used" at bounding box center [904, 191] width 40 height 14
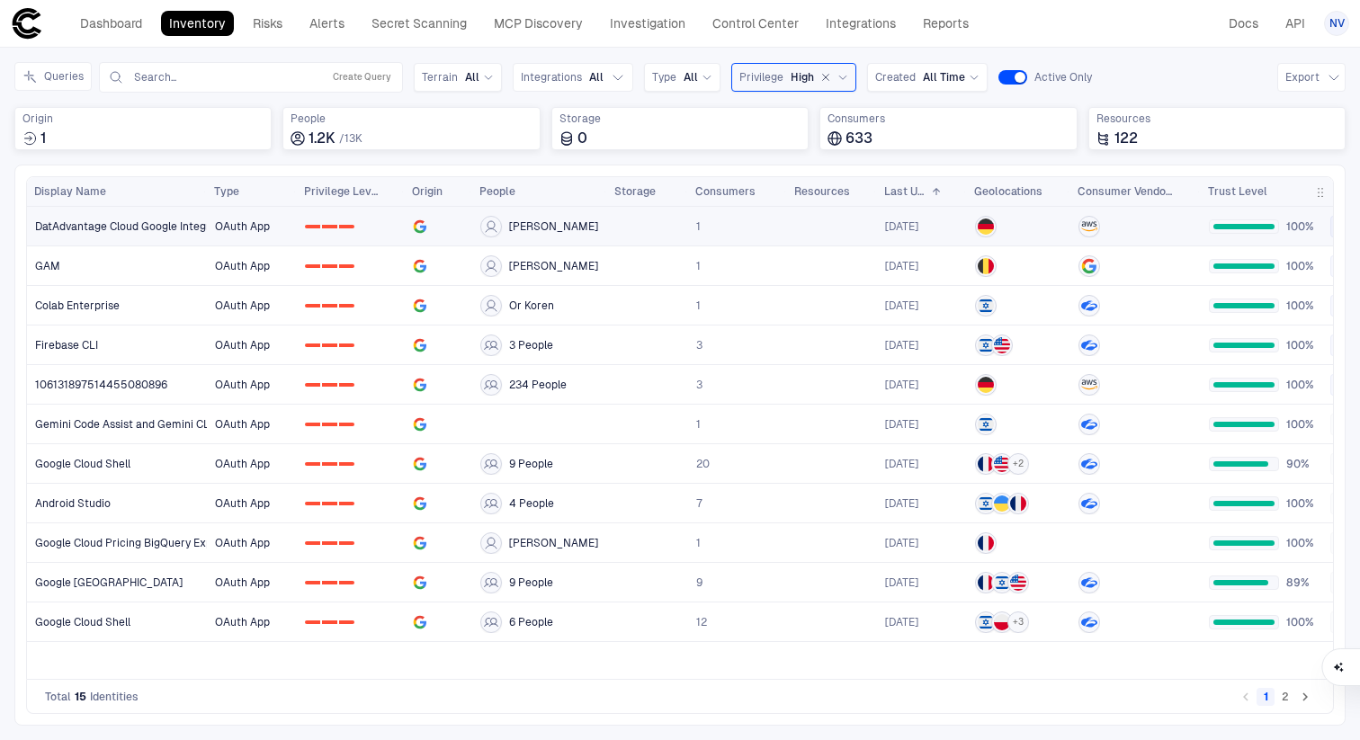
click at [129, 229] on span "DatAdvantage Cloud Google Integration Application" at bounding box center [165, 227] width 260 height 14
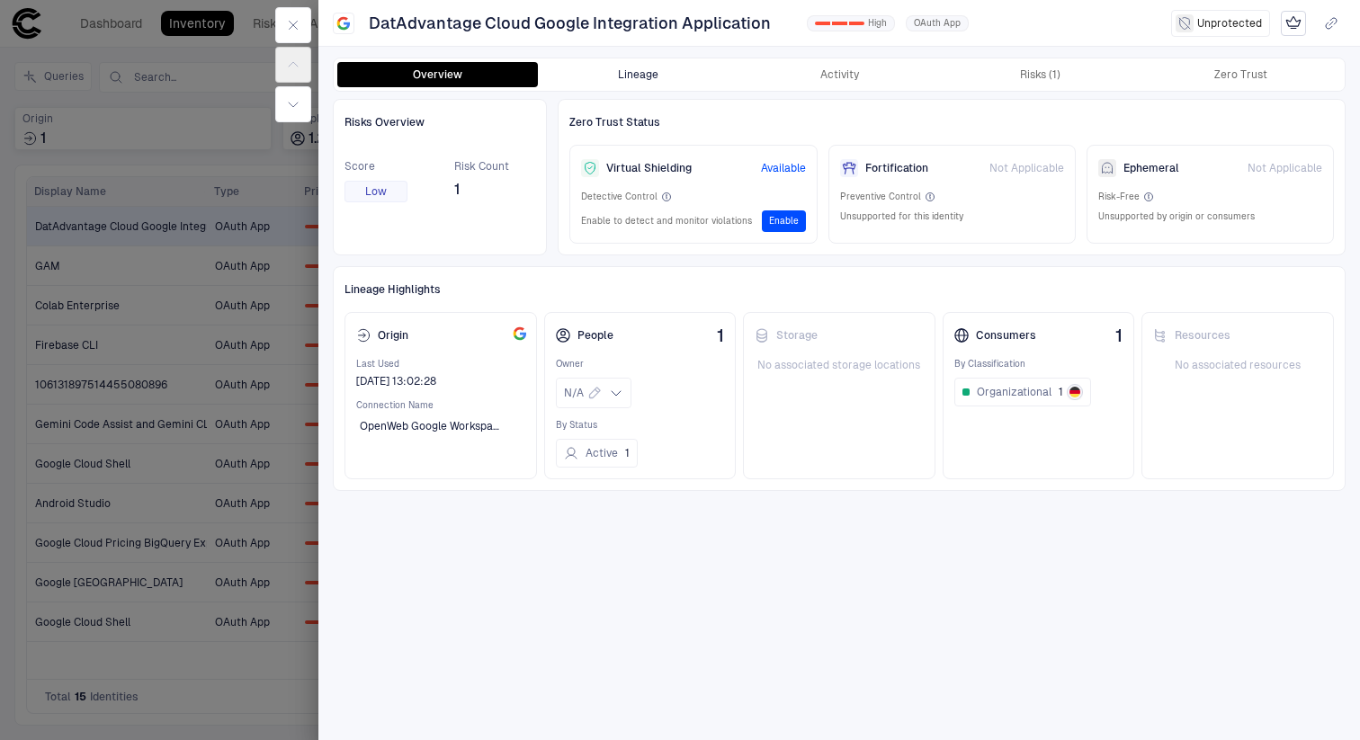
click at [650, 76] on button "Lineage" at bounding box center [638, 74] width 201 height 25
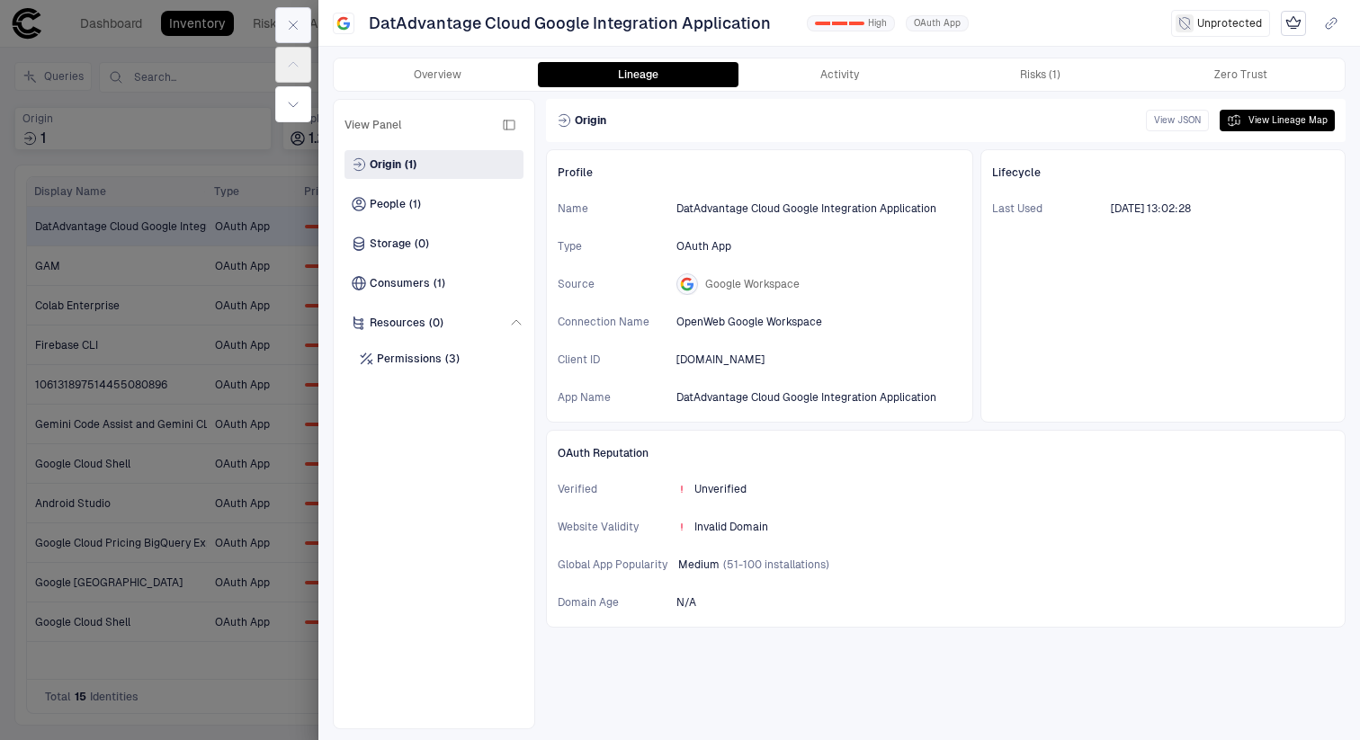
click at [303, 23] on button "button" at bounding box center [293, 25] width 36 height 36
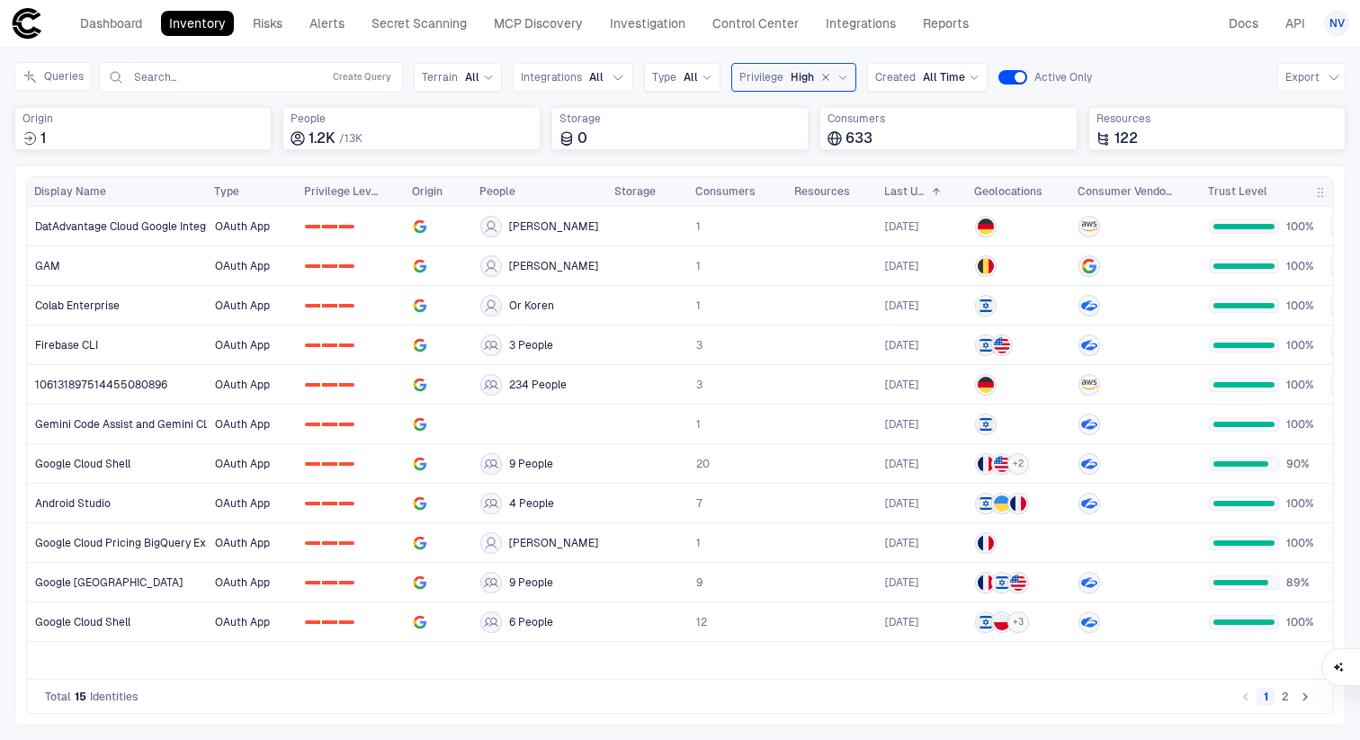
click at [818, 76] on button "button" at bounding box center [826, 77] width 16 height 16
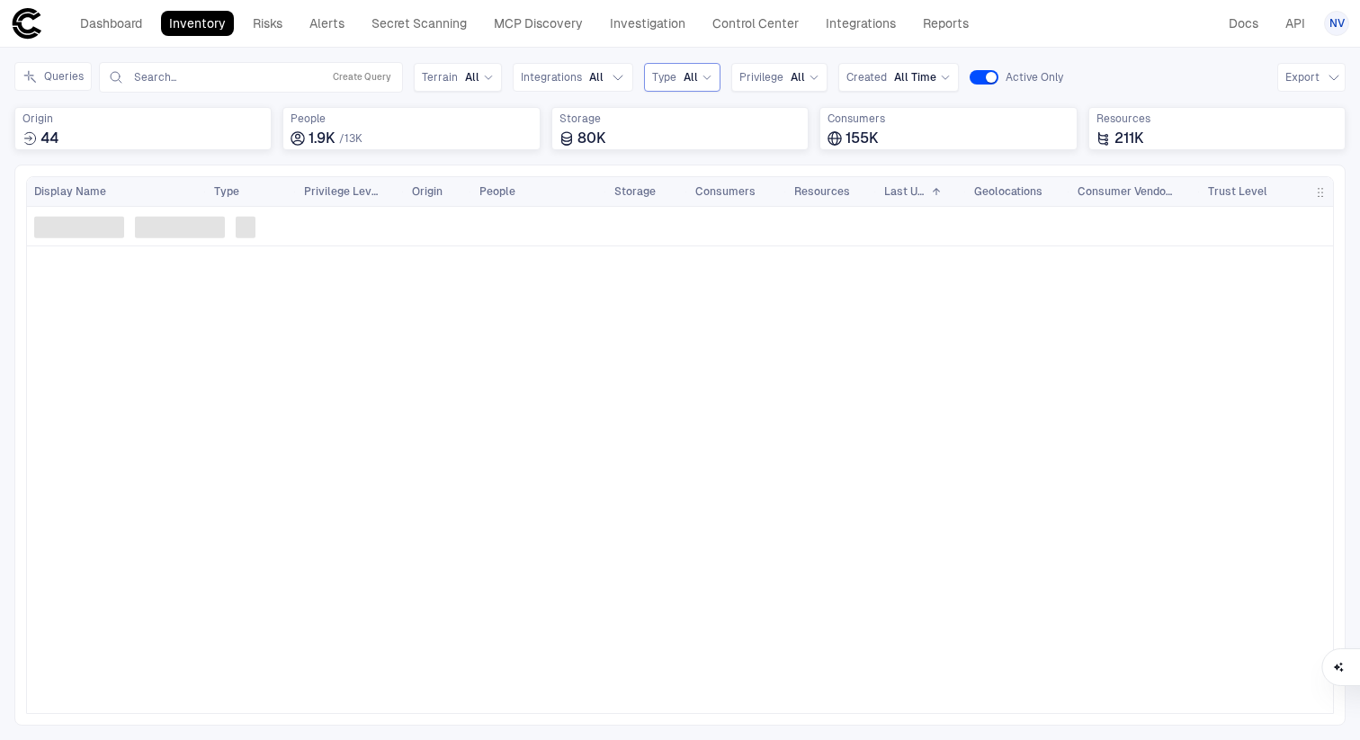
click at [684, 85] on div "Type All" at bounding box center [682, 77] width 60 height 20
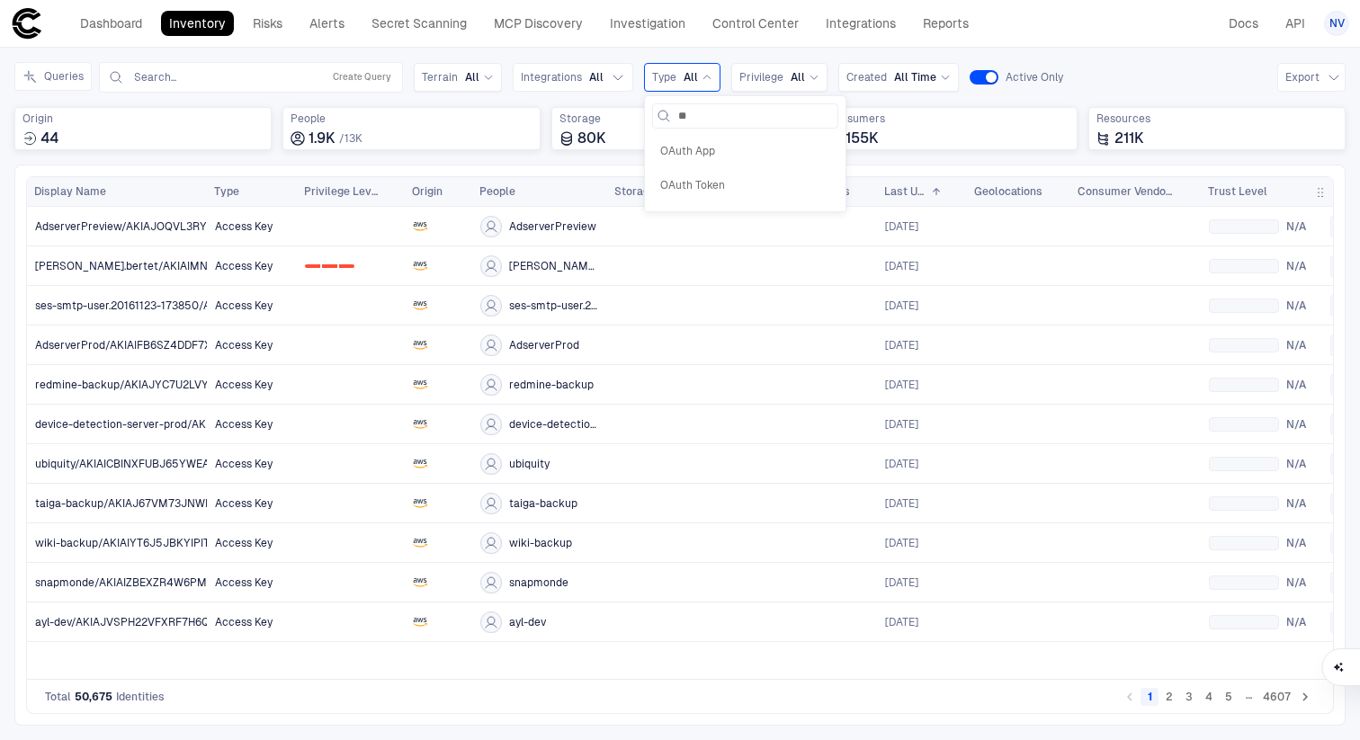
type input "***"
click at [700, 151] on span "OAuth App" at bounding box center [745, 151] width 170 height 14
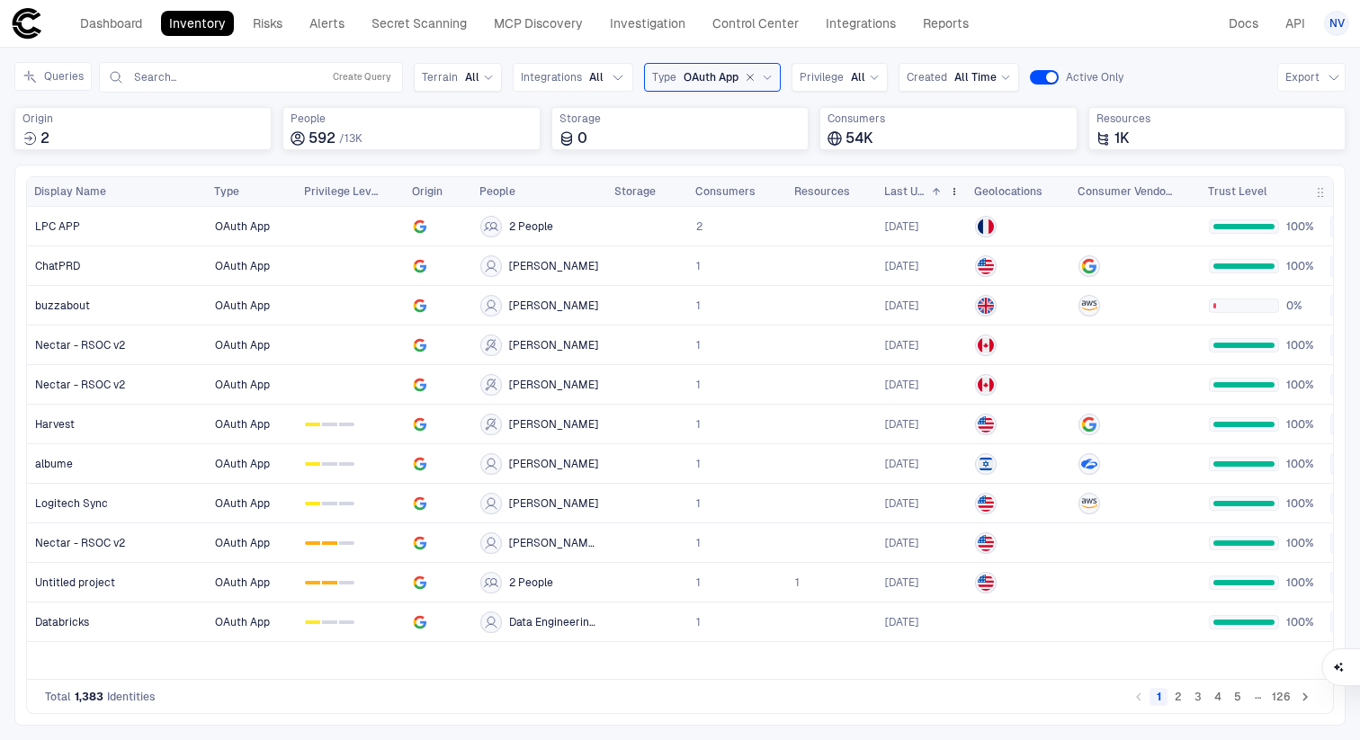
click at [935, 186] on span at bounding box center [936, 191] width 11 height 11
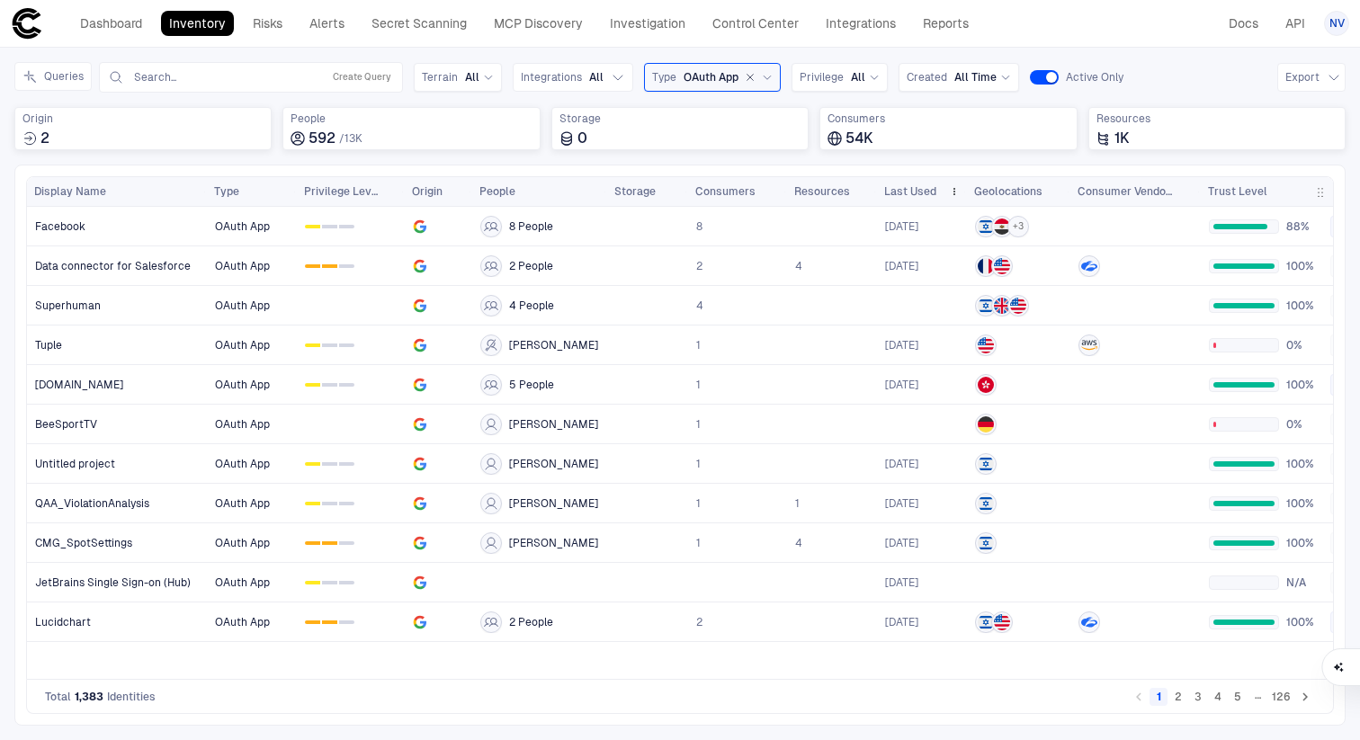
click at [934, 188] on span "Last Used" at bounding box center [910, 191] width 52 height 14
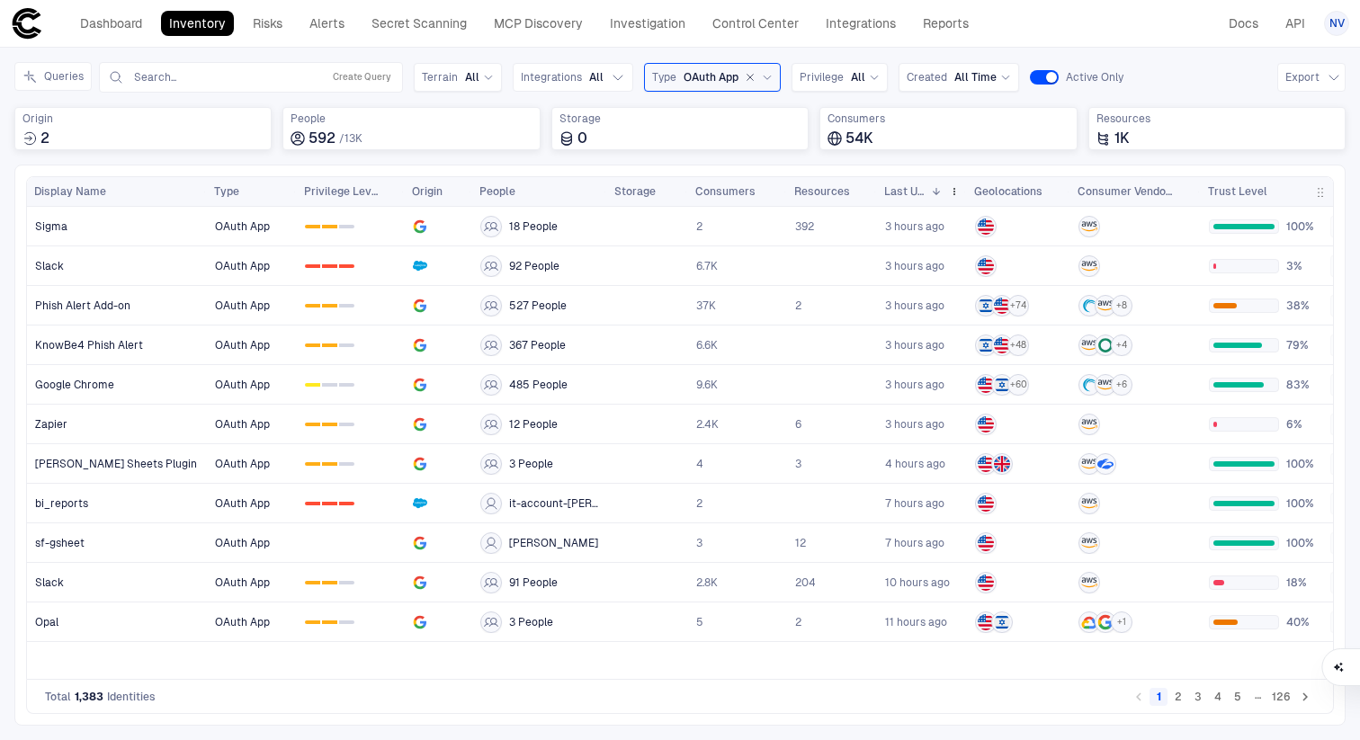
click at [934, 188] on span at bounding box center [936, 191] width 11 height 11
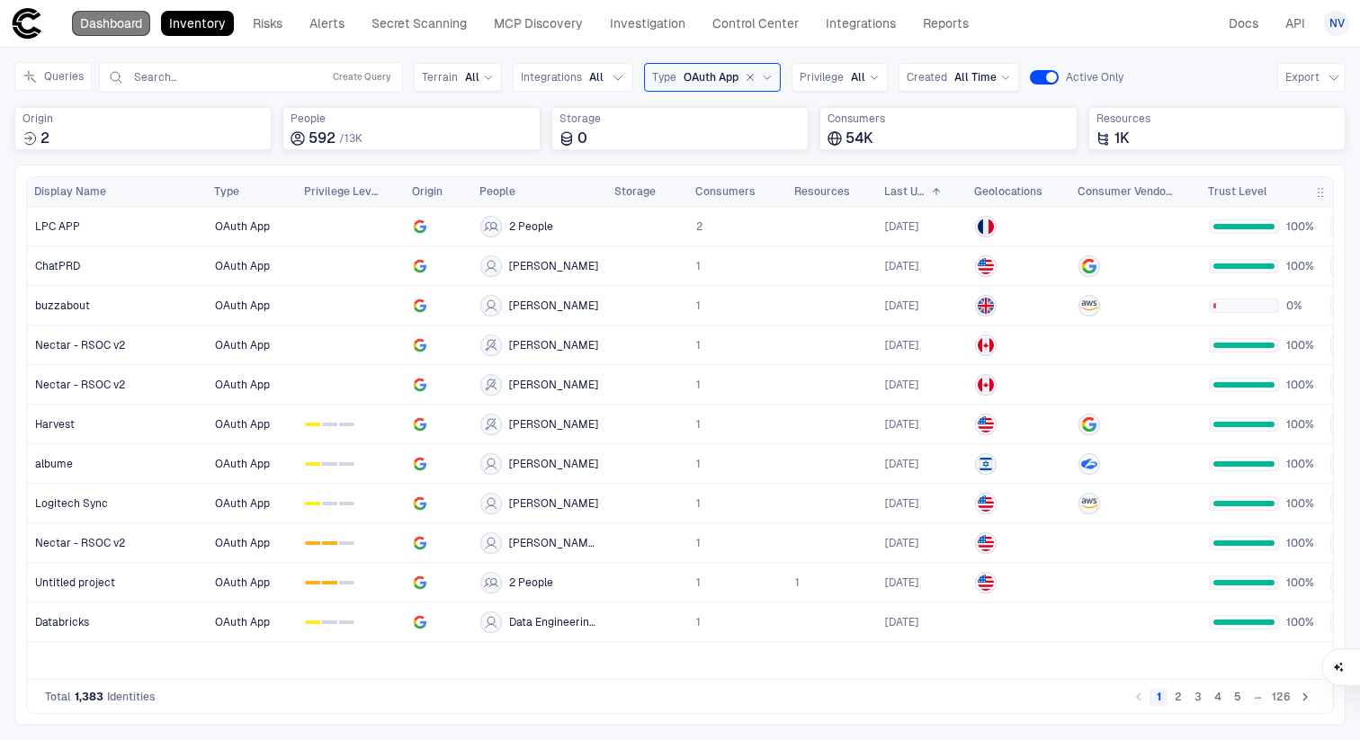
click at [92, 26] on link "Dashboard" at bounding box center [111, 23] width 78 height 25
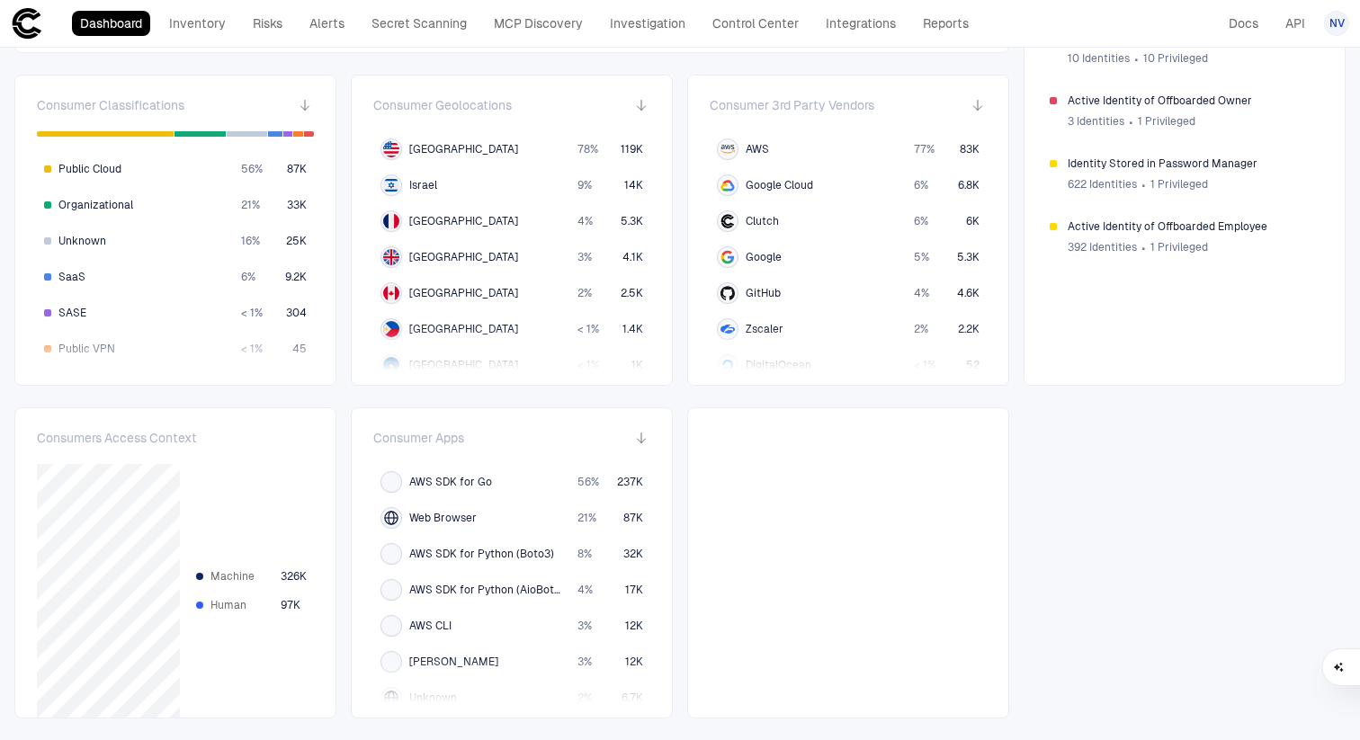
scroll to position [599, 0]
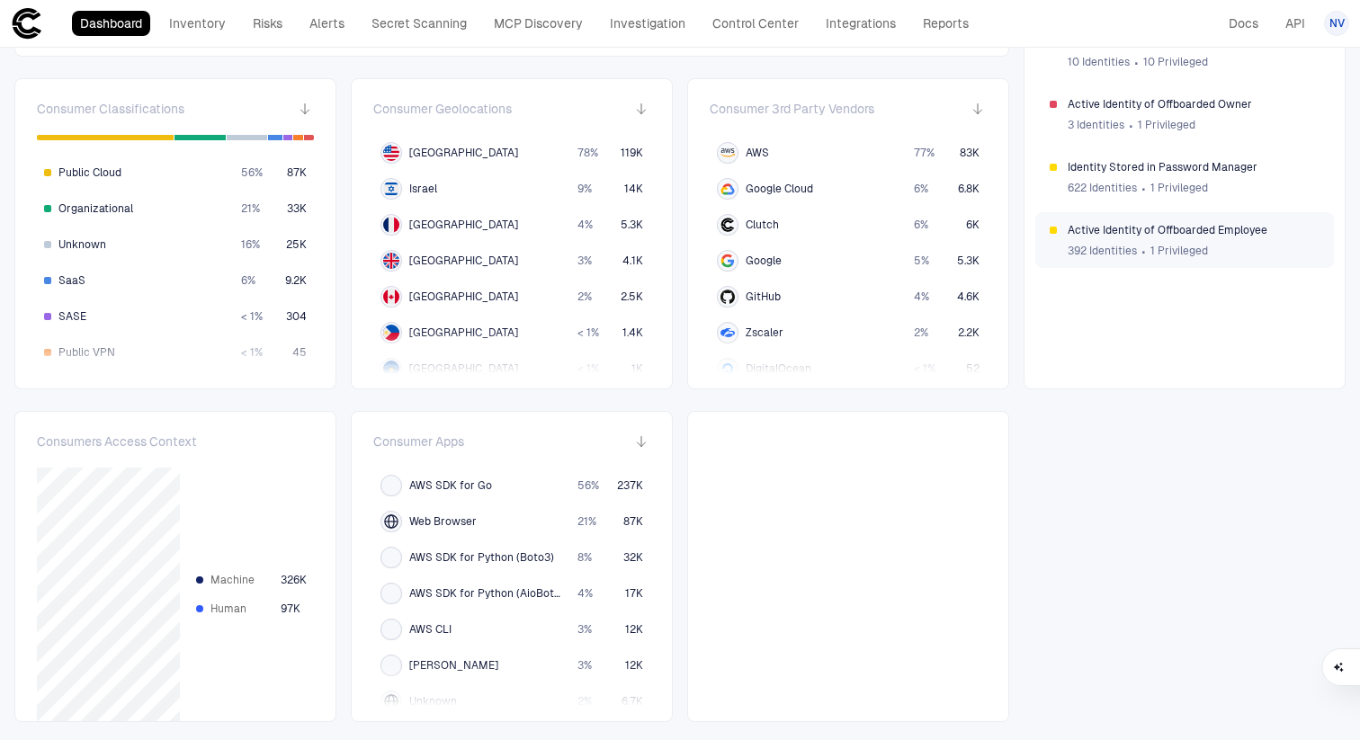
click at [1153, 244] on span "1 Privileged" at bounding box center [1180, 251] width 58 height 14
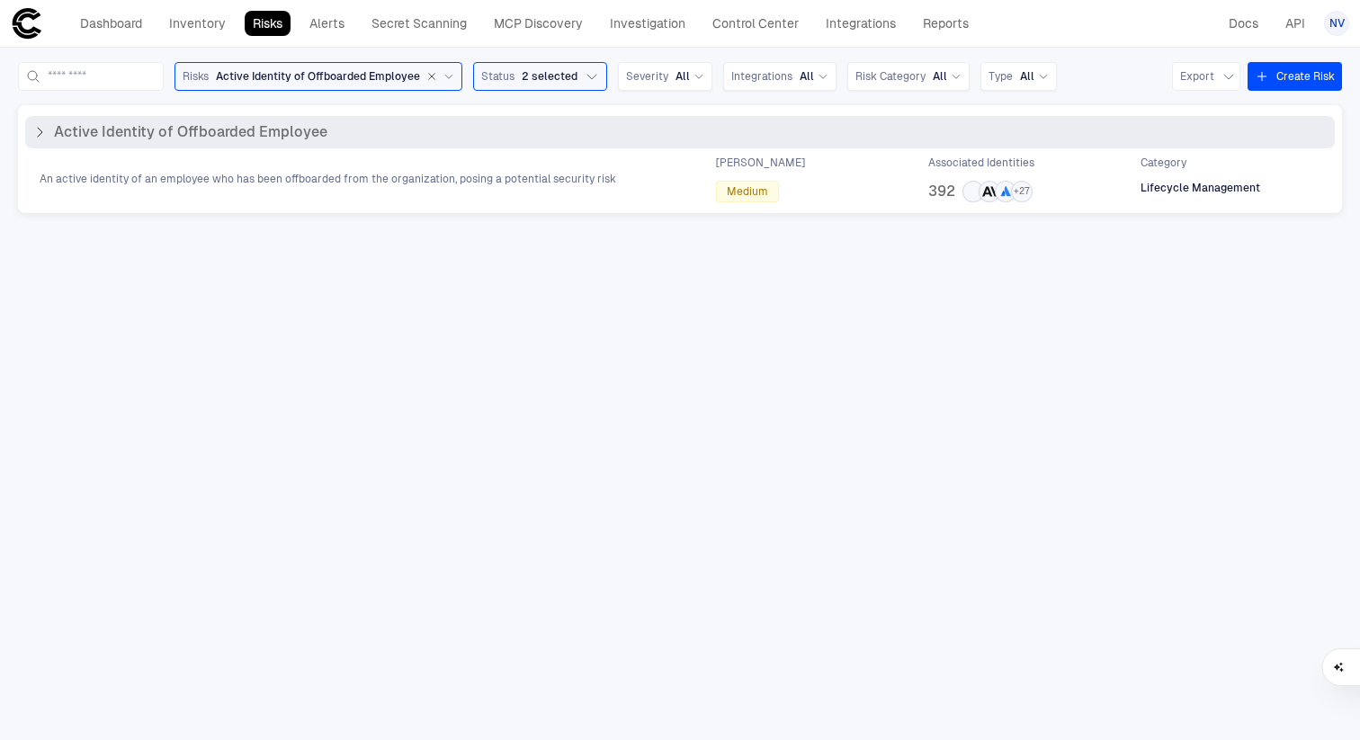
click at [40, 127] on icon at bounding box center [39, 132] width 14 height 14
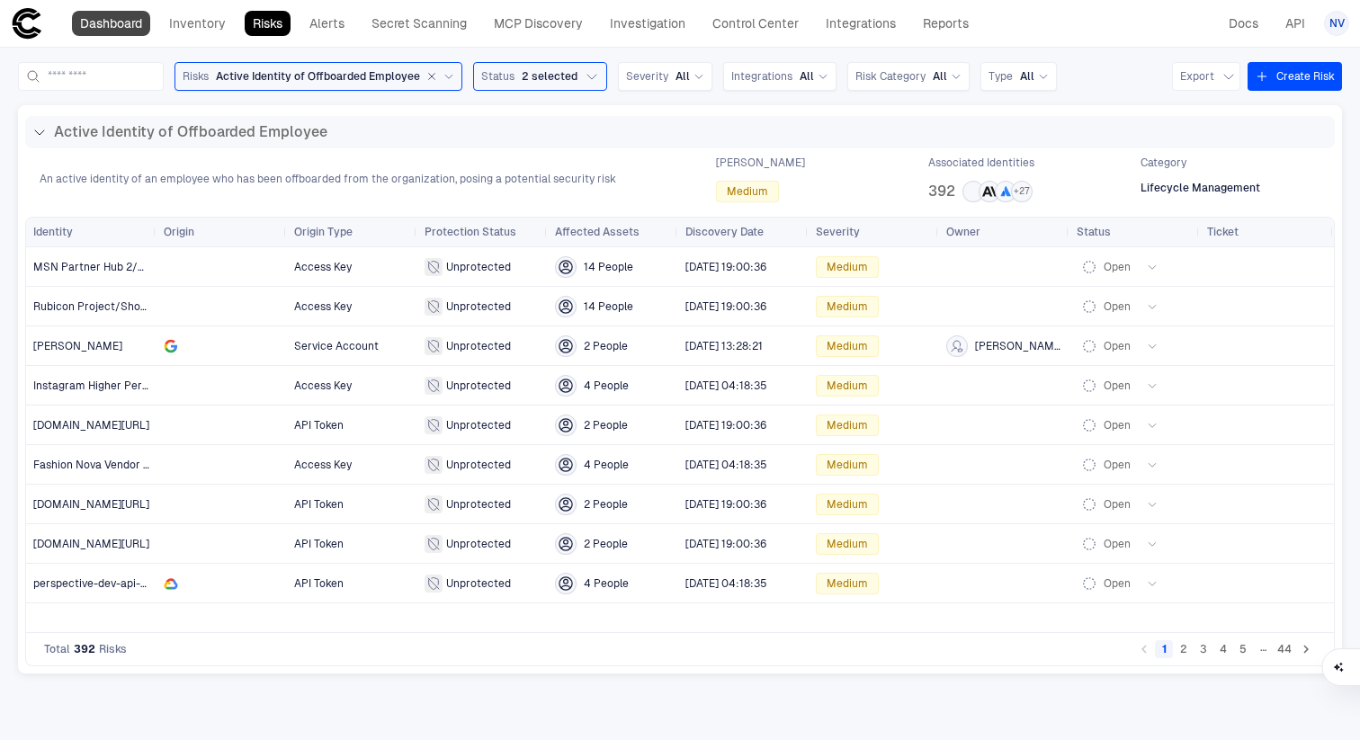
click at [100, 30] on link "Dashboard" at bounding box center [111, 23] width 78 height 25
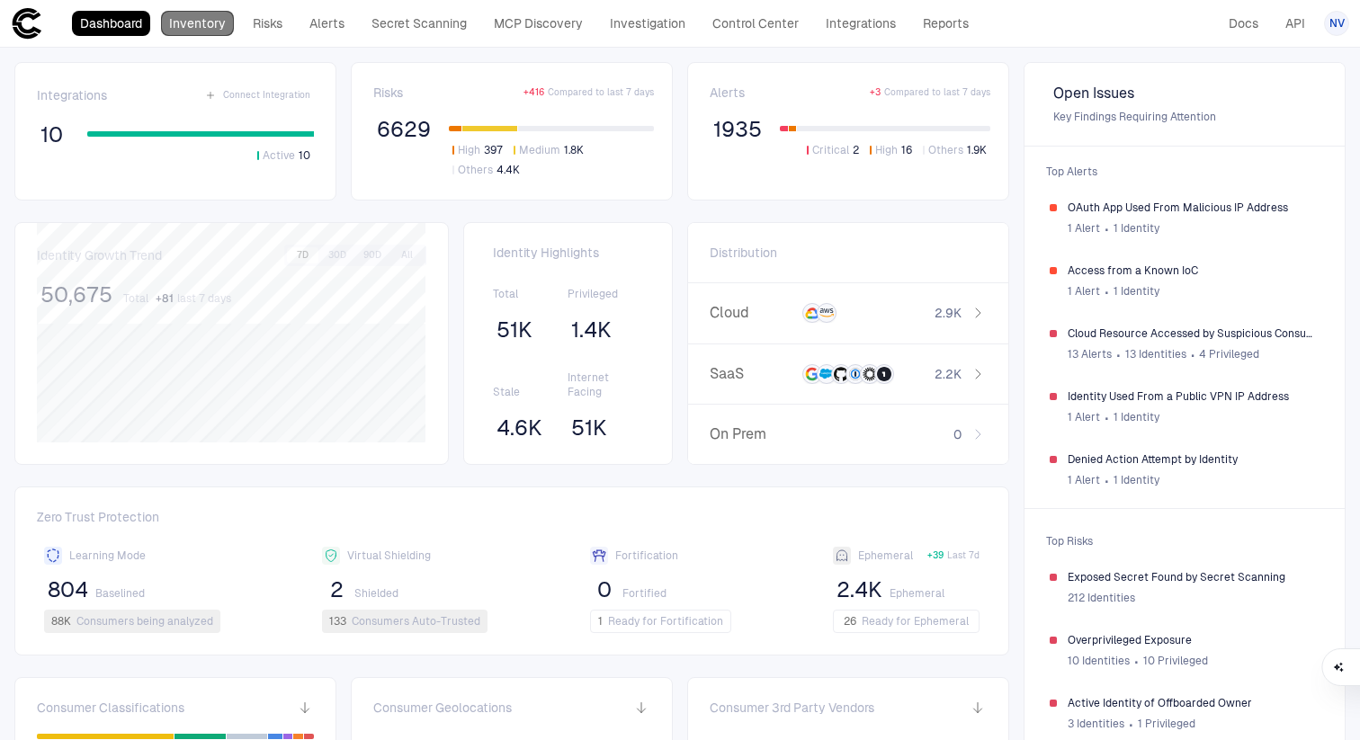
click at [195, 31] on link "Inventory" at bounding box center [197, 23] width 73 height 25
